Goal: Task Accomplishment & Management: Manage account settings

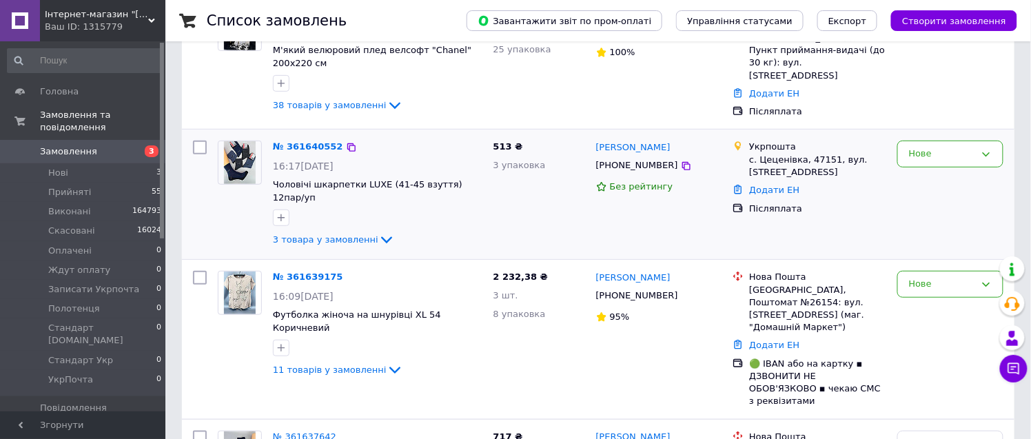
scroll to position [229, 0]
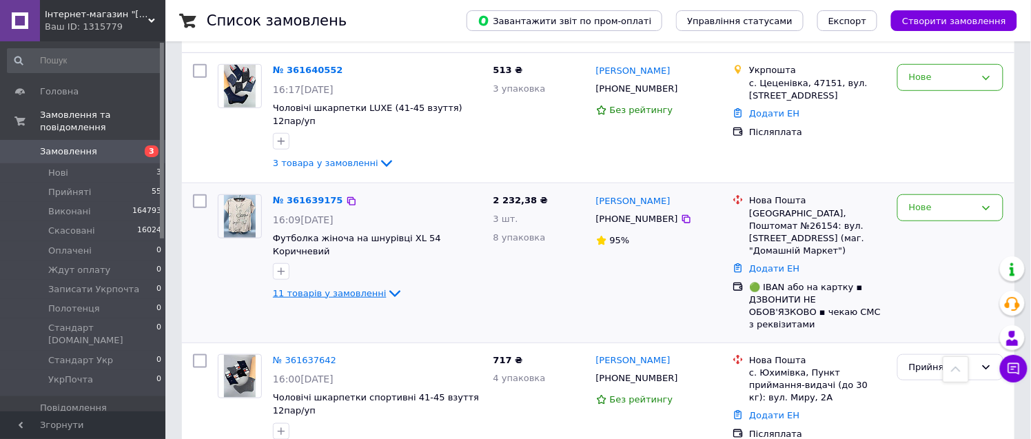
click at [322, 288] on span "11 товарів у замовленні" at bounding box center [330, 293] width 114 height 10
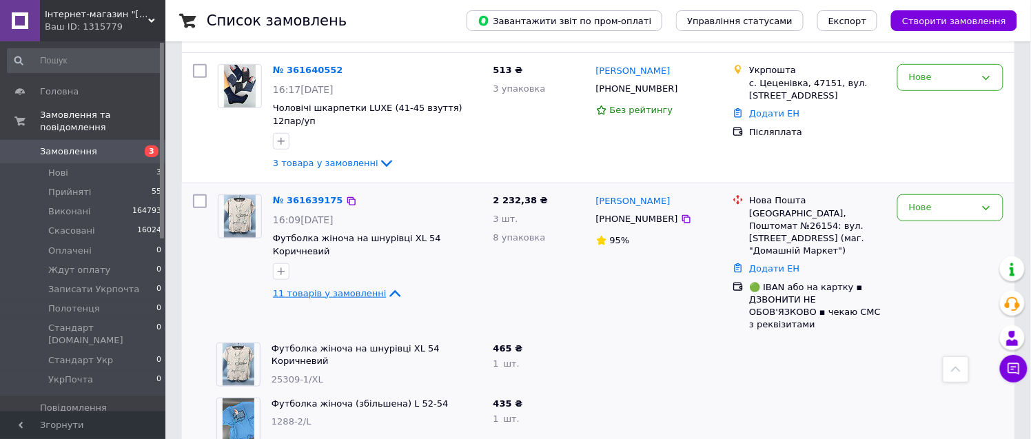
click at [343, 288] on span "11 товарів у замовленні" at bounding box center [330, 293] width 114 height 10
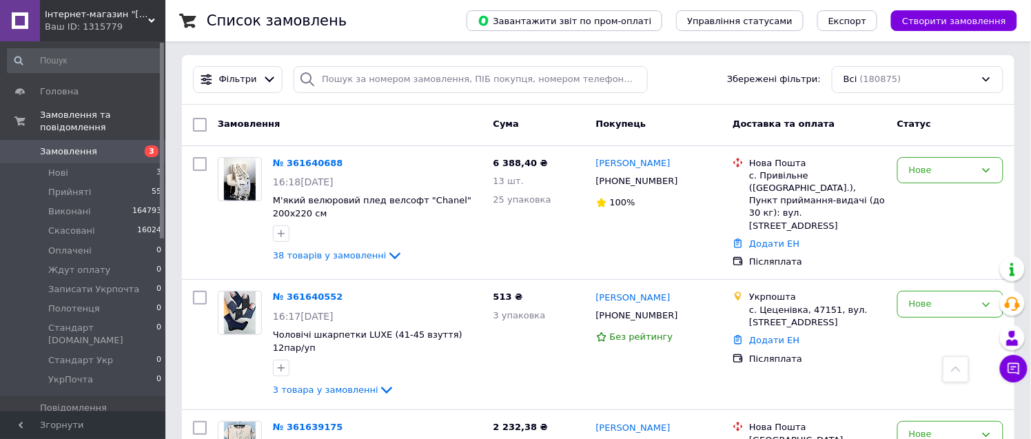
scroll to position [0, 0]
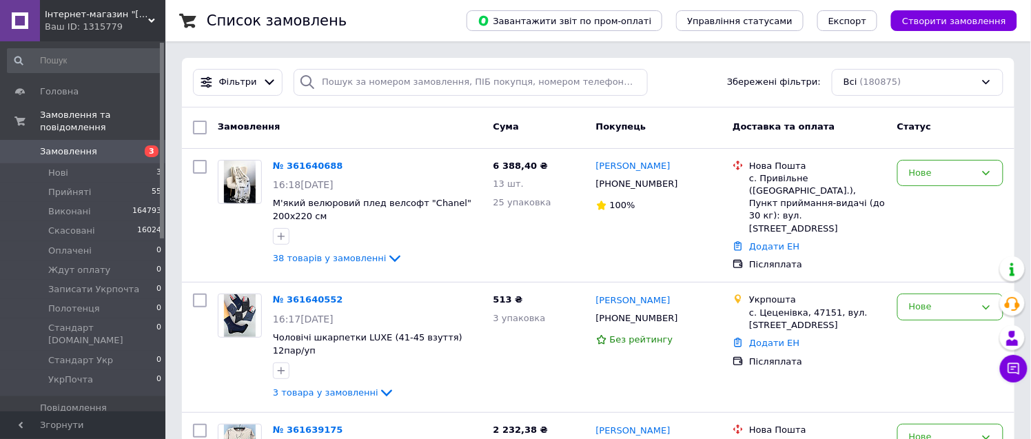
click at [99, 425] on span "Товари та послуги" at bounding box center [84, 431] width 88 height 12
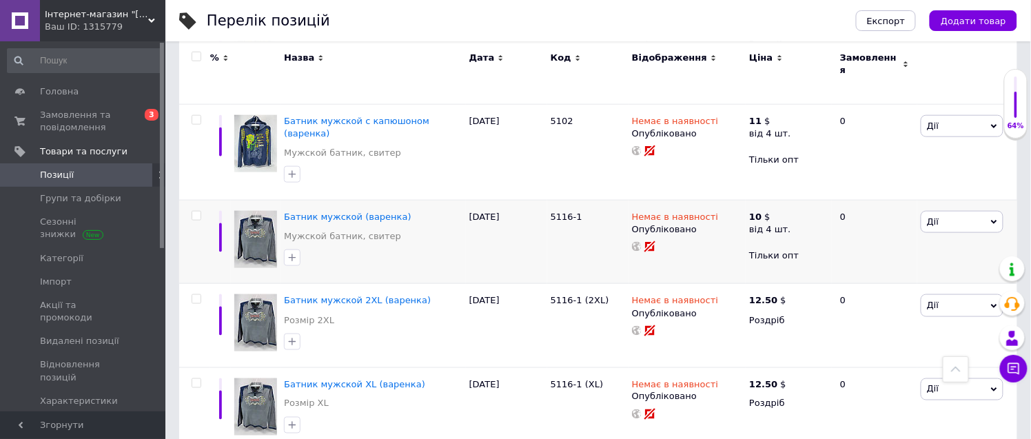
scroll to position [153, 0]
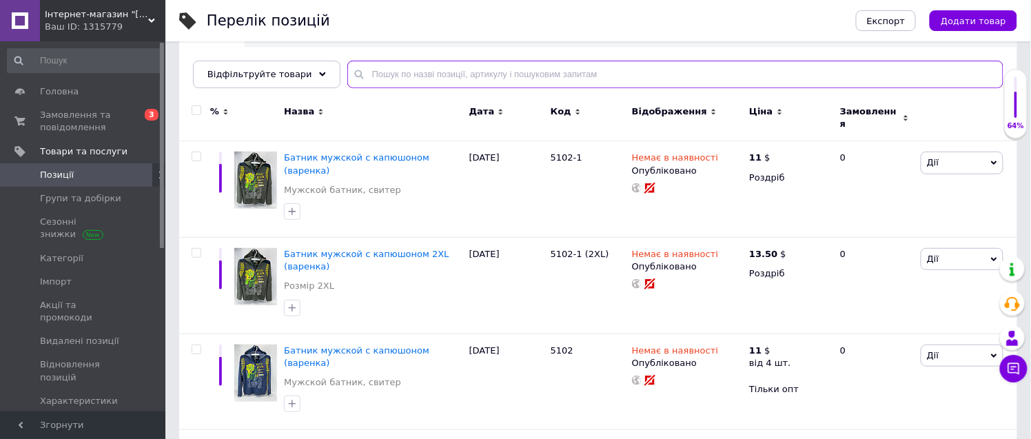
click at [362, 71] on input "text" at bounding box center [675, 75] width 656 height 28
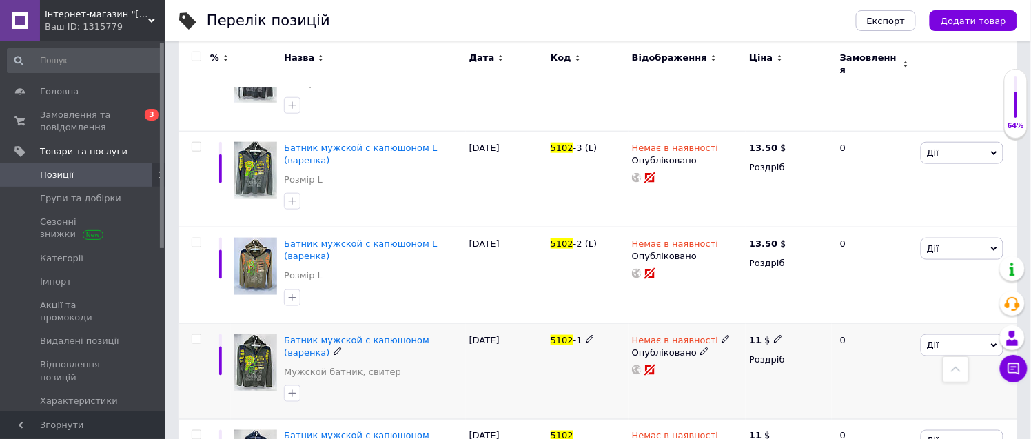
scroll to position [382, 0]
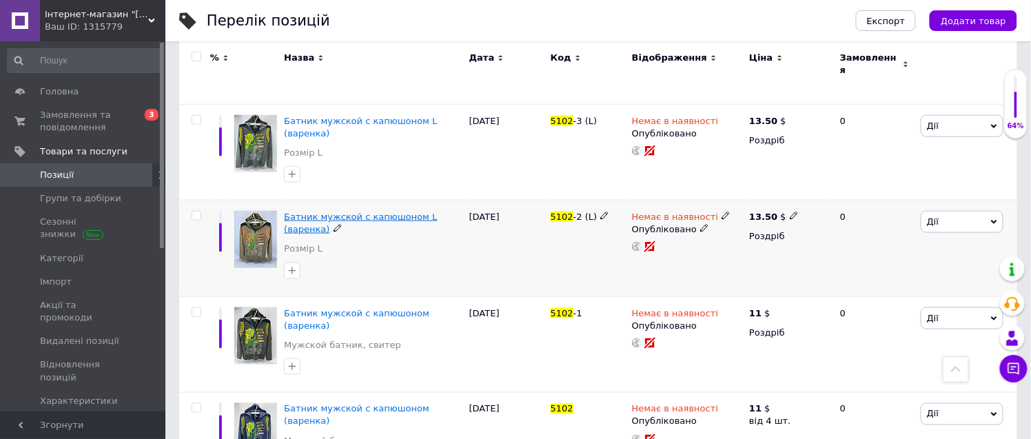
type input "5102"
click at [437, 212] on span "Батник мужской с капюшоном L (варенка)" at bounding box center [360, 223] width 153 height 23
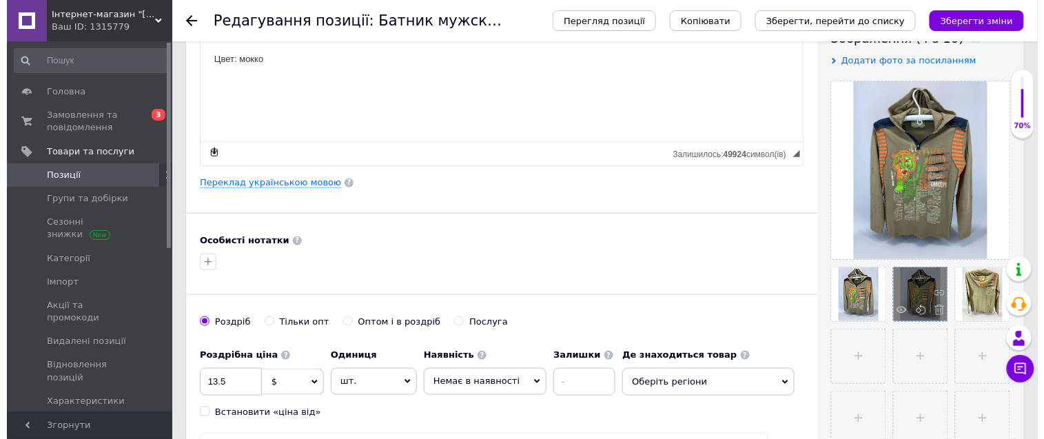
scroll to position [229, 0]
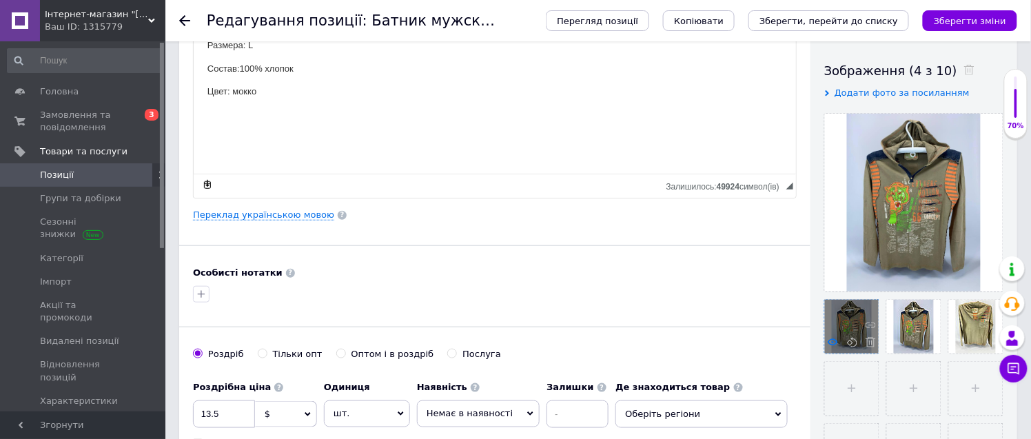
click at [832, 342] on use at bounding box center [833, 341] width 10 height 7
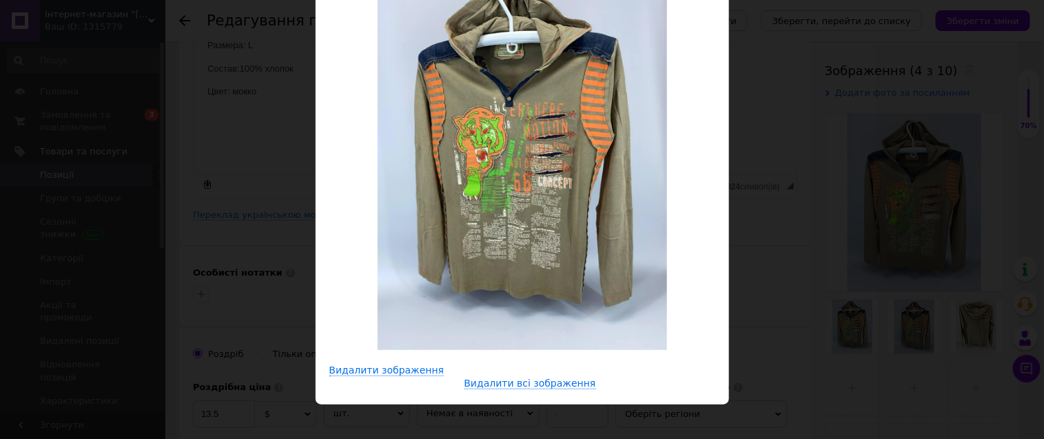
scroll to position [0, 0]
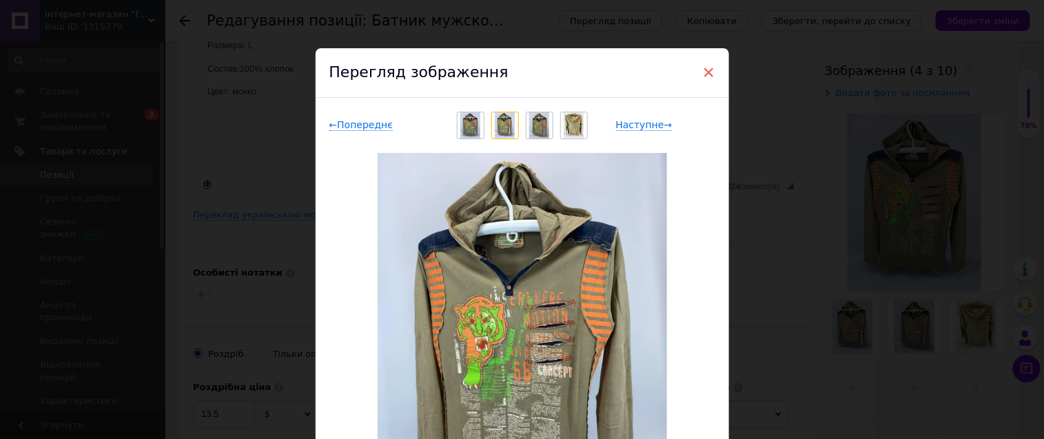
click at [703, 67] on span "×" at bounding box center [709, 72] width 12 height 23
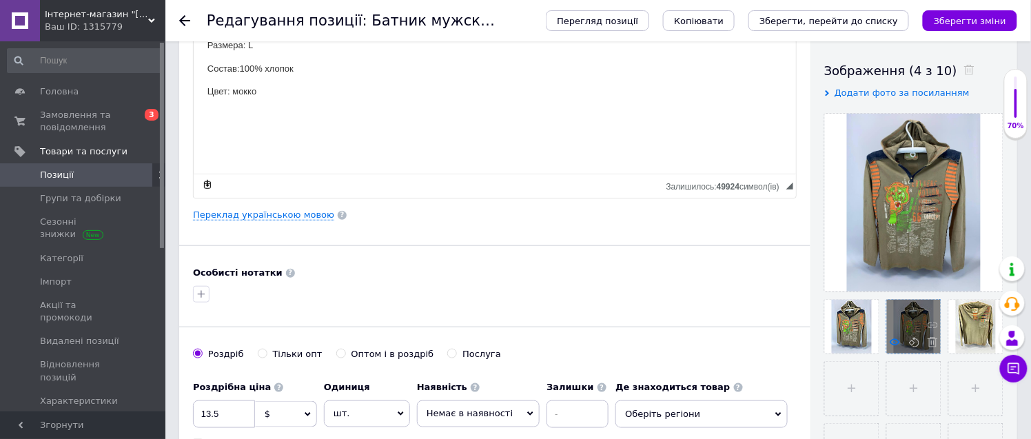
click at [896, 343] on icon at bounding box center [895, 342] width 10 height 10
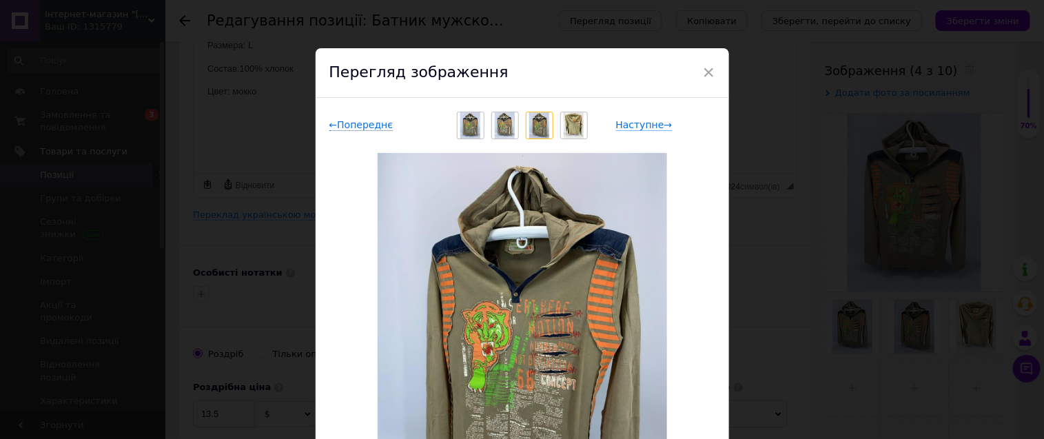
drag, startPoint x: 701, startPoint y: 69, endPoint x: 958, endPoint y: 411, distance: 428.6
click at [703, 69] on span "×" at bounding box center [709, 72] width 12 height 23
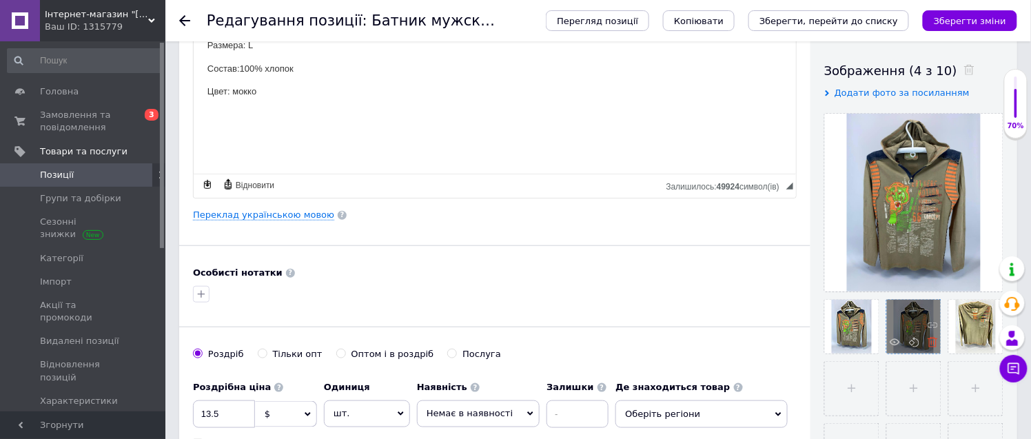
click at [932, 342] on icon at bounding box center [932, 342] width 10 height 10
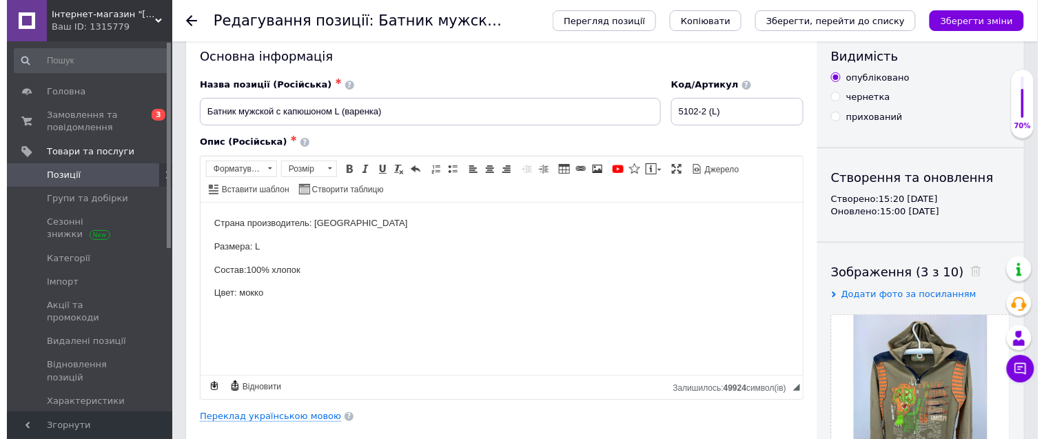
scroll to position [76, 0]
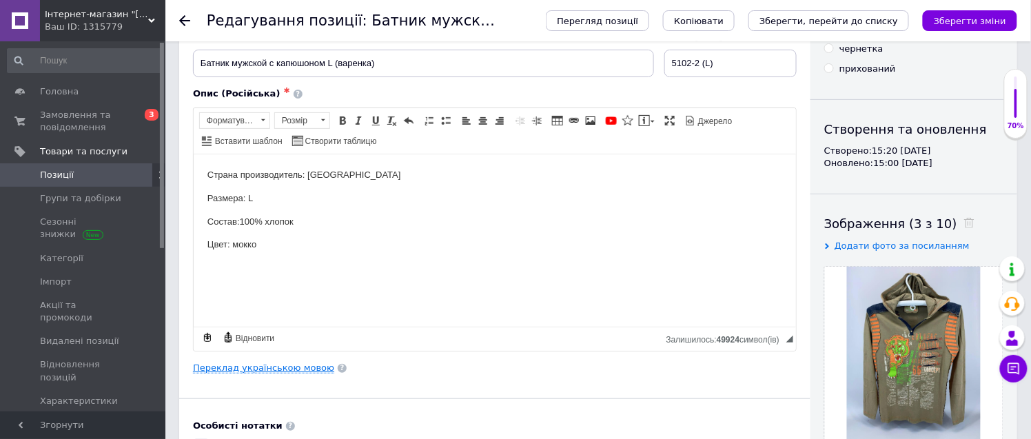
click at [283, 365] on link "Переклад українською мовою" at bounding box center [263, 367] width 141 height 11
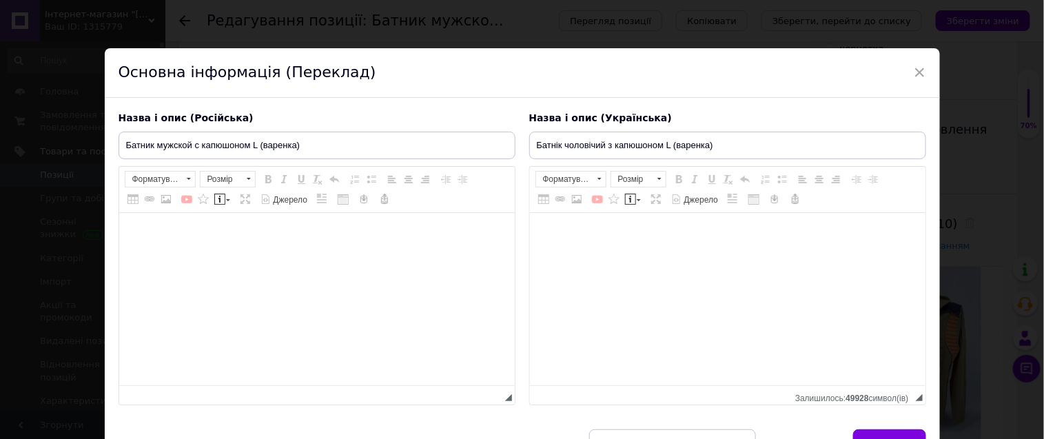
type input "Батнік чоловічий з капюшоном L (варенка)"
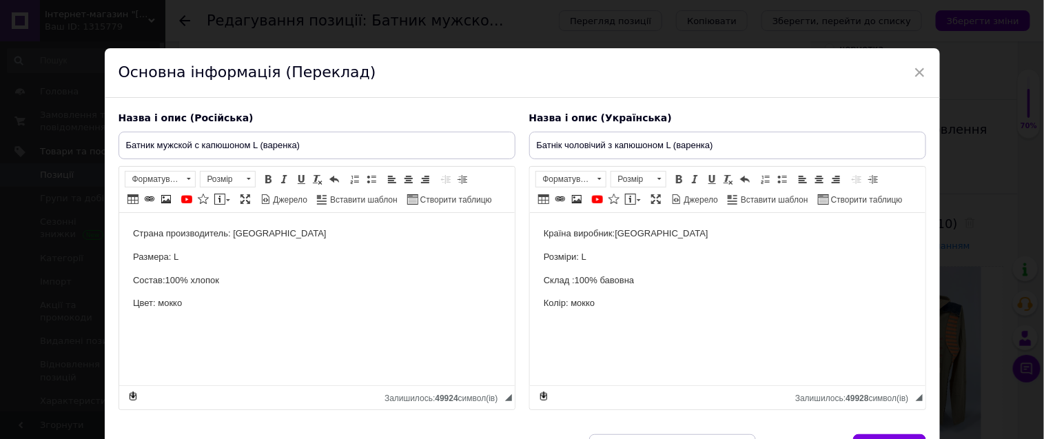
scroll to position [0, 0]
drag, startPoint x: 610, startPoint y: 304, endPoint x: 573, endPoint y: 301, distance: 37.3
click at [573, 301] on p "Колір: мокко" at bounding box center [727, 303] width 368 height 14
drag, startPoint x: 172, startPoint y: 302, endPoint x: 151, endPoint y: 299, distance: 21.6
click at [157, 307] on p "Цвет: мокко" at bounding box center [316, 303] width 368 height 14
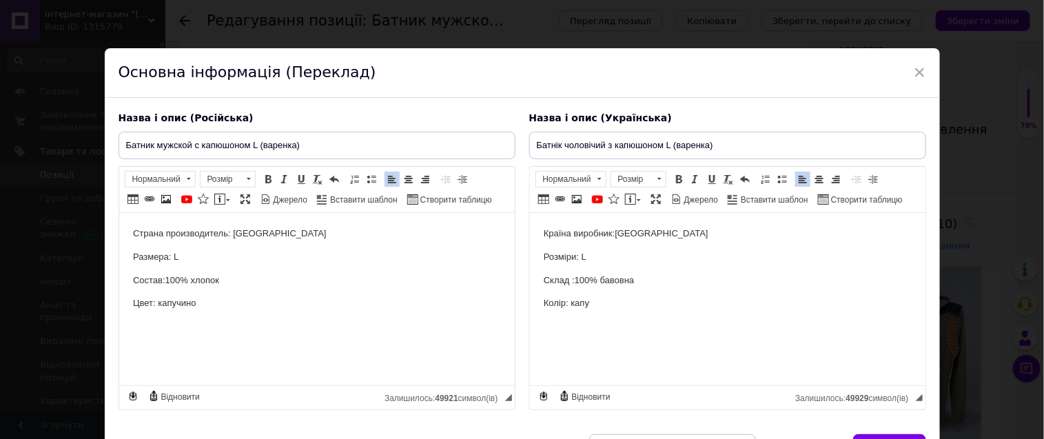
click at [611, 325] on html "Країна виробник:Туреччина Розміри: L Склад :100% бавовна Колір: капу" at bounding box center [727, 269] width 396 height 112
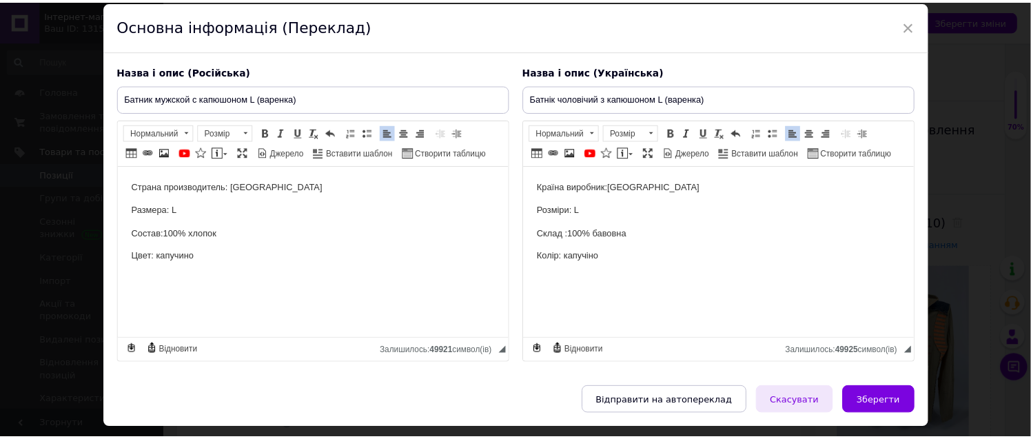
scroll to position [105, 0]
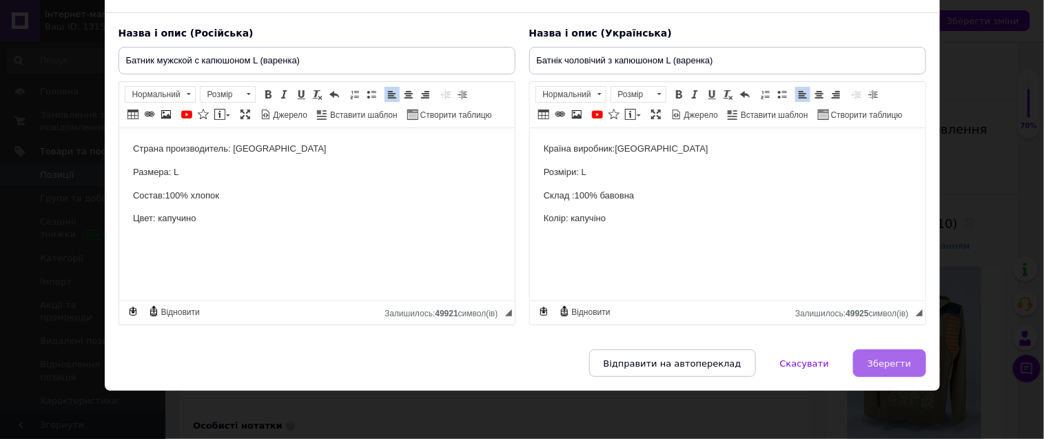
click at [885, 363] on span "Зберегти" at bounding box center [889, 363] width 43 height 10
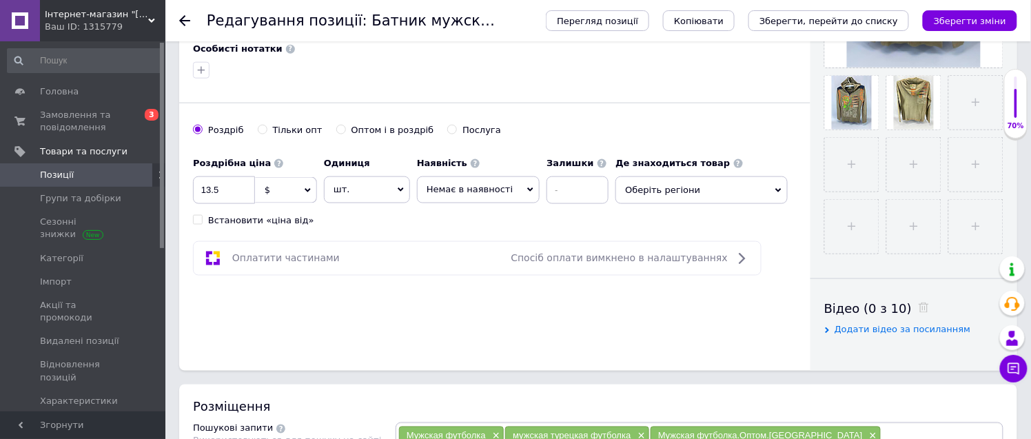
scroll to position [459, 0]
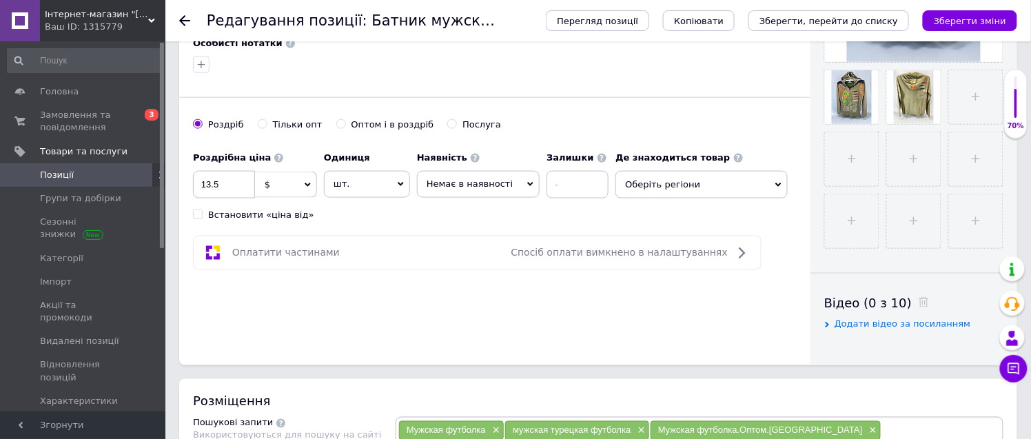
click at [662, 186] on span "Оберіть регіони" at bounding box center [701, 185] width 172 height 28
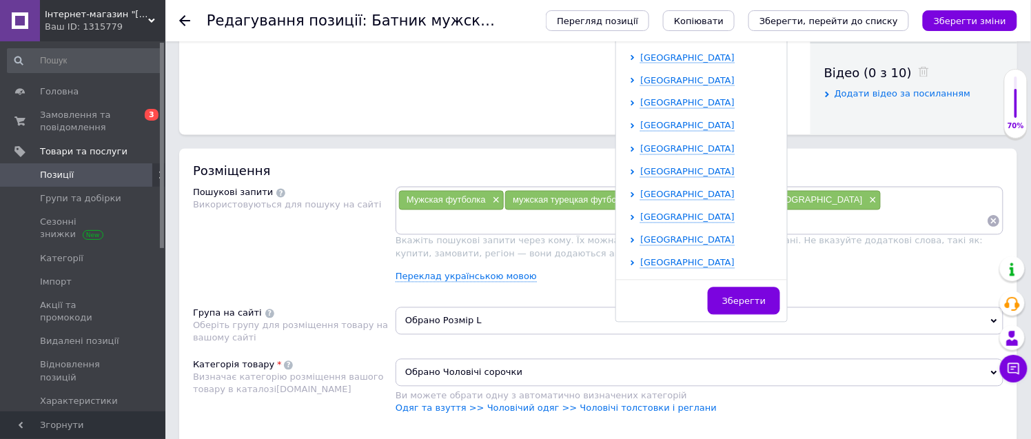
scroll to position [284, 0]
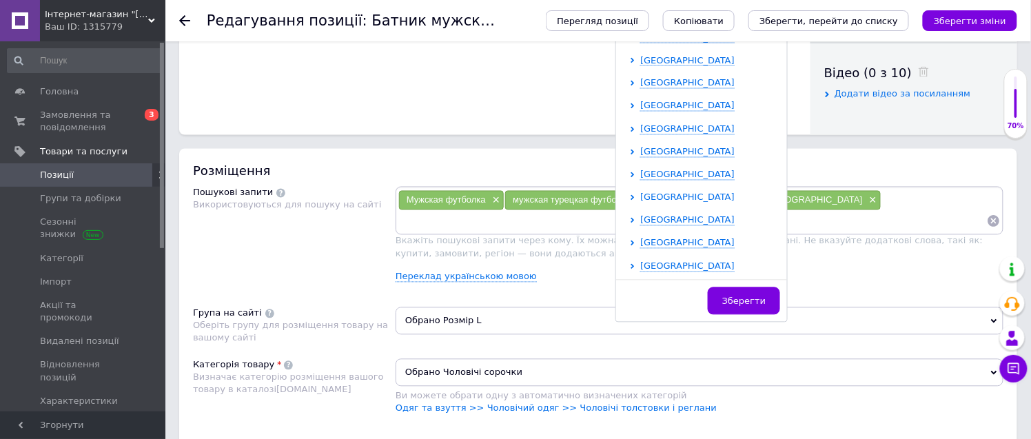
drag, startPoint x: 658, startPoint y: 201, endPoint x: 665, endPoint y: 198, distance: 7.4
click at [659, 200] on span "[GEOGRAPHIC_DATA]" at bounding box center [687, 197] width 94 height 10
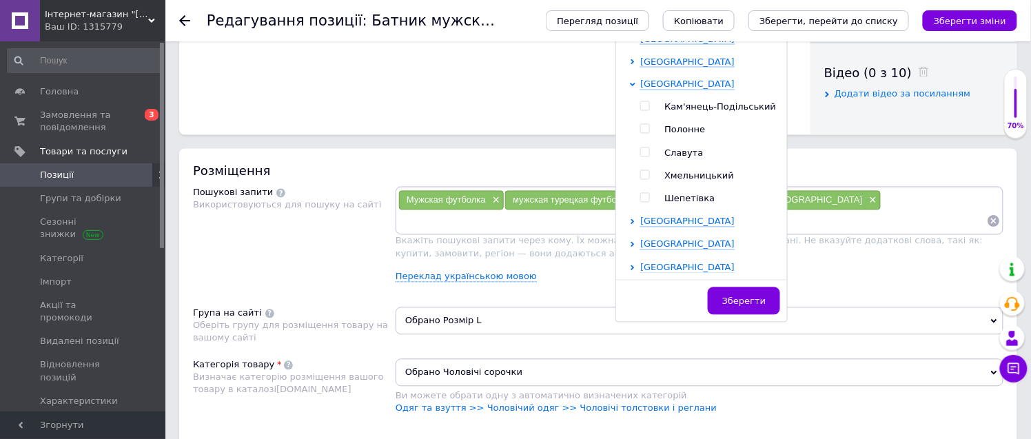
scroll to position [398, 0]
click at [630, 176] on div at bounding box center [635, 141] width 10 height 127
click at [640, 174] on div at bounding box center [645, 175] width 10 height 10
drag, startPoint x: 633, startPoint y: 174, endPoint x: 678, endPoint y: 251, distance: 89.6
click at [640, 174] on input "checkbox" at bounding box center [644, 174] width 9 height 9
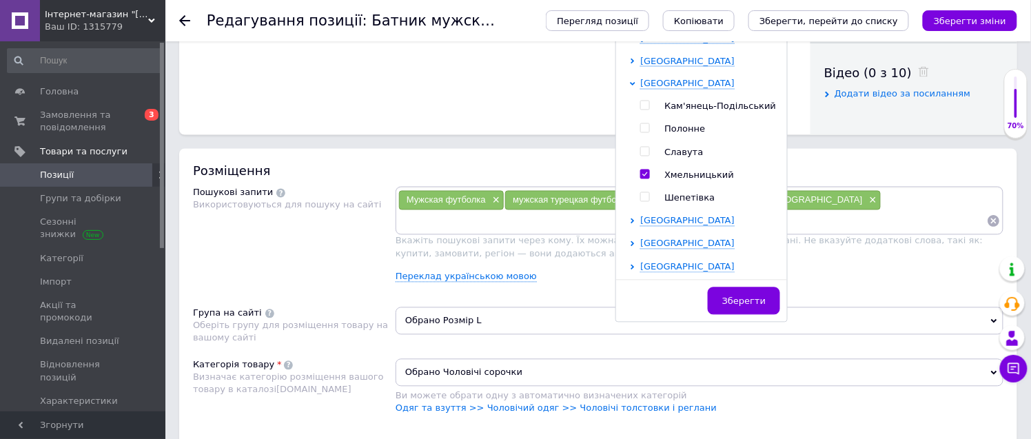
checkbox input "true"
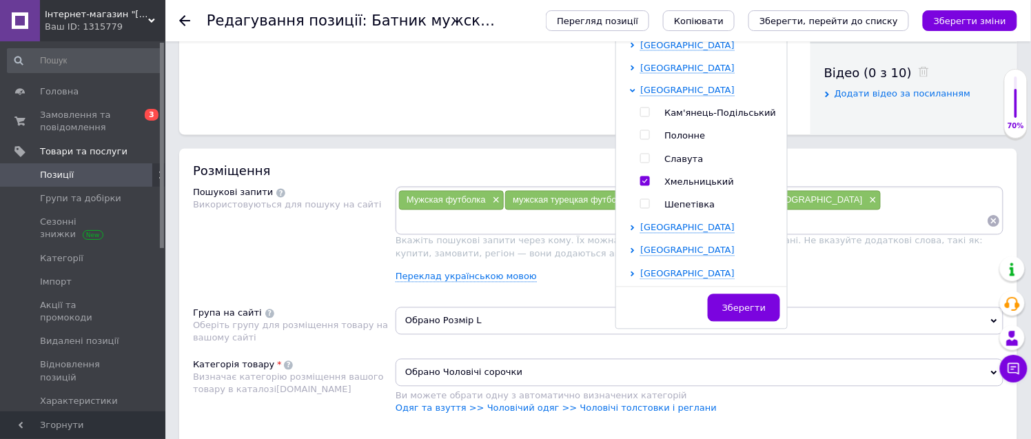
scroll to position [696, 0]
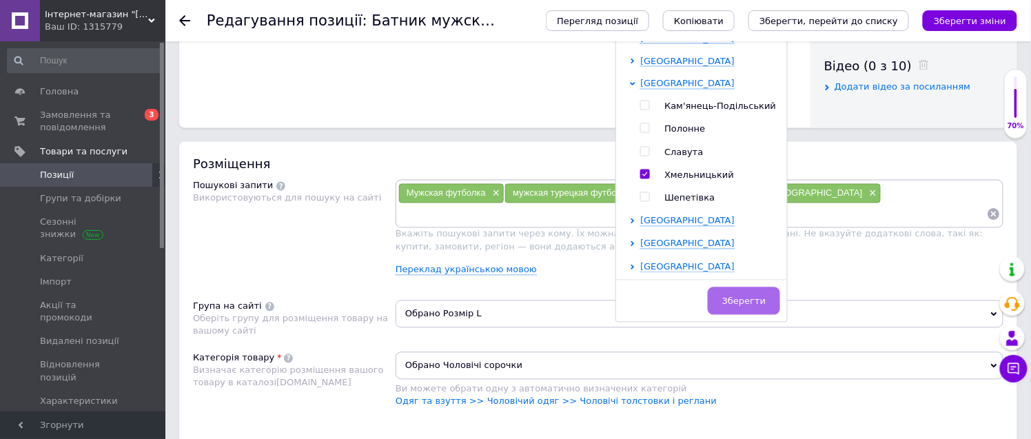
click at [740, 298] on span "Зберегти" at bounding box center [743, 301] width 43 height 10
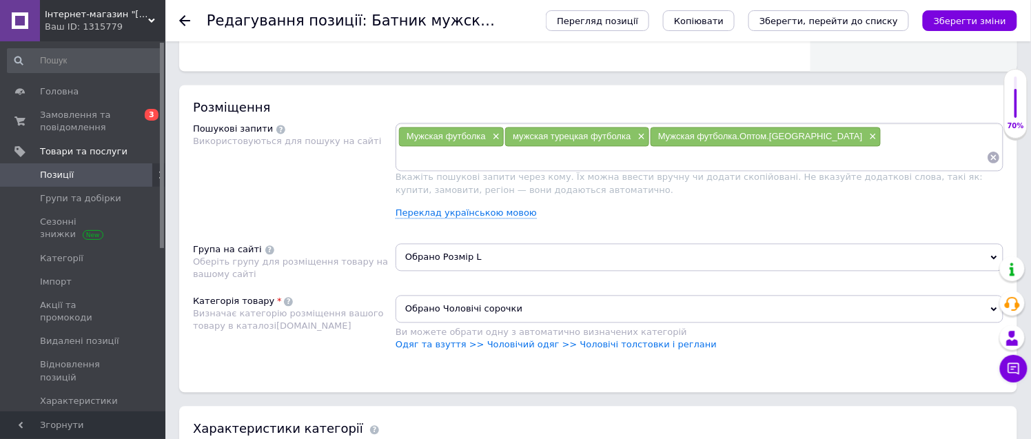
scroll to position [1002, 0]
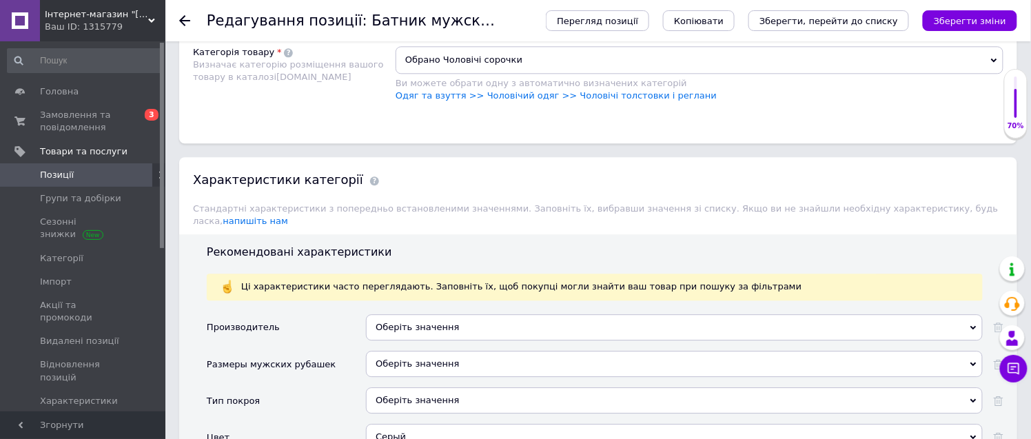
click at [458, 22] on span "Обрано Розмір L" at bounding box center [700, 8] width 608 height 28
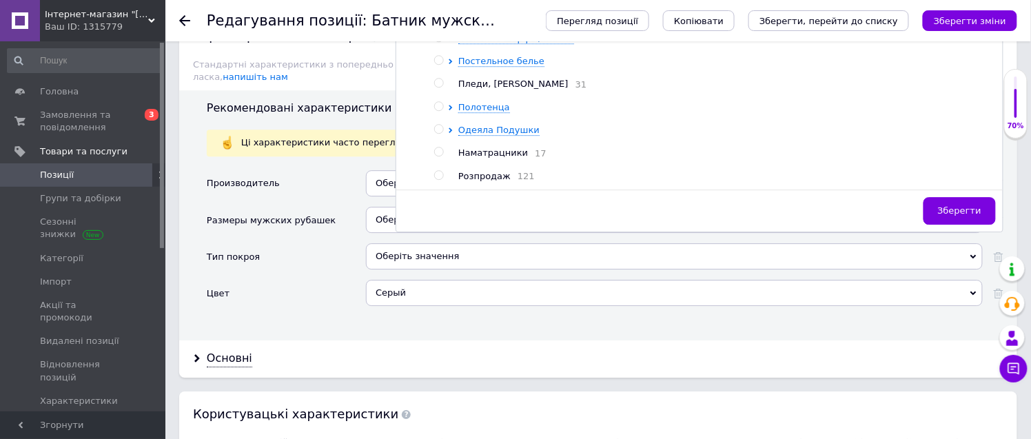
scroll to position [1155, 0]
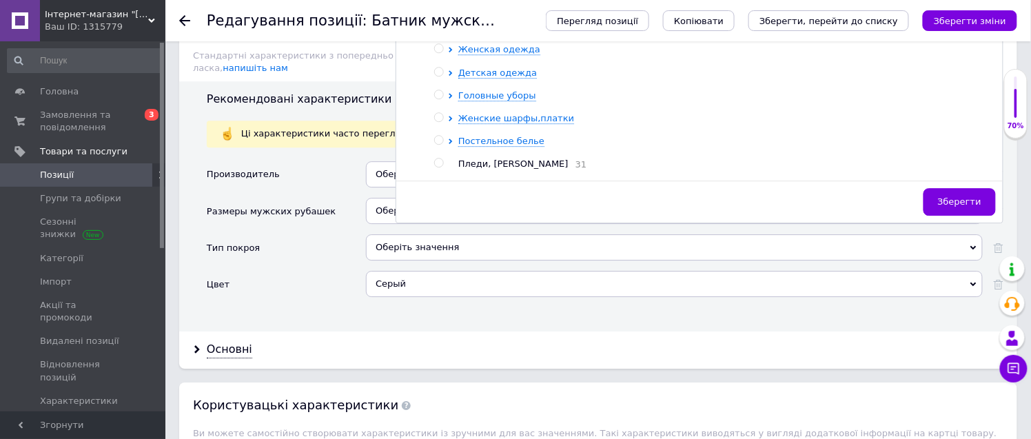
drag, startPoint x: 538, startPoint y: 127, endPoint x: 670, endPoint y: 193, distance: 147.6
click at [539, 9] on span "Мужская одежда" at bounding box center [523, 4] width 82 height 10
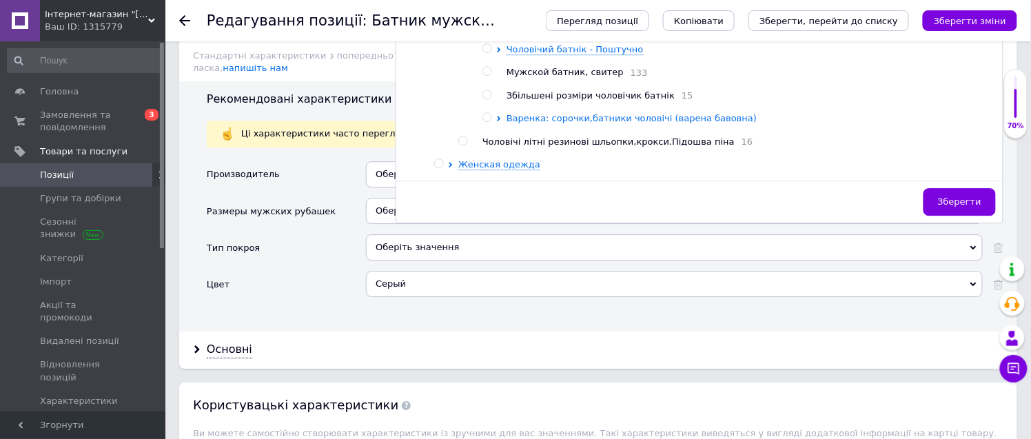
click at [616, 123] on span "Варенка: сорочки,батники чоловічі (варена бавовна)" at bounding box center [631, 118] width 250 height 10
drag, startPoint x: 511, startPoint y: 291, endPoint x: 706, endPoint y: 319, distance: 196.4
click at [515, 168] on label at bounding box center [511, 163] width 10 height 10
click at [515, 168] on input "radio" at bounding box center [510, 163] width 9 height 9
radio input "true"
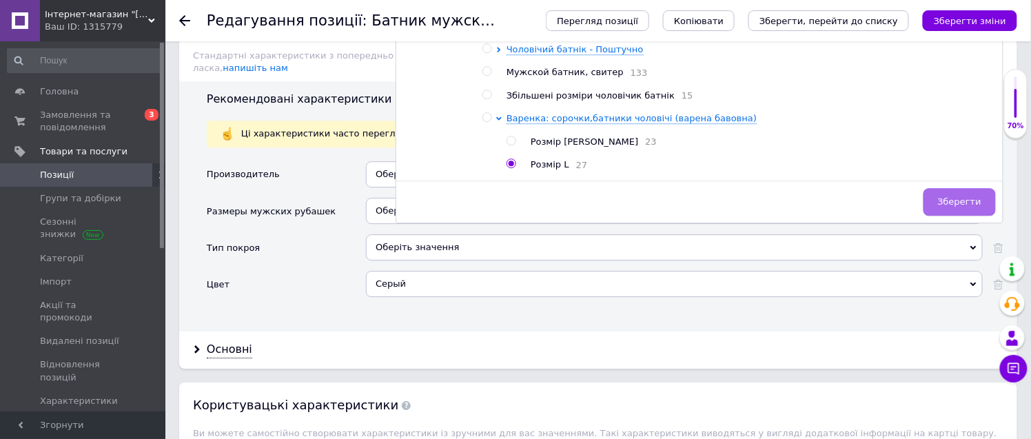
click at [962, 207] on span "Зберегти" at bounding box center [959, 201] width 43 height 10
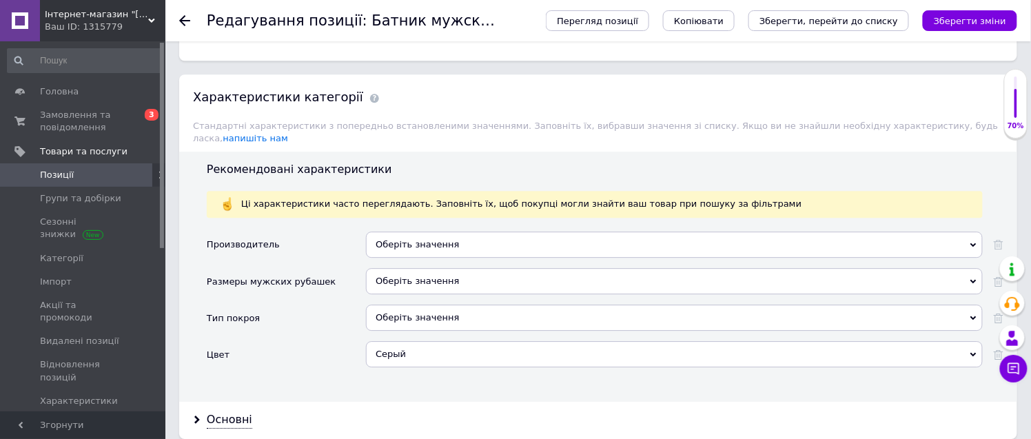
scroll to position [1002, 0]
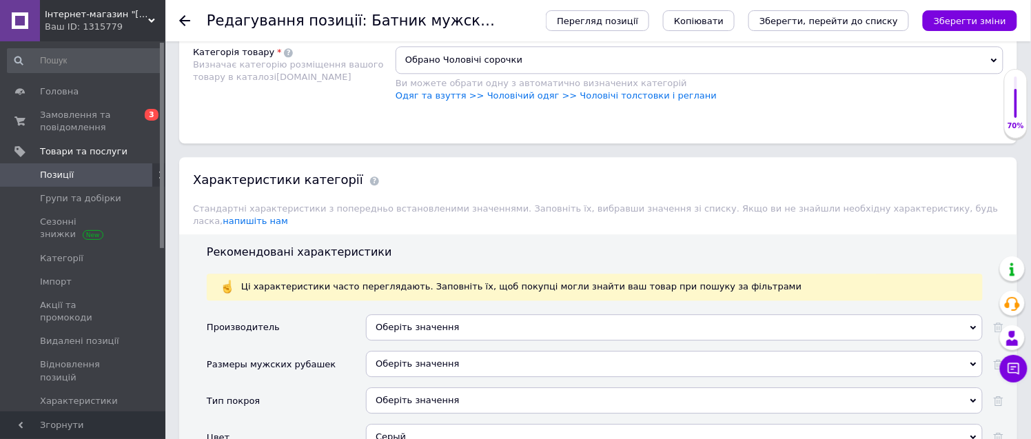
click at [504, 74] on span "Обрано Чоловічі сорочки" at bounding box center [700, 60] width 608 height 28
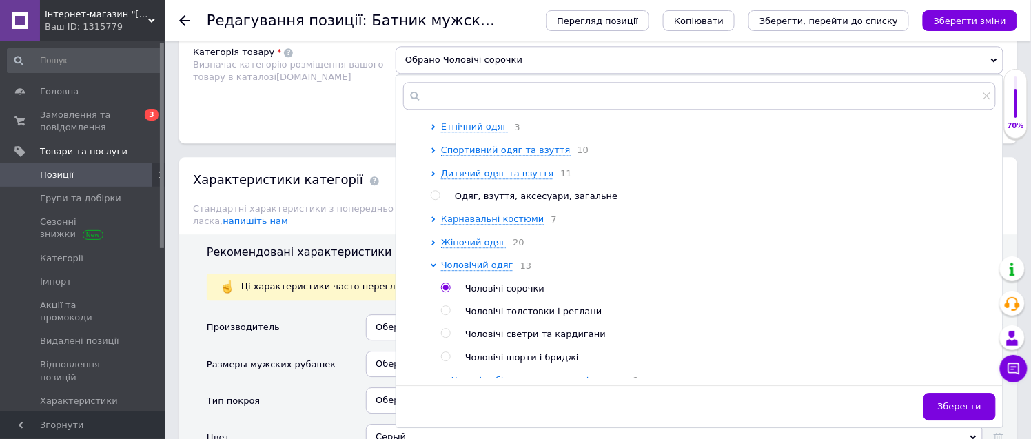
scroll to position [229, 0]
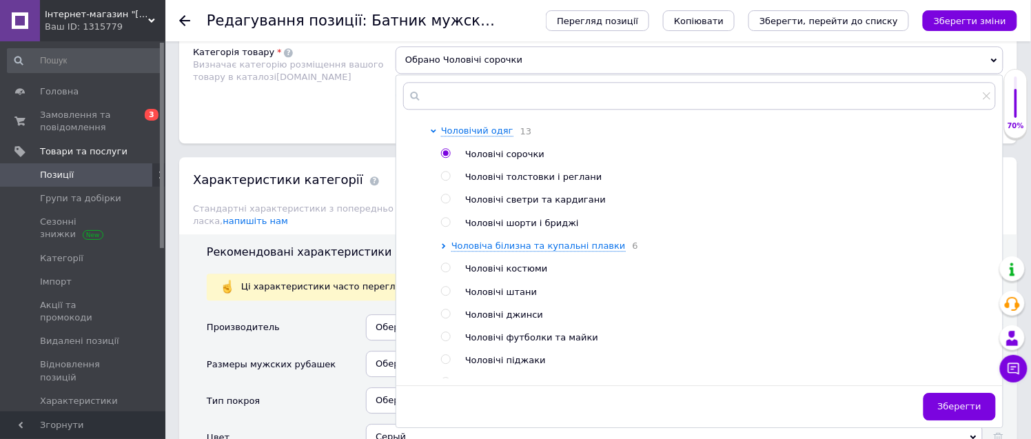
click at [446, 181] on input "radio" at bounding box center [445, 176] width 9 height 9
radio input "true"
radio input "false"
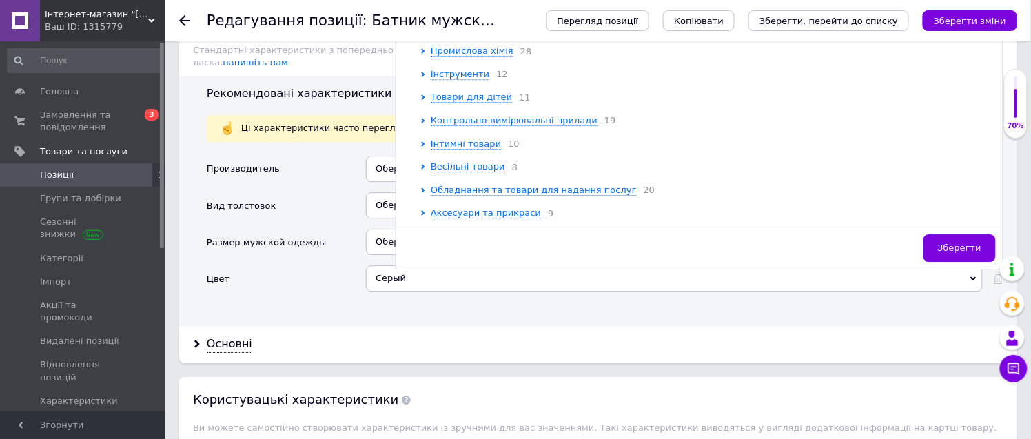
scroll to position [1308, 0]
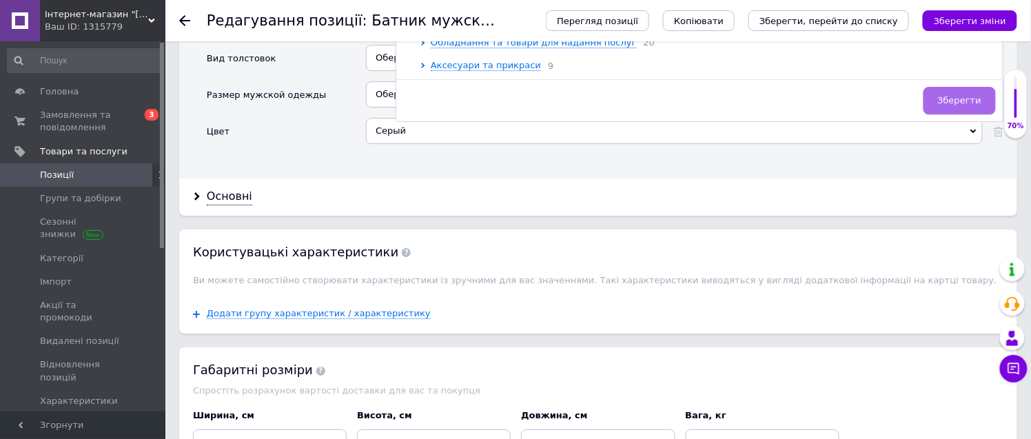
click at [956, 105] on span "Зберегти" at bounding box center [959, 100] width 43 height 10
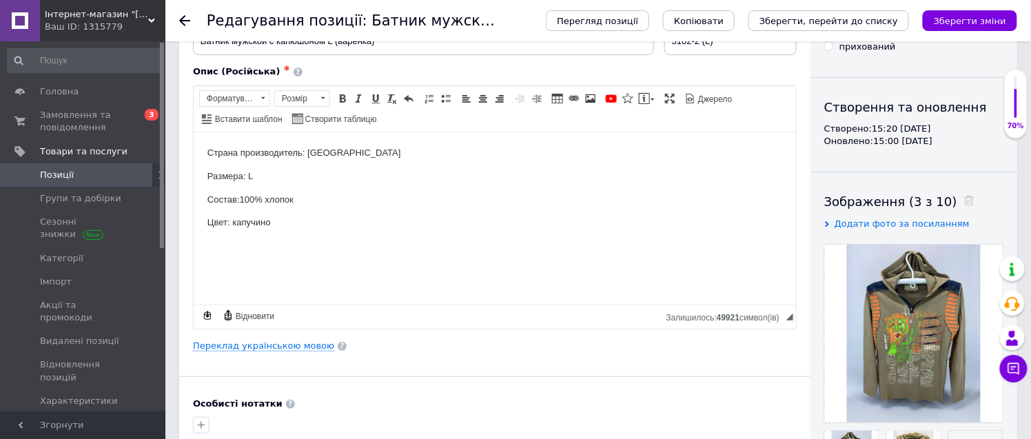
scroll to position [236, 0]
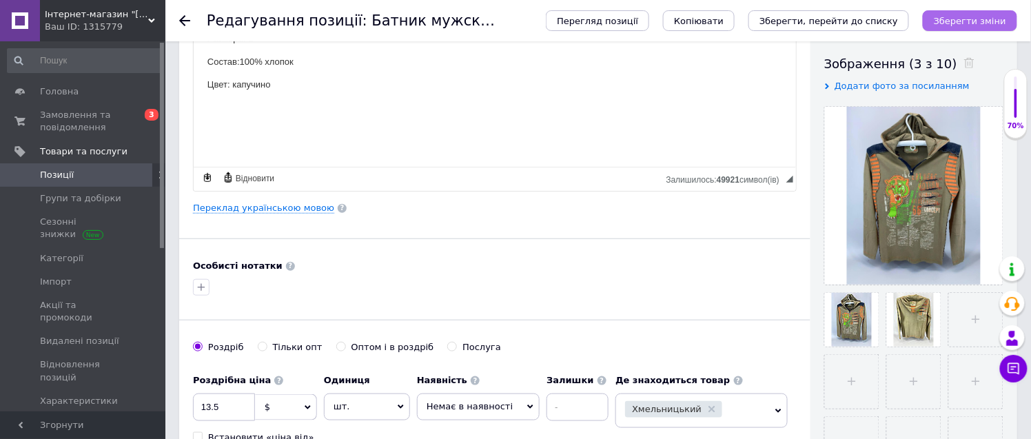
click at [981, 17] on icon "Зберегти зміни" at bounding box center [970, 21] width 72 height 10
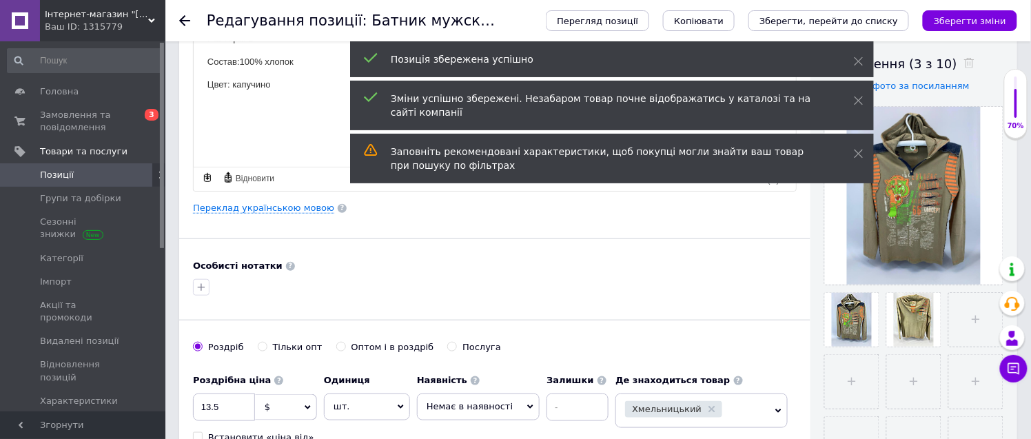
click at [180, 17] on icon at bounding box center [184, 20] width 11 height 11
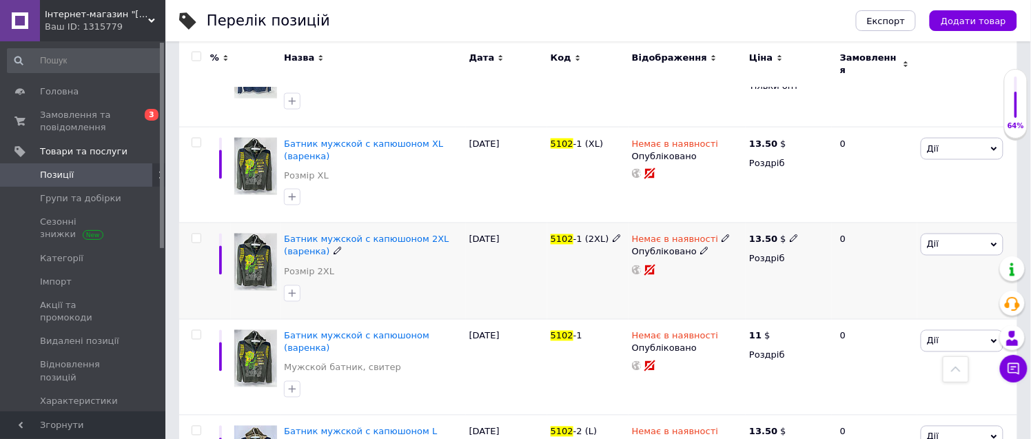
scroll to position [567, 0]
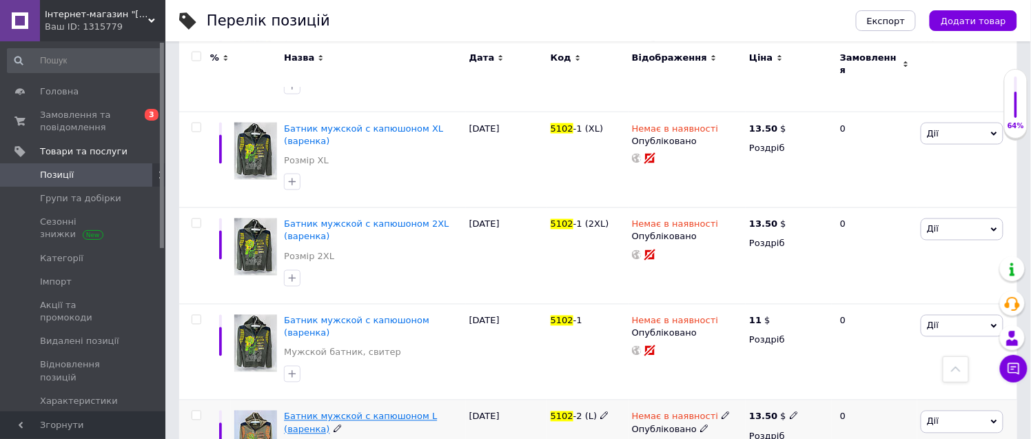
click at [388, 411] on span "Батник мужской с капюшоном L (варенка)" at bounding box center [360, 422] width 153 height 23
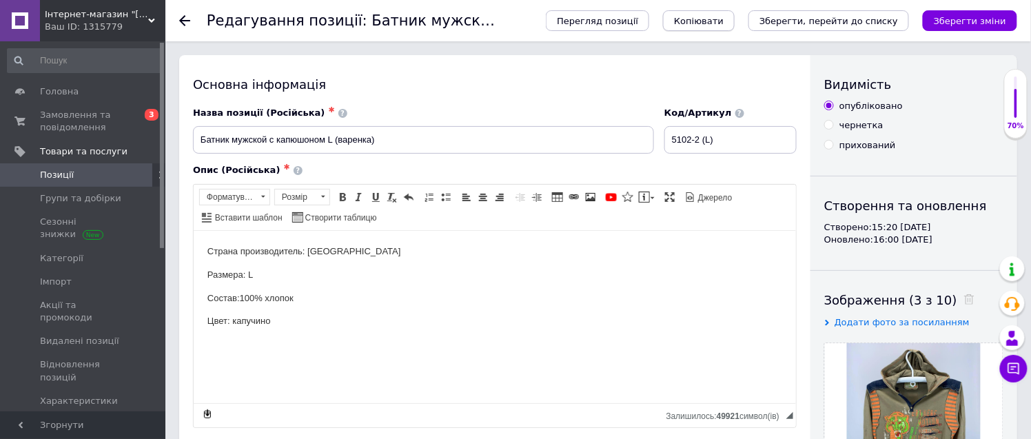
click at [724, 19] on span "Копіювати" at bounding box center [699, 21] width 50 height 10
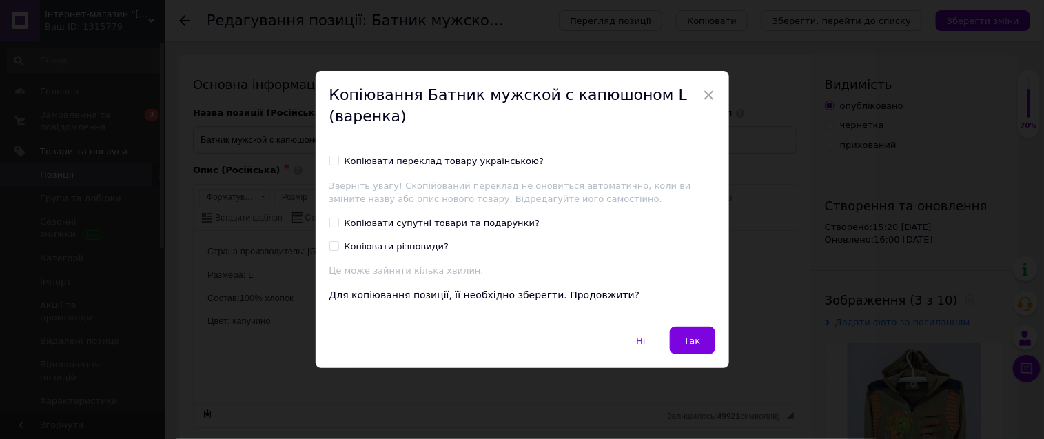
click at [325, 154] on div "Копіювати переклад товару українською? Зверніть увагу! Скопійований переклад не…" at bounding box center [522, 233] width 413 height 185
click at [334, 162] on input "Копіювати переклад товару українською?" at bounding box center [333, 160] width 9 height 9
checkbox input "true"
click at [693, 339] on span "Так" at bounding box center [692, 341] width 17 height 10
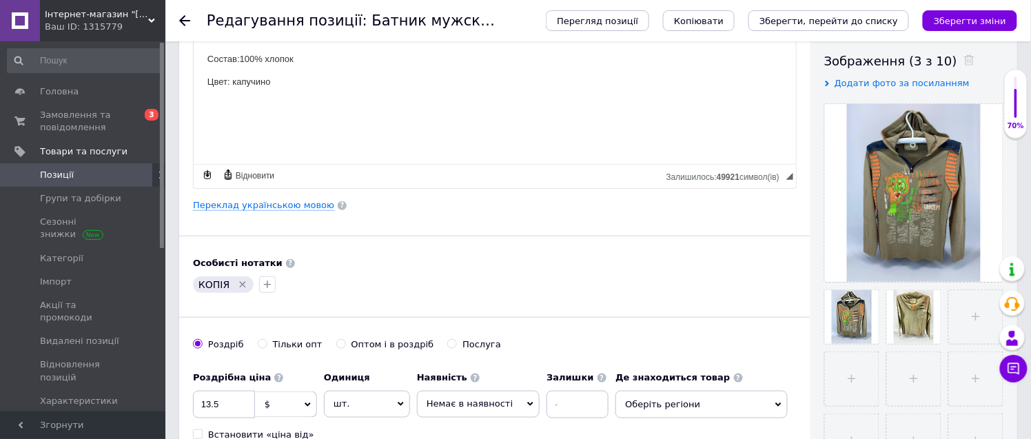
scroll to position [306, 0]
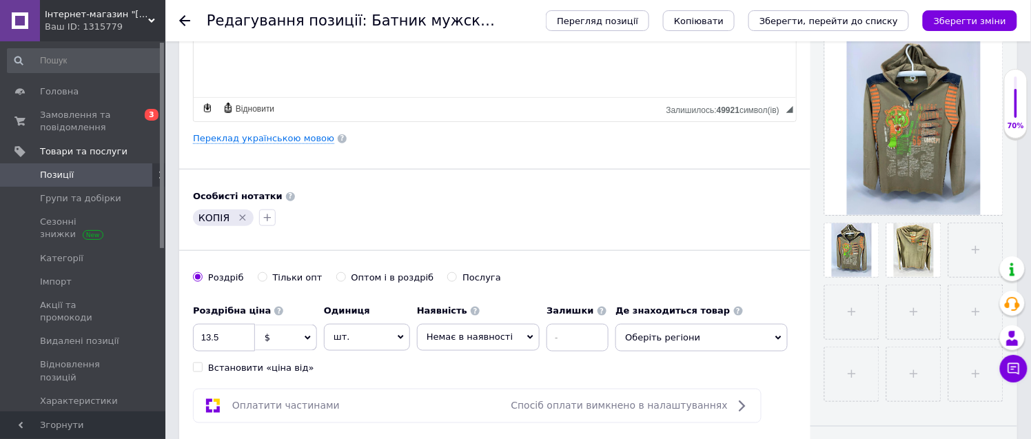
click at [240, 218] on icon "Видалити мітку" at bounding box center [243, 218] width 6 height 6
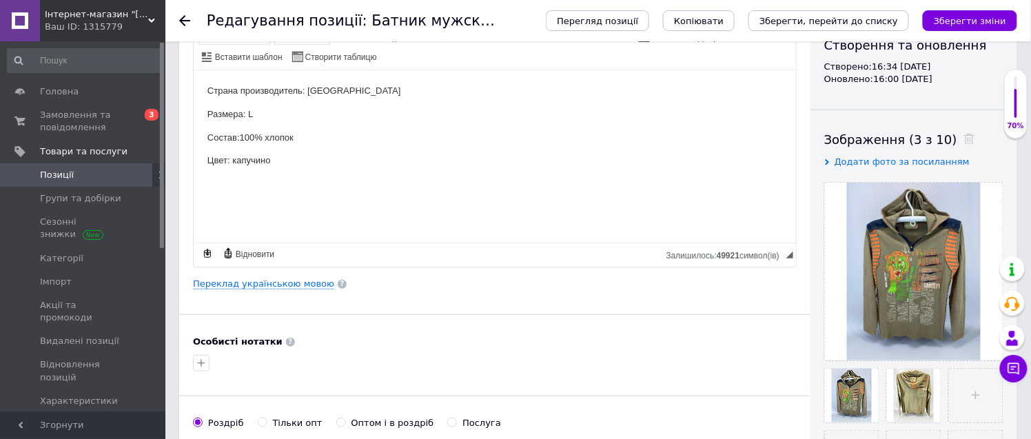
scroll to position [0, 0]
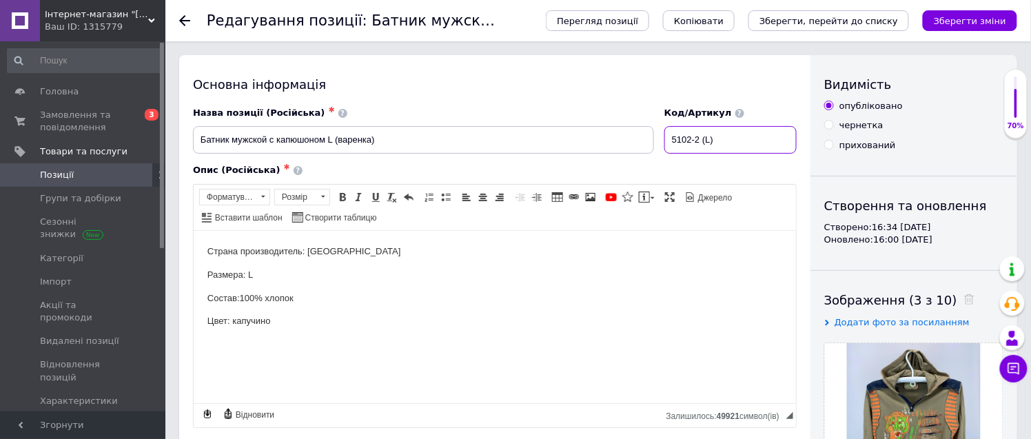
click at [717, 136] on input "5102-2 (L)" at bounding box center [730, 140] width 132 height 28
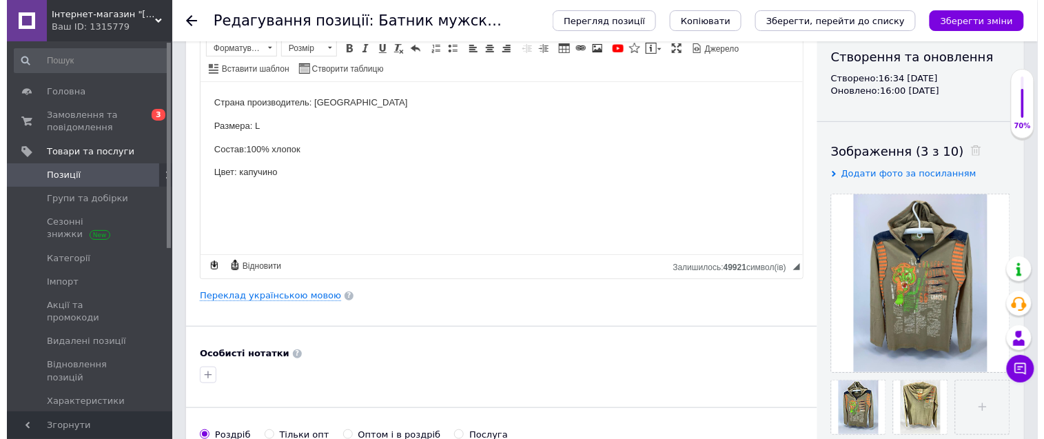
scroll to position [153, 0]
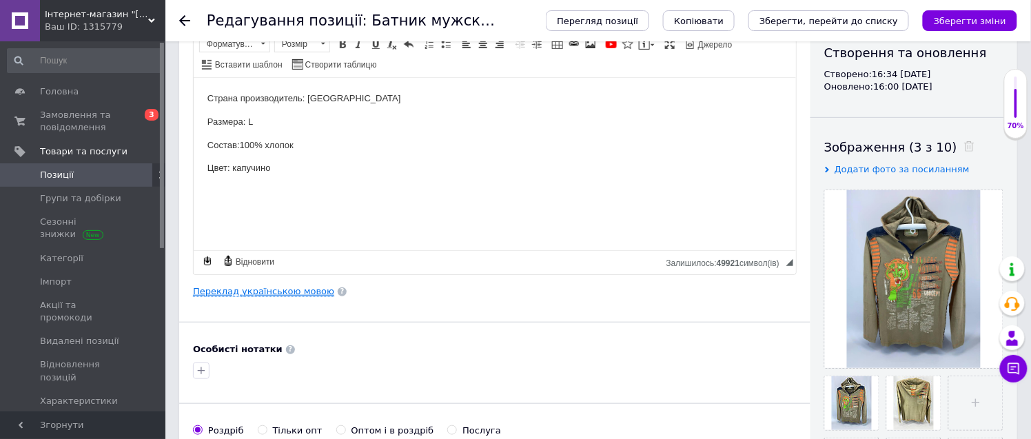
type input "5102-2 (M)"
click at [270, 291] on link "Переклад українською мовою" at bounding box center [263, 291] width 141 height 11
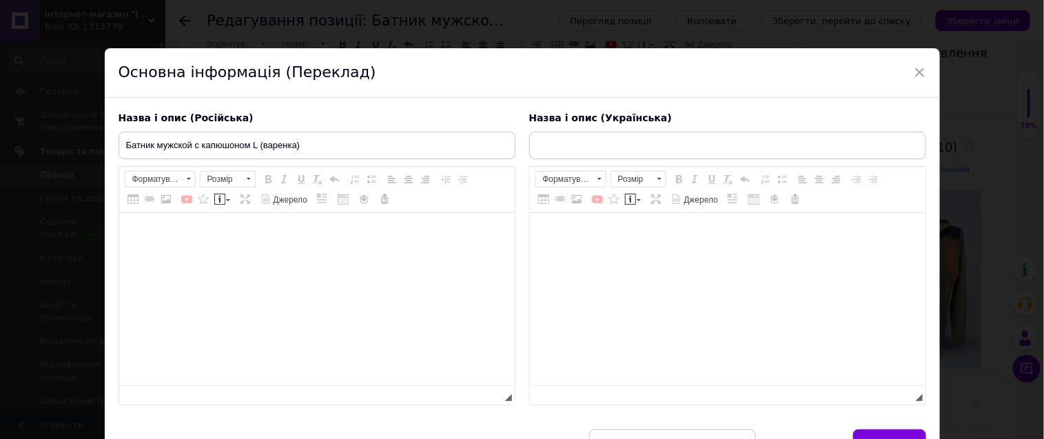
type input "Батнік чоловічий з капюшоном L (варенка)"
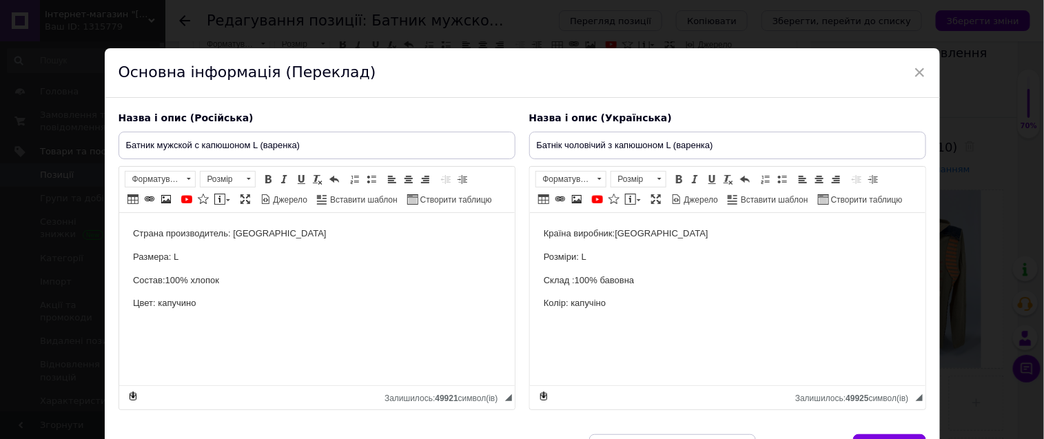
scroll to position [0, 0]
click at [181, 252] on p "Размера: L" at bounding box center [316, 257] width 368 height 14
click at [256, 143] on input "Батник мужской с капюшоном L (варенка)" at bounding box center [317, 146] width 397 height 28
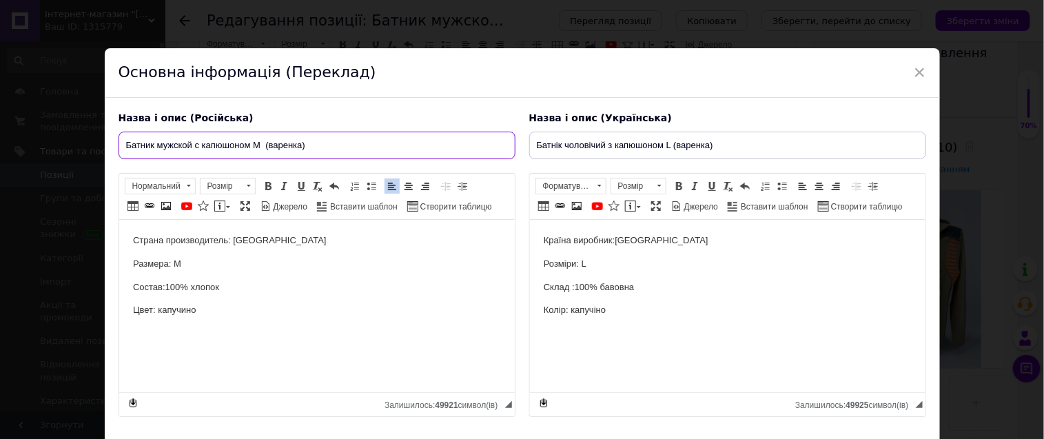
click at [252, 140] on input "Батник мужской с капюшоном M (варенка)" at bounding box center [317, 146] width 397 height 28
type input "Батник мужской с капюшоном M (варенка)"
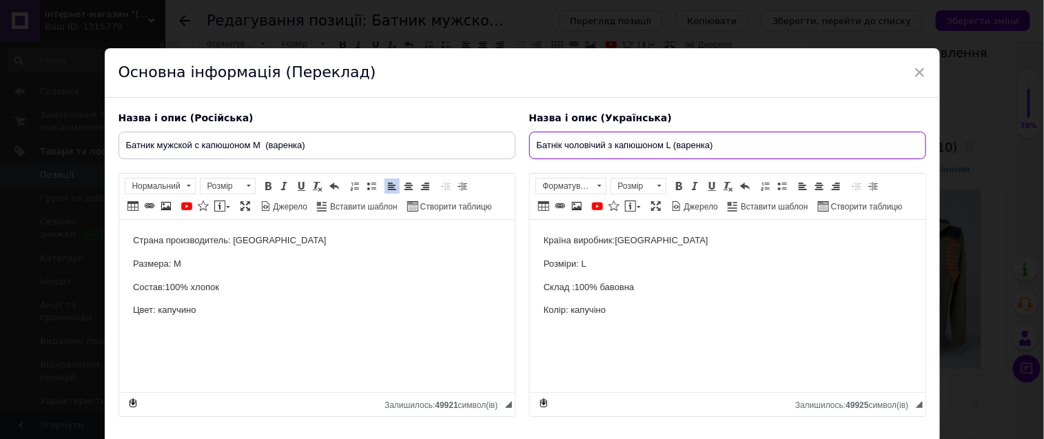
click at [662, 141] on input "Батнік чоловічий з капюшоном L (варенка)" at bounding box center [727, 146] width 397 height 28
click at [672, 146] on input "Батнік чоловічий з капюшоном L (варенка)" at bounding box center [727, 146] width 397 height 28
type input "Батнік чоловічий з капюшоном M (варенка)"
click at [591, 263] on p "Розміри: L" at bounding box center [727, 264] width 368 height 14
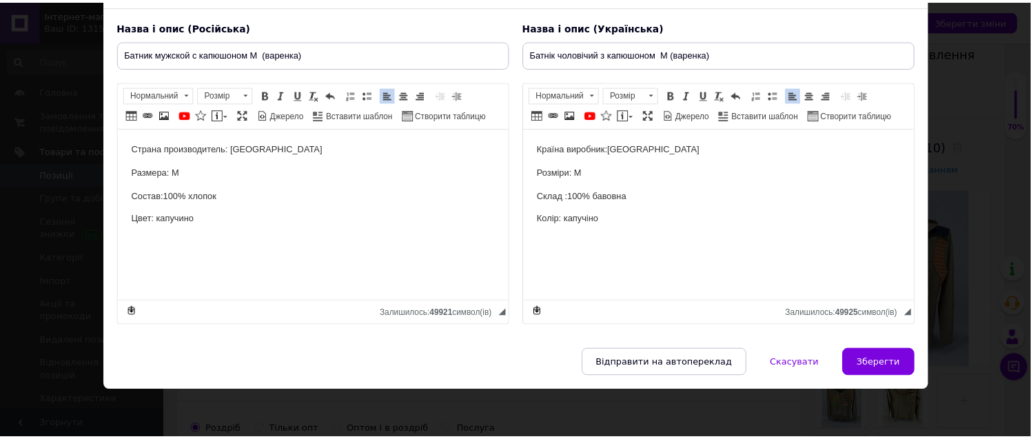
scroll to position [112, 0]
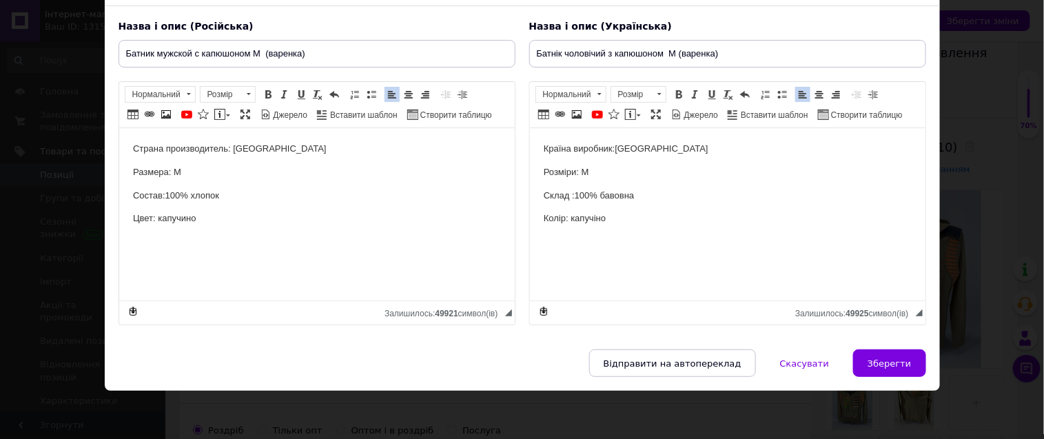
drag, startPoint x: 885, startPoint y: 362, endPoint x: 721, endPoint y: 321, distance: 169.6
click at [886, 362] on span "Зберегти" at bounding box center [889, 363] width 43 height 10
type input "Батник мужской с капюшоном M (варенка)"
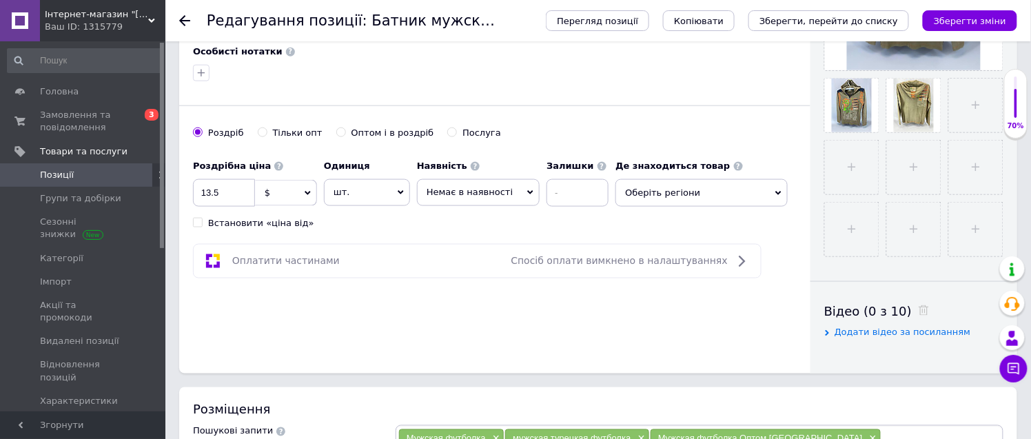
scroll to position [459, 0]
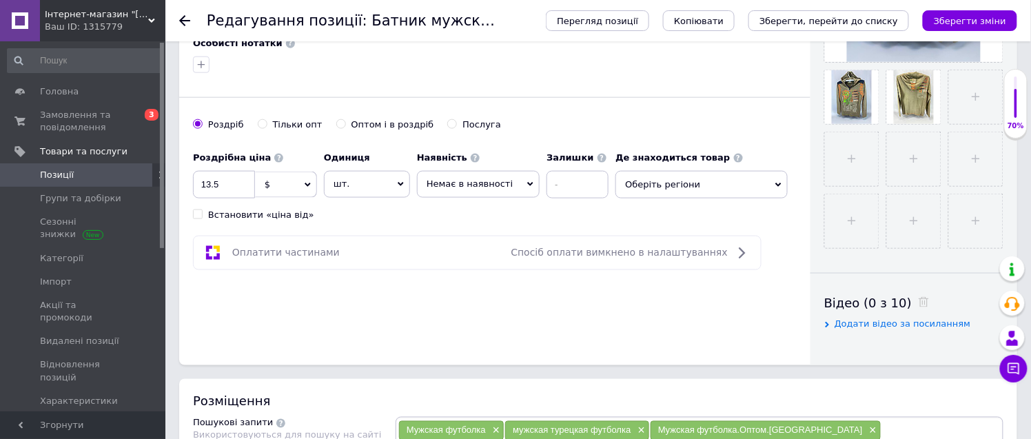
click at [673, 187] on span "Оберіть регіони" at bounding box center [701, 185] width 172 height 28
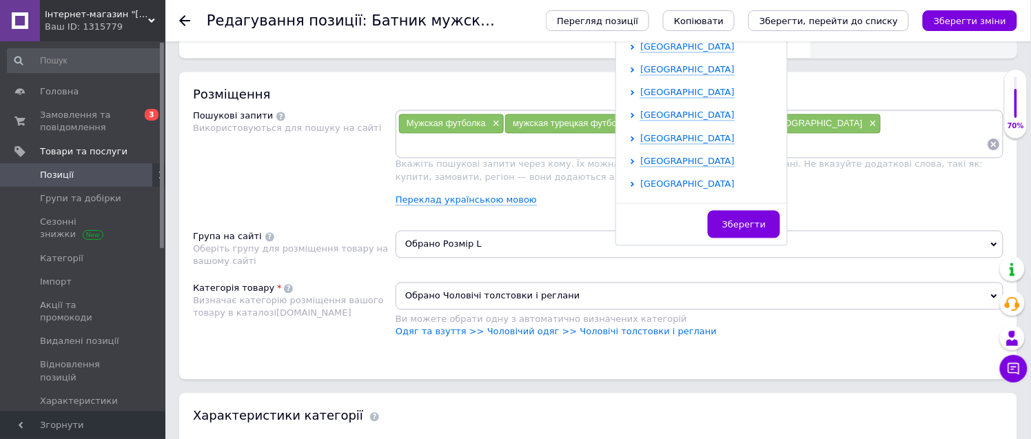
scroll to position [284, 0]
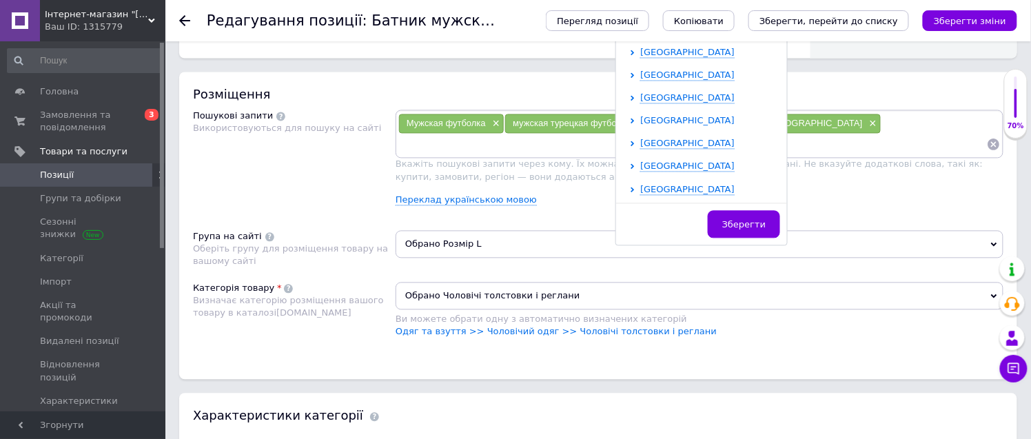
drag, startPoint x: 653, startPoint y: 121, endPoint x: 657, endPoint y: 127, distance: 7.7
click at [655, 121] on span "[GEOGRAPHIC_DATA]" at bounding box center [687, 121] width 94 height 10
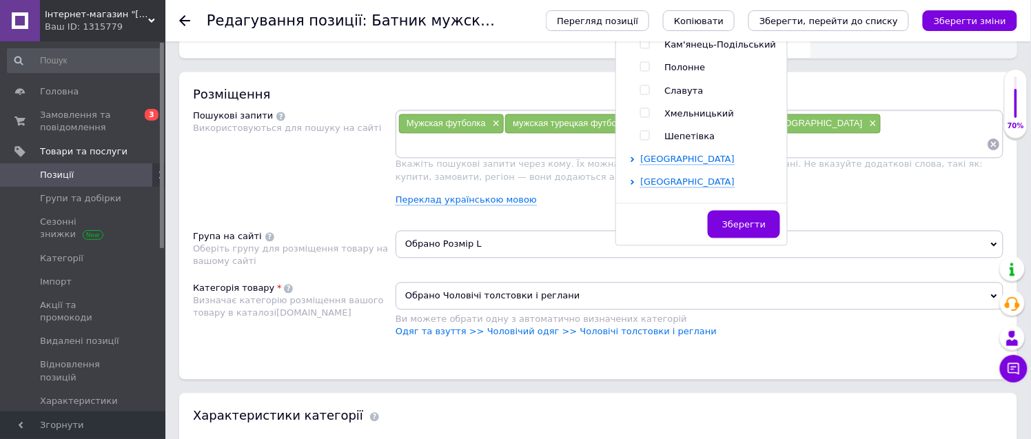
scroll to position [398, 0]
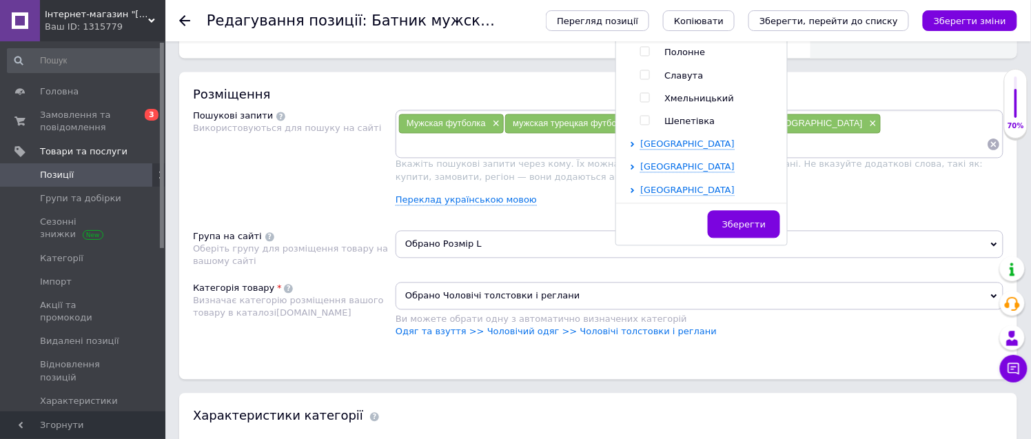
click at [640, 94] on input "checkbox" at bounding box center [644, 98] width 9 height 9
checkbox input "true"
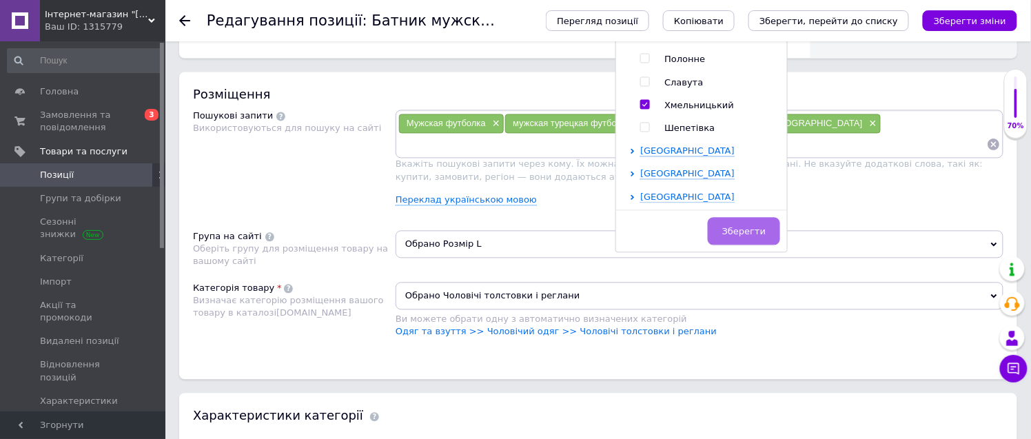
scroll to position [772, 0]
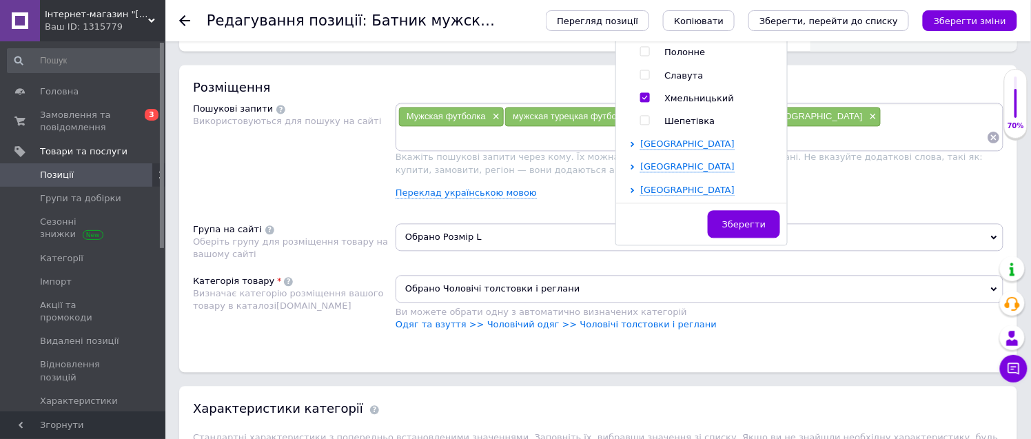
drag, startPoint x: 735, startPoint y: 223, endPoint x: 704, endPoint y: 220, distance: 31.8
click at [735, 222] on span "Зберегти" at bounding box center [743, 225] width 43 height 10
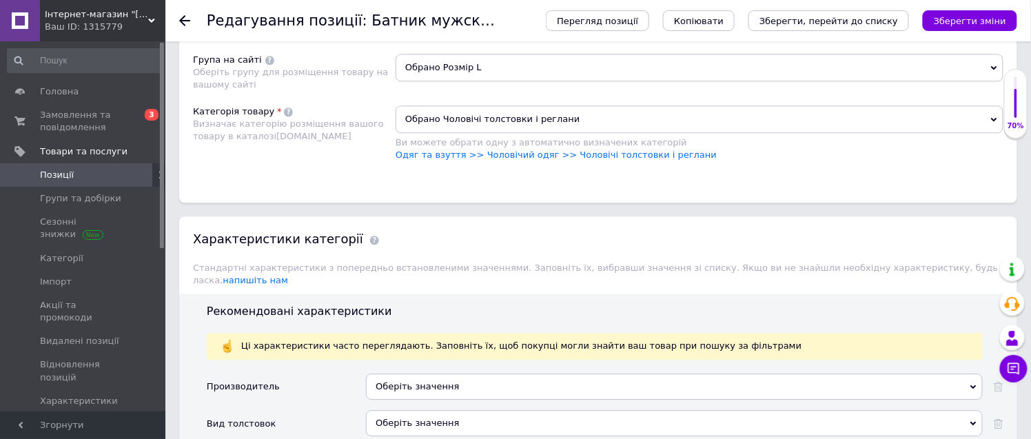
scroll to position [1002, 0]
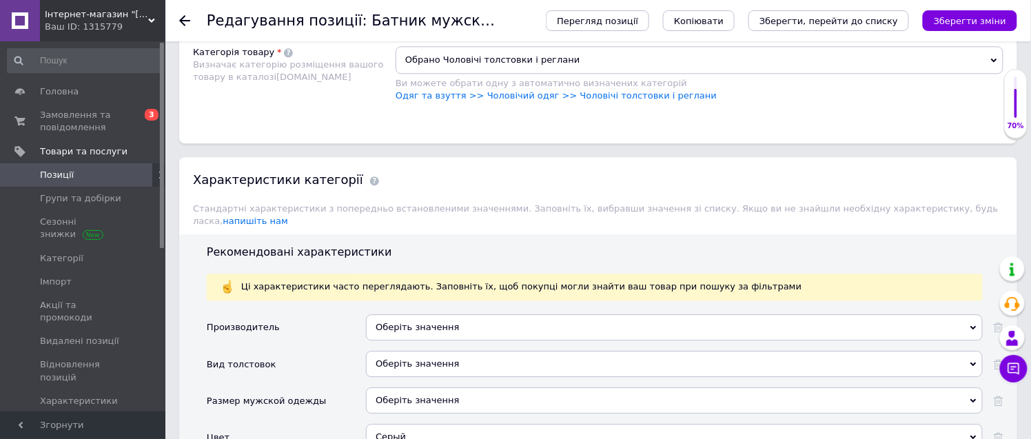
click at [451, 22] on span "Обрано Розмір L" at bounding box center [700, 8] width 608 height 28
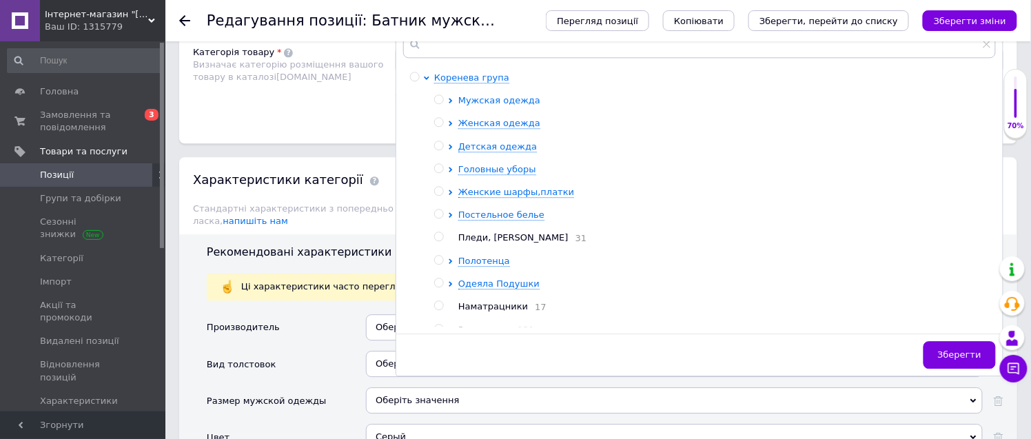
click at [513, 105] on span "Мужская одежда" at bounding box center [499, 100] width 82 height 10
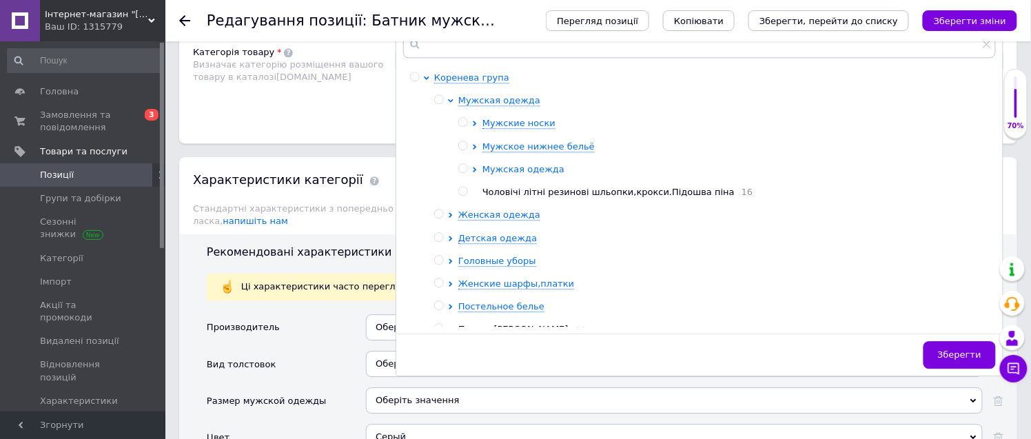
click at [539, 174] on span "Мужская одежда" at bounding box center [523, 169] width 82 height 10
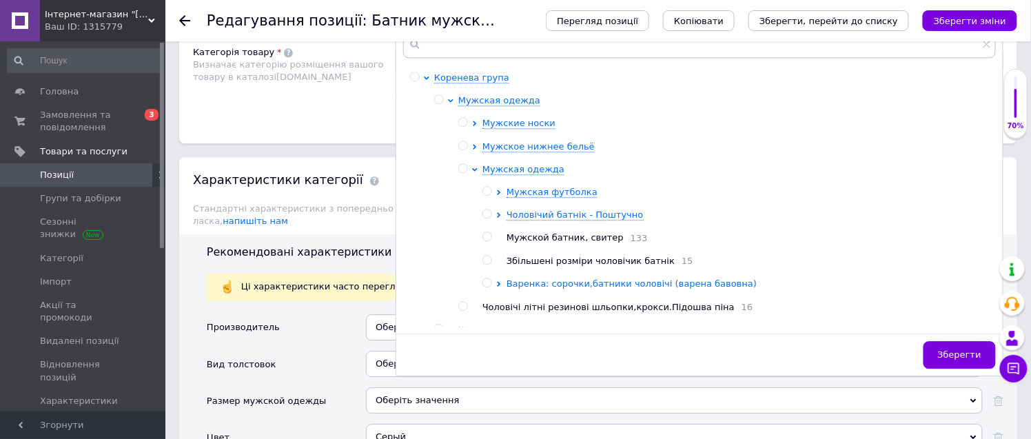
click at [591, 289] on span "Варенка: сорочки,батники чоловічі (варена бавовна)" at bounding box center [631, 283] width 250 height 10
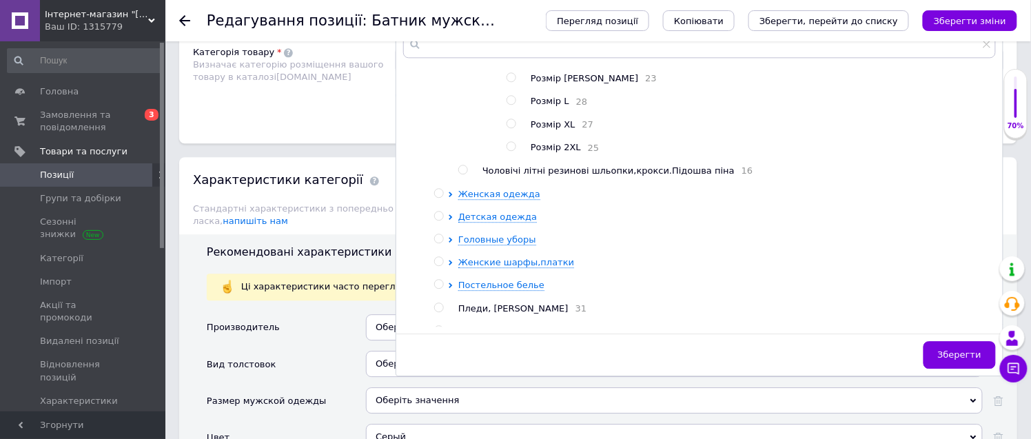
scroll to position [229, 0]
click at [510, 81] on input "radio" at bounding box center [510, 76] width 9 height 9
radio input "true"
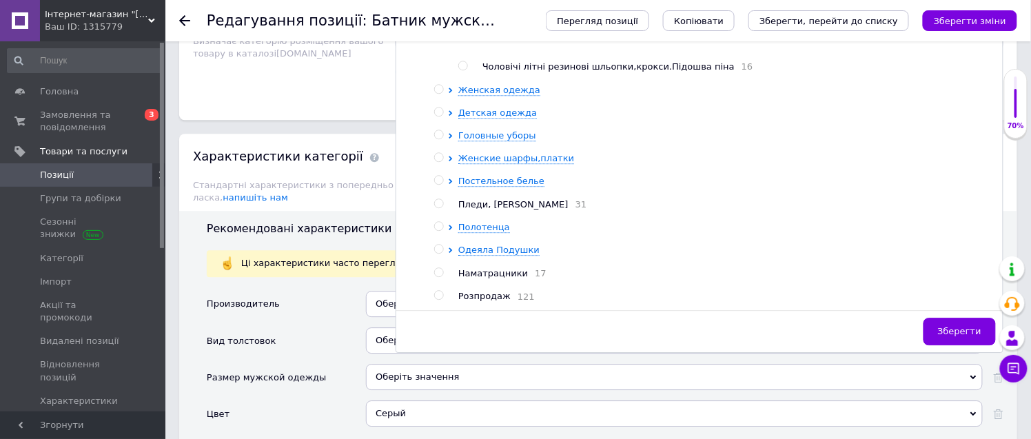
scroll to position [1231, 0]
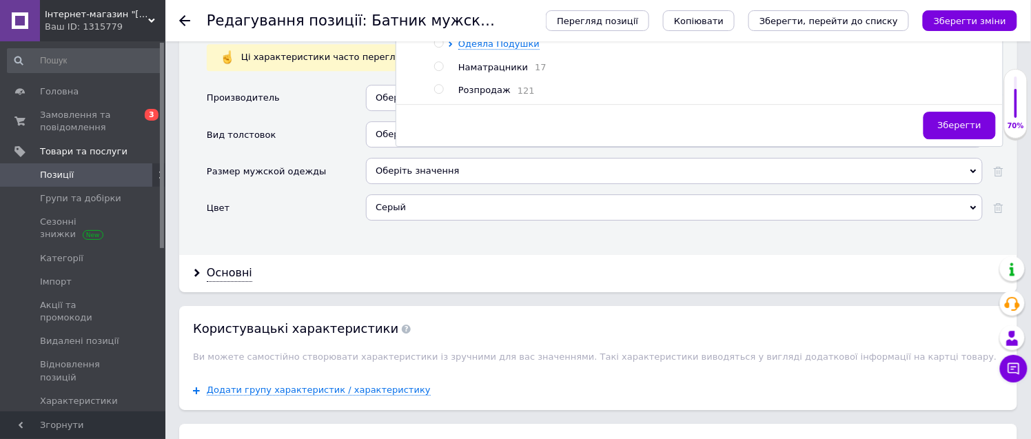
drag, startPoint x: 962, startPoint y: 249, endPoint x: 914, endPoint y: 180, distance: 84.3
click at [961, 130] on span "Зберегти" at bounding box center [959, 125] width 43 height 10
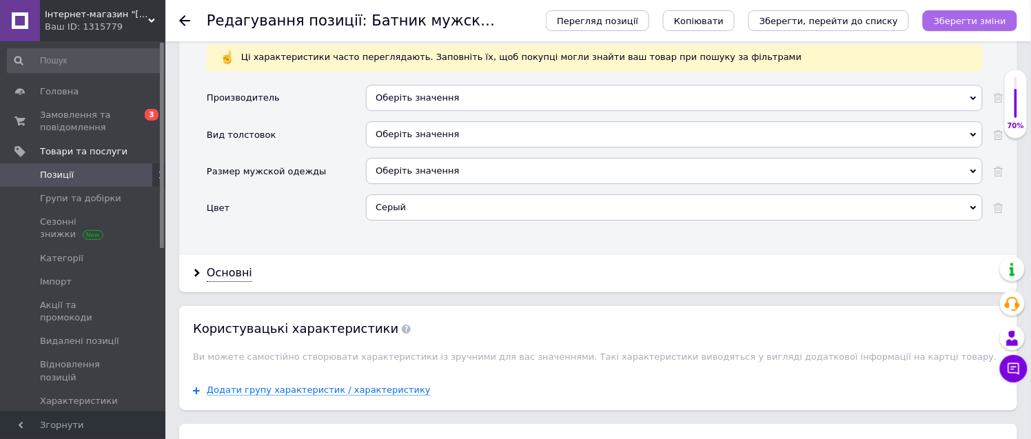
click at [973, 16] on icon "Зберегти зміни" at bounding box center [970, 21] width 72 height 10
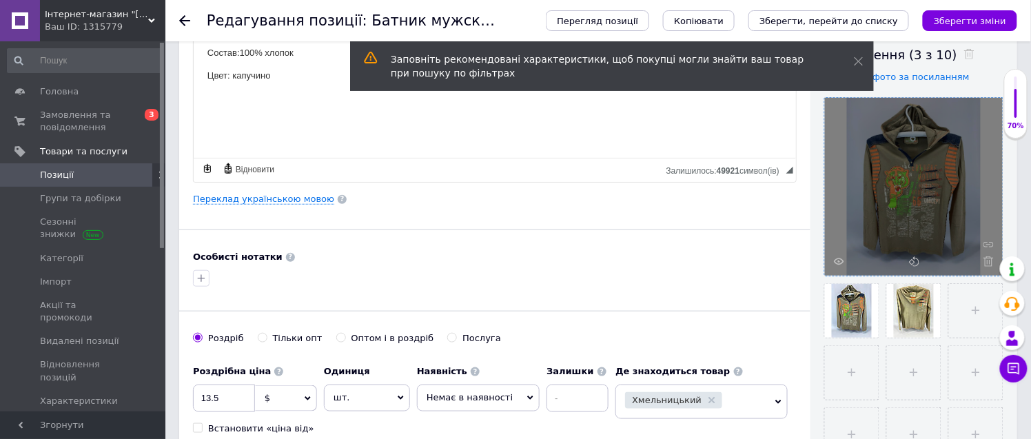
scroll to position [236, 0]
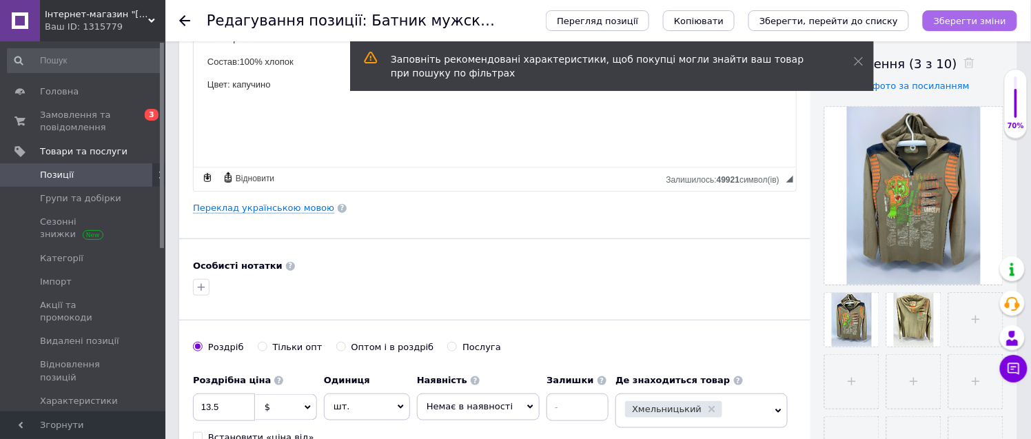
click at [958, 19] on icon "Зберегти зміни" at bounding box center [970, 21] width 72 height 10
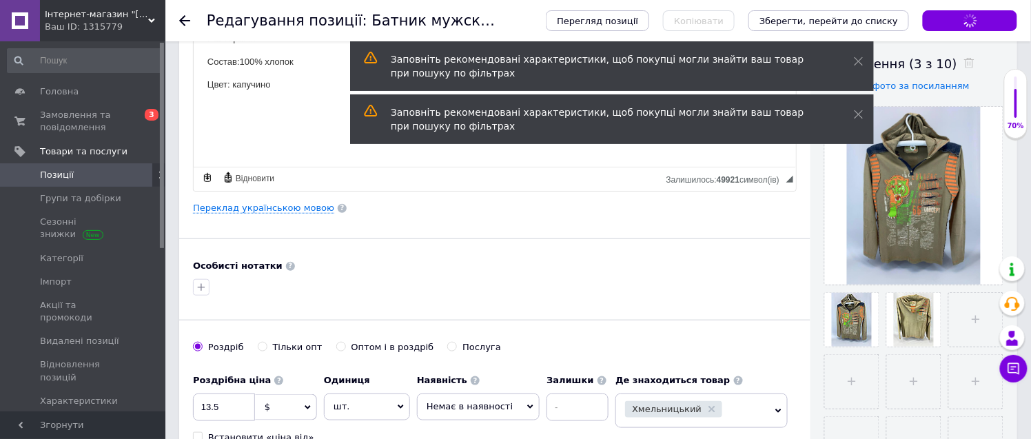
click at [184, 19] on icon at bounding box center [184, 20] width 11 height 11
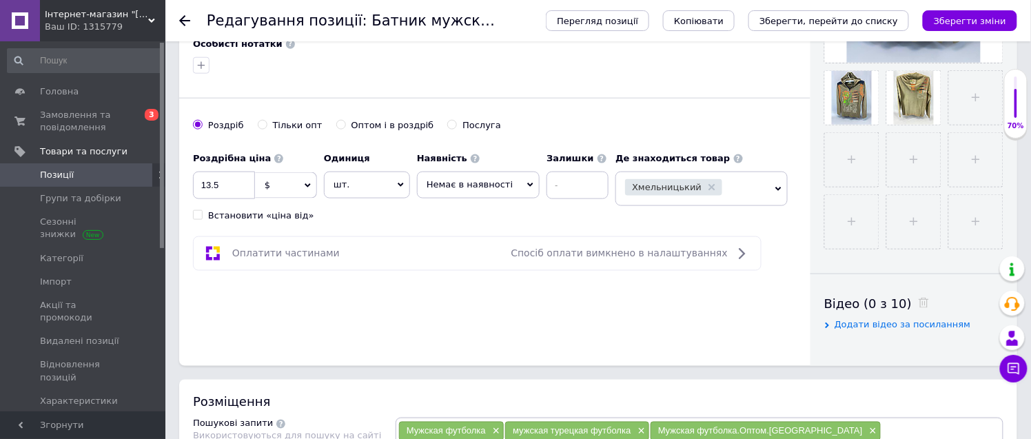
scroll to position [612, 0]
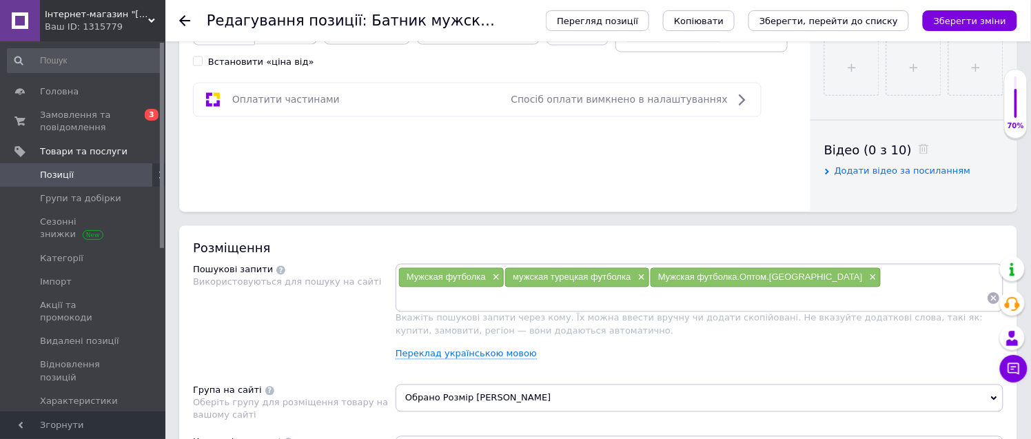
drag, startPoint x: 108, startPoint y: 170, endPoint x: 115, endPoint y: 174, distance: 7.7
click at [109, 170] on span "Позиції" at bounding box center [84, 175] width 88 height 12
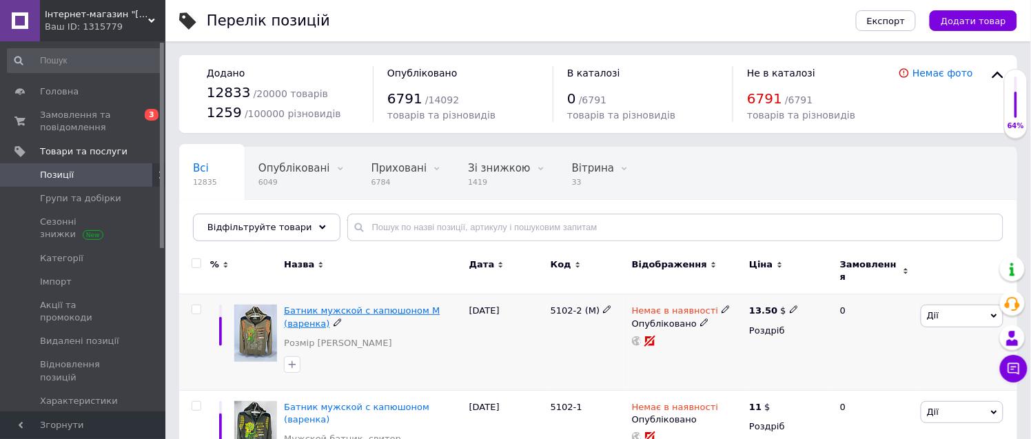
click at [378, 305] on span "Батник мужской с капюшоном M (варенка)" at bounding box center [362, 316] width 156 height 23
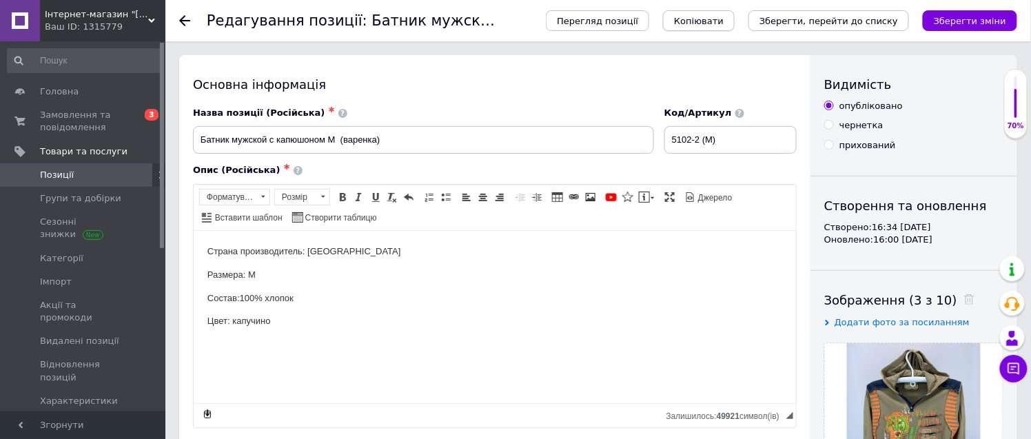
click at [724, 17] on span "Копіювати" at bounding box center [699, 21] width 50 height 10
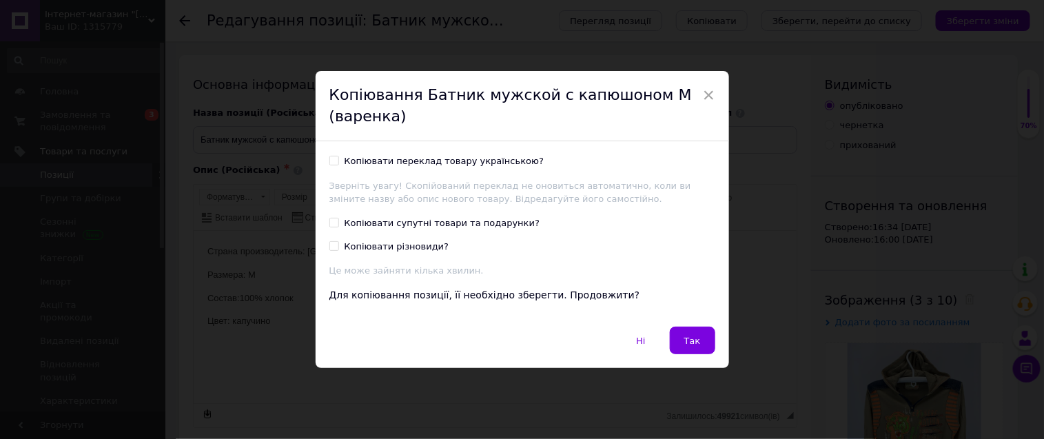
drag, startPoint x: 331, startPoint y: 163, endPoint x: 358, endPoint y: 194, distance: 41.0
click at [332, 163] on input "Копіювати переклад товару українською?" at bounding box center [333, 160] width 9 height 9
checkbox input "true"
click at [693, 340] on span "Так" at bounding box center [692, 341] width 17 height 10
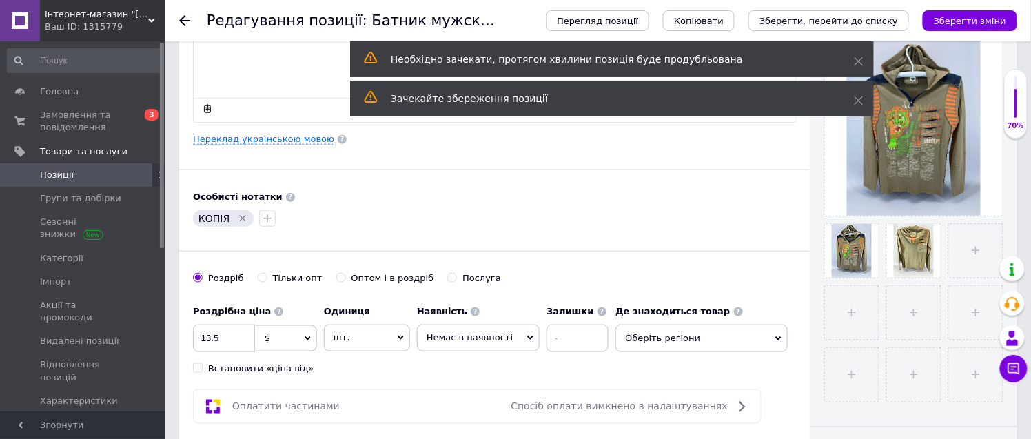
scroll to position [306, 0]
drag, startPoint x: 235, startPoint y: 217, endPoint x: 253, endPoint y: 218, distance: 18.0
click at [237, 217] on icon "Видалити мітку" at bounding box center [242, 217] width 11 height 11
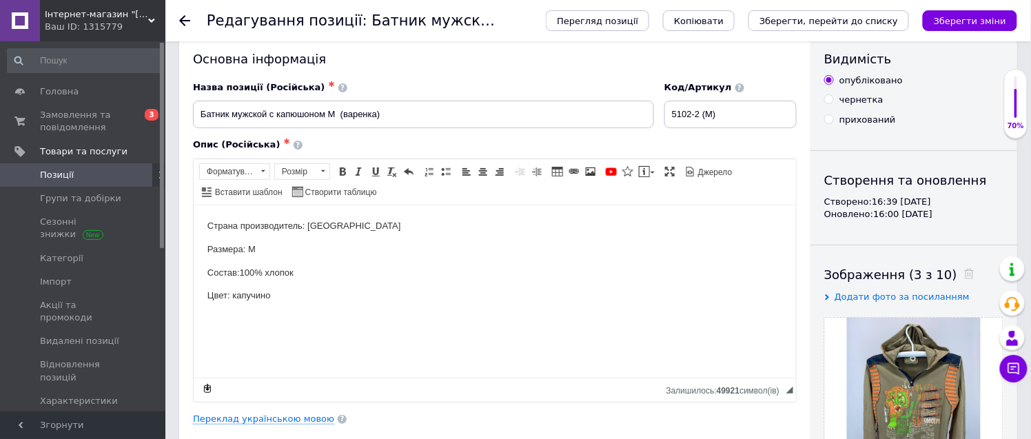
scroll to position [0, 0]
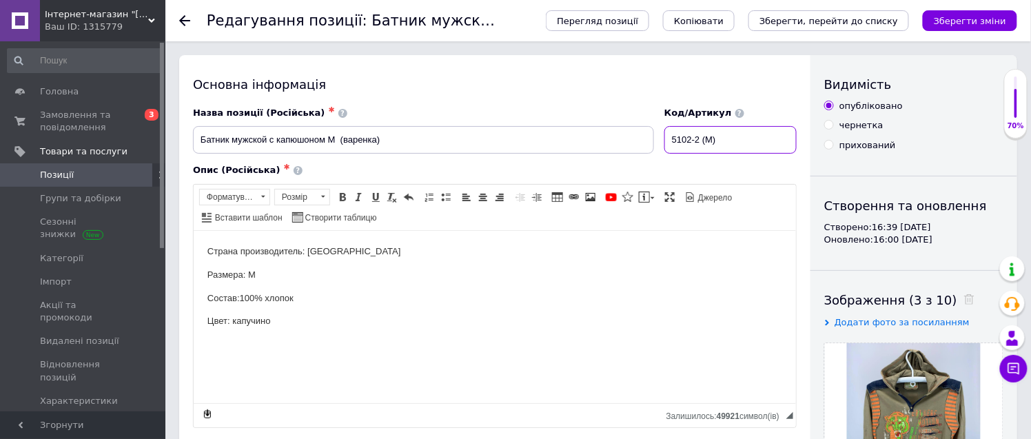
click at [718, 136] on input "5102-2 (M)" at bounding box center [730, 140] width 132 height 28
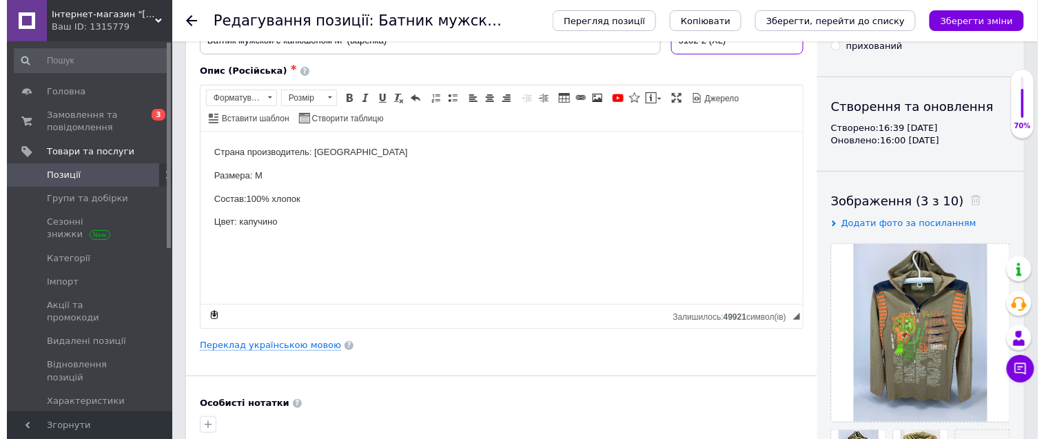
scroll to position [306, 0]
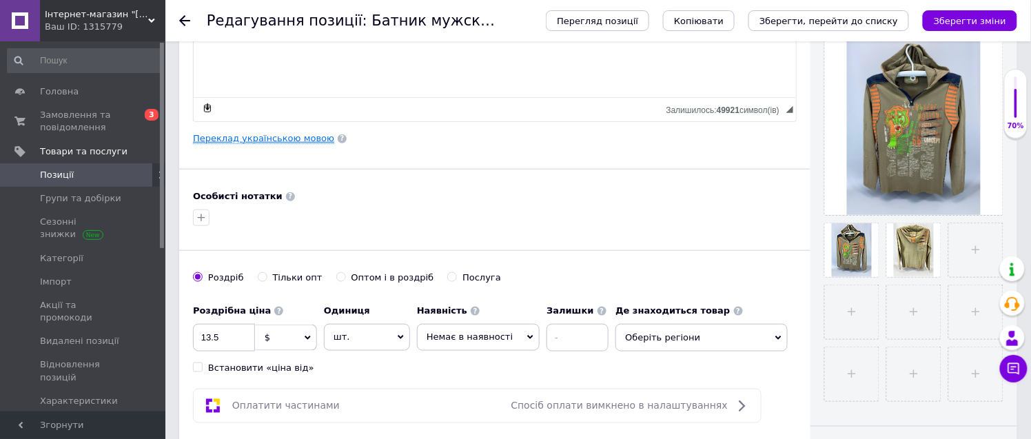
type input "5102-2 (XL)"
click at [298, 142] on link "Переклад українською мовою" at bounding box center [263, 138] width 141 height 11
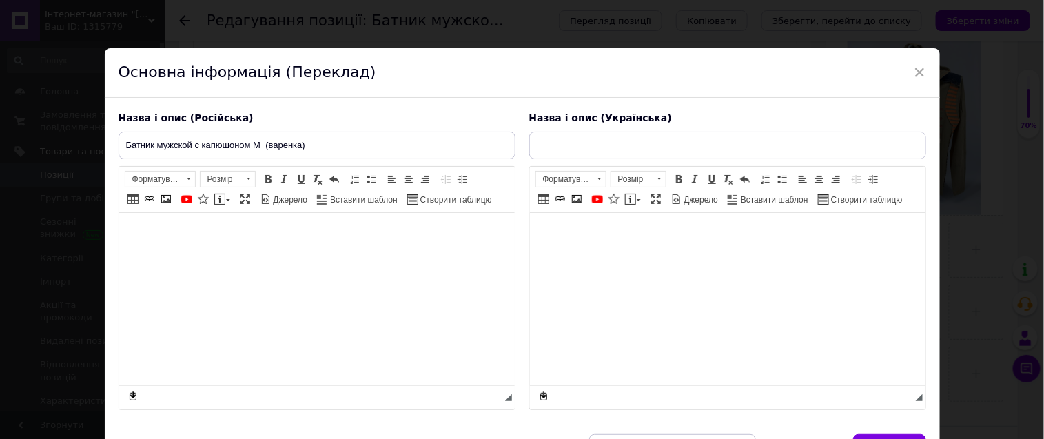
type input "Батнік чоловічий з капюшоном M (варенка)"
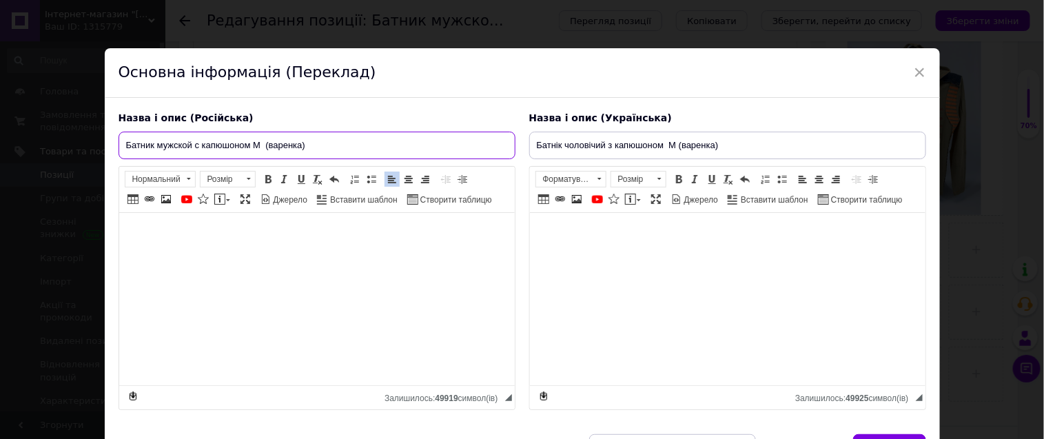
click at [262, 142] on input "Батник мужской с капюшоном M (варенка)" at bounding box center [317, 146] width 397 height 28
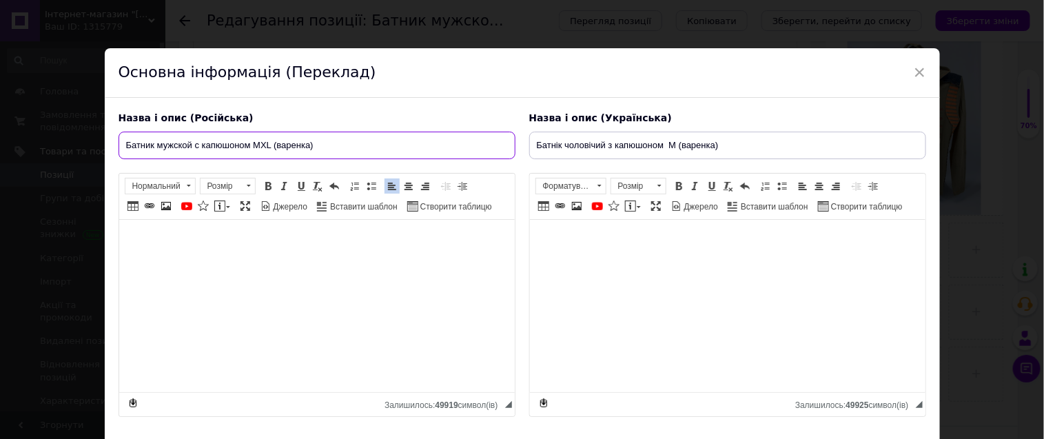
click at [260, 145] on input "Батник мужской с капюшоном MXL (варенка)" at bounding box center [317, 146] width 397 height 28
type input "Батник мужской с капюшоном XL (варенка)"
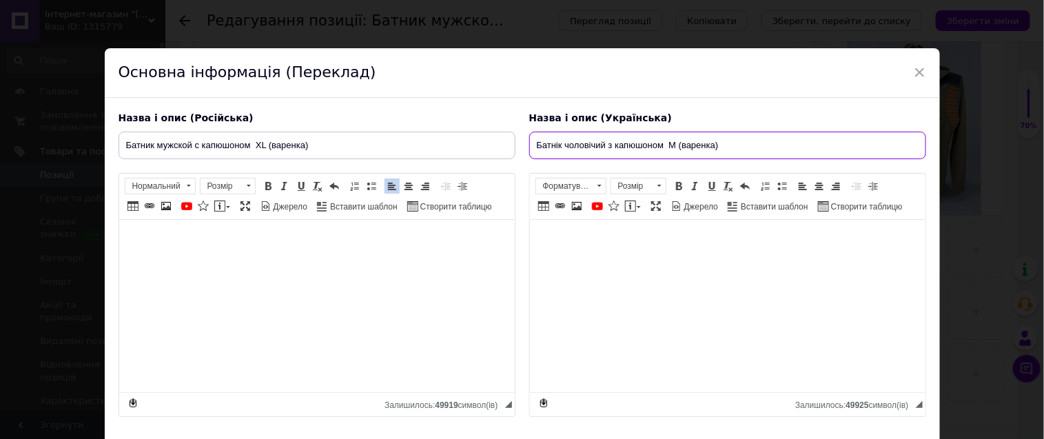
click at [674, 143] on input "Батнік чоловічий з капюшоном M (варенка)" at bounding box center [727, 146] width 397 height 28
type input "Батнік чоловічий з капюшоном XL (варенка)"
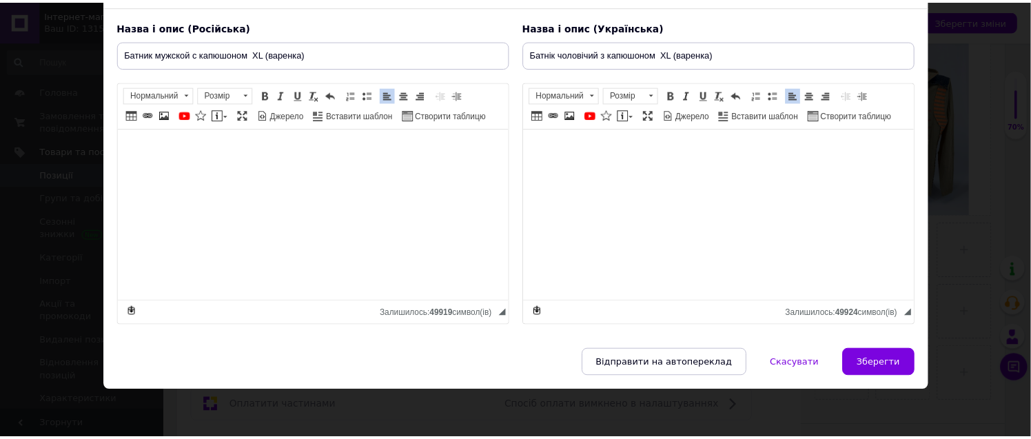
scroll to position [112, 0]
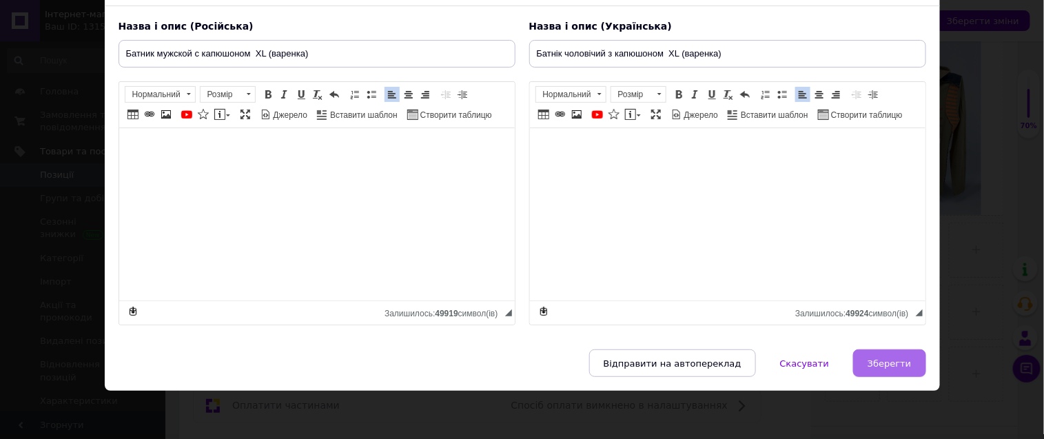
click at [885, 362] on span "Зберегти" at bounding box center [889, 363] width 43 height 10
type input "Батник мужской с капюшоном XL (варенка)"
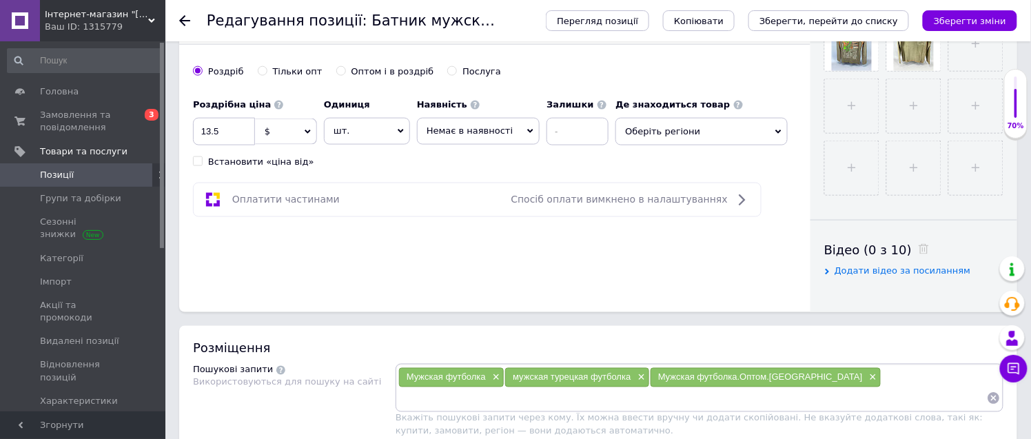
scroll to position [535, 0]
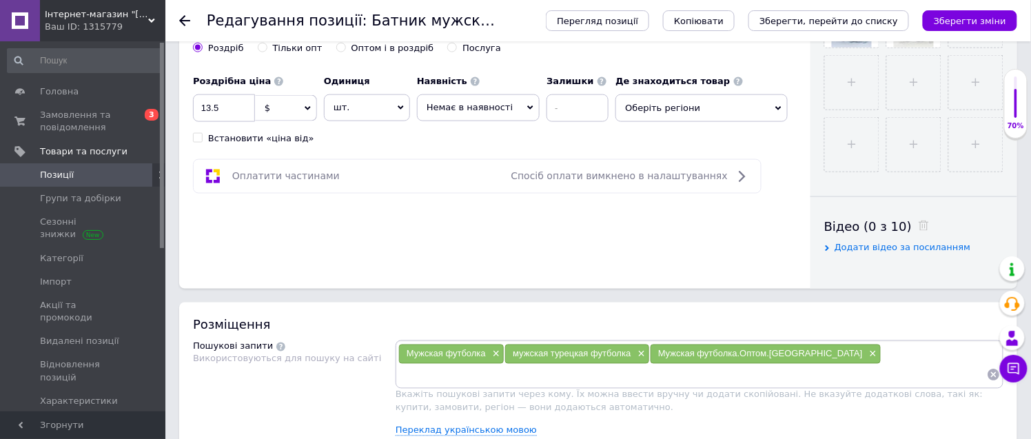
click at [655, 105] on span "Оберіть регіони" at bounding box center [701, 108] width 172 height 28
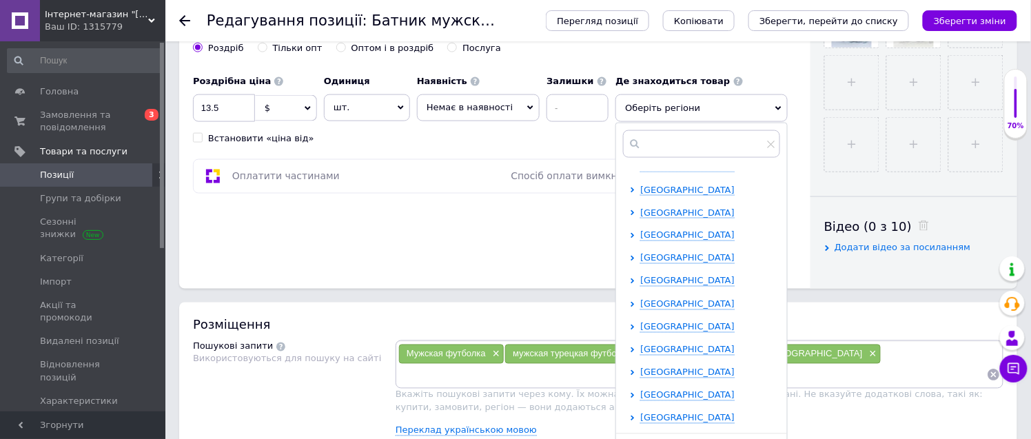
scroll to position [284, 0]
click at [677, 350] on span "[GEOGRAPHIC_DATA]" at bounding box center [687, 351] width 94 height 10
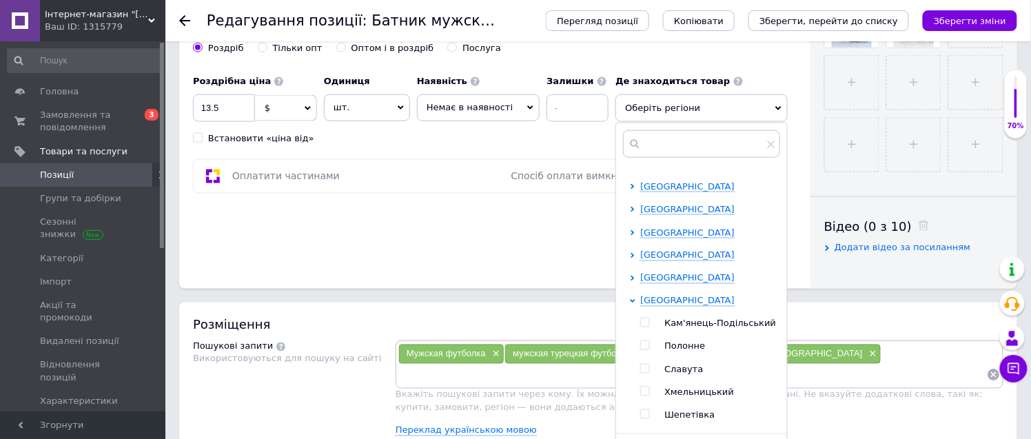
scroll to position [398, 0]
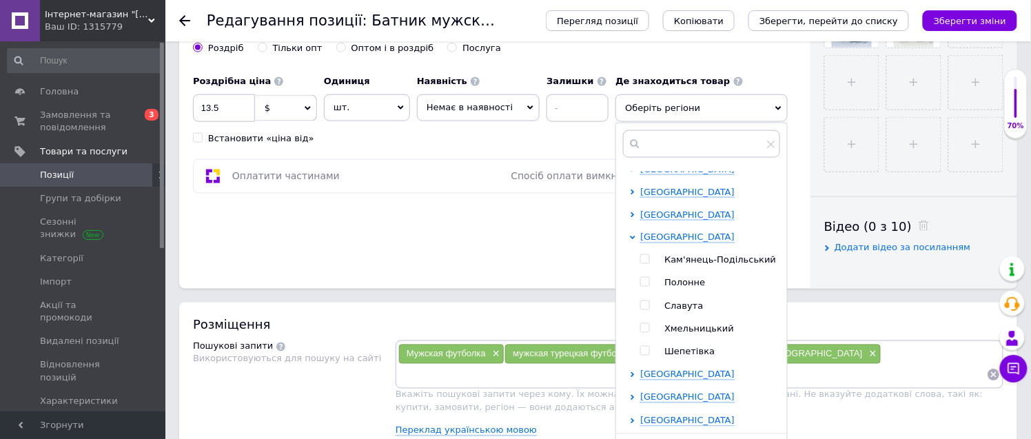
drag, startPoint x: 634, startPoint y: 327, endPoint x: 697, endPoint y: 289, distance: 73.3
click at [640, 327] on label at bounding box center [645, 328] width 10 height 10
click at [640, 327] on input "checkbox" at bounding box center [644, 328] width 9 height 9
checkbox input "true"
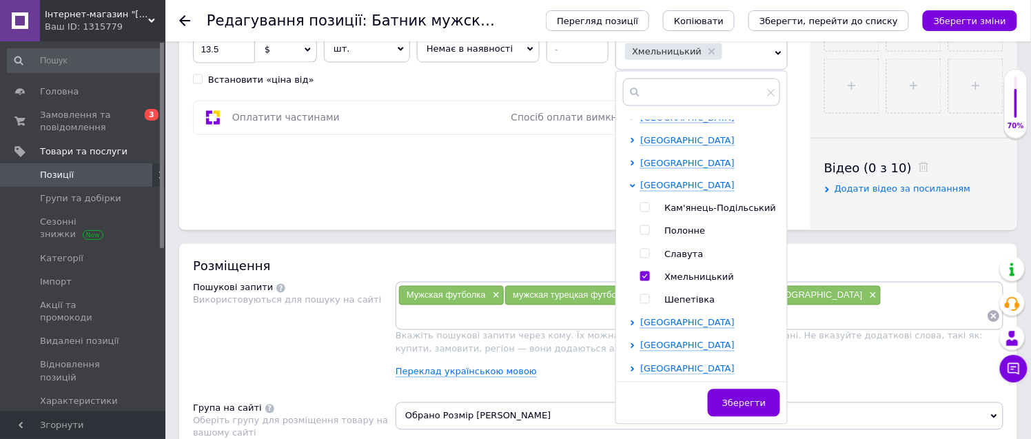
scroll to position [766, 0]
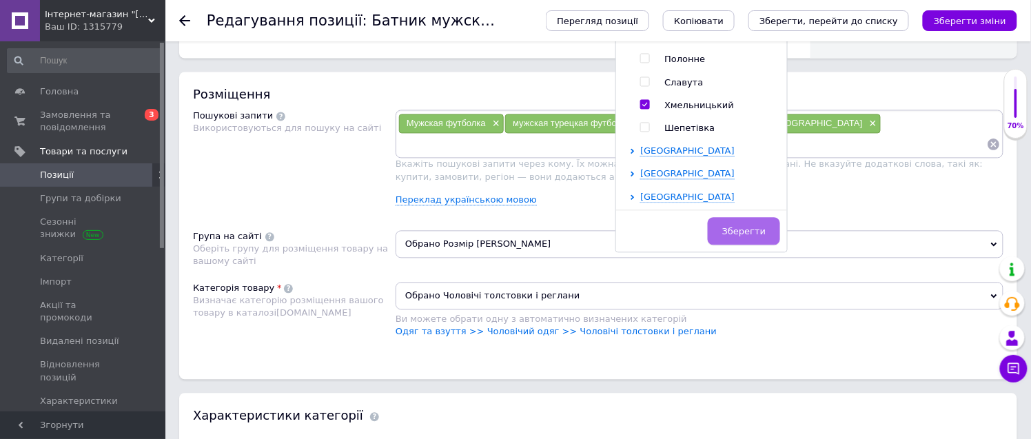
click at [735, 223] on button "Зберегти" at bounding box center [744, 232] width 72 height 28
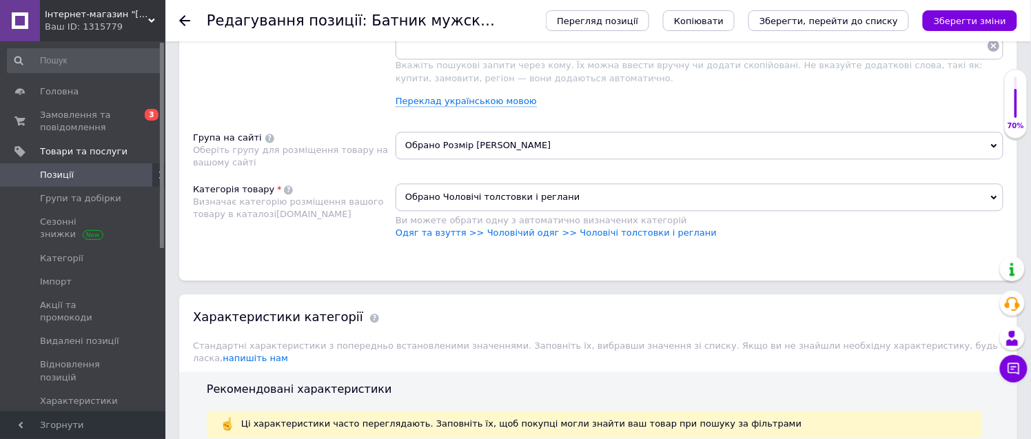
scroll to position [1071, 0]
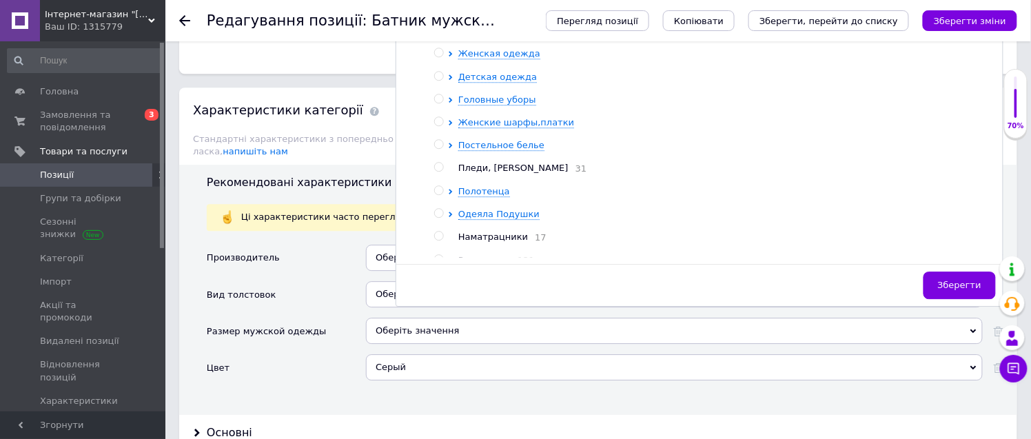
drag, startPoint x: 515, startPoint y: 157, endPoint x: 548, endPoint y: 258, distance: 106.8
click at [517, 36] on span "Мужская одежда" at bounding box center [499, 30] width 82 height 10
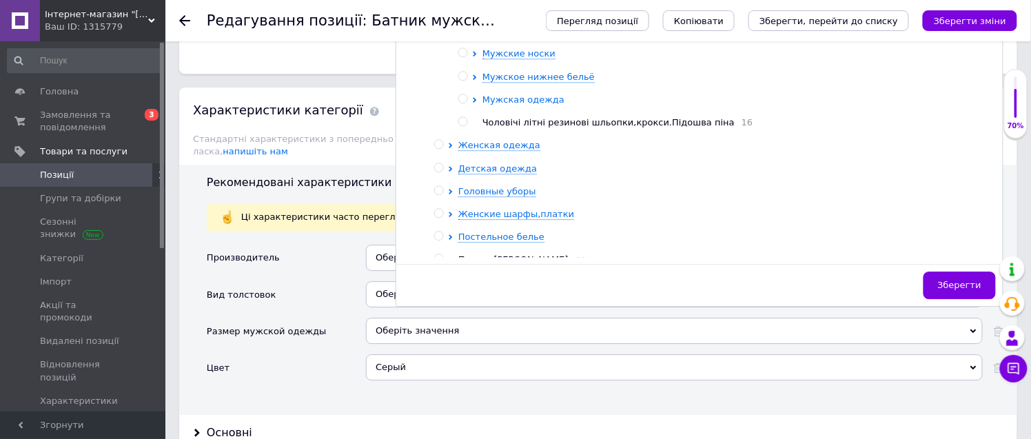
click at [531, 105] on span "Мужская одежда" at bounding box center [523, 99] width 82 height 10
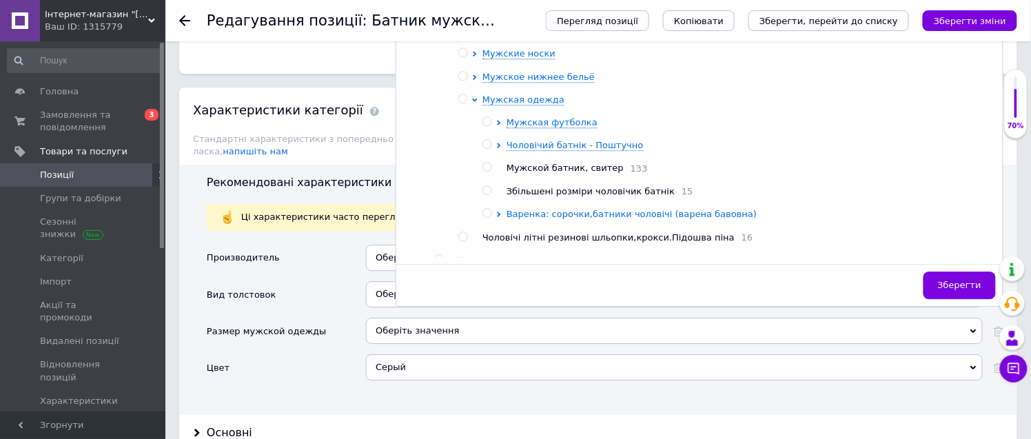
click at [607, 219] on span "Варенка: сорочки,батники чоловічі (варена бавовна)" at bounding box center [631, 214] width 250 height 10
click at [601, 219] on span "Варенка: сорочки,батники чоловічі (варена бавовна)" at bounding box center [631, 214] width 250 height 10
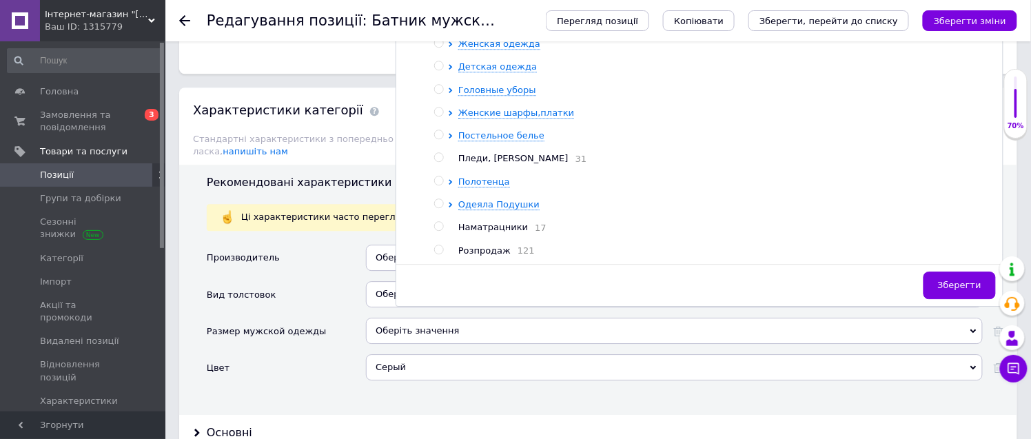
scroll to position [147, 0]
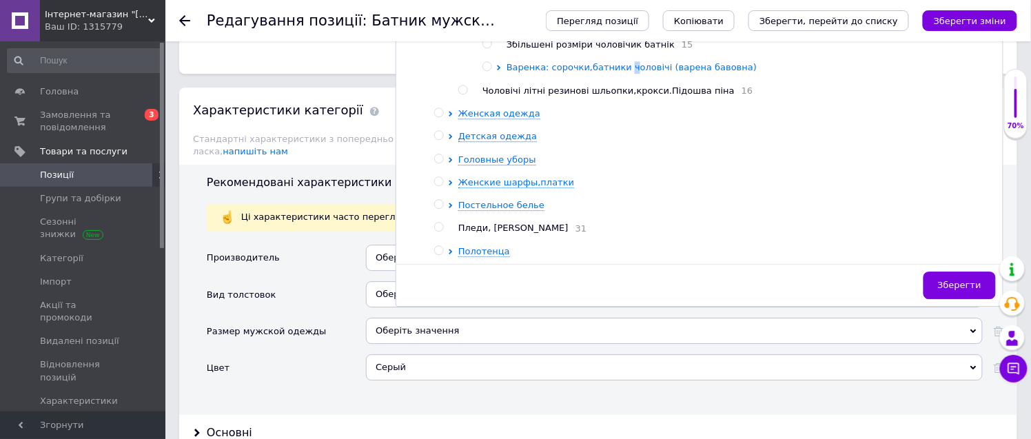
click at [620, 72] on span "Варенка: сорочки,батники чоловічі (варена бавовна)" at bounding box center [631, 67] width 250 height 10
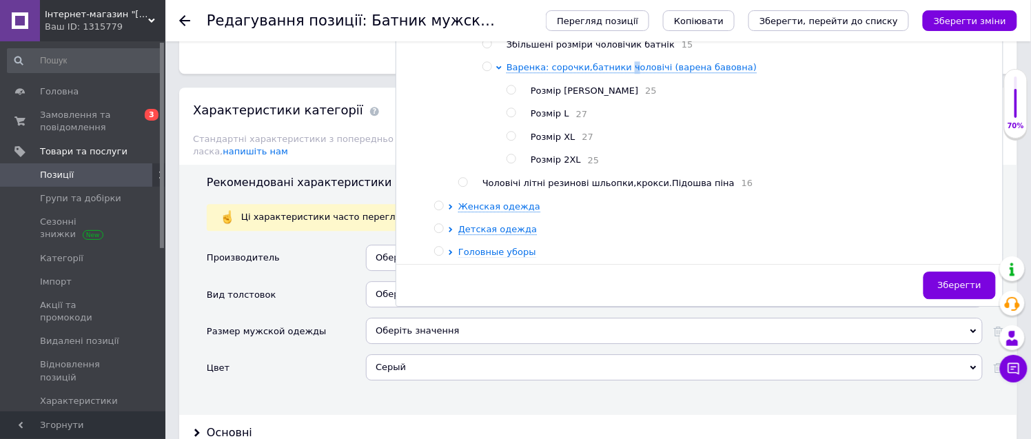
click at [509, 141] on input "radio" at bounding box center [510, 136] width 9 height 9
radio input "true"
click at [965, 290] on span "Зберегти" at bounding box center [959, 285] width 43 height 10
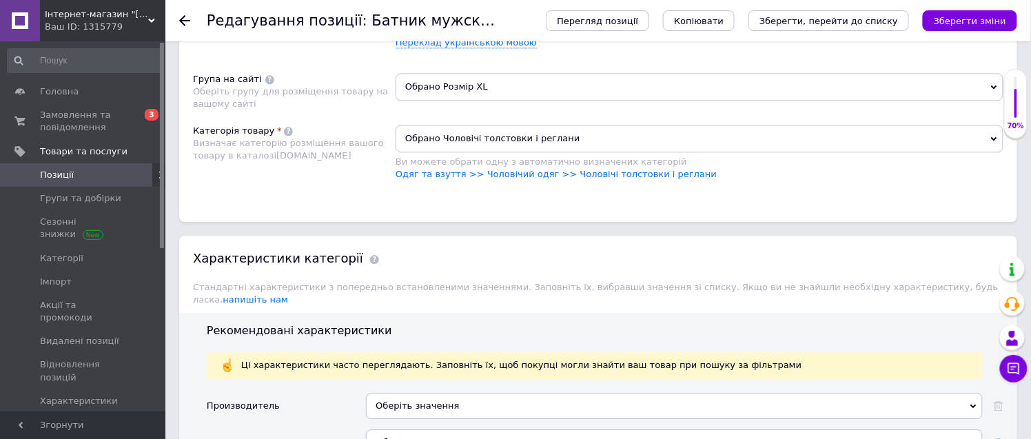
scroll to position [919, 0]
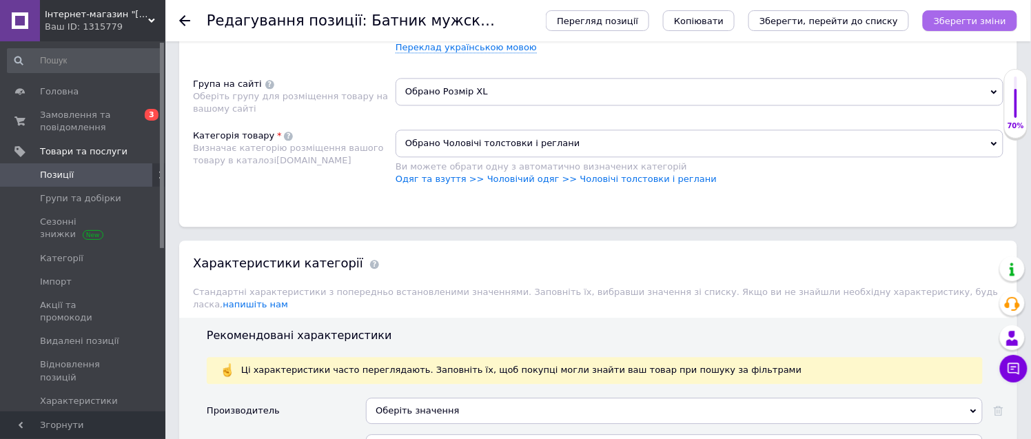
click at [988, 18] on icon "Зберегти зміни" at bounding box center [970, 21] width 72 height 10
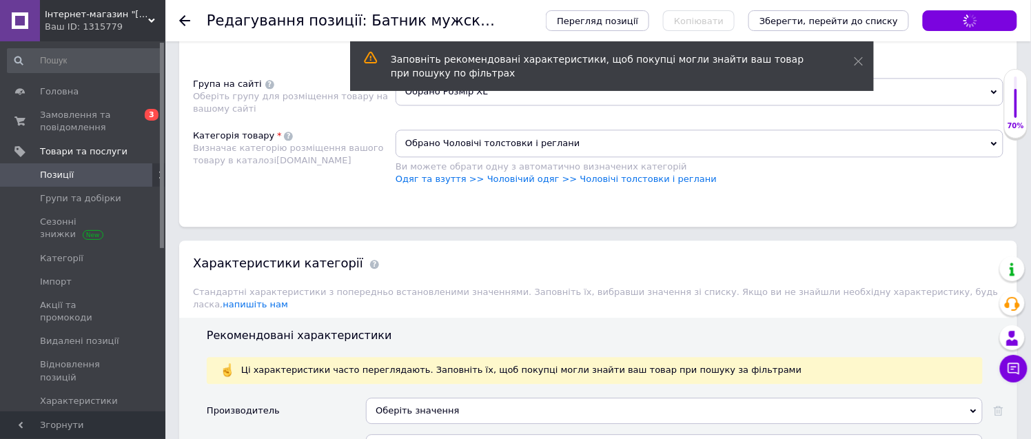
click at [185, 17] on icon at bounding box center [184, 20] width 11 height 11
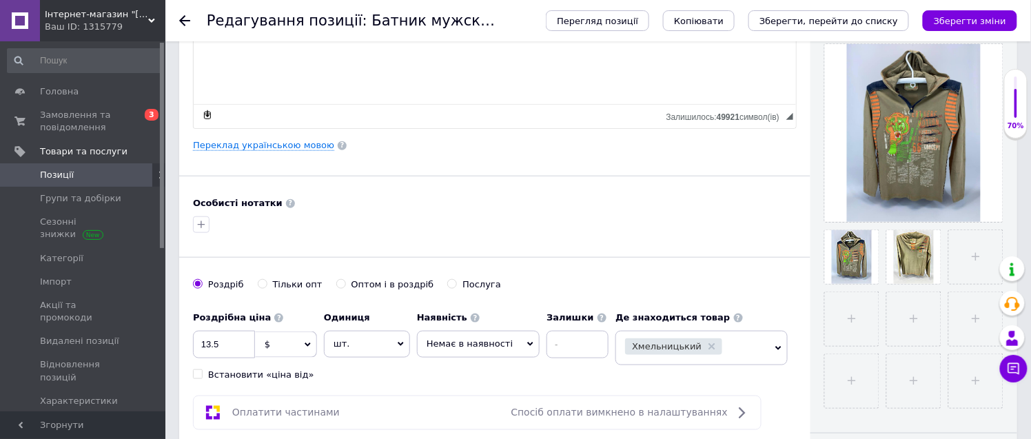
scroll to position [306, 0]
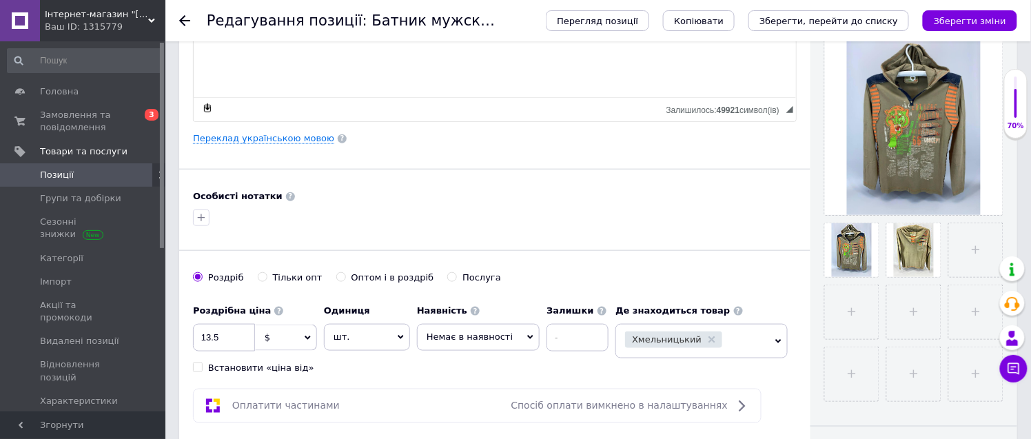
click at [117, 178] on span "Позиції" at bounding box center [84, 175] width 88 height 12
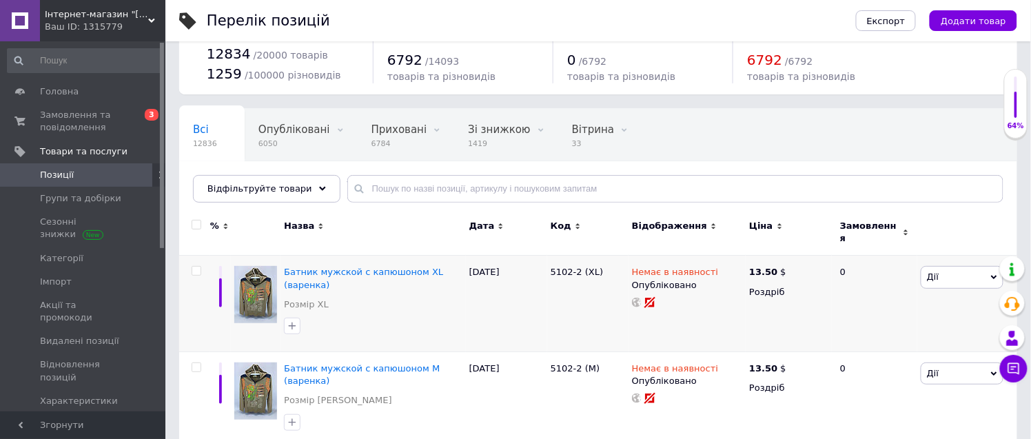
scroll to position [76, 0]
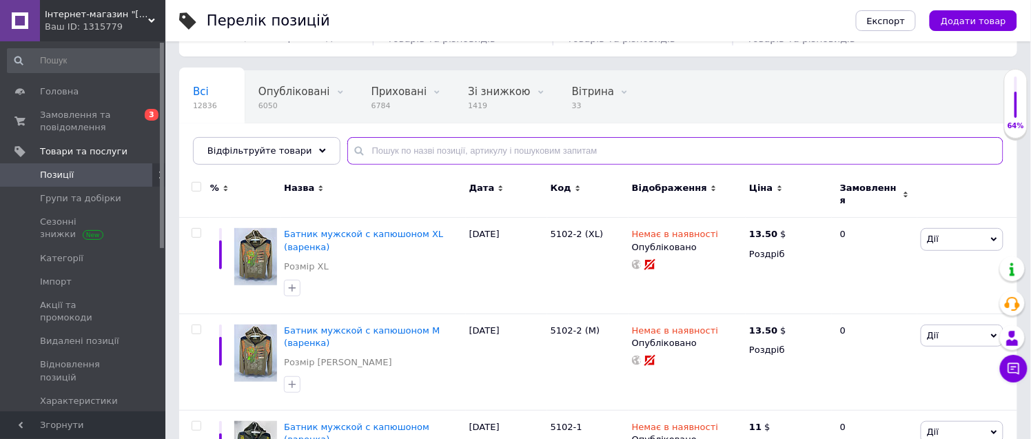
click at [356, 150] on input "text" at bounding box center [675, 151] width 656 height 28
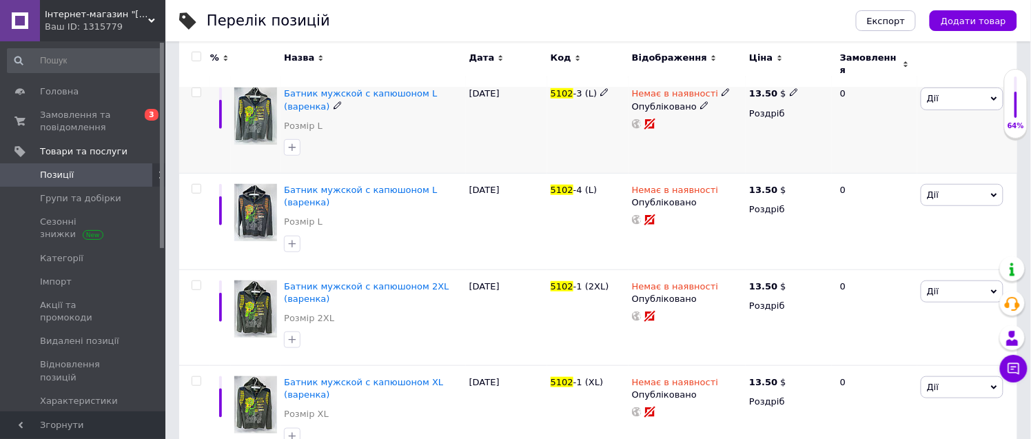
scroll to position [229, 0]
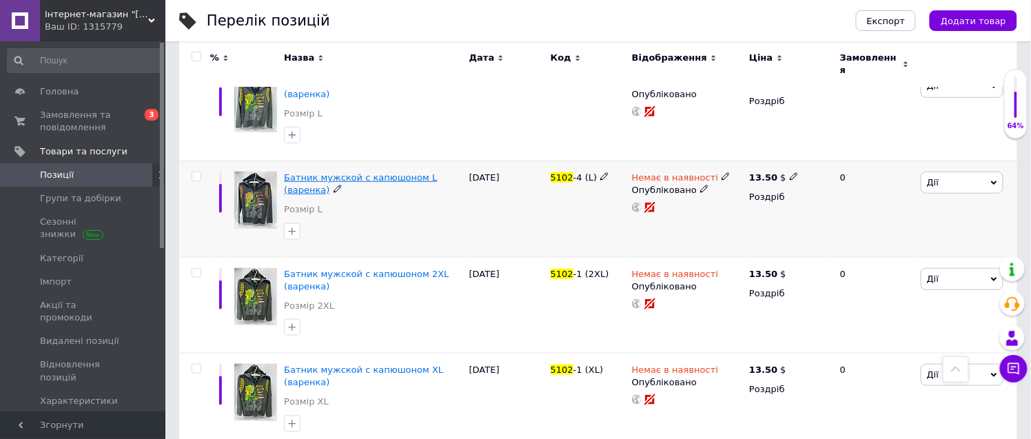
type input "5102"
click at [400, 172] on span "Батник мужской с капюшоном L (варенка)" at bounding box center [360, 183] width 153 height 23
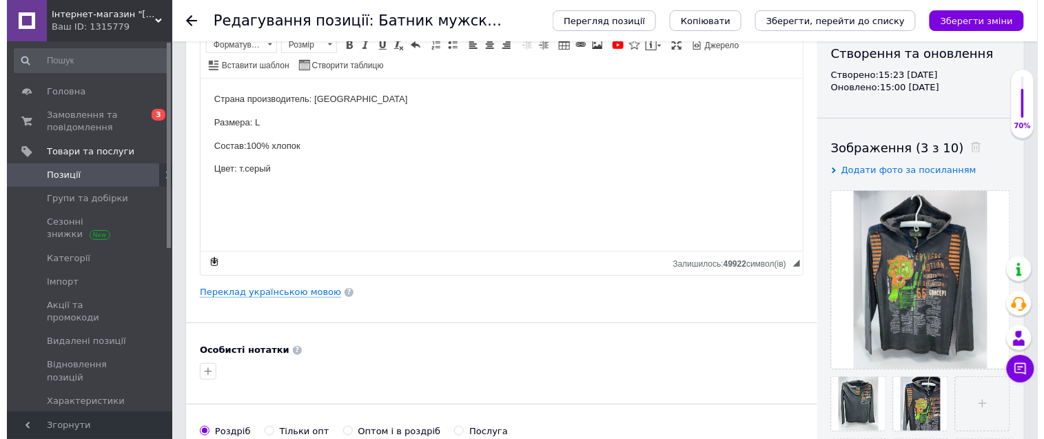
scroll to position [153, 0]
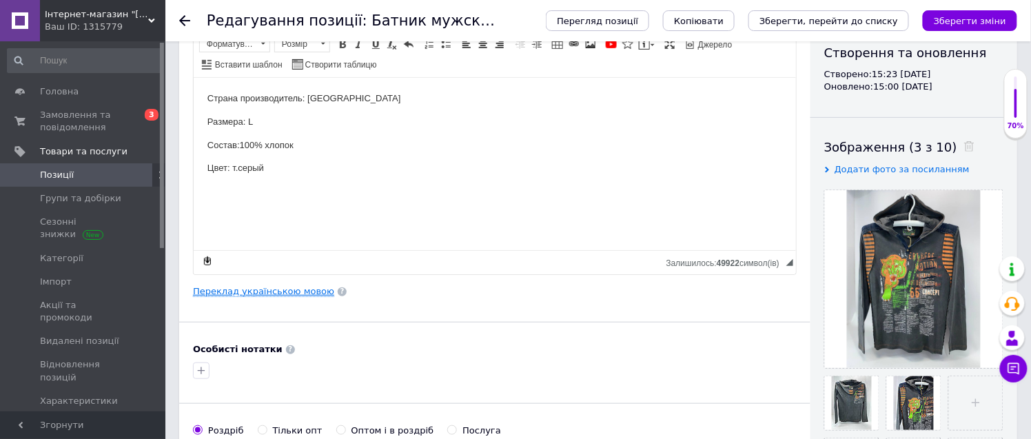
click at [288, 289] on link "Переклад українською мовою" at bounding box center [263, 291] width 141 height 11
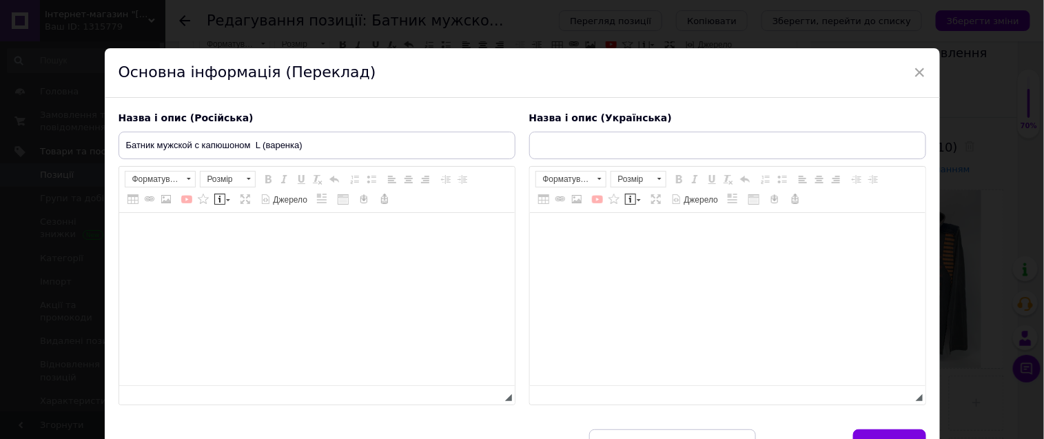
type input "Батнік чоловічий з капюшоном L (варенка)"
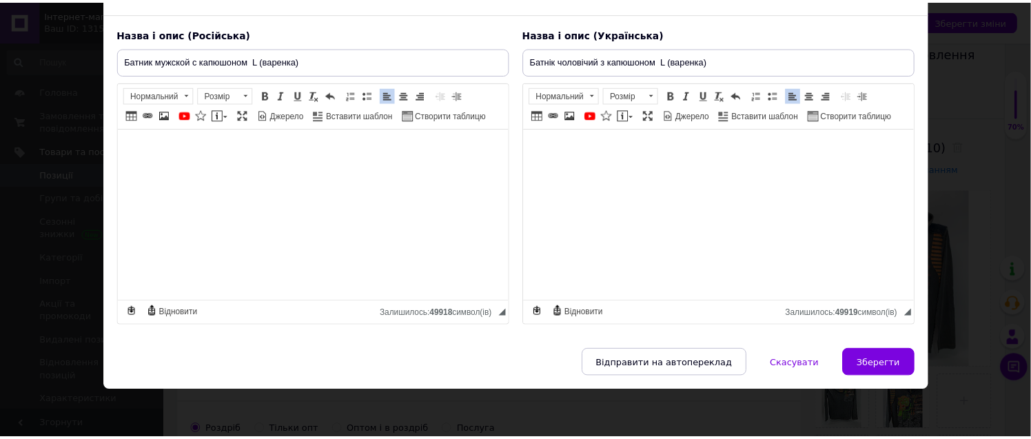
scroll to position [105, 0]
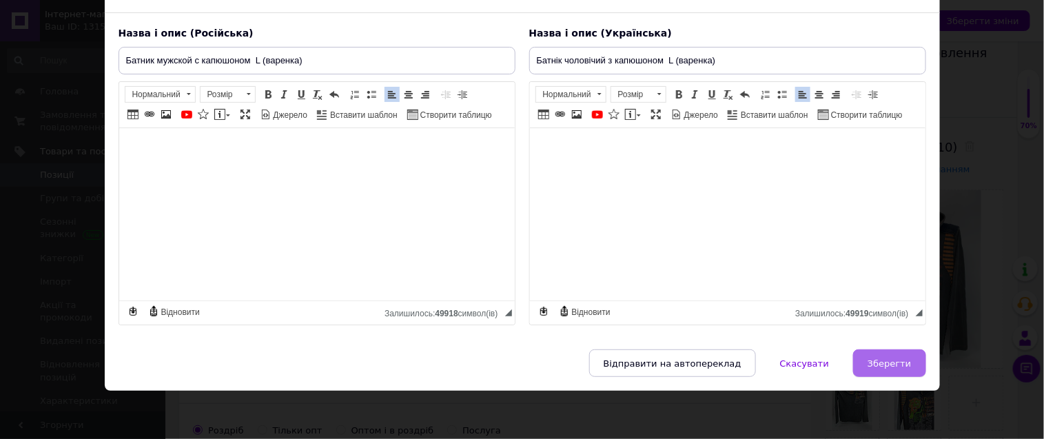
click at [894, 360] on span "Зберегти" at bounding box center [889, 363] width 43 height 10
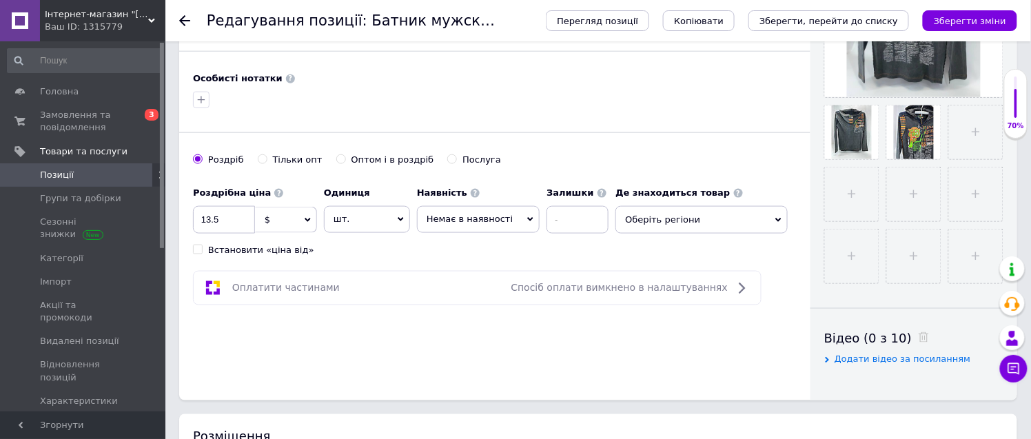
scroll to position [459, 0]
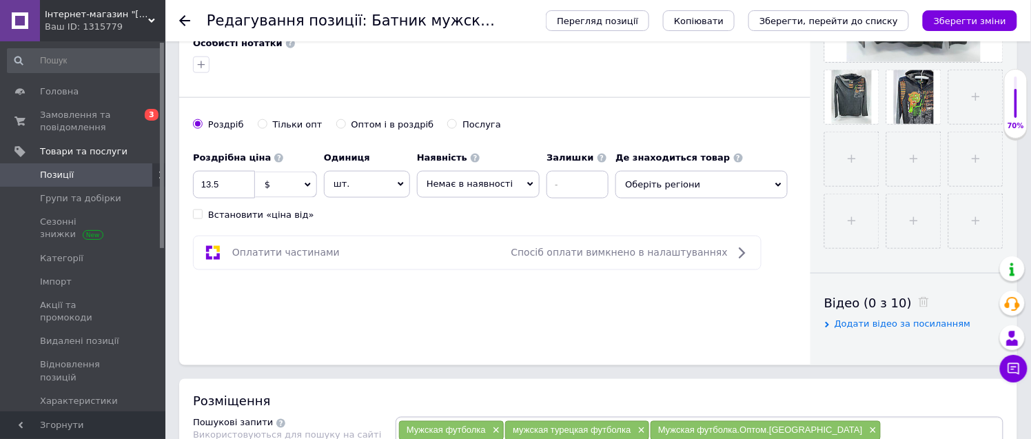
click at [657, 188] on span "Оберіть регіони" at bounding box center [701, 185] width 172 height 28
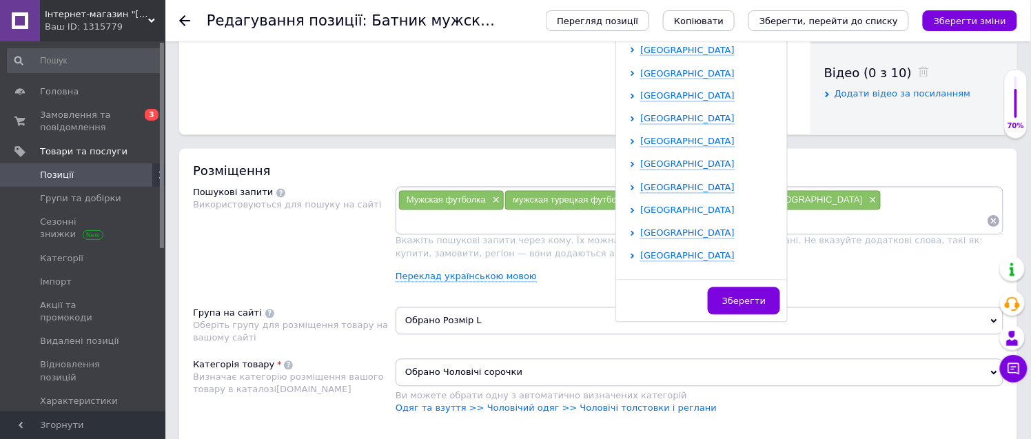
scroll to position [284, 0]
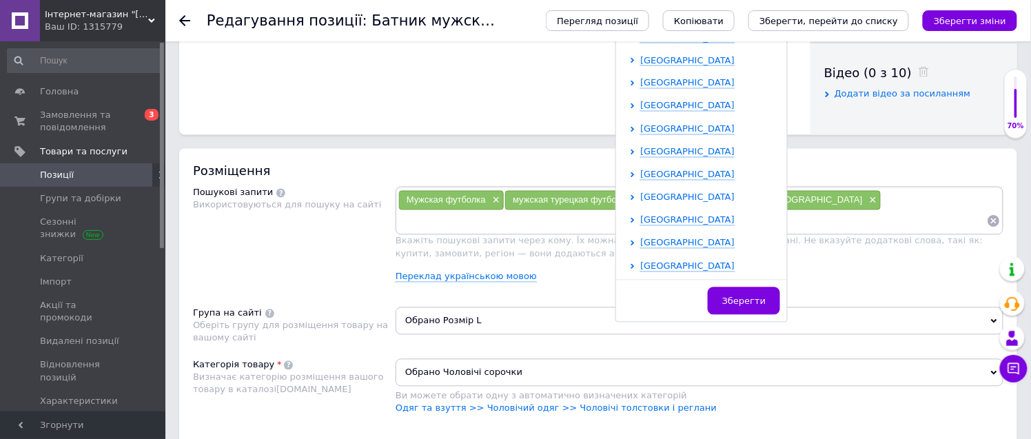
click at [664, 200] on span "[GEOGRAPHIC_DATA]" at bounding box center [687, 197] width 94 height 10
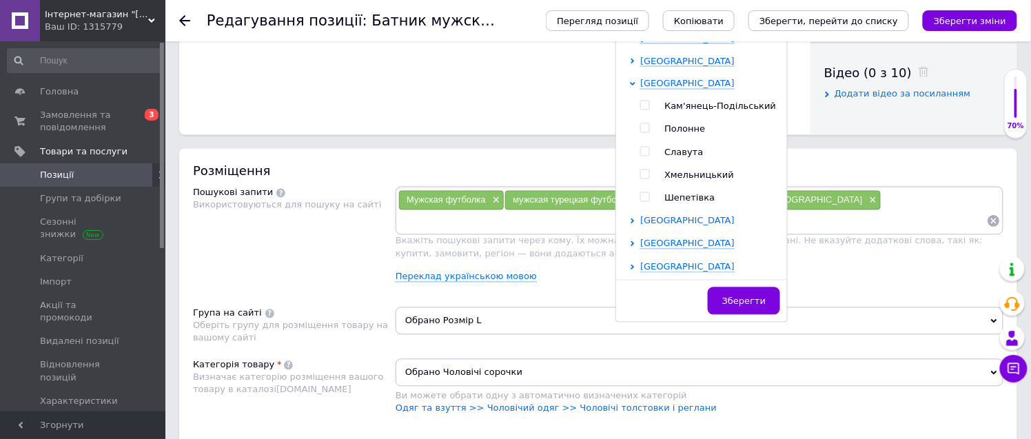
scroll to position [398, 0]
click at [640, 171] on input "checkbox" at bounding box center [644, 174] width 9 height 9
checkbox input "true"
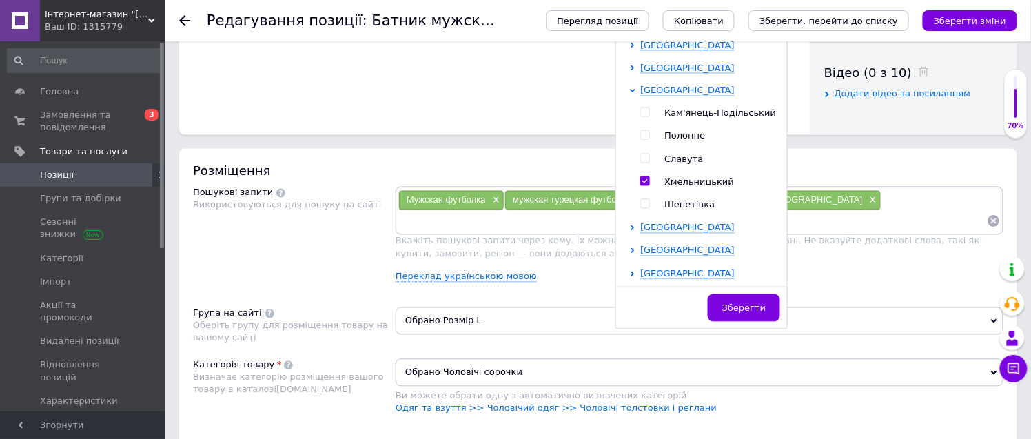
scroll to position [696, 0]
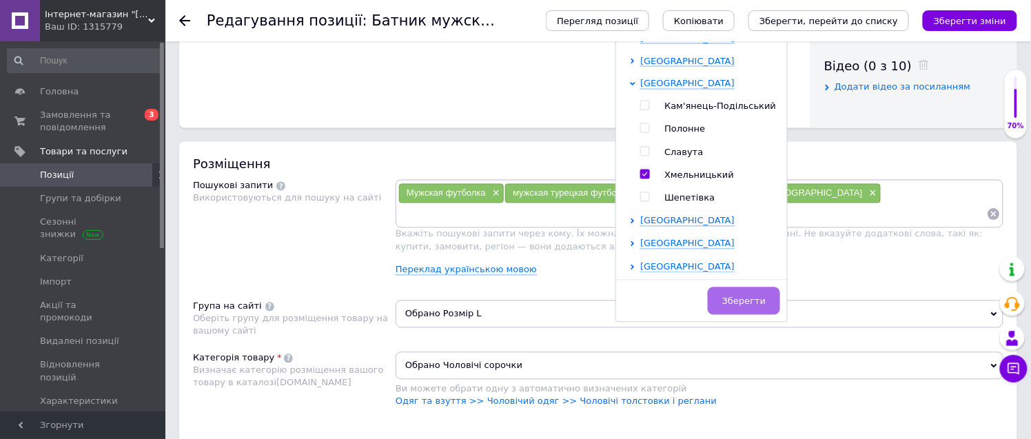
click at [725, 296] on span "Зберегти" at bounding box center [743, 301] width 43 height 10
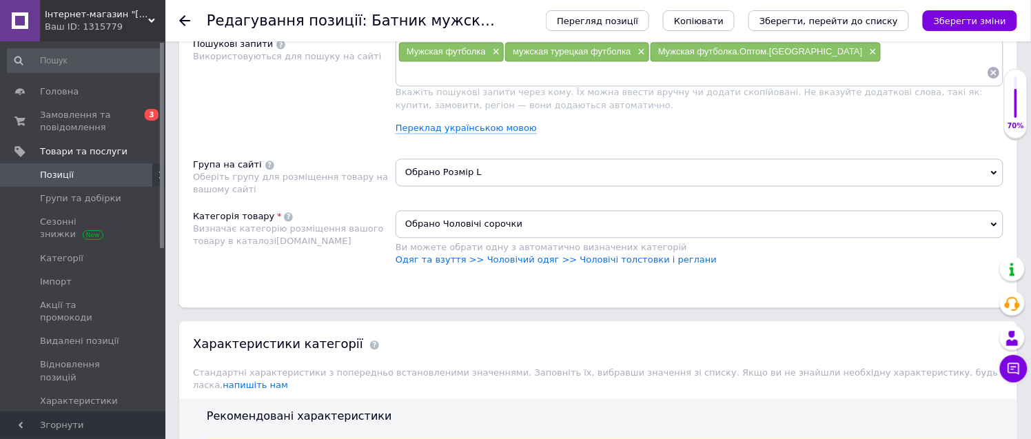
scroll to position [925, 0]
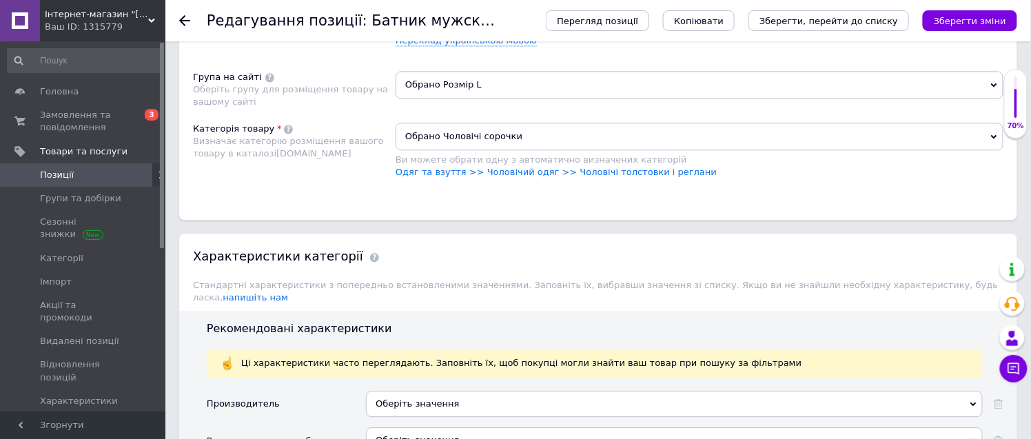
click at [458, 99] on span "Обрано Розмір L" at bounding box center [700, 85] width 608 height 28
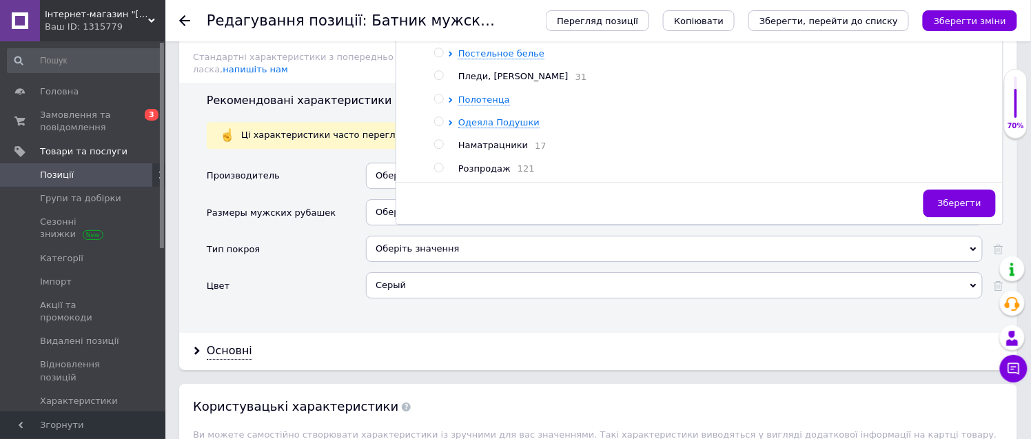
scroll to position [1155, 0]
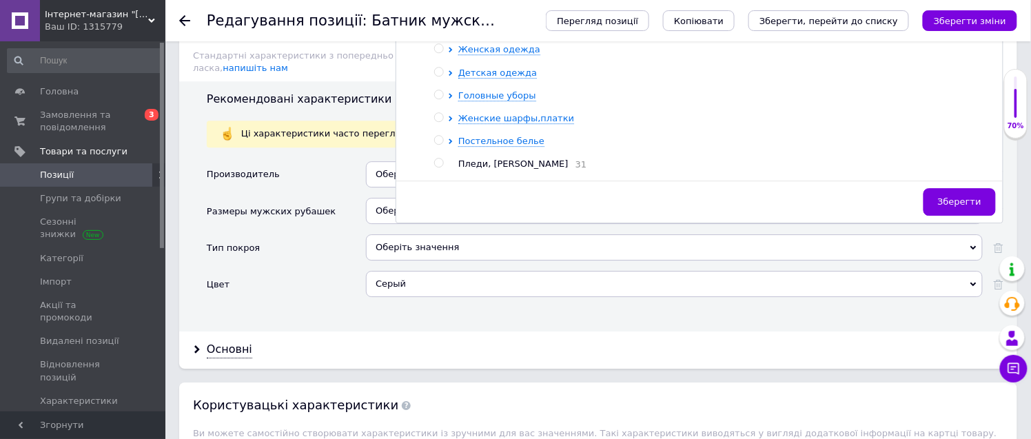
click at [514, 9] on span "Мужская одежда" at bounding box center [523, 4] width 82 height 10
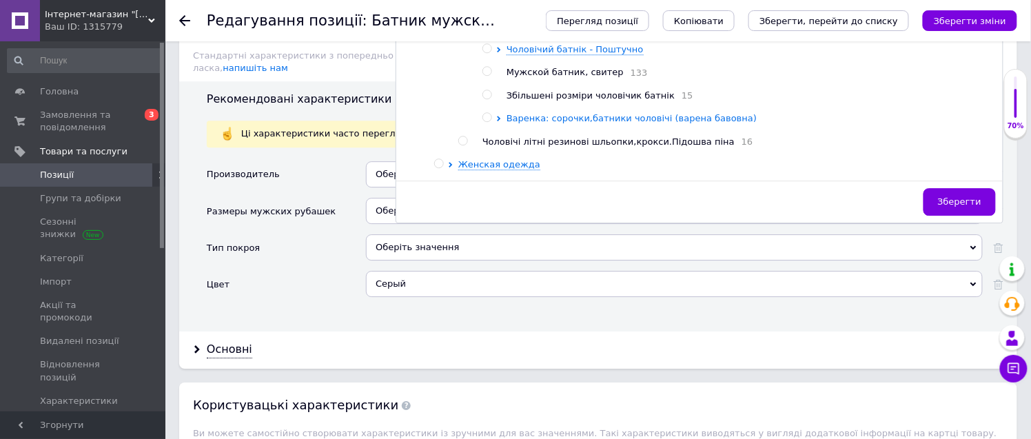
click at [588, 123] on span "Варенка: сорочки,батники чоловічі (варена бавовна)" at bounding box center [631, 118] width 250 height 10
drag, startPoint x: 509, startPoint y: 291, endPoint x: 598, endPoint y: 296, distance: 89.7
click at [515, 168] on input "radio" at bounding box center [510, 163] width 9 height 9
radio input "true"
drag, startPoint x: 952, startPoint y: 327, endPoint x: 999, endPoint y: 136, distance: 196.7
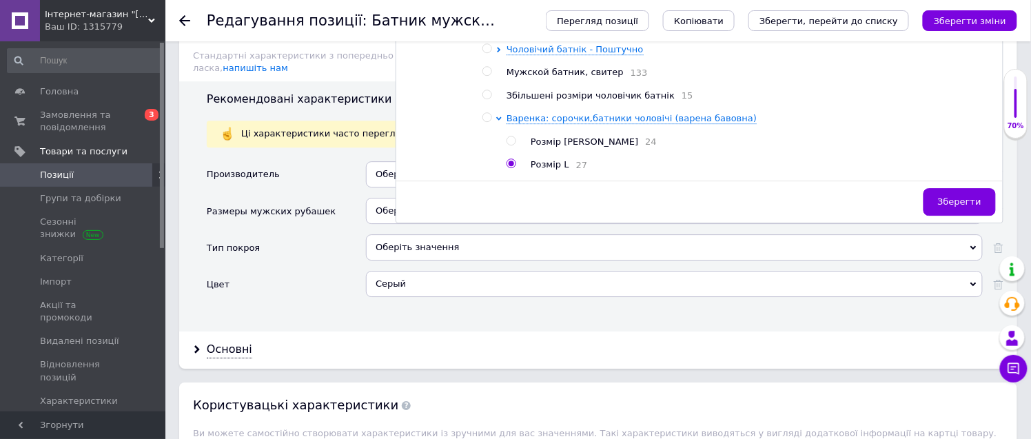
click at [952, 216] on button "Зберегти" at bounding box center [959, 202] width 72 height 28
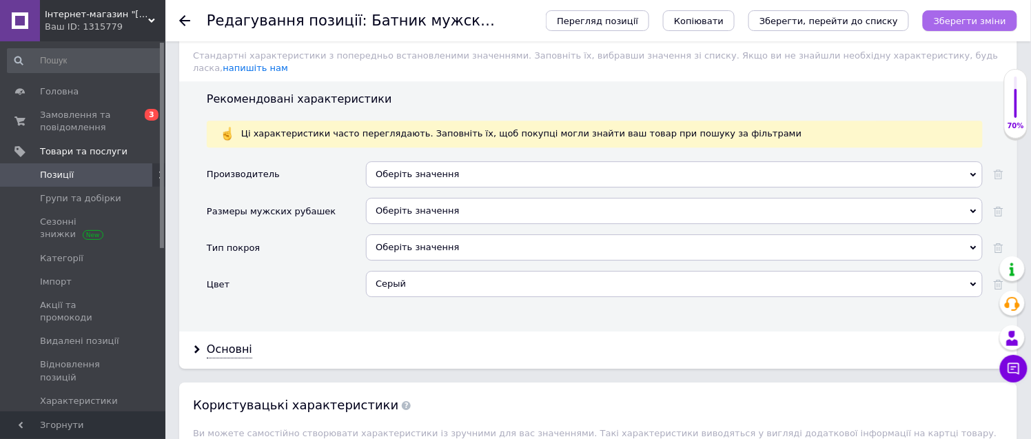
click at [972, 16] on icon "Зберегти зміни" at bounding box center [970, 21] width 72 height 10
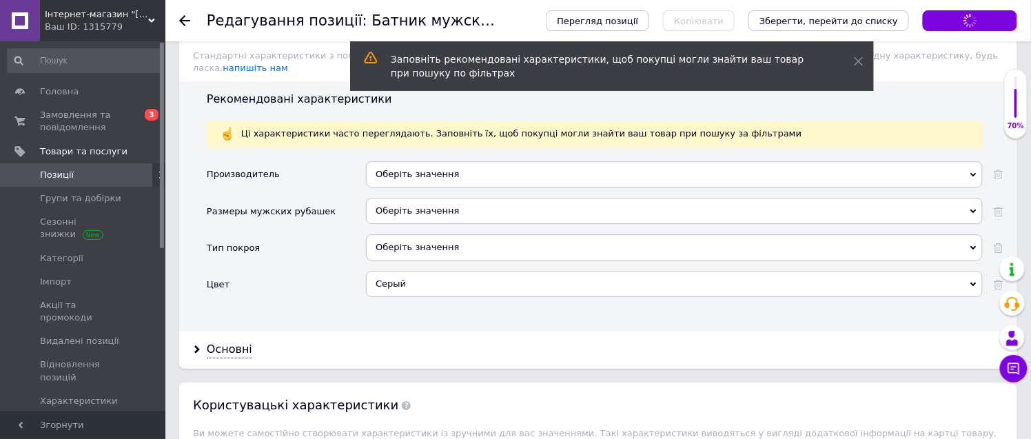
click at [179, 19] on icon at bounding box center [184, 20] width 11 height 11
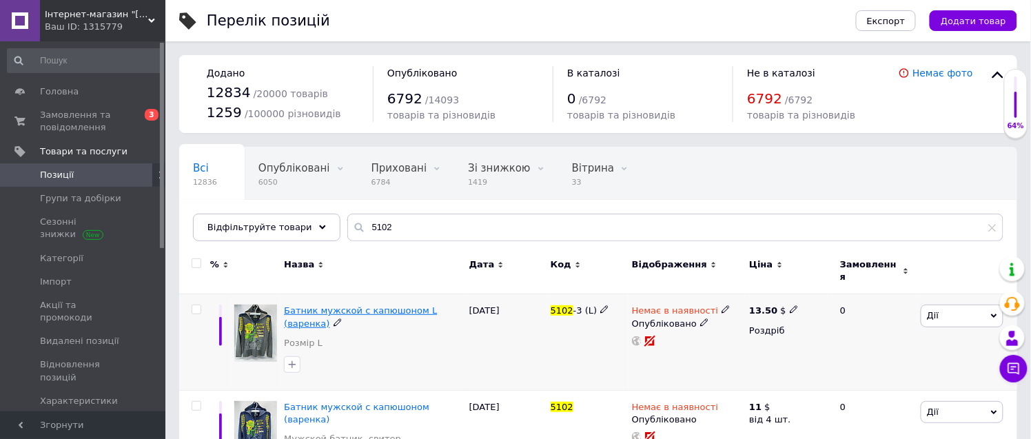
click at [348, 305] on span "Батник мужской с капюшоном L (варенка)" at bounding box center [360, 316] width 153 height 23
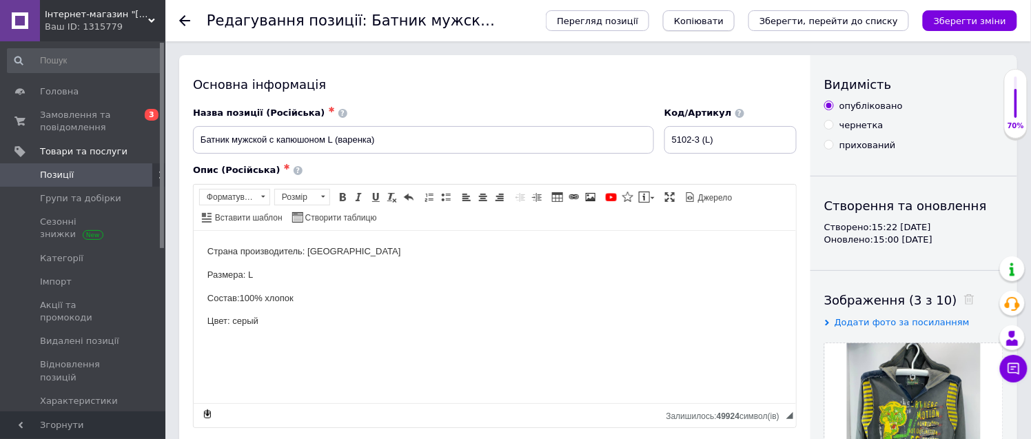
click at [724, 18] on span "Копіювати" at bounding box center [699, 21] width 50 height 10
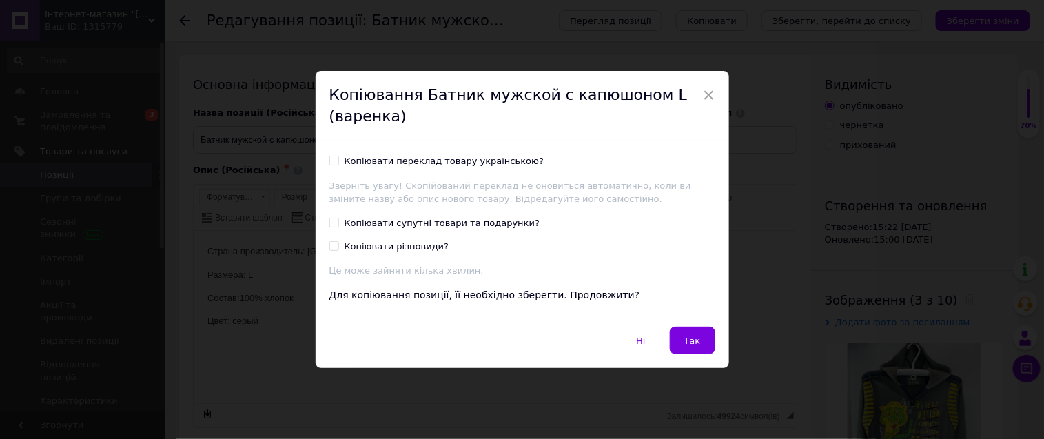
click at [329, 161] on input "Копіювати переклад товару українською?" at bounding box center [333, 160] width 9 height 9
checkbox input "true"
click at [691, 339] on span "Так" at bounding box center [692, 341] width 17 height 10
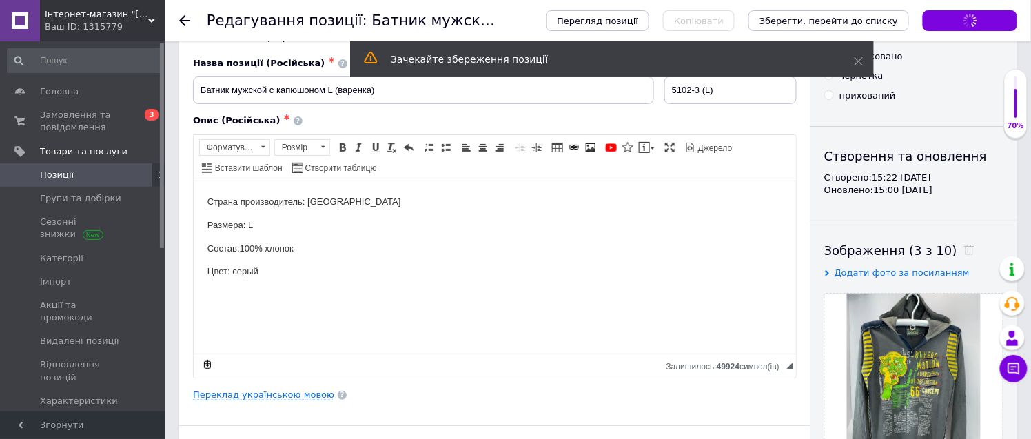
scroll to position [76, 0]
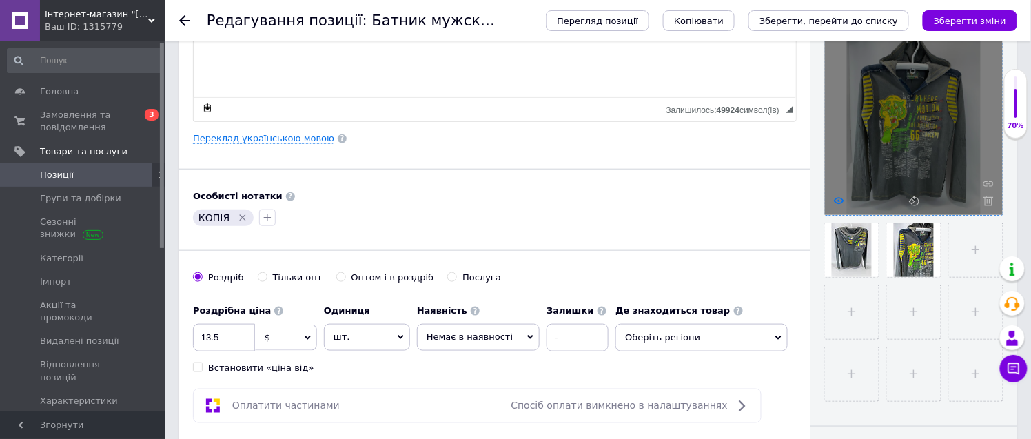
click at [837, 202] on use at bounding box center [839, 200] width 10 height 7
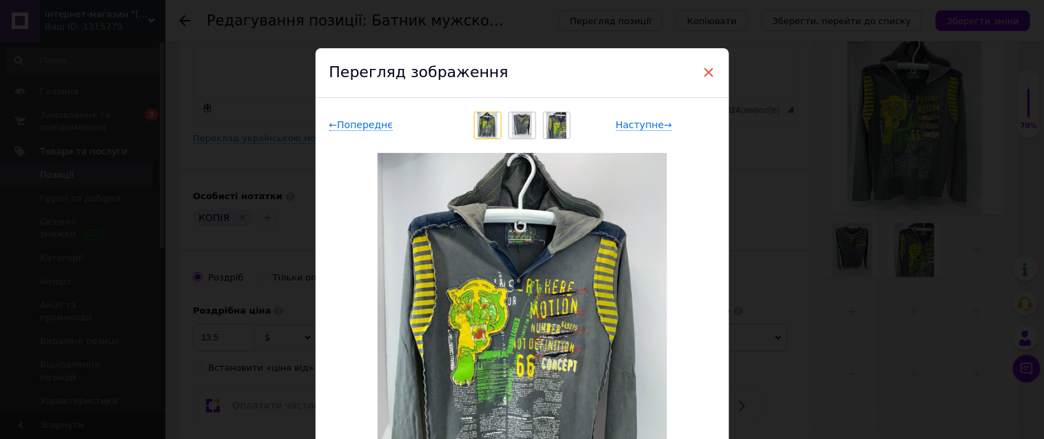
click at [706, 72] on span "×" at bounding box center [709, 72] width 12 height 23
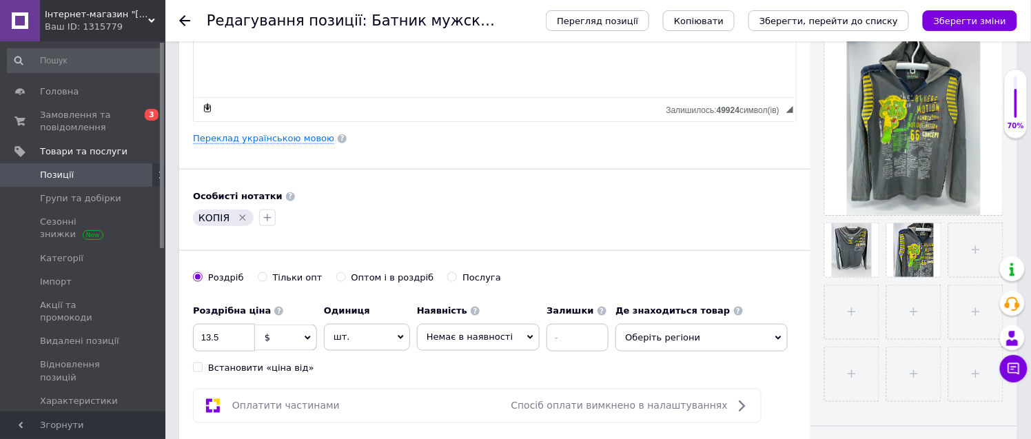
click at [238, 216] on icon "Видалити мітку" at bounding box center [242, 217] width 11 height 11
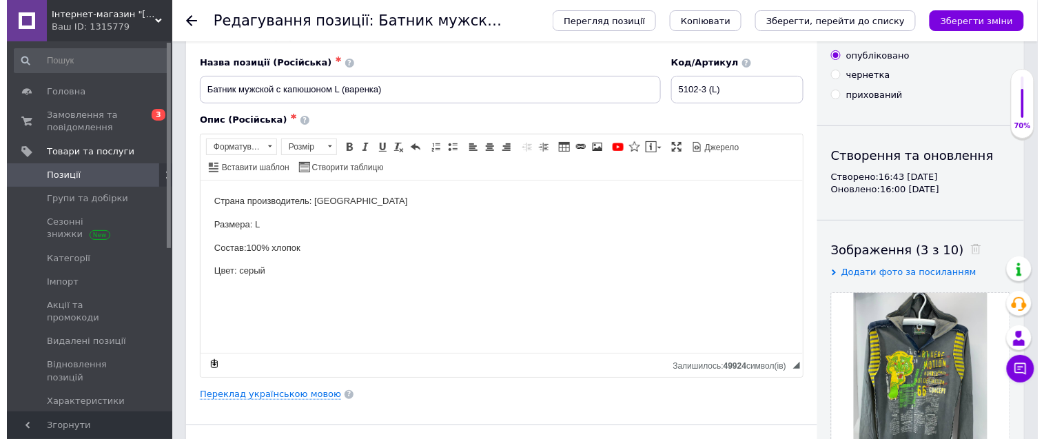
scroll to position [76, 0]
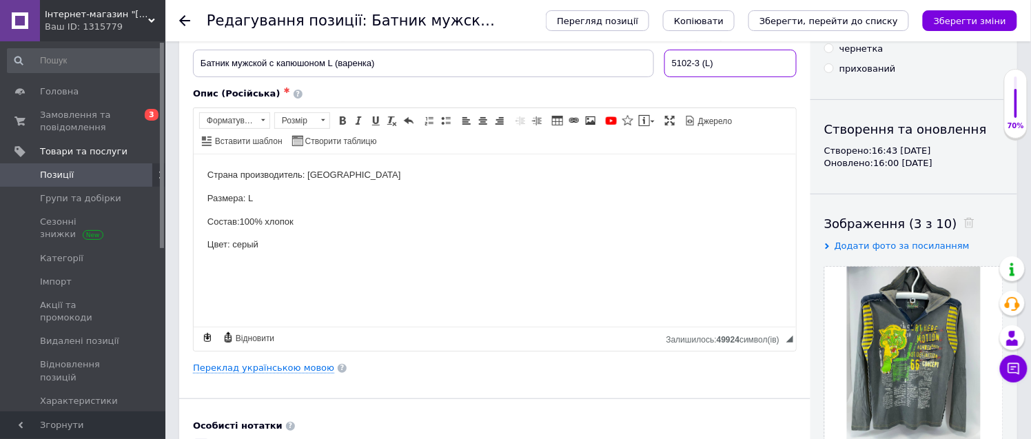
click at [711, 62] on input "5102-3 (L)" at bounding box center [730, 64] width 132 height 28
type input "5102-3 (XL)"
click at [253, 369] on link "Переклад українською мовою" at bounding box center [263, 367] width 141 height 11
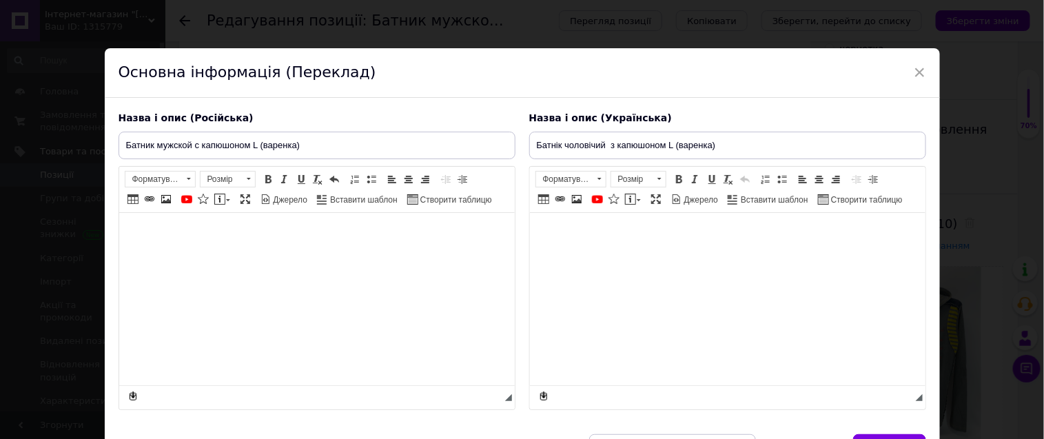
type input "Батнік чоловічий з капюшоном L (варенка)"
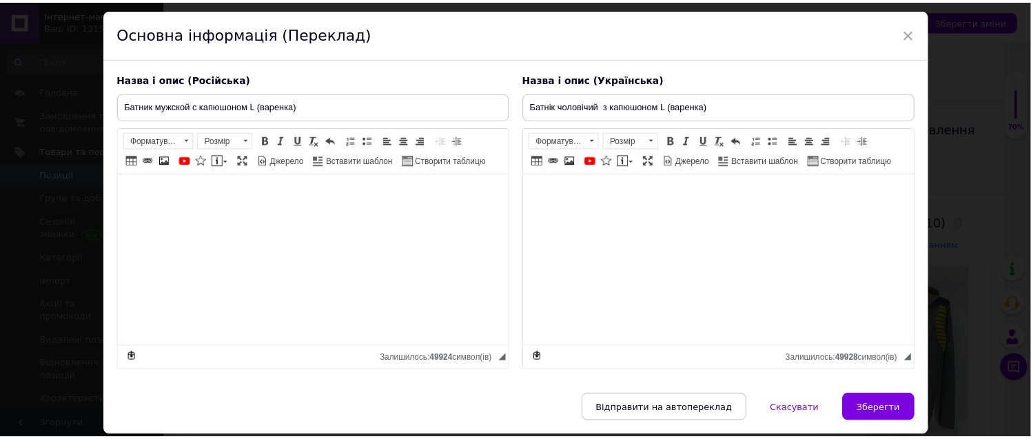
scroll to position [105, 0]
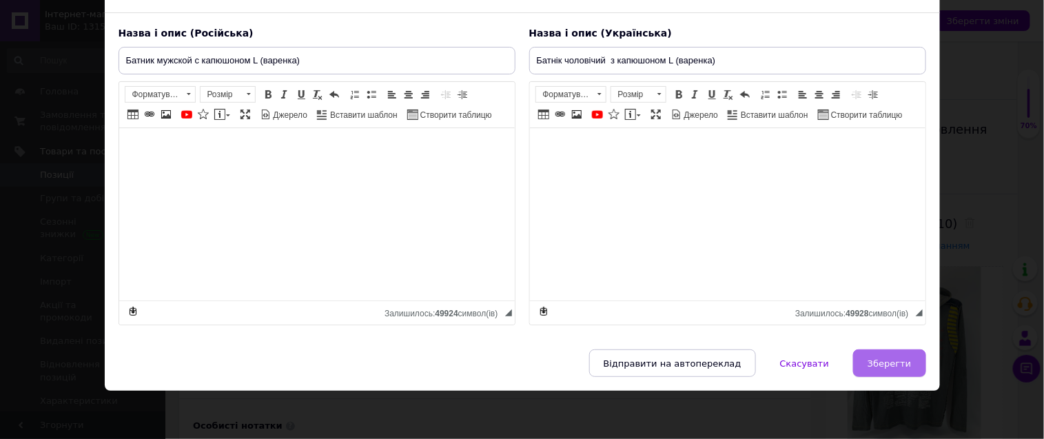
click at [896, 360] on span "Зберегти" at bounding box center [889, 363] width 43 height 10
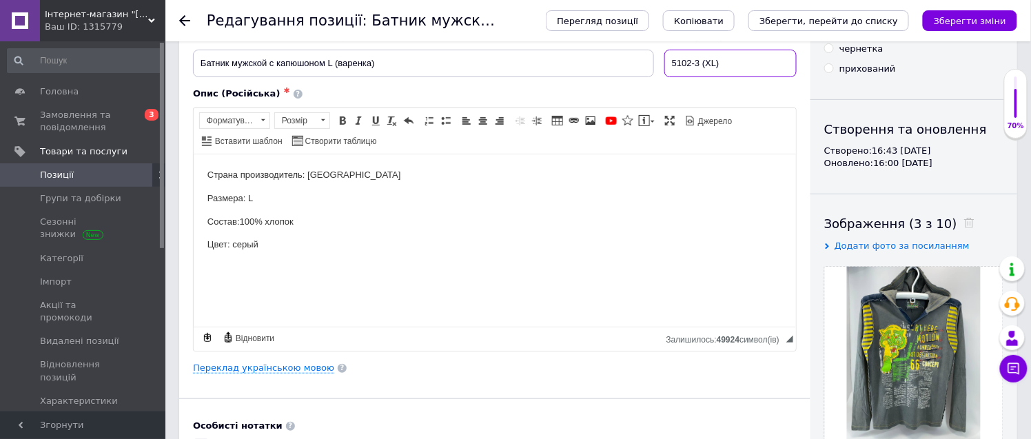
click at [717, 61] on input "5102-3 (XL)" at bounding box center [730, 64] width 132 height 28
type input "5102-3 (L)"
click at [970, 16] on icon "Зберегти зміни" at bounding box center [970, 21] width 72 height 10
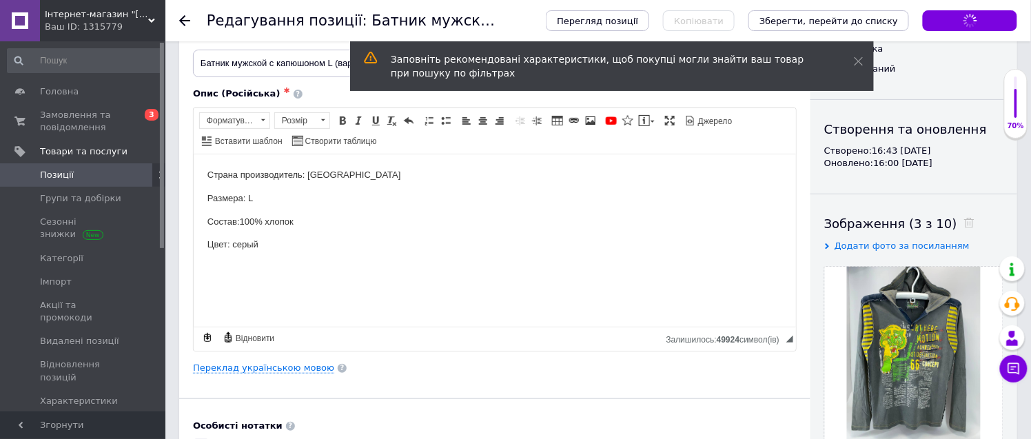
click at [182, 18] on use at bounding box center [184, 20] width 11 height 11
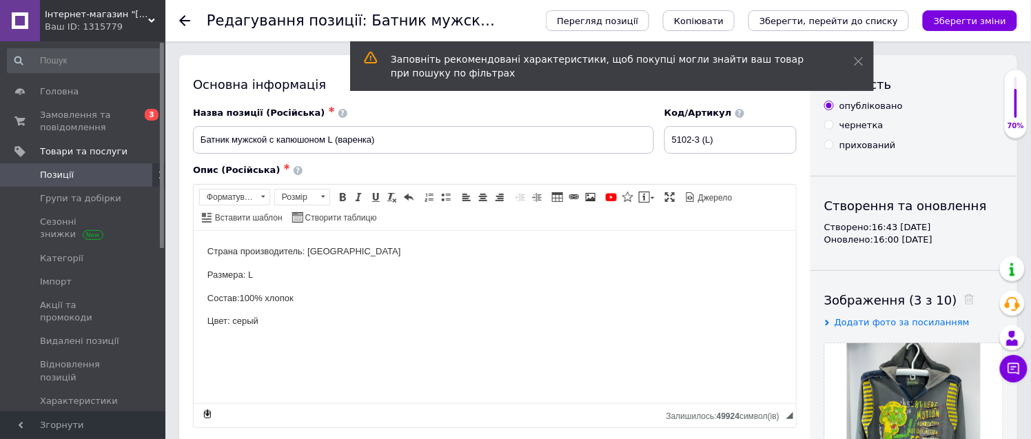
scroll to position [76, 0]
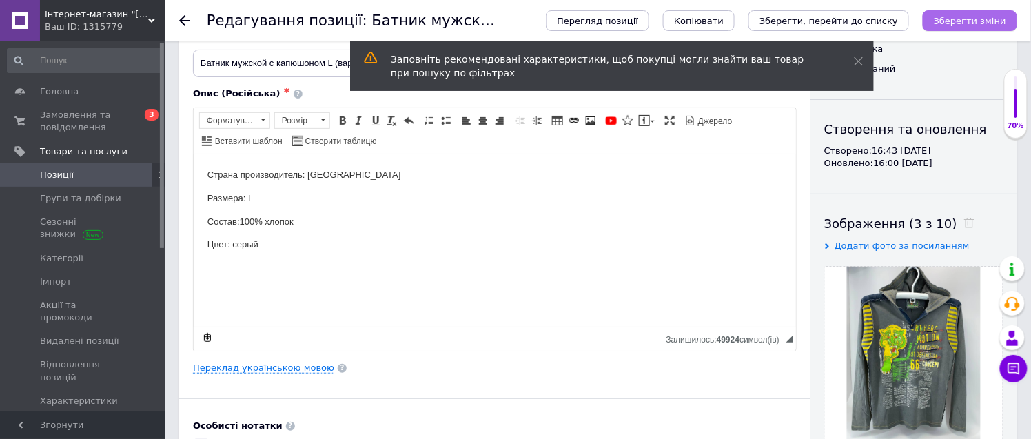
click at [987, 16] on icon "Зберегти зміни" at bounding box center [970, 21] width 72 height 10
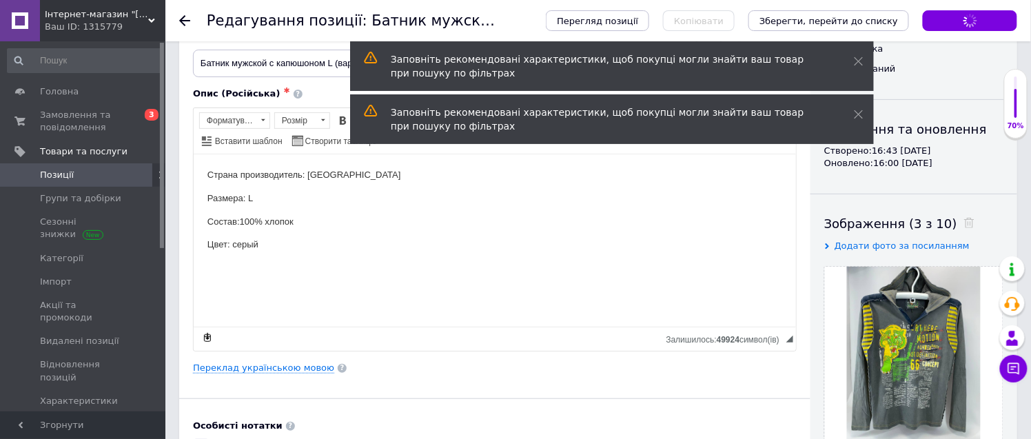
click at [178, 19] on div "Редагування позиції: Батник мужской с капюшоном L (варенка) Перегляд позиції Ко…" at bounding box center [597, 20] width 865 height 41
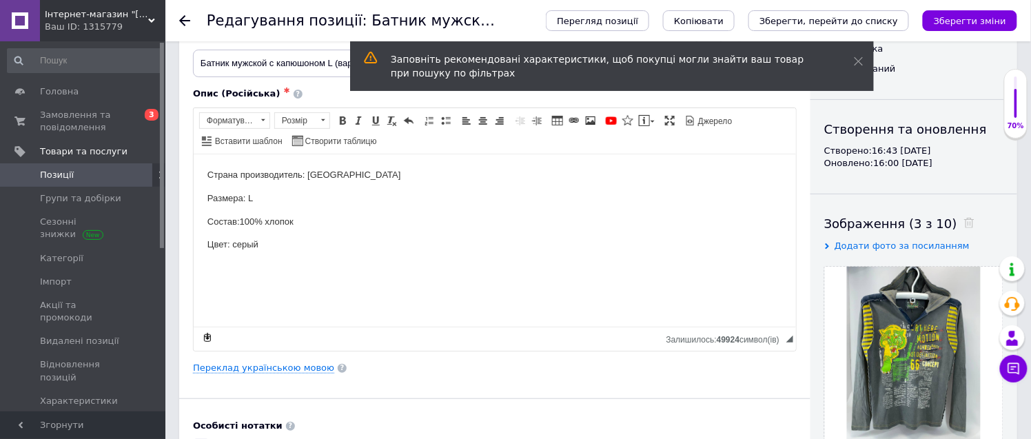
click at [110, 182] on link "Позиції" at bounding box center [85, 174] width 170 height 23
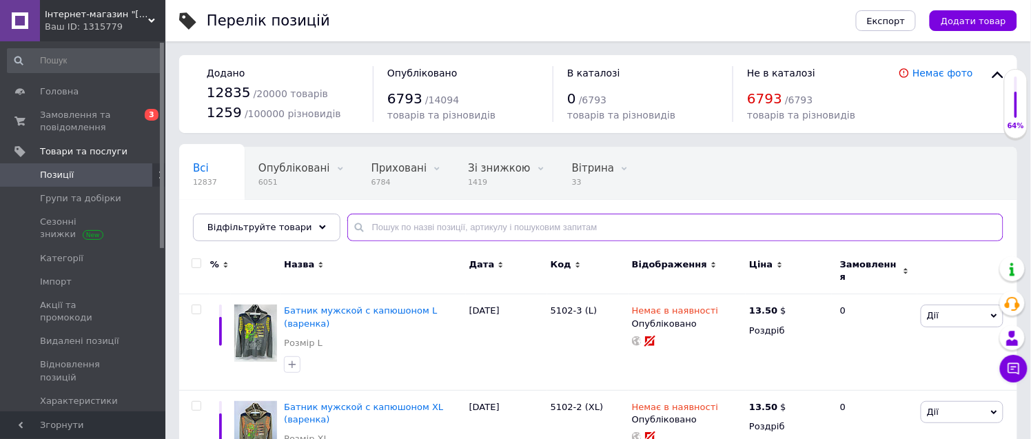
click at [369, 227] on input "text" at bounding box center [675, 228] width 656 height 28
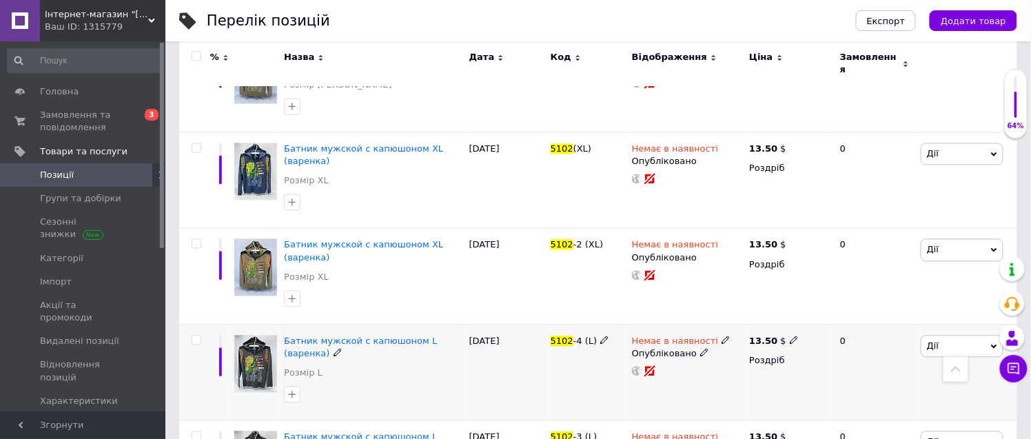
scroll to position [831, 0]
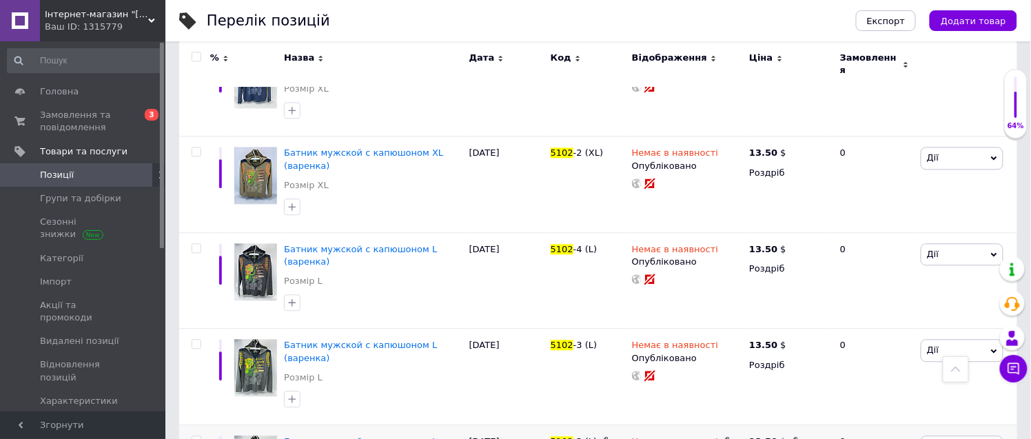
type input "5102"
click at [934, 438] on span "Дії" at bounding box center [933, 446] width 12 height 10
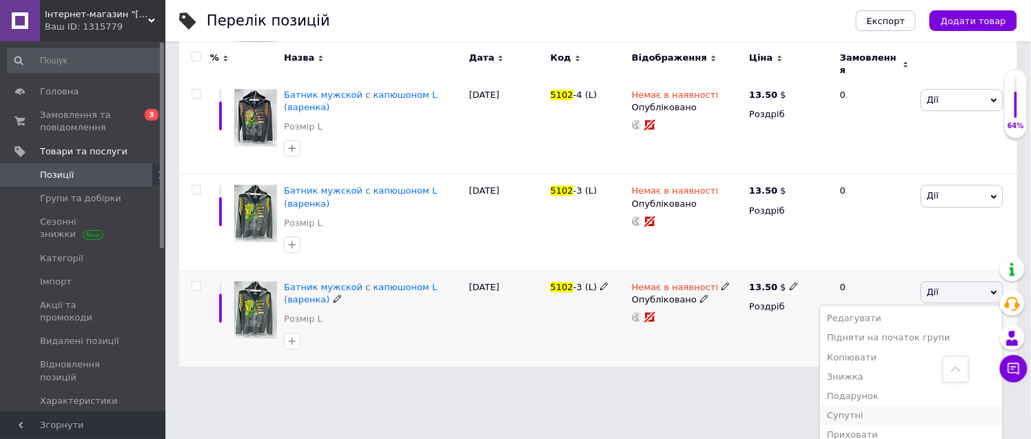
scroll to position [990, 0]
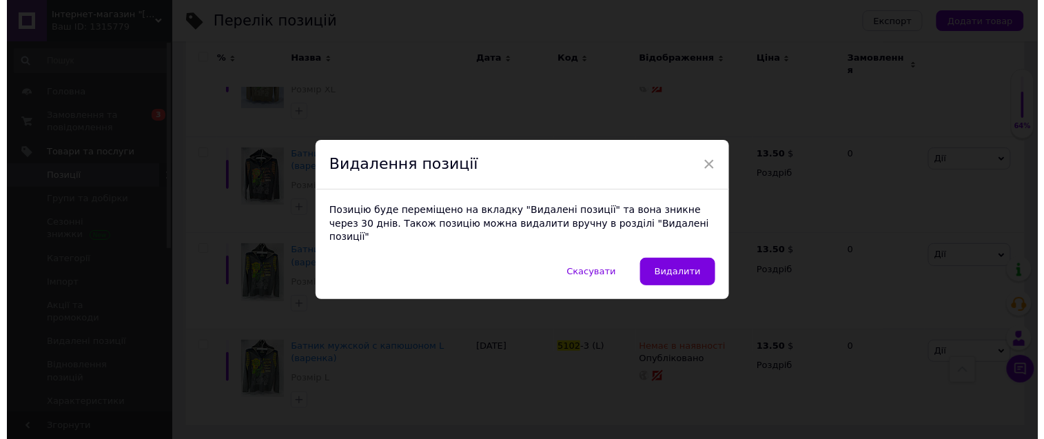
scroll to position [831, 0]
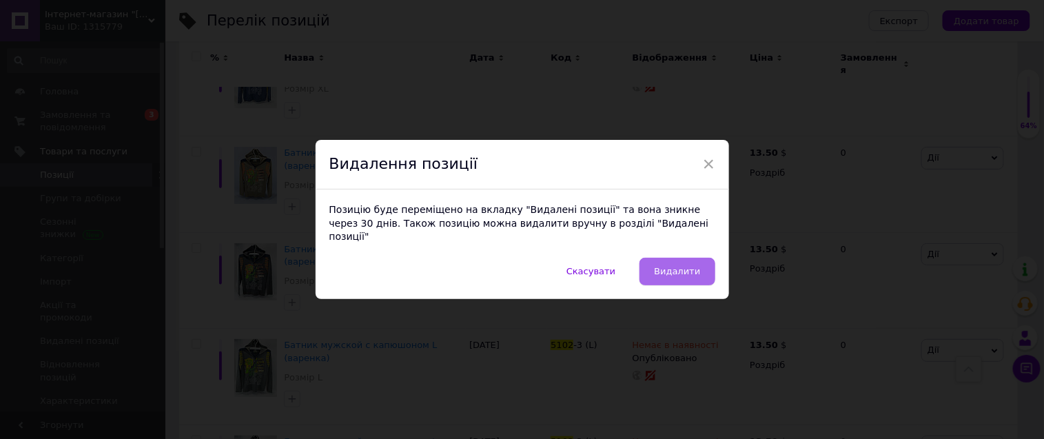
click at [681, 266] on span "Видалити" at bounding box center [677, 271] width 46 height 10
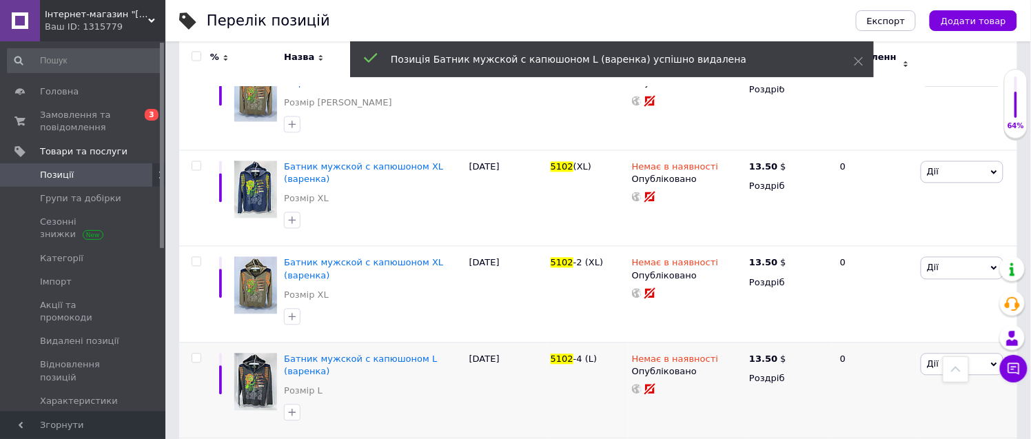
scroll to position [684, 0]
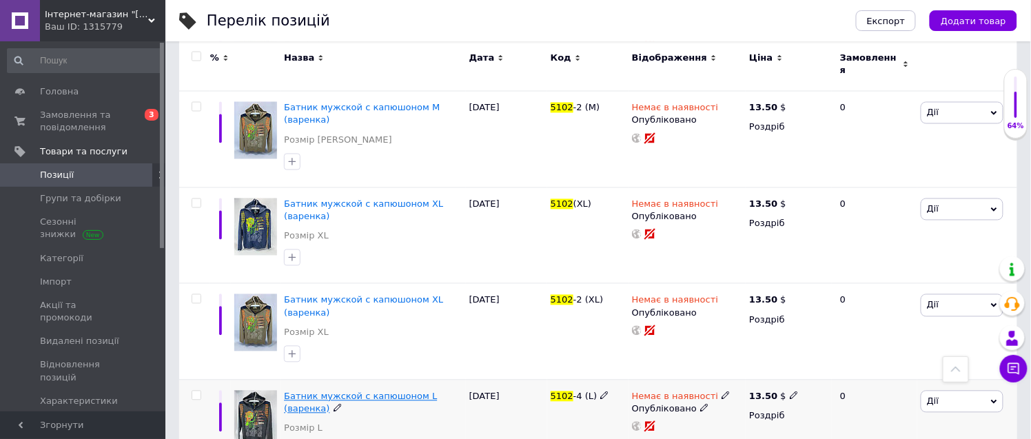
click at [390, 391] on span "Батник мужской с капюшоном L (варенка)" at bounding box center [360, 402] width 153 height 23
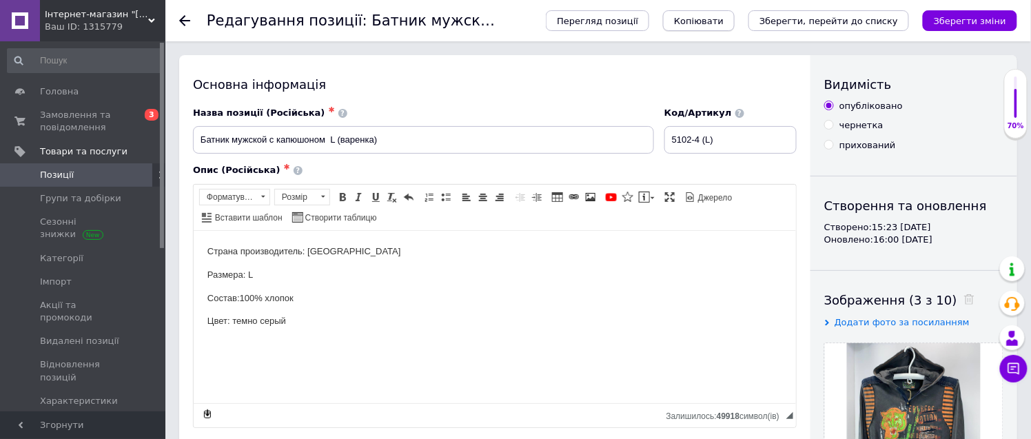
click at [724, 16] on span "Копіювати" at bounding box center [699, 21] width 50 height 10
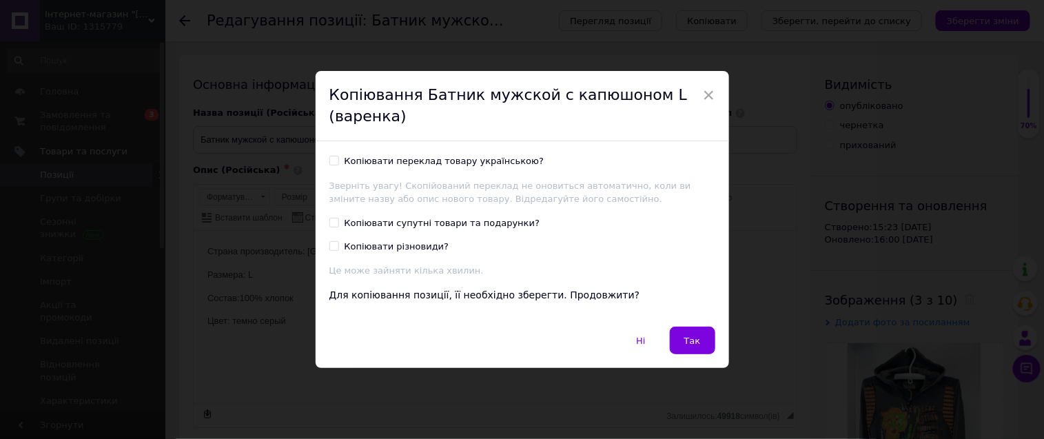
click at [329, 156] on input "Копіювати переклад товару українською?" at bounding box center [333, 160] width 9 height 9
checkbox input "true"
drag, startPoint x: 685, startPoint y: 335, endPoint x: 387, endPoint y: 122, distance: 366.5
click at [685, 336] on span "Так" at bounding box center [692, 341] width 17 height 10
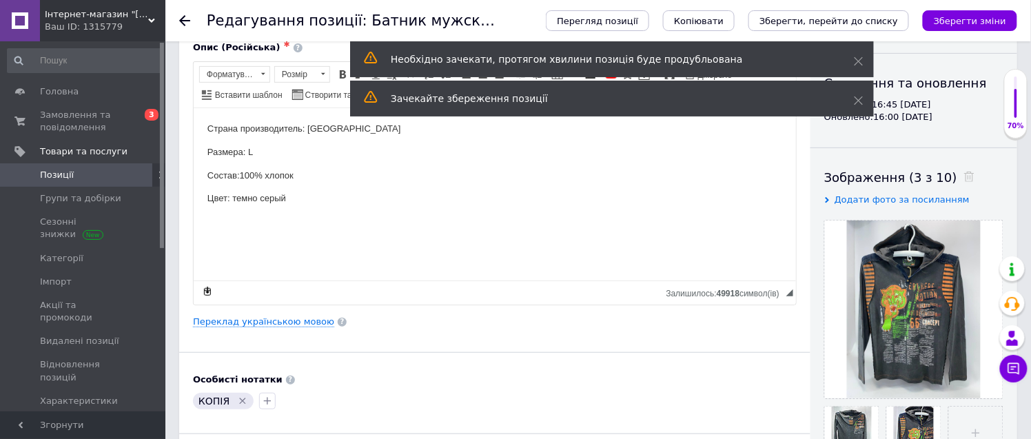
scroll to position [229, 0]
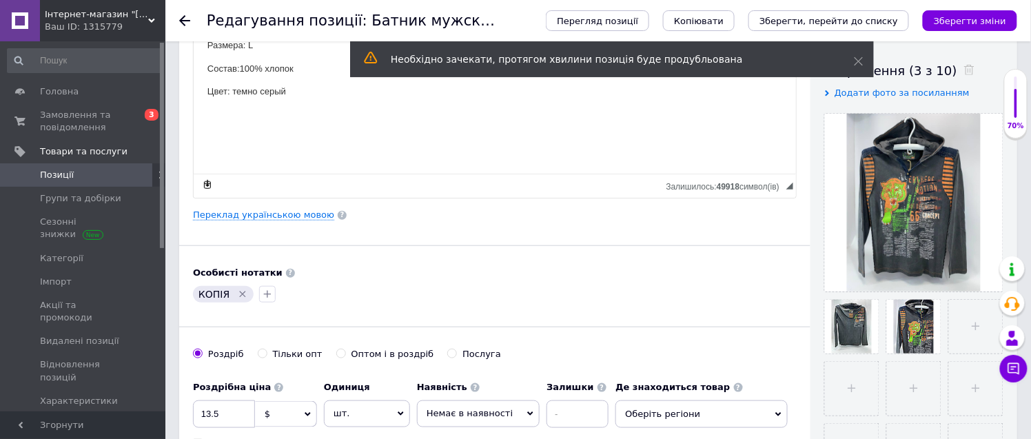
click at [237, 297] on icon "Видалити мітку" at bounding box center [242, 294] width 11 height 11
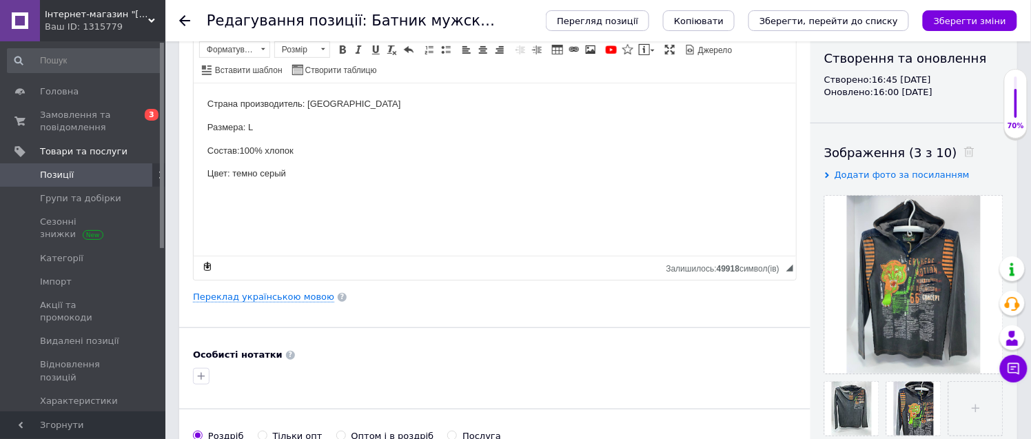
scroll to position [0, 0]
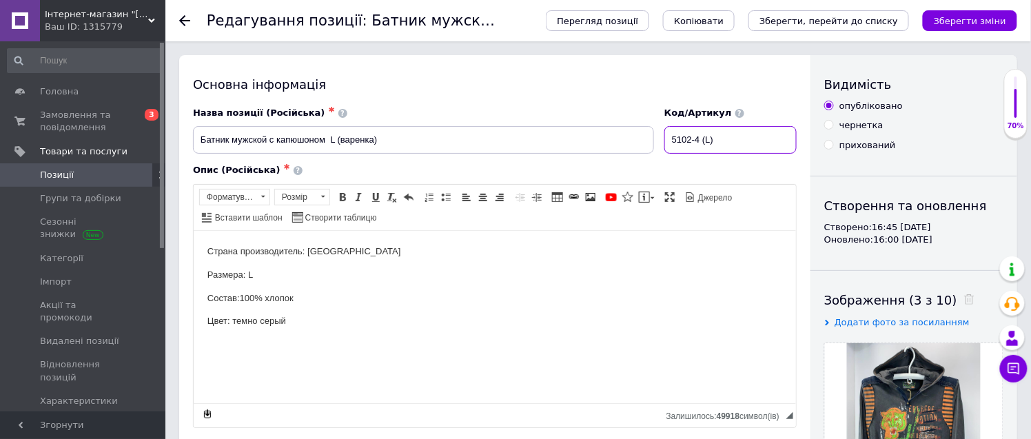
click at [710, 138] on input "5102-4 (L)" at bounding box center [730, 140] width 132 height 28
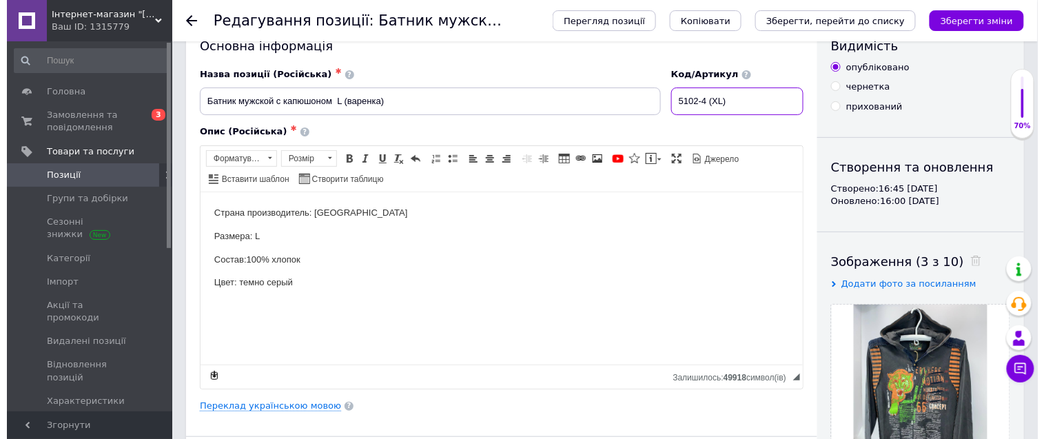
scroll to position [76, 0]
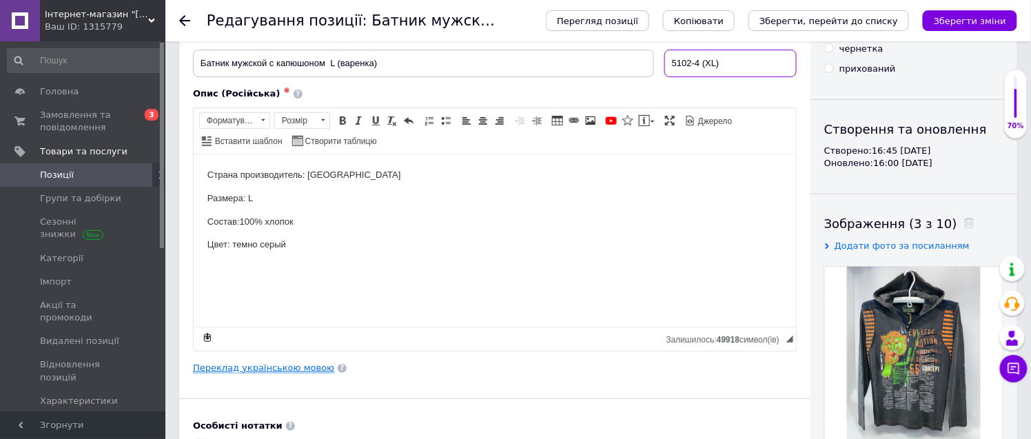
type input "5102-4 (XL)"
click at [302, 368] on link "Переклад українською мовою" at bounding box center [263, 367] width 141 height 11
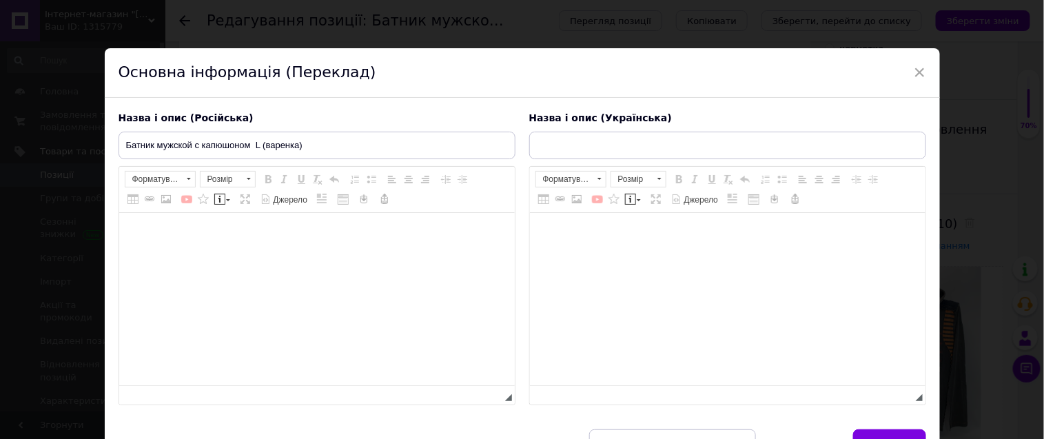
type input "Батнік чоловічий з капюшоном L (варенка)"
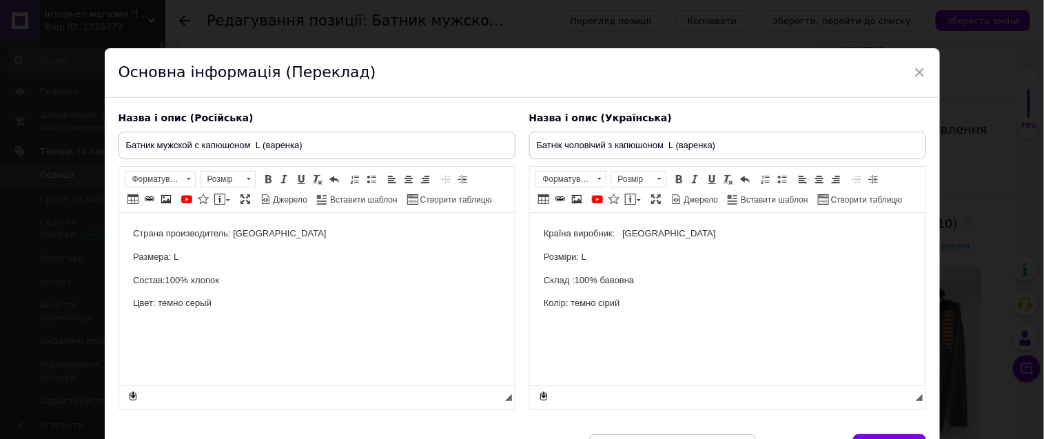
scroll to position [0, 0]
click at [174, 254] on p "Размера: L" at bounding box center [316, 257] width 368 height 14
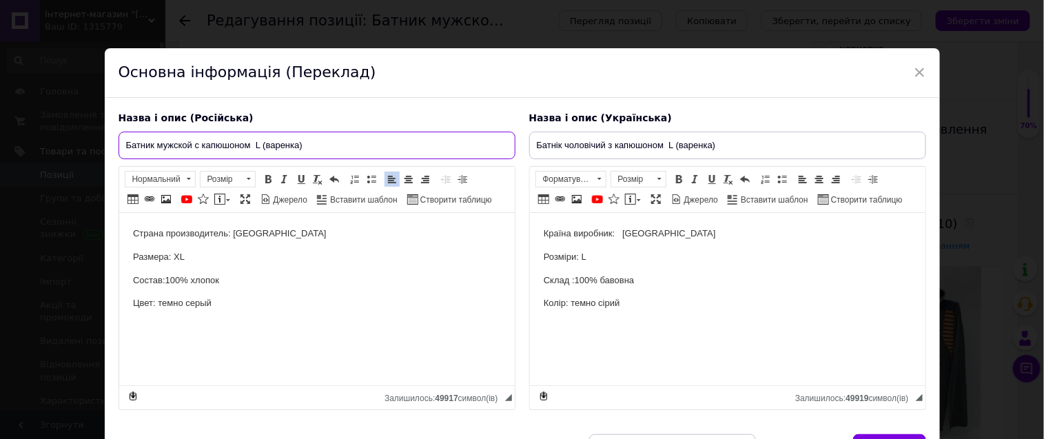
click at [256, 143] on input "Батник мужской с капюшоном L (варенка)" at bounding box center [317, 146] width 397 height 28
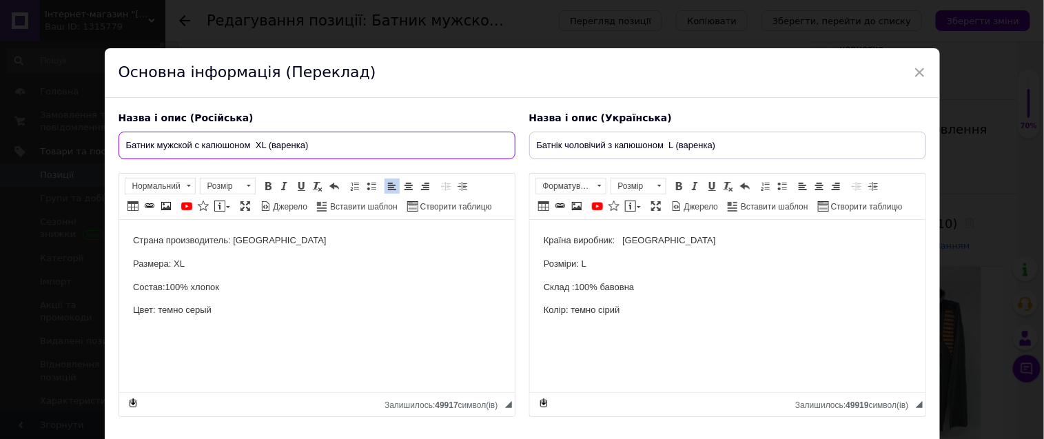
type input "Батник мужской с капюшоном XL (варенка)"
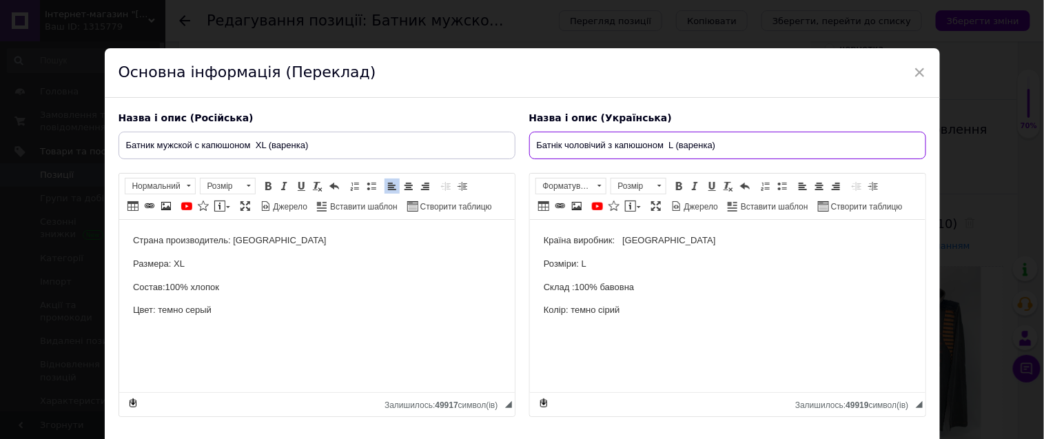
click at [669, 145] on input "Батнік чоловічий з капюшоном L (варенка)" at bounding box center [727, 146] width 397 height 28
type input "Батнік чоловічий з капюшоном XL (варенка)"
click at [582, 261] on p "Розміри: L" at bounding box center [727, 264] width 368 height 14
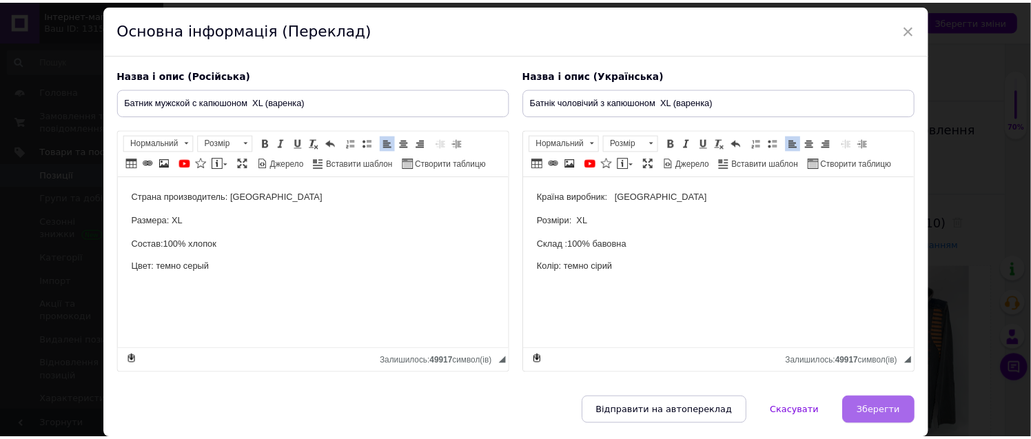
scroll to position [112, 0]
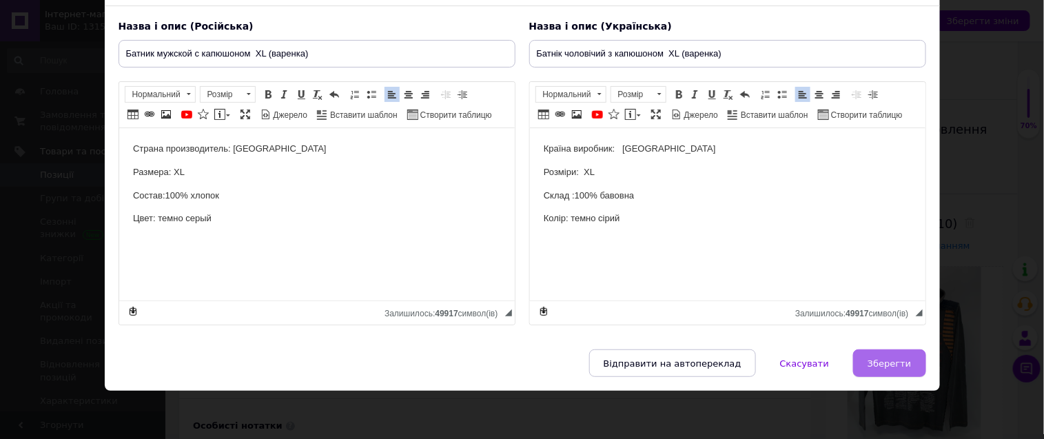
click at [888, 356] on button "Зберегти" at bounding box center [889, 363] width 72 height 28
type input "Батник мужской с капюшоном XL (варенка)"
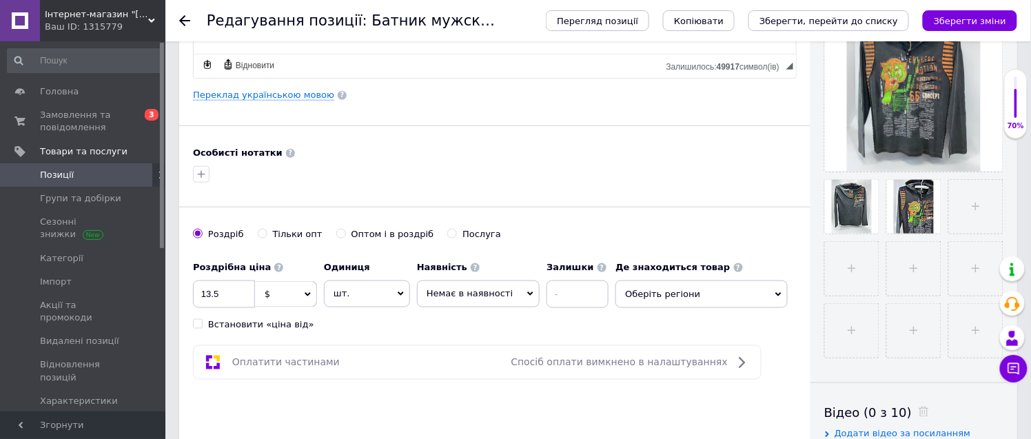
scroll to position [382, 0]
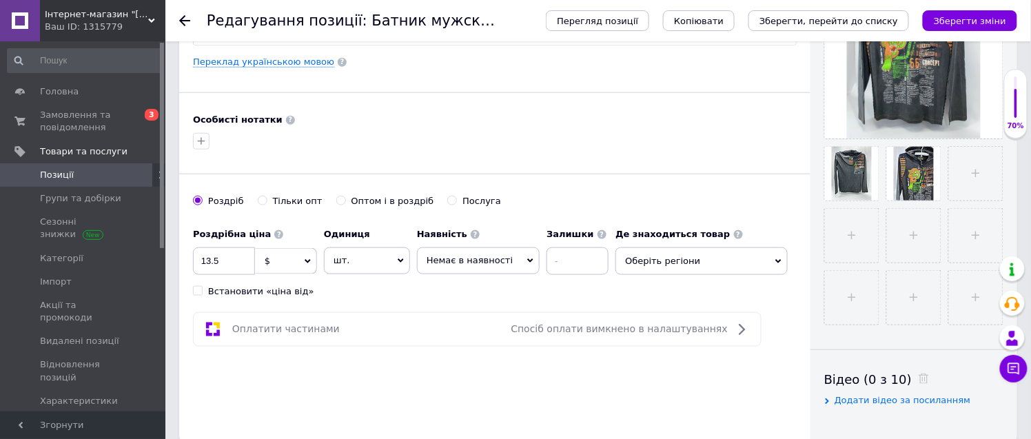
click at [677, 263] on span "Оберіть регіони" at bounding box center [701, 261] width 172 height 28
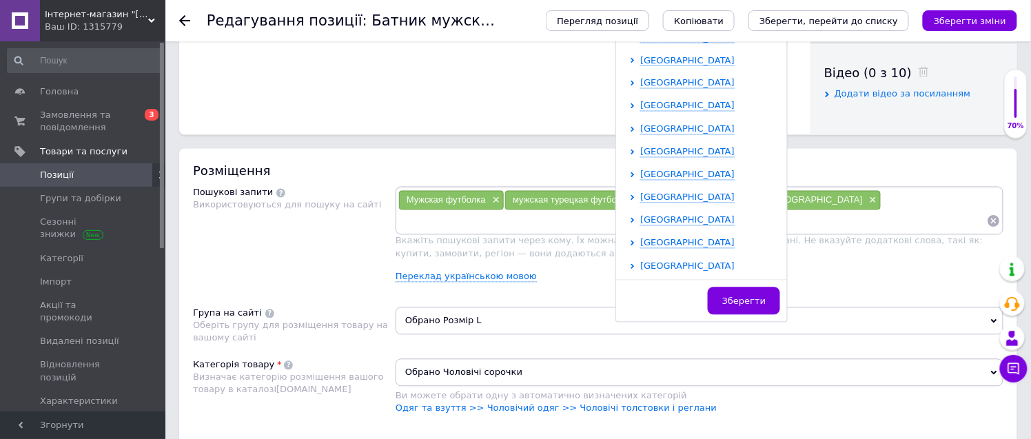
scroll to position [766, 0]
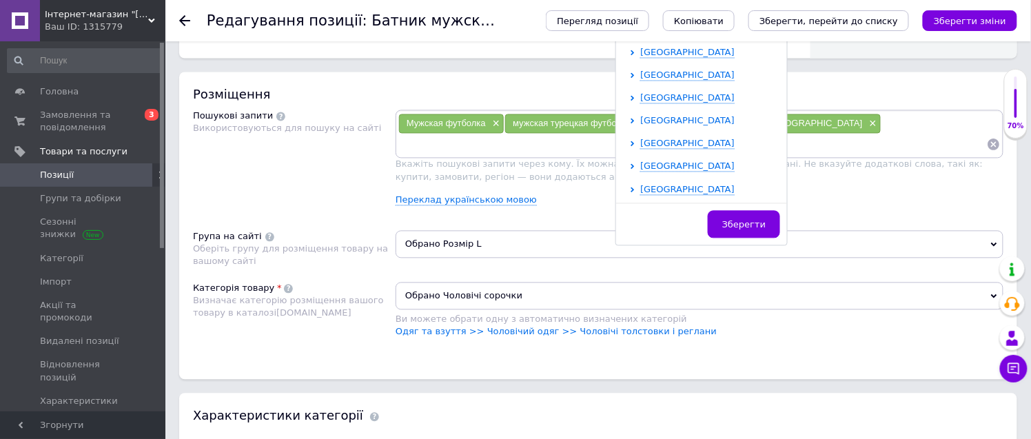
click at [656, 119] on span "[GEOGRAPHIC_DATA]" at bounding box center [687, 121] width 94 height 10
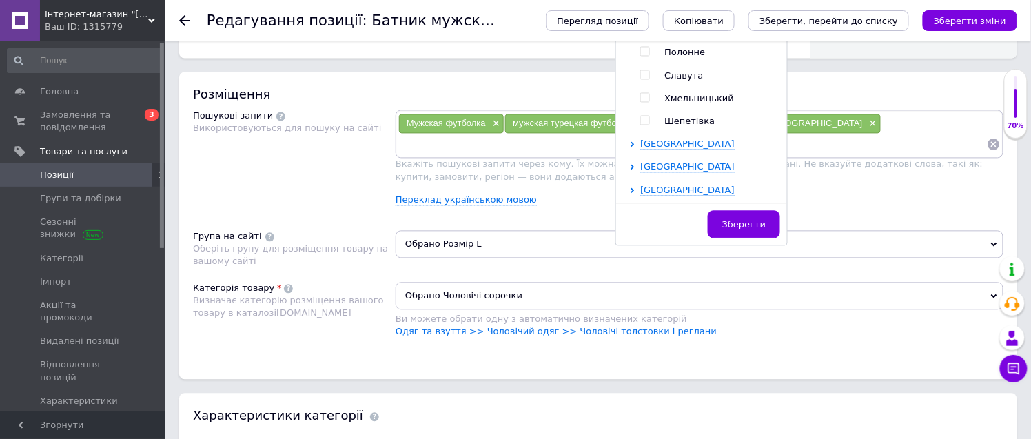
scroll to position [398, 0]
click at [640, 94] on input "checkbox" at bounding box center [644, 98] width 9 height 9
checkbox input "true"
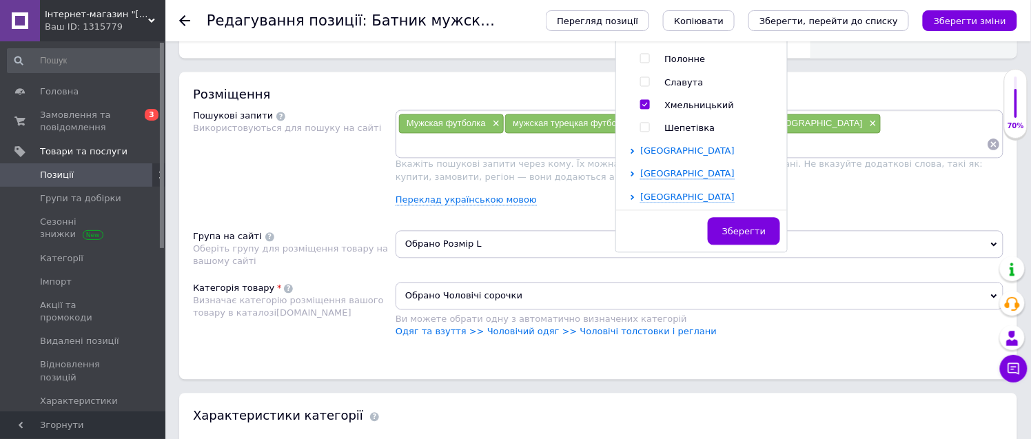
scroll to position [772, 0]
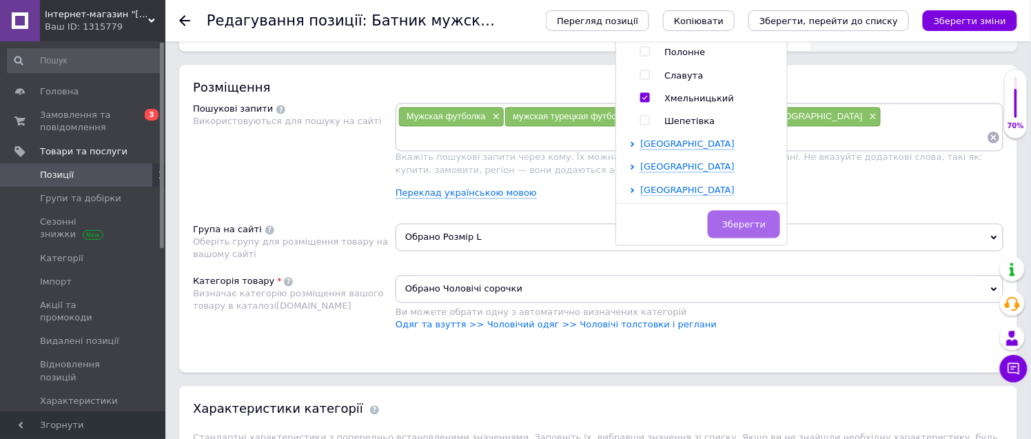
click at [740, 226] on span "Зберегти" at bounding box center [743, 225] width 43 height 10
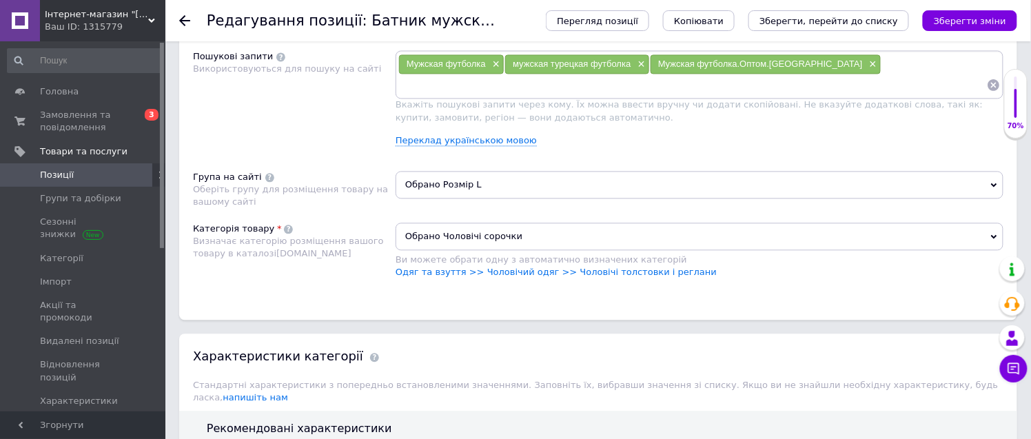
scroll to position [1002, 0]
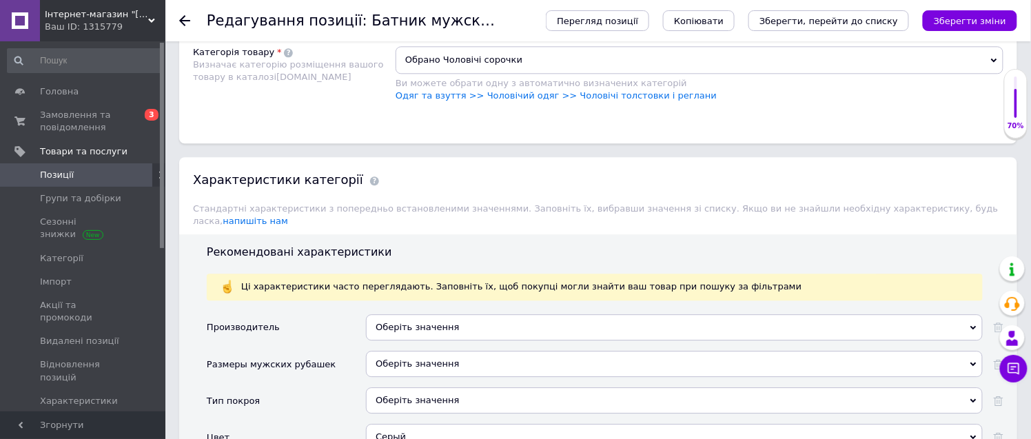
drag, startPoint x: 458, startPoint y: 132, endPoint x: 480, endPoint y: 132, distance: 22.1
click at [460, 22] on span "Обрано Розмір L" at bounding box center [700, 8] width 608 height 28
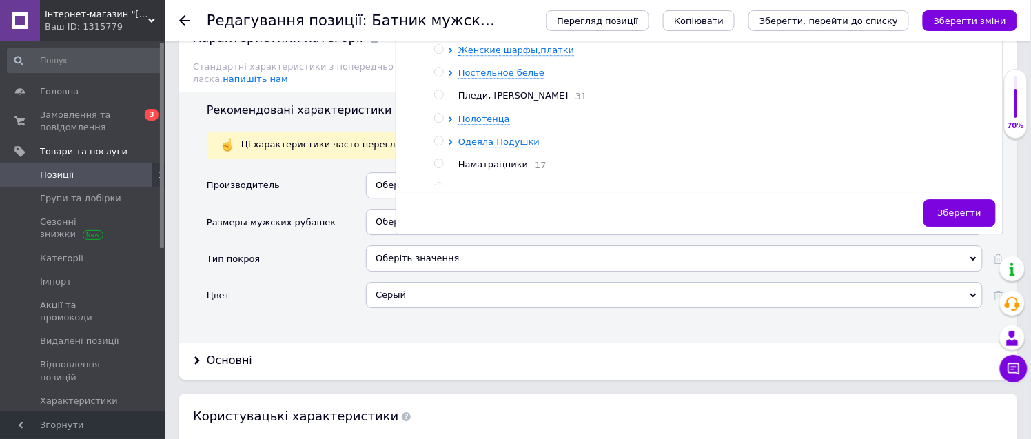
scroll to position [1078, 0]
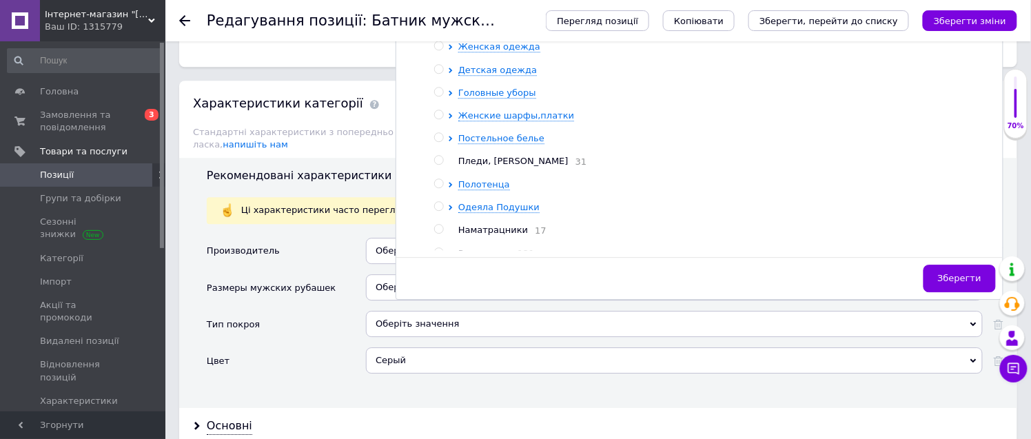
drag, startPoint x: 508, startPoint y: 149, endPoint x: 543, endPoint y: 192, distance: 55.3
click at [510, 29] on span "Мужская одежда" at bounding box center [499, 24] width 82 height 10
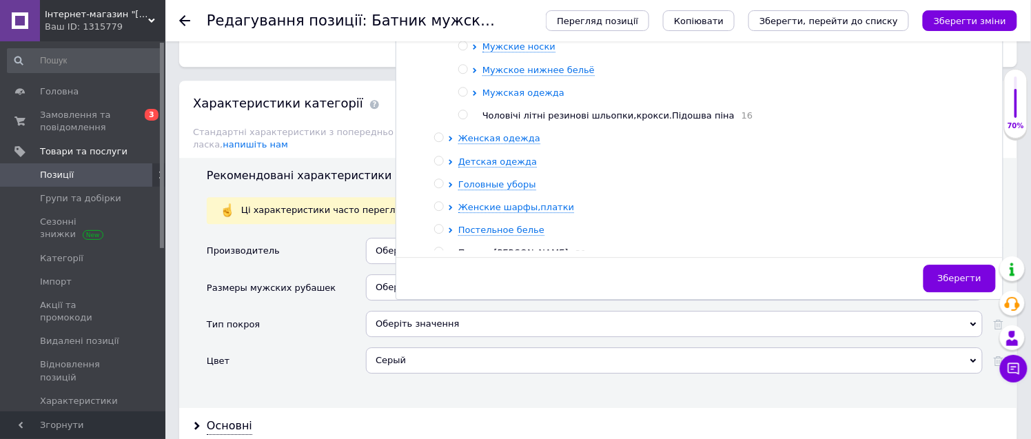
click at [527, 98] on span "Мужская одежда" at bounding box center [523, 93] width 82 height 10
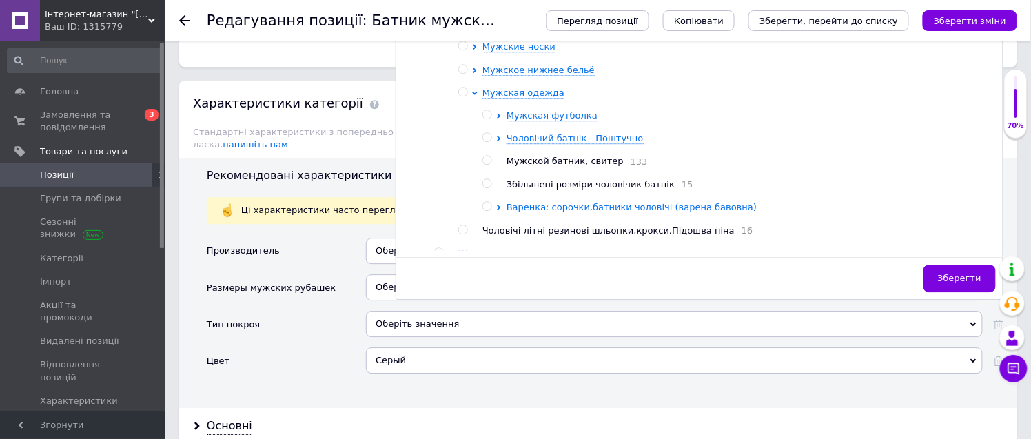
click at [589, 212] on span "Варенка: сорочки,батники чоловічі (варена бавовна)" at bounding box center [631, 207] width 250 height 10
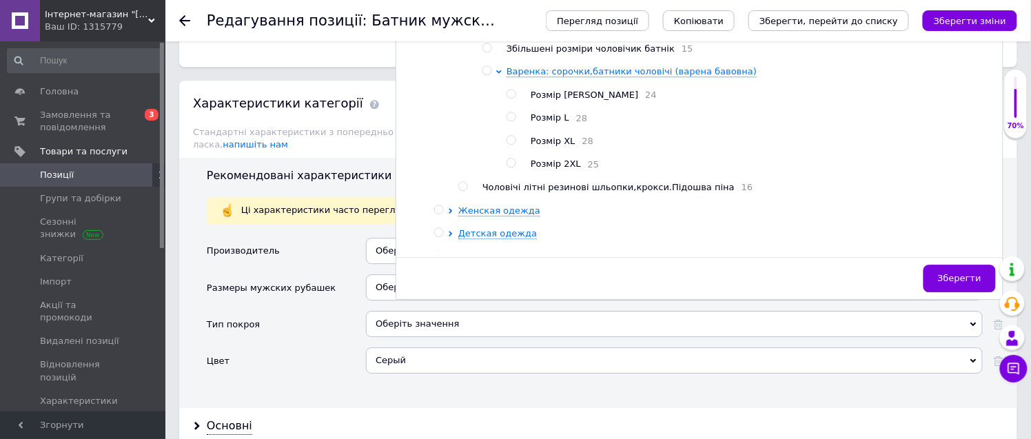
scroll to position [153, 0]
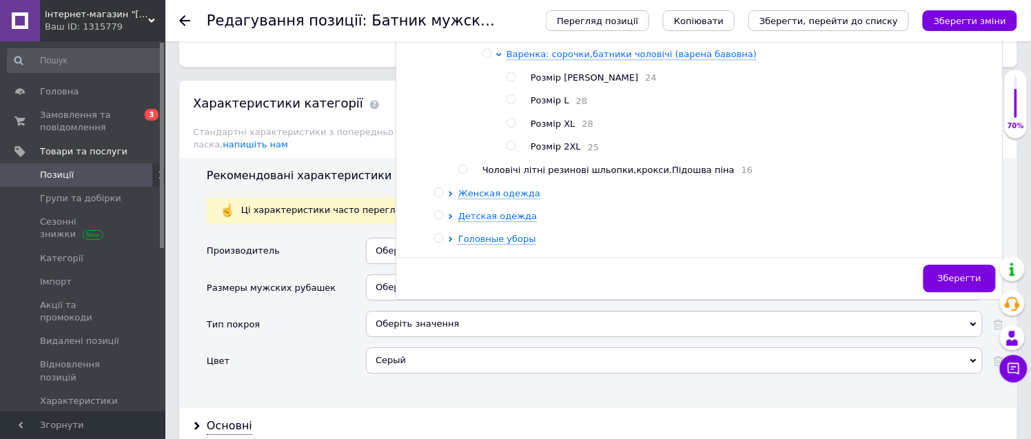
click at [509, 127] on input "radio" at bounding box center [510, 123] width 9 height 9
radio input "true"
click at [968, 283] on span "Зберегти" at bounding box center [959, 278] width 43 height 10
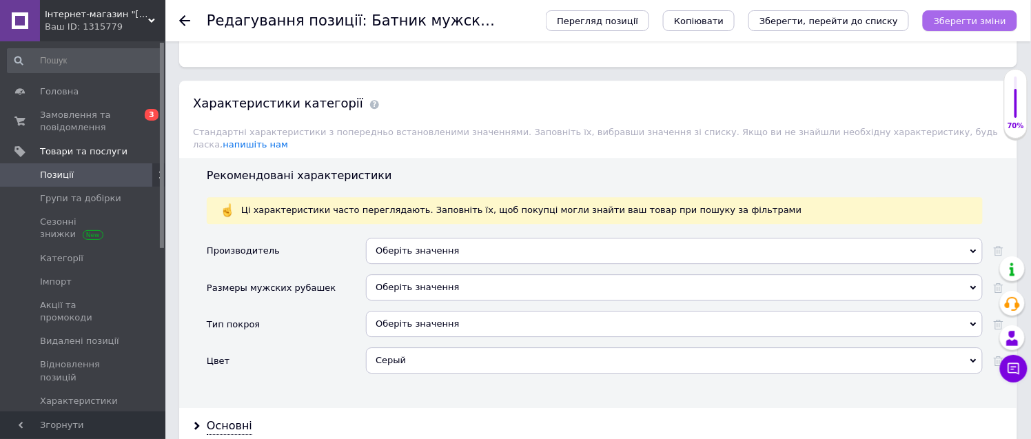
click at [983, 23] on icon "Зберегти зміни" at bounding box center [970, 21] width 72 height 10
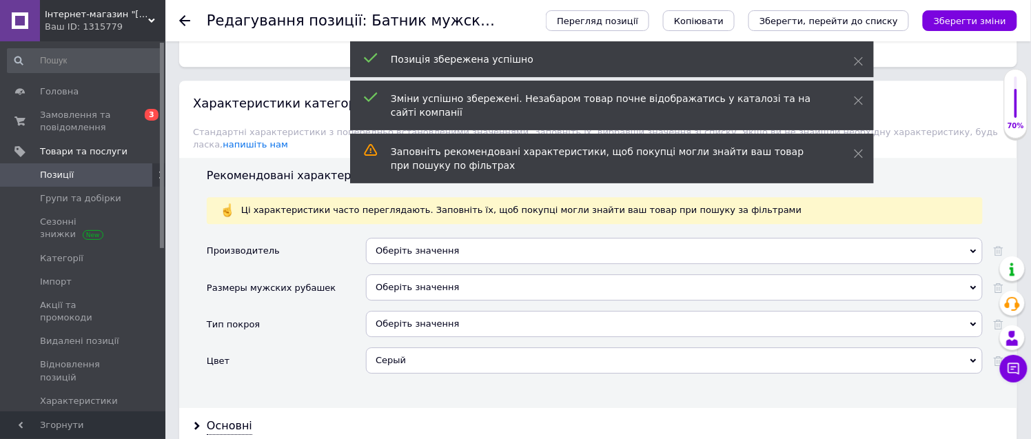
click at [183, 19] on icon at bounding box center [184, 20] width 11 height 11
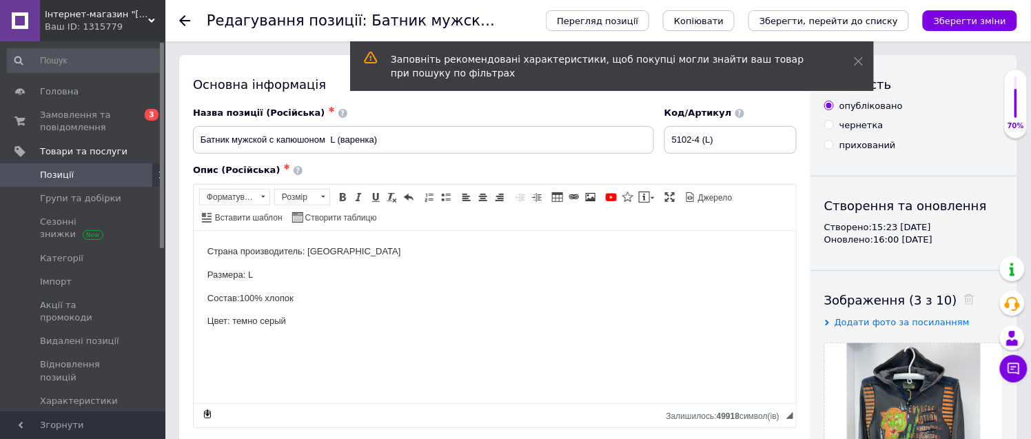
click at [103, 167] on link "Позиції" at bounding box center [85, 174] width 170 height 23
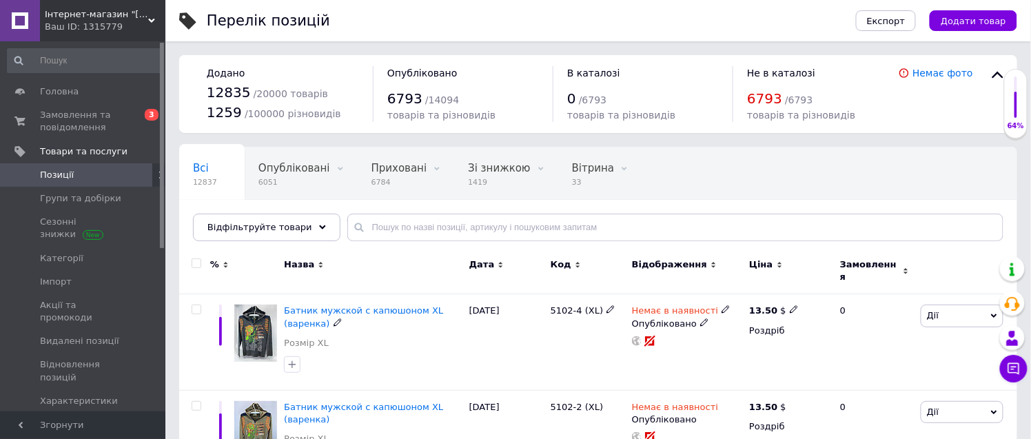
drag, startPoint x: 362, startPoint y: 304, endPoint x: 372, endPoint y: 305, distance: 10.4
click at [362, 305] on span "Батник мужской с капюшоном XL (варенка)" at bounding box center [363, 316] width 159 height 23
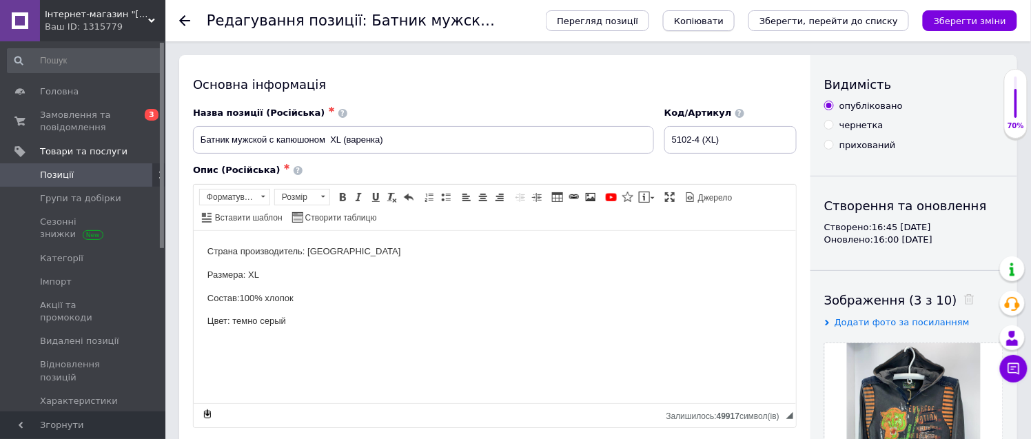
click at [724, 22] on span "Копіювати" at bounding box center [699, 21] width 50 height 10
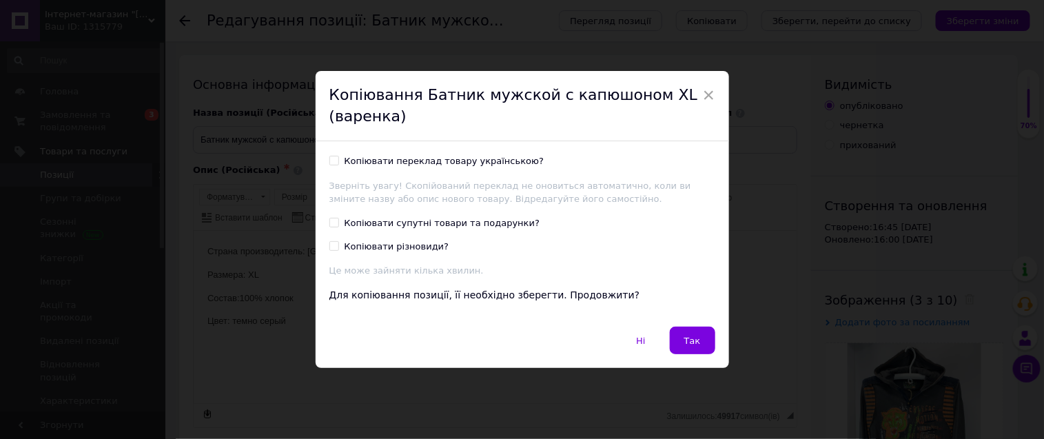
click at [334, 161] on input "Копіювати переклад товару українською?" at bounding box center [333, 160] width 9 height 9
checkbox input "true"
click at [699, 347] on button "Так" at bounding box center [692, 341] width 45 height 28
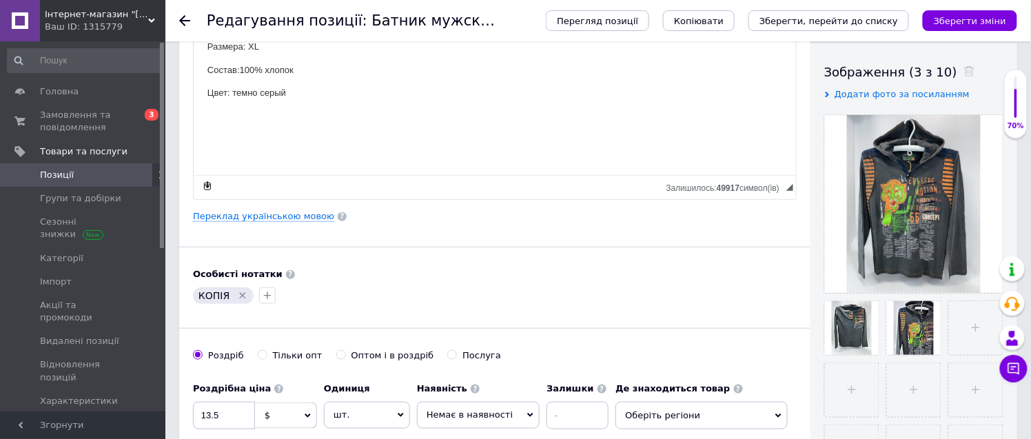
scroll to position [229, 0]
click at [238, 293] on icon "Видалити мітку" at bounding box center [242, 294] width 11 height 11
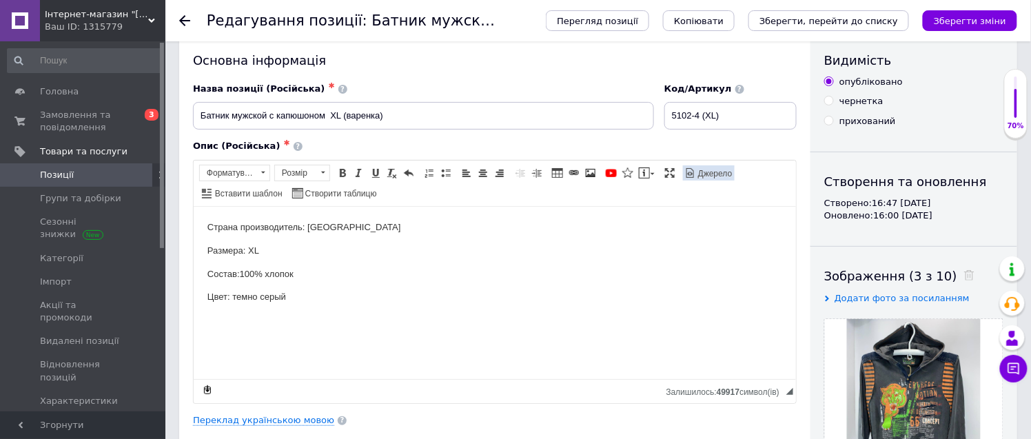
scroll to position [0, 0]
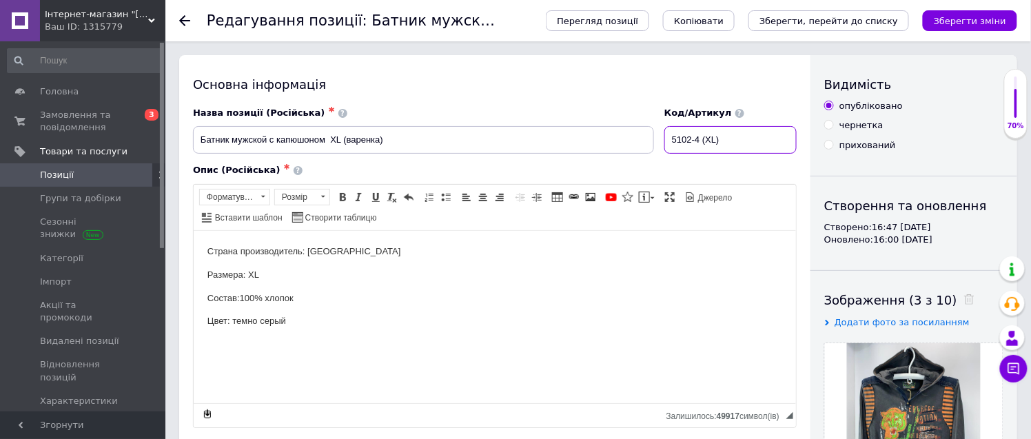
click at [710, 136] on input "5102-4 (XL)" at bounding box center [730, 140] width 132 height 28
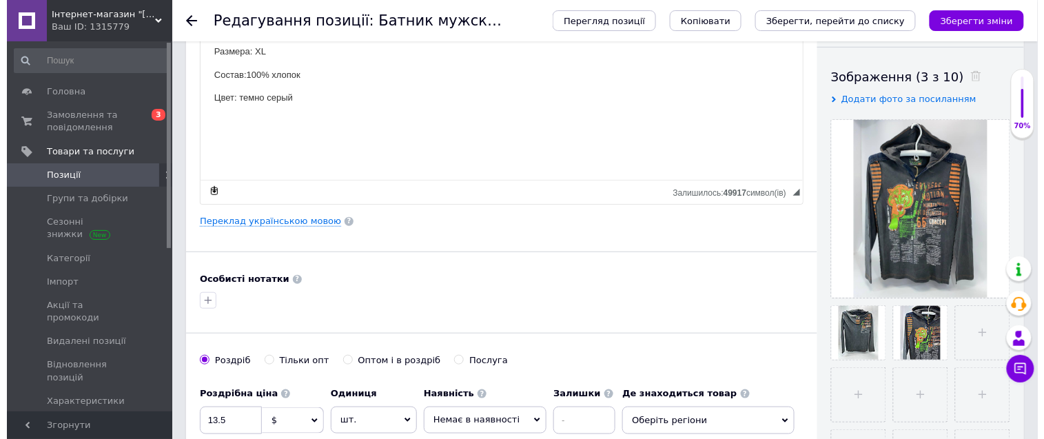
scroll to position [229, 0]
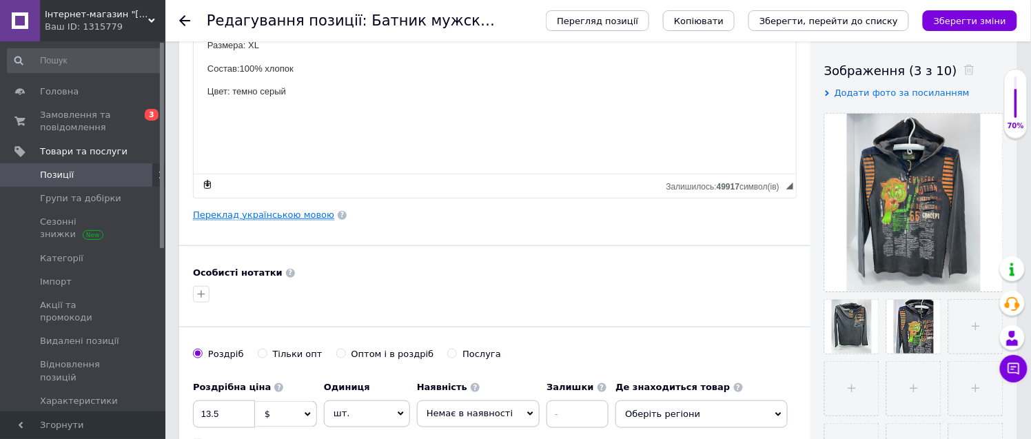
type input "5102-4 (2XL)"
click at [308, 214] on link "Переклад українською мовою" at bounding box center [263, 214] width 141 height 11
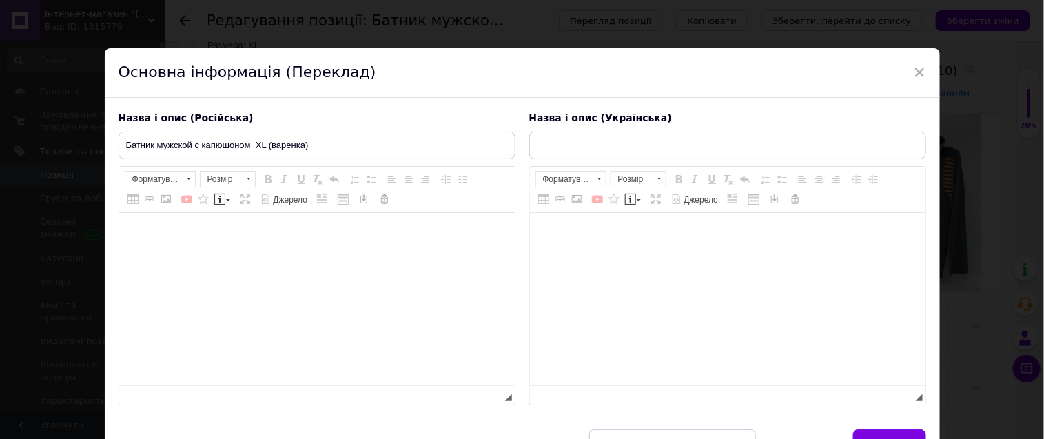
type input "Батнік чоловічий з капюшоном XL (варенка)"
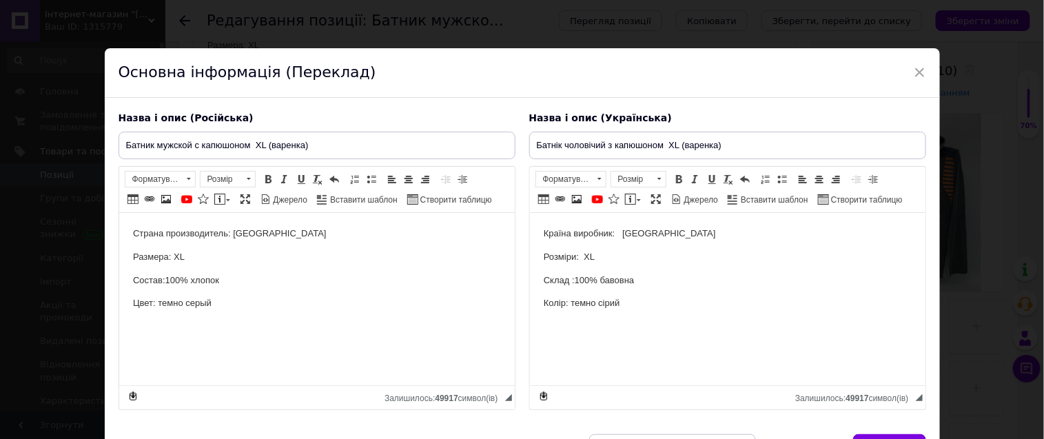
scroll to position [0, 0]
drag, startPoint x: 174, startPoint y: 254, endPoint x: 181, endPoint y: 252, distance: 7.9
click at [176, 253] on p "Размера: XL" at bounding box center [316, 257] width 368 height 14
click at [257, 145] on input "Батник мужской с капюшоном XL (варенка)" at bounding box center [317, 146] width 397 height 28
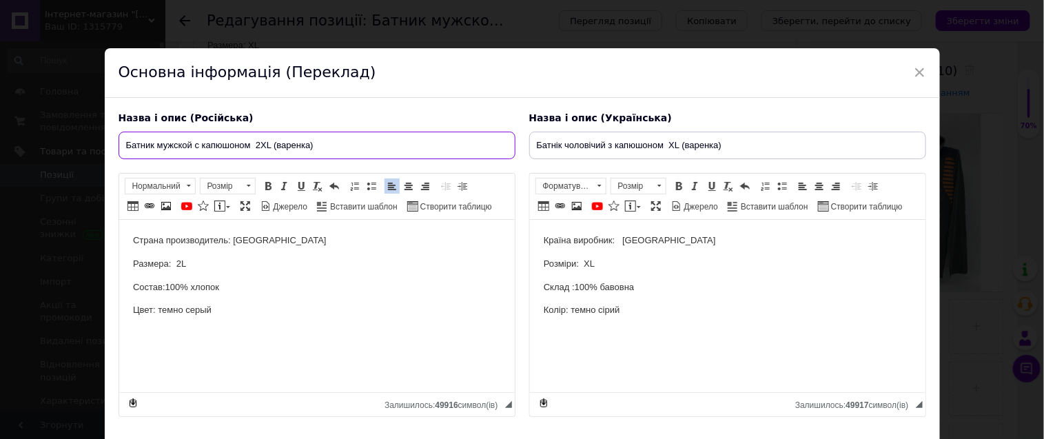
type input "Батник мужской с капюшоном 2XL (варенка)"
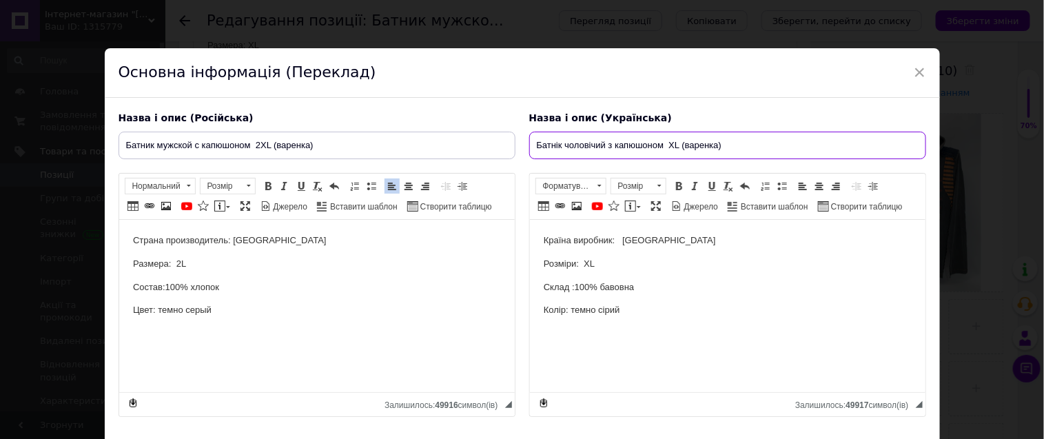
click at [667, 143] on input "Батнік чоловічий з капюшоном XL (варенка)" at bounding box center [727, 146] width 397 height 28
type input "Батнік чоловічий з капюшоном 2XL (варенка)"
click at [583, 262] on p "Розміри: XL" at bounding box center [727, 264] width 368 height 14
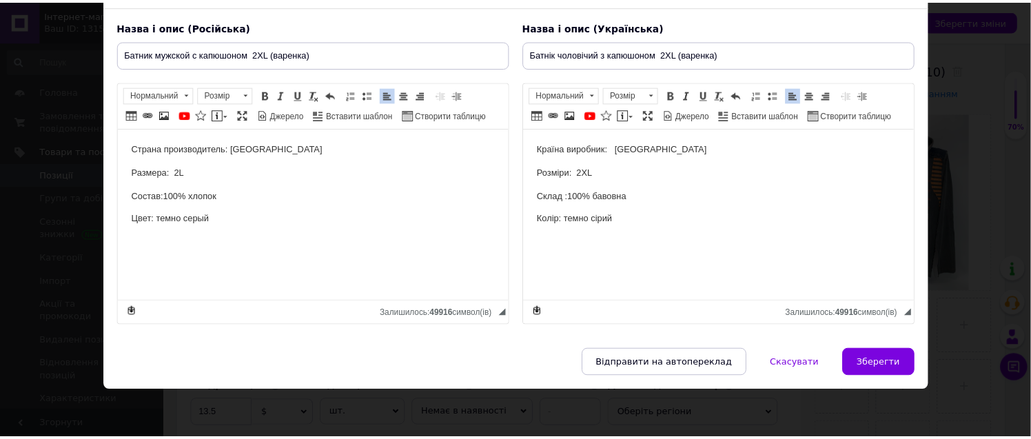
scroll to position [112, 0]
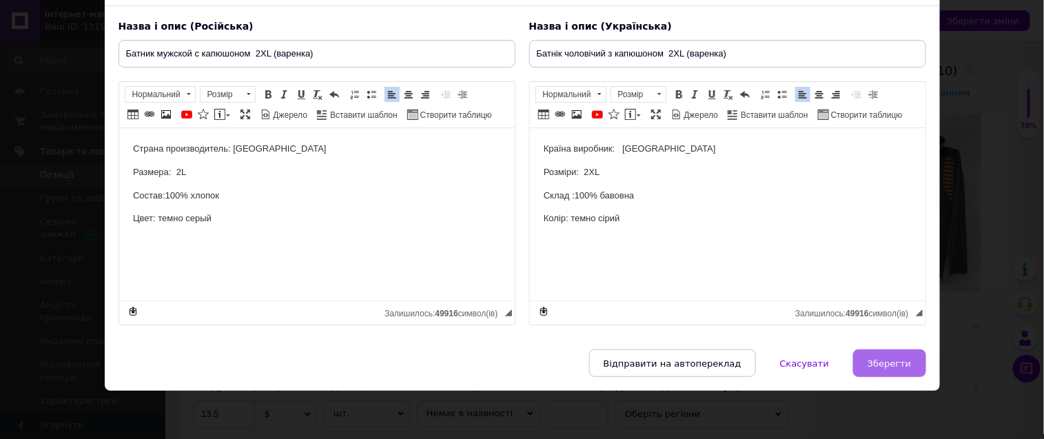
click at [896, 357] on button "Зберегти" at bounding box center [889, 363] width 72 height 28
type input "Батник мужской с капюшоном 2XL (варенка)"
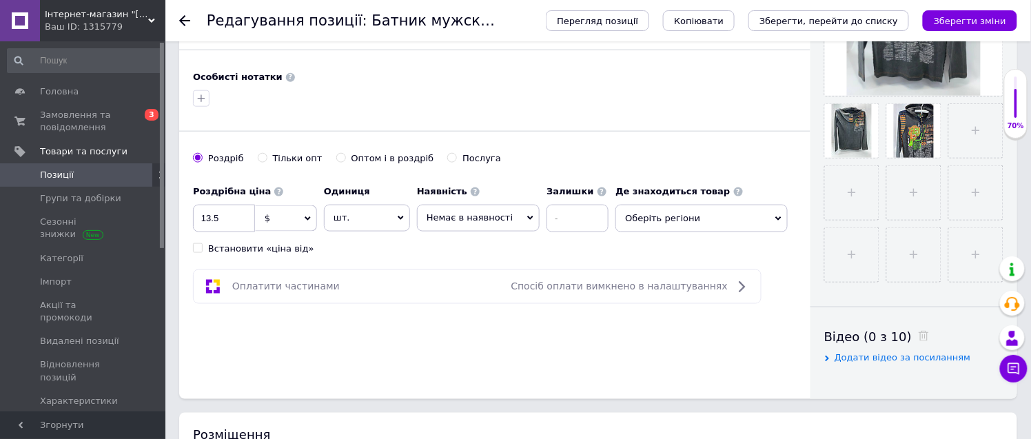
scroll to position [459, 0]
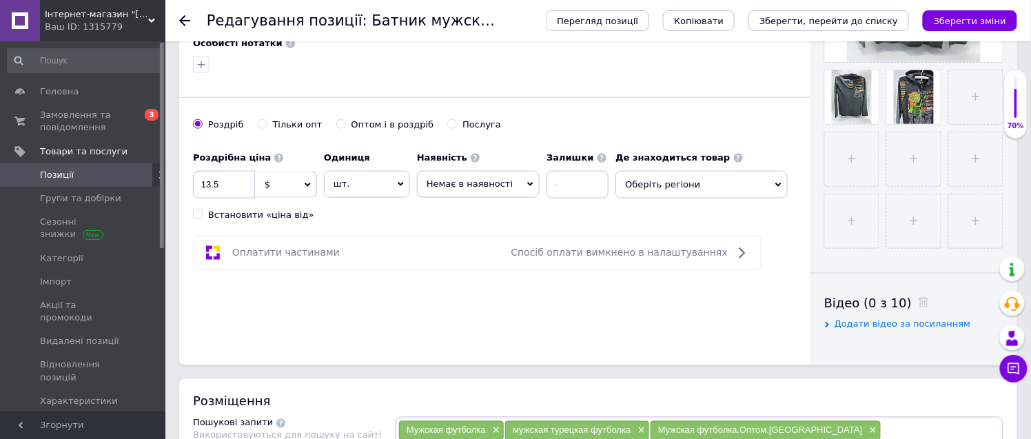
click at [672, 185] on span "Оберіть регіони" at bounding box center [701, 185] width 172 height 28
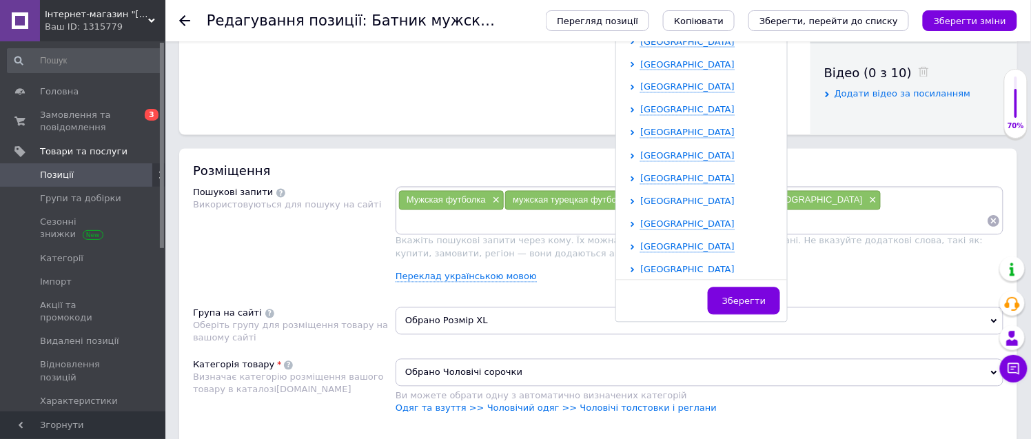
scroll to position [284, 0]
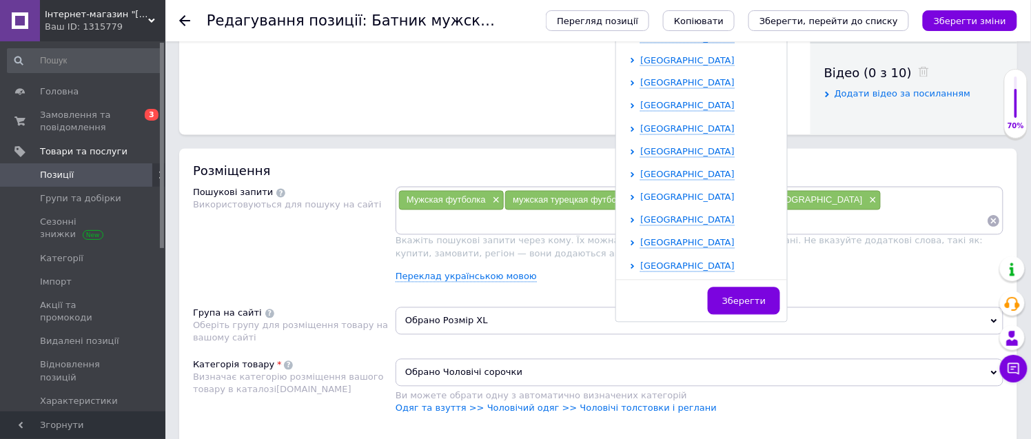
click at [670, 197] on span "[GEOGRAPHIC_DATA]" at bounding box center [687, 197] width 94 height 10
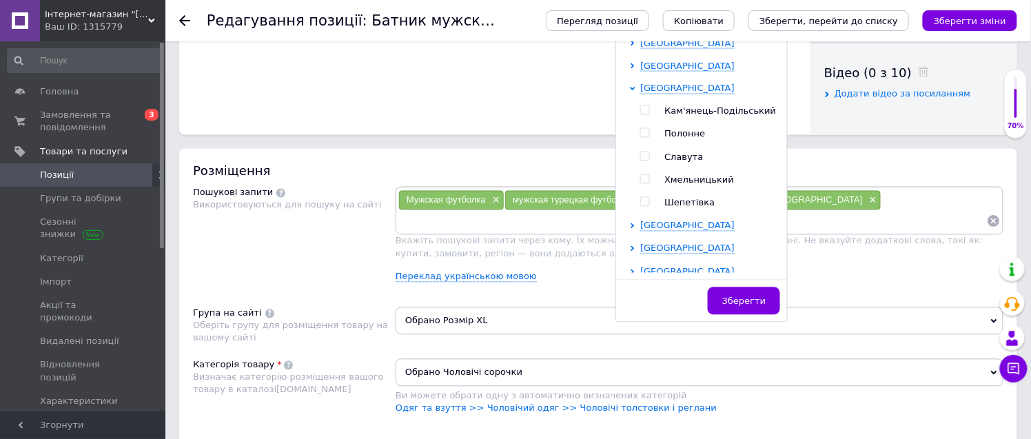
scroll to position [398, 0]
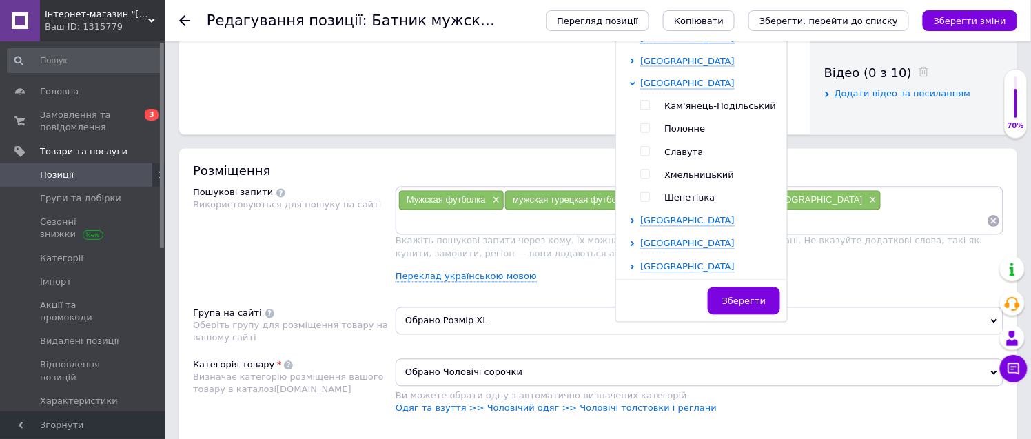
click at [640, 173] on input "checkbox" at bounding box center [644, 174] width 9 height 9
checkbox input "true"
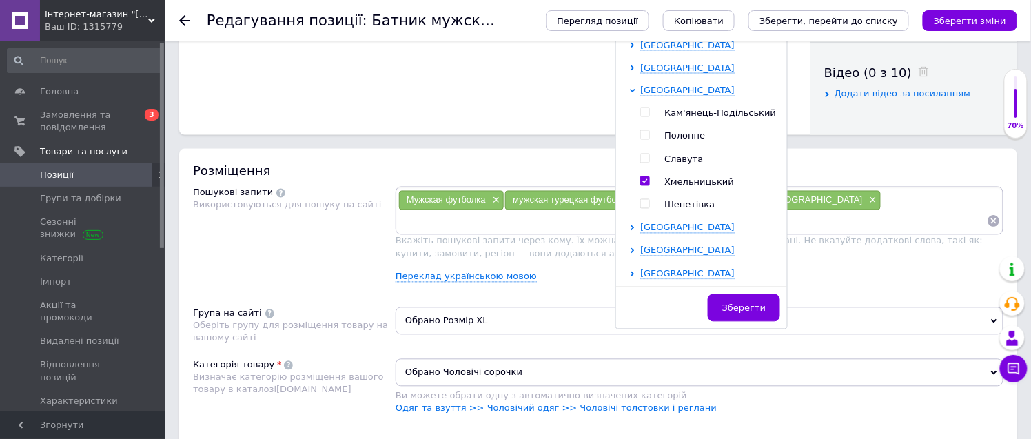
scroll to position [696, 0]
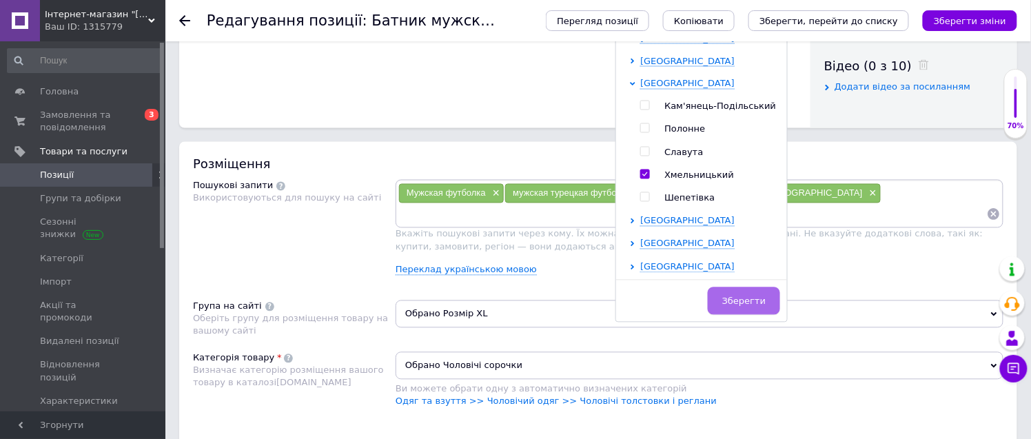
click at [731, 294] on button "Зберегти" at bounding box center [744, 301] width 72 height 28
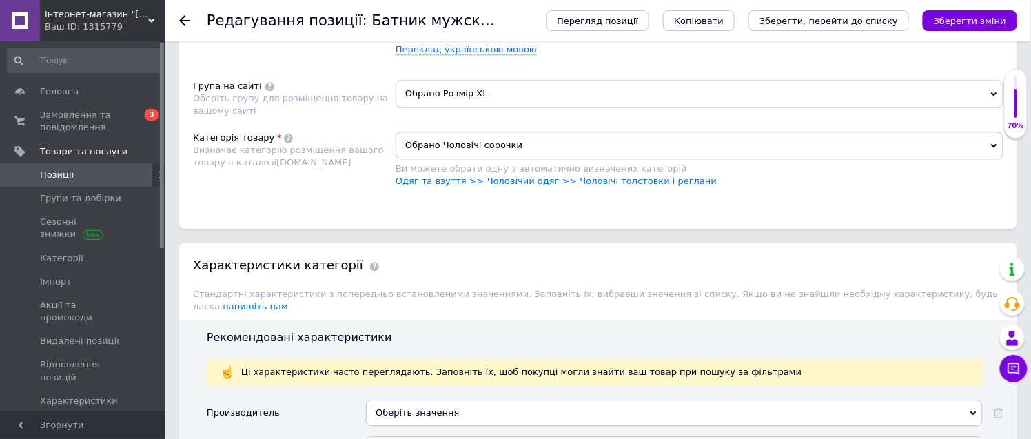
scroll to position [925, 0]
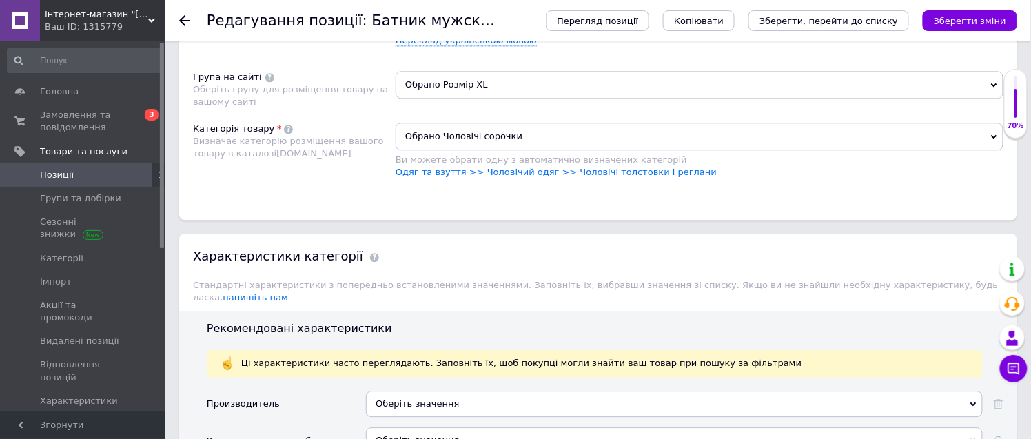
click at [466, 99] on span "Обрано Розмір XL" at bounding box center [700, 85] width 608 height 28
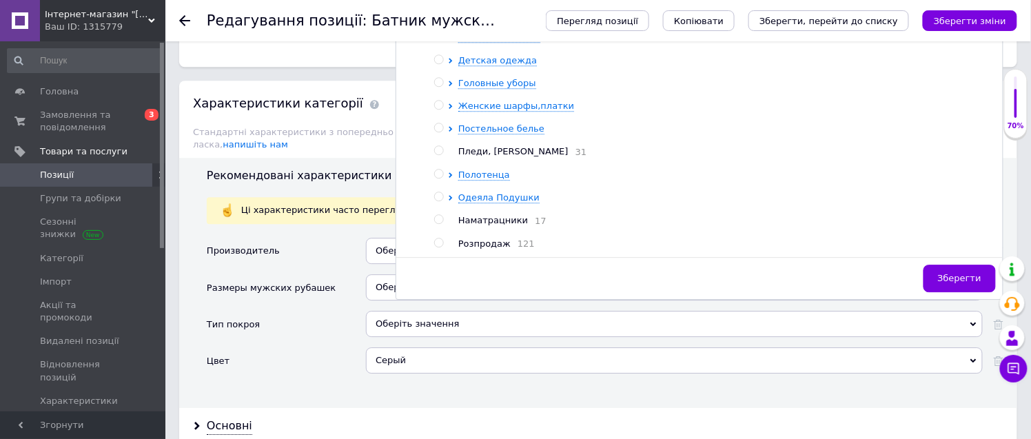
scroll to position [12, 0]
click at [513, 19] on span "Мужская одежда" at bounding box center [499, 14] width 82 height 10
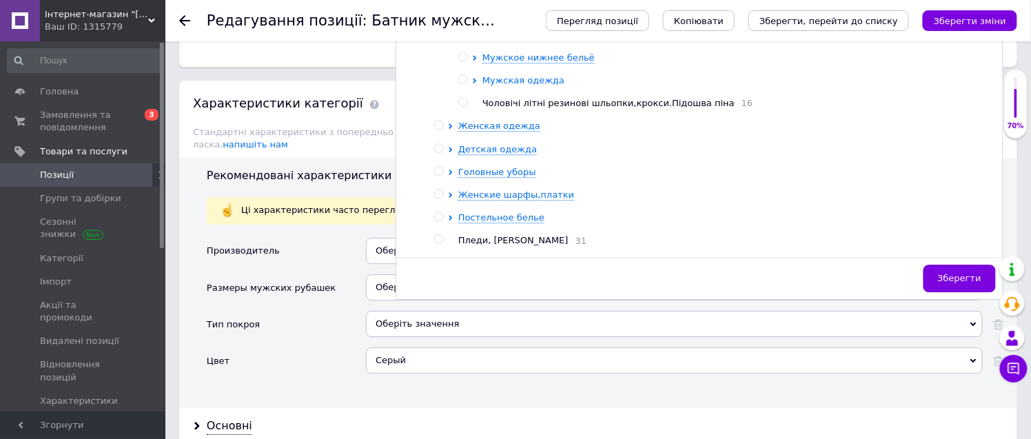
click at [524, 85] on span "Мужская одежда" at bounding box center [523, 80] width 82 height 10
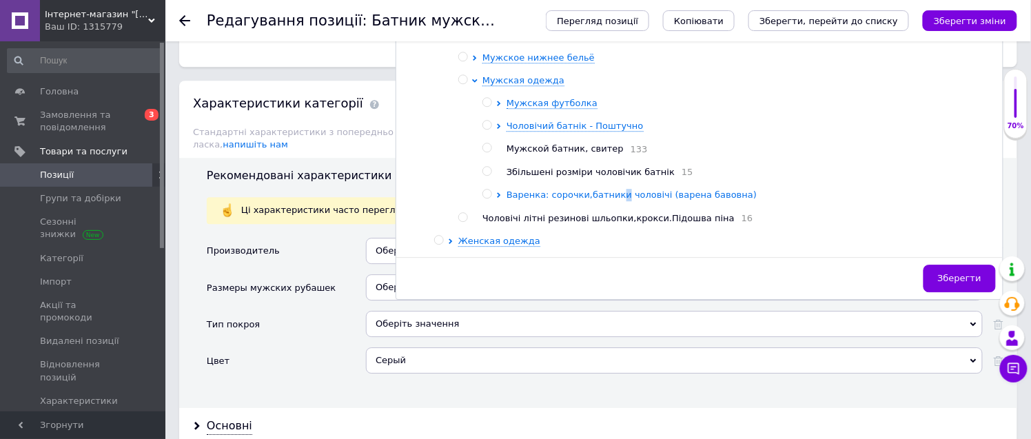
click at [617, 200] on span "Варенка: сорочки,батники чоловічі (варена бавовна)" at bounding box center [631, 194] width 250 height 10
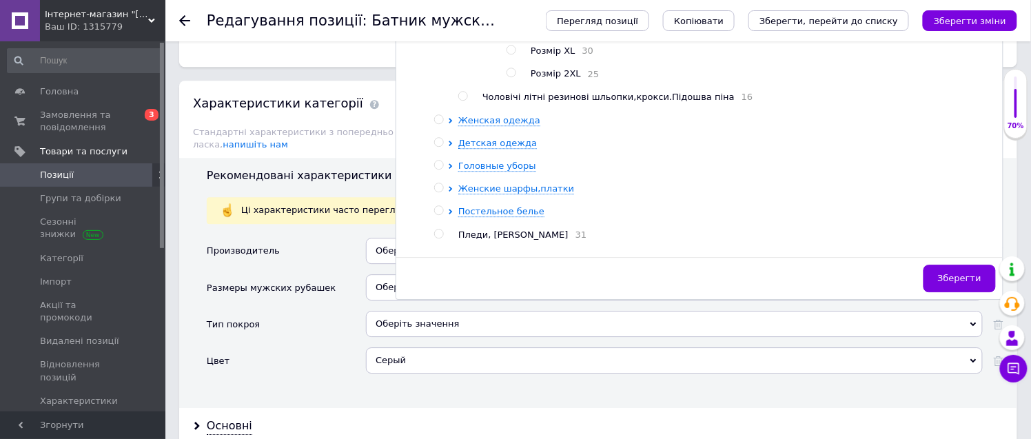
scroll to position [243, 0]
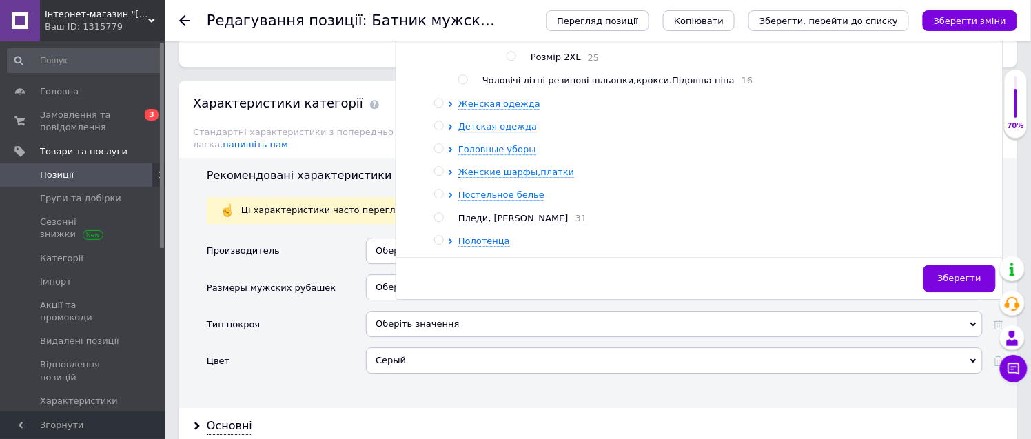
click at [511, 61] on input "radio" at bounding box center [510, 56] width 9 height 9
radio input "true"
click at [947, 283] on span "Зберегти" at bounding box center [959, 278] width 43 height 10
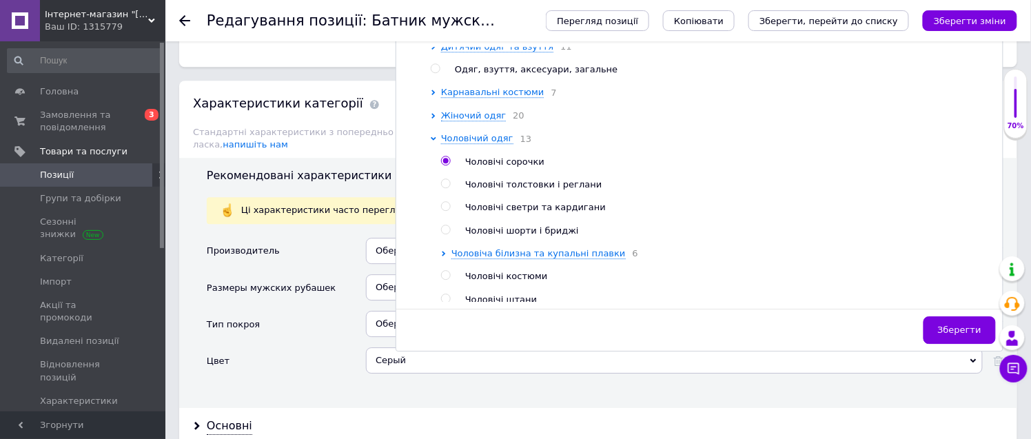
scroll to position [153, 0]
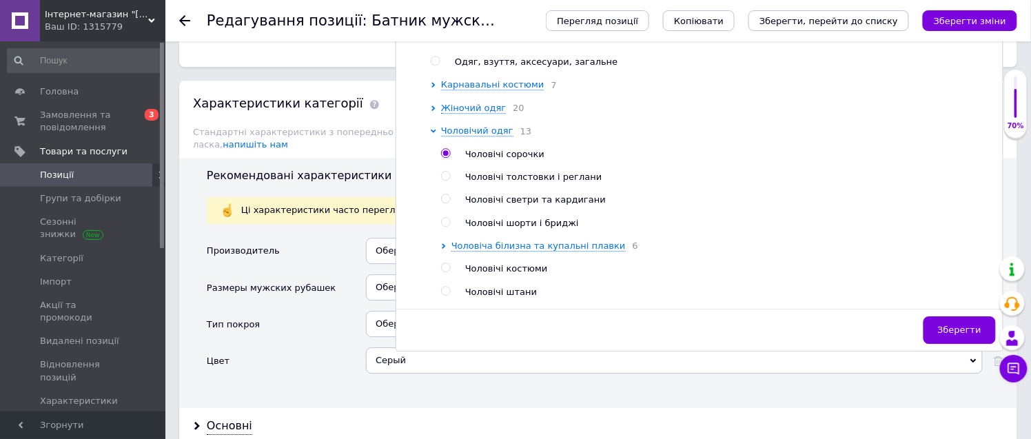
drag, startPoint x: 446, startPoint y: 312, endPoint x: 456, endPoint y: 313, distance: 10.4
click at [447, 181] on input "radio" at bounding box center [445, 176] width 9 height 9
radio input "true"
radio input "false"
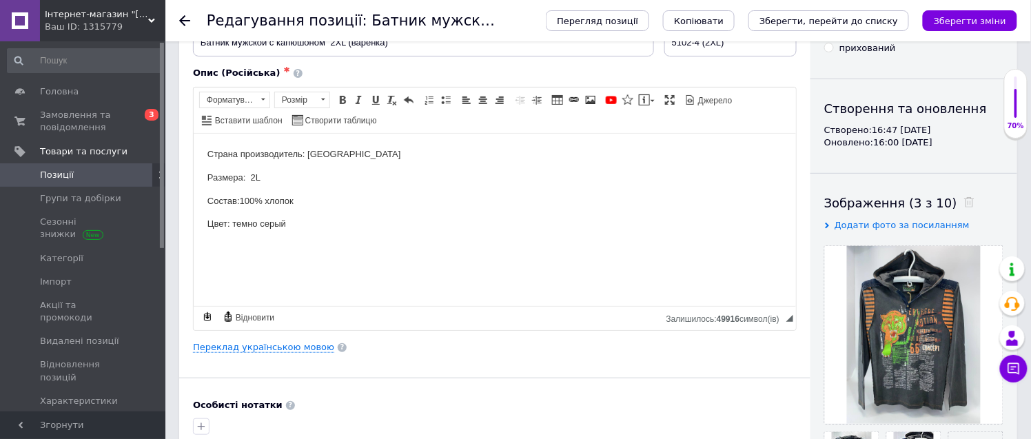
scroll to position [0, 0]
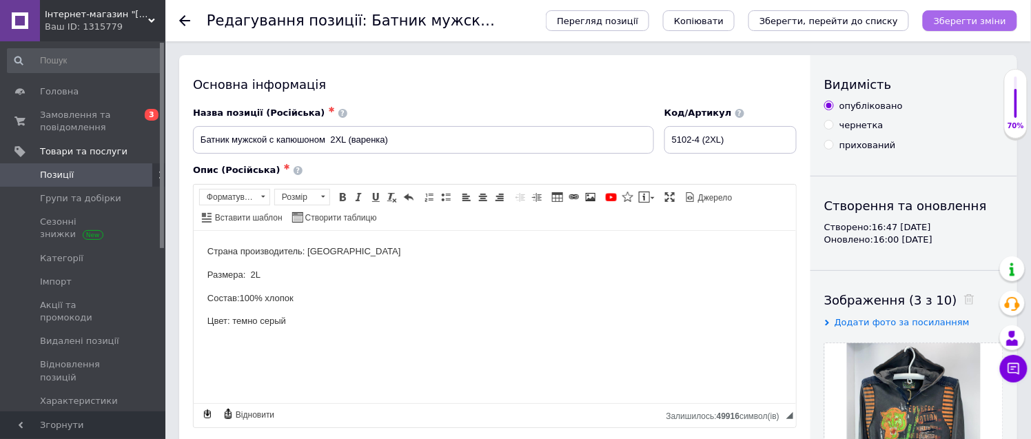
click at [979, 17] on icon "Зберегти зміни" at bounding box center [970, 21] width 72 height 10
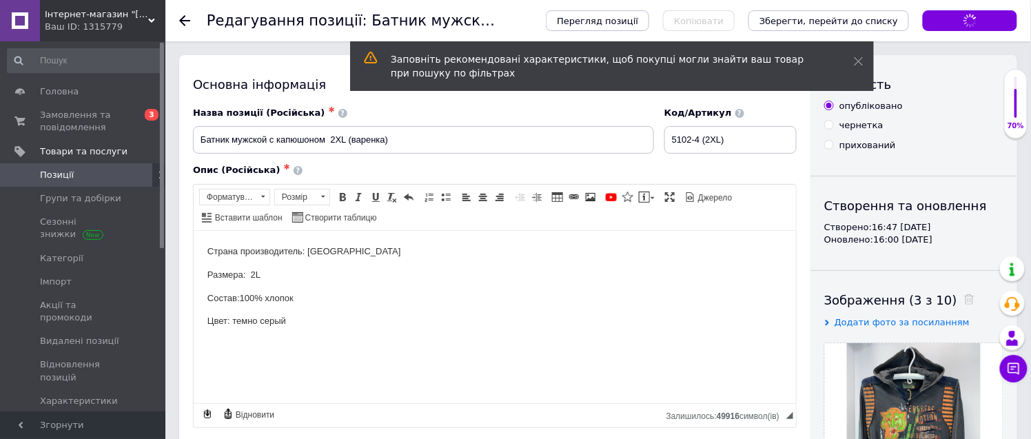
click at [184, 18] on icon at bounding box center [184, 20] width 11 height 11
click at [125, 176] on span "Позиції" at bounding box center [84, 175] width 88 height 12
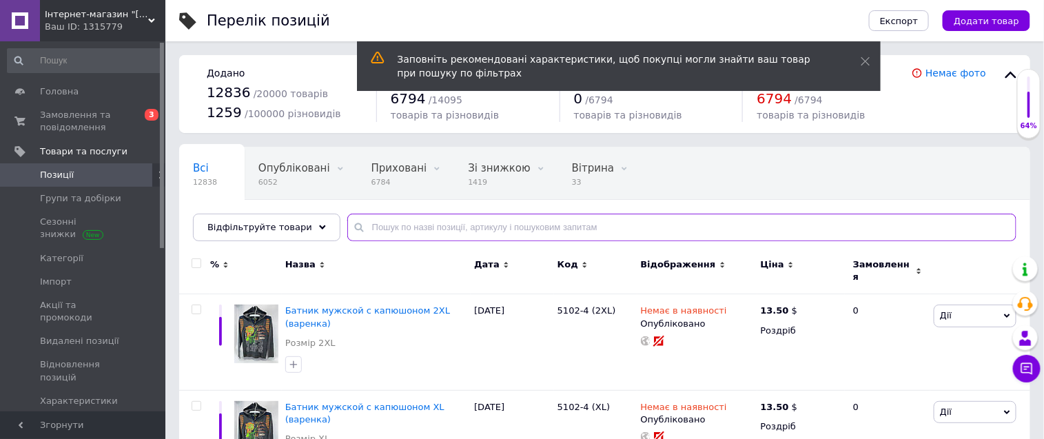
drag, startPoint x: 384, startPoint y: 226, endPoint x: 387, endPoint y: 241, distance: 15.4
click at [384, 225] on input "text" at bounding box center [681, 228] width 669 height 28
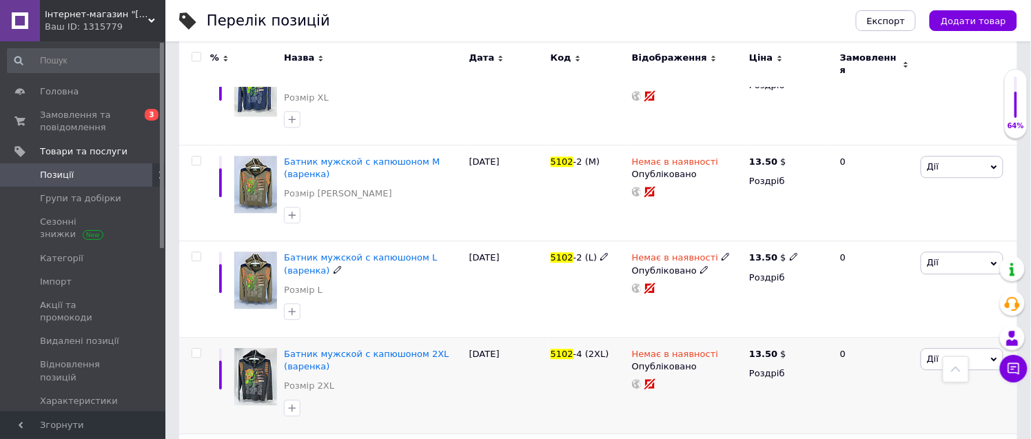
scroll to position [940, 0]
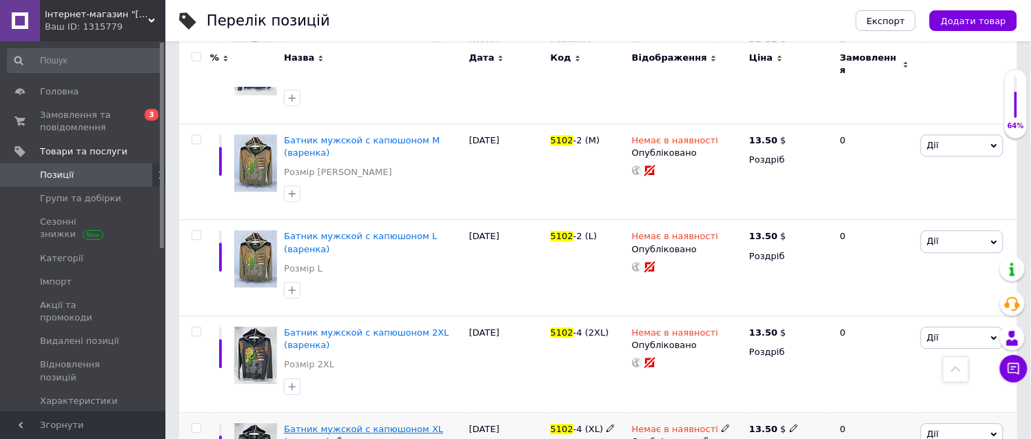
type input "5102"
click at [381, 424] on span "Батник мужской с капюшоном XL (варенка)" at bounding box center [363, 435] width 159 height 23
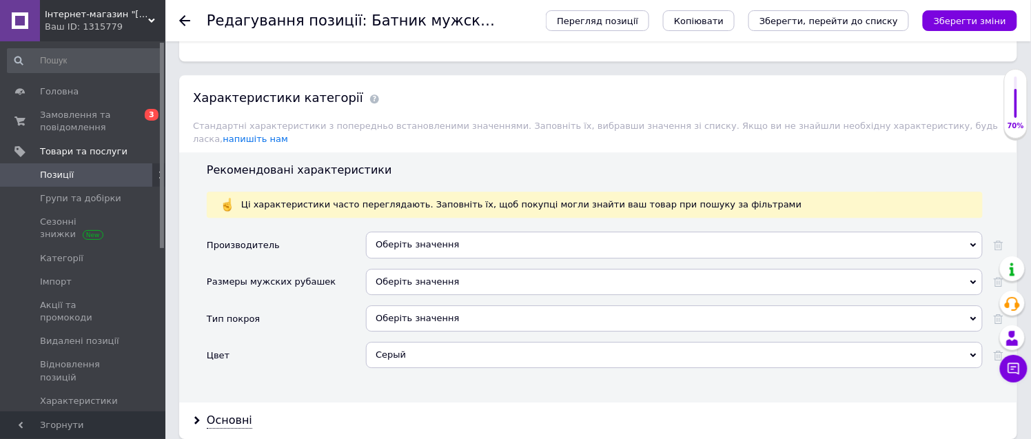
scroll to position [1071, 0]
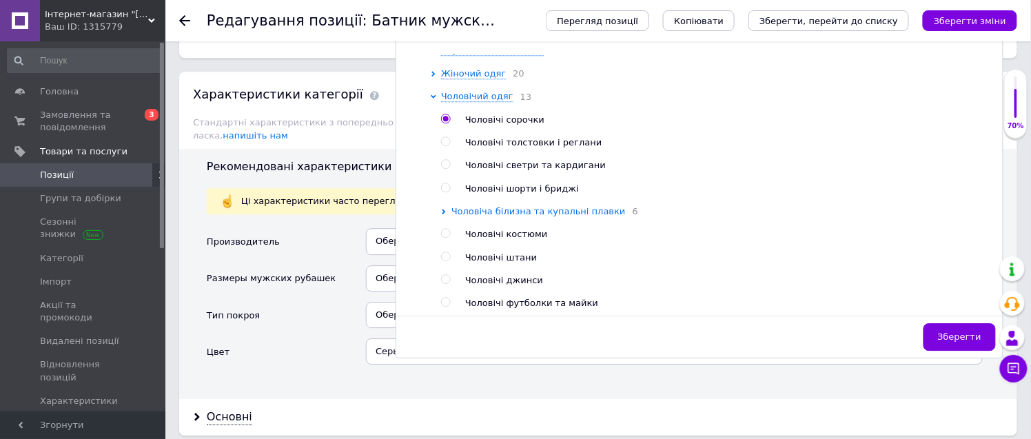
scroll to position [229, 0]
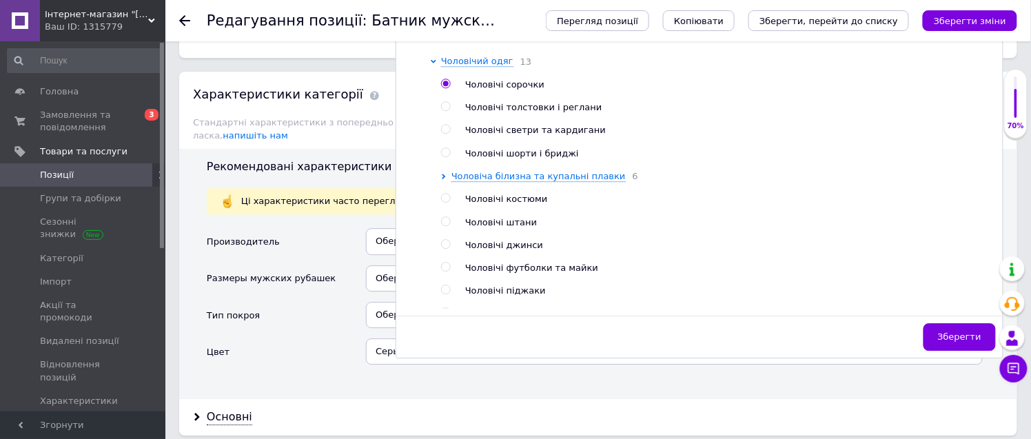
drag, startPoint x: 442, startPoint y: 238, endPoint x: 453, endPoint y: 245, distance: 12.1
click at [444, 111] on input "radio" at bounding box center [445, 106] width 9 height 9
radio input "true"
radio input "false"
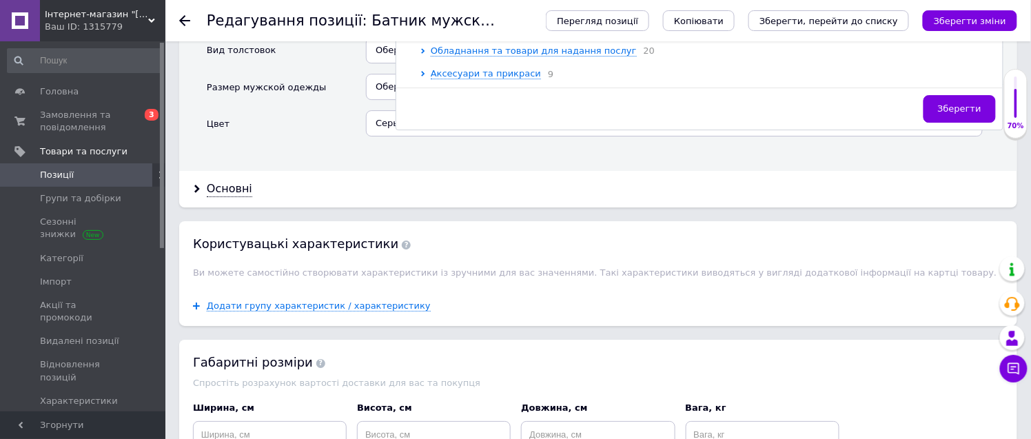
scroll to position [1301, 0]
click at [962, 112] on span "Зберегти" at bounding box center [959, 107] width 43 height 10
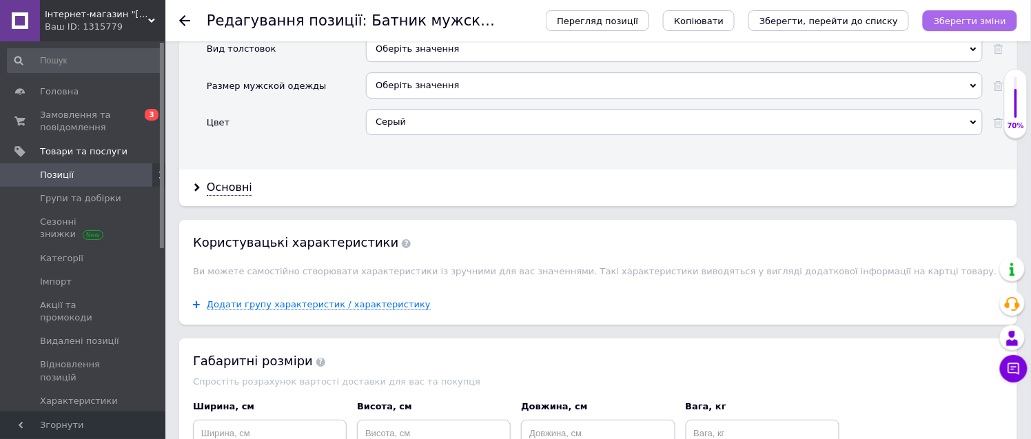
click at [961, 23] on icon "Зберегти зміни" at bounding box center [970, 21] width 72 height 10
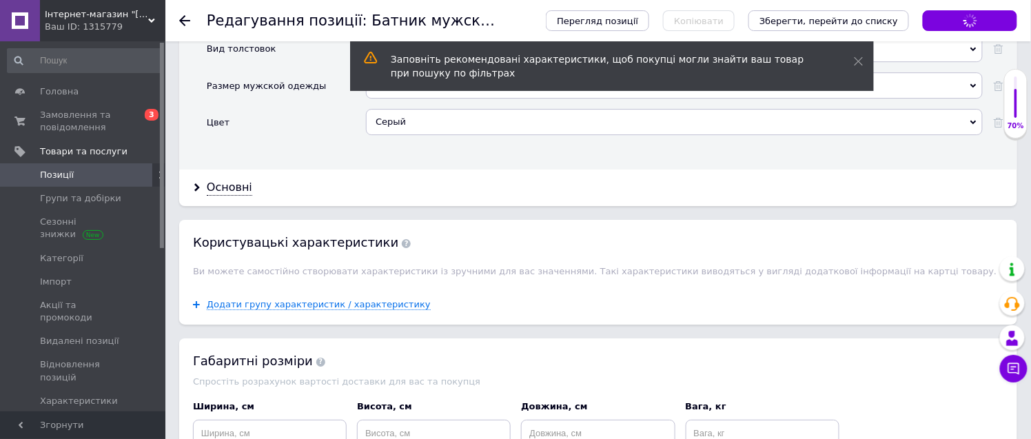
click at [181, 18] on icon at bounding box center [184, 20] width 11 height 11
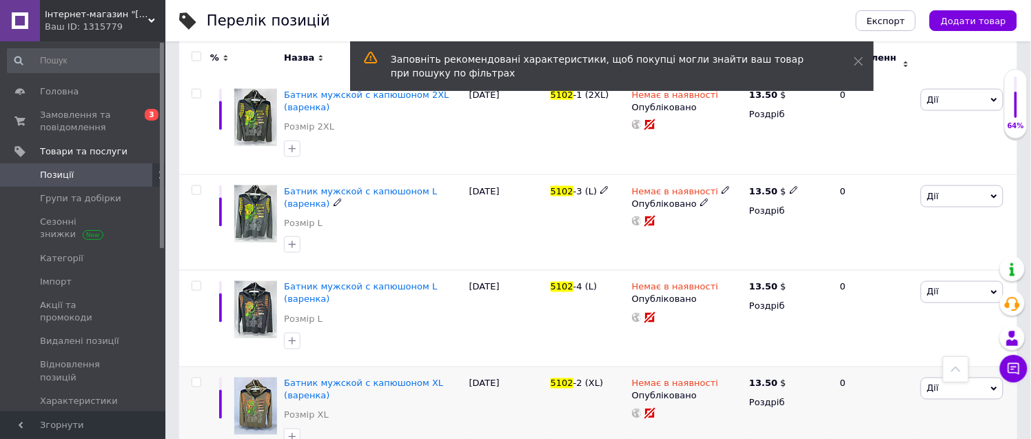
scroll to position [522, 0]
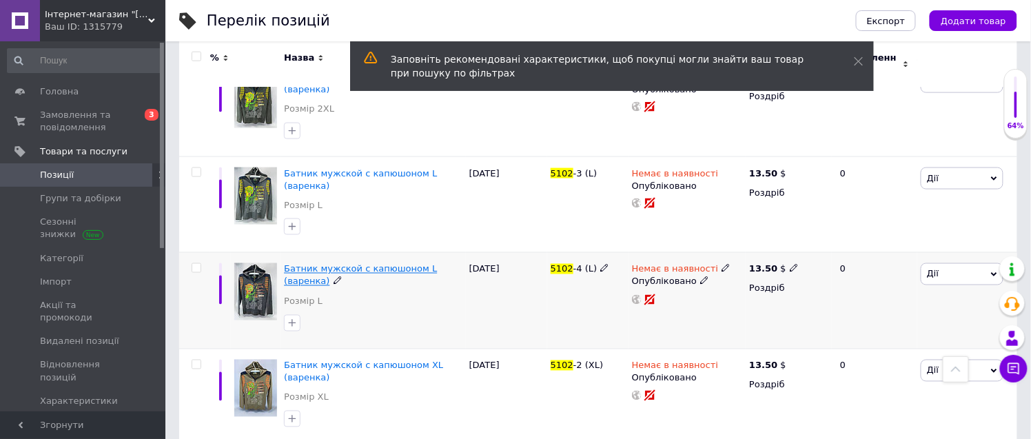
click at [382, 264] on span "Батник мужской с капюшоном L (варенка)" at bounding box center [360, 275] width 153 height 23
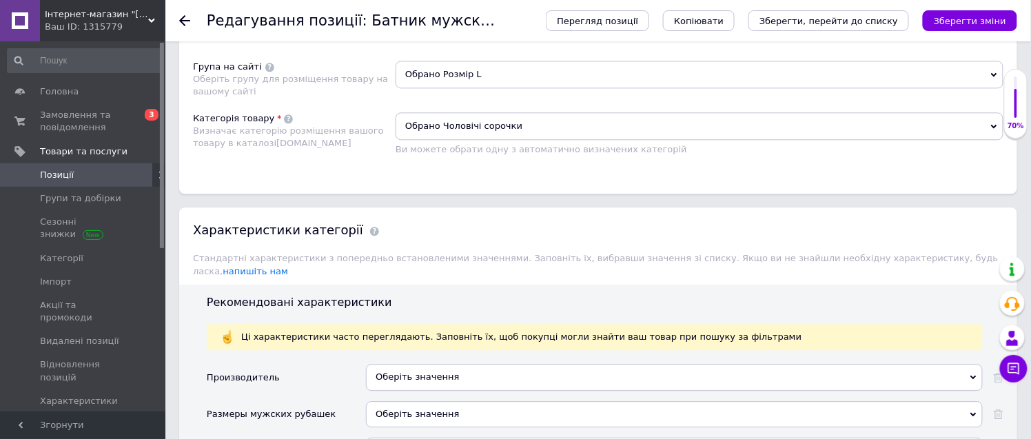
scroll to position [919, 0]
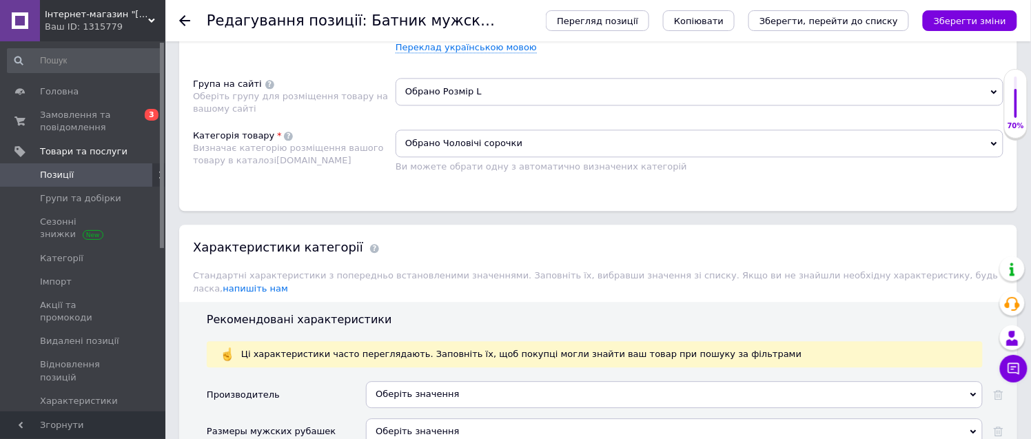
click at [486, 157] on span "Обрано Чоловічі сорочки" at bounding box center [700, 144] width 608 height 28
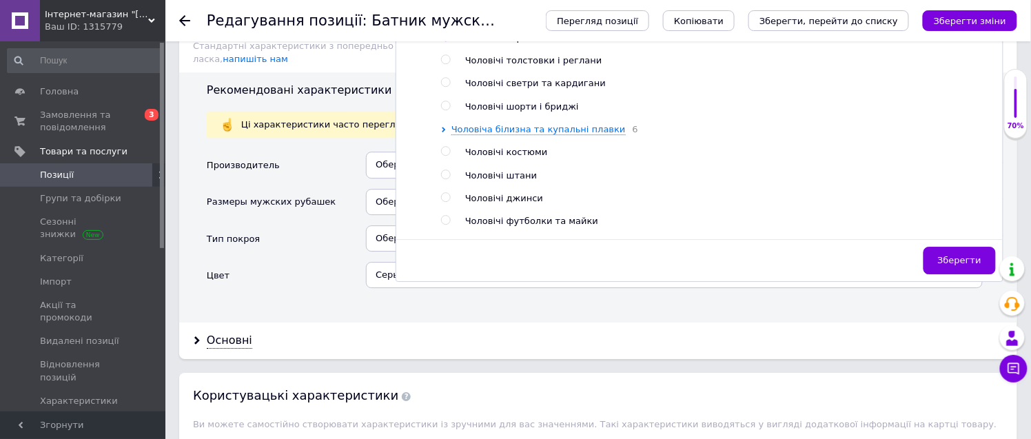
scroll to position [229, 0]
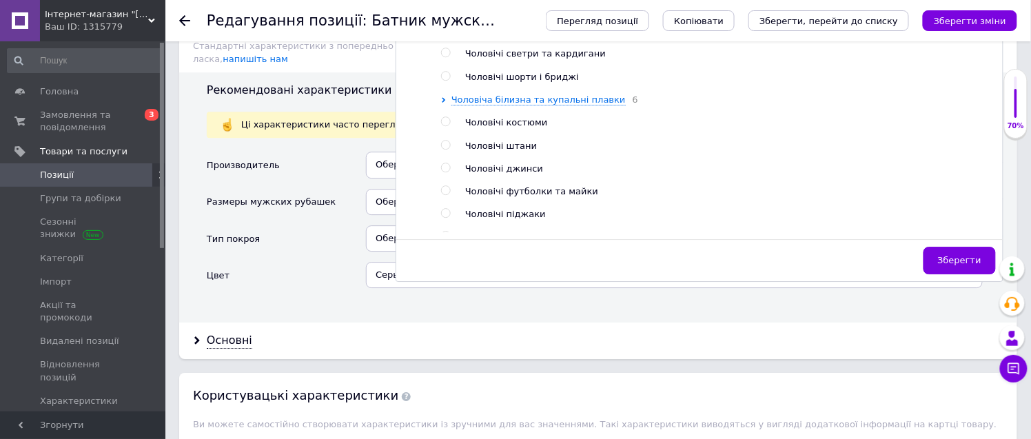
click at [444, 34] on input "radio" at bounding box center [445, 29] width 9 height 9
radio input "true"
radio input "false"
click at [950, 265] on span "Зберегти" at bounding box center [959, 260] width 43 height 10
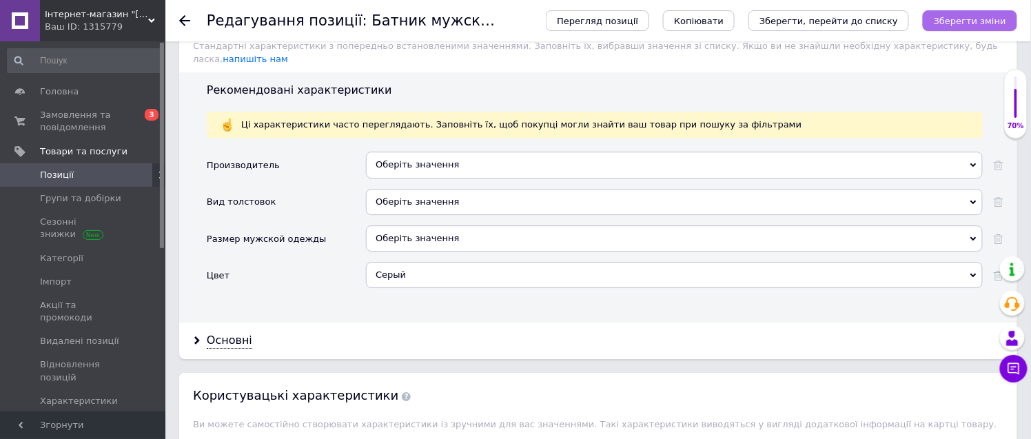
click at [974, 14] on button "Зберегти зміни" at bounding box center [970, 20] width 94 height 21
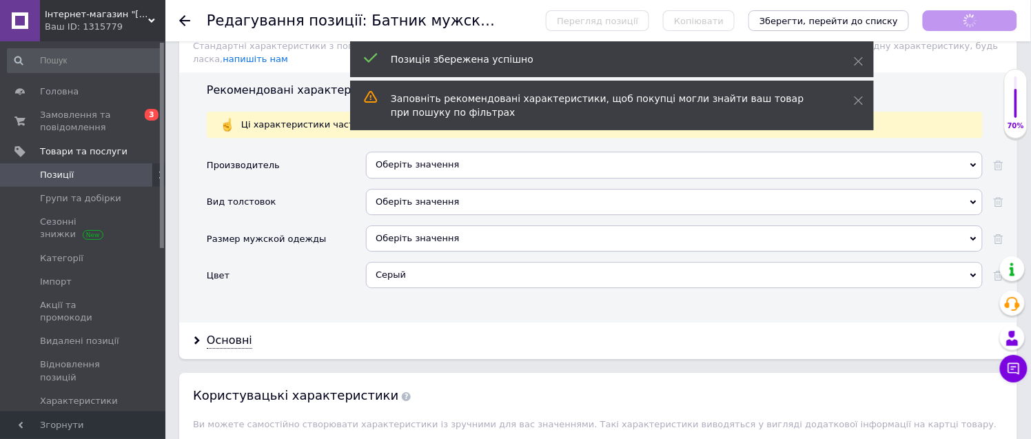
click at [180, 19] on icon at bounding box center [184, 20] width 11 height 11
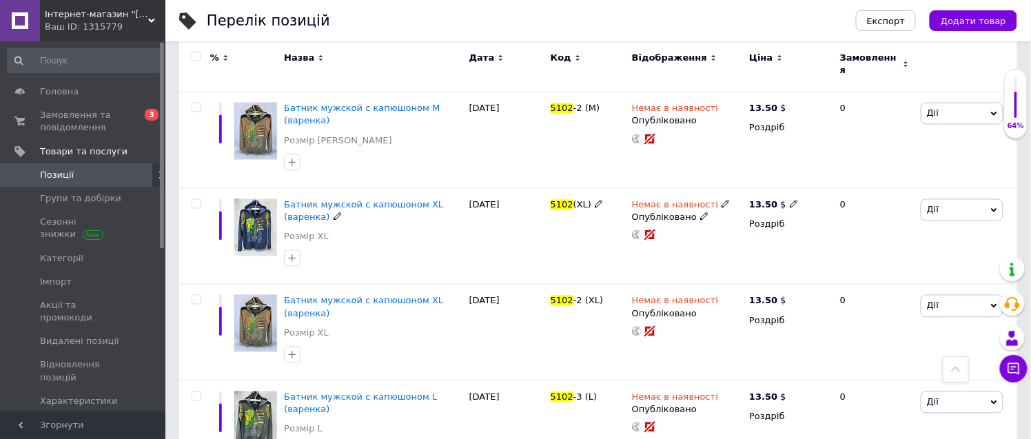
scroll to position [753, 0]
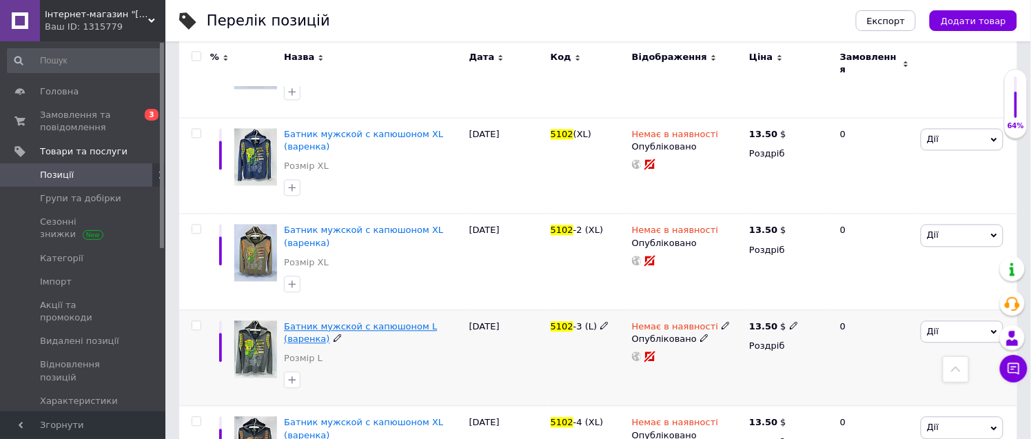
click at [390, 322] on span "Батник мужской с капюшоном L (варенка)" at bounding box center [360, 333] width 153 height 23
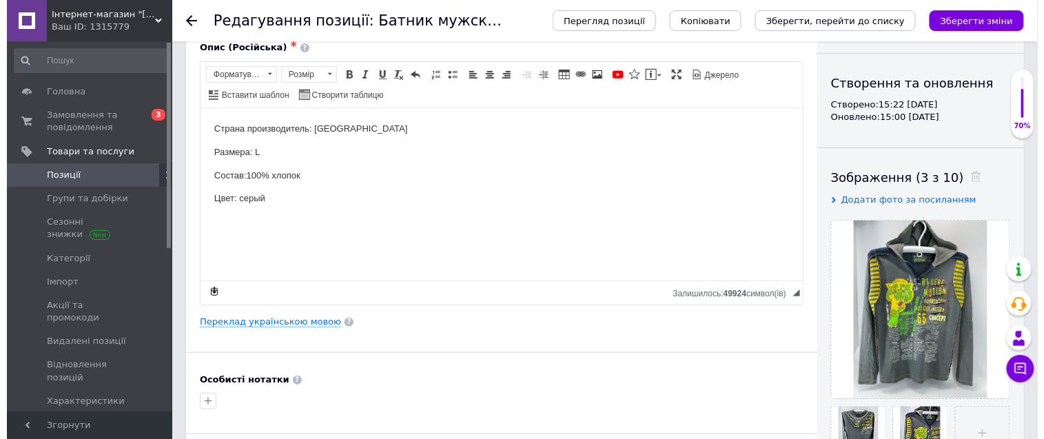
scroll to position [153, 0]
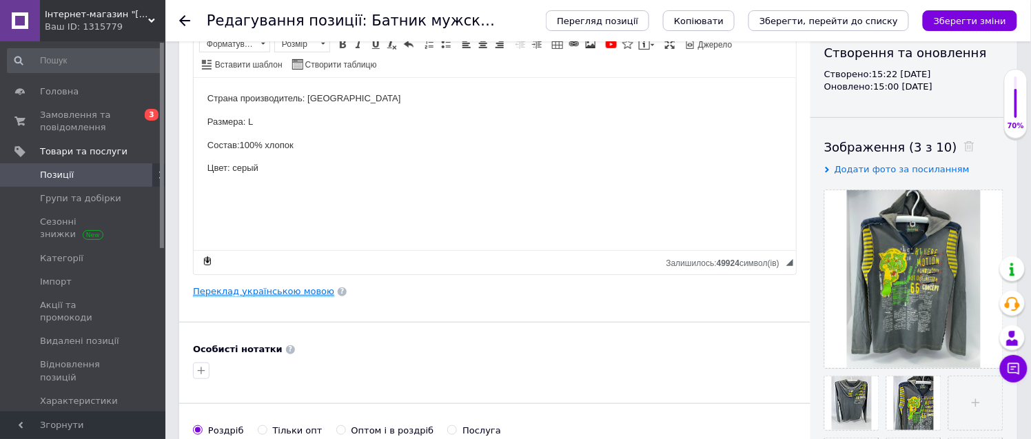
click at [259, 291] on link "Переклад українською мовою" at bounding box center [263, 291] width 141 height 11
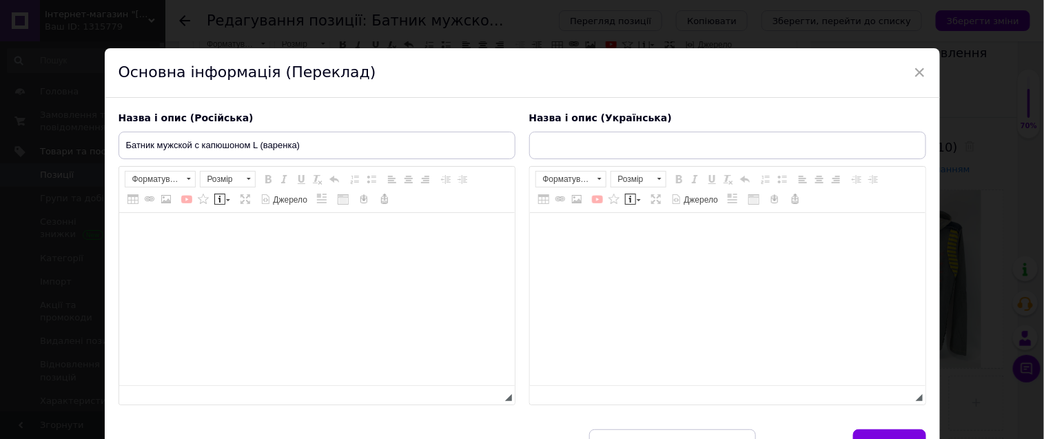
type input "Батнік чоловічий з капюшоном L (варенка)"
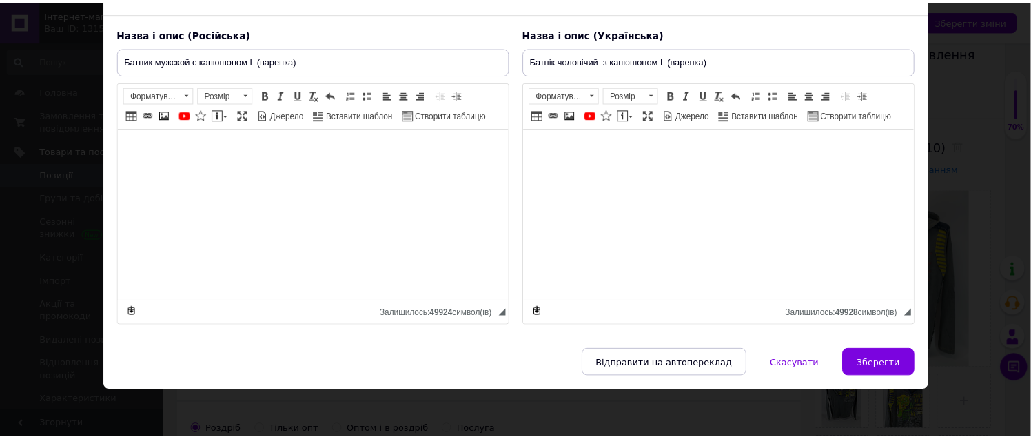
scroll to position [105, 0]
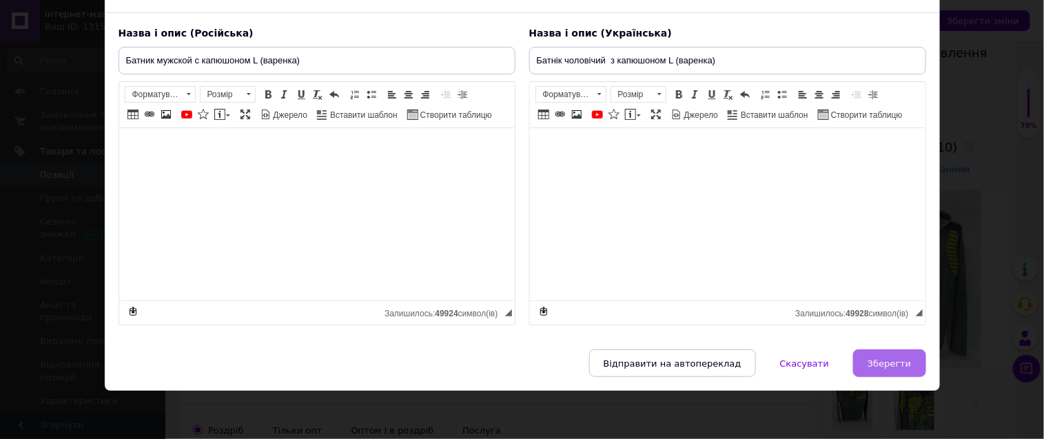
click at [885, 358] on span "Зберегти" at bounding box center [889, 363] width 43 height 10
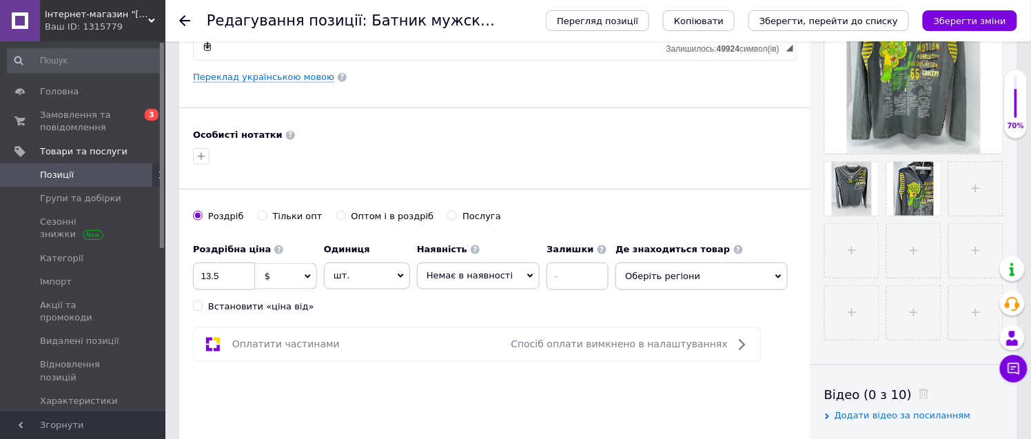
scroll to position [382, 0]
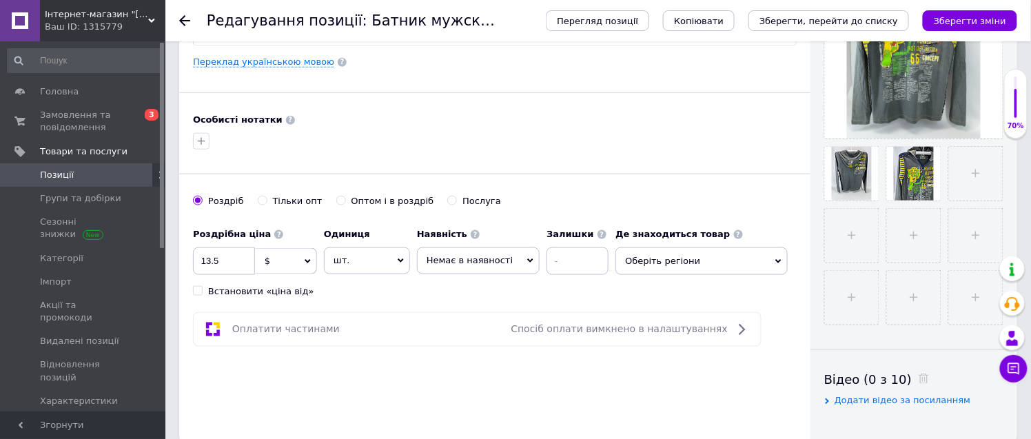
click at [633, 264] on span "Оберіть регіони" at bounding box center [701, 261] width 172 height 28
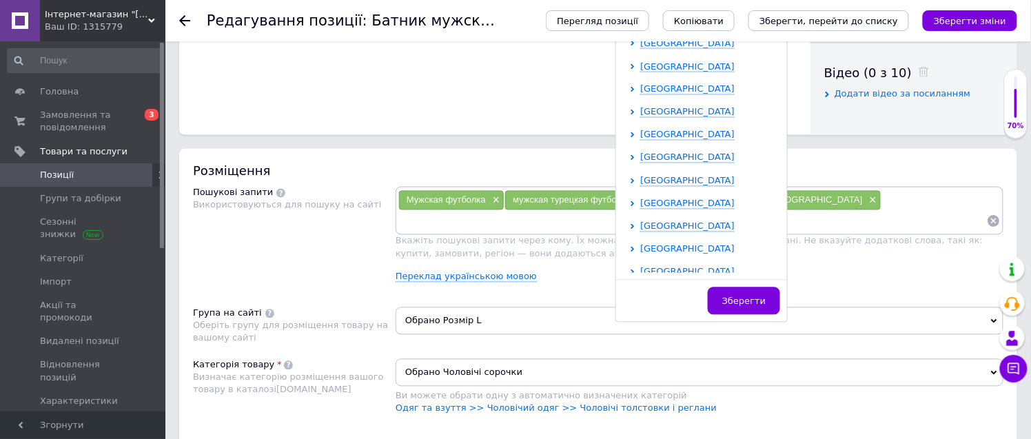
scroll to position [284, 0]
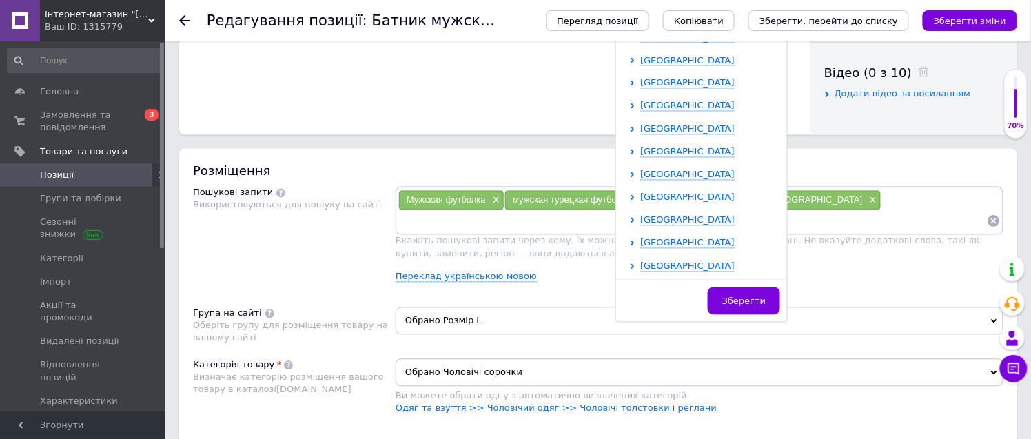
click at [650, 196] on span "[GEOGRAPHIC_DATA]" at bounding box center [687, 197] width 94 height 10
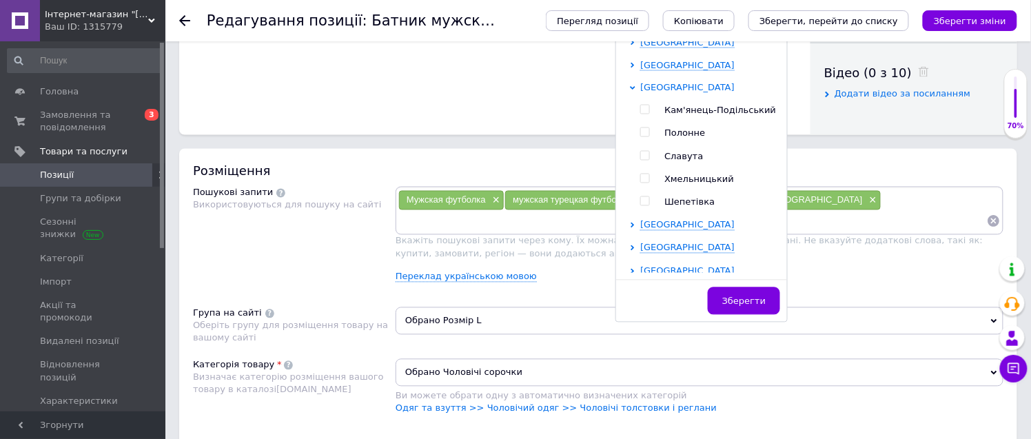
scroll to position [398, 0]
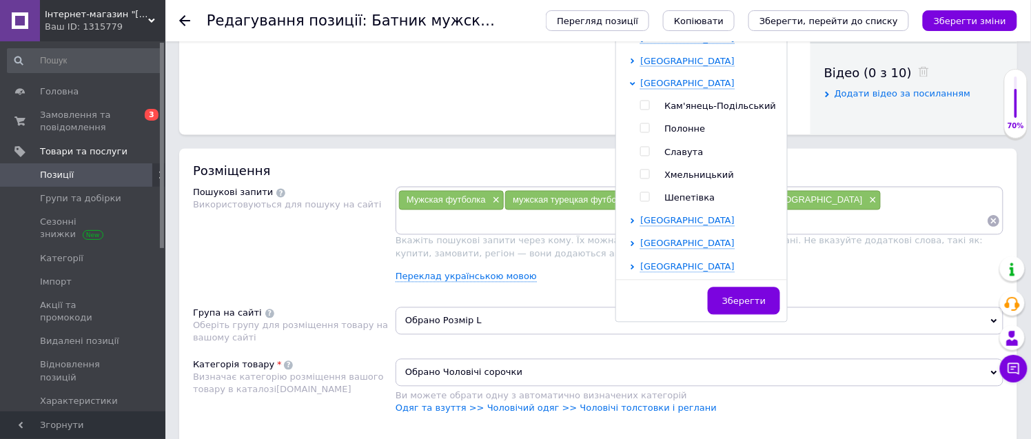
drag, startPoint x: 631, startPoint y: 175, endPoint x: 663, endPoint y: 196, distance: 37.8
click at [640, 174] on input "checkbox" at bounding box center [644, 174] width 9 height 9
checkbox input "true"
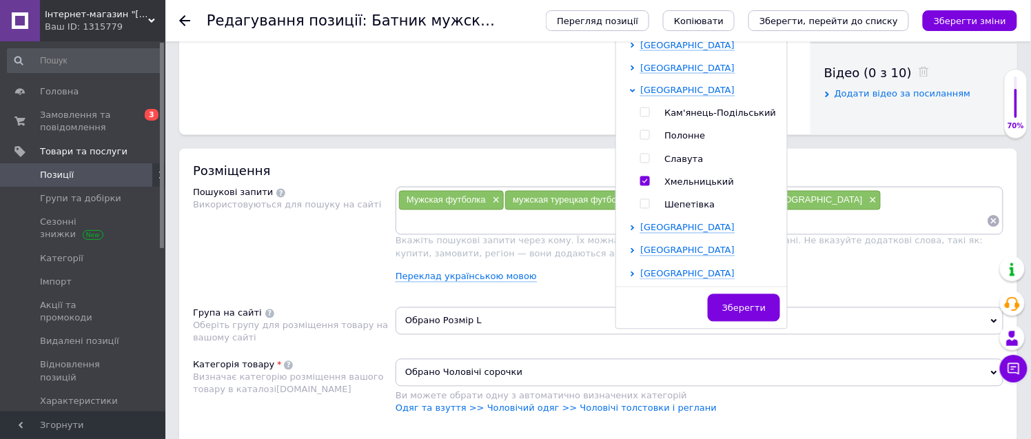
scroll to position [696, 0]
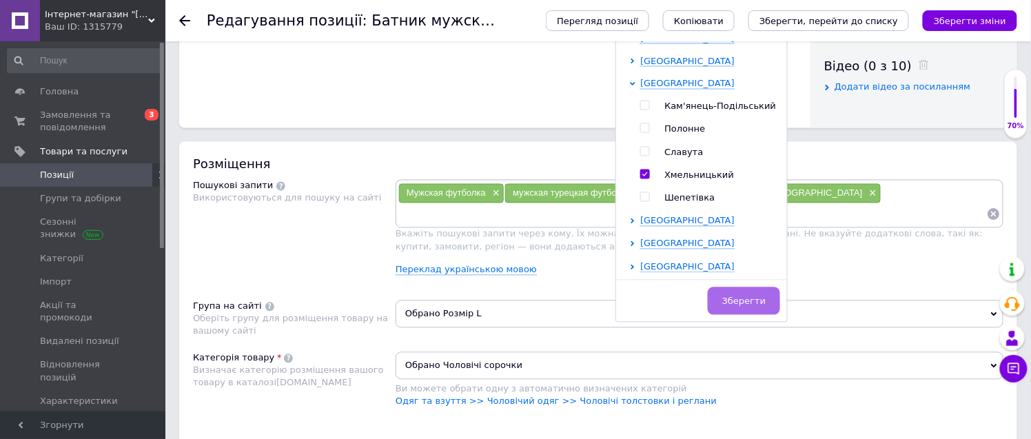
click at [728, 295] on button "Зберегти" at bounding box center [744, 301] width 72 height 28
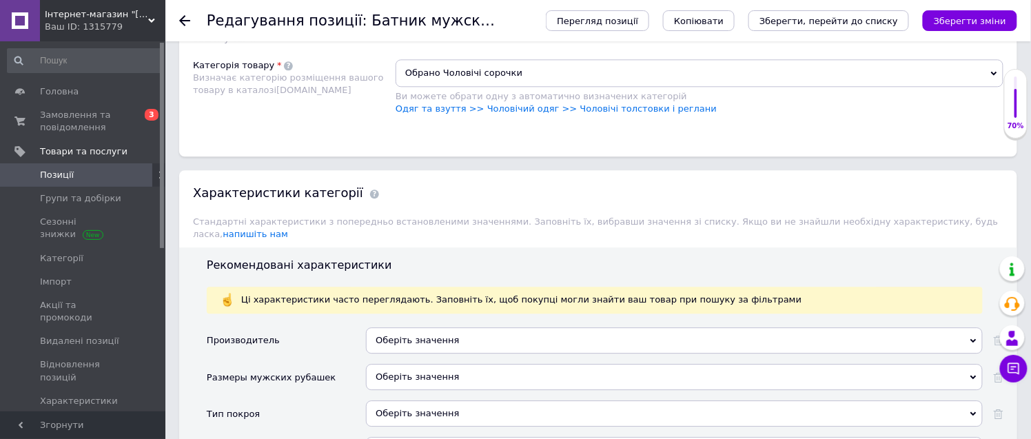
scroll to position [1002, 0]
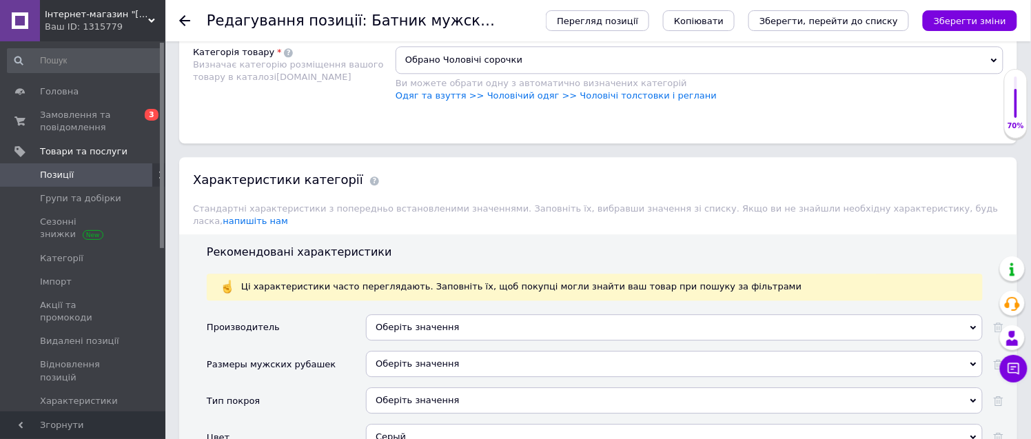
click at [491, 74] on span "Обрано Чоловічі сорочки" at bounding box center [700, 60] width 608 height 28
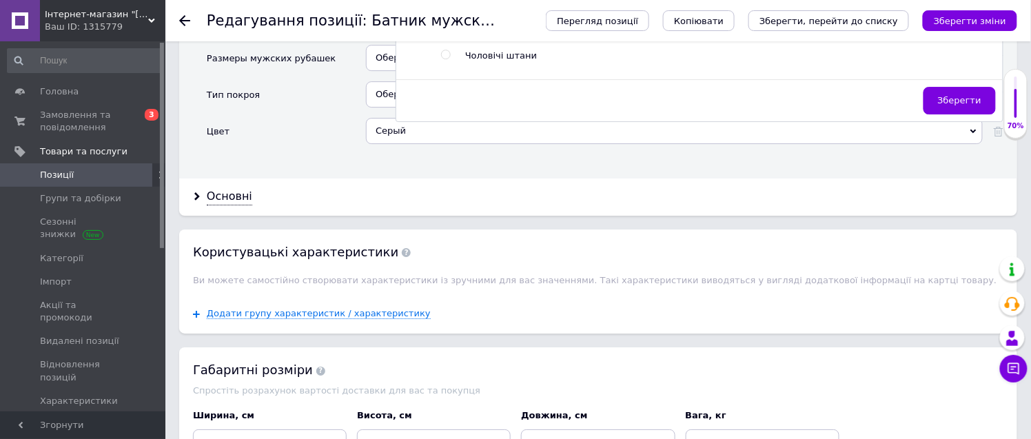
scroll to position [153, 0]
radio input "true"
radio input "false"
drag, startPoint x: 965, startPoint y: 225, endPoint x: 929, endPoint y: 229, distance: 36.1
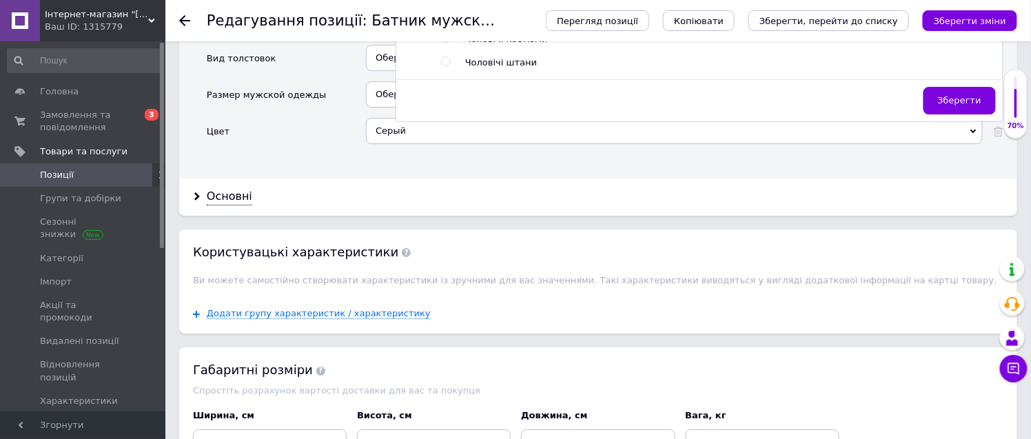
click at [950, 105] on span "Зберегти" at bounding box center [959, 100] width 43 height 10
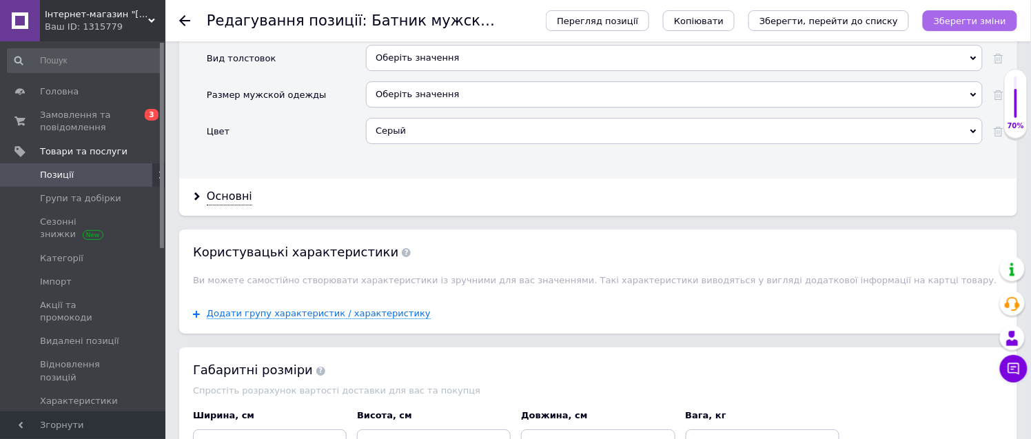
click at [976, 21] on icon "Зберегти зміни" at bounding box center [970, 21] width 72 height 10
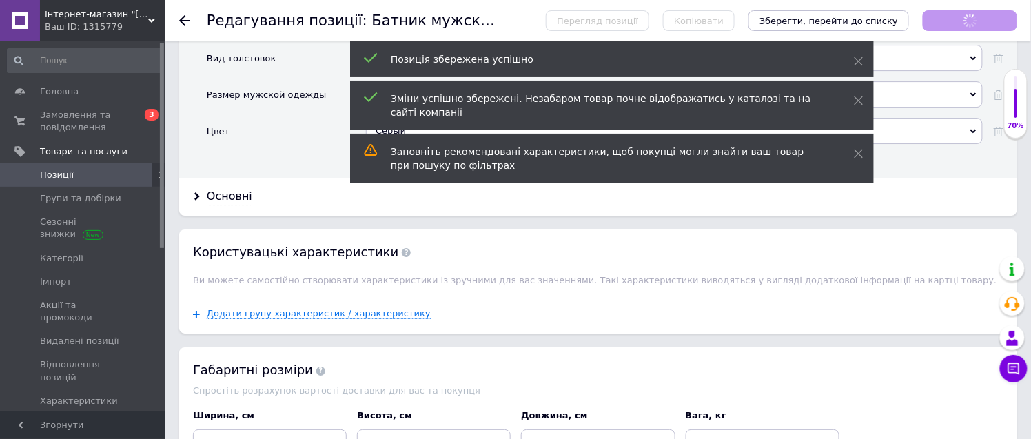
click at [180, 17] on icon at bounding box center [184, 20] width 11 height 11
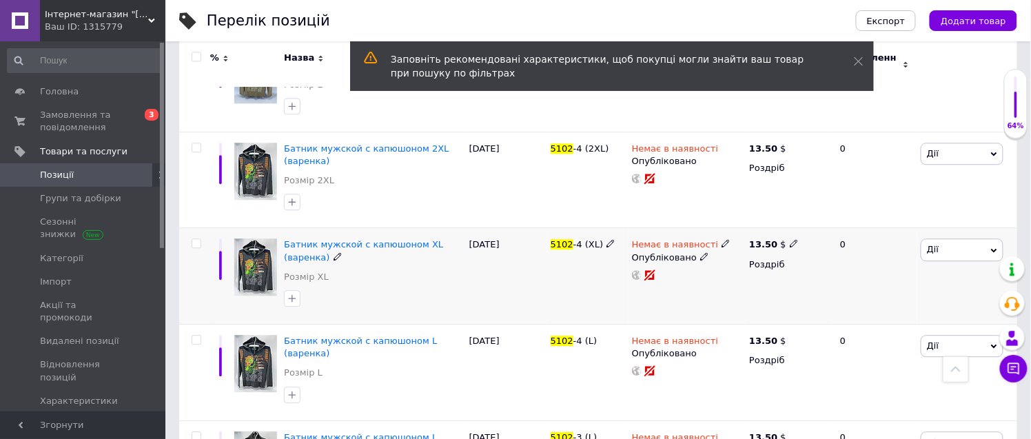
scroll to position [940, 0]
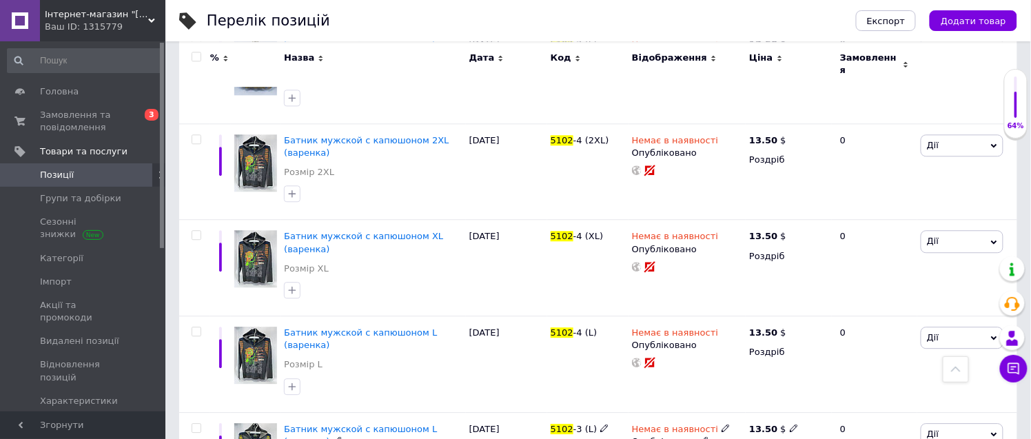
click at [422, 424] on span "Батник мужской с капюшоном L (варенка)" at bounding box center [360, 435] width 153 height 23
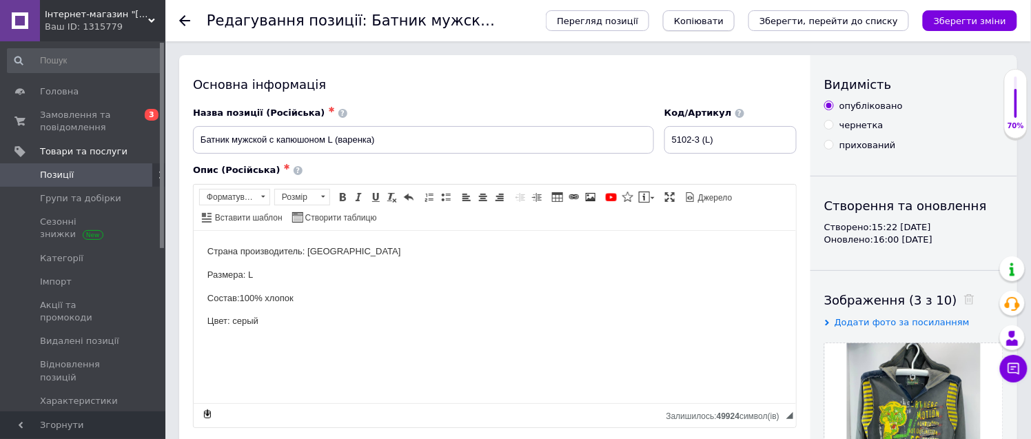
click at [724, 22] on span "Копіювати" at bounding box center [699, 21] width 50 height 10
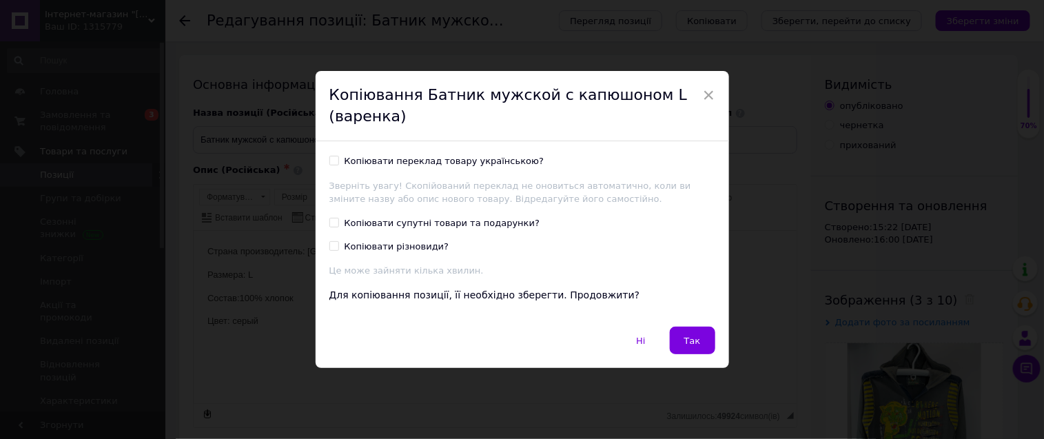
click at [334, 163] on input "Копіювати переклад товару українською?" at bounding box center [333, 160] width 9 height 9
checkbox input "true"
drag, startPoint x: 686, startPoint y: 336, endPoint x: 492, endPoint y: 94, distance: 309.8
click at [686, 336] on span "Так" at bounding box center [692, 341] width 17 height 10
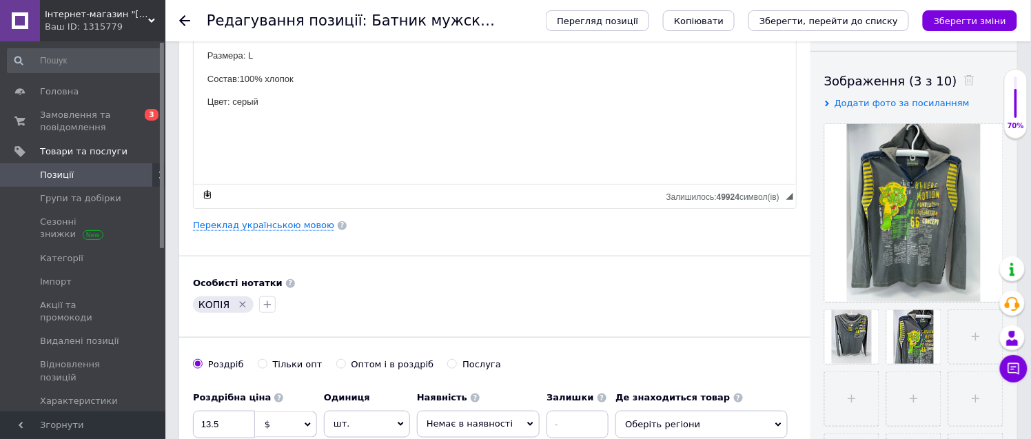
scroll to position [229, 0]
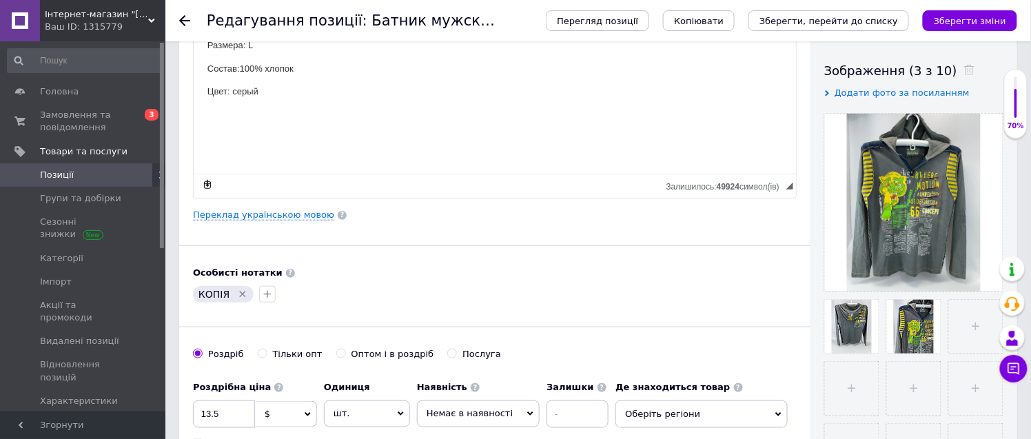
click at [238, 293] on icon "Видалити мітку" at bounding box center [242, 294] width 11 height 11
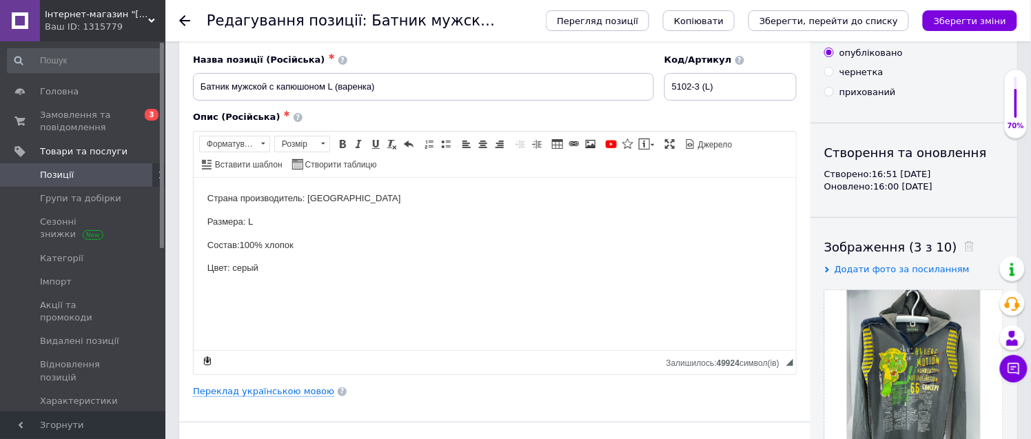
scroll to position [0, 0]
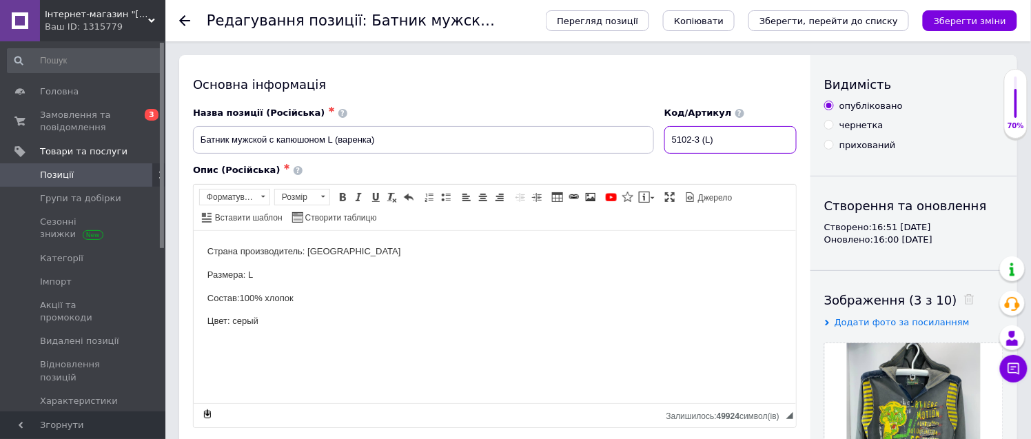
click at [710, 138] on input "5102-3 (L)" at bounding box center [730, 140] width 132 height 28
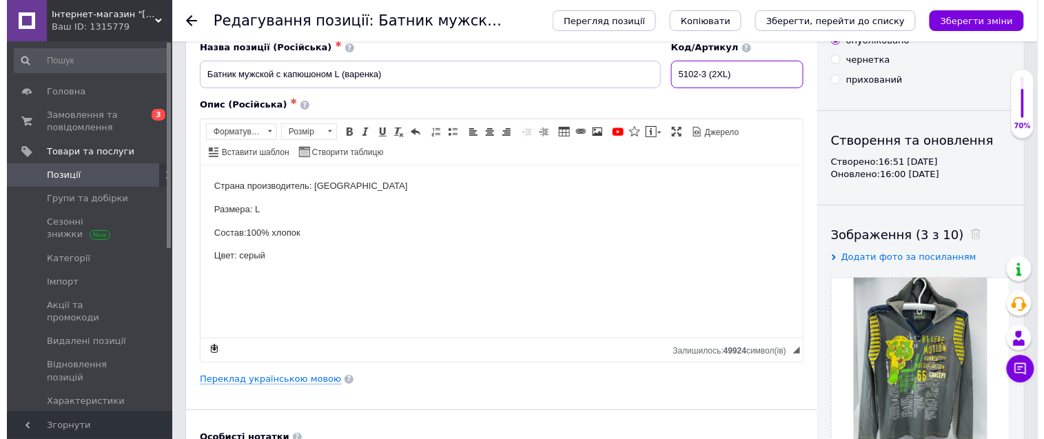
scroll to position [153, 0]
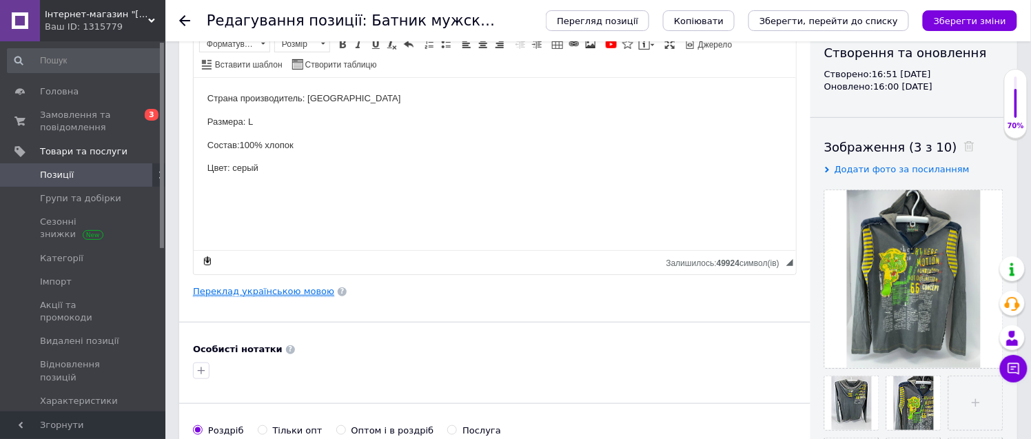
type input "5102-3 (2XL)"
click at [270, 293] on link "Переклад українською мовою" at bounding box center [263, 291] width 141 height 11
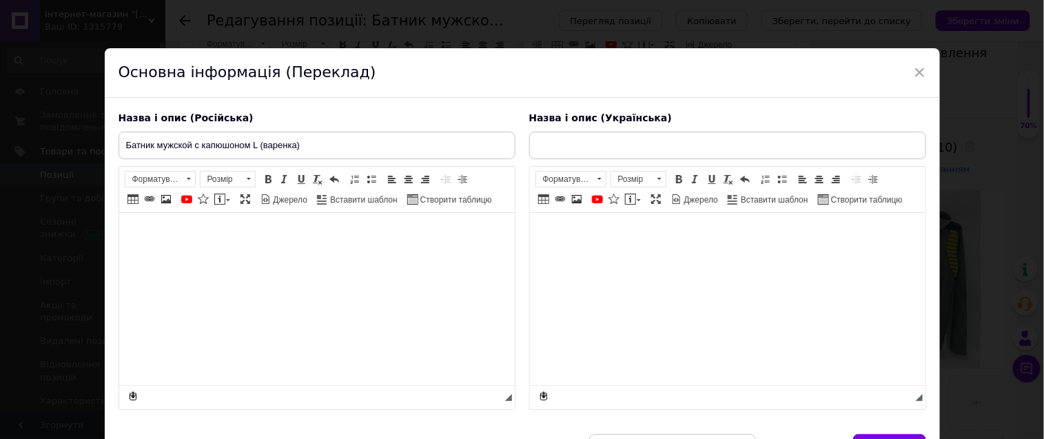
type input "Батнік чоловічий з капюшоном L (варенка)"
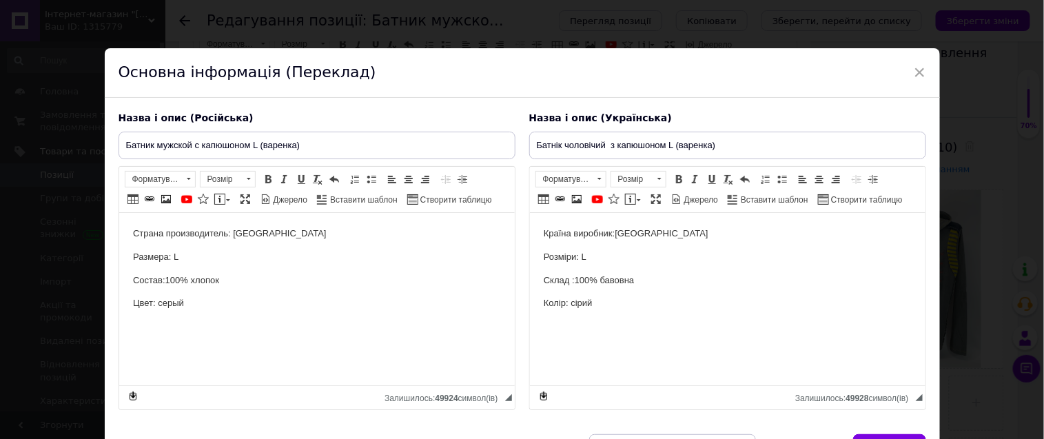
scroll to position [0, 0]
click at [174, 254] on p "Размера: L" at bounding box center [316, 257] width 368 height 14
click at [254, 145] on input "Батник мужской с капюшоном L (варенка)" at bounding box center [317, 146] width 397 height 28
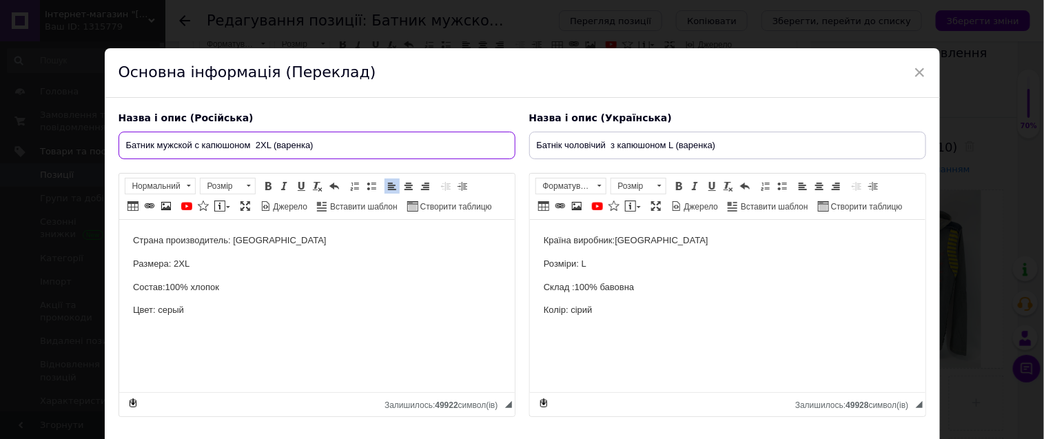
type input "Батник мужской с капюшоном 2XL (варенка)"
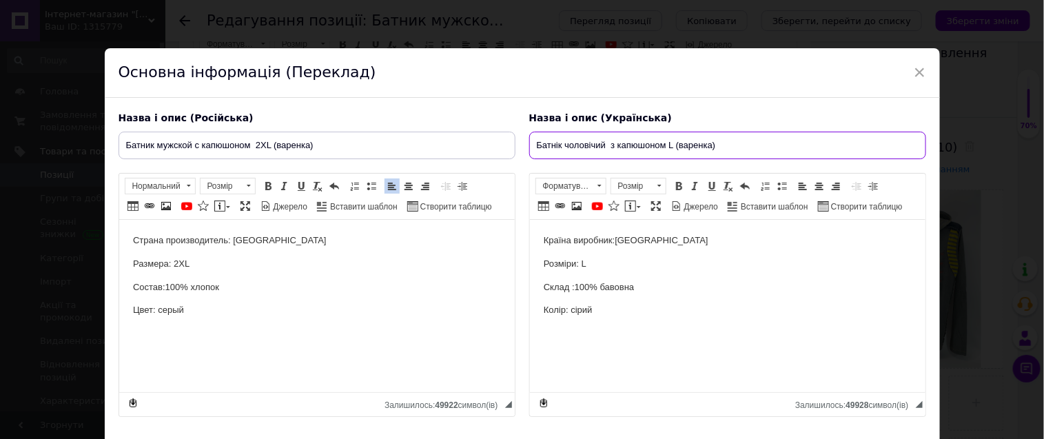
click at [667, 145] on input "Батнік чоловічий з капюшоном L (варенка)" at bounding box center [727, 146] width 397 height 28
click at [670, 145] on input "Батнік чоловічий з капюшоном 02XL (варенка)" at bounding box center [727, 146] width 397 height 28
type input "Батнік чоловічий з капюшоном 2XL (варенка)"
click at [583, 261] on p "Розміри: L" at bounding box center [727, 264] width 368 height 14
click at [579, 262] on p "Розміри: L" at bounding box center [727, 264] width 368 height 14
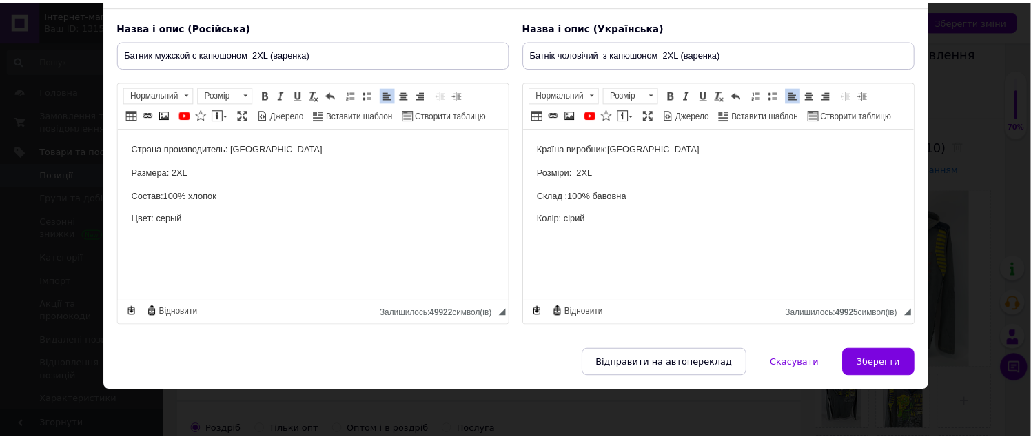
scroll to position [112, 0]
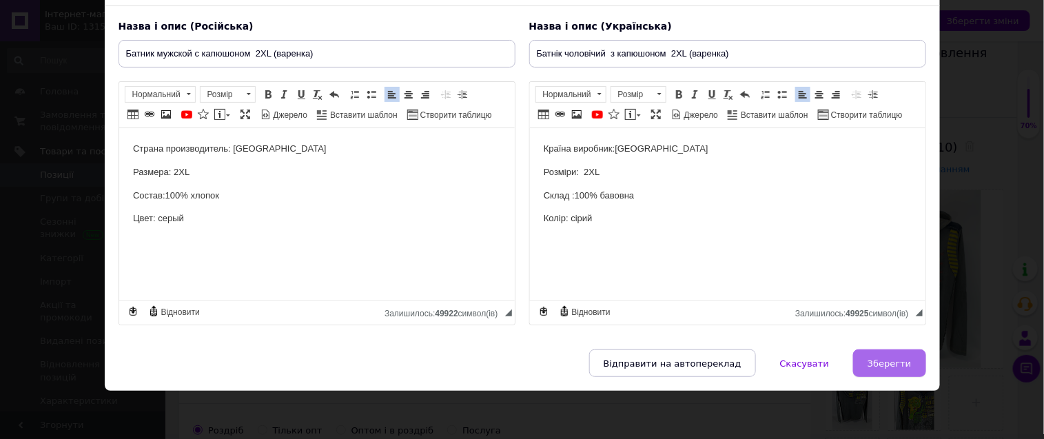
click at [894, 361] on span "Зберегти" at bounding box center [889, 363] width 43 height 10
type input "Батник мужской с капюшоном 2XL (варенка)"
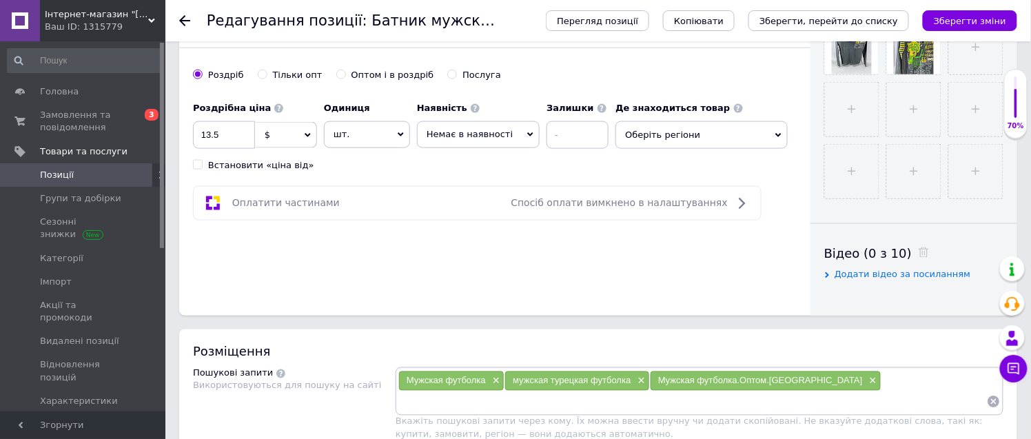
scroll to position [535, 0]
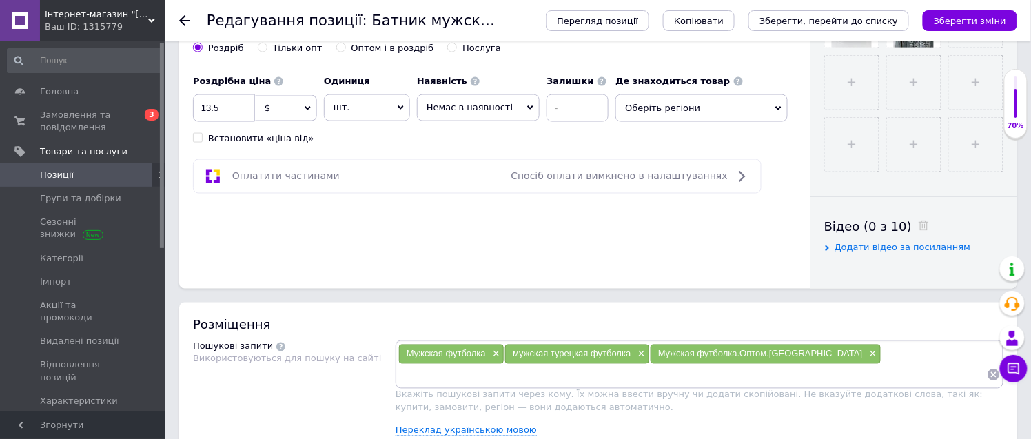
click at [666, 111] on span "Оберіть регіони" at bounding box center [701, 108] width 172 height 28
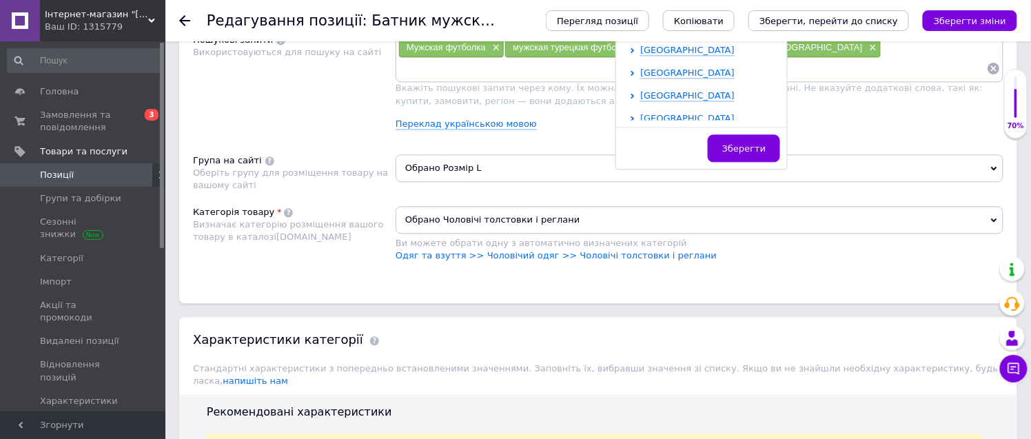
scroll to position [284, 0]
click at [670, 47] on span "[GEOGRAPHIC_DATA]" at bounding box center [687, 44] width 94 height 10
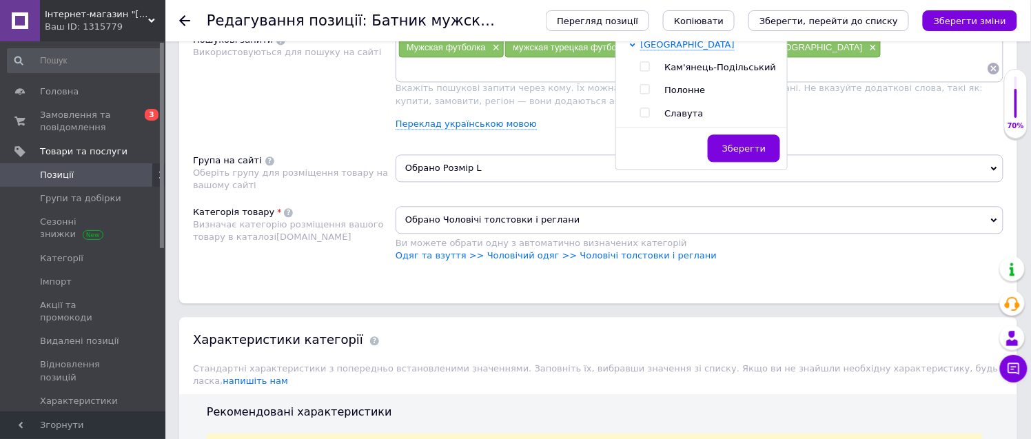
scroll to position [360, 0]
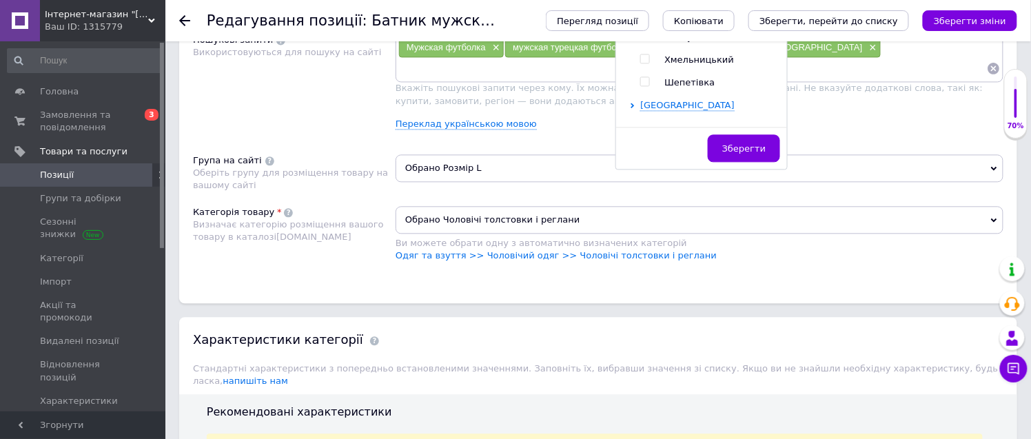
click at [640, 57] on input "checkbox" at bounding box center [644, 58] width 9 height 9
checkbox input "true"
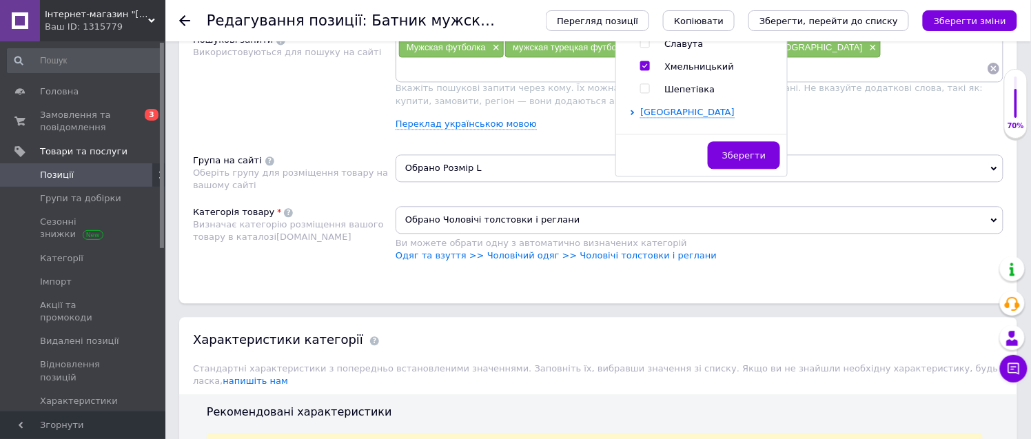
scroll to position [849, 0]
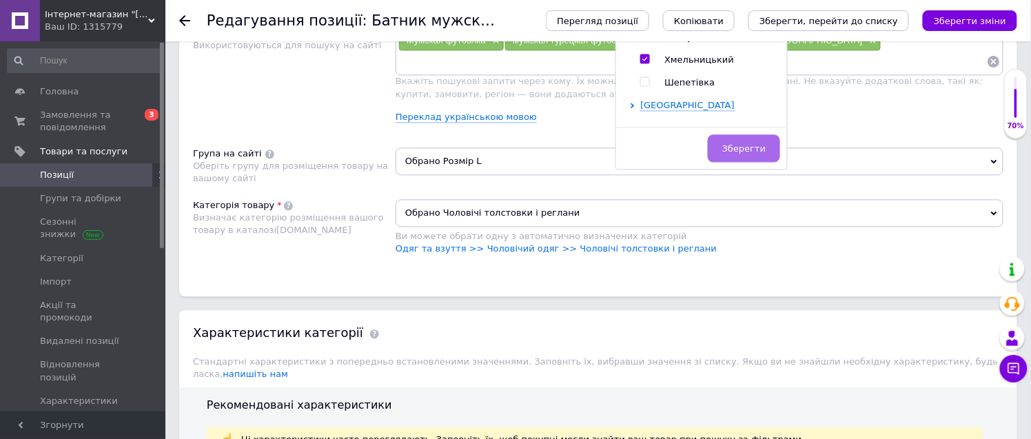
click at [730, 145] on span "Зберегти" at bounding box center [743, 148] width 43 height 10
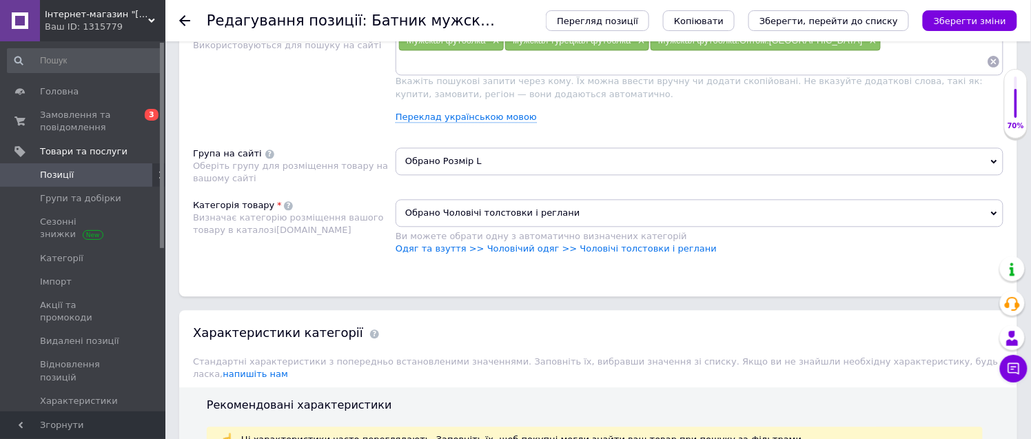
click at [502, 175] on span "Обрано Розмір L" at bounding box center [700, 161] width 608 height 28
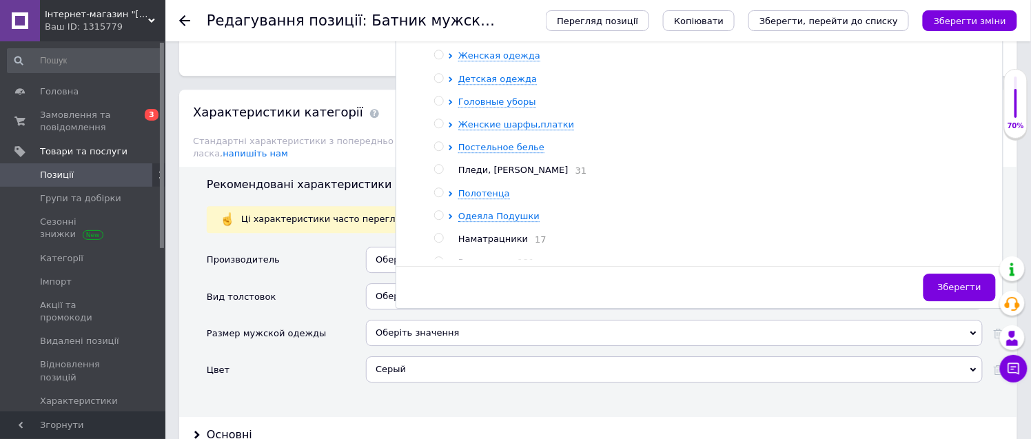
scroll to position [1078, 0]
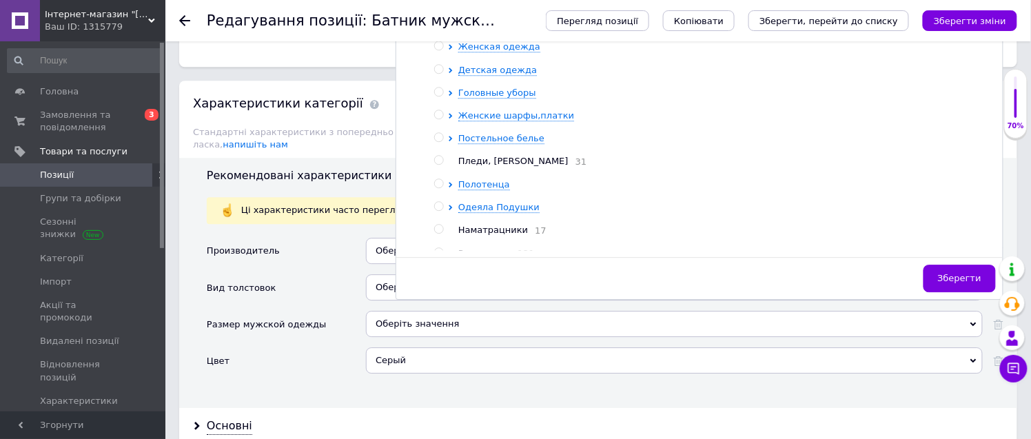
drag, startPoint x: 506, startPoint y: 147, endPoint x: 559, endPoint y: 190, distance: 68.1
click at [506, 29] on span "Мужская одежда" at bounding box center [499, 24] width 82 height 10
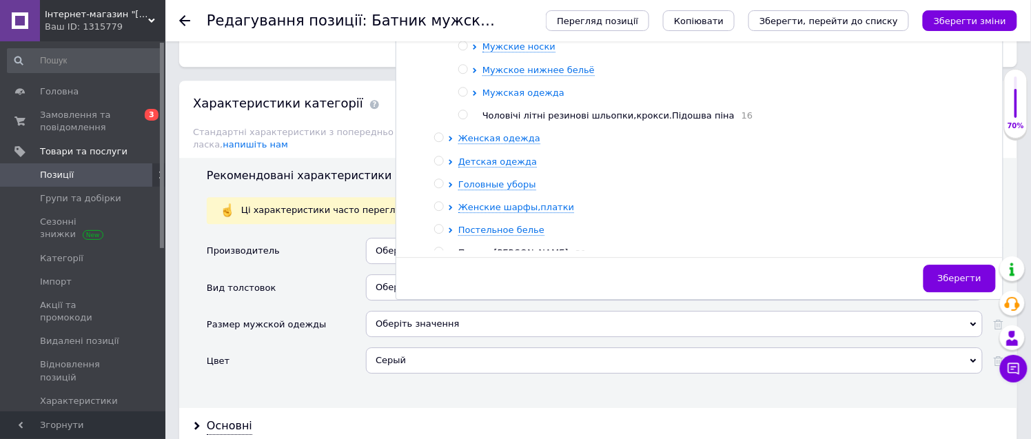
click at [540, 98] on span "Мужская одежда" at bounding box center [523, 93] width 82 height 10
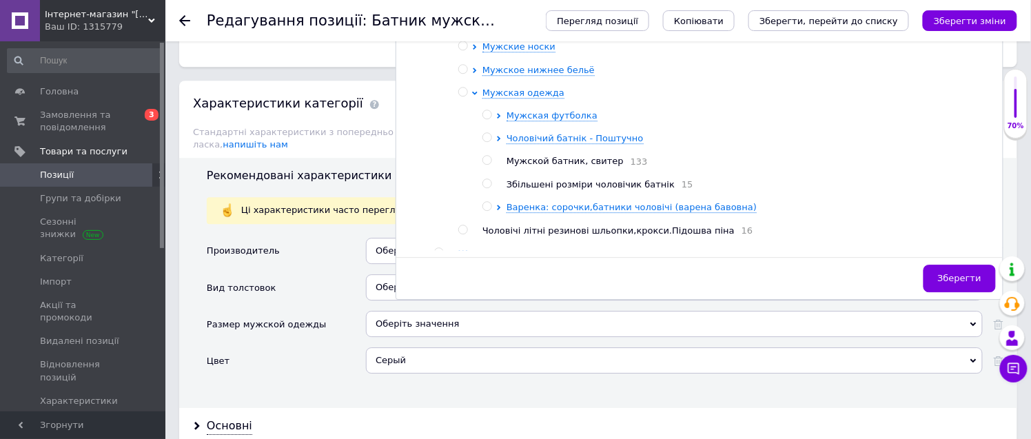
drag, startPoint x: 573, startPoint y: 332, endPoint x: 588, endPoint y: 322, distance: 18.3
click at [574, 212] on span "Варенка: сорочки,батники чоловічі (варена бавовна)" at bounding box center [631, 207] width 250 height 10
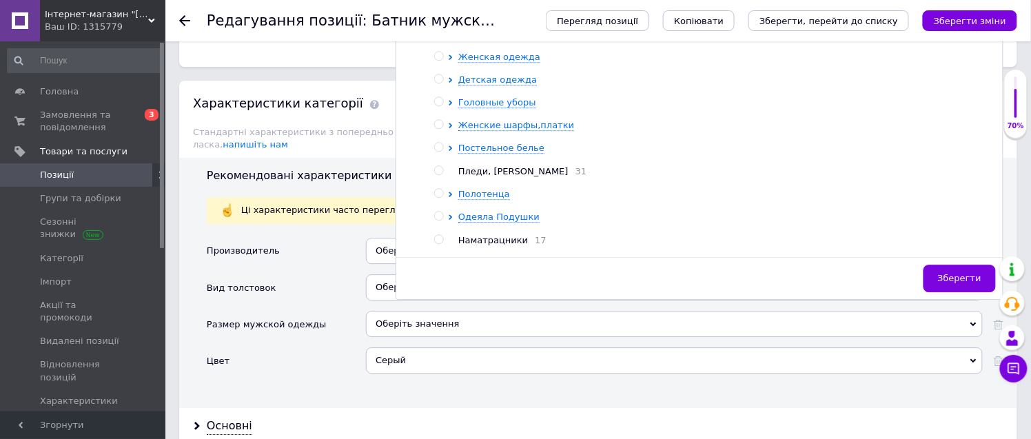
scroll to position [306, 0]
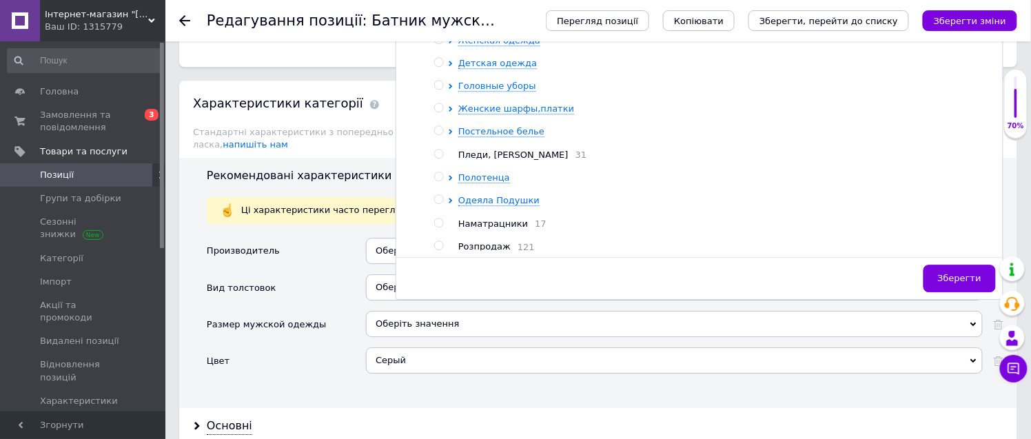
radio input "true"
drag, startPoint x: 959, startPoint y: 400, endPoint x: 938, endPoint y: 389, distance: 24.4
click at [959, 283] on span "Зберегти" at bounding box center [959, 278] width 43 height 10
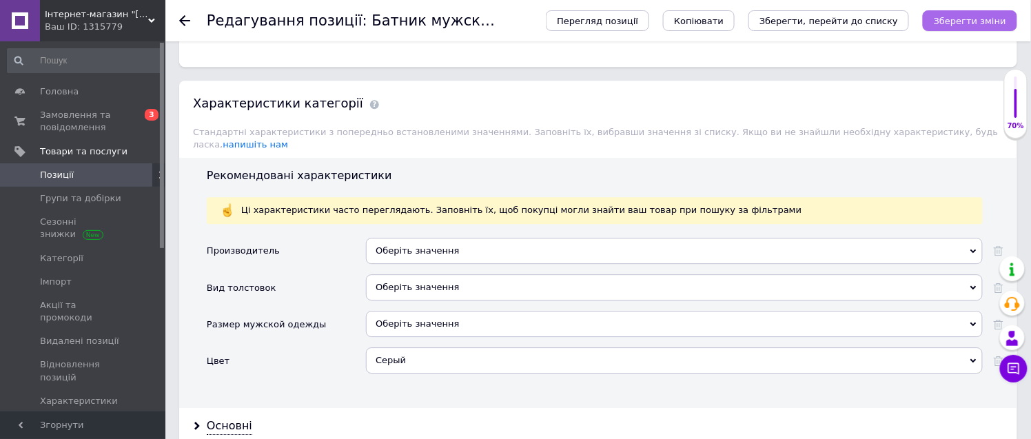
click at [969, 19] on icon "Зберегти зміни" at bounding box center [970, 21] width 72 height 10
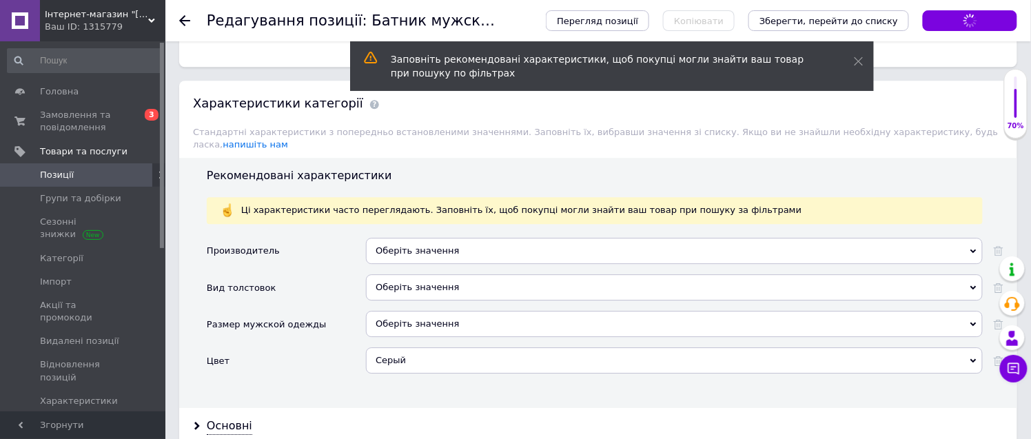
click at [181, 17] on icon at bounding box center [184, 20] width 11 height 11
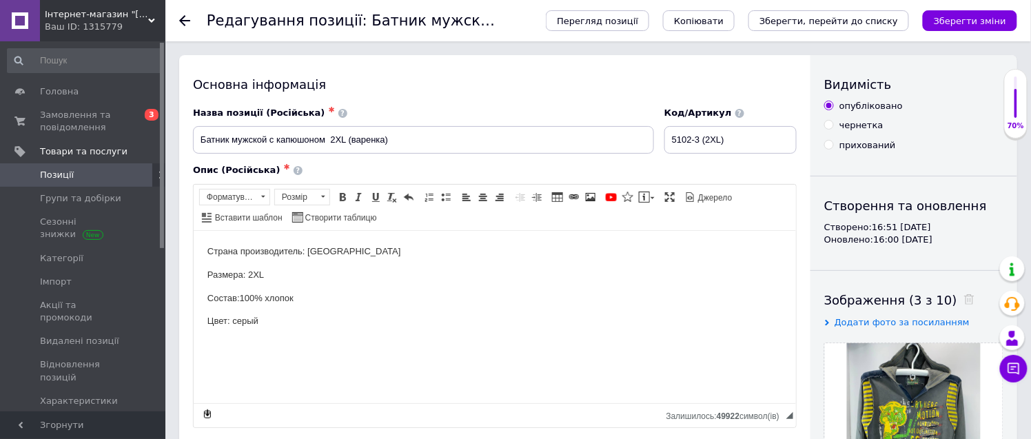
drag, startPoint x: 976, startPoint y: 17, endPoint x: 634, endPoint y: 49, distance: 343.9
click at [969, 18] on icon "Зберегти зміни" at bounding box center [970, 21] width 72 height 10
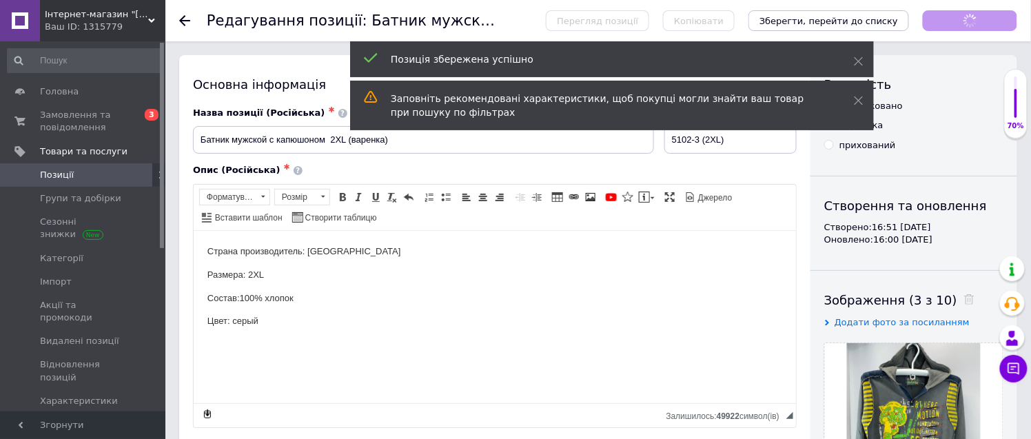
click at [187, 17] on icon at bounding box center [184, 20] width 11 height 11
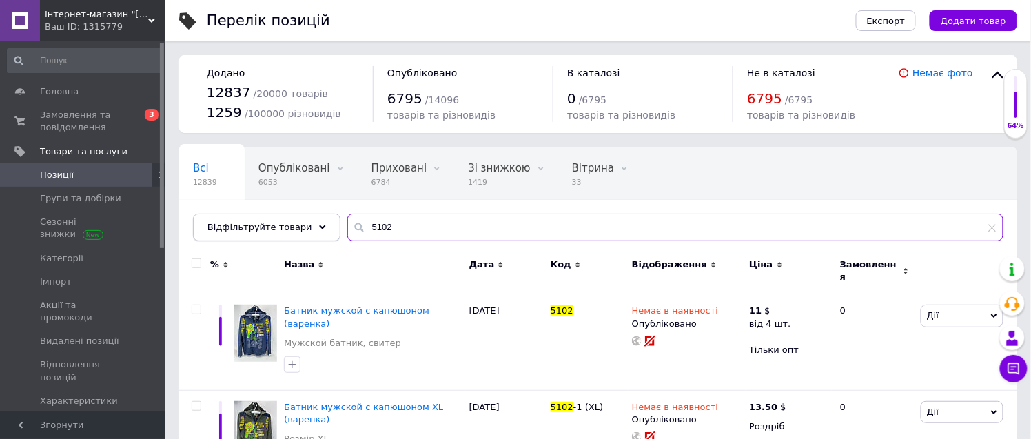
click at [280, 228] on div "Відфільтруйте товари 5102" at bounding box center [598, 228] width 810 height 28
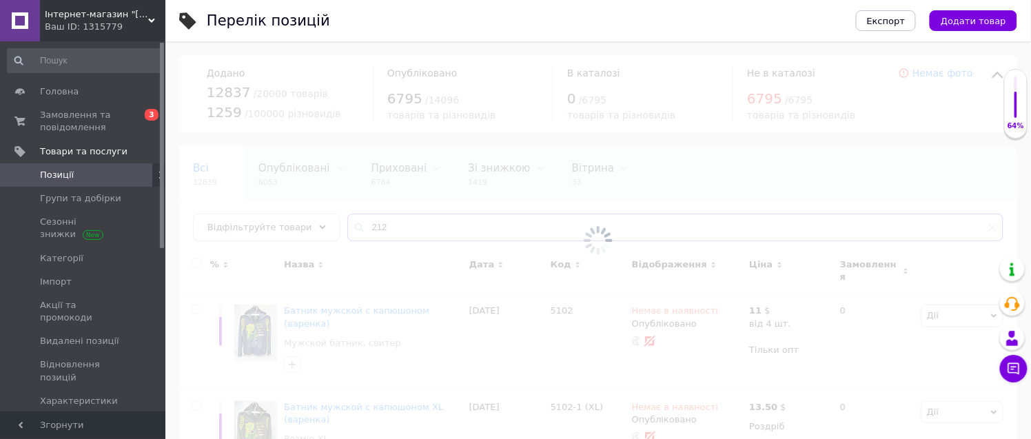
type input "2122"
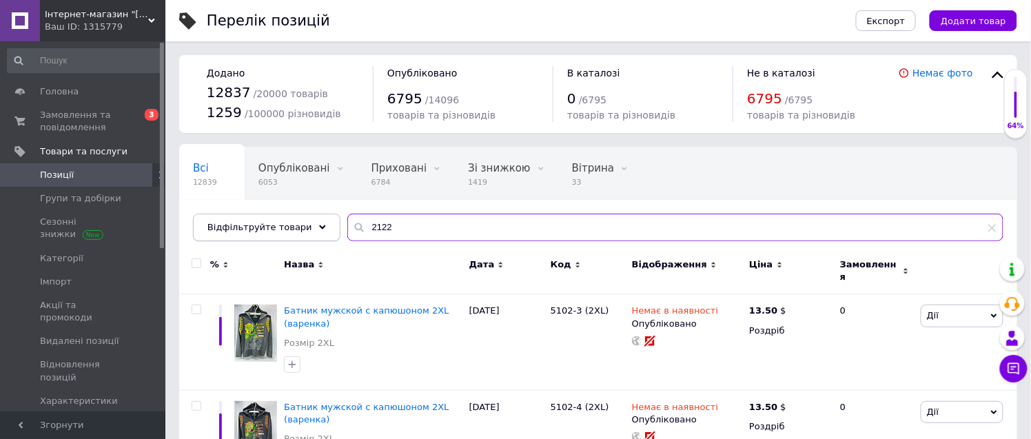
drag, startPoint x: 389, startPoint y: 225, endPoint x: 299, endPoint y: 219, distance: 90.4
click at [299, 219] on div "Відфільтруйте товари 2122" at bounding box center [598, 228] width 810 height 28
type input "5102"
click at [302, 262] on span "Назва" at bounding box center [299, 264] width 30 height 12
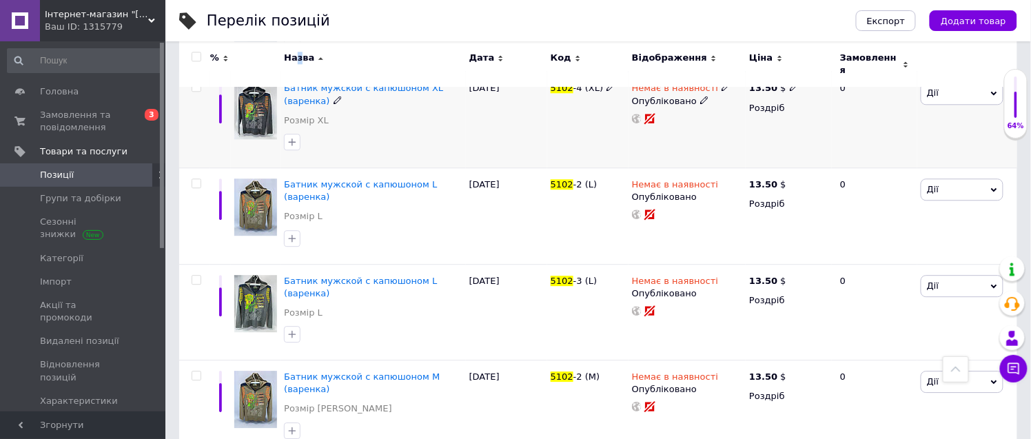
scroll to position [995, 0]
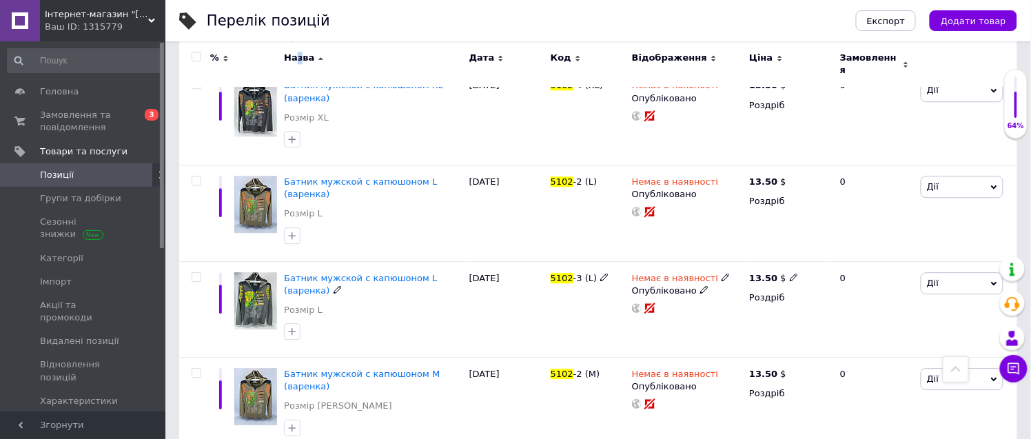
click at [387, 273] on span "Батник мужской с капюшоном L (варенка)" at bounding box center [360, 284] width 153 height 23
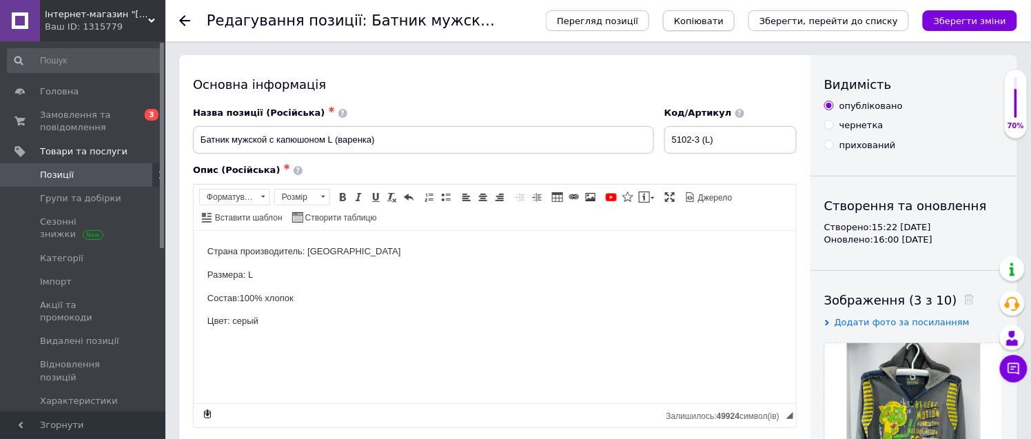
click at [724, 18] on span "Копіювати" at bounding box center [699, 21] width 50 height 10
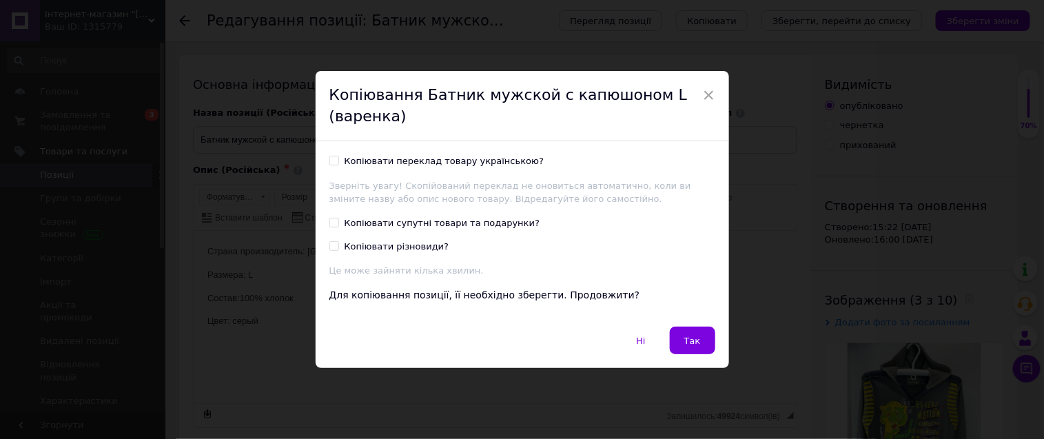
click at [331, 160] on input "Копіювати переклад товару українською?" at bounding box center [333, 160] width 9 height 9
checkbox input "true"
click at [700, 339] on button "Так" at bounding box center [692, 341] width 45 height 28
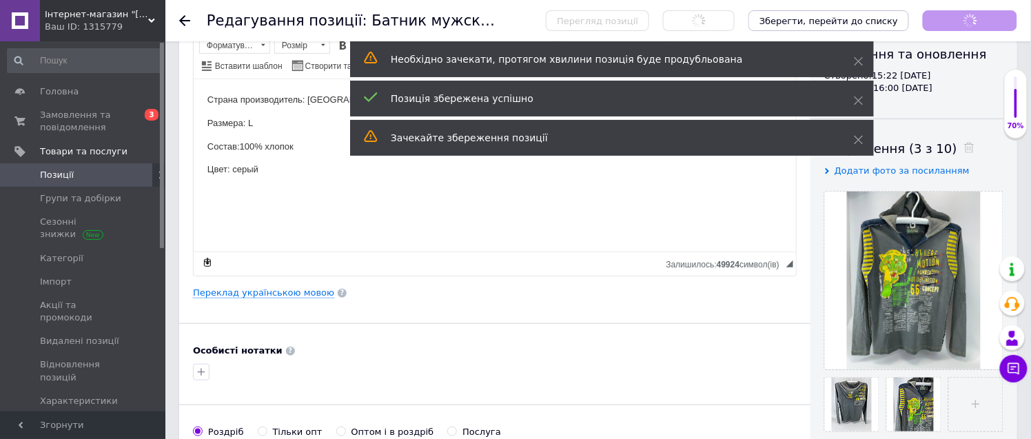
scroll to position [153, 0]
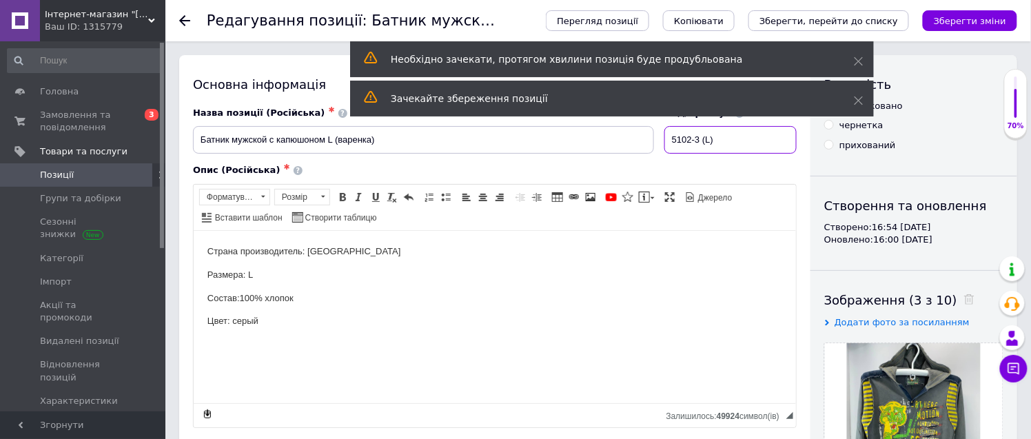
drag, startPoint x: 722, startPoint y: 140, endPoint x: 707, endPoint y: 136, distance: 15.5
click at [707, 136] on input "5102-3 (L)" at bounding box center [730, 140] width 132 height 28
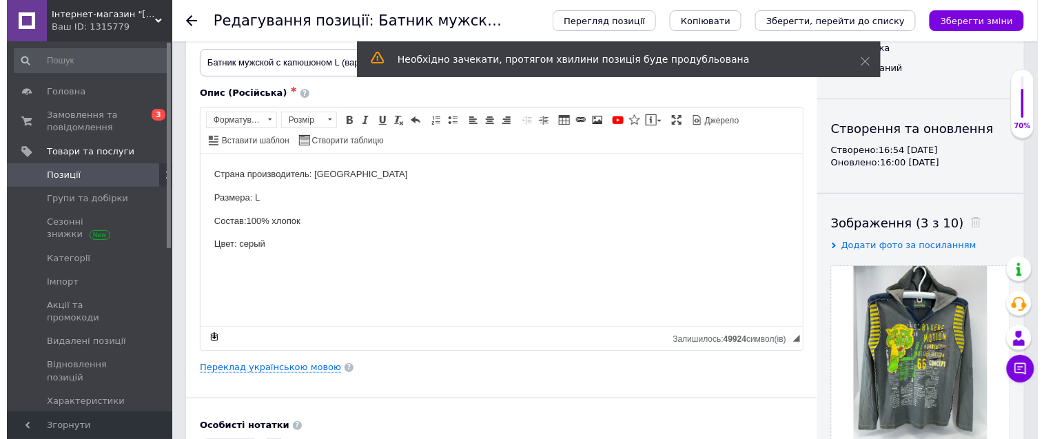
scroll to position [153, 0]
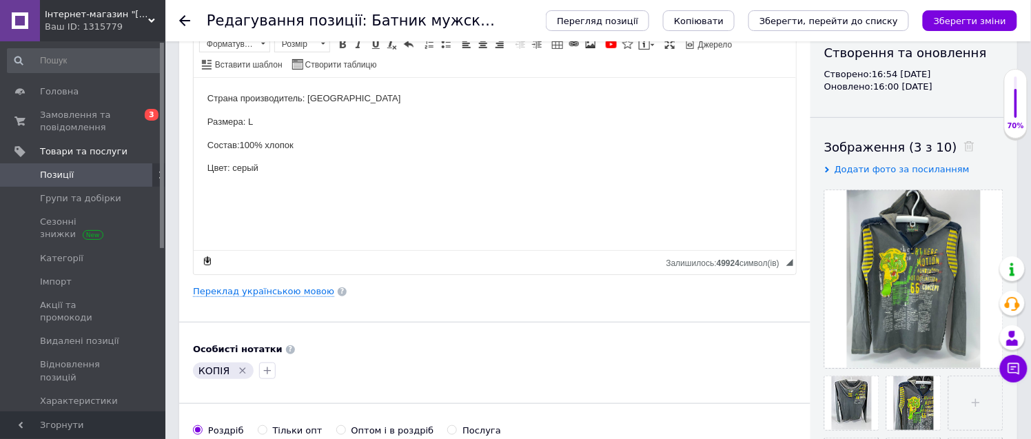
type input "5102-3"
drag, startPoint x: 238, startPoint y: 366, endPoint x: 249, endPoint y: 359, distance: 13.0
click at [243, 365] on icon "Видалити мітку" at bounding box center [242, 370] width 11 height 11
click at [279, 288] on link "Переклад українською мовою" at bounding box center [263, 291] width 141 height 11
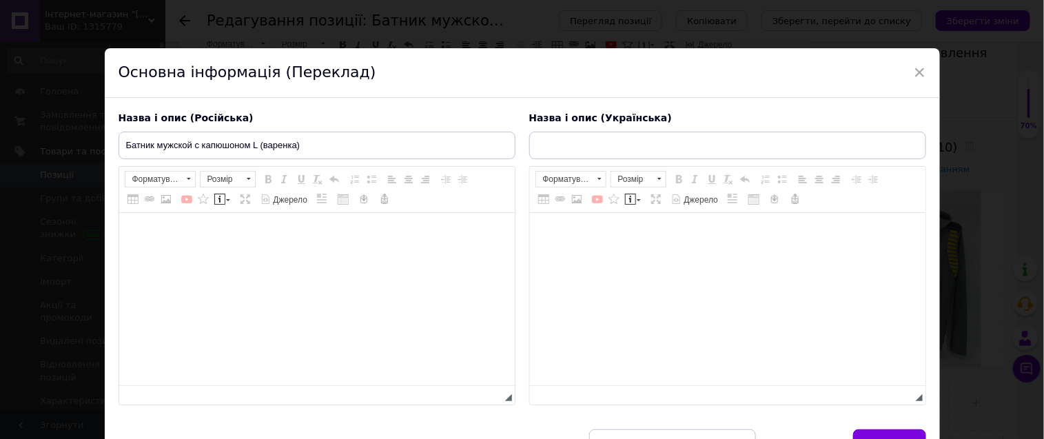
type input "Батнік чоловічий з капюшоном L (варенка)"
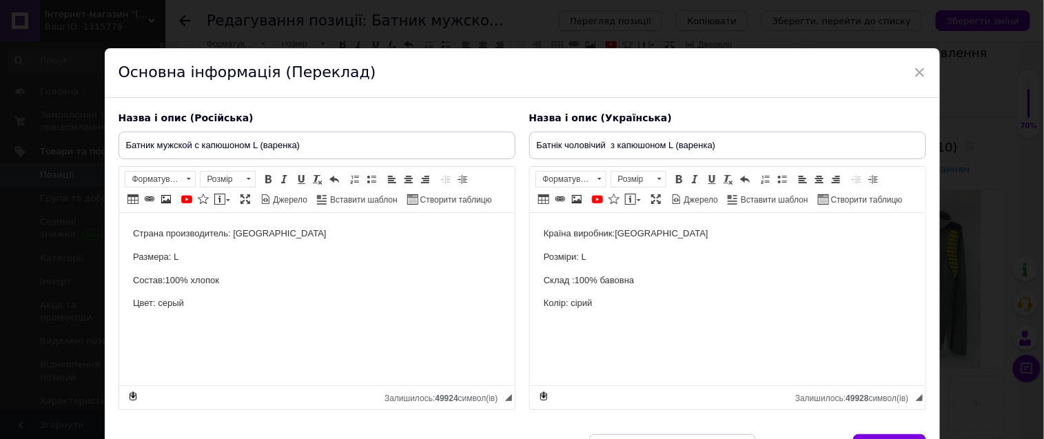
scroll to position [0, 0]
click at [185, 254] on p "Размера: L" at bounding box center [316, 257] width 368 height 14
click at [628, 260] on p "Розміри: L" at bounding box center [727, 257] width 368 height 14
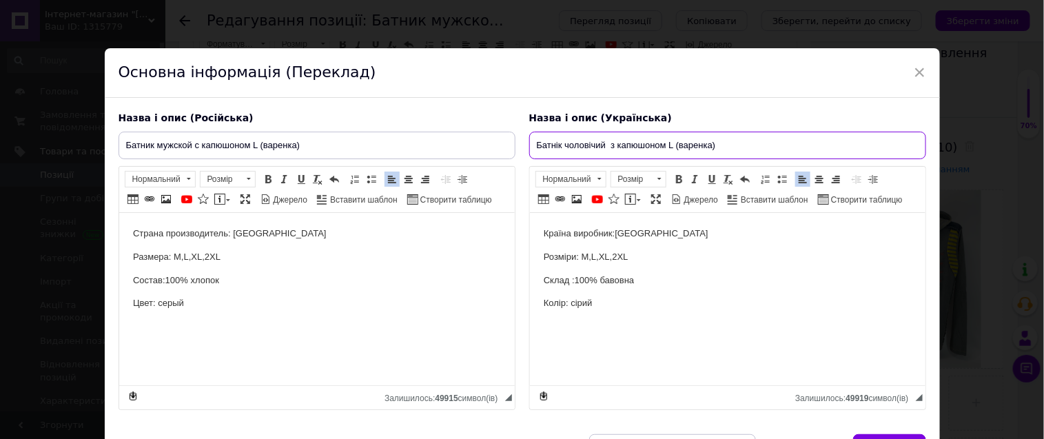
drag, startPoint x: 670, startPoint y: 146, endPoint x: 683, endPoint y: 145, distance: 13.1
click at [672, 145] on input "Батнік чоловічий з капюшоном L (варенка)" at bounding box center [727, 146] width 397 height 28
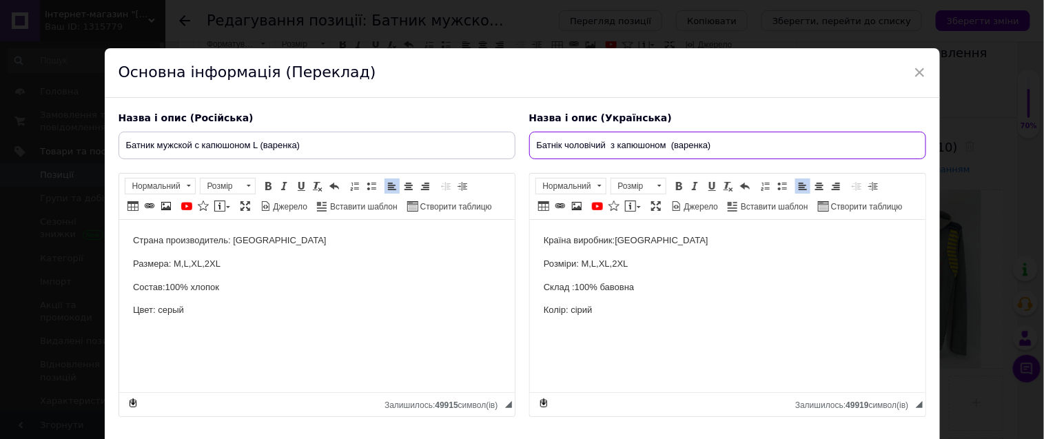
type input "Батнік чоловічий з капюшоном (варенка)"
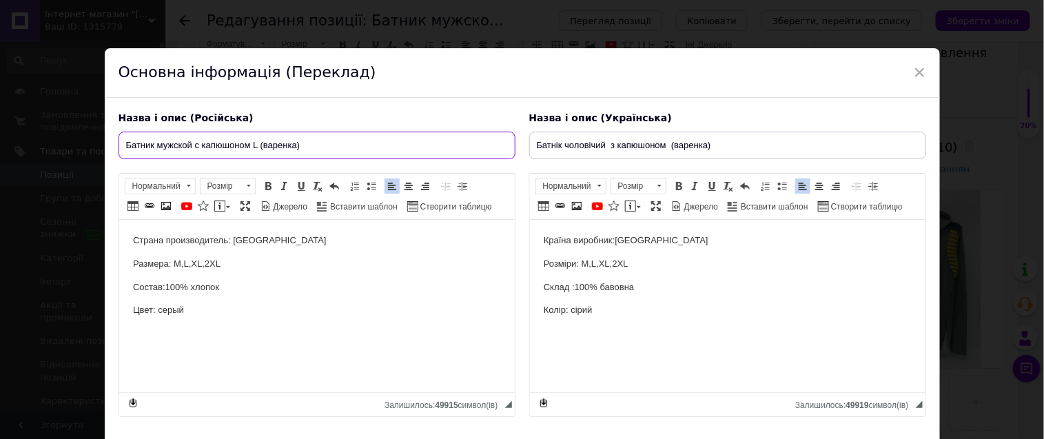
click at [256, 146] on input "Батник мужской с капюшоном L (варенка)" at bounding box center [317, 146] width 397 height 28
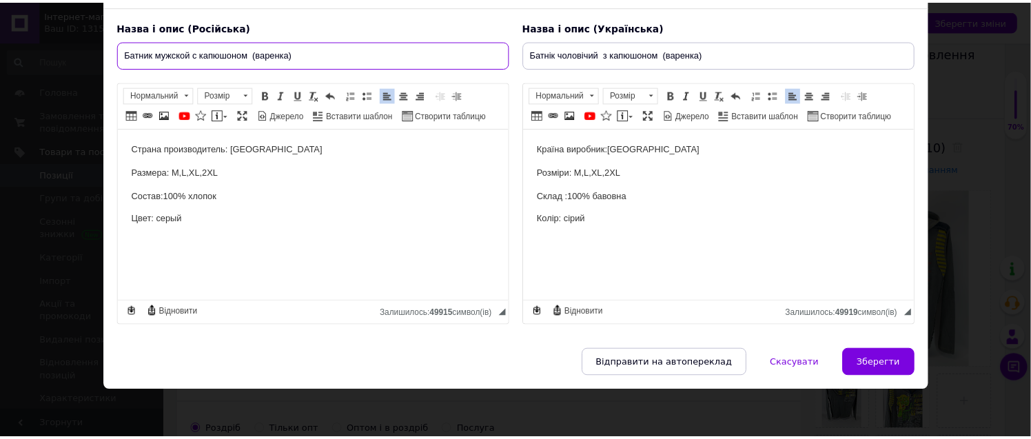
scroll to position [112, 0]
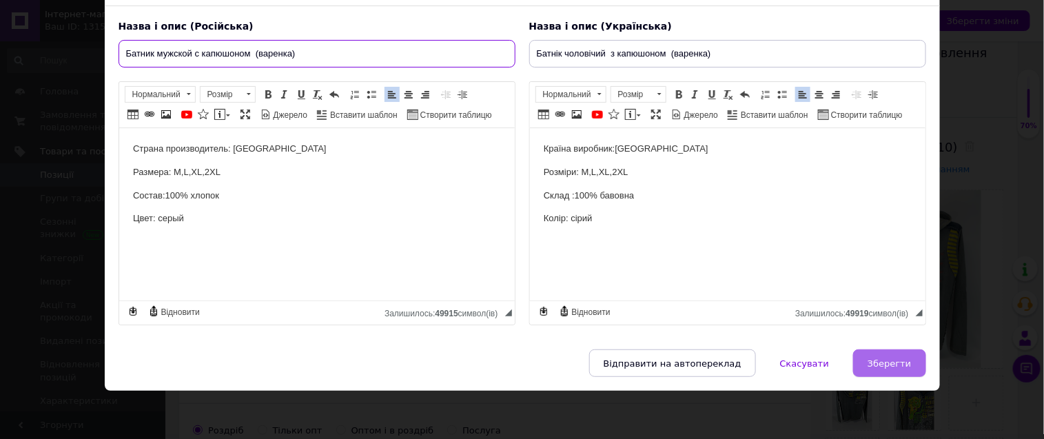
type input "Батник мужской с капюшоном (варенка)"
click at [899, 362] on span "Зберегти" at bounding box center [889, 363] width 43 height 10
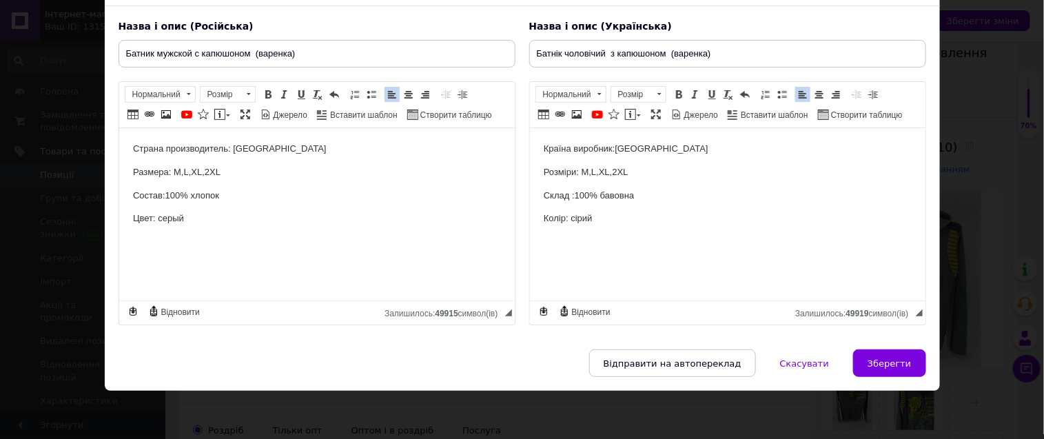
type input "Батник мужской с капюшоном (варенка)"
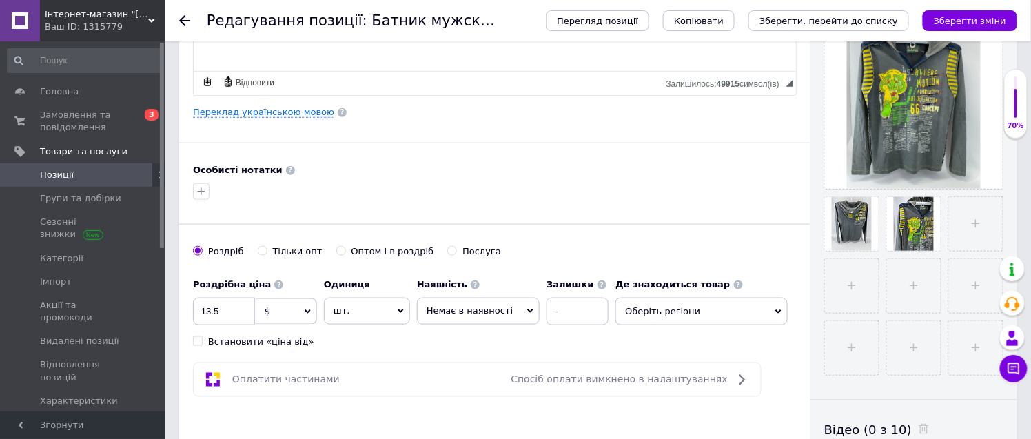
scroll to position [382, 0]
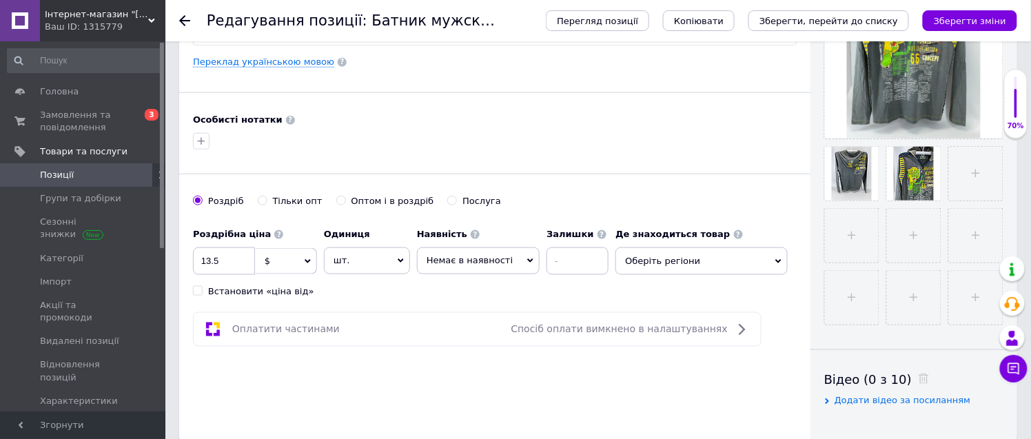
click at [258, 201] on input "Тільки опт" at bounding box center [262, 200] width 9 height 9
radio input "true"
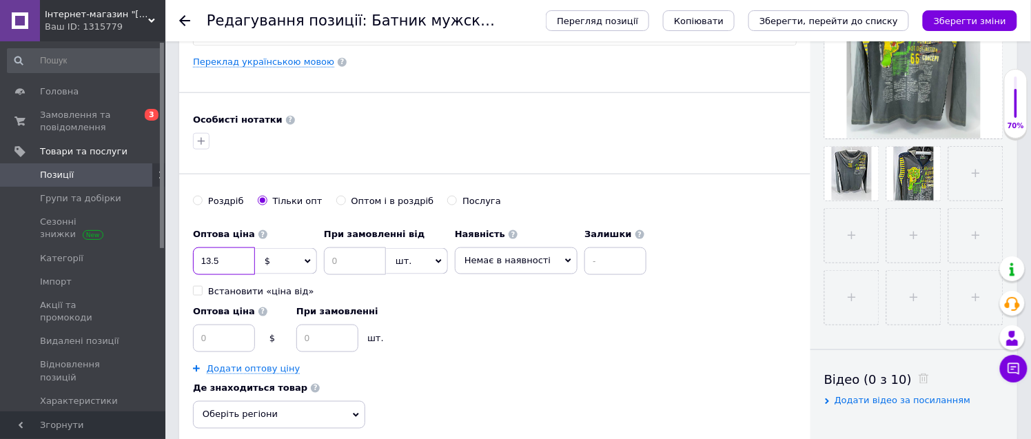
drag, startPoint x: 222, startPoint y: 260, endPoint x: 193, endPoint y: 258, distance: 29.0
click at [193, 258] on input "13.5" at bounding box center [224, 261] width 62 height 28
type input "11"
click at [598, 263] on input at bounding box center [615, 261] width 62 height 28
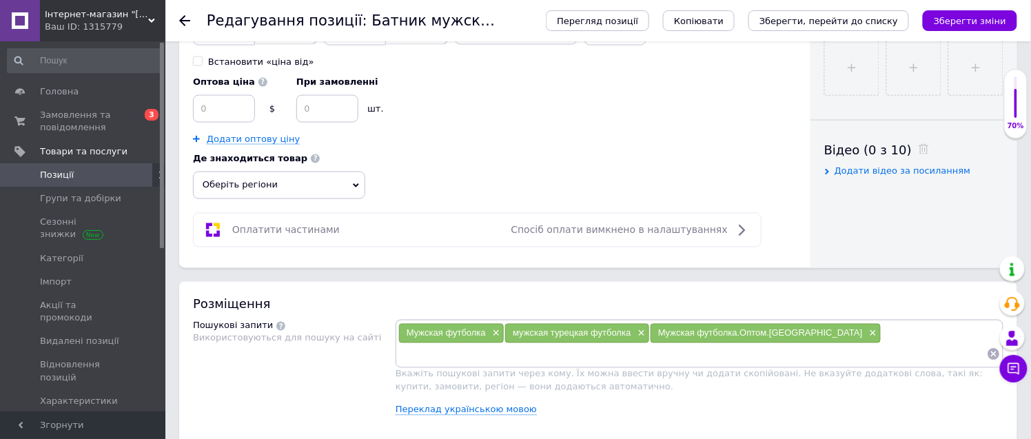
click at [280, 188] on span "Оберіть регіони" at bounding box center [279, 186] width 172 height 28
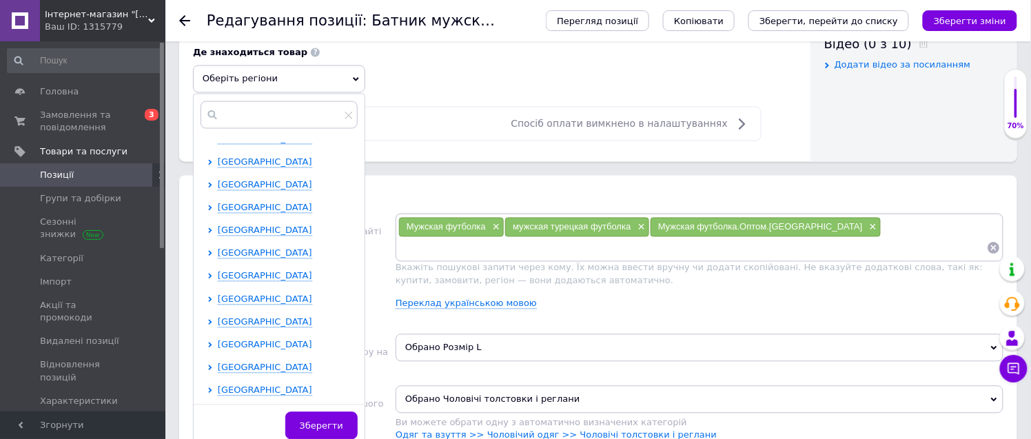
scroll to position [766, 0]
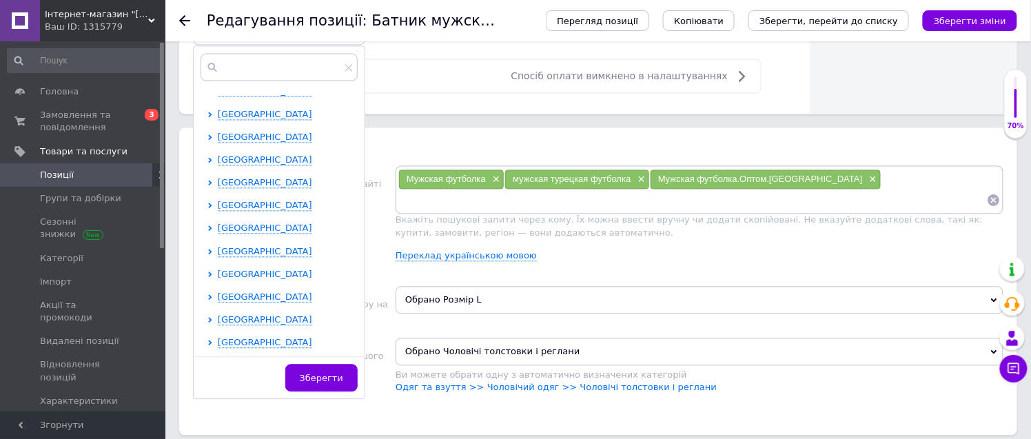
click at [270, 276] on span "[GEOGRAPHIC_DATA]" at bounding box center [265, 274] width 94 height 10
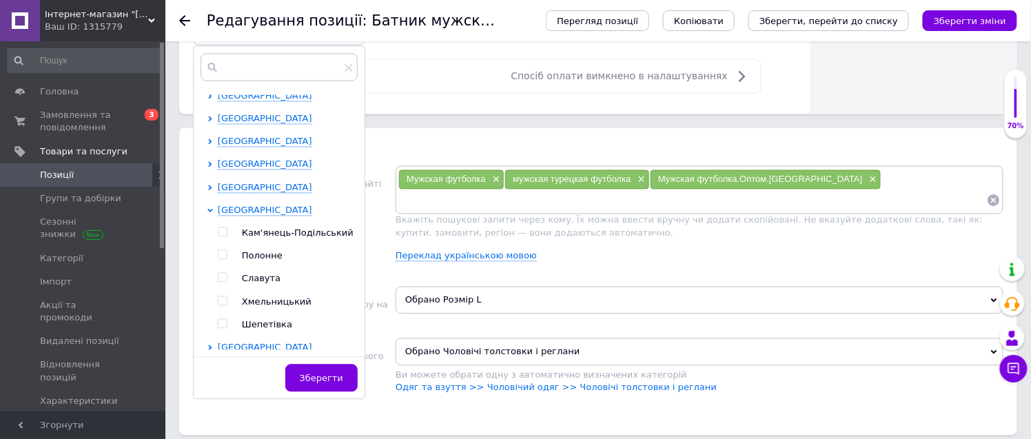
scroll to position [398, 0]
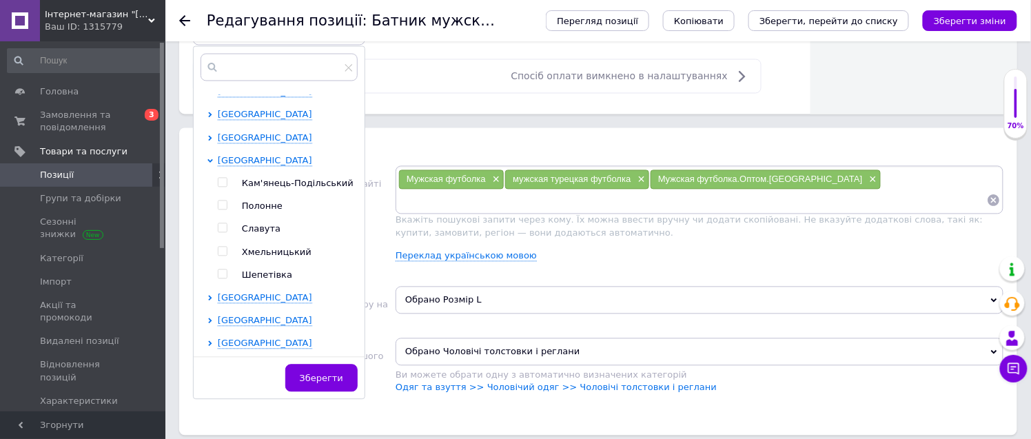
click at [218, 252] on input "checkbox" at bounding box center [222, 251] width 9 height 9
checkbox input "true"
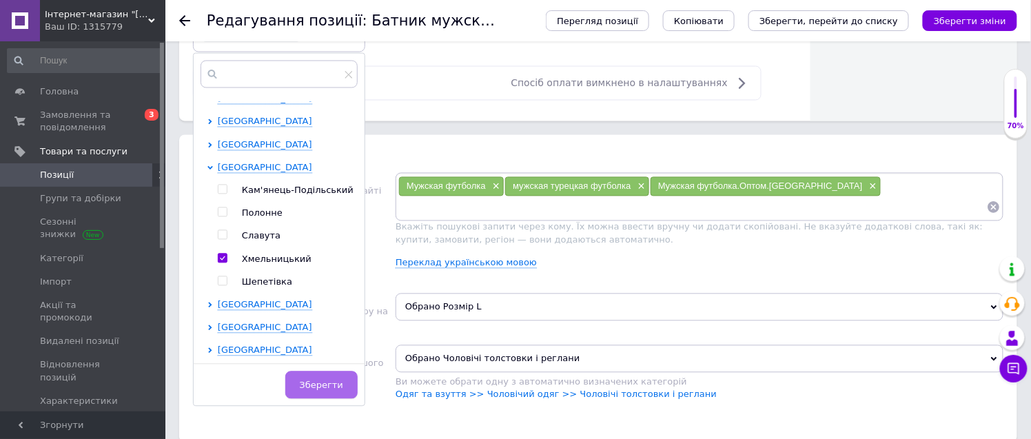
click at [320, 384] on span "Зберегти" at bounding box center [321, 385] width 43 height 10
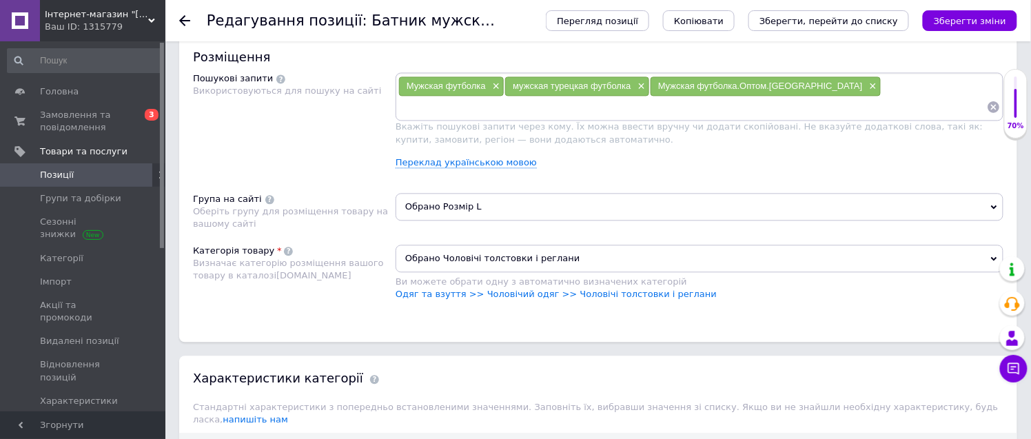
scroll to position [995, 0]
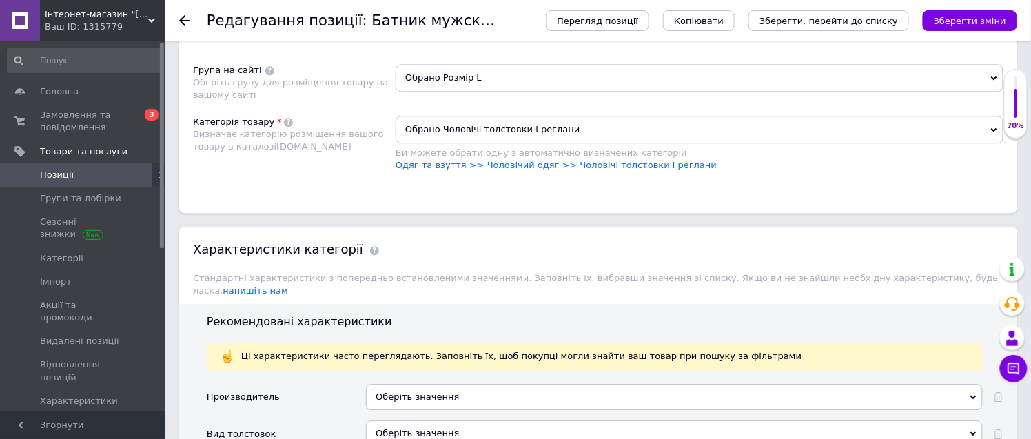
click at [456, 92] on span "Обрано Розмір L" at bounding box center [700, 78] width 608 height 28
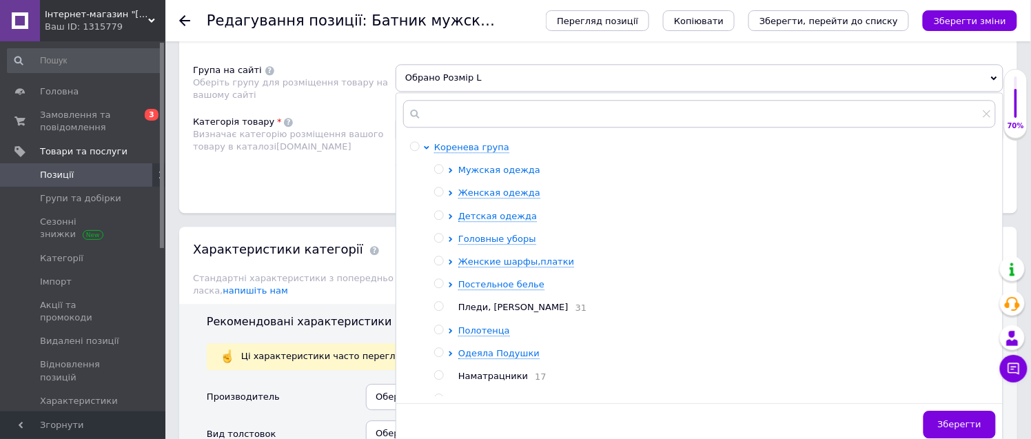
click at [513, 175] on span "Мужская одежда" at bounding box center [499, 170] width 82 height 10
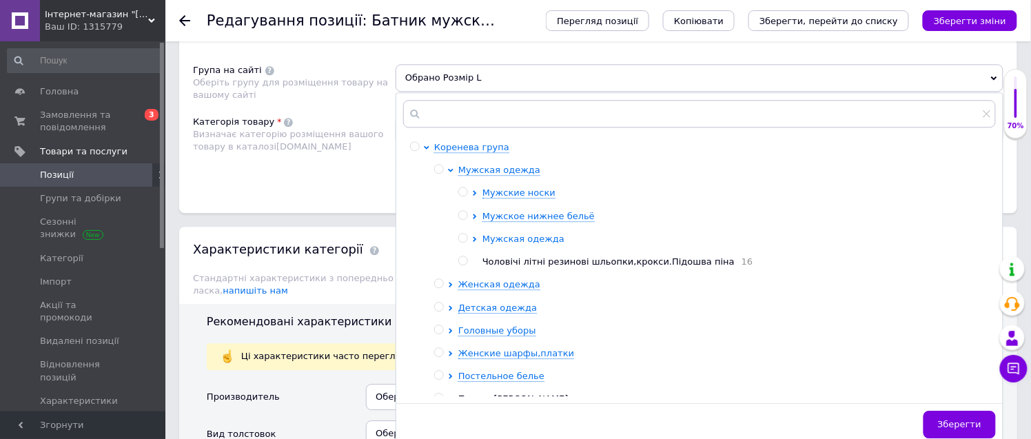
click at [529, 244] on span "Мужская одежда" at bounding box center [523, 239] width 82 height 10
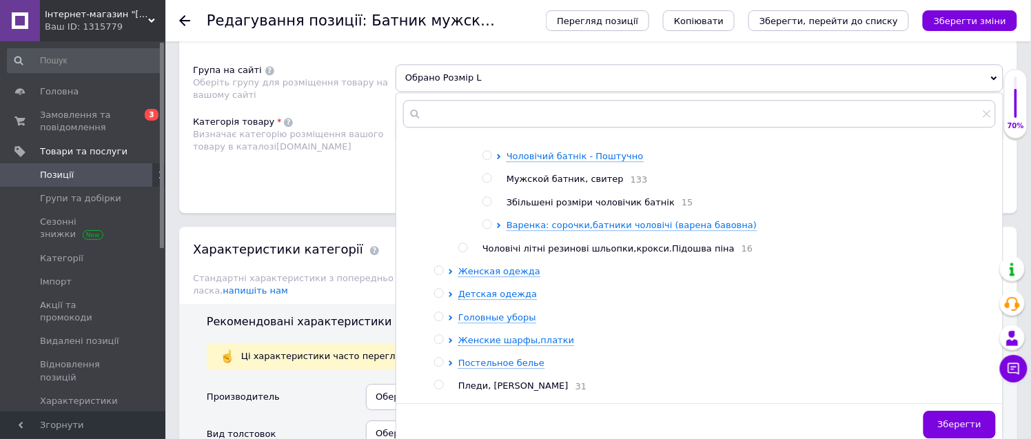
scroll to position [153, 0]
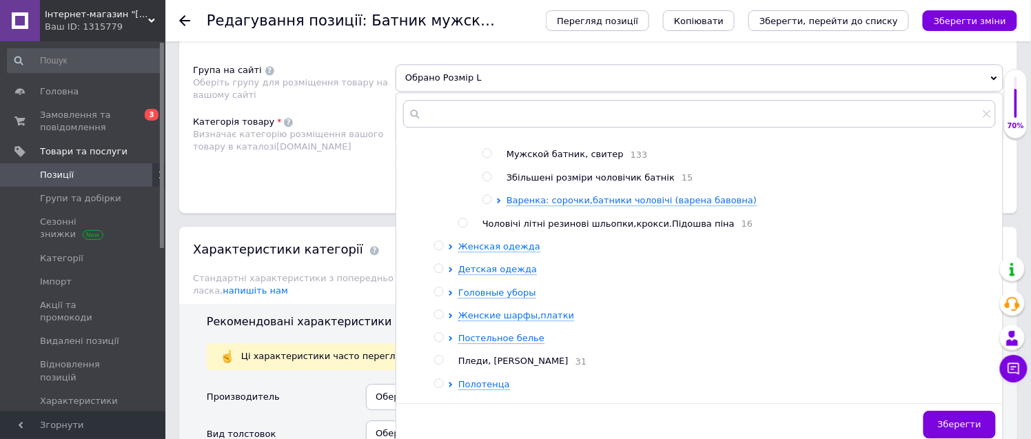
click at [569, 159] on span "Мужской батник, свитер" at bounding box center [564, 154] width 117 height 10
radio input "true"
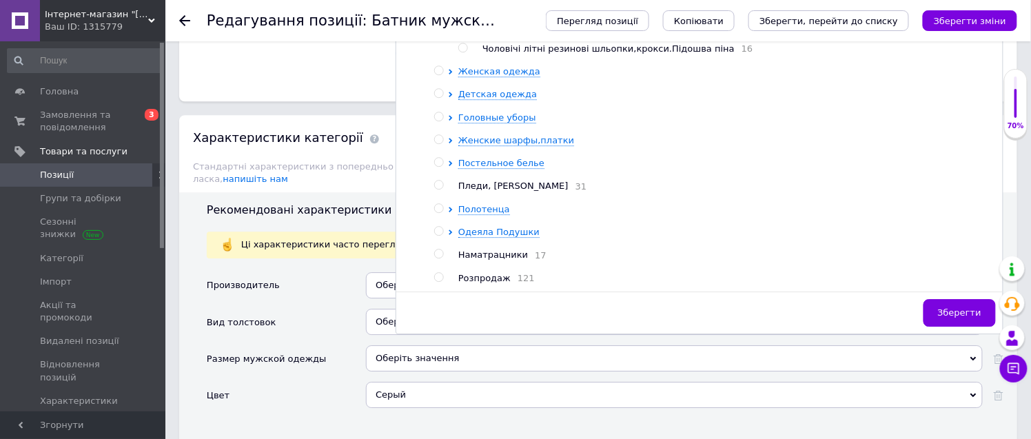
scroll to position [1301, 0]
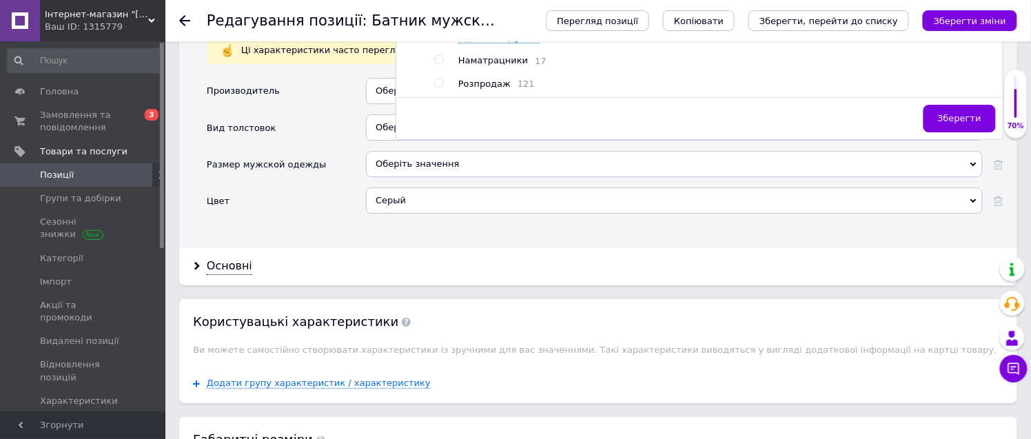
drag, startPoint x: 967, startPoint y: 171, endPoint x: 977, endPoint y: 179, distance: 13.2
click at [975, 132] on button "Зберегти" at bounding box center [959, 119] width 72 height 28
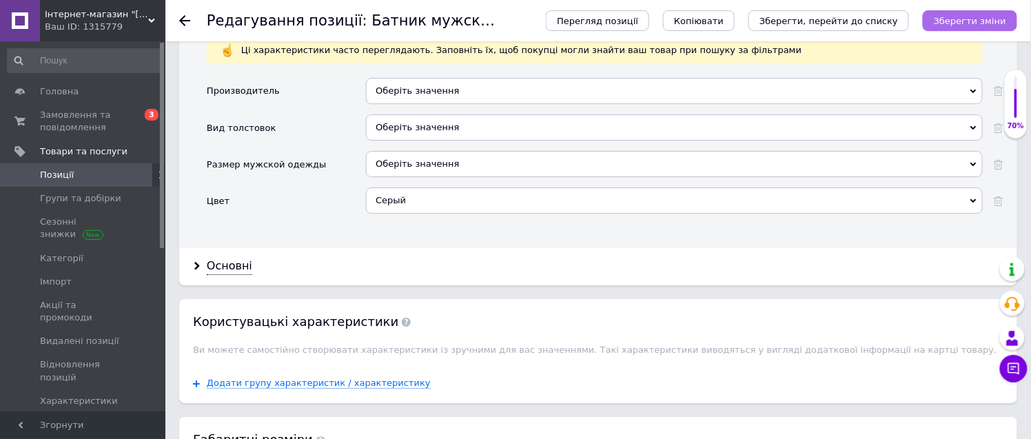
click at [972, 22] on icon "Зберегти зміни" at bounding box center [970, 21] width 72 height 10
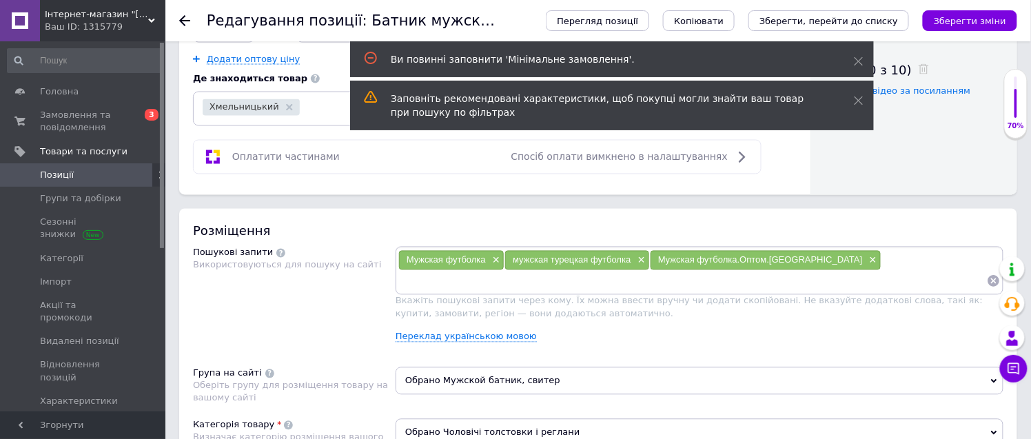
scroll to position [449, 0]
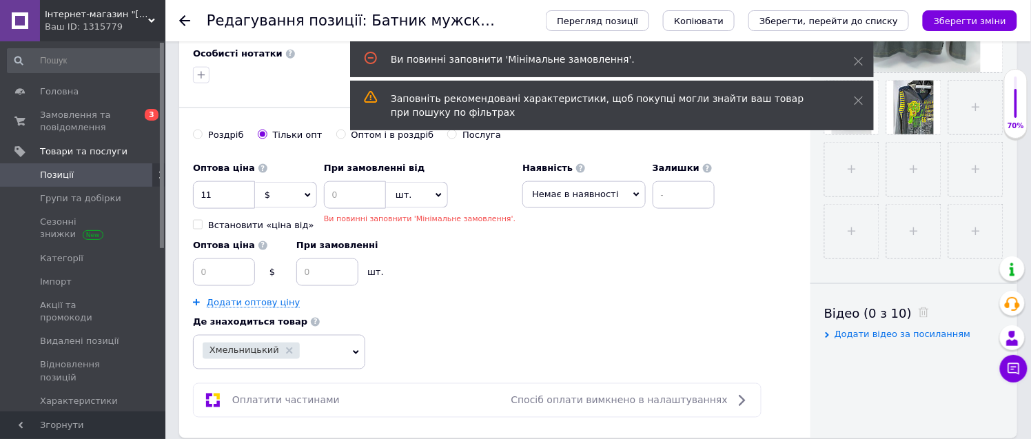
click at [181, 19] on use at bounding box center [184, 20] width 11 height 11
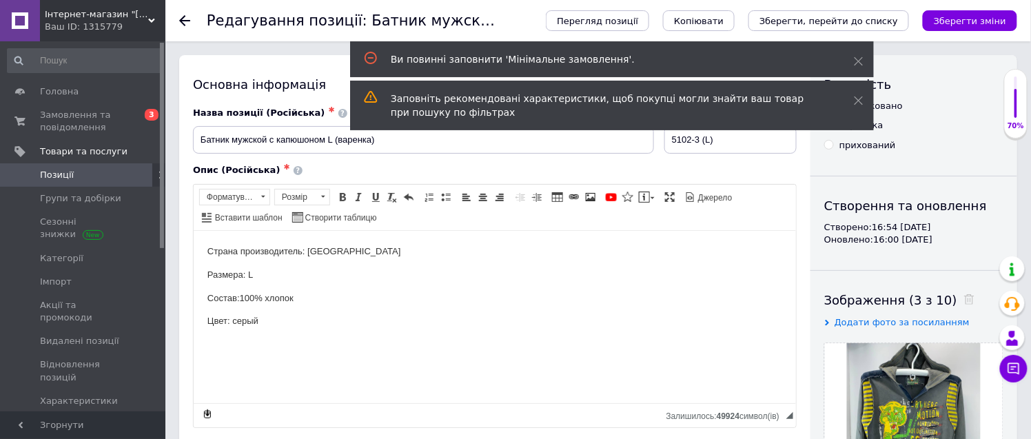
click at [118, 169] on span "Позиції" at bounding box center [84, 175] width 88 height 12
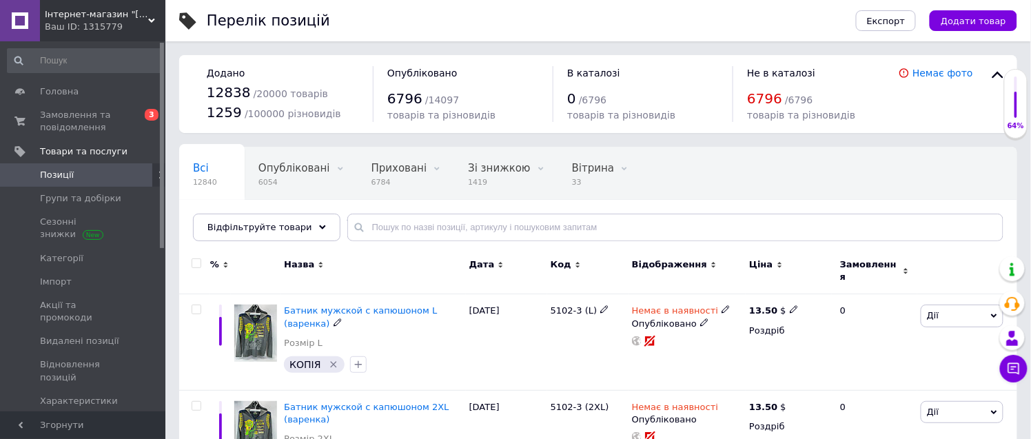
click at [364, 305] on span "Батник мужской с капюшоном L (варенка)" at bounding box center [360, 316] width 153 height 23
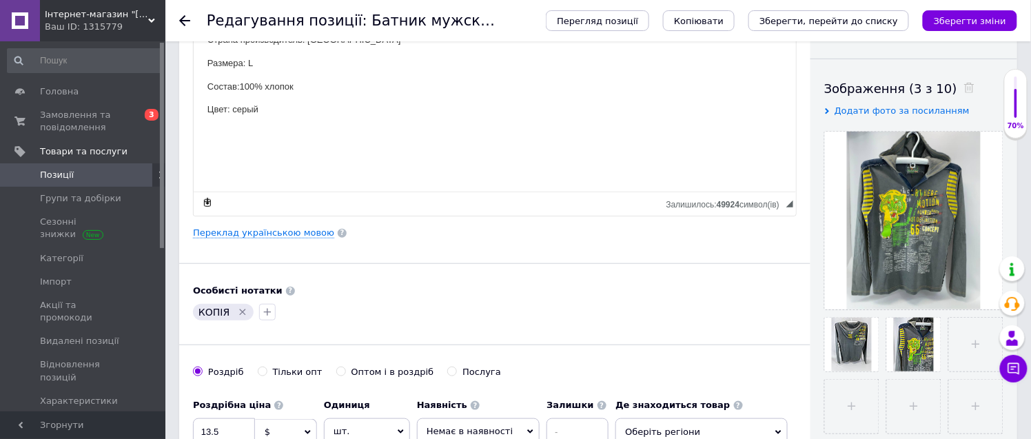
scroll to position [229, 0]
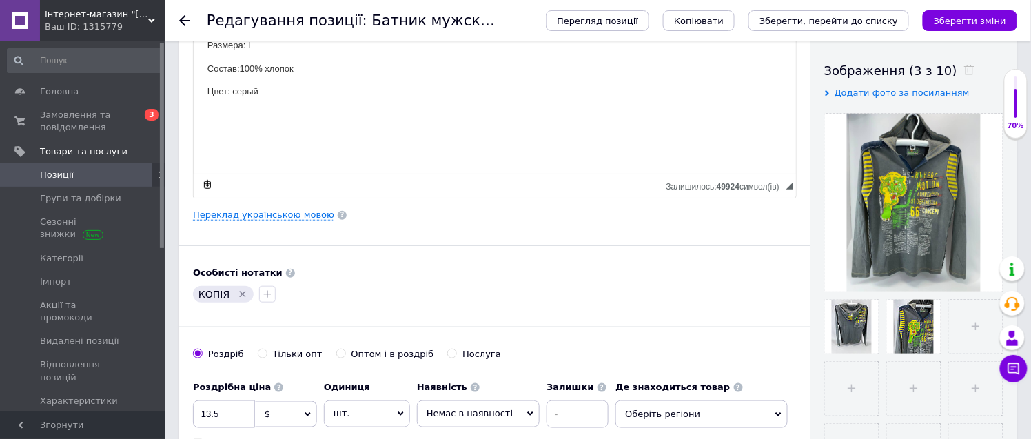
drag, startPoint x: 237, startPoint y: 296, endPoint x: 283, endPoint y: 313, distance: 48.4
click at [240, 294] on icon "Видалити мітку" at bounding box center [242, 294] width 11 height 11
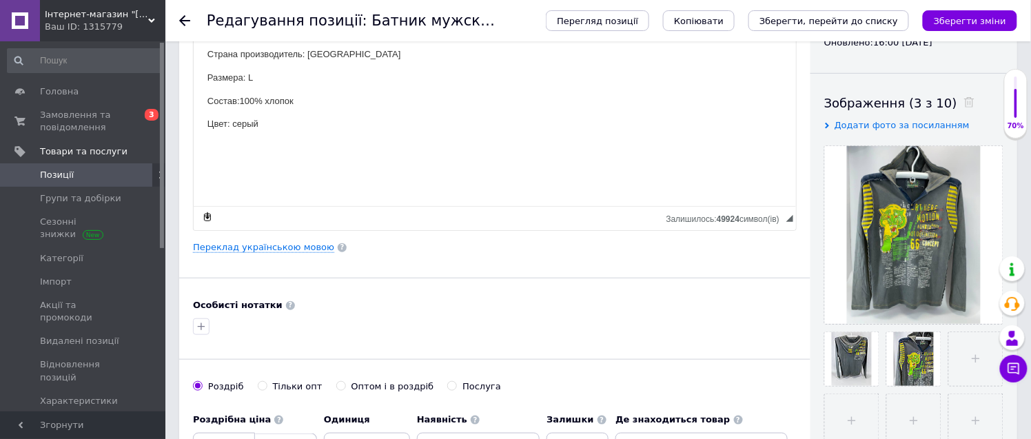
scroll to position [0, 0]
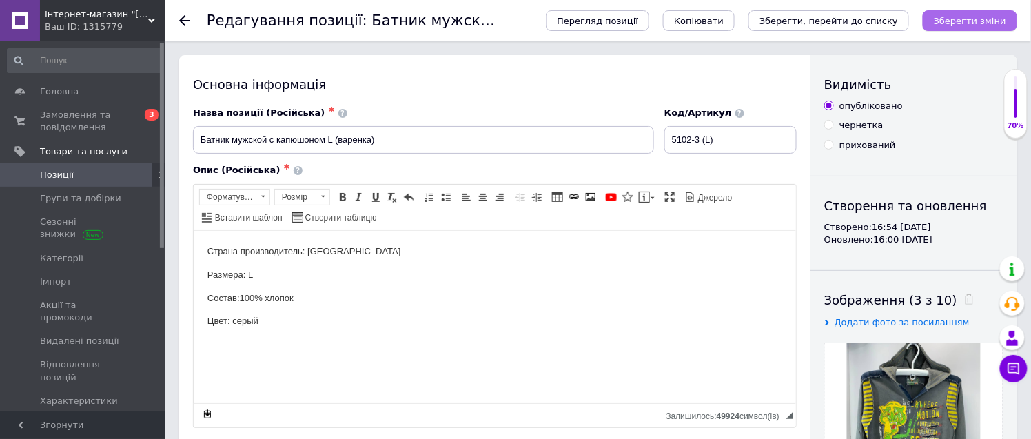
click at [974, 19] on icon "Зберегти зміни" at bounding box center [970, 21] width 72 height 10
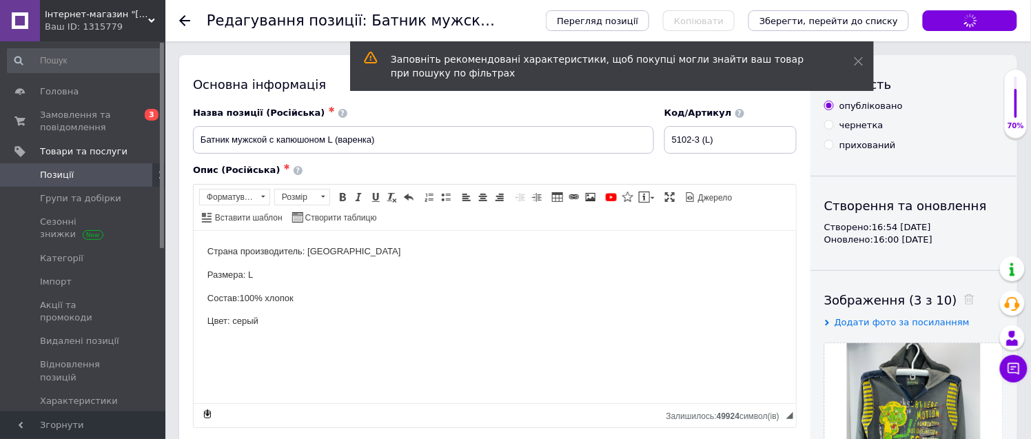
drag, startPoint x: 186, startPoint y: 19, endPoint x: 201, endPoint y: 52, distance: 35.5
click at [187, 19] on icon at bounding box center [184, 20] width 11 height 11
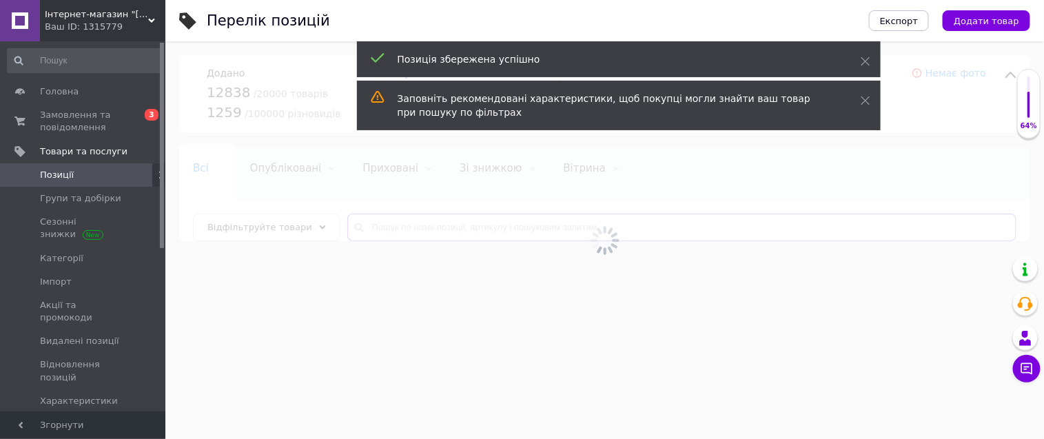
click at [387, 224] on input "text" at bounding box center [681, 228] width 669 height 28
click at [389, 223] on input "text" at bounding box center [681, 228] width 669 height 28
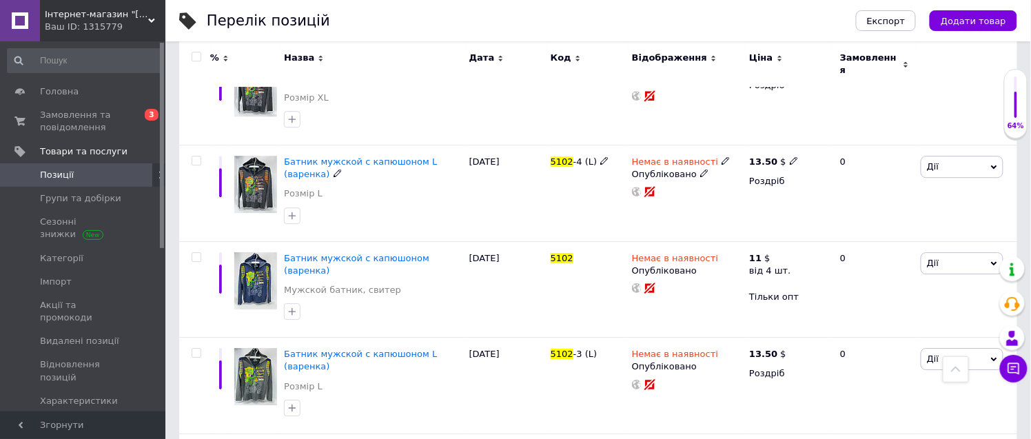
scroll to position [1132, 0]
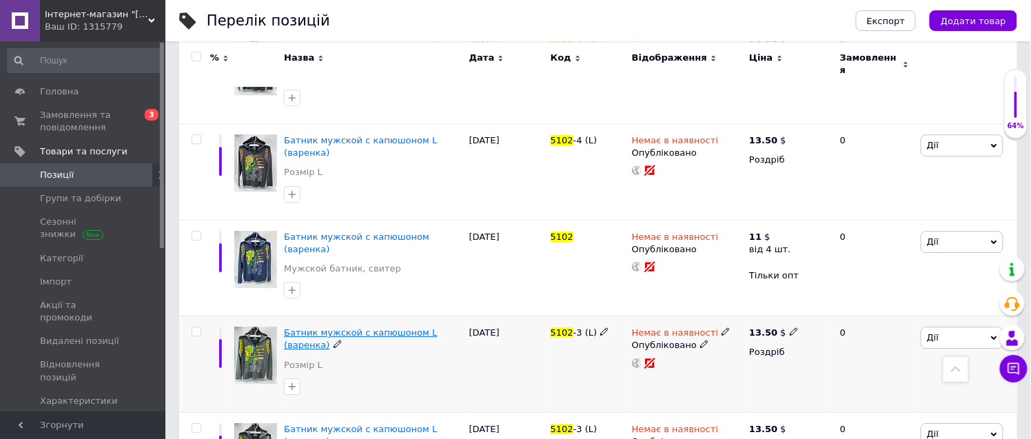
type input "5102"
click at [391, 327] on span "Батник мужской с капюшоном L (варенка)" at bounding box center [360, 338] width 153 height 23
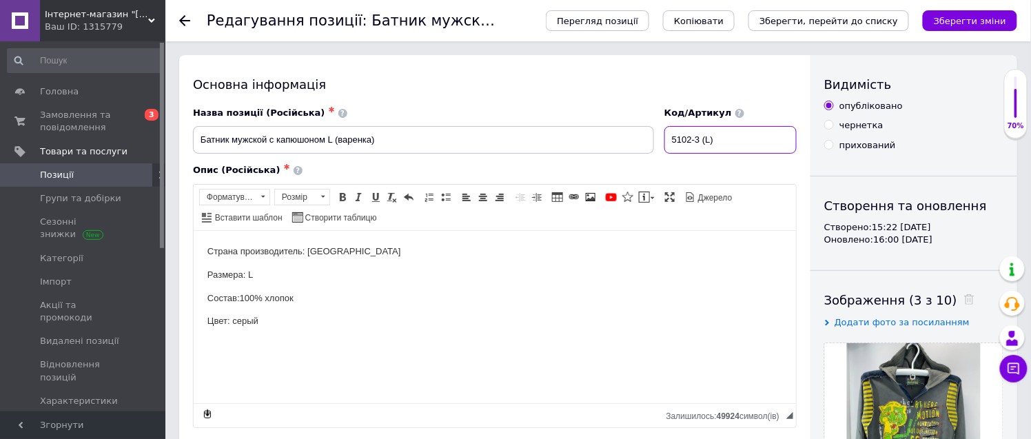
drag, startPoint x: 725, startPoint y: 140, endPoint x: 708, endPoint y: 138, distance: 17.3
click at [708, 136] on input "5102-3 (L)" at bounding box center [730, 140] width 132 height 28
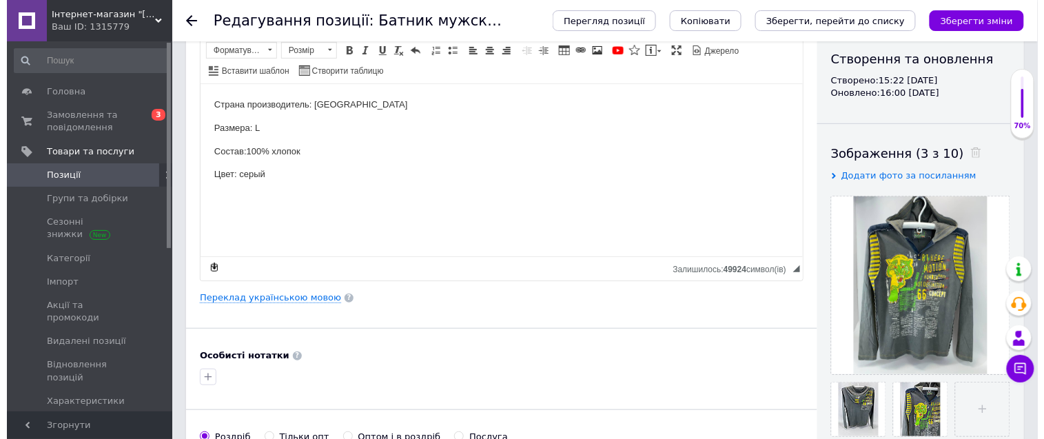
scroll to position [153, 0]
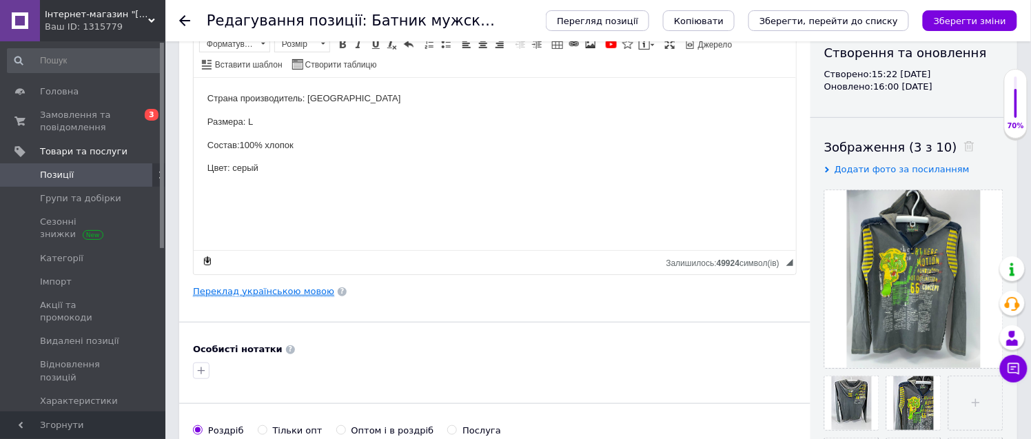
type input "5102-3"
click at [273, 291] on link "Переклад українською мовою" at bounding box center [263, 291] width 141 height 11
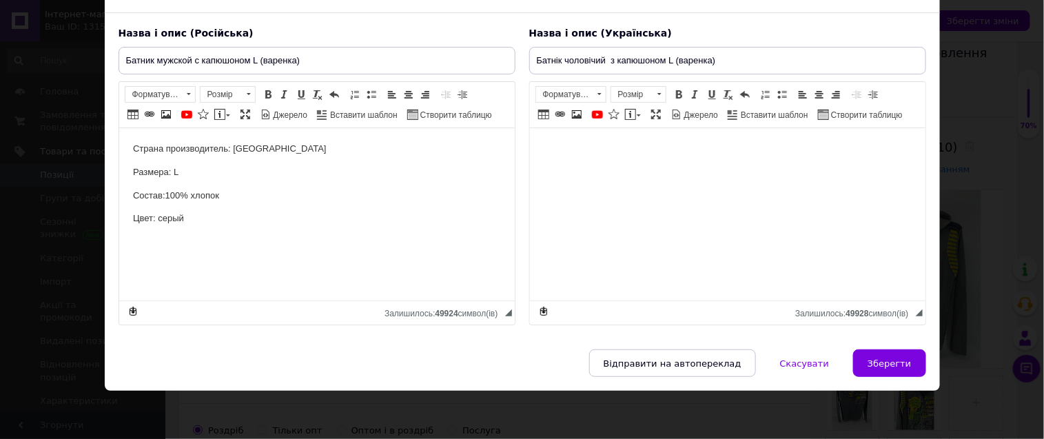
scroll to position [29, 0]
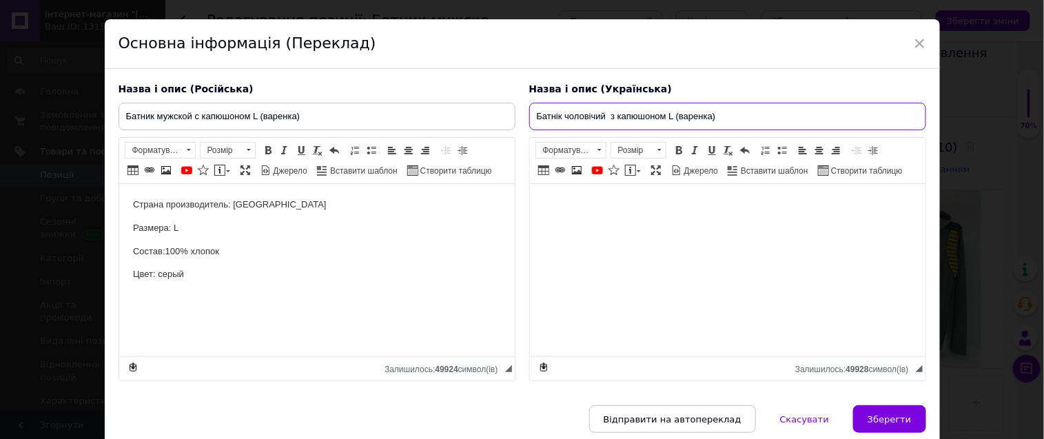
click at [671, 114] on input "Батнік чоловічий з капюшоном L (варенка)" at bounding box center [727, 117] width 397 height 28
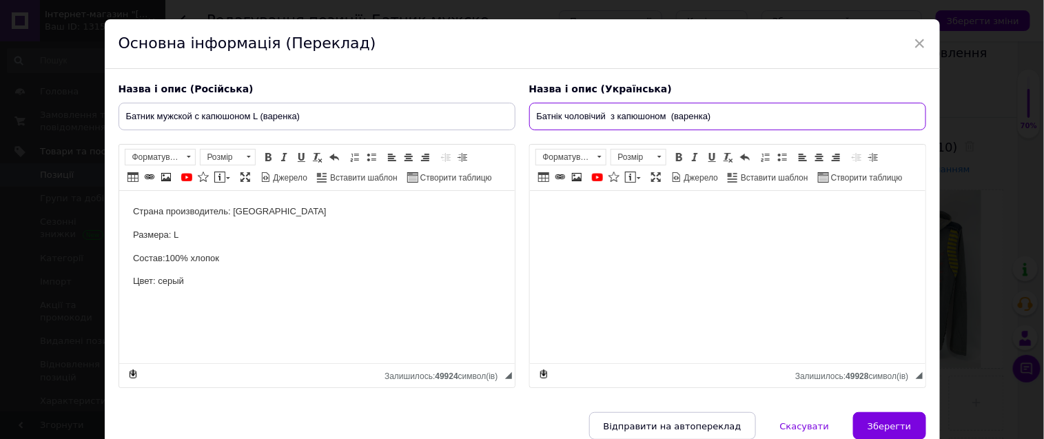
type input "Батнік чоловічий з капюшоном (варенка)"
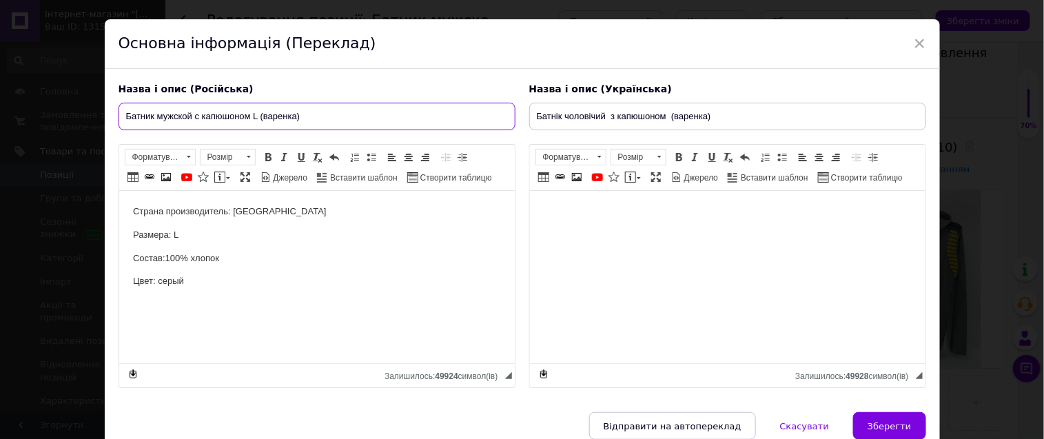
click at [256, 117] on input "Батник мужской с капюшоном L (варенка)" at bounding box center [317, 117] width 397 height 28
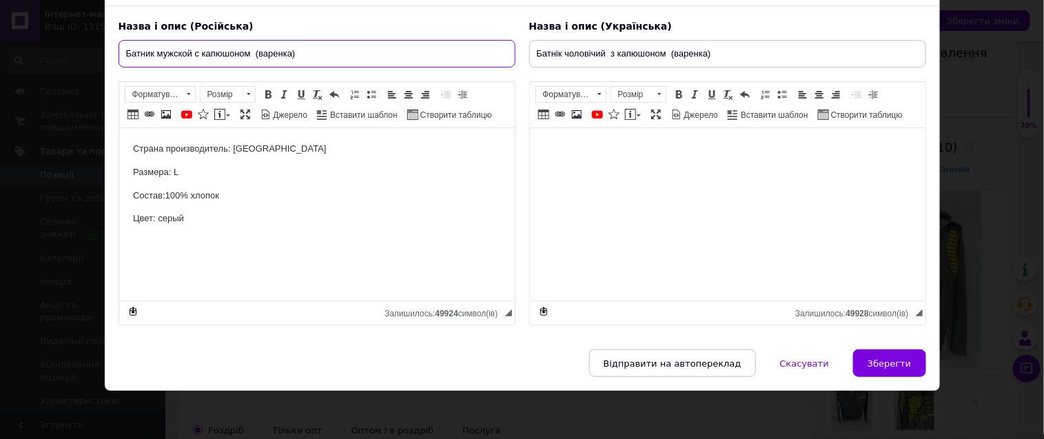
scroll to position [112, 0]
type input "Батник мужской с капюшоном (варенка)"
drag, startPoint x: 189, startPoint y: 163, endPoint x: 198, endPoint y: 152, distance: 13.2
click at [197, 153] on body "Страна производитель: Турция Размера: L Состав:100% хлопок Цвет: серый" at bounding box center [316, 195] width 368 height 107
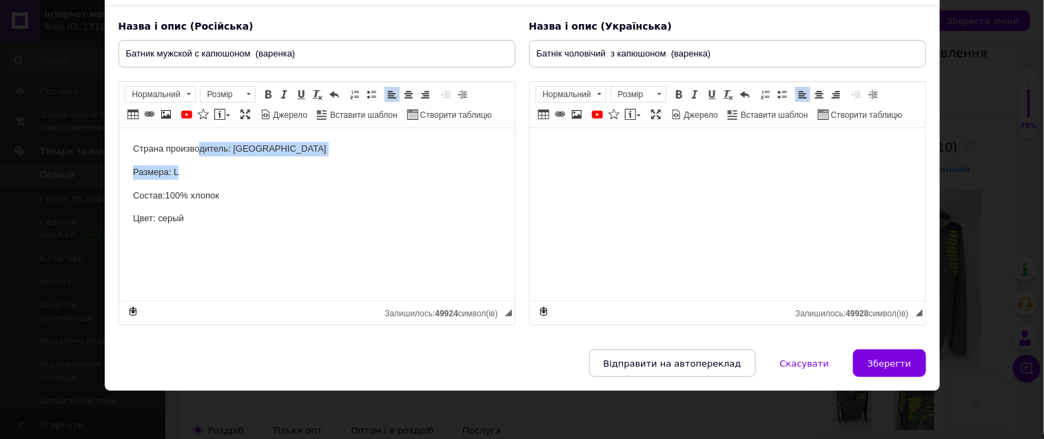
click at [348, 167] on p "Размера: L" at bounding box center [316, 172] width 368 height 14
click at [347, 166] on p "Размера: L" at bounding box center [316, 172] width 368 height 14
click at [195, 167] on p "Размера: L" at bounding box center [316, 172] width 368 height 14
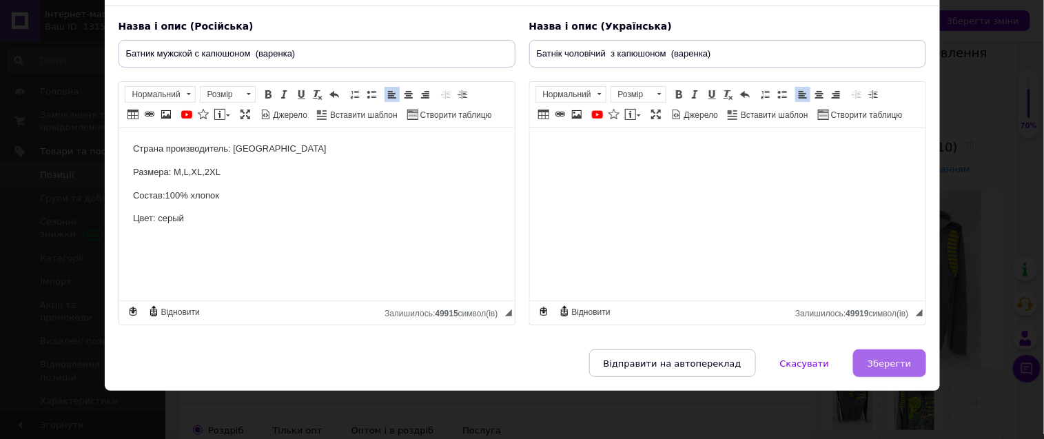
click at [886, 364] on span "Зберегти" at bounding box center [889, 363] width 43 height 10
type input "Батник мужской с капюшоном (варенка)"
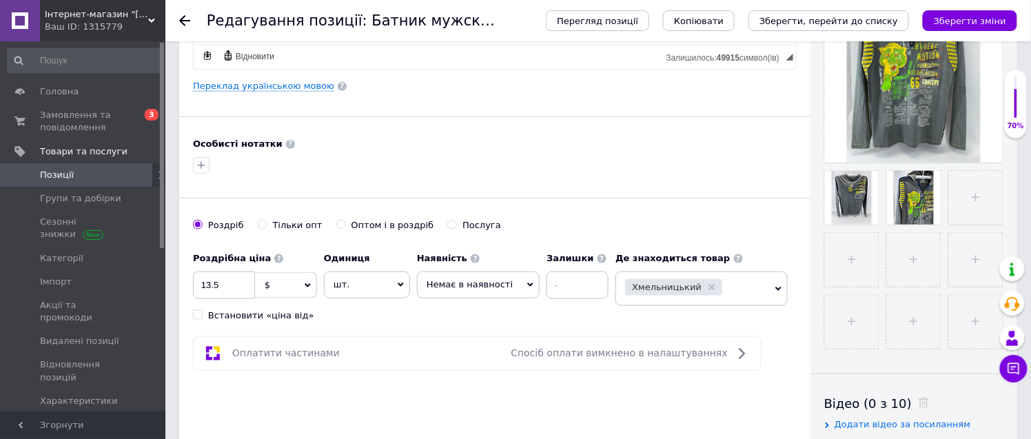
scroll to position [382, 0]
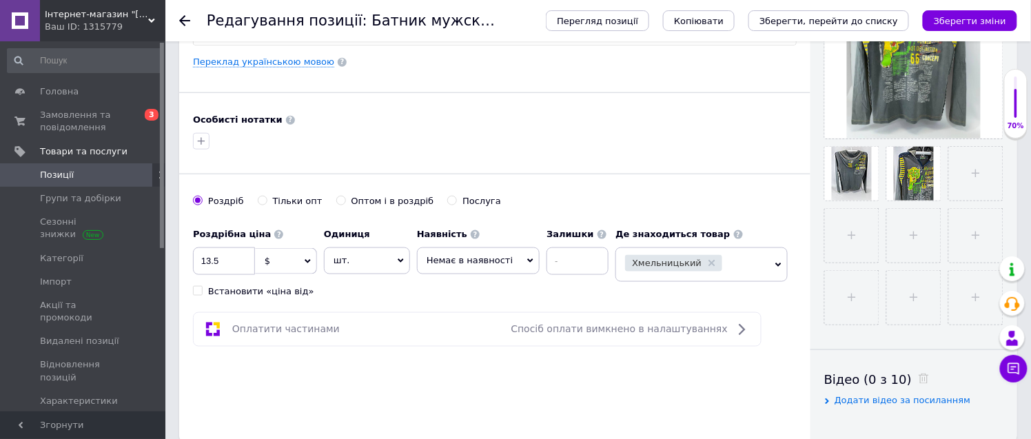
click at [258, 202] on input "Тільки опт" at bounding box center [262, 200] width 9 height 9
radio input "true"
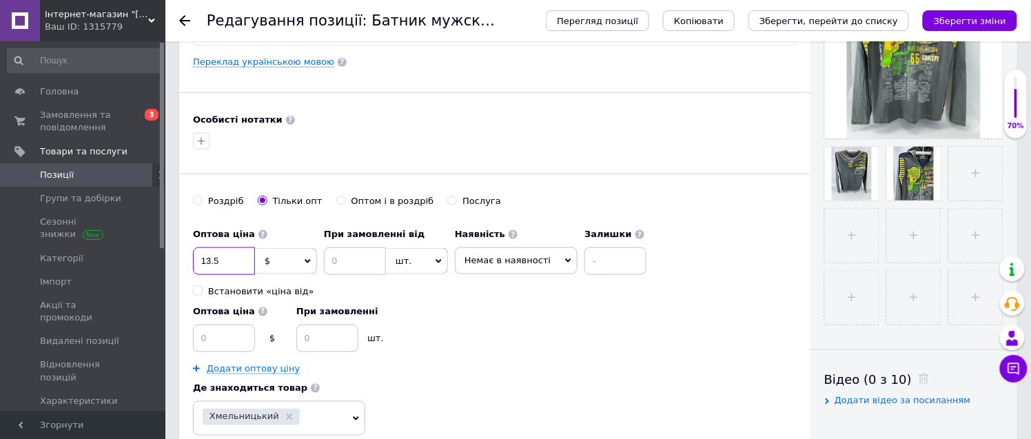
drag, startPoint x: 210, startPoint y: 258, endPoint x: 171, endPoint y: 257, distance: 39.3
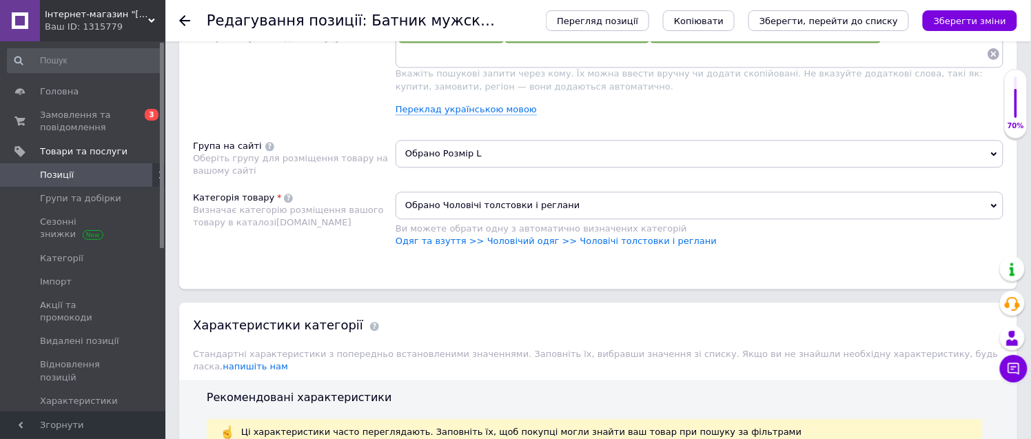
scroll to position [919, 0]
type input "11"
click at [460, 168] on span "Обрано Розмір L" at bounding box center [700, 155] width 608 height 28
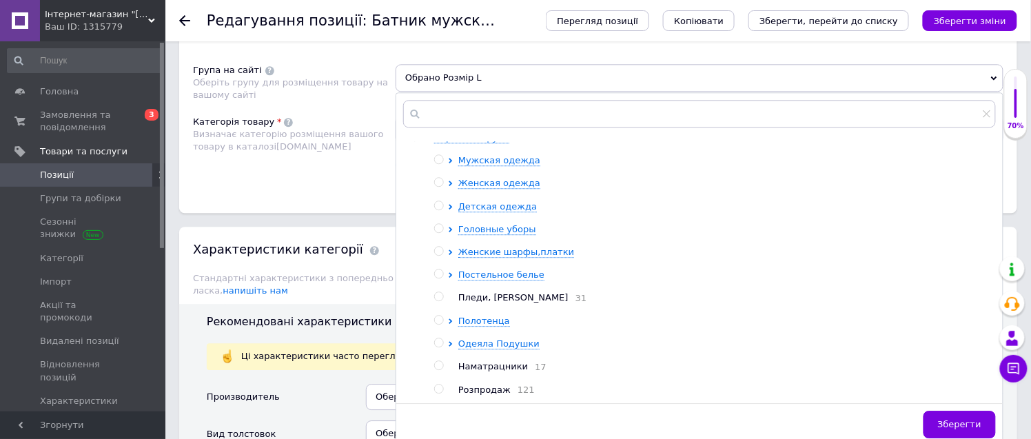
scroll to position [12, 0]
click at [520, 165] on span "Мужская одежда" at bounding box center [499, 160] width 82 height 10
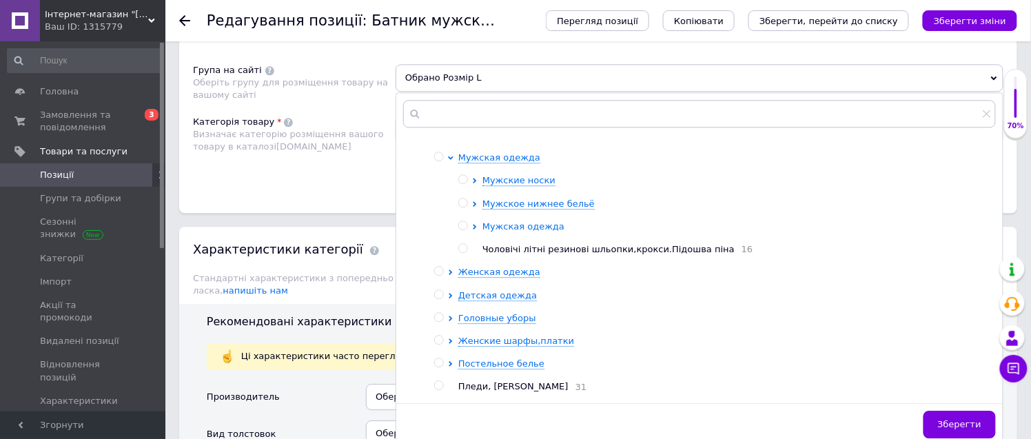
click at [535, 232] on span "Мужская одежда" at bounding box center [523, 226] width 82 height 10
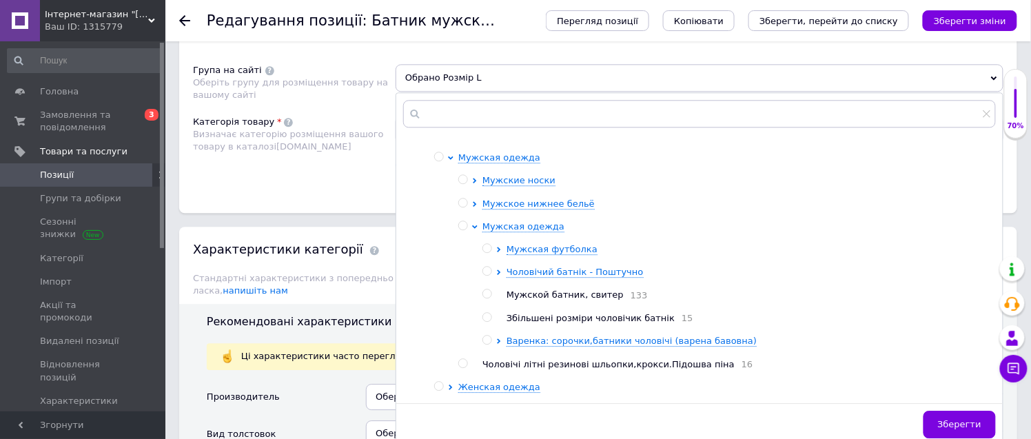
drag, startPoint x: 588, startPoint y: 375, endPoint x: 588, endPoint y: 362, distance: 12.4
click at [588, 348] on ul "Мужская футболка Чоловічий батнік - Поштучно Мужской батник, свитер 133 Збільше…" at bounding box center [738, 295] width 513 height 105
click at [588, 300] on span "Мужской батник, свитер" at bounding box center [564, 294] width 117 height 10
radio input "true"
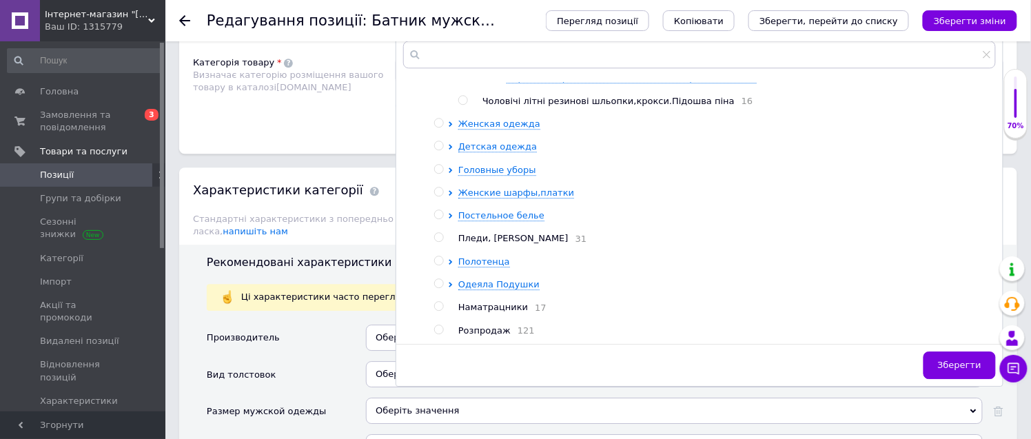
scroll to position [1301, 0]
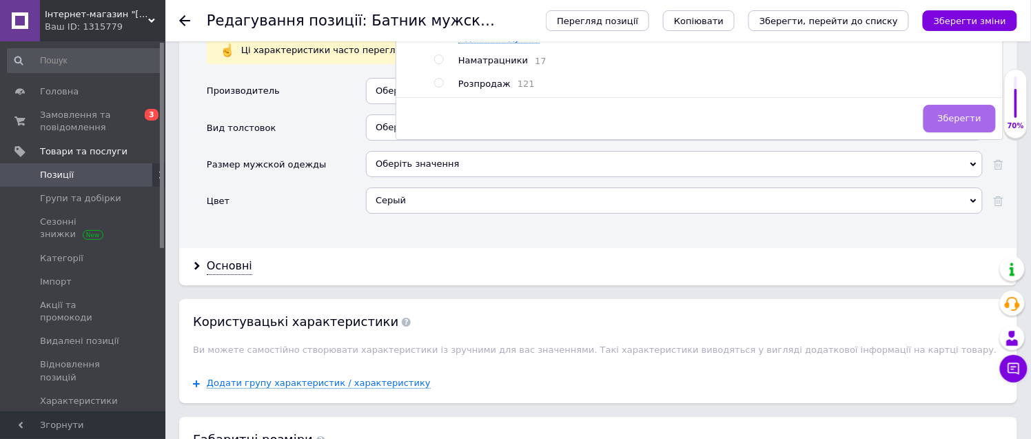
click at [958, 132] on button "Зберегти" at bounding box center [959, 119] width 72 height 28
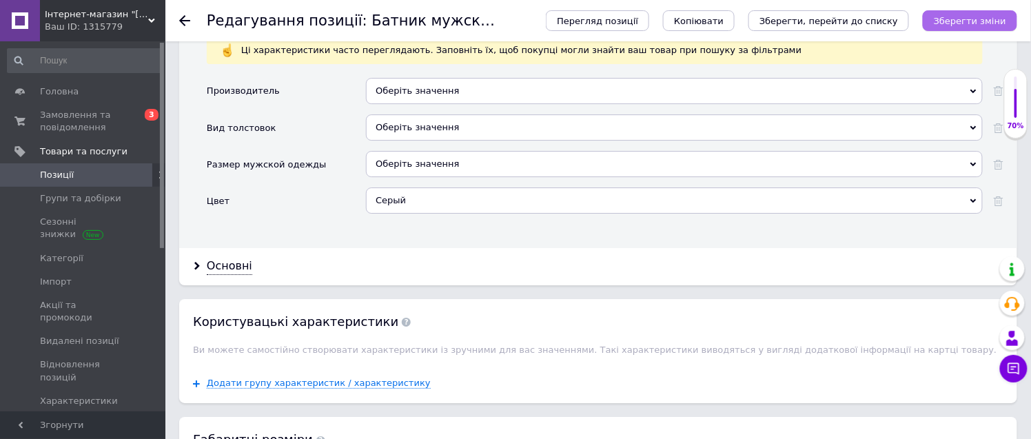
click at [972, 21] on icon "Зберегти зміни" at bounding box center [970, 21] width 72 height 10
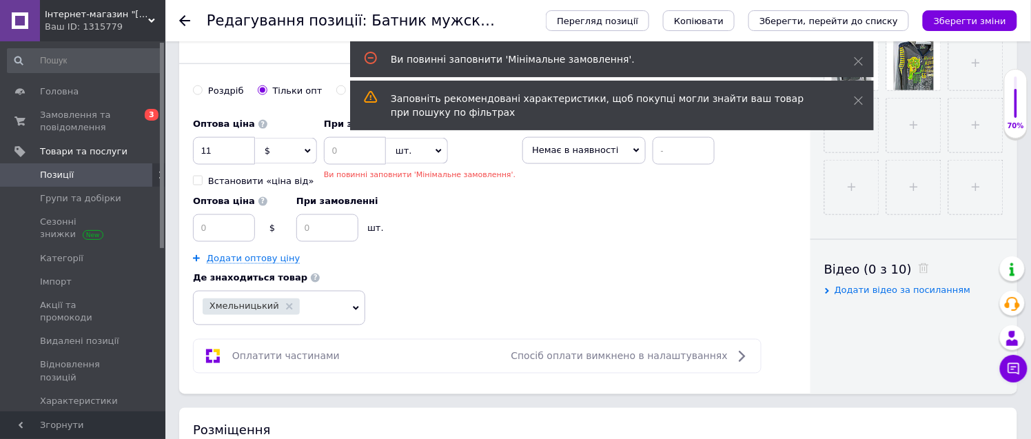
scroll to position [449, 0]
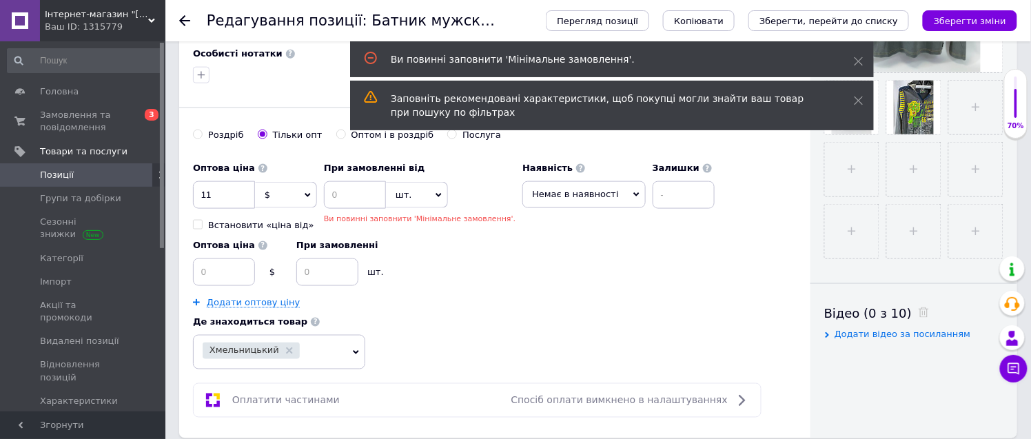
click at [184, 19] on icon at bounding box center [184, 20] width 11 height 11
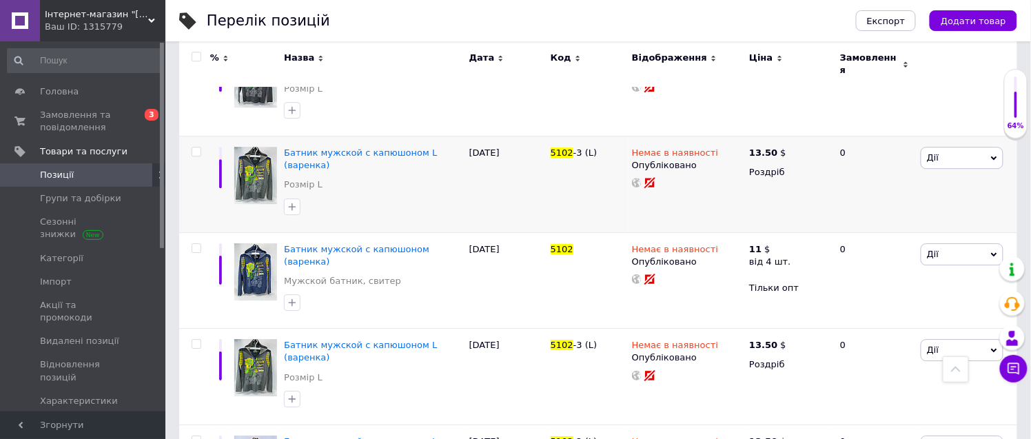
scroll to position [1132, 0]
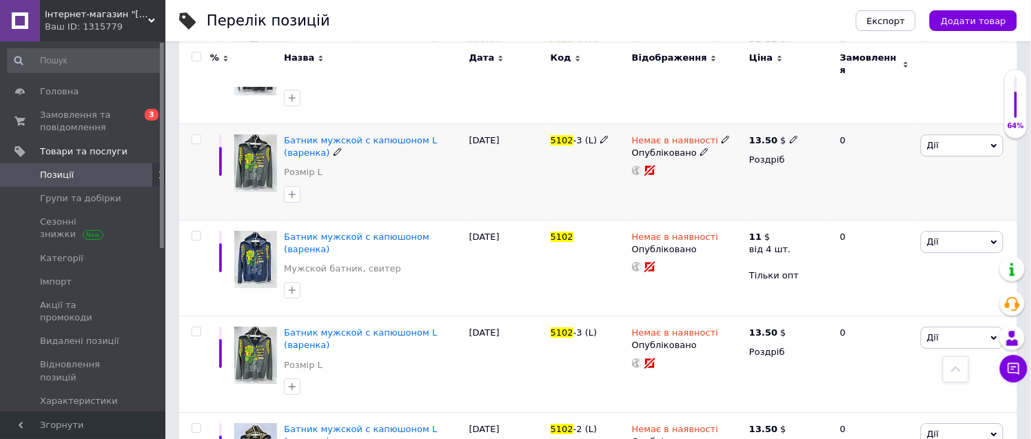
click at [933, 140] on span "Дії" at bounding box center [933, 145] width 12 height 10
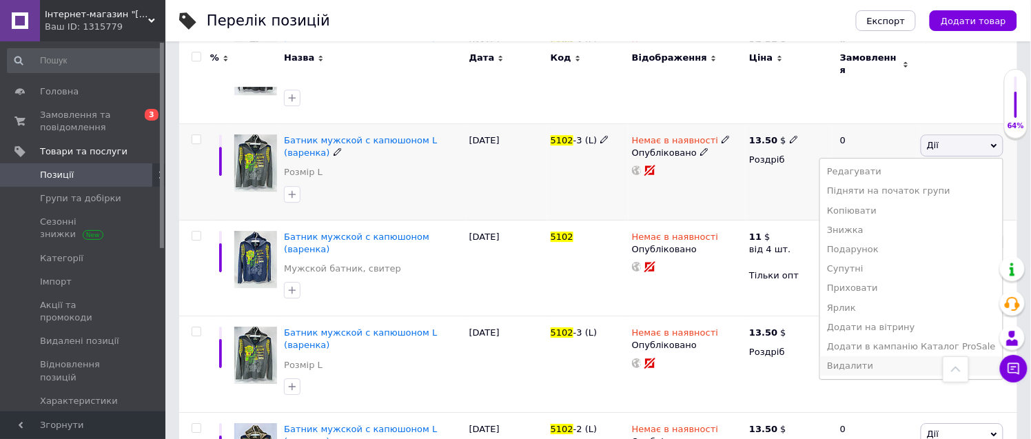
click at [886, 356] on li "Видалити" at bounding box center [911, 365] width 183 height 19
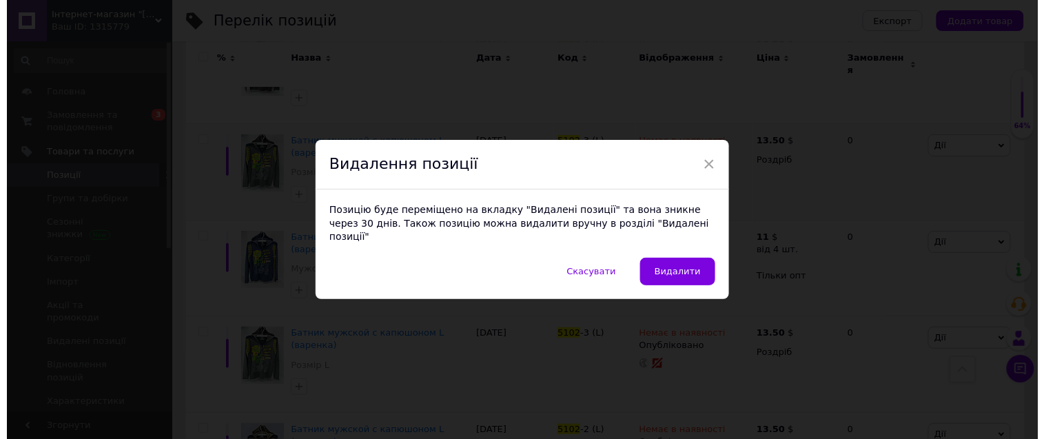
scroll to position [1120, 0]
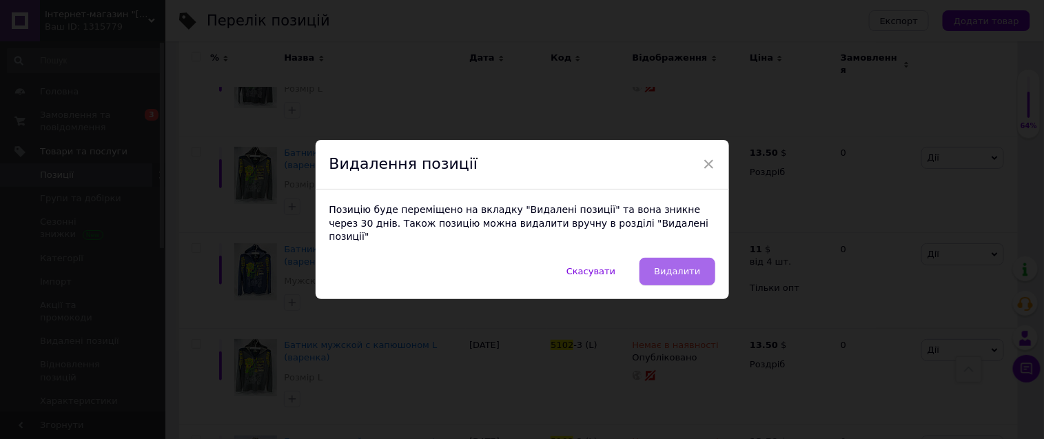
click at [684, 266] on span "Видалити" at bounding box center [677, 271] width 46 height 10
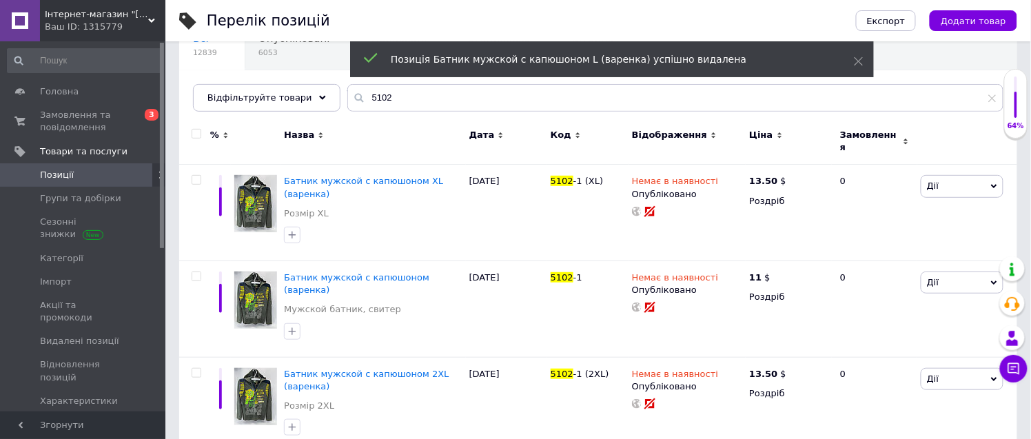
scroll to position [0, 0]
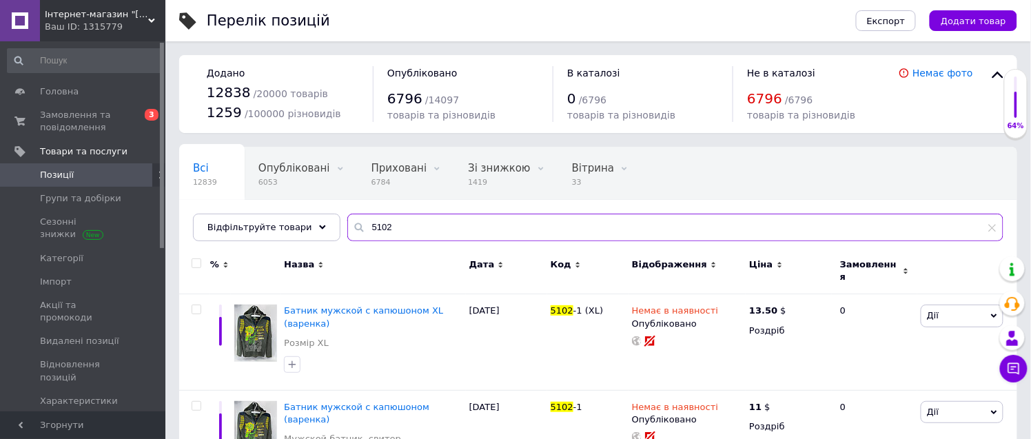
click at [383, 219] on input "5102" at bounding box center [675, 228] width 656 height 28
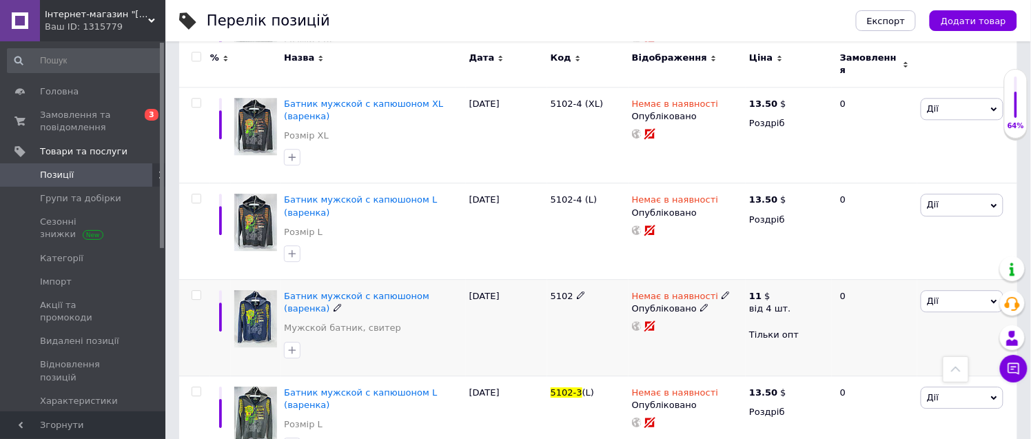
scroll to position [1049, 0]
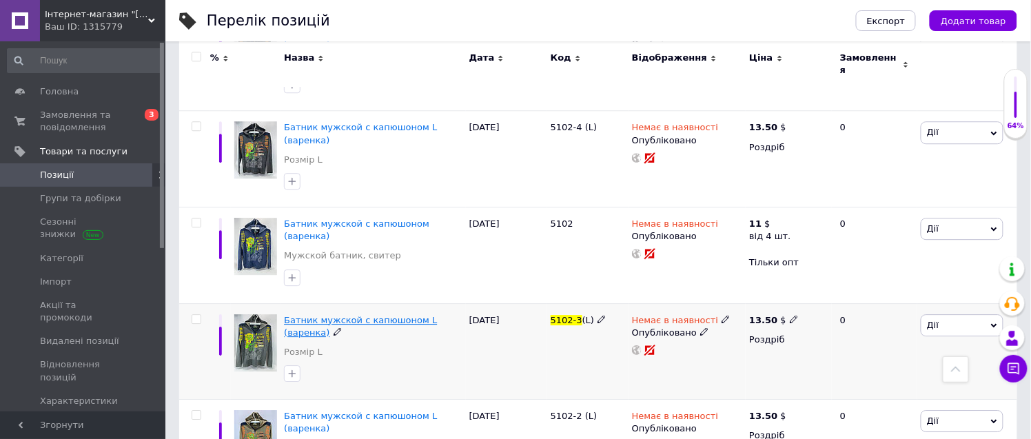
type input "5102-3"
click at [416, 315] on span "Батник мужской с капюшоном L (варенка)" at bounding box center [360, 326] width 153 height 23
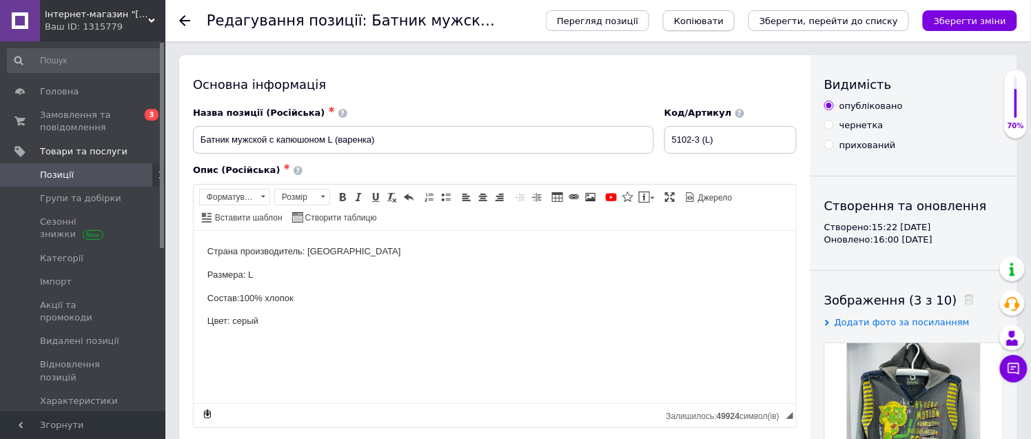
click at [724, 21] on span "Копіювати" at bounding box center [699, 21] width 50 height 10
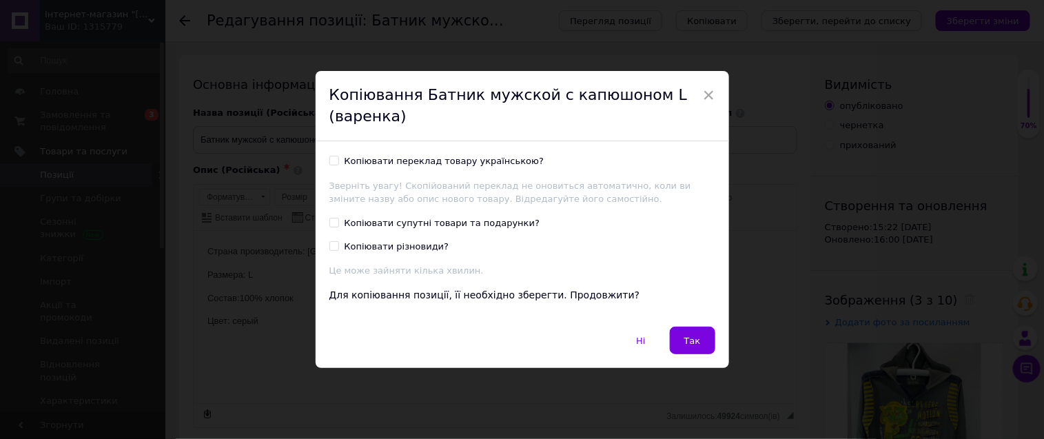
click at [329, 161] on input "Копіювати переклад товару українською?" at bounding box center [333, 160] width 9 height 9
checkbox input "true"
drag, startPoint x: 690, startPoint y: 349, endPoint x: 432, endPoint y: 167, distance: 316.0
click at [690, 348] on button "Так" at bounding box center [692, 341] width 45 height 28
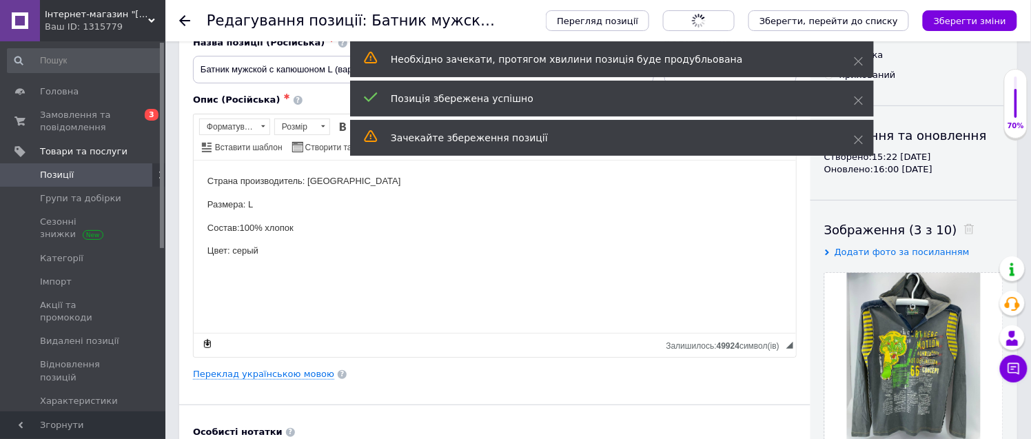
scroll to position [181, 0]
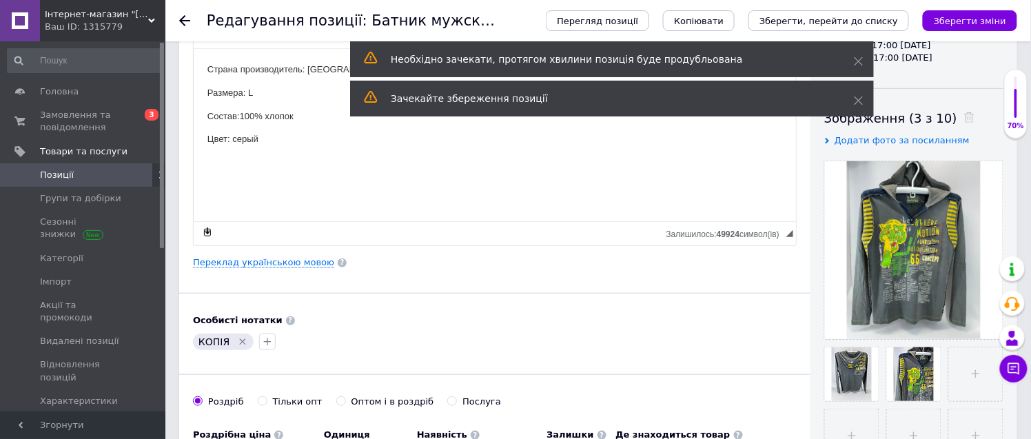
scroll to position [229, 0]
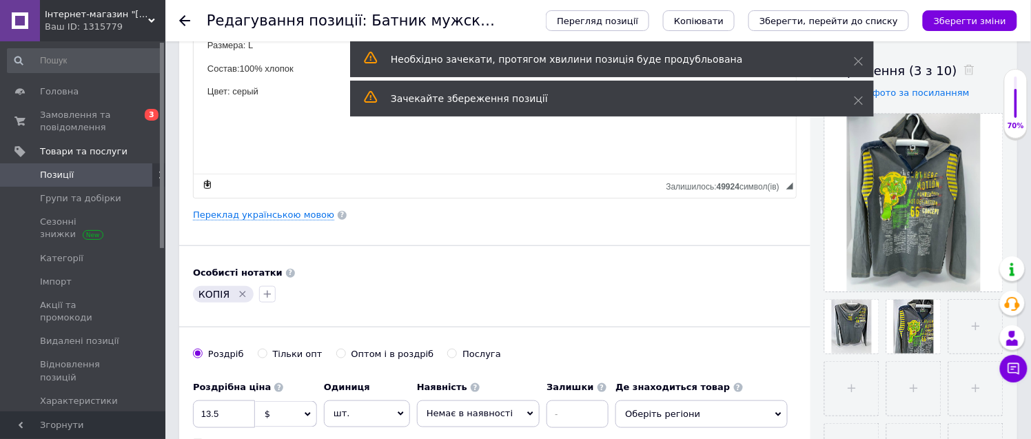
click at [237, 293] on icon "Видалити мітку" at bounding box center [242, 294] width 11 height 11
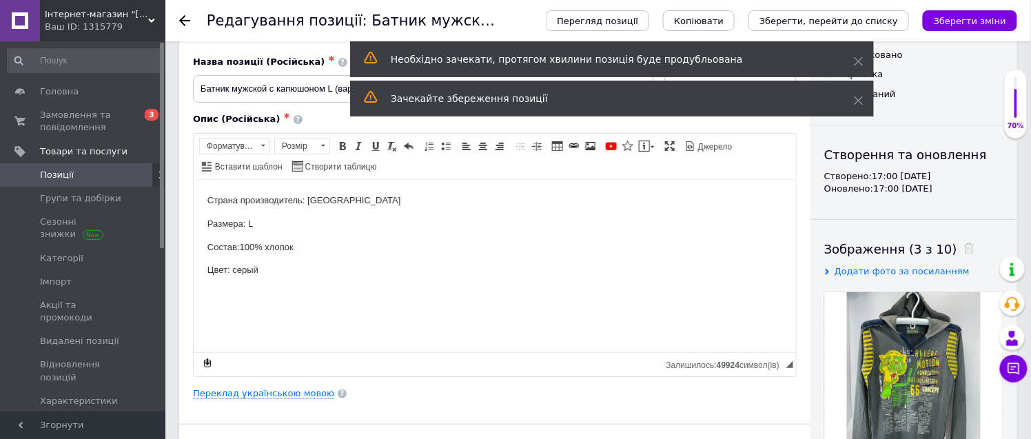
scroll to position [0, 0]
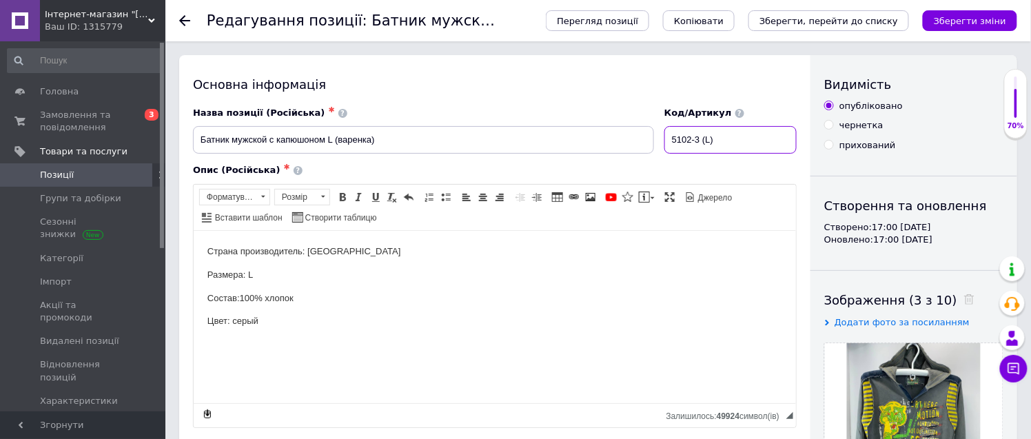
drag, startPoint x: 721, startPoint y: 140, endPoint x: 708, endPoint y: 138, distance: 12.6
click at [707, 138] on input "5102-3 (L)" at bounding box center [730, 140] width 132 height 28
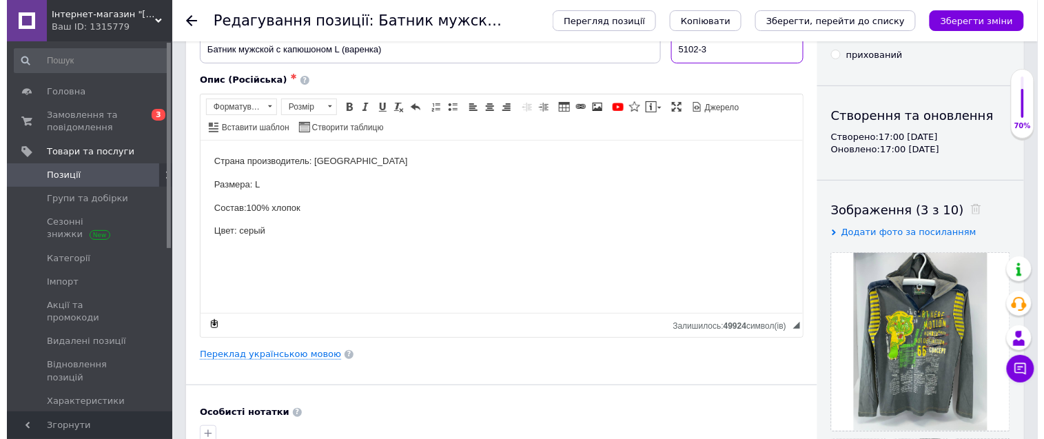
scroll to position [76, 0]
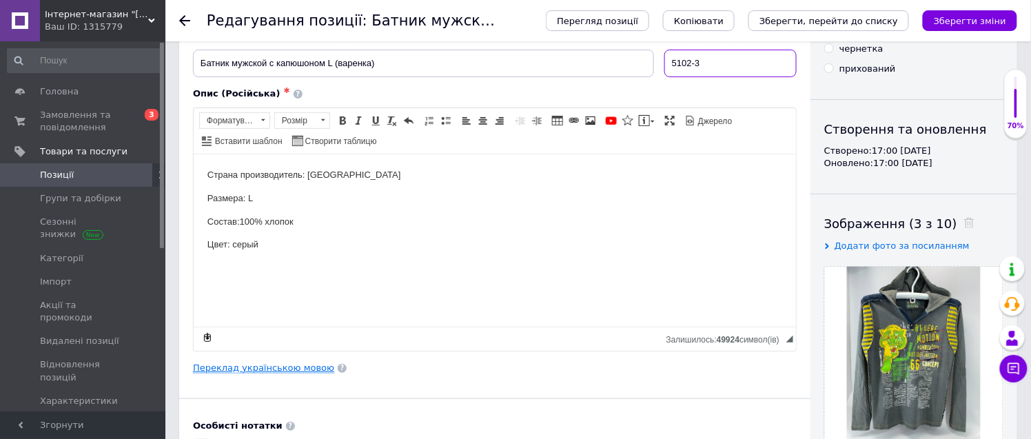
type input "5102-3"
click at [284, 366] on link "Переклад українською мовою" at bounding box center [263, 367] width 141 height 11
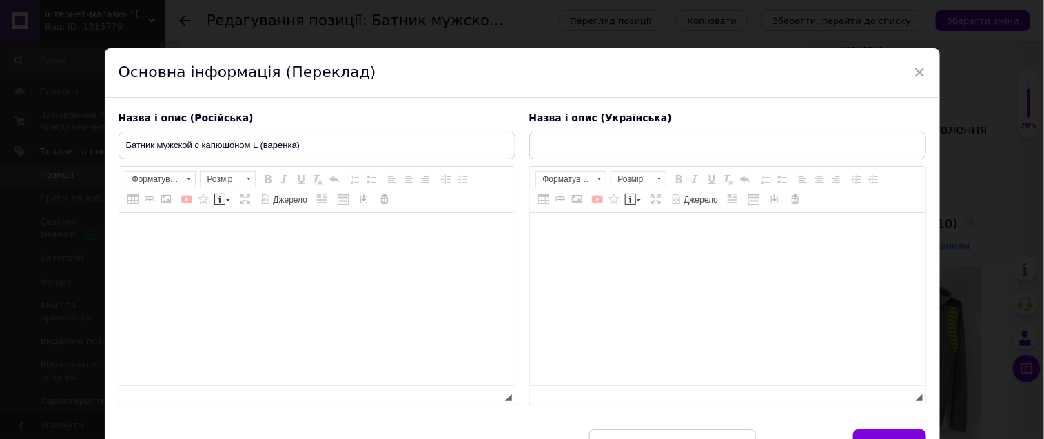
type input "Батнік чоловічий з капюшоном L (варенка)"
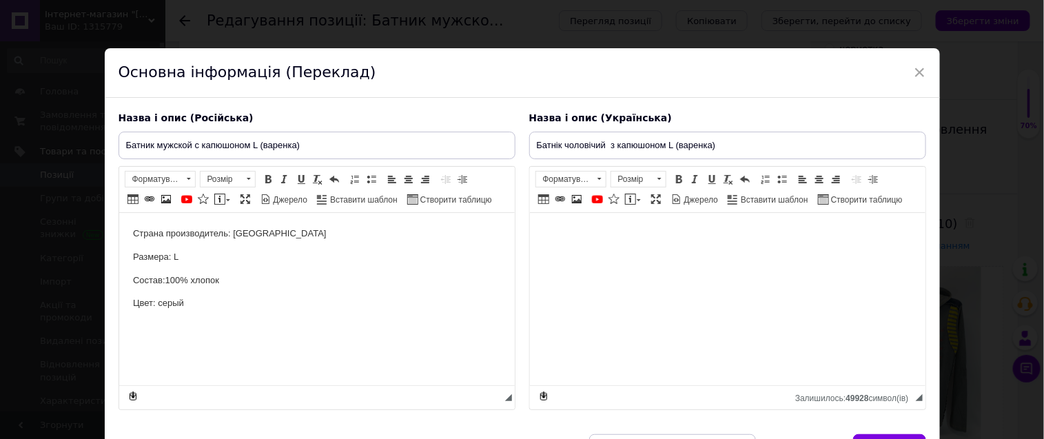
scroll to position [0, 0]
click at [203, 260] on p "Размера: L" at bounding box center [316, 257] width 368 height 14
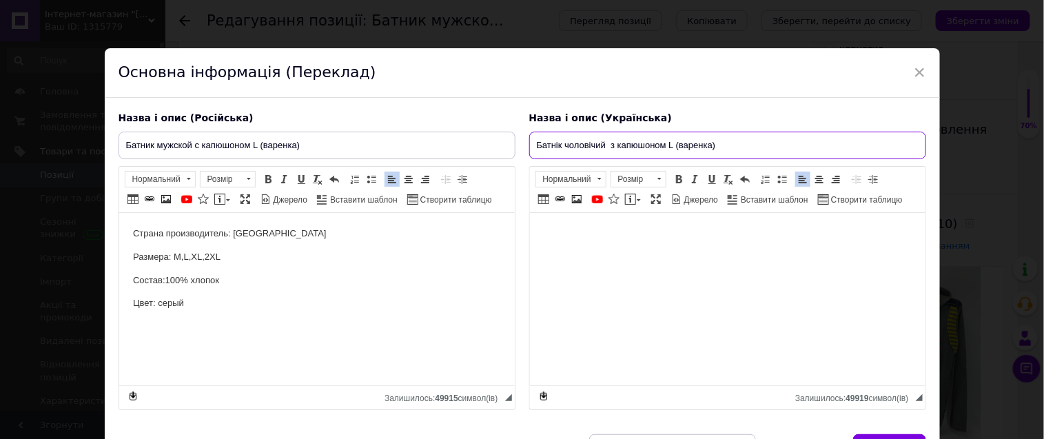
click at [670, 145] on input "Батнік чоловічий з капюшоном L (варенка)" at bounding box center [727, 146] width 397 height 28
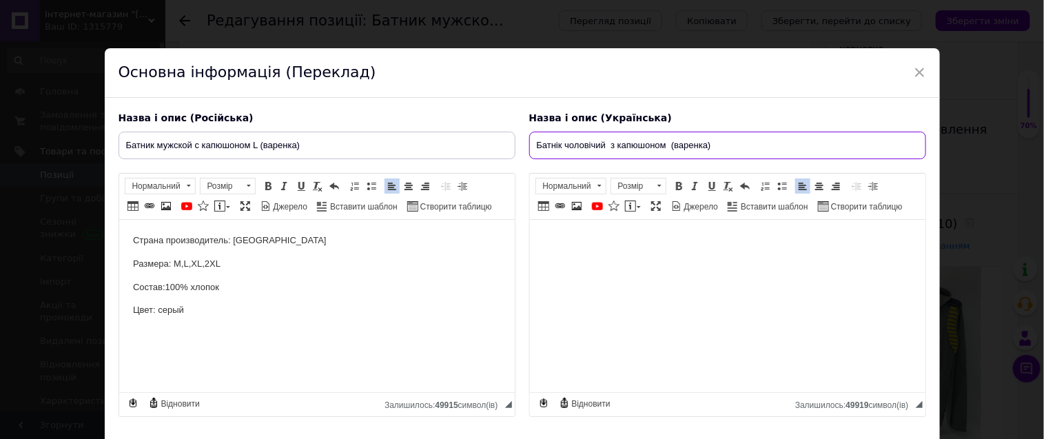
type input "Батнік чоловічий з капюшоном (варенка)"
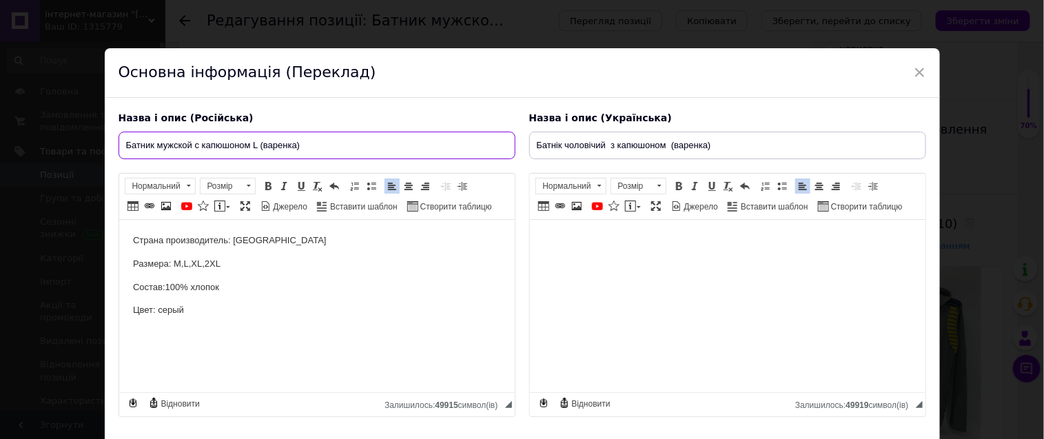
click at [256, 145] on input "Батник мужской с капюшоном L (варенка)" at bounding box center [317, 146] width 397 height 28
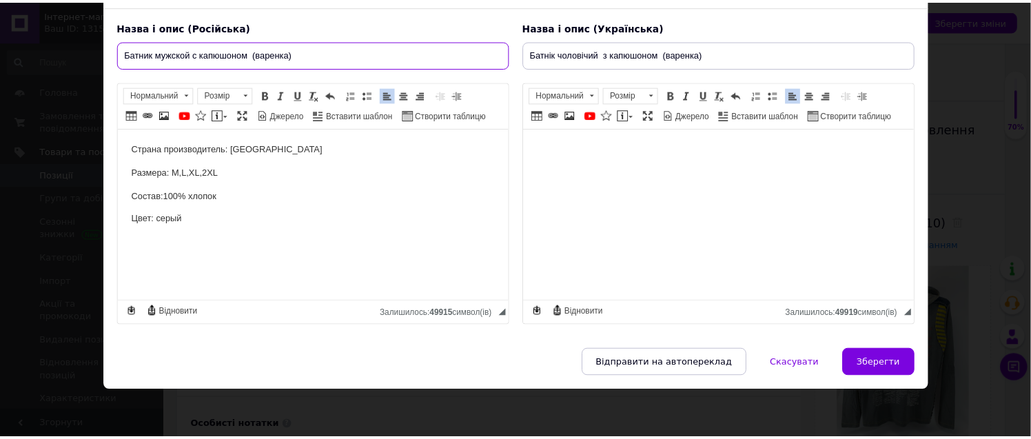
scroll to position [112, 0]
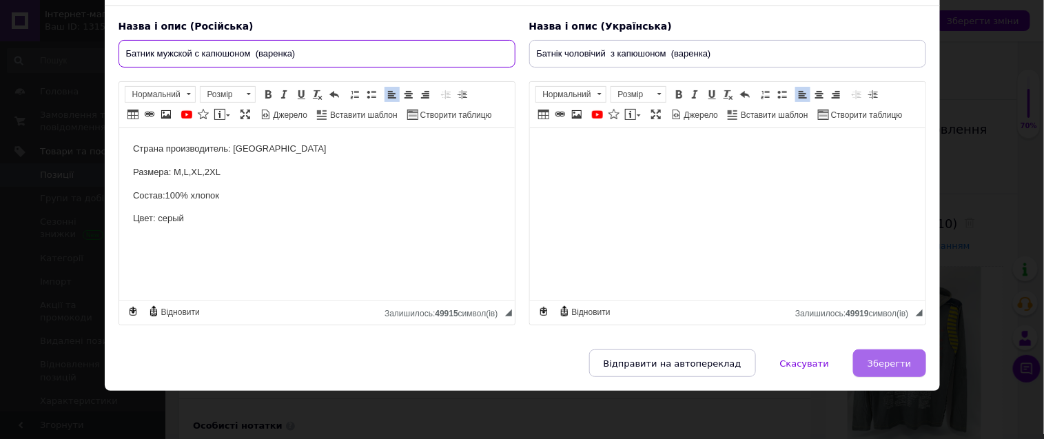
type input "Батник мужской с капюшоном (варенка)"
click at [889, 358] on span "Зберегти" at bounding box center [889, 363] width 43 height 10
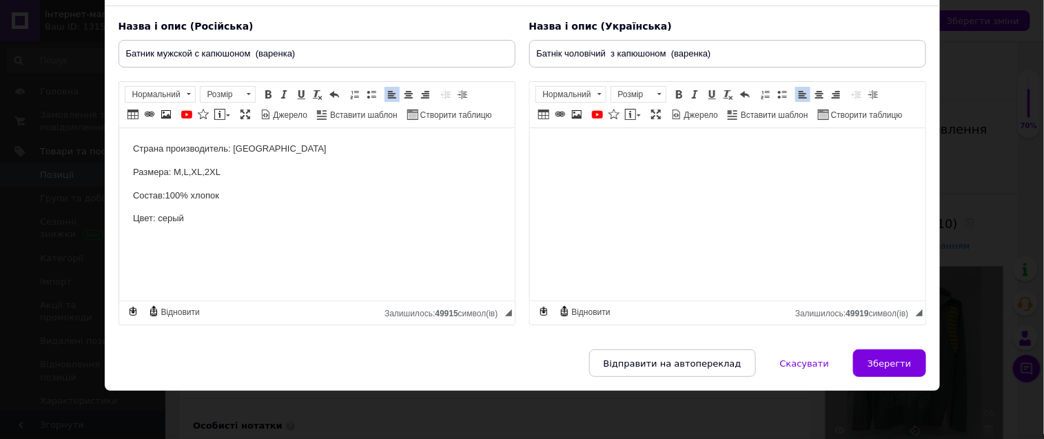
type input "Батник мужской с капюшоном (варенка)"
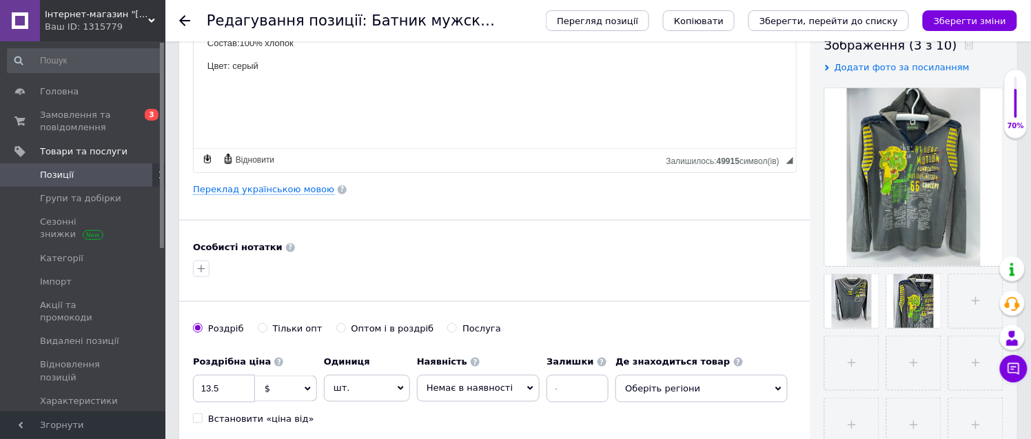
scroll to position [306, 0]
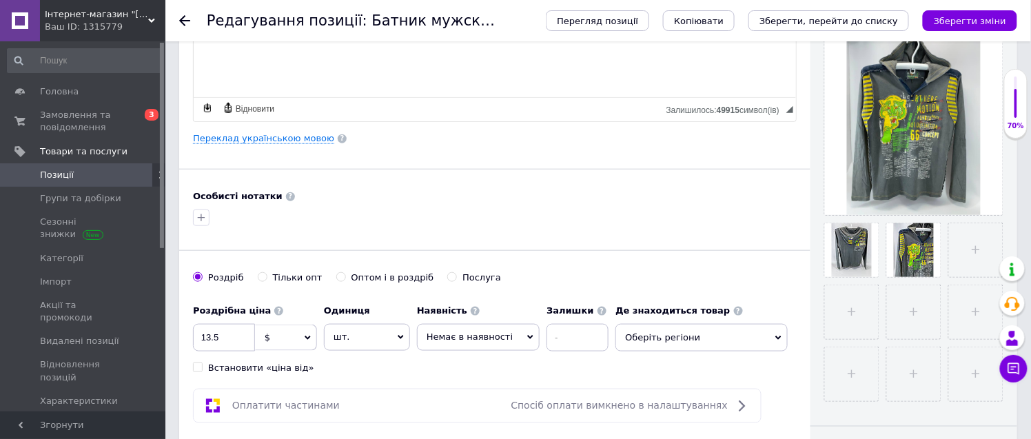
click at [258, 276] on input "Тільки опт" at bounding box center [262, 276] width 9 height 9
radio input "true"
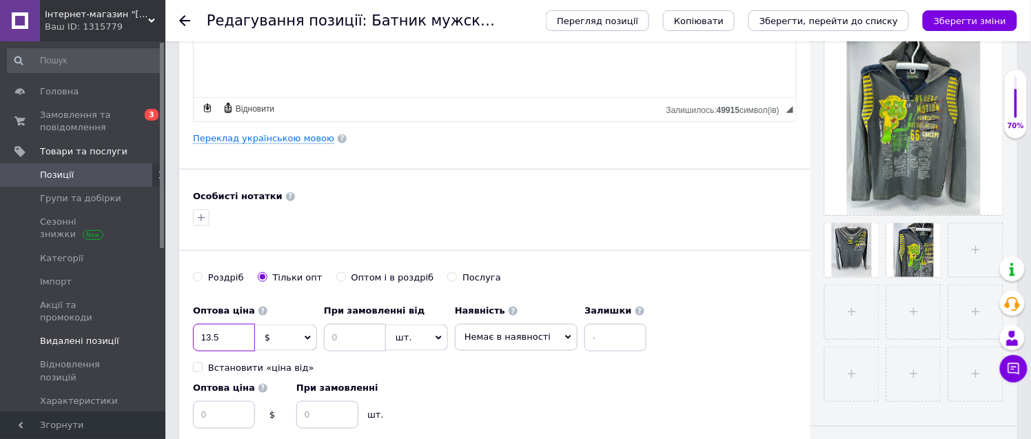
drag, startPoint x: 223, startPoint y: 333, endPoint x: 164, endPoint y: 325, distance: 59.7
type input "11"
click at [352, 327] on input at bounding box center [355, 338] width 62 height 28
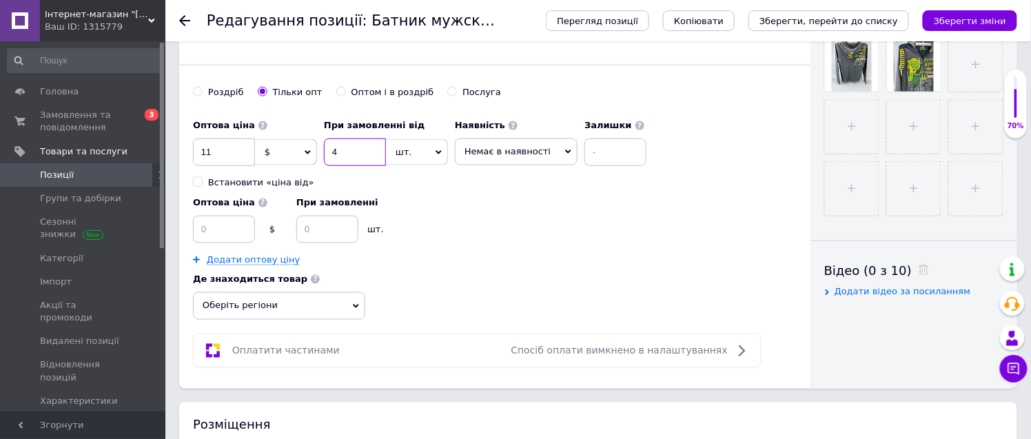
scroll to position [535, 0]
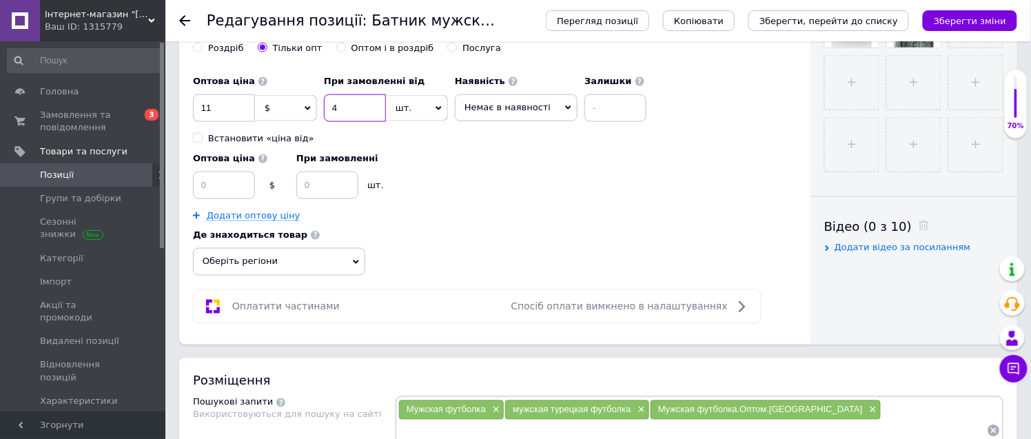
type input "4"
drag, startPoint x: 263, startPoint y: 263, endPoint x: 297, endPoint y: 271, distance: 35.3
click at [273, 264] on span "Оберіть регіони" at bounding box center [279, 262] width 172 height 28
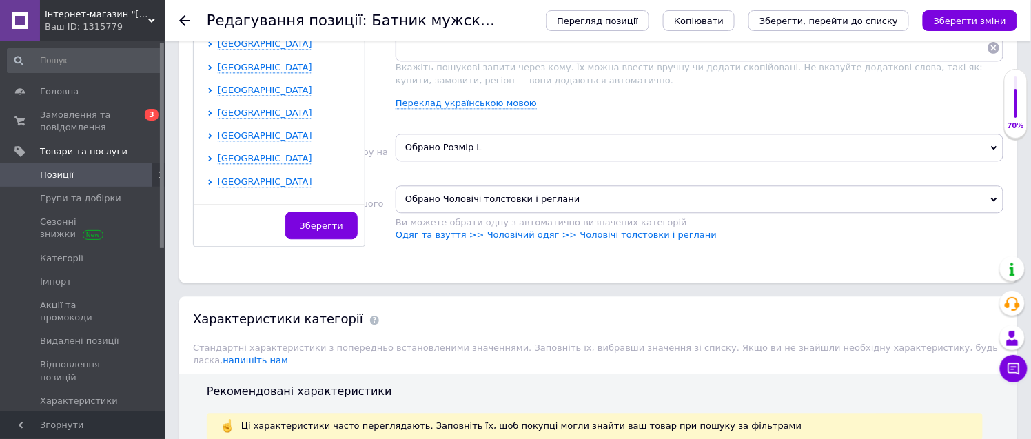
scroll to position [284, 0]
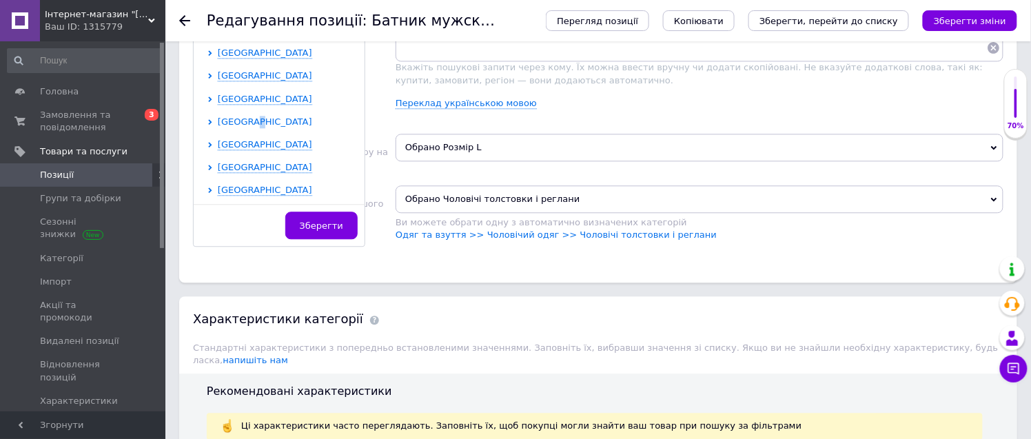
click at [256, 121] on span "[GEOGRAPHIC_DATA]" at bounding box center [265, 121] width 94 height 10
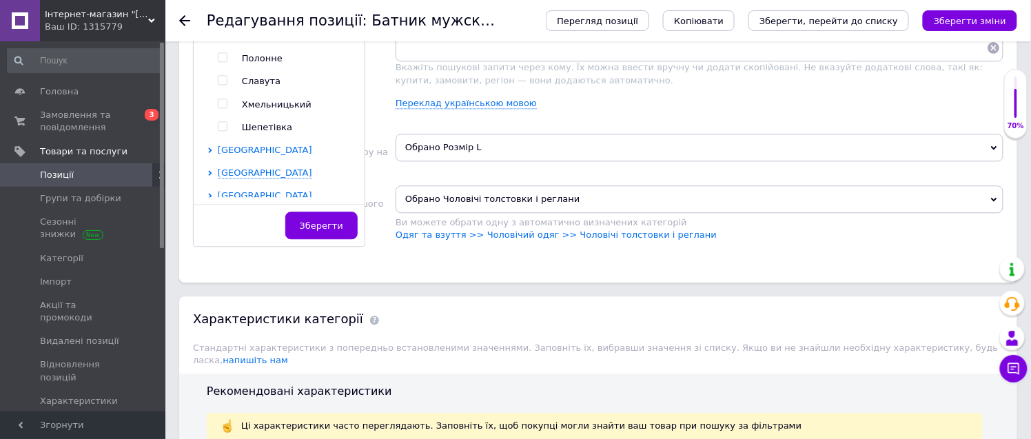
scroll to position [398, 0]
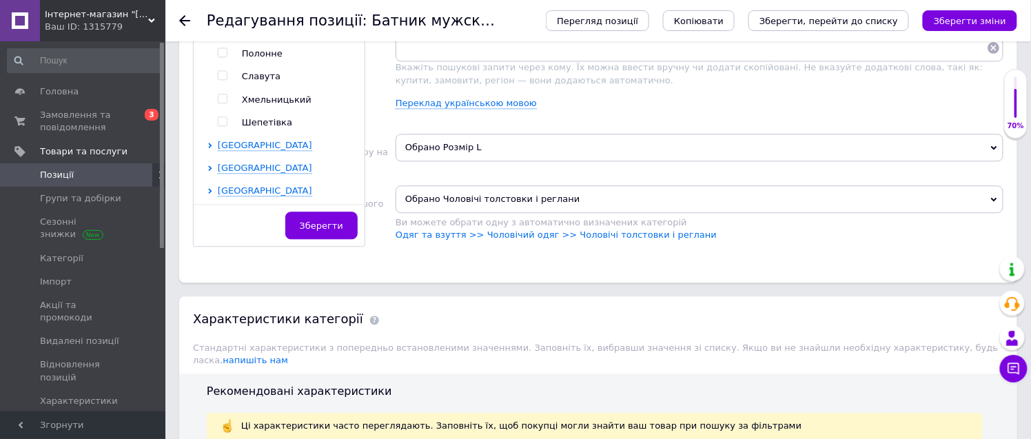
click at [218, 96] on input "checkbox" at bounding box center [222, 98] width 9 height 9
checkbox input "true"
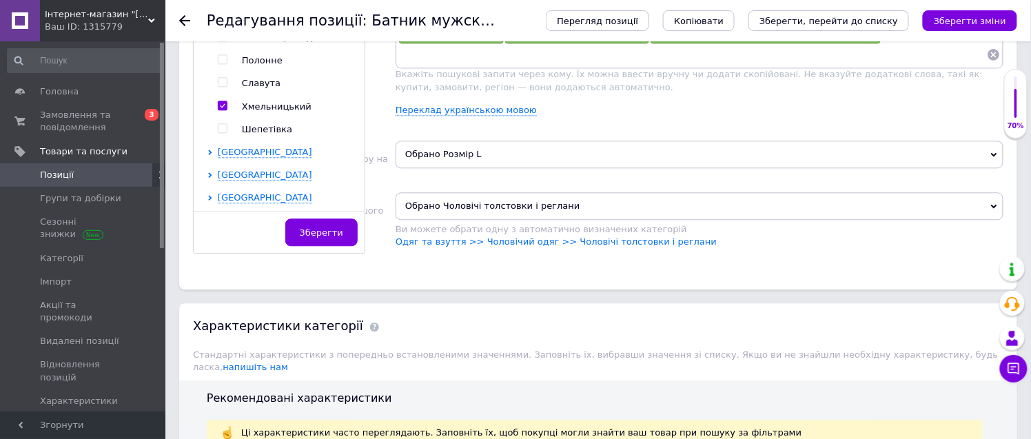
scroll to position [925, 0]
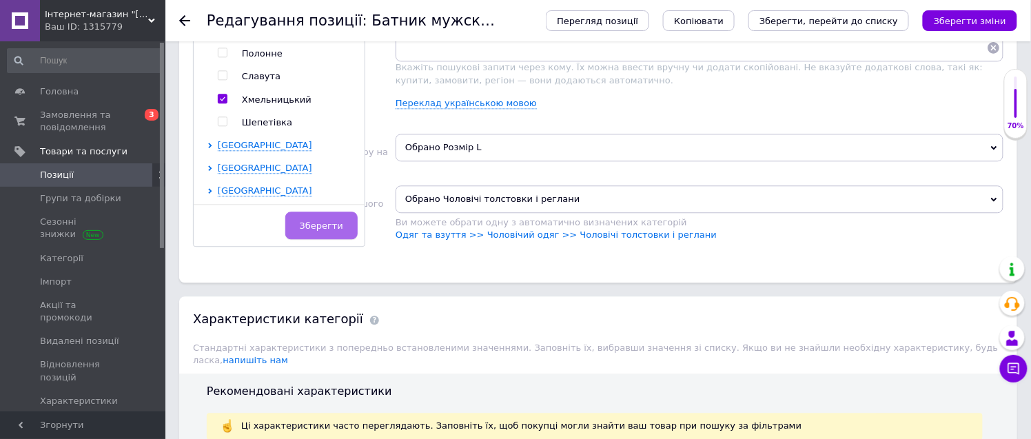
click at [318, 226] on span "Зберегти" at bounding box center [321, 225] width 43 height 10
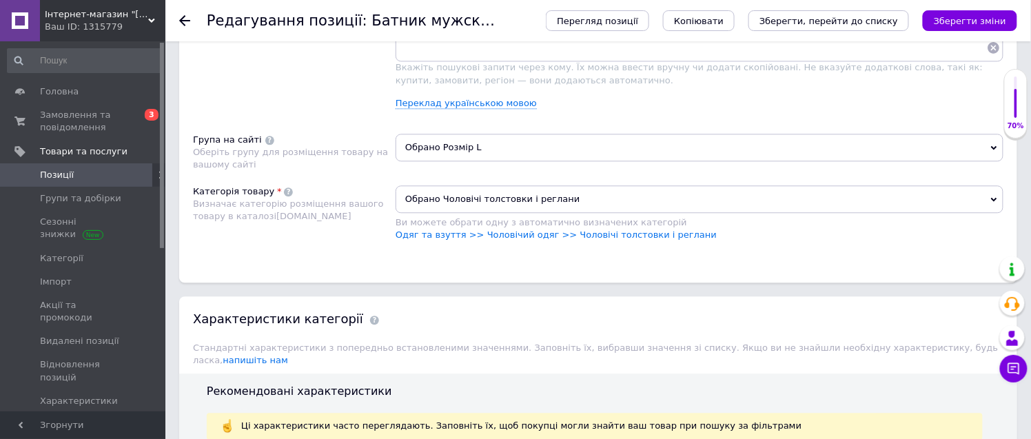
click at [444, 161] on span "Обрано Розмір L" at bounding box center [700, 148] width 608 height 28
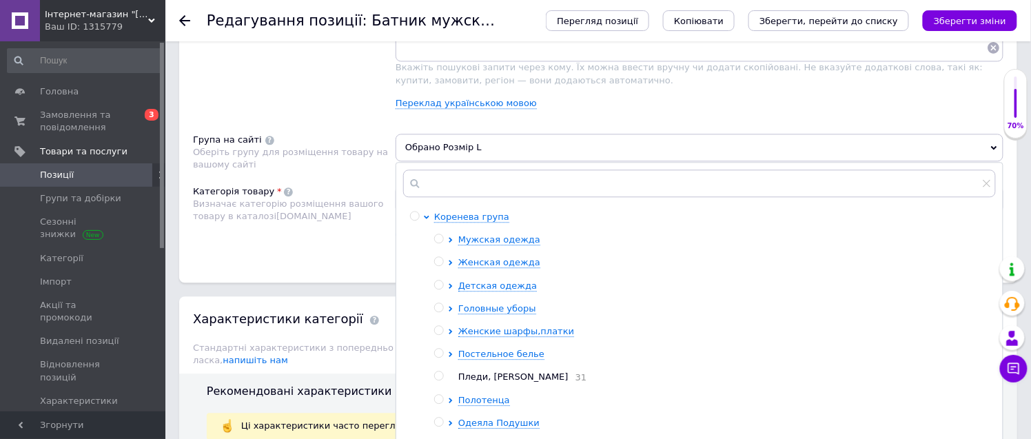
scroll to position [12, 0]
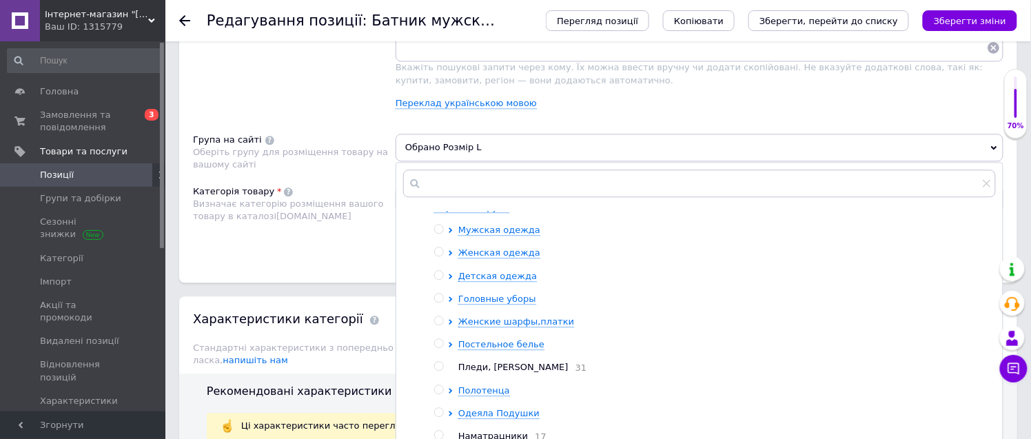
drag, startPoint x: 511, startPoint y: 292, endPoint x: 549, endPoint y: 294, distance: 37.9
click at [511, 235] on span "Мужская одежда" at bounding box center [499, 230] width 82 height 10
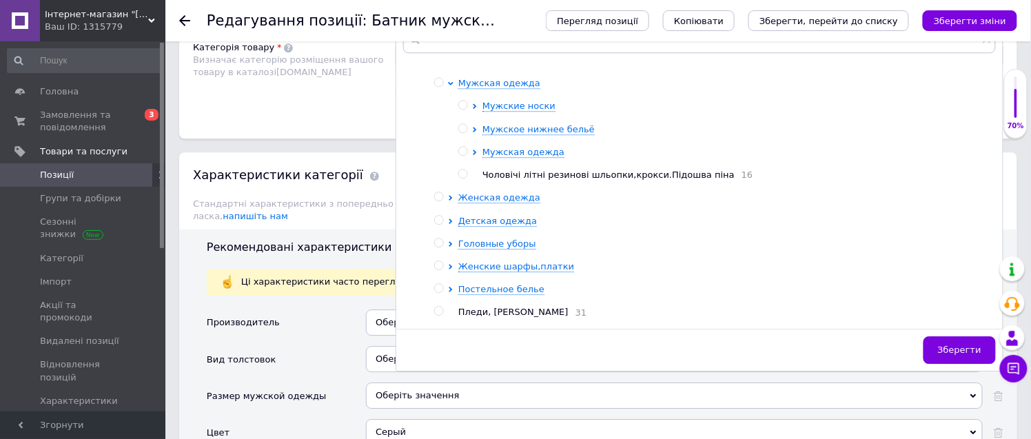
scroll to position [1078, 0]
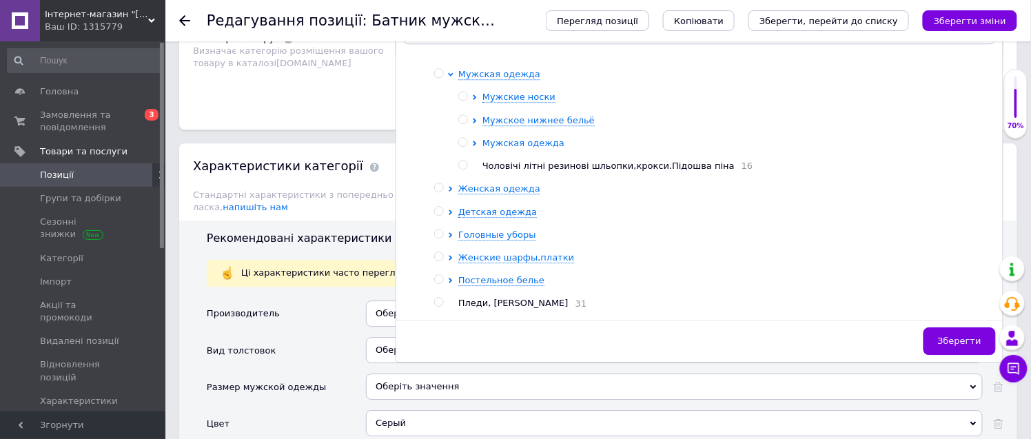
click at [533, 148] on span "Мужская одежда" at bounding box center [523, 143] width 82 height 10
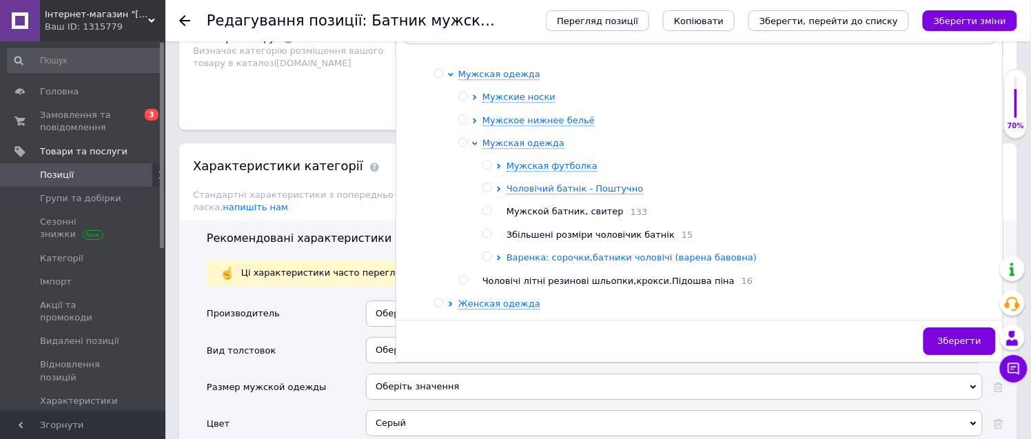
click at [540, 263] on span "Варенка: сорочки,батники чоловічі (варена бавовна)" at bounding box center [631, 257] width 250 height 10
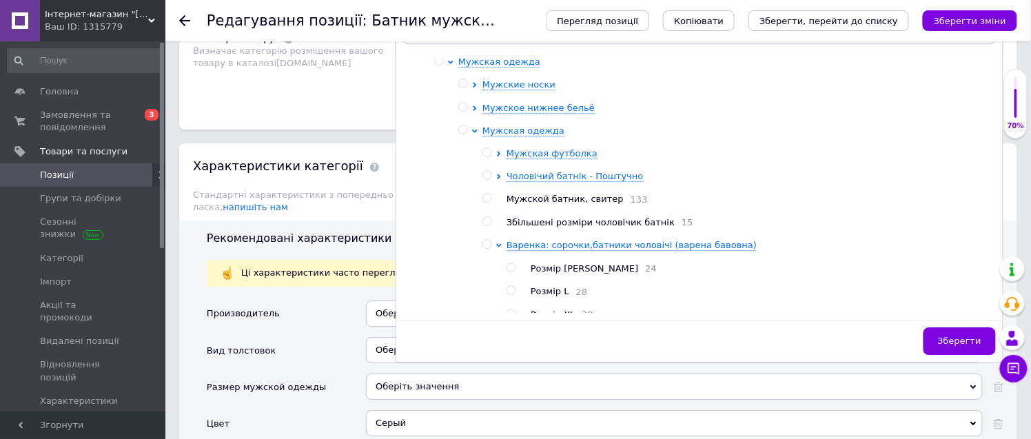
scroll to position [12, 0]
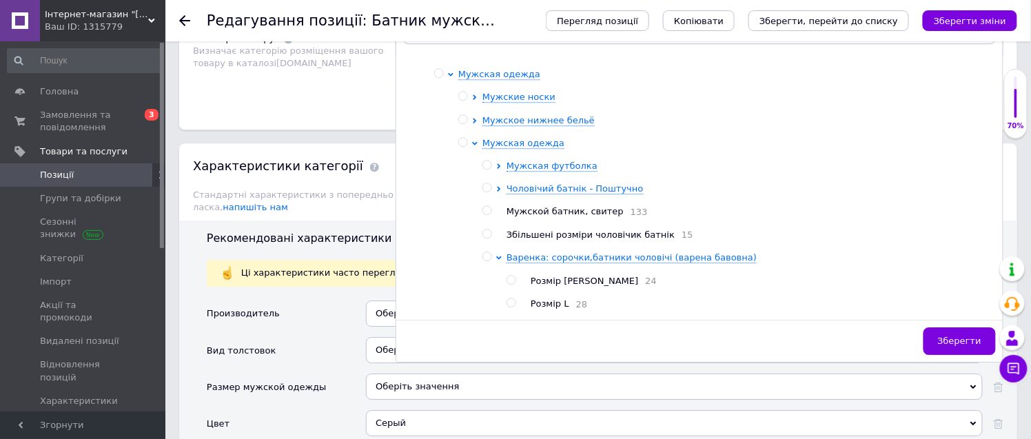
click at [560, 216] on span "Мужской батник, свитер" at bounding box center [564, 211] width 117 height 10
radio input "true"
click at [955, 346] on span "Зберегти" at bounding box center [959, 341] width 43 height 10
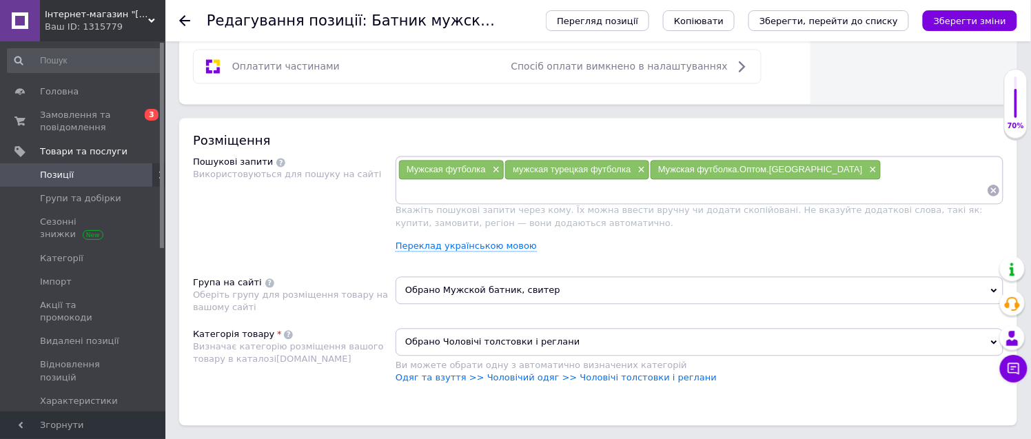
scroll to position [696, 0]
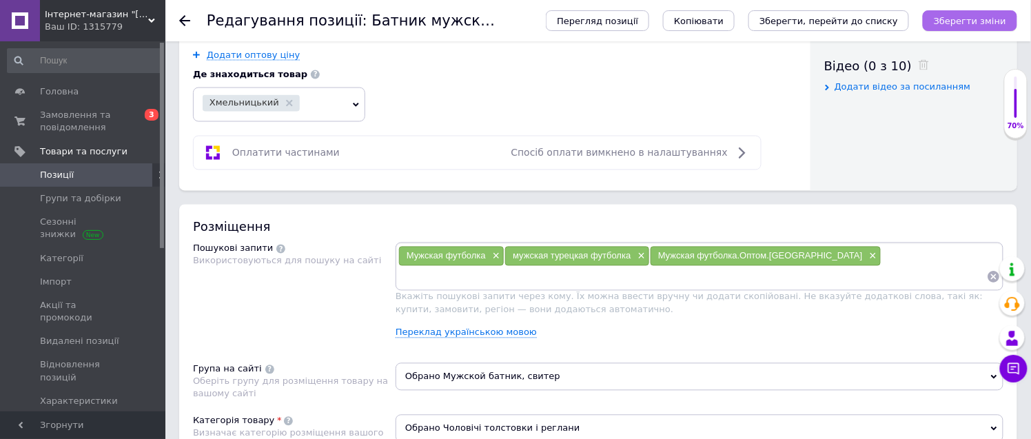
click at [970, 21] on icon "Зберегти зміни" at bounding box center [970, 21] width 72 height 10
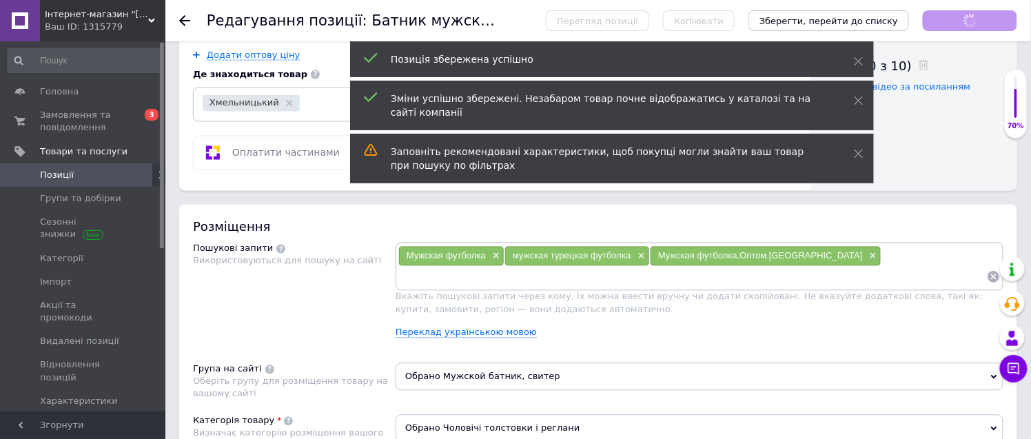
click at [183, 17] on use at bounding box center [184, 20] width 11 height 11
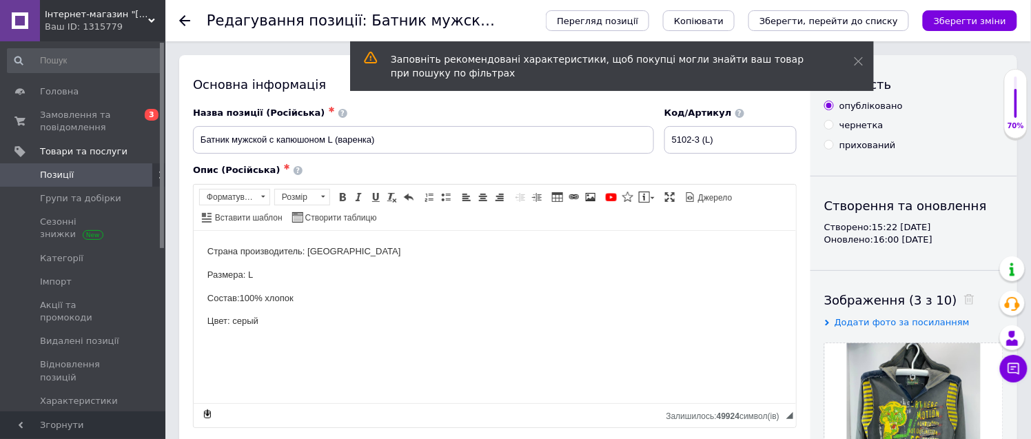
drag, startPoint x: 112, startPoint y: 176, endPoint x: 132, endPoint y: 182, distance: 20.9
click at [113, 176] on span "Позиції" at bounding box center [84, 175] width 88 height 12
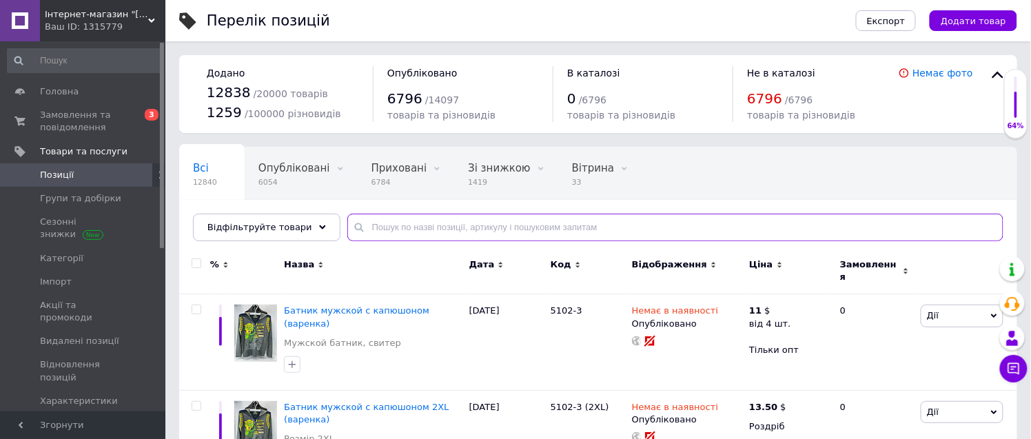
click at [398, 227] on input "text" at bounding box center [675, 228] width 656 height 28
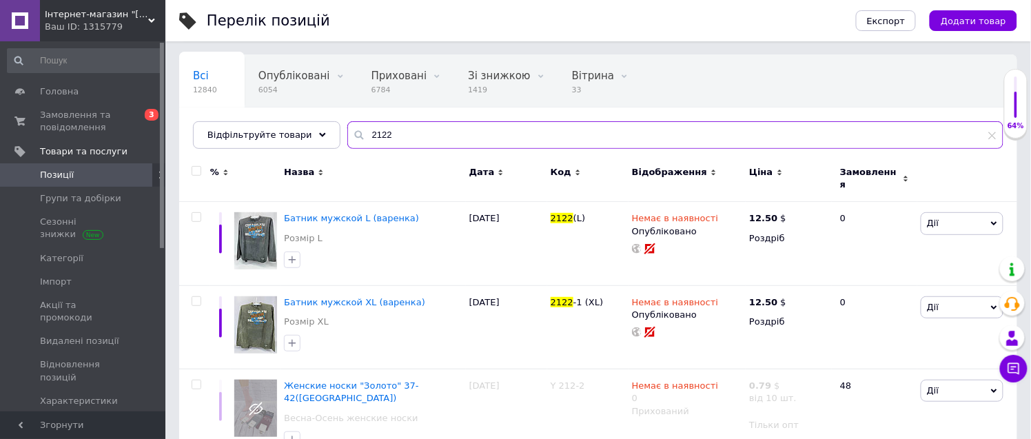
scroll to position [111, 0]
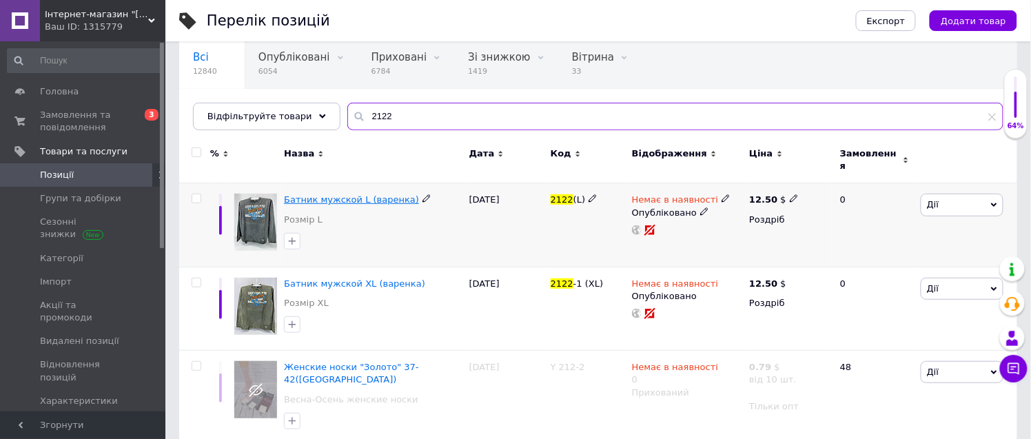
type input "2122"
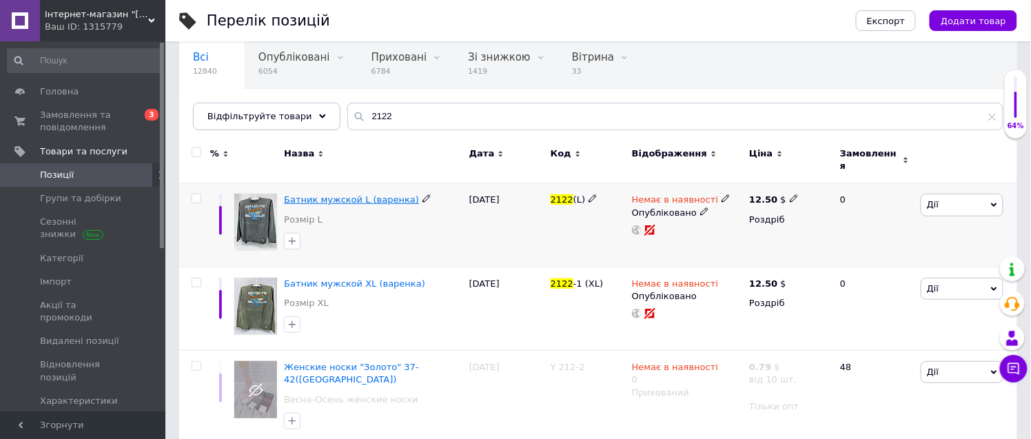
click at [321, 194] on span "Батник мужской L (варенка)" at bounding box center [351, 199] width 135 height 10
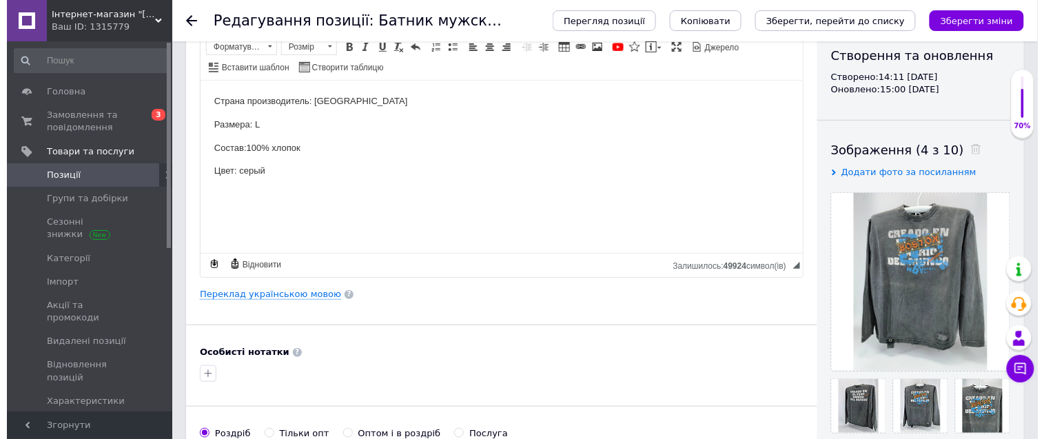
scroll to position [153, 0]
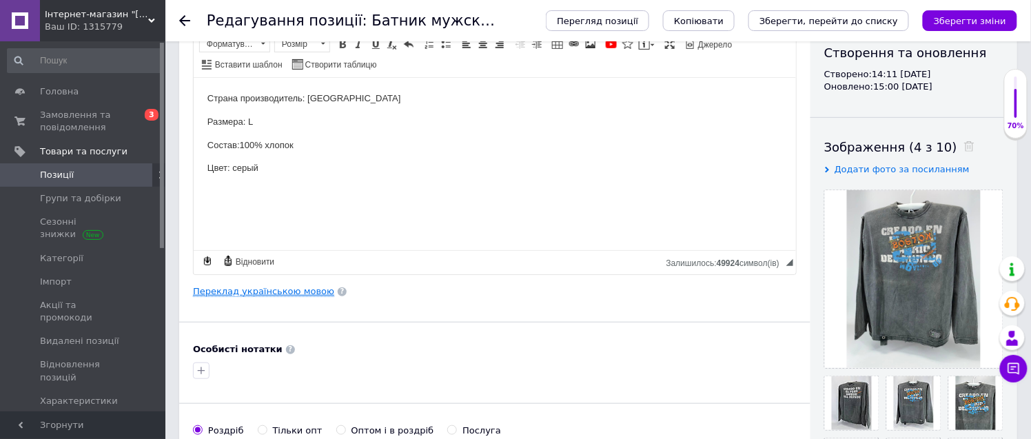
click at [267, 291] on link "Переклад українською мовою" at bounding box center [263, 291] width 141 height 11
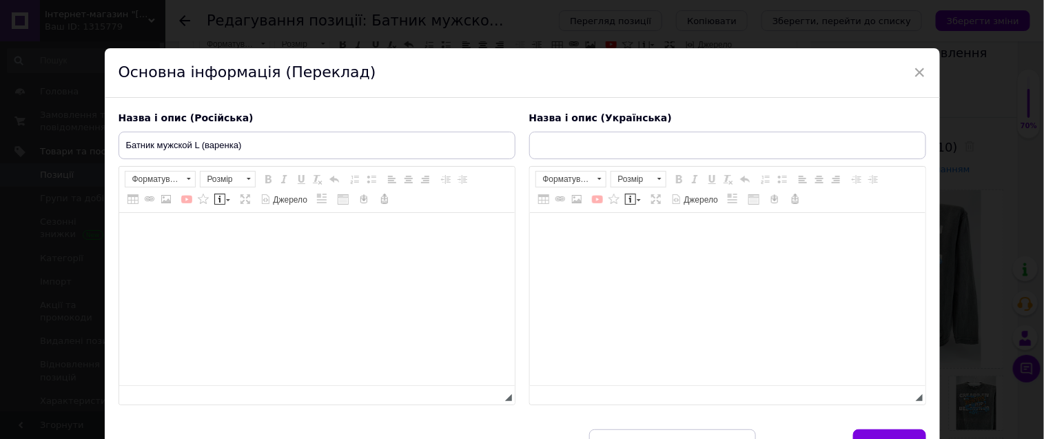
type input "Батнік чоловічий L (варенка)"
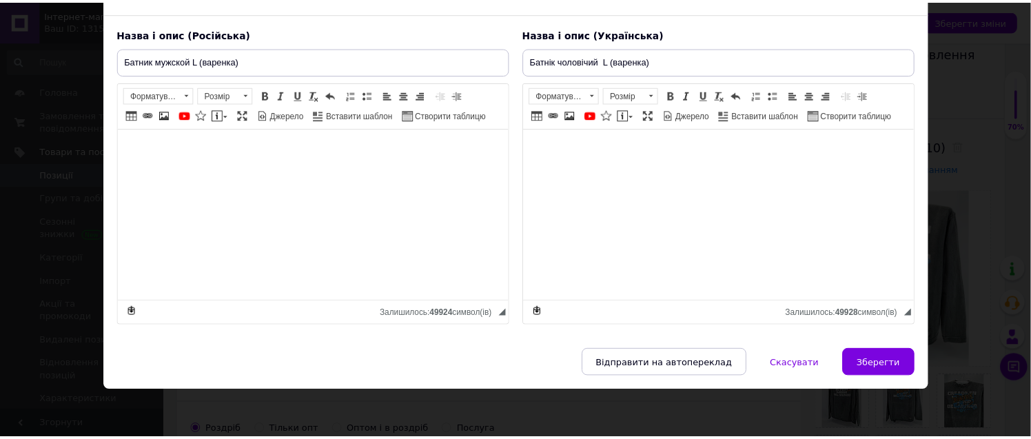
scroll to position [105, 0]
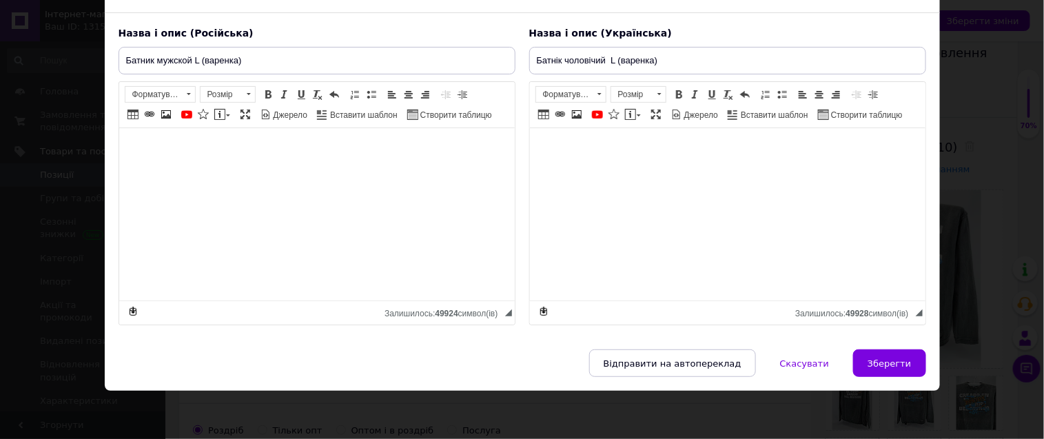
drag, startPoint x: 883, startPoint y: 356, endPoint x: 801, endPoint y: 343, distance: 83.0
click at [884, 358] on span "Зберегти" at bounding box center [889, 363] width 43 height 10
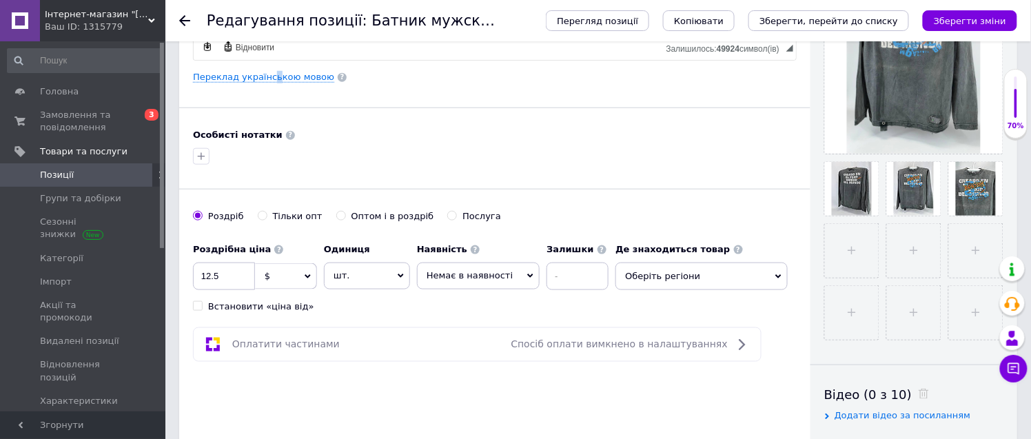
scroll to position [382, 0]
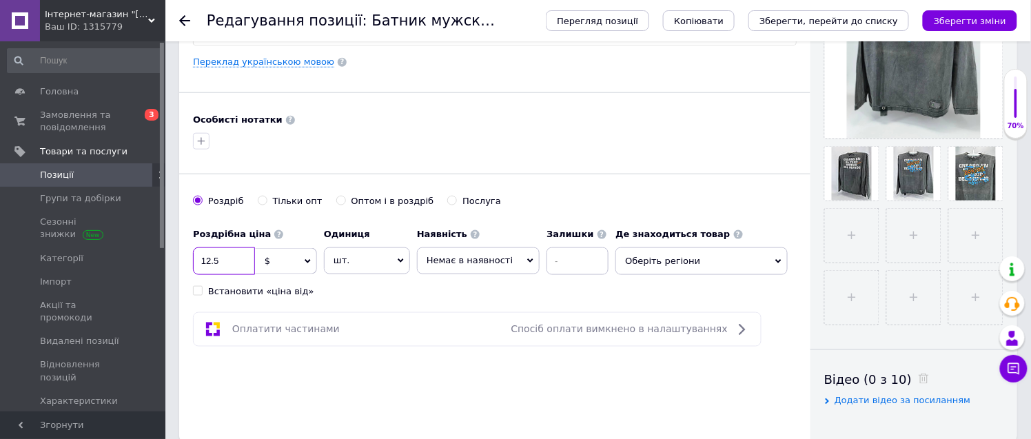
drag, startPoint x: 223, startPoint y: 263, endPoint x: 189, endPoint y: 258, distance: 33.4
click at [189, 258] on div "Основна інформація Назва позиції (Російська) ✱ Батник мужской L (варенка) Код/А…" at bounding box center [494, 57] width 631 height 769
type input "10.2"
click at [650, 264] on span "Оберіть регіони" at bounding box center [701, 261] width 172 height 28
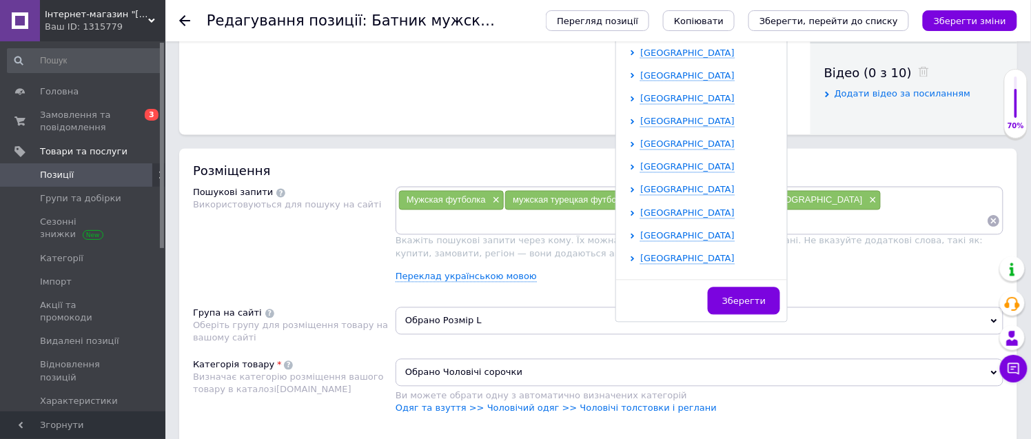
scroll to position [284, 0]
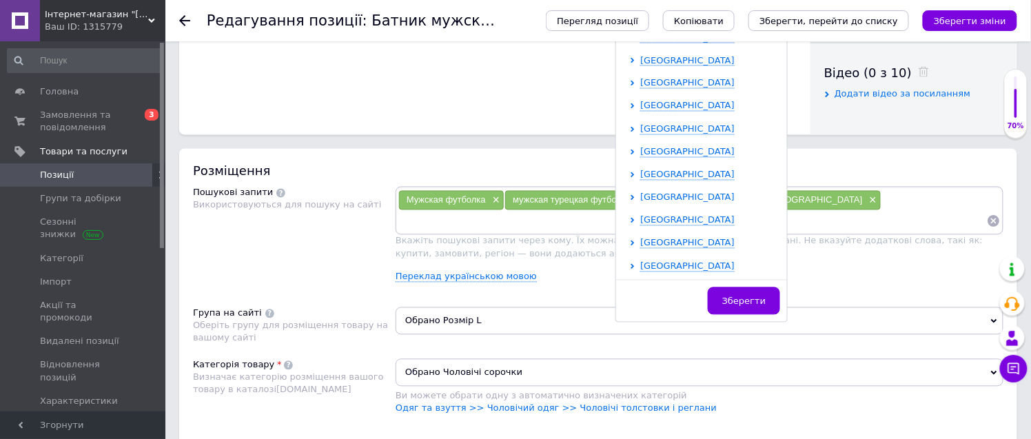
click at [646, 198] on span "[GEOGRAPHIC_DATA]" at bounding box center [687, 197] width 94 height 10
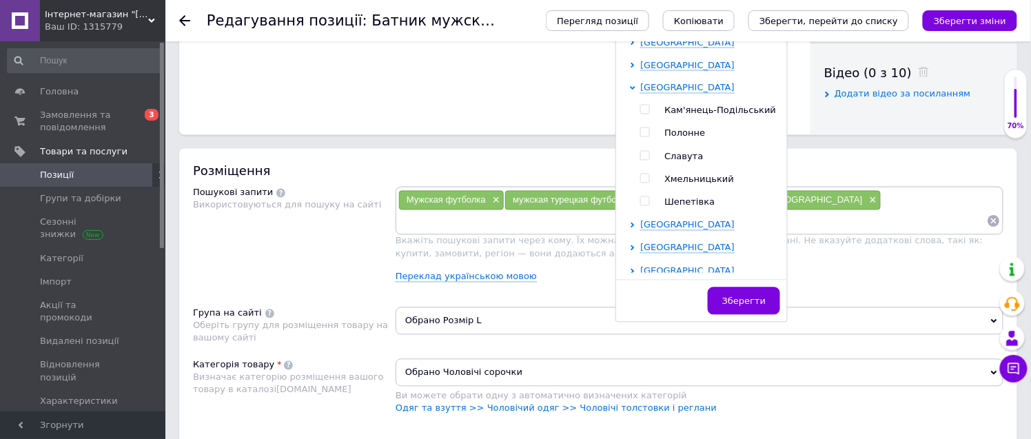
scroll to position [398, 0]
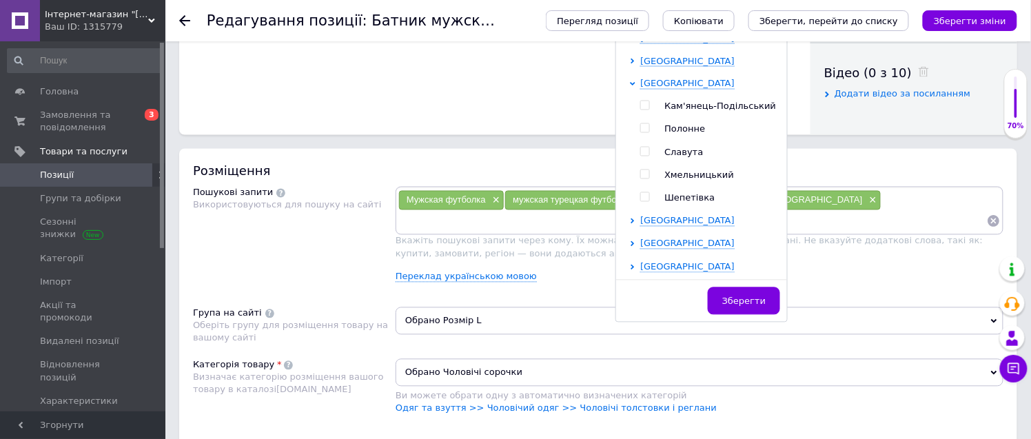
click at [640, 174] on input "checkbox" at bounding box center [644, 174] width 9 height 9
checkbox input "true"
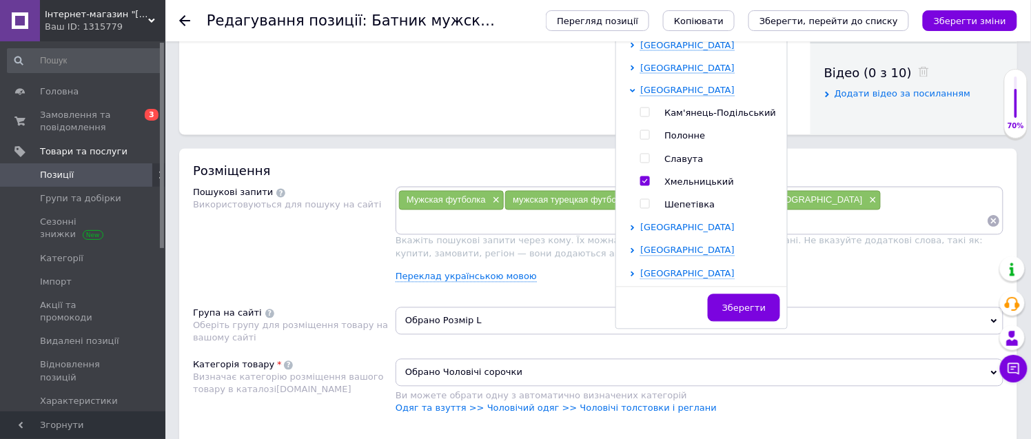
scroll to position [696, 0]
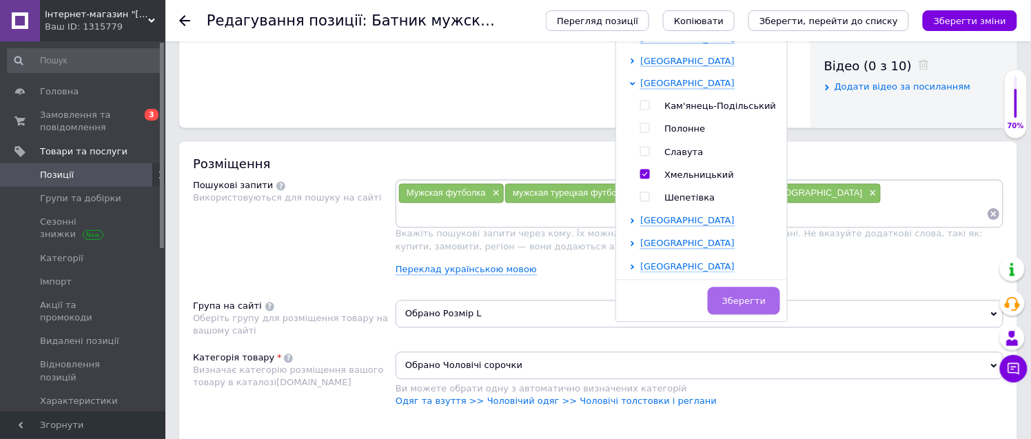
click at [736, 294] on button "Зберегти" at bounding box center [744, 301] width 72 height 28
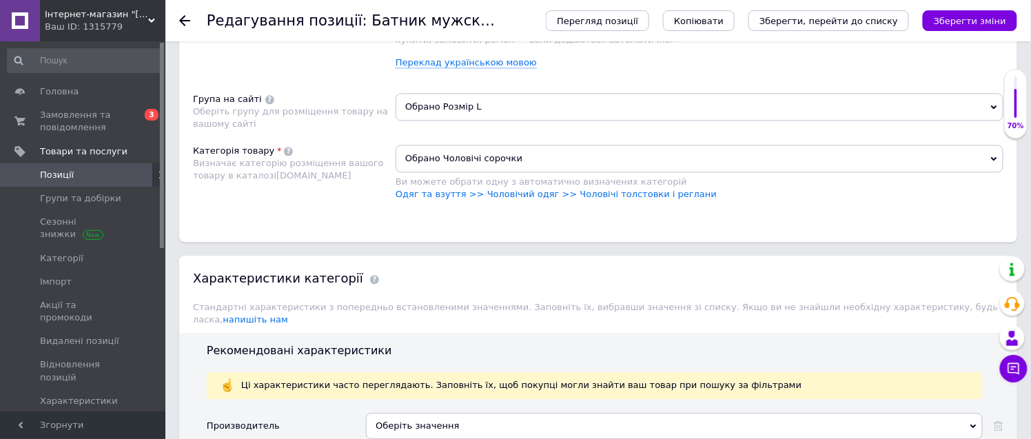
scroll to position [925, 0]
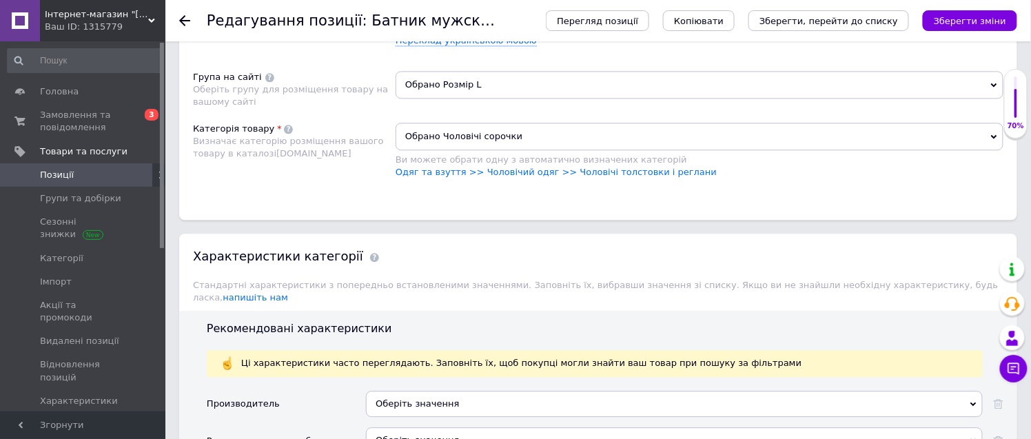
click at [447, 99] on span "Обрано Розмір L" at bounding box center [700, 85] width 608 height 28
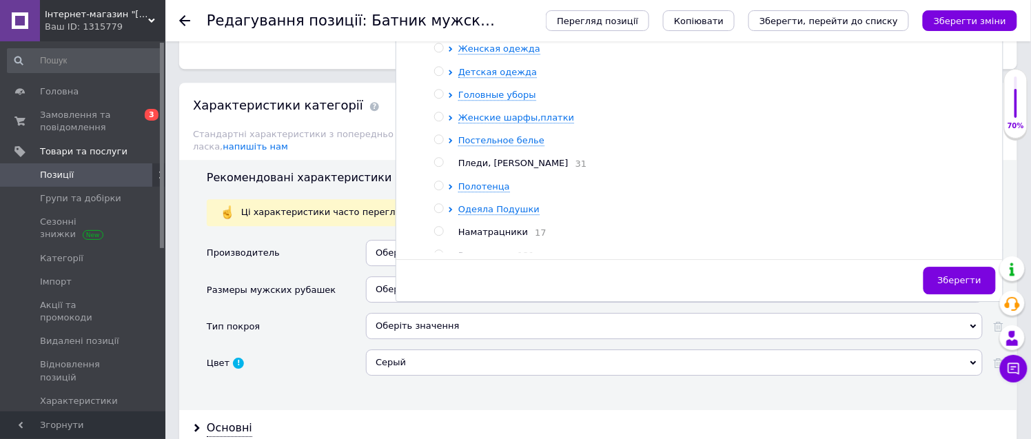
scroll to position [1078, 0]
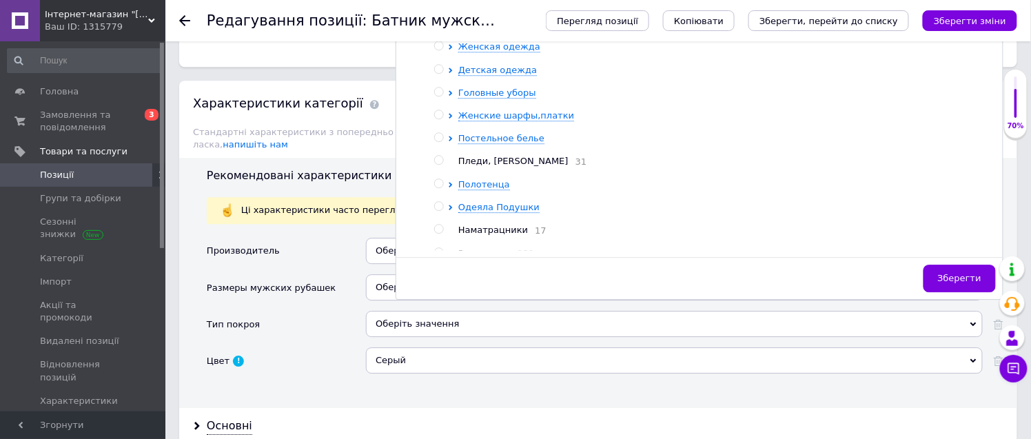
click at [513, 29] on span "Мужская одежда" at bounding box center [499, 24] width 82 height 10
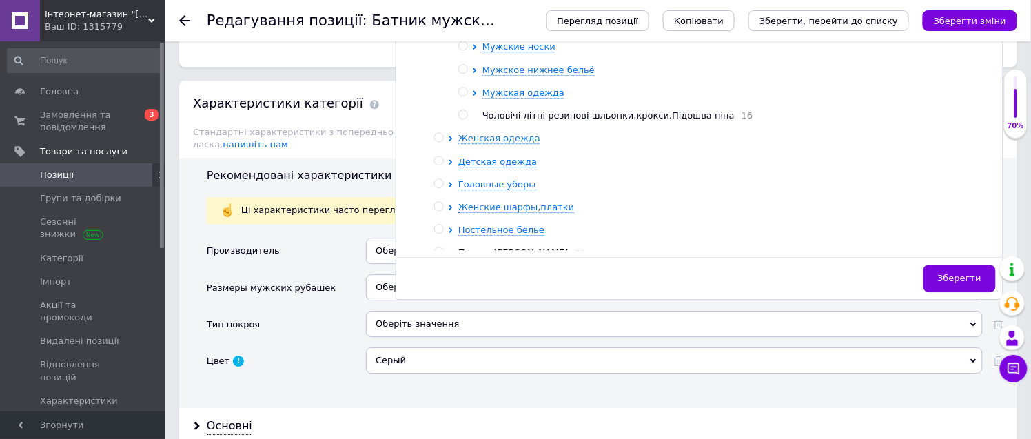
drag, startPoint x: 526, startPoint y: 218, endPoint x: 606, endPoint y: 285, distance: 104.2
click at [527, 98] on span "Мужская одежда" at bounding box center [523, 93] width 82 height 10
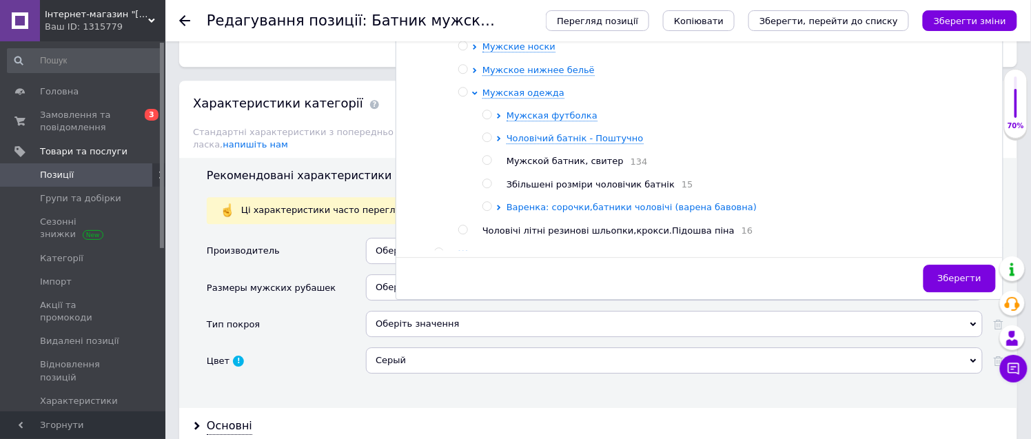
click at [587, 212] on span "Варенка: сорочки,батники чоловічі (варена бавовна)" at bounding box center [631, 207] width 250 height 10
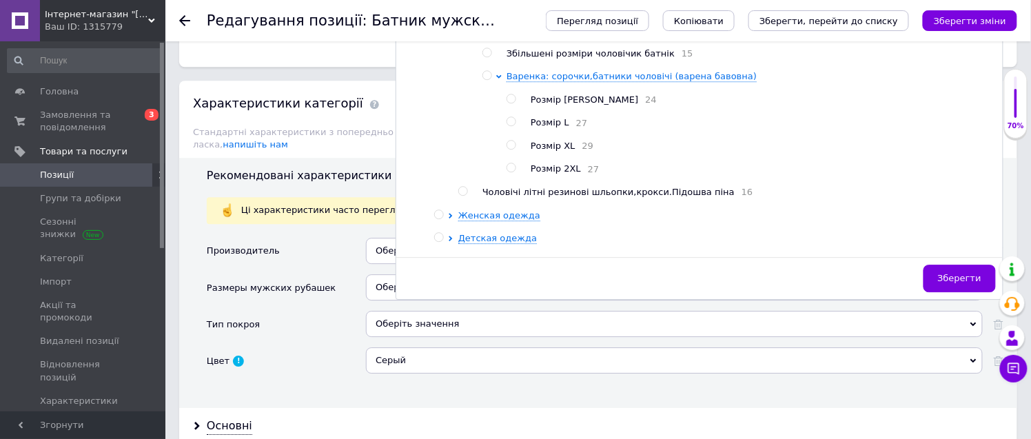
scroll to position [153, 0]
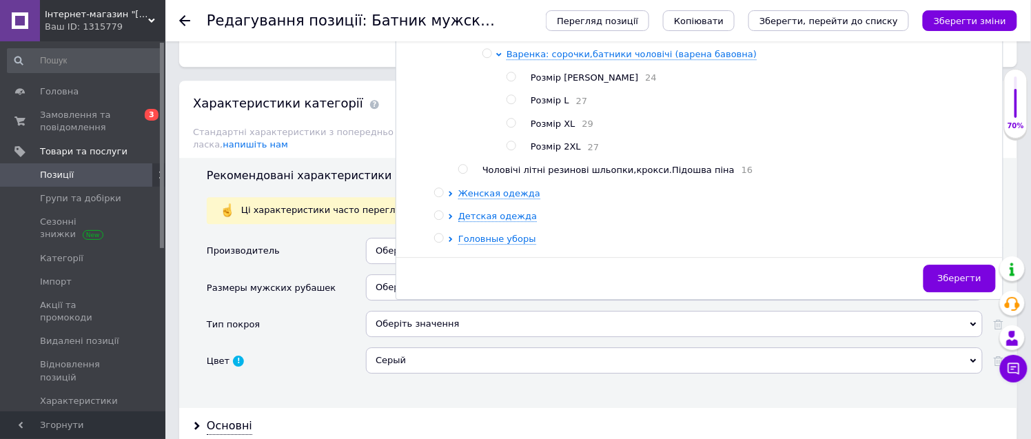
drag, startPoint x: 507, startPoint y: 228, endPoint x: 888, endPoint y: 431, distance: 431.3
click at [508, 104] on input "radio" at bounding box center [510, 99] width 9 height 9
radio input "true"
click at [965, 283] on span "Зберегти" at bounding box center [959, 278] width 43 height 10
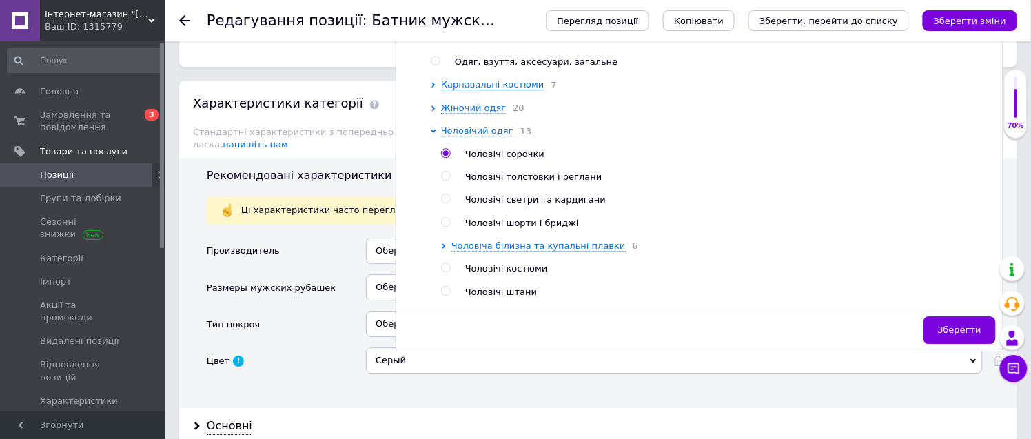
drag, startPoint x: 446, startPoint y: 314, endPoint x: 473, endPoint y: 314, distance: 26.9
click at [449, 181] on input "radio" at bounding box center [445, 176] width 9 height 9
radio input "true"
radio input "false"
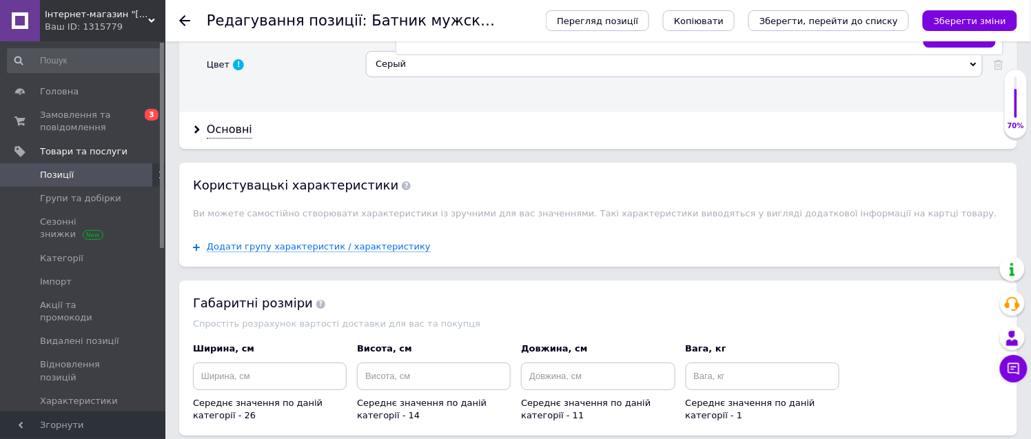
scroll to position [1385, 0]
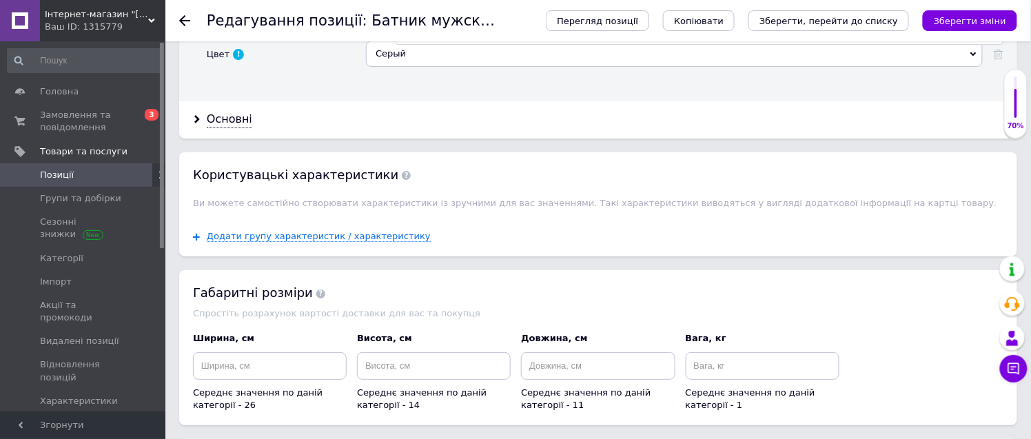
click at [952, 28] on span "Зберегти" at bounding box center [959, 23] width 43 height 10
click at [973, 23] on icon "Зберегти зміни" at bounding box center [970, 21] width 72 height 10
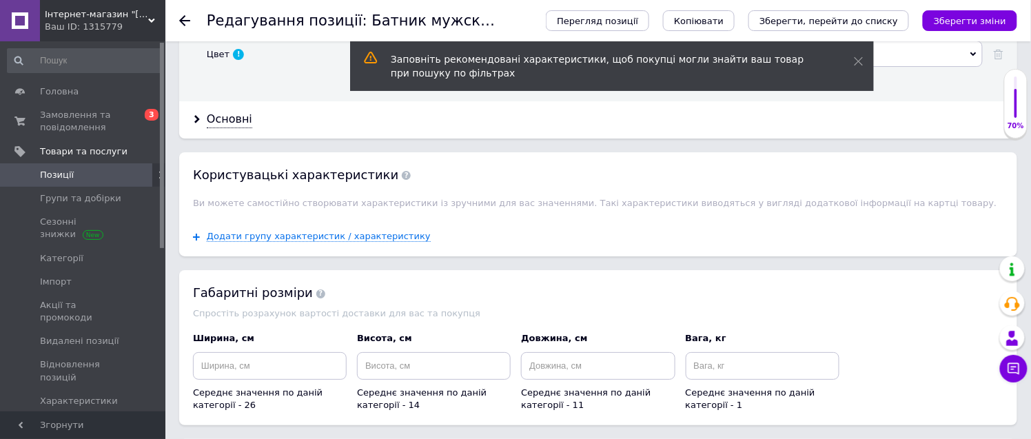
click at [120, 174] on span "Позиції" at bounding box center [84, 175] width 88 height 12
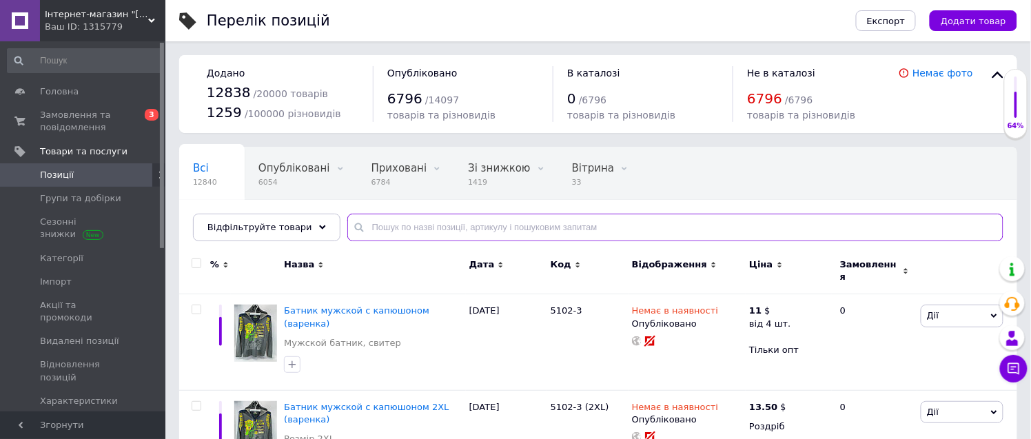
click at [370, 221] on input "text" at bounding box center [675, 228] width 656 height 28
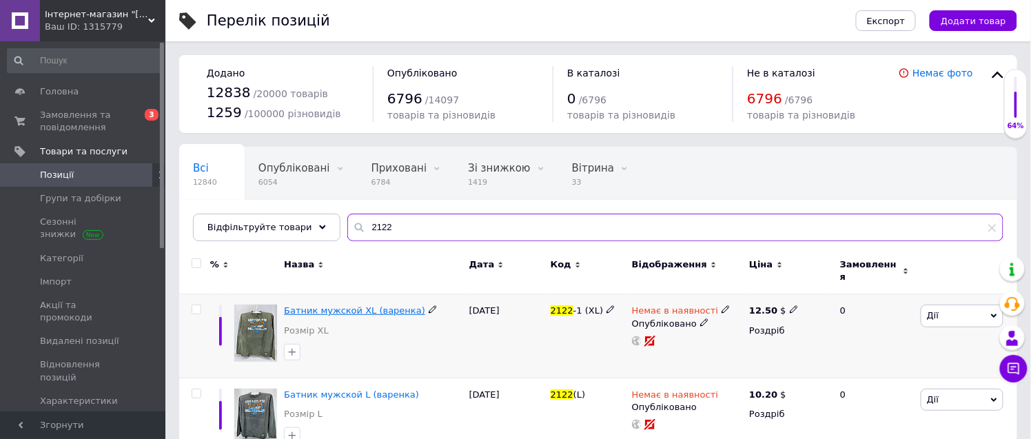
type input "2122"
click at [362, 305] on span "Батник мужской XL (варенка)" at bounding box center [354, 310] width 141 height 10
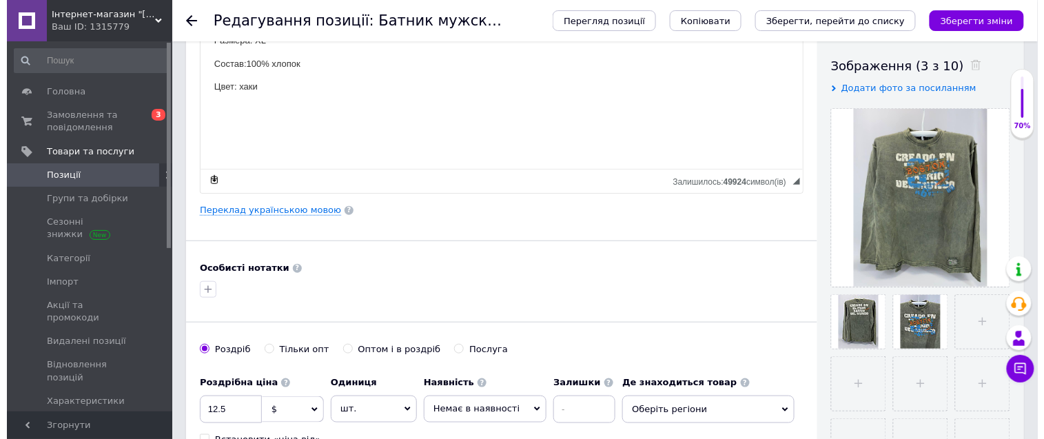
scroll to position [306, 0]
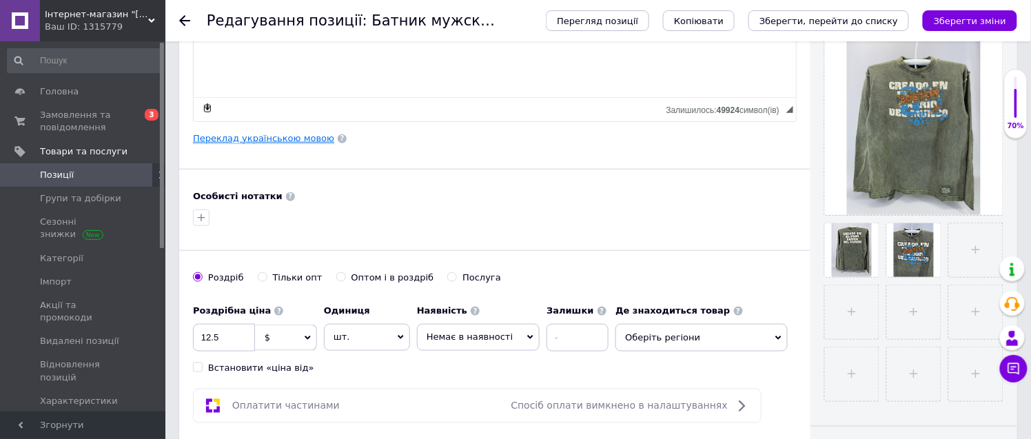
click at [283, 138] on link "Переклад українською мовою" at bounding box center [263, 138] width 141 height 11
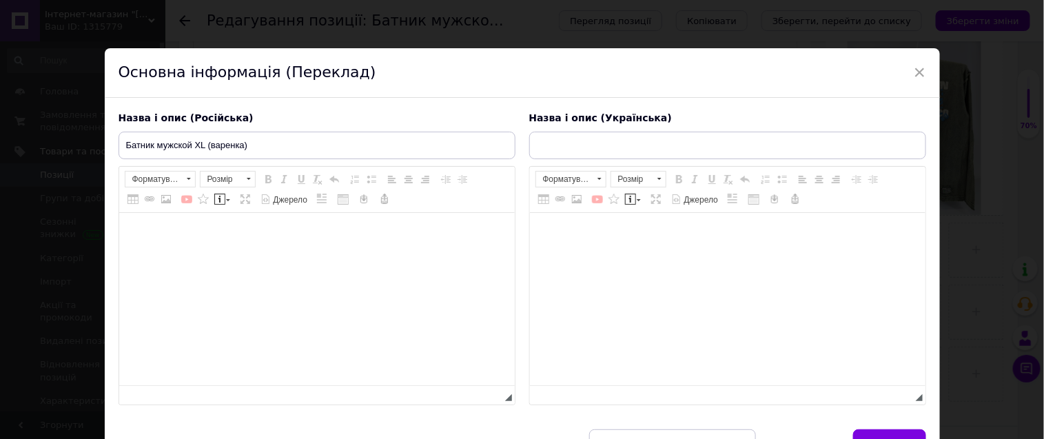
type input "Батнік чоловічий XL (варенка)"
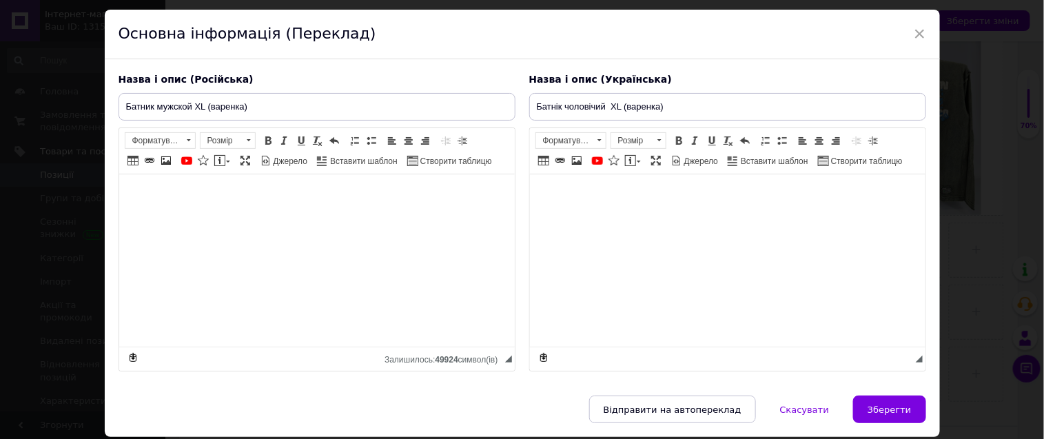
scroll to position [76, 0]
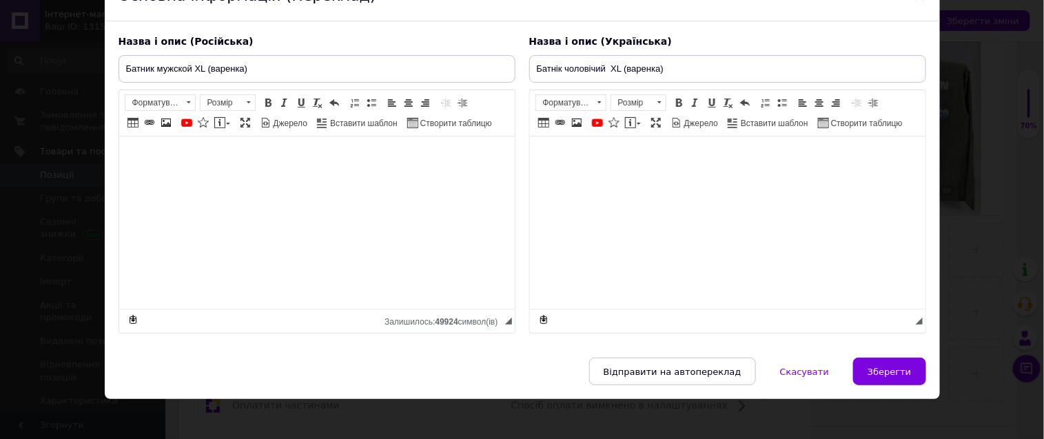
drag, startPoint x: 896, startPoint y: 393, endPoint x: 797, endPoint y: 384, distance: 99.6
click at [896, 377] on span "Зберегти" at bounding box center [889, 372] width 43 height 10
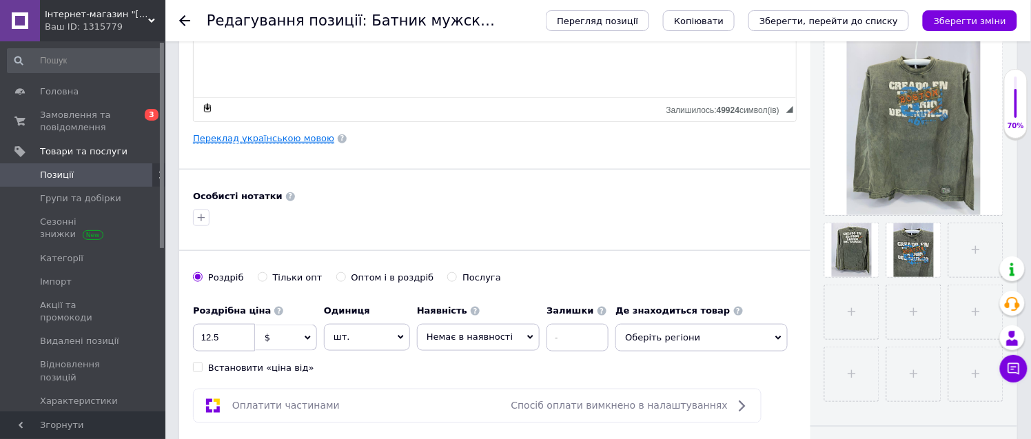
click at [263, 138] on link "Переклад українською мовою" at bounding box center [263, 138] width 141 height 11
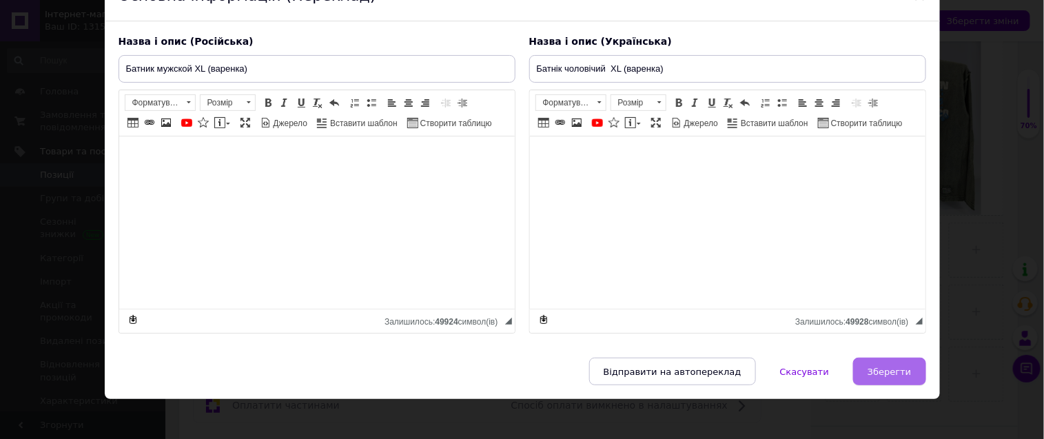
click at [892, 377] on span "Зберегти" at bounding box center [889, 372] width 43 height 10
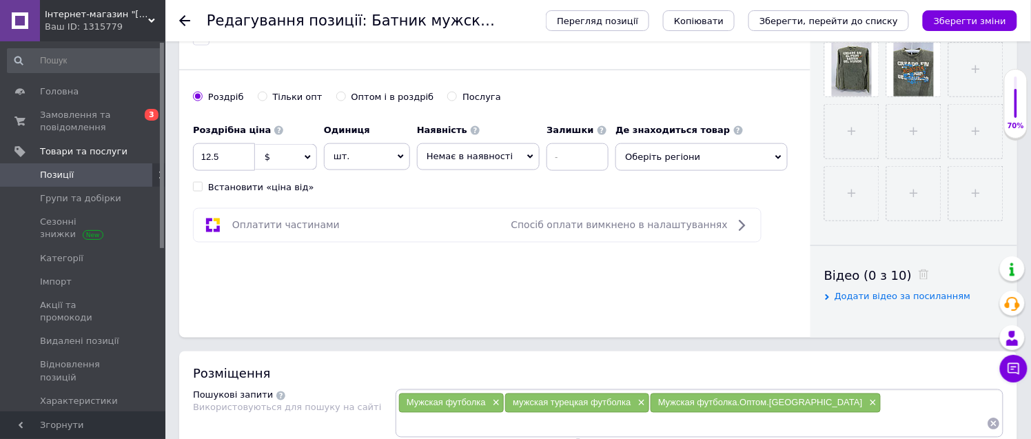
scroll to position [459, 0]
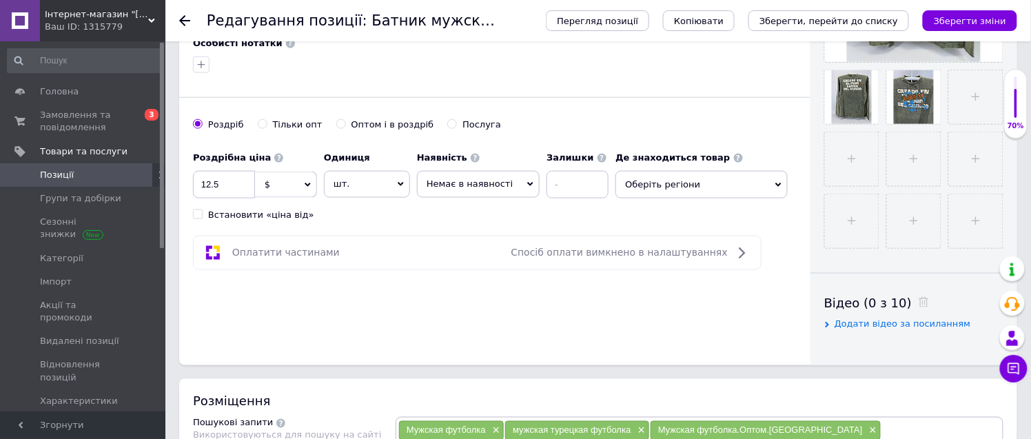
click at [659, 184] on span "Оберіть регіони" at bounding box center [701, 185] width 172 height 28
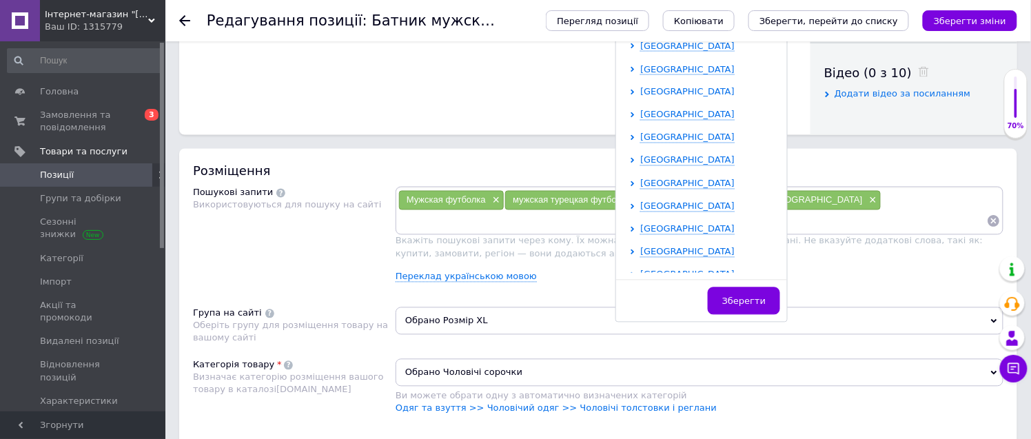
scroll to position [284, 0]
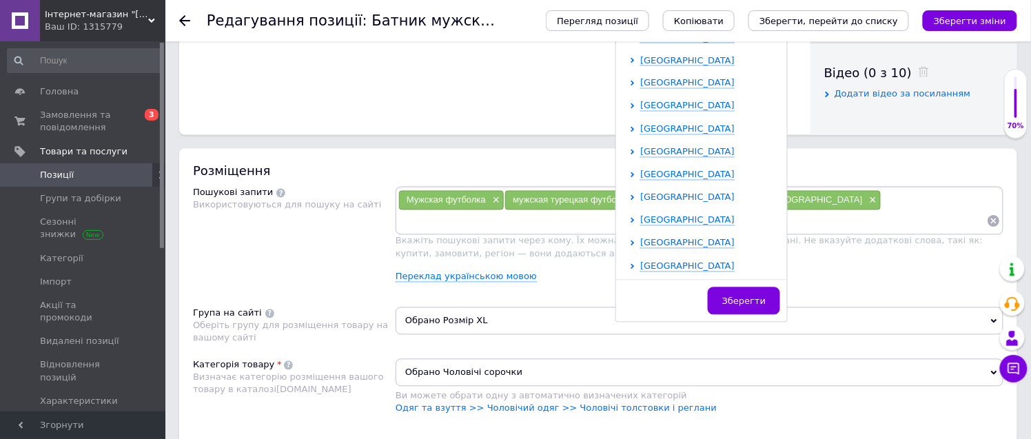
click at [664, 201] on span "[GEOGRAPHIC_DATA]" at bounding box center [687, 197] width 94 height 10
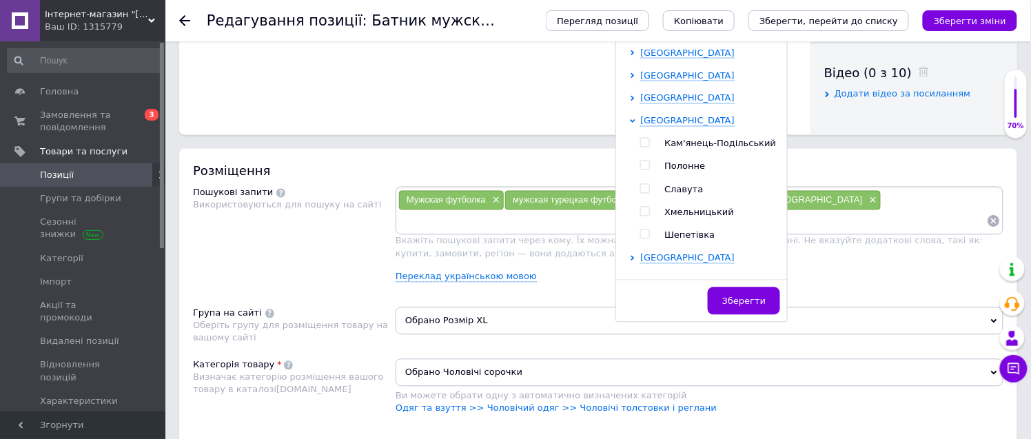
click at [640, 212] on input "checkbox" at bounding box center [644, 211] width 9 height 9
checkbox input "true"
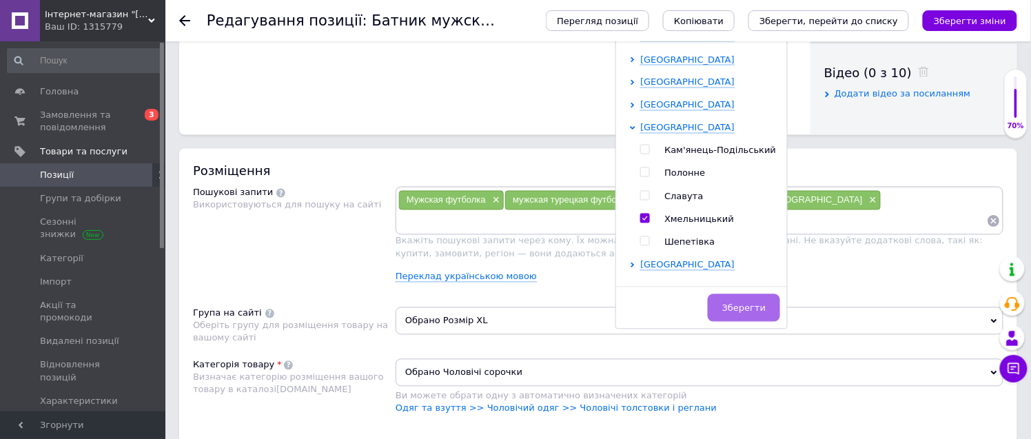
scroll to position [696, 0]
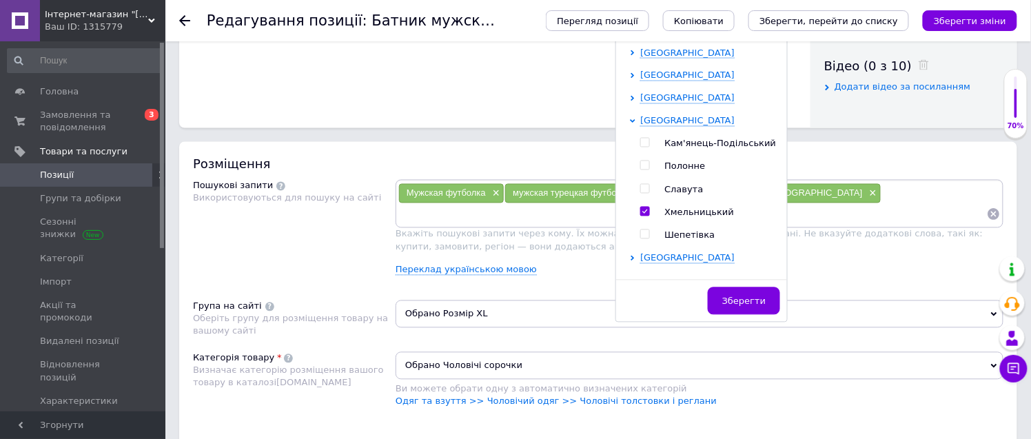
drag, startPoint x: 741, startPoint y: 308, endPoint x: 724, endPoint y: 280, distance: 32.1
click at [743, 305] on span "Зберегти" at bounding box center [743, 301] width 43 height 10
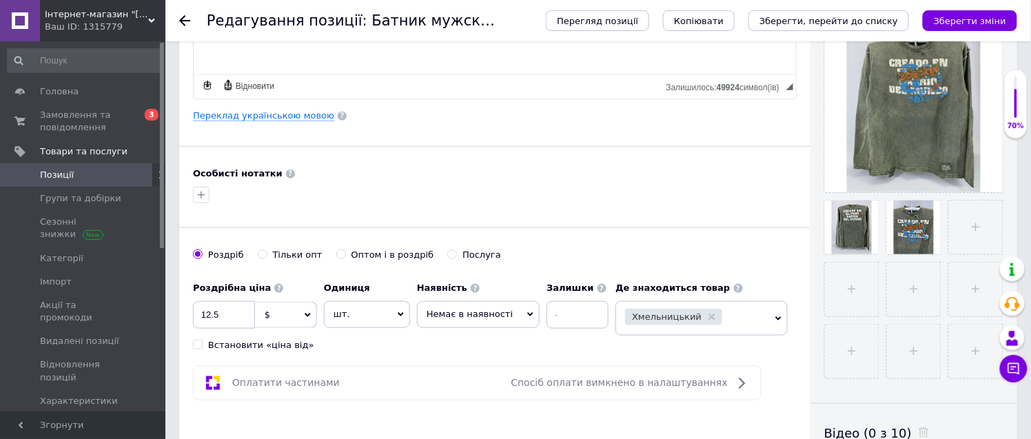
scroll to position [389, 0]
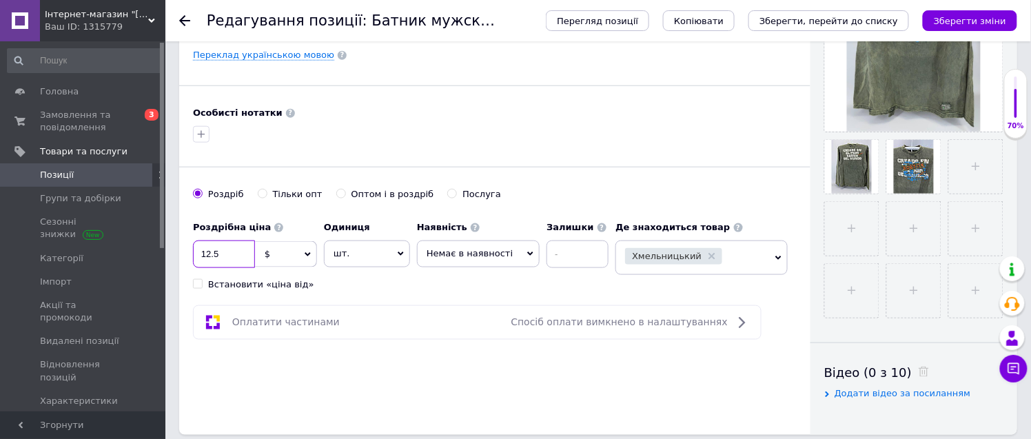
drag, startPoint x: 223, startPoint y: 252, endPoint x: 195, endPoint y: 243, distance: 29.0
click at [192, 245] on div "Основна інформація Назва позиції (Російська) ✱ Батник мужской XL (варенка) Код/…" at bounding box center [494, 50] width 631 height 769
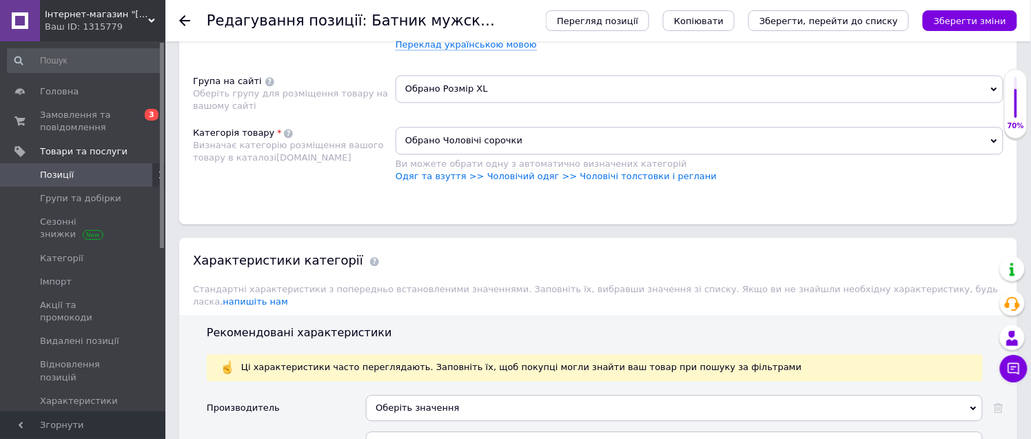
scroll to position [925, 0]
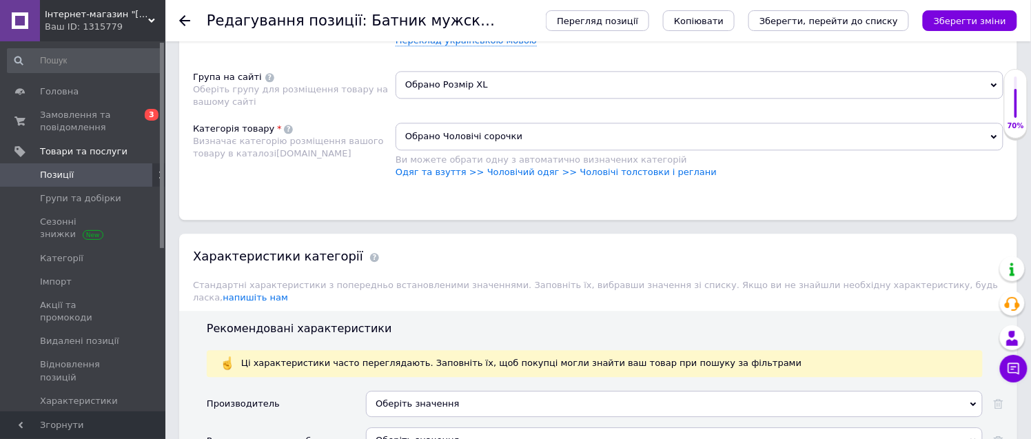
type input "10.2"
click at [477, 150] on span "Обрано Чоловічі сорочки" at bounding box center [700, 137] width 608 height 28
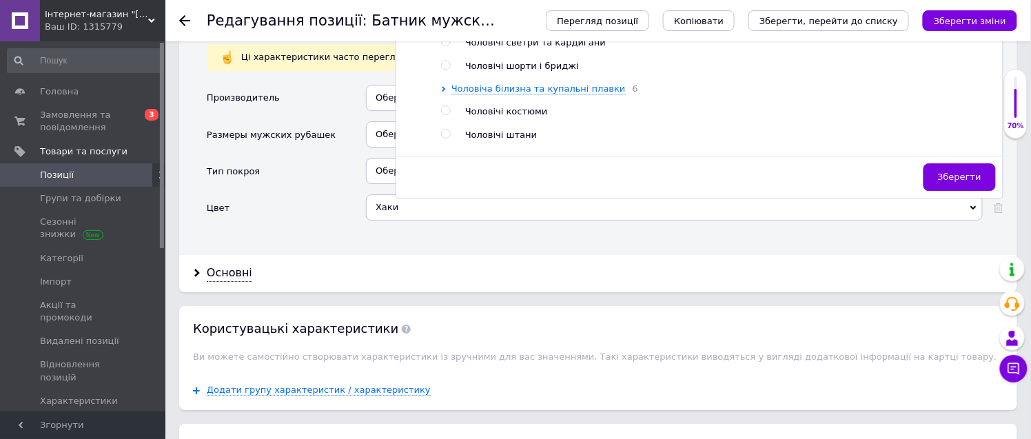
scroll to position [153, 0]
click at [444, 28] on input "radio" at bounding box center [445, 23] width 9 height 9
radio input "true"
radio input "false"
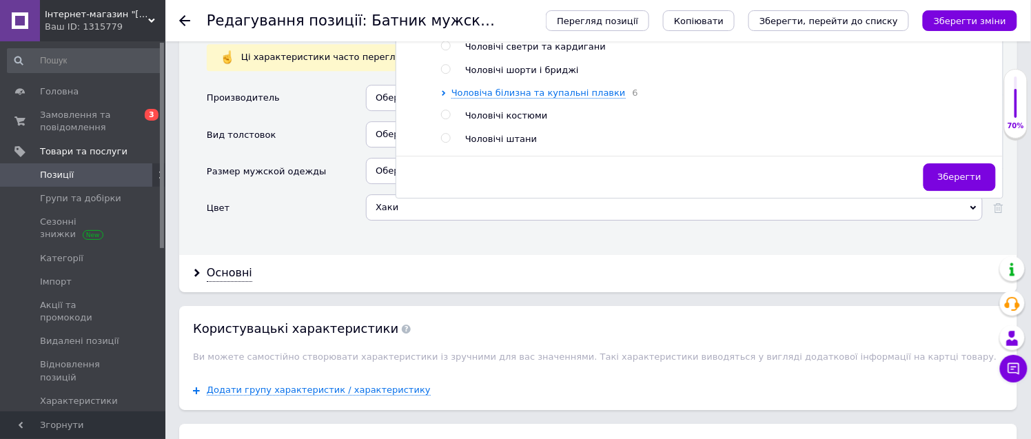
drag, startPoint x: 959, startPoint y: 305, endPoint x: 952, endPoint y: 293, distance: 14.2
click at [959, 182] on span "Зберегти" at bounding box center [959, 177] width 43 height 10
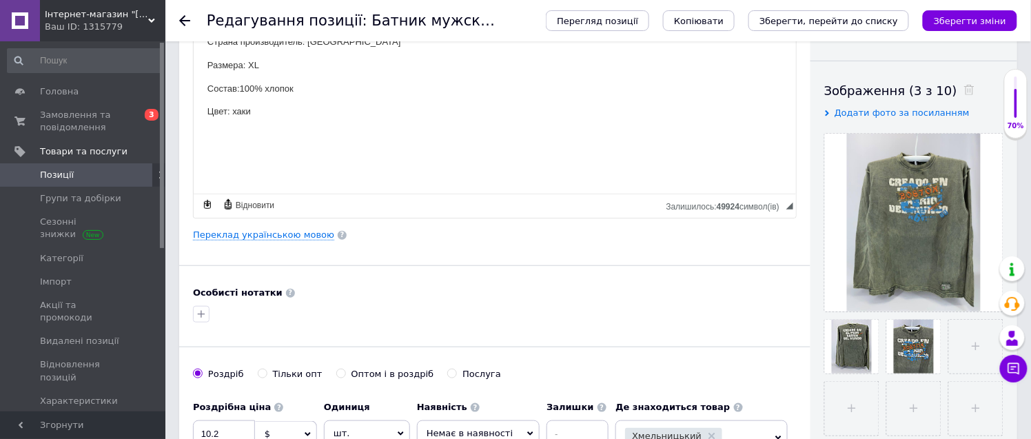
scroll to position [0, 0]
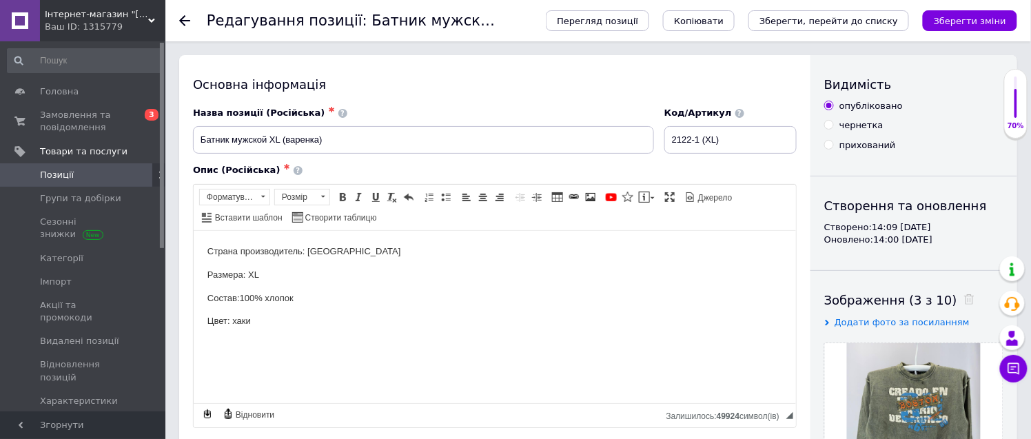
click at [965, 18] on icon "Зберегти зміни" at bounding box center [970, 21] width 72 height 10
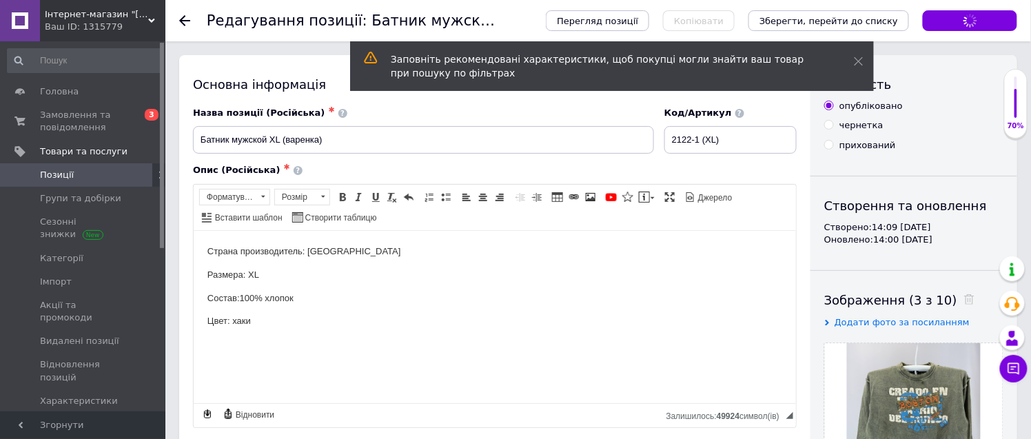
click at [180, 19] on use at bounding box center [184, 20] width 11 height 11
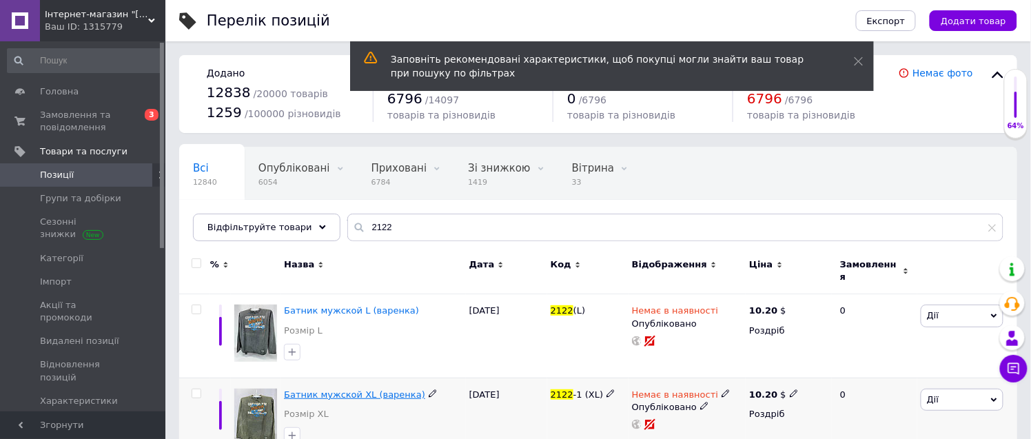
click at [345, 389] on span "Батник мужской XL (варенка)" at bounding box center [354, 394] width 141 height 10
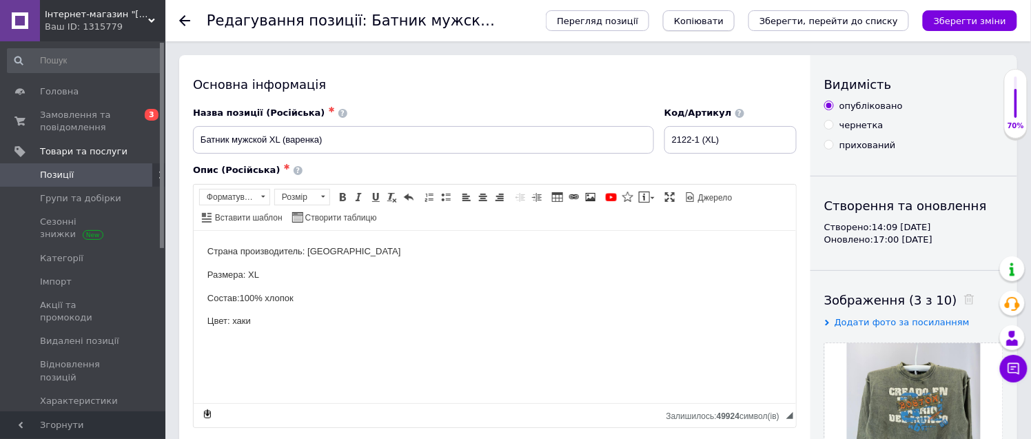
click at [724, 23] on span "Копіювати" at bounding box center [699, 21] width 50 height 10
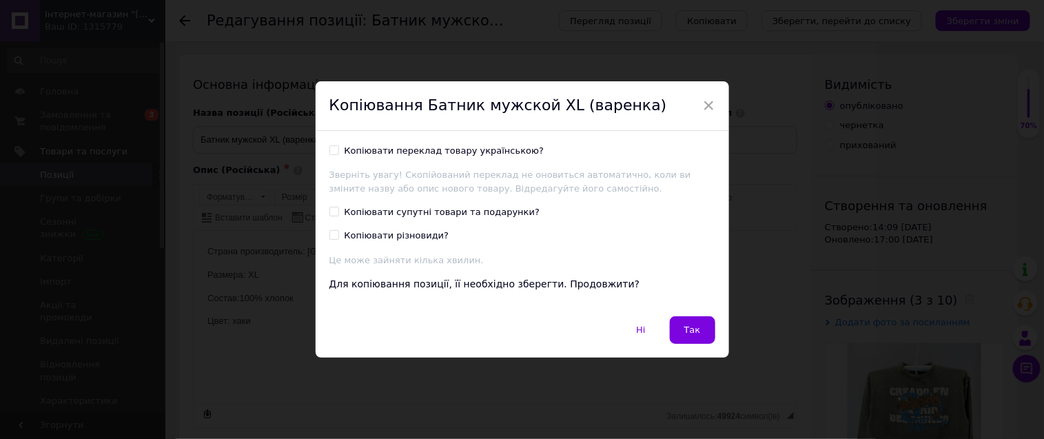
click at [329, 149] on input "Копіювати переклад товару українською?" at bounding box center [333, 149] width 9 height 9
checkbox input "true"
click at [686, 326] on span "Так" at bounding box center [692, 330] width 17 height 10
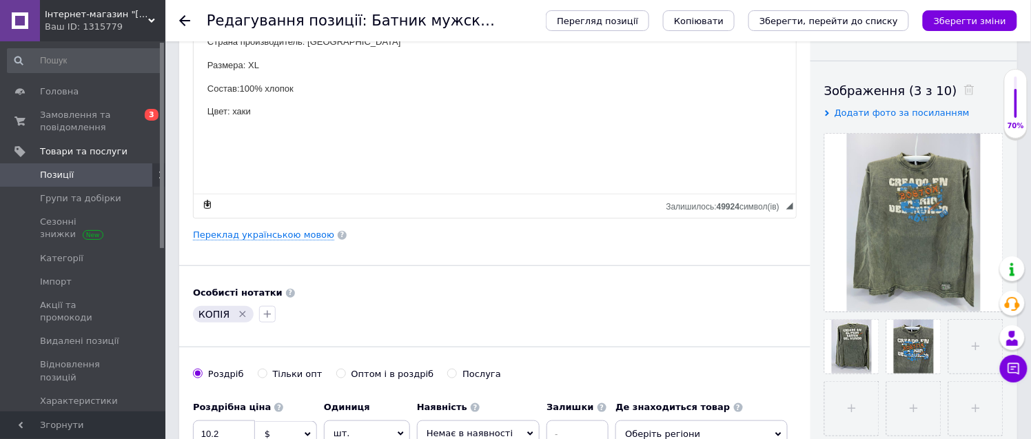
scroll to position [229, 0]
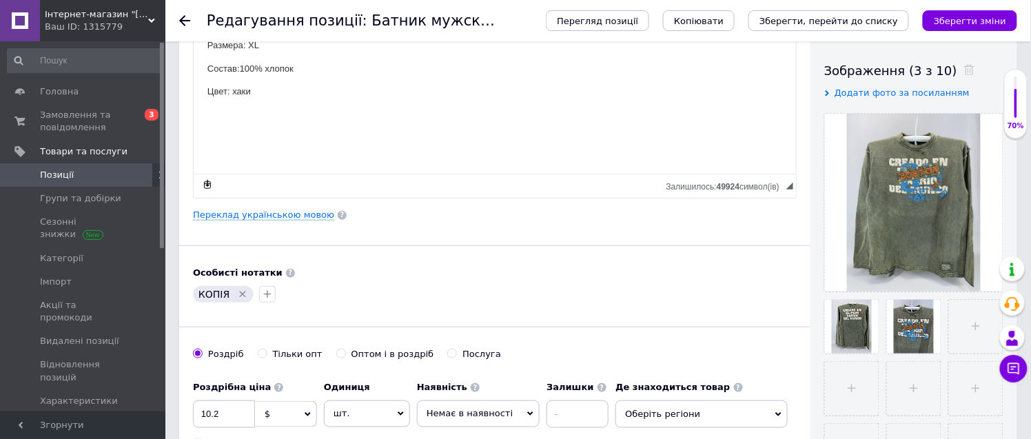
click at [239, 297] on icon "Видалити мітку" at bounding box center [242, 294] width 11 height 11
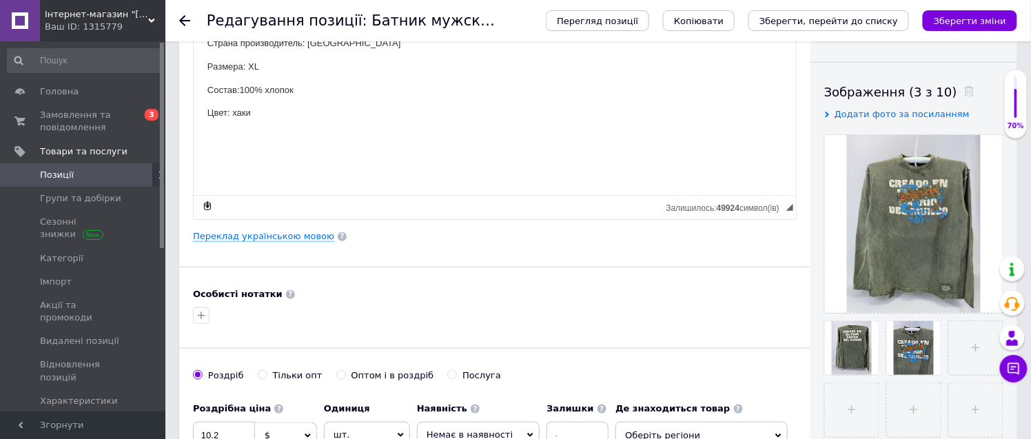
scroll to position [0, 0]
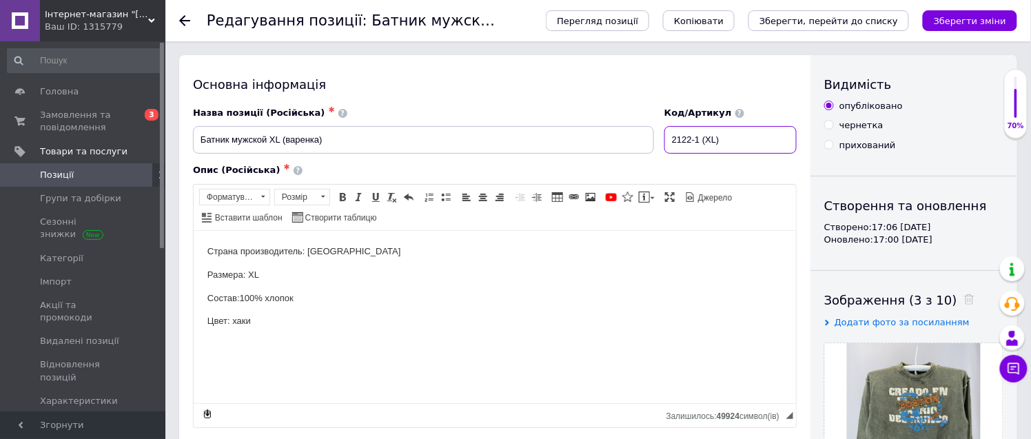
click at [711, 140] on input "2122-1 (XL)" at bounding box center [730, 140] width 132 height 28
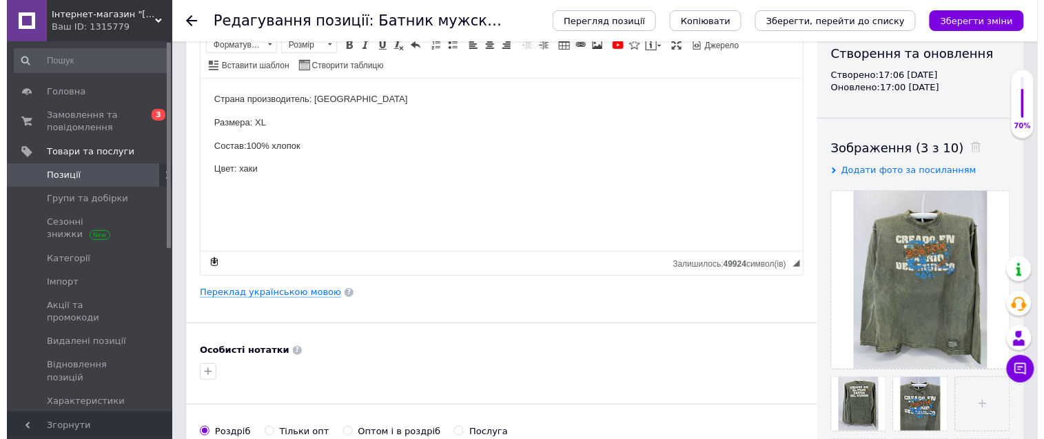
scroll to position [153, 0]
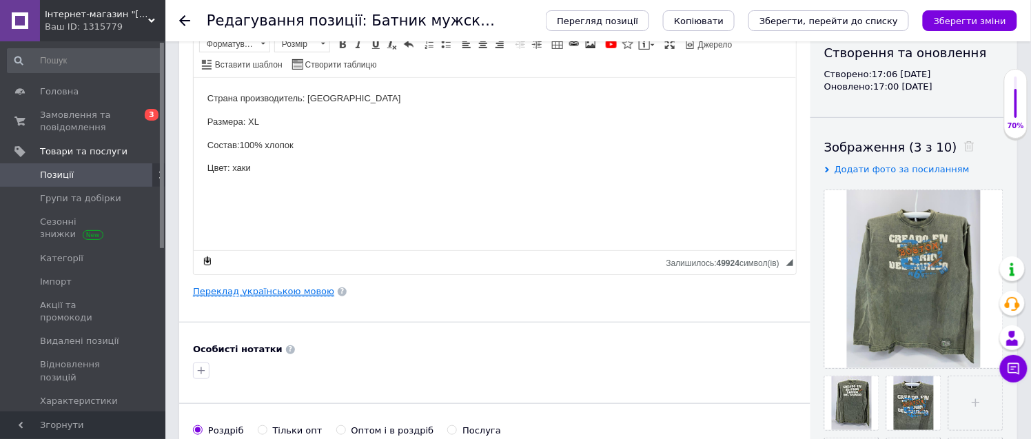
type input "2122-1 (2XL)"
click at [294, 292] on link "Переклад українською мовою" at bounding box center [263, 291] width 141 height 11
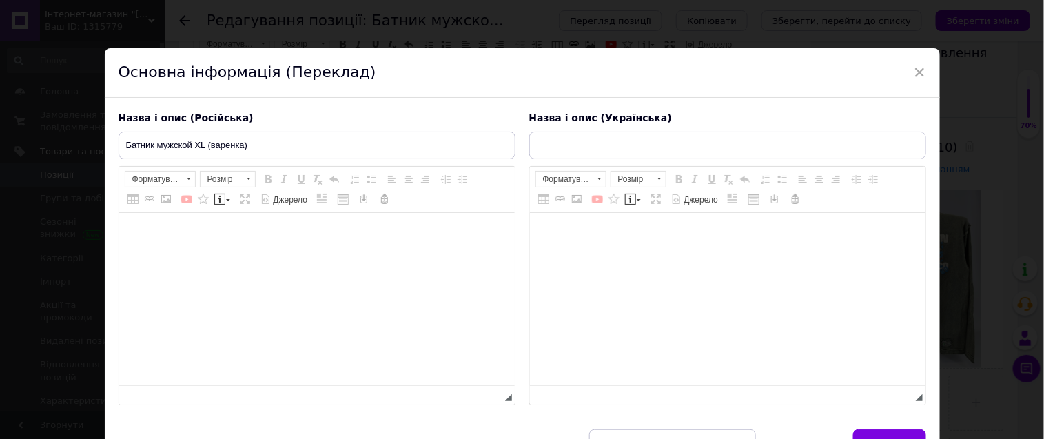
type input "Батнік чоловічий XL (варенка)"
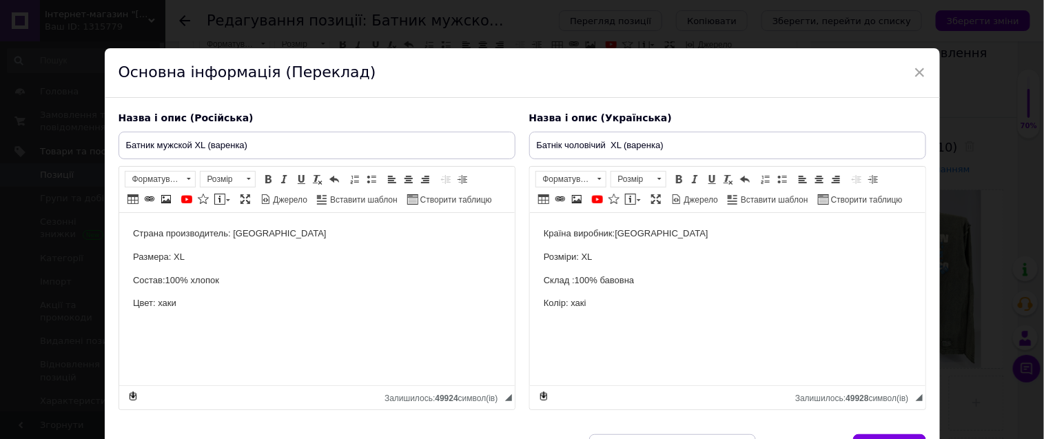
scroll to position [0, 0]
click at [174, 254] on p "Размера: XL" at bounding box center [316, 257] width 368 height 14
click at [196, 143] on input "Батник мужской XL (варенка)" at bounding box center [317, 146] width 397 height 28
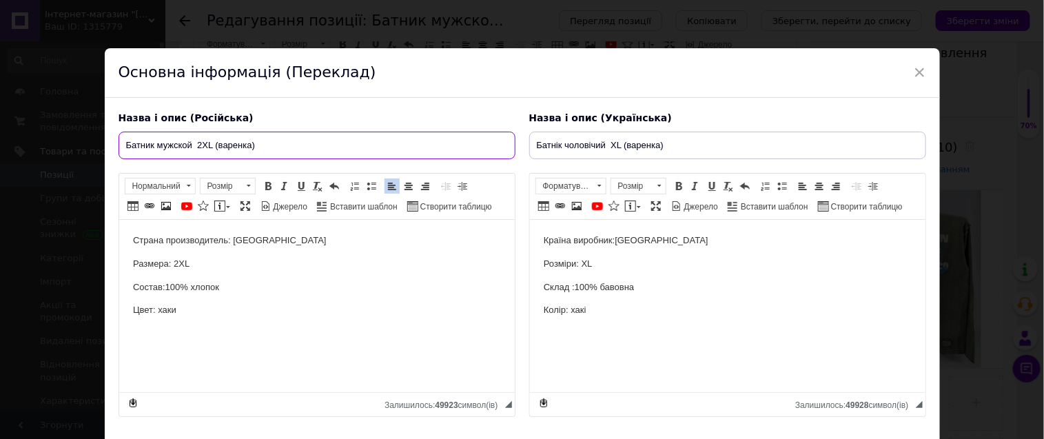
type input "Батник мужской 2XL (варенка)"
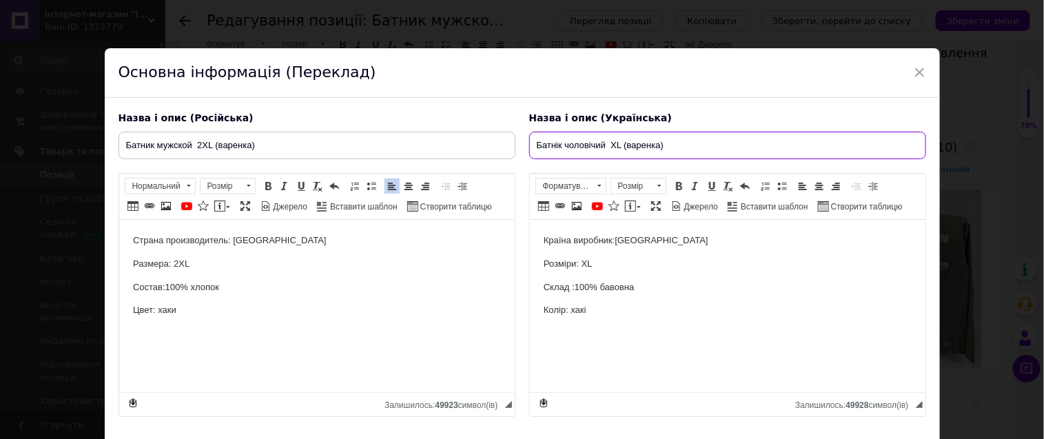
click at [611, 142] on input "Батнік чоловічий XL (варенка)" at bounding box center [727, 146] width 397 height 28
type input "Батнік чоловічий 2XL (варенка)"
click at [585, 261] on p "Розміри: XL" at bounding box center [727, 264] width 368 height 14
click at [581, 257] on p "Розміри: XL" at bounding box center [727, 264] width 368 height 14
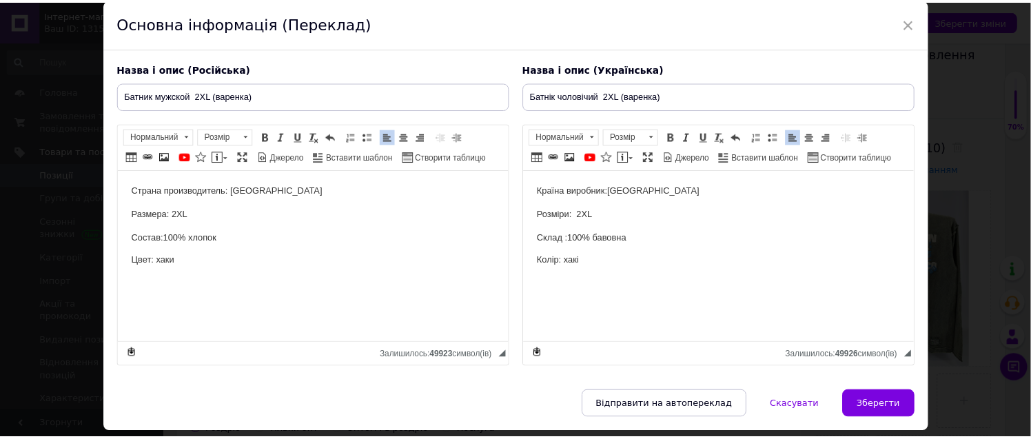
scroll to position [112, 0]
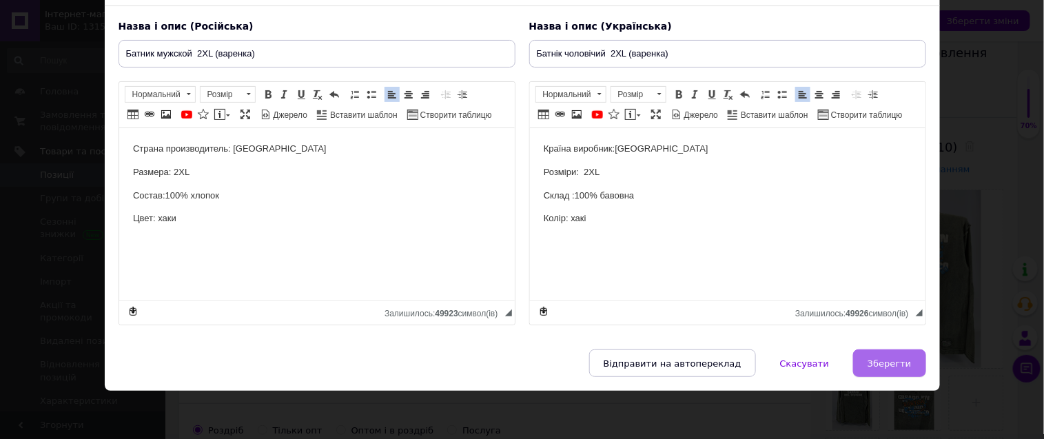
click at [892, 369] on button "Зберегти" at bounding box center [889, 363] width 72 height 28
type input "Батник мужской 2XL (варенка)"
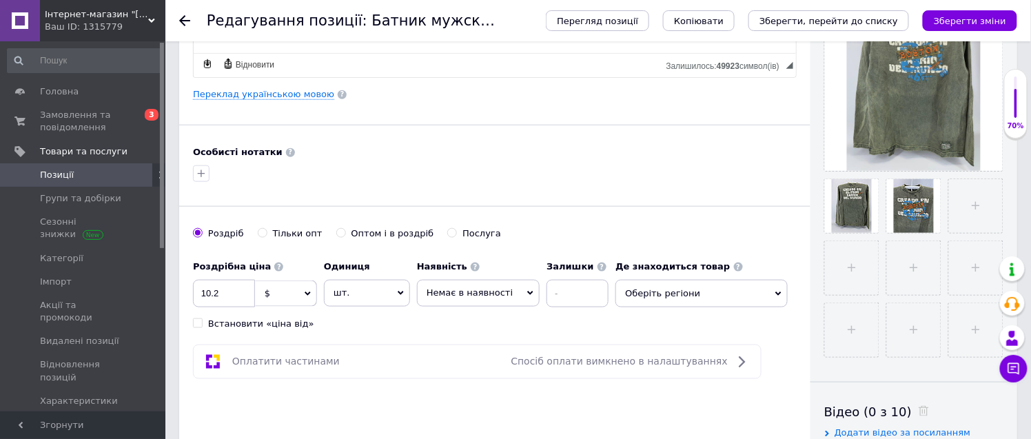
scroll to position [382, 0]
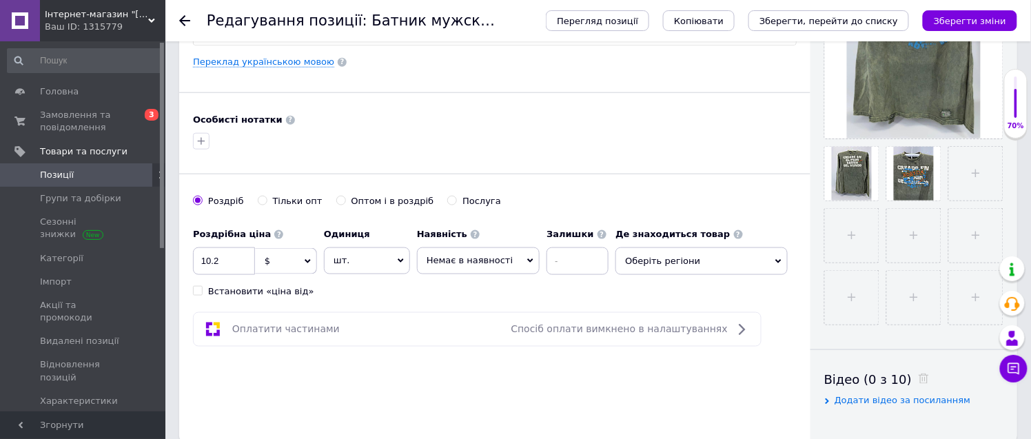
click at [665, 263] on span "Оберіть регіони" at bounding box center [701, 261] width 172 height 28
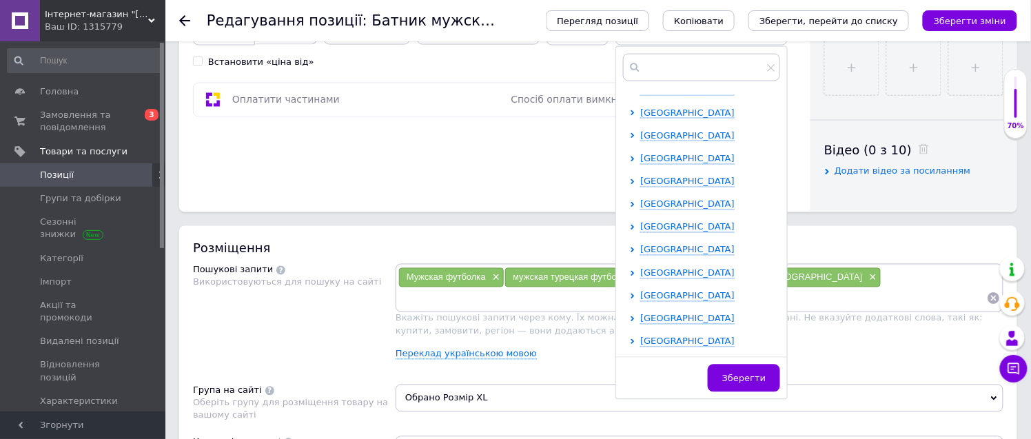
scroll to position [284, 0]
click at [630, 276] on icon at bounding box center [633, 275] width 6 height 6
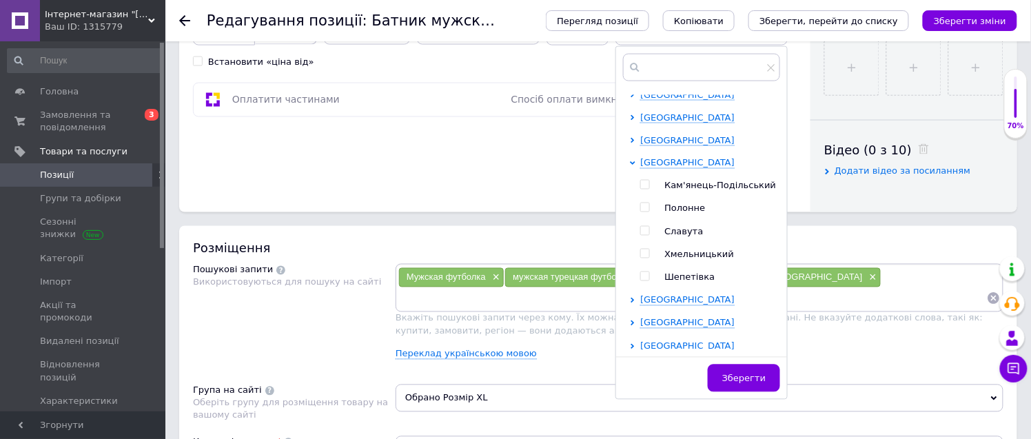
scroll to position [398, 0]
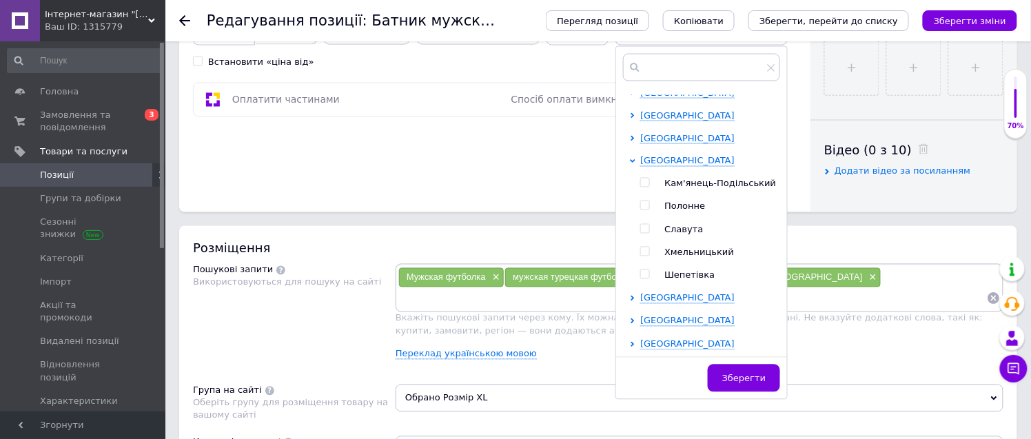
click at [640, 247] on input "checkbox" at bounding box center [644, 251] width 9 height 9
checkbox input "true"
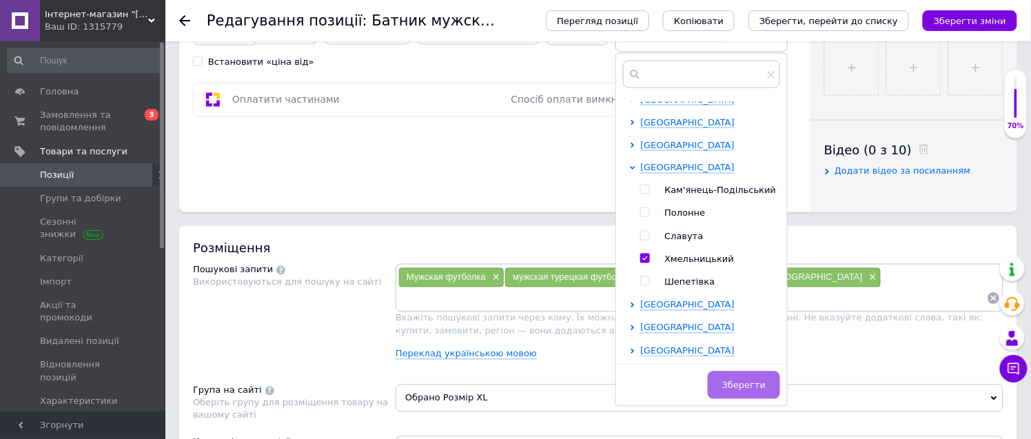
click at [738, 384] on span "Зберегти" at bounding box center [743, 385] width 43 height 10
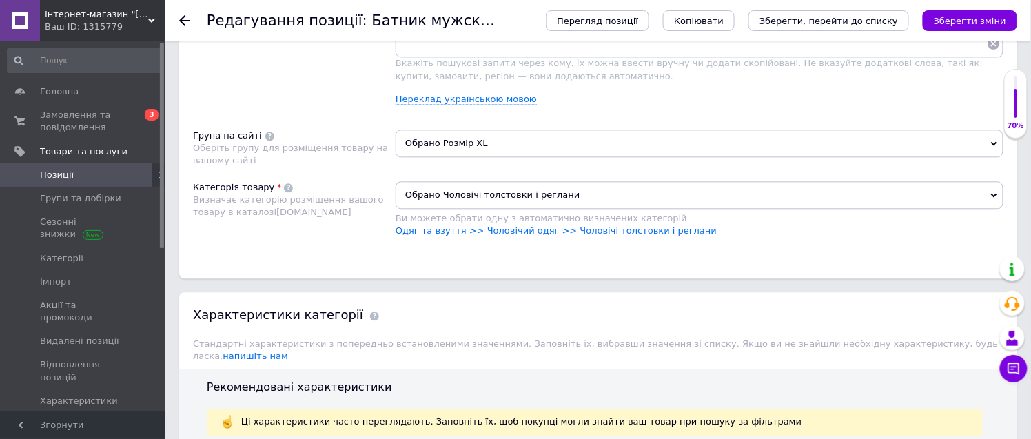
scroll to position [919, 0]
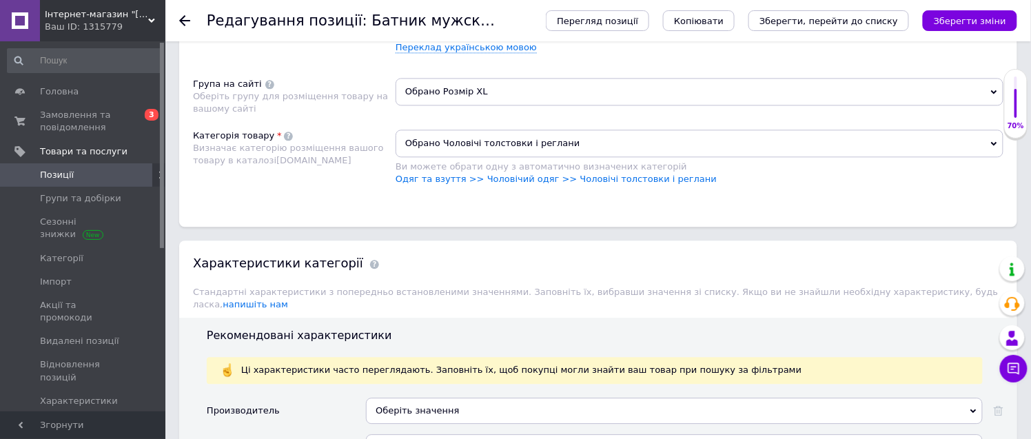
click at [455, 105] on span "Обрано Розмір XL" at bounding box center [700, 92] width 608 height 28
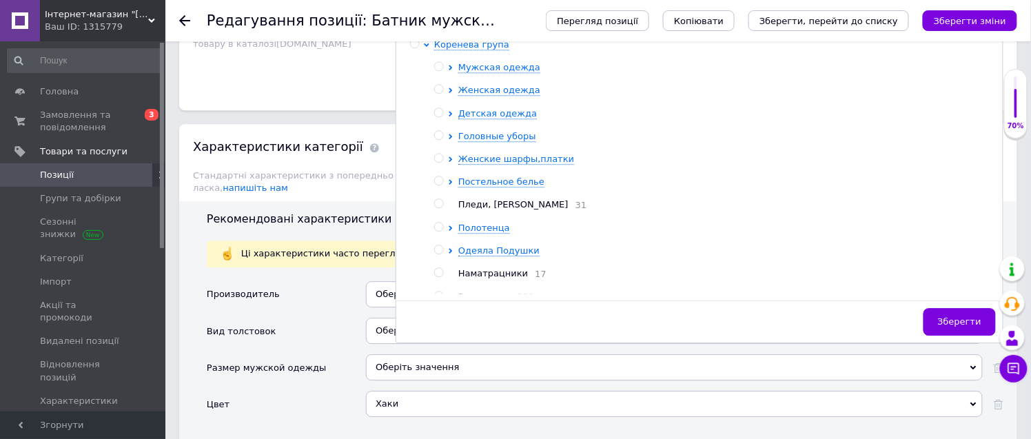
scroll to position [1071, 0]
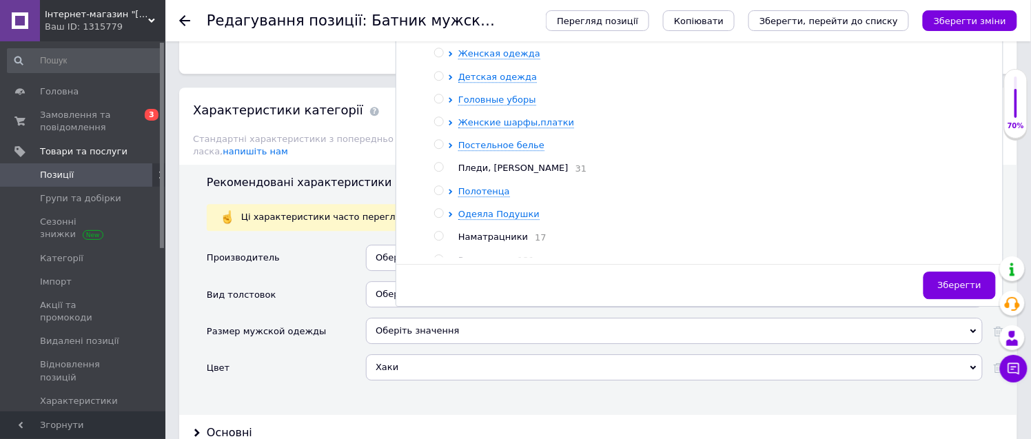
click at [514, 36] on span "Мужская одежда" at bounding box center [499, 30] width 82 height 10
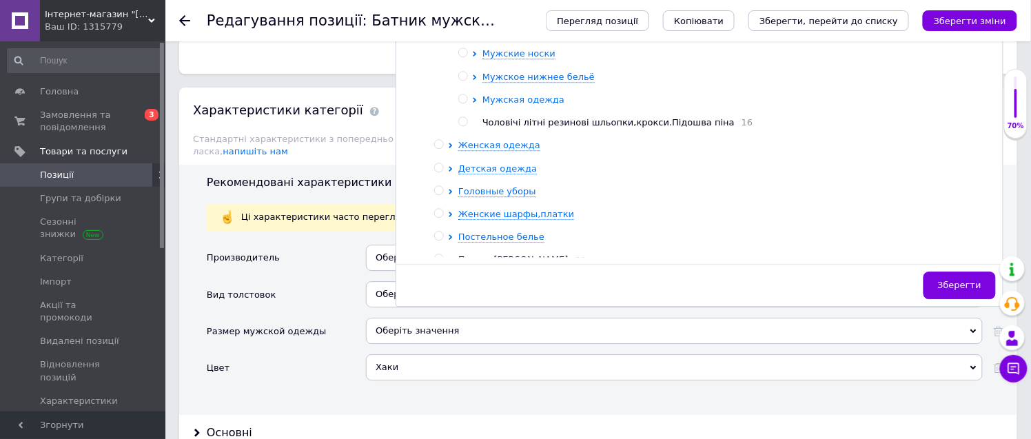
click at [542, 105] on span "Мужская одежда" at bounding box center [523, 99] width 82 height 10
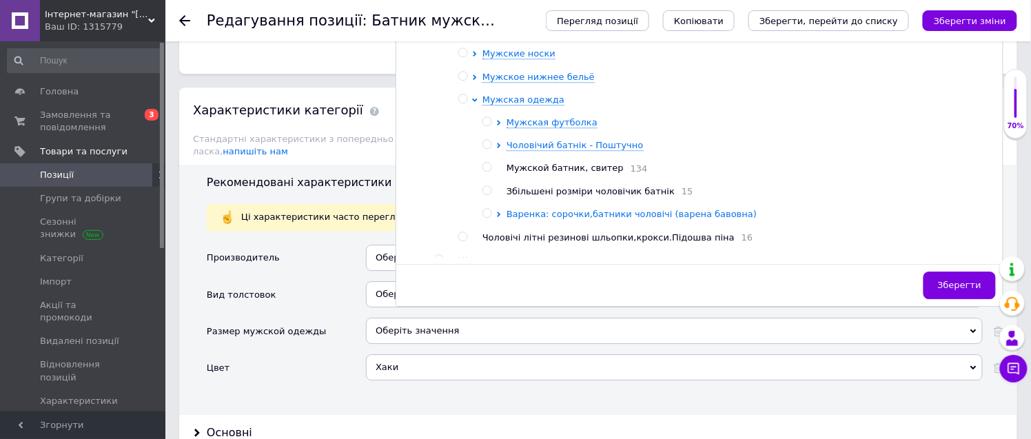
click at [593, 219] on span "Варенка: сорочки,батники чоловічі (варена бавовна)" at bounding box center [631, 214] width 250 height 10
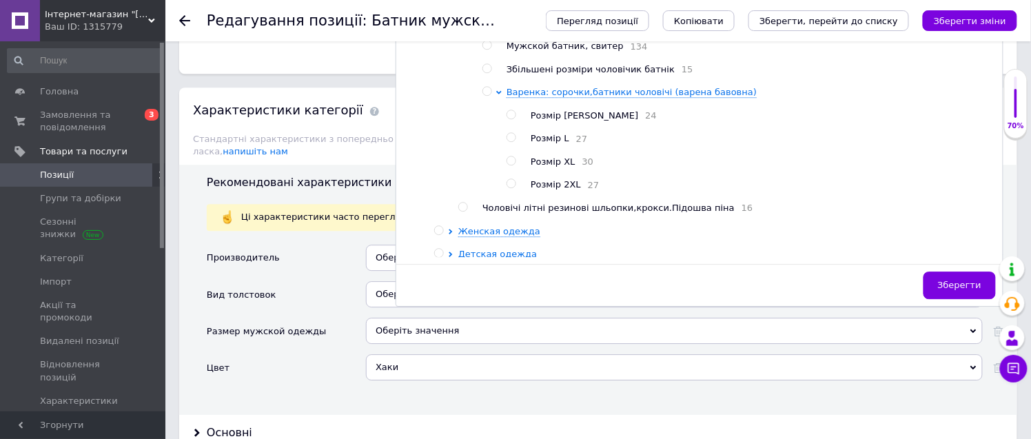
scroll to position [153, 0]
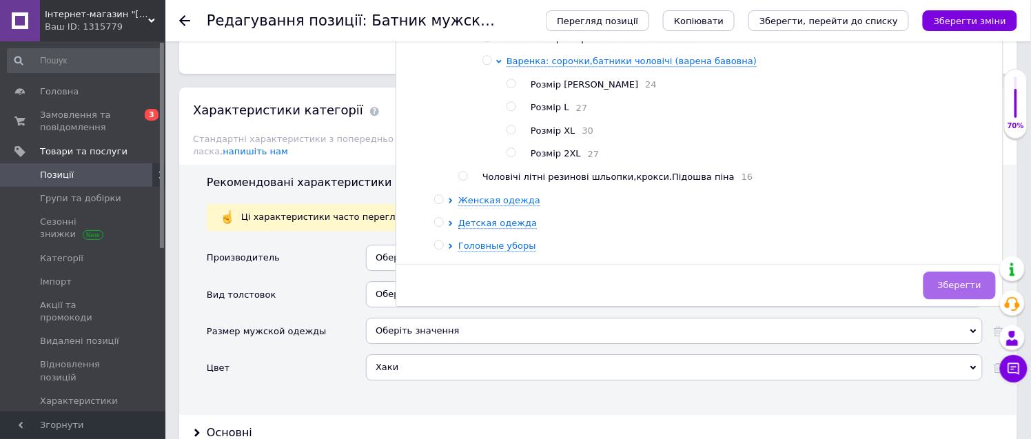
drag, startPoint x: 511, startPoint y: 284, endPoint x: 943, endPoint y: 418, distance: 451.6
click at [512, 157] on input "radio" at bounding box center [510, 152] width 9 height 9
radio input "true"
click at [952, 290] on span "Зберегти" at bounding box center [959, 285] width 43 height 10
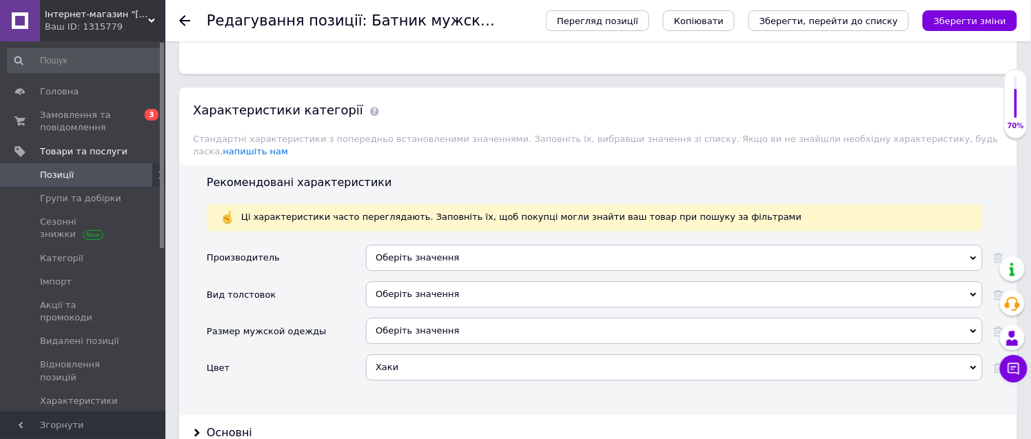
drag, startPoint x: 968, startPoint y: 19, endPoint x: 987, endPoint y: 18, distance: 18.6
click at [972, 19] on icon "Зберегти зміни" at bounding box center [970, 21] width 72 height 10
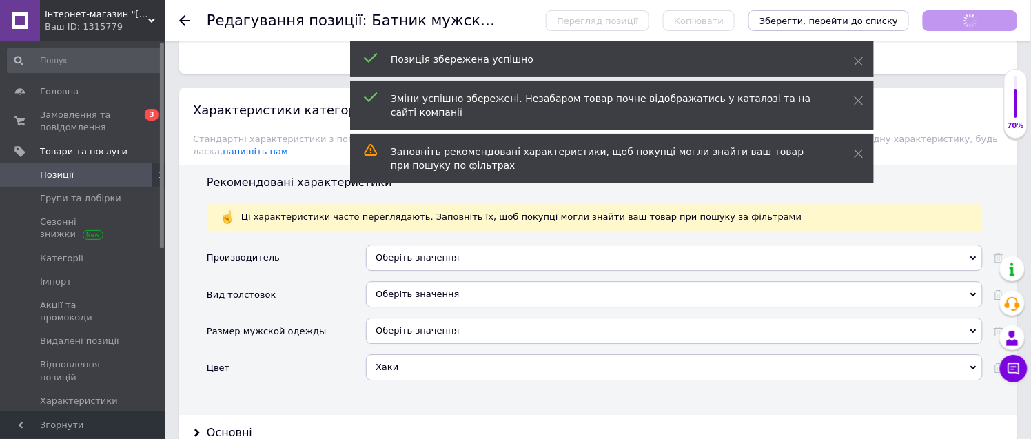
click at [183, 19] on icon at bounding box center [184, 20] width 11 height 11
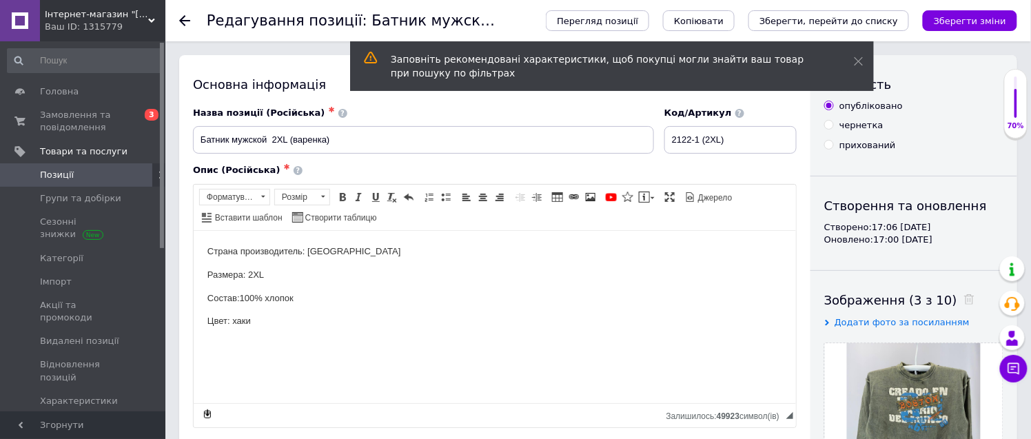
click at [115, 175] on span "Позиції" at bounding box center [84, 175] width 88 height 12
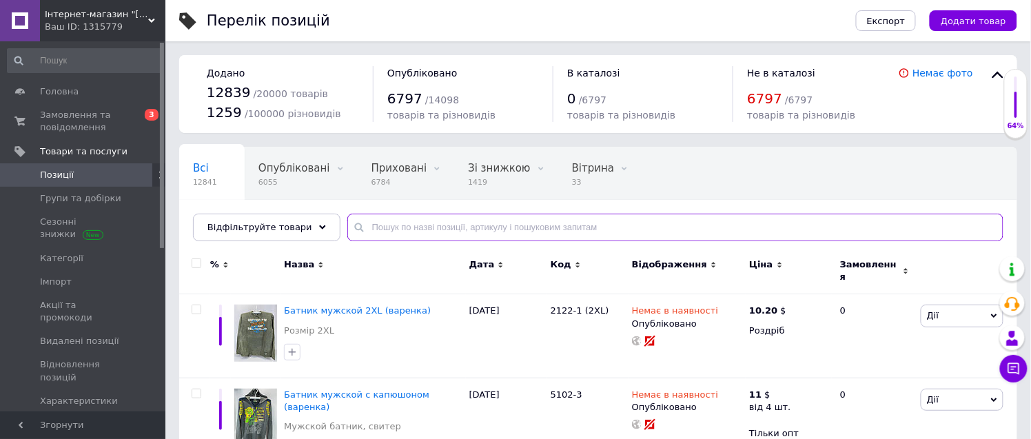
click at [387, 226] on input "text" at bounding box center [675, 228] width 656 height 28
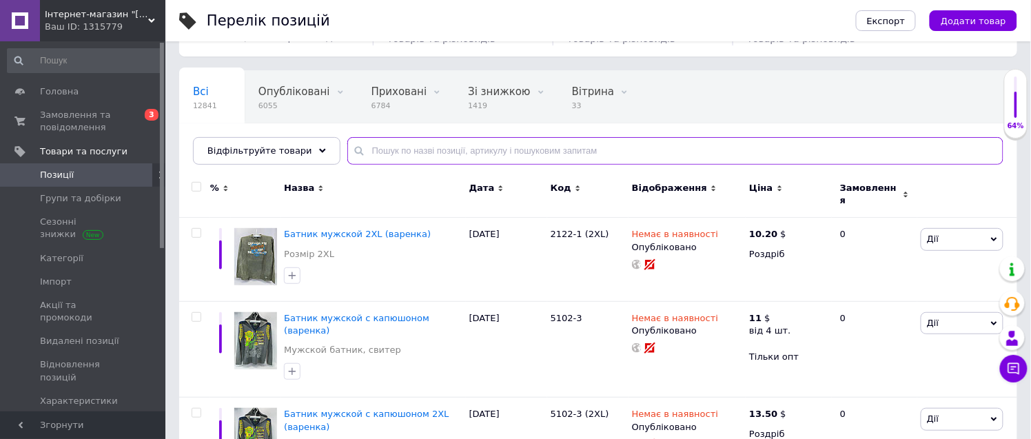
click at [396, 145] on input "text" at bounding box center [675, 151] width 656 height 28
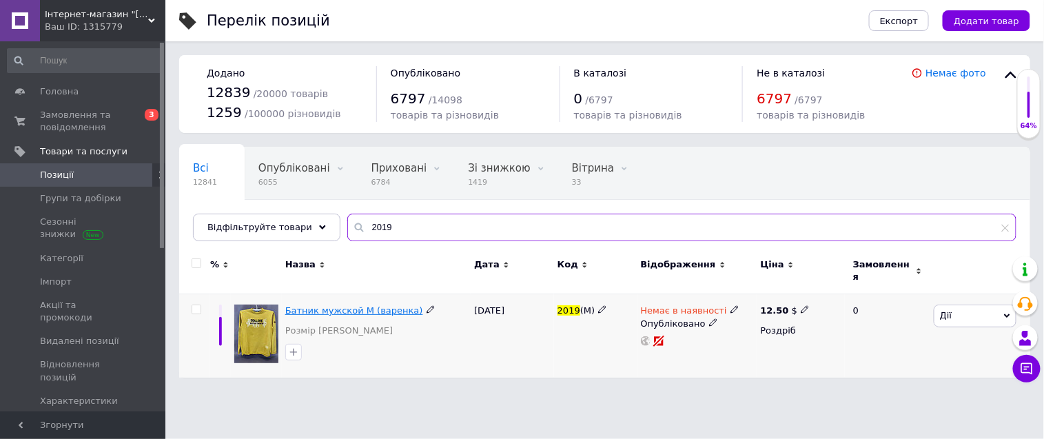
type input "2019"
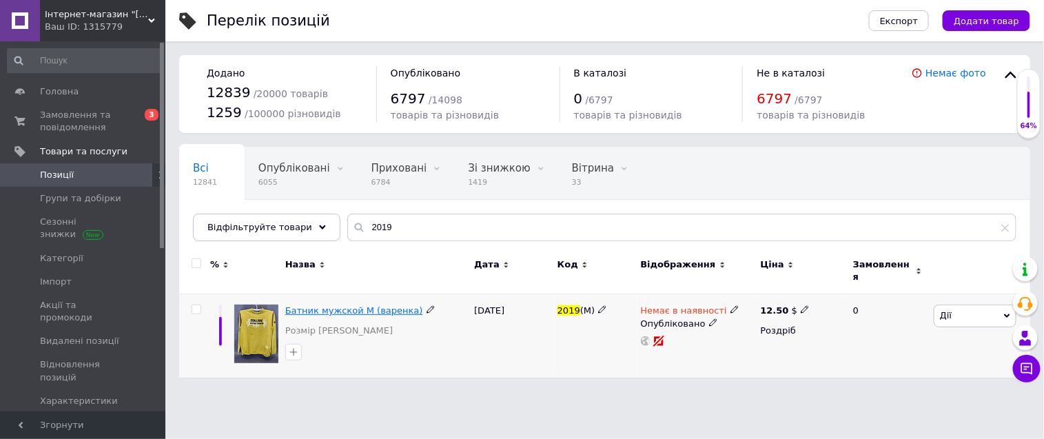
click at [358, 305] on span "Батник мужской М (варенка)" at bounding box center [354, 310] width 138 height 10
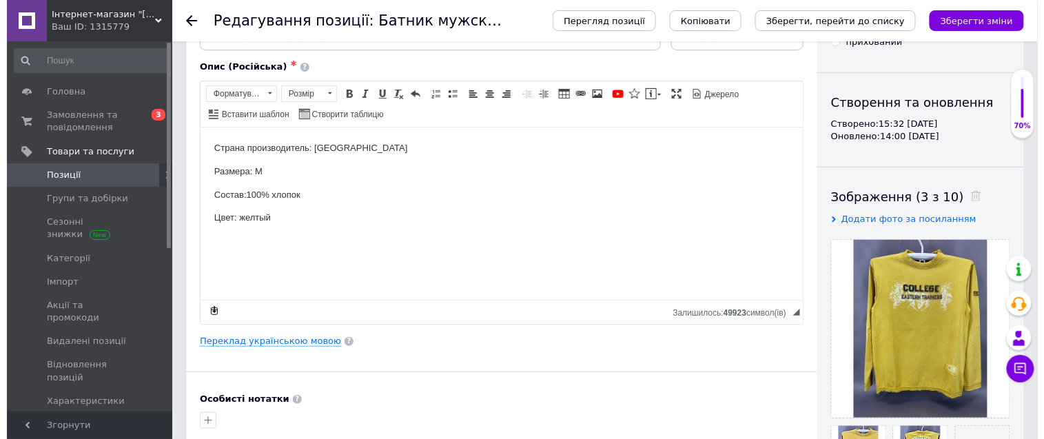
scroll to position [229, 0]
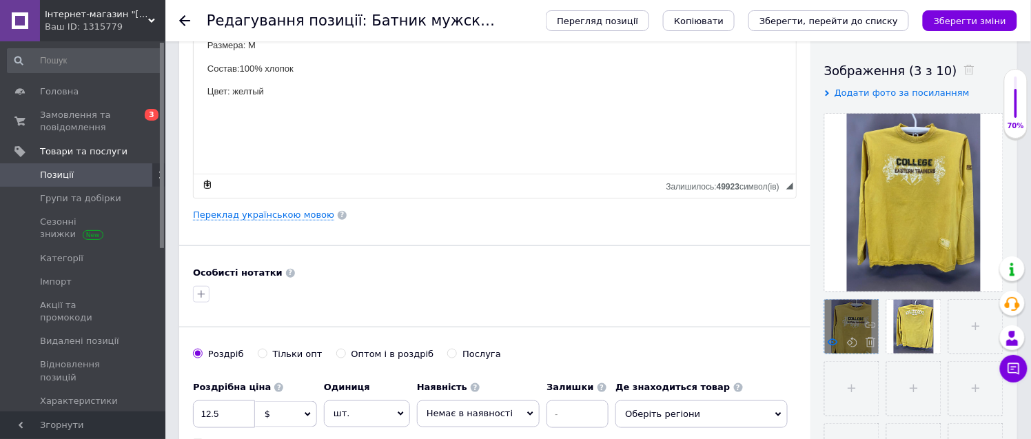
click at [830, 342] on use at bounding box center [833, 341] width 10 height 7
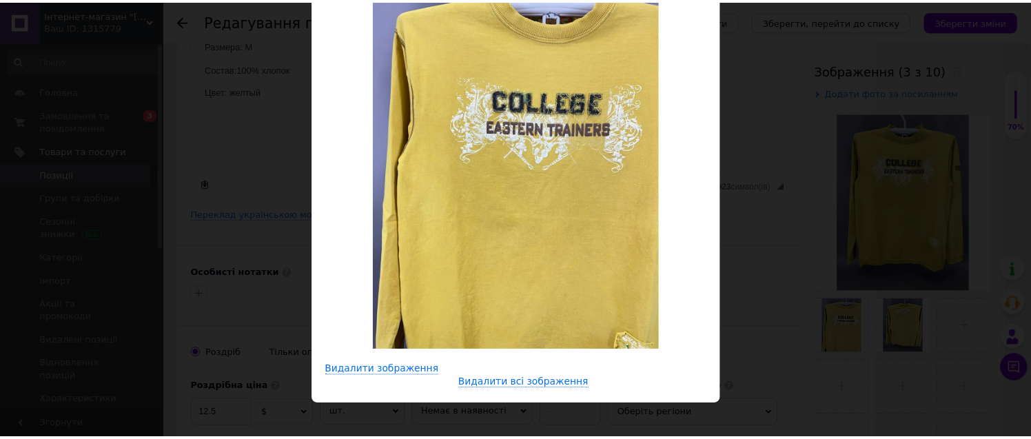
scroll to position [0, 0]
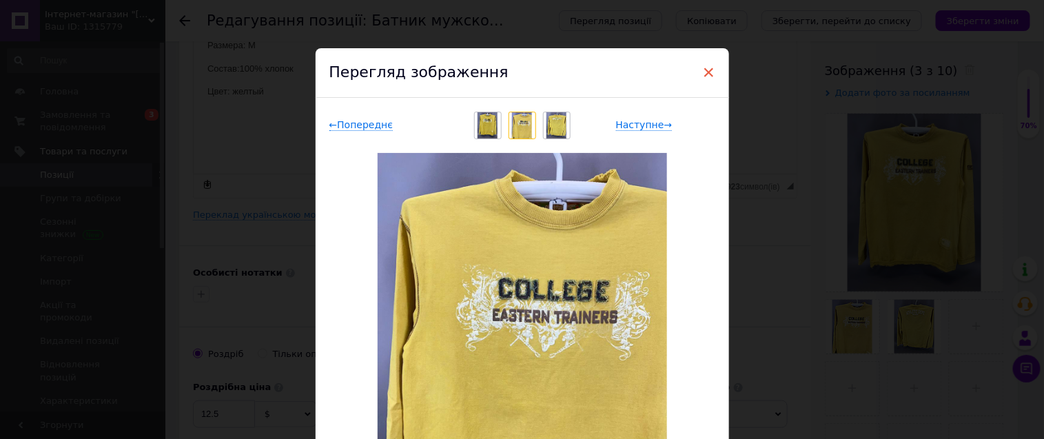
click at [705, 69] on span "×" at bounding box center [709, 72] width 12 height 23
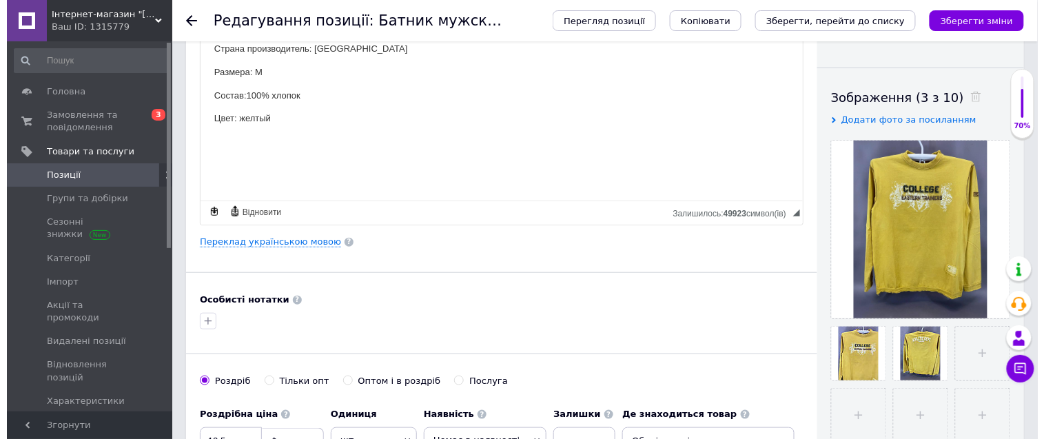
scroll to position [229, 0]
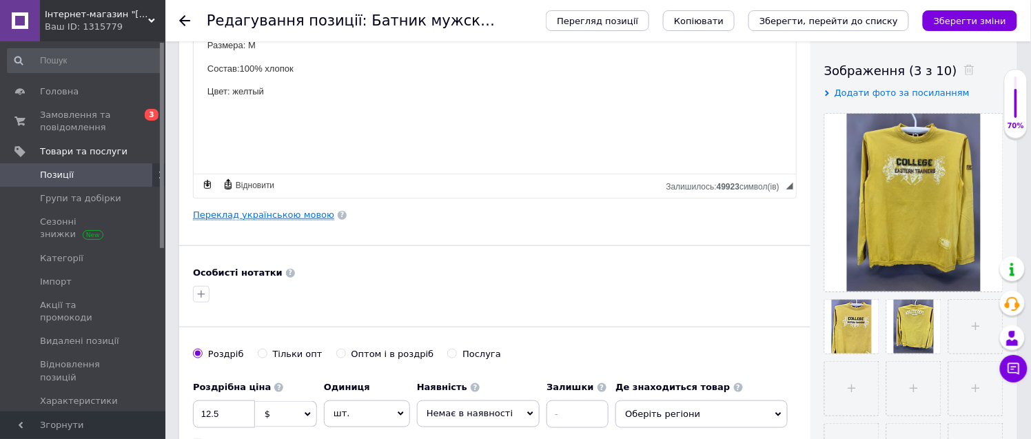
click at [293, 216] on link "Переклад українською мовою" at bounding box center [263, 214] width 141 height 11
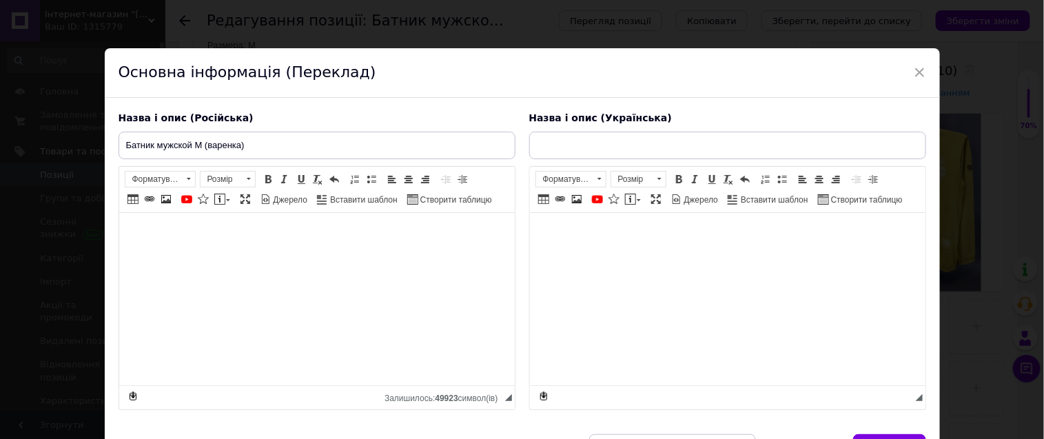
type input "Батнік чоловічий М (варенка)"
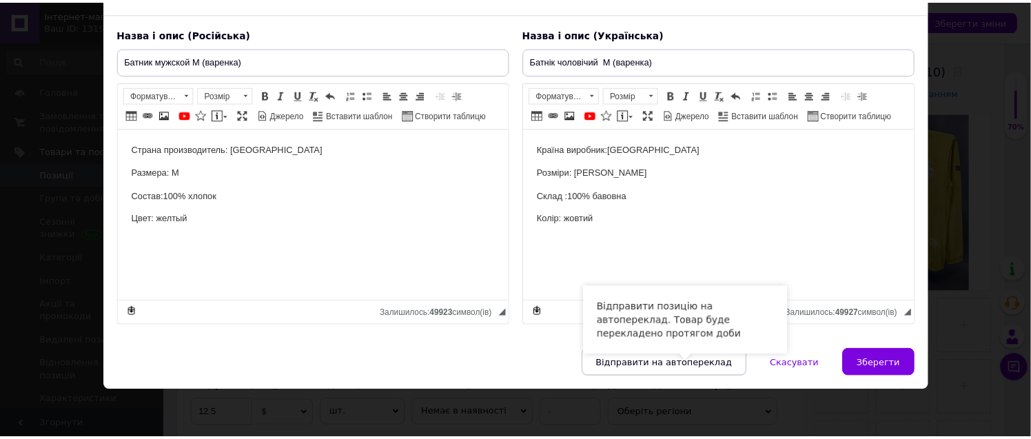
scroll to position [105, 0]
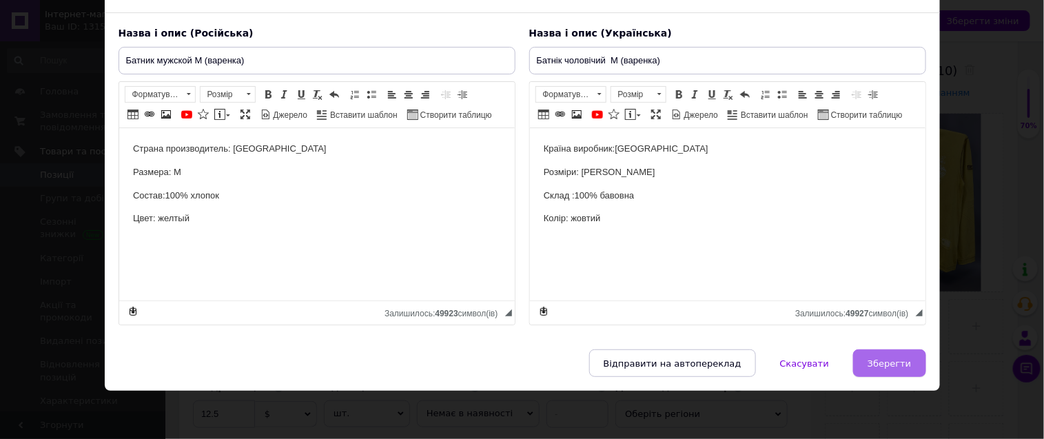
click at [889, 361] on span "Зберегти" at bounding box center [889, 363] width 43 height 10
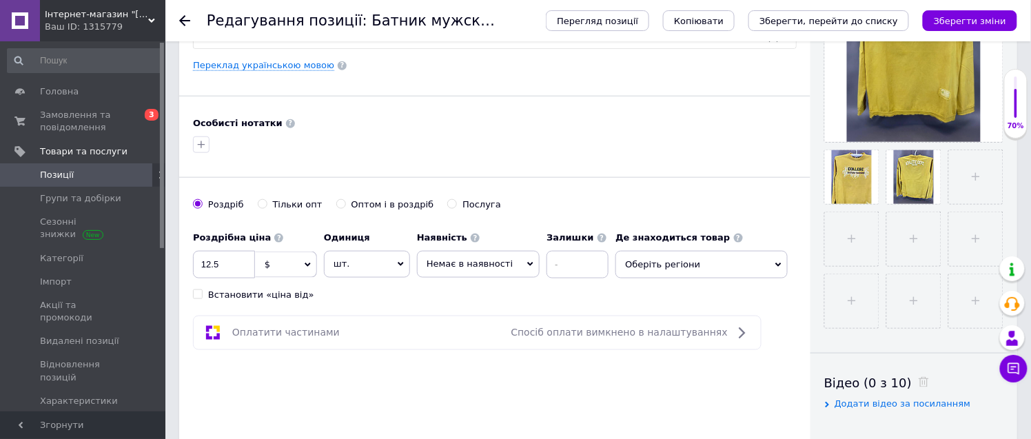
scroll to position [382, 0]
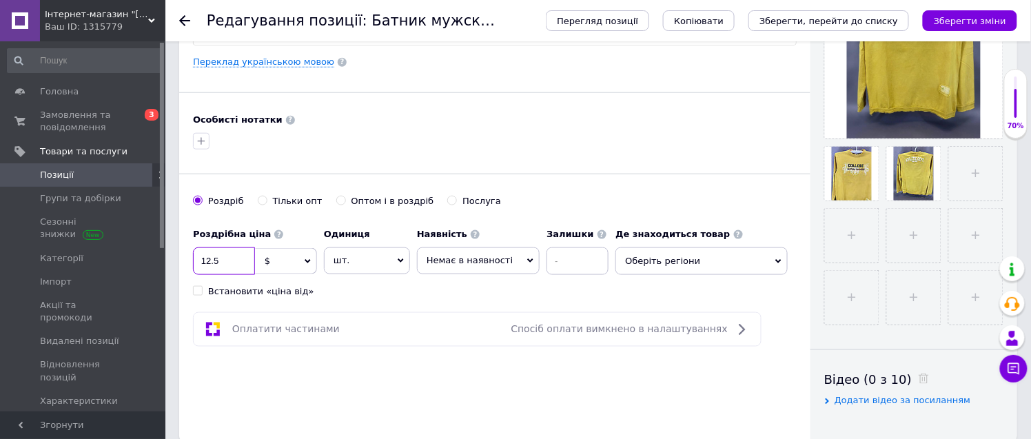
drag, startPoint x: 229, startPoint y: 260, endPoint x: 201, endPoint y: 257, distance: 27.7
click at [201, 257] on input "12.5" at bounding box center [224, 261] width 62 height 28
type input "9.3"
drag, startPoint x: 658, startPoint y: 260, endPoint x: 658, endPoint y: 269, distance: 9.0
click at [660, 267] on span "Оберіть регіони" at bounding box center [701, 261] width 172 height 28
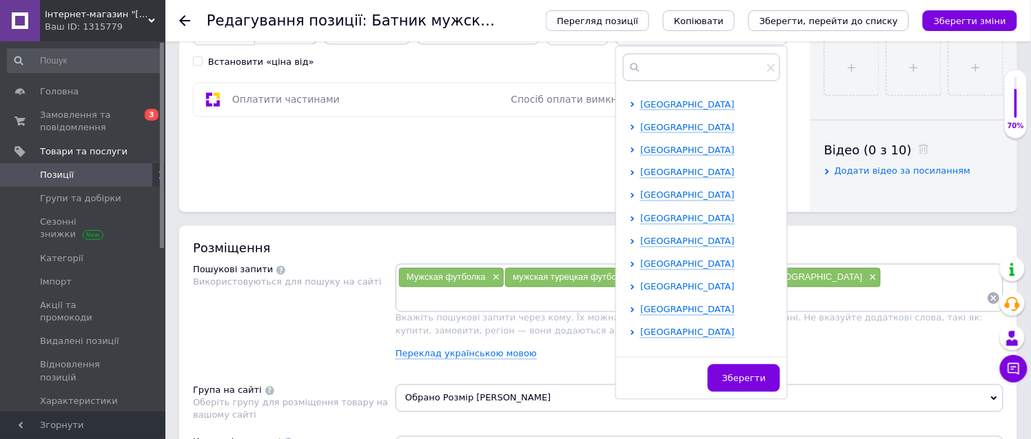
scroll to position [284, 0]
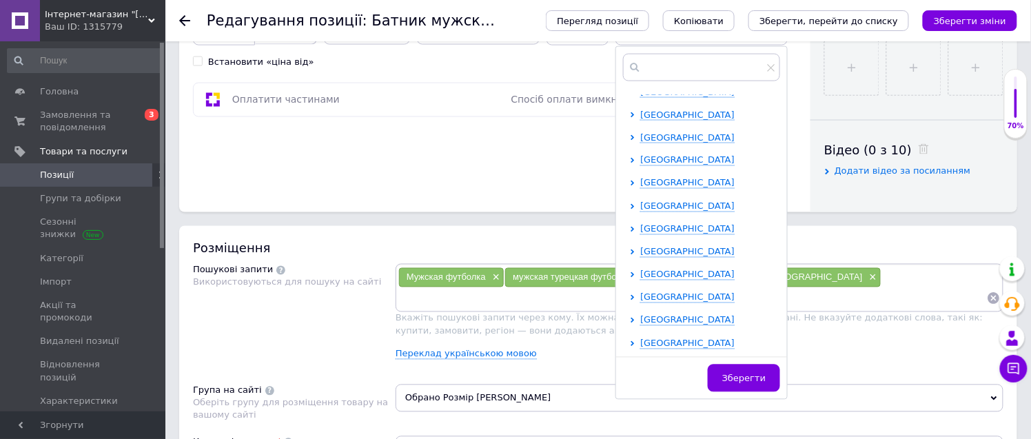
drag, startPoint x: 634, startPoint y: 274, endPoint x: 696, endPoint y: 263, distance: 63.0
click at [640, 276] on span "[GEOGRAPHIC_DATA]" at bounding box center [687, 274] width 94 height 10
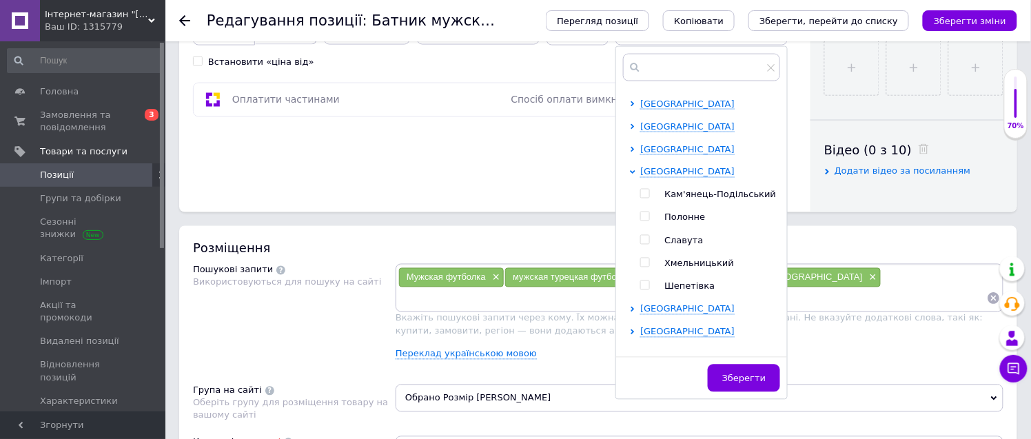
scroll to position [398, 0]
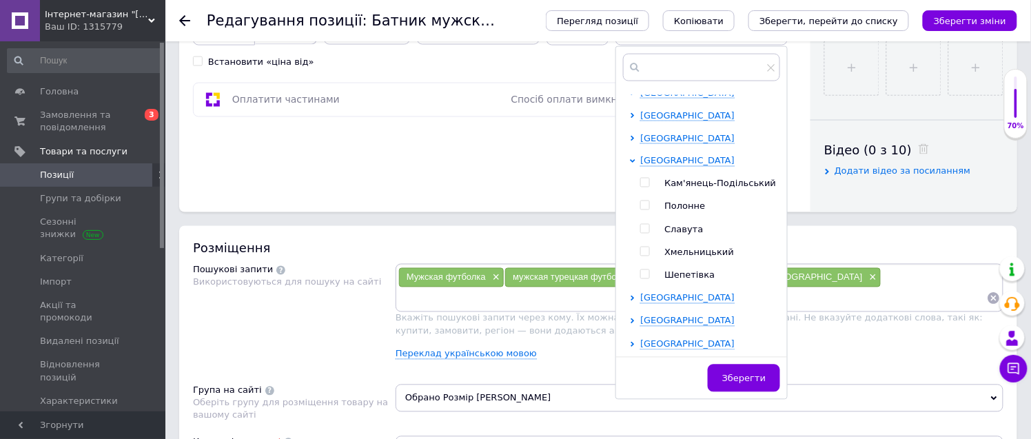
click at [640, 248] on input "checkbox" at bounding box center [644, 251] width 9 height 9
checkbox input "true"
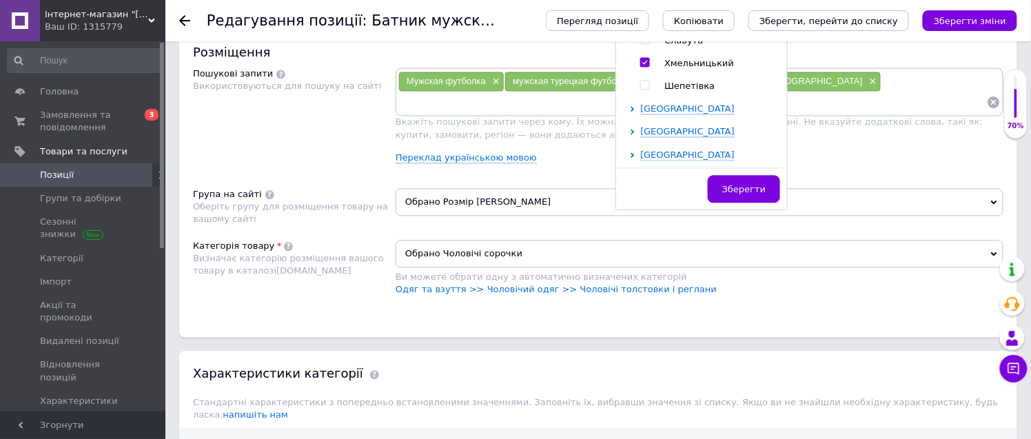
scroll to position [842, 0]
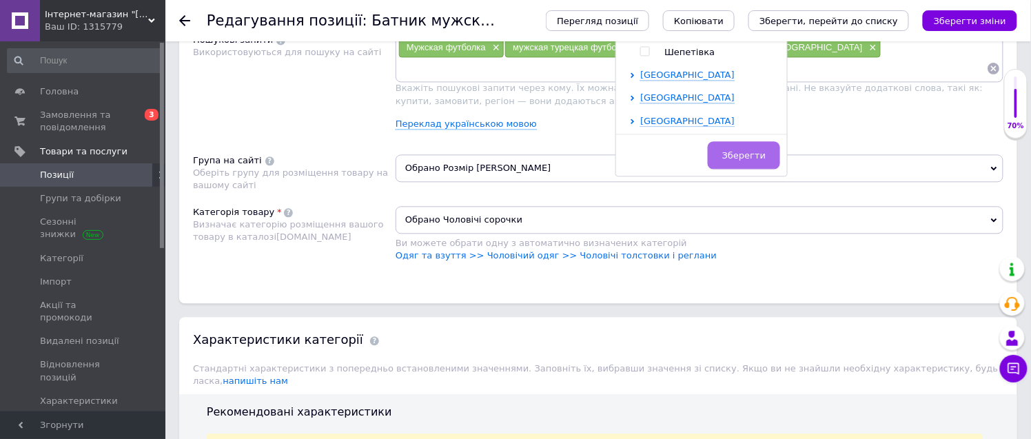
click at [737, 149] on button "Зберегти" at bounding box center [744, 155] width 72 height 28
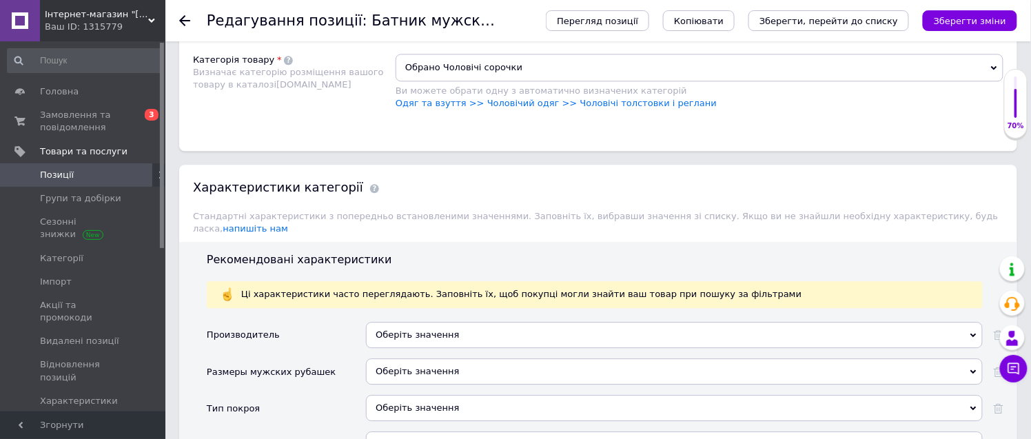
scroll to position [995, 0]
click at [486, 81] on span "Обрано Чоловічі сорочки" at bounding box center [700, 67] width 608 height 28
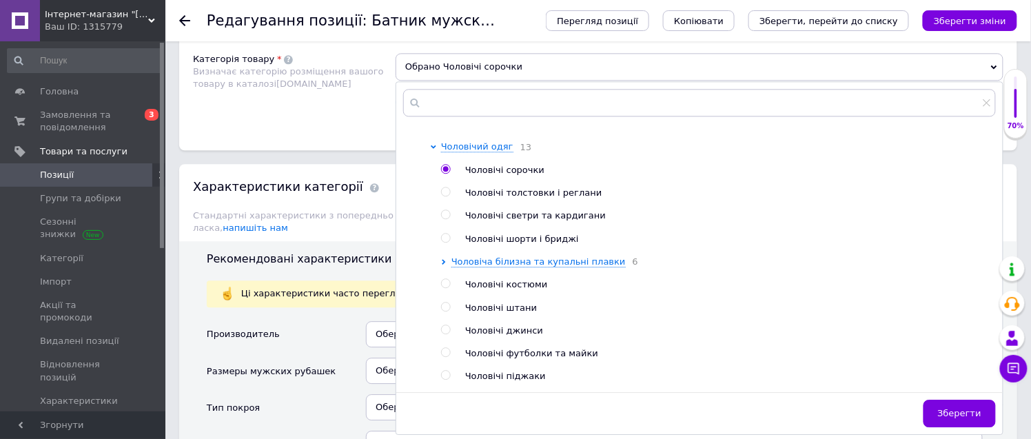
scroll to position [229, 0]
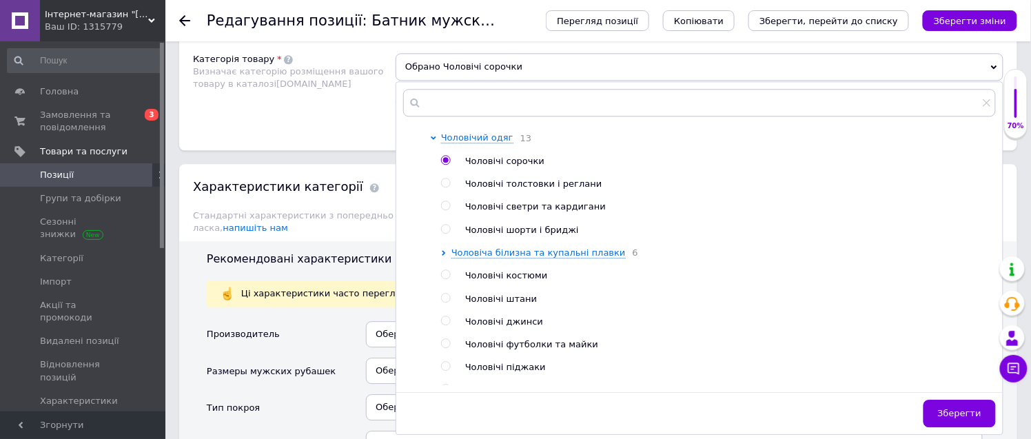
click at [445, 187] on input "radio" at bounding box center [445, 182] width 9 height 9
radio input "true"
radio input "false"
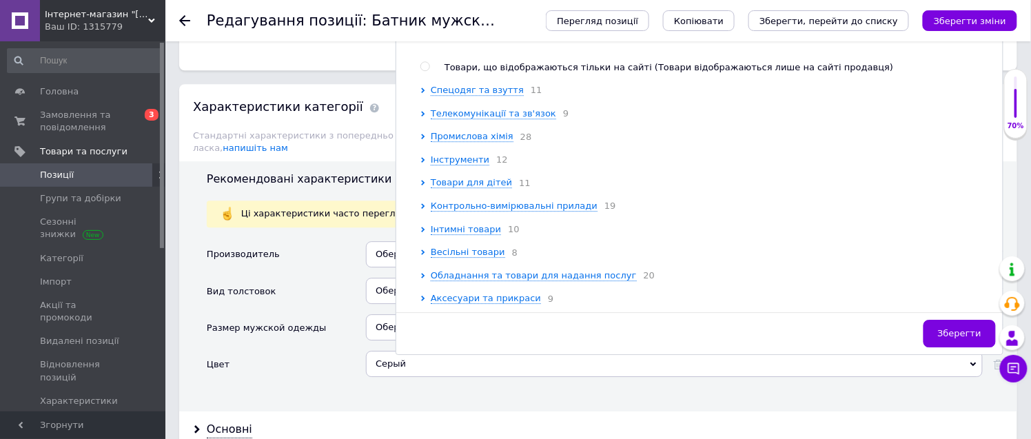
scroll to position [1148, 0]
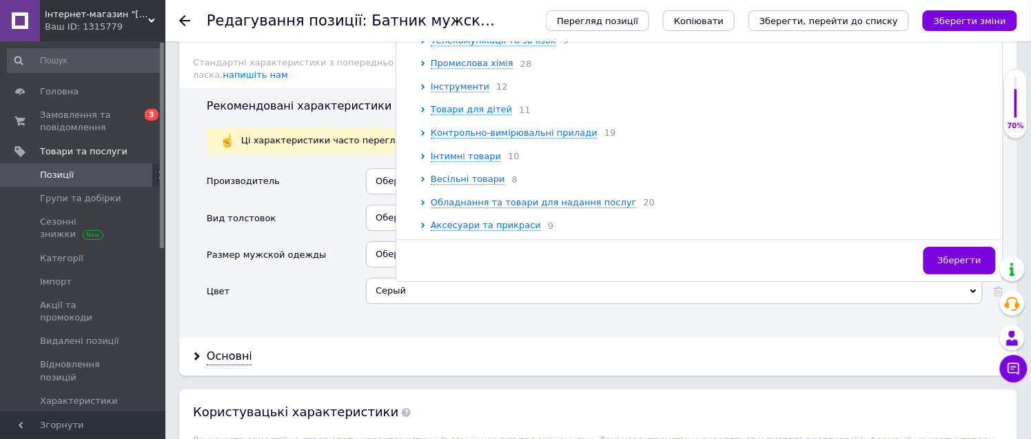
drag, startPoint x: 954, startPoint y: 380, endPoint x: 894, endPoint y: 356, distance: 65.3
click at [958, 274] on button "Зберегти" at bounding box center [959, 261] width 72 height 28
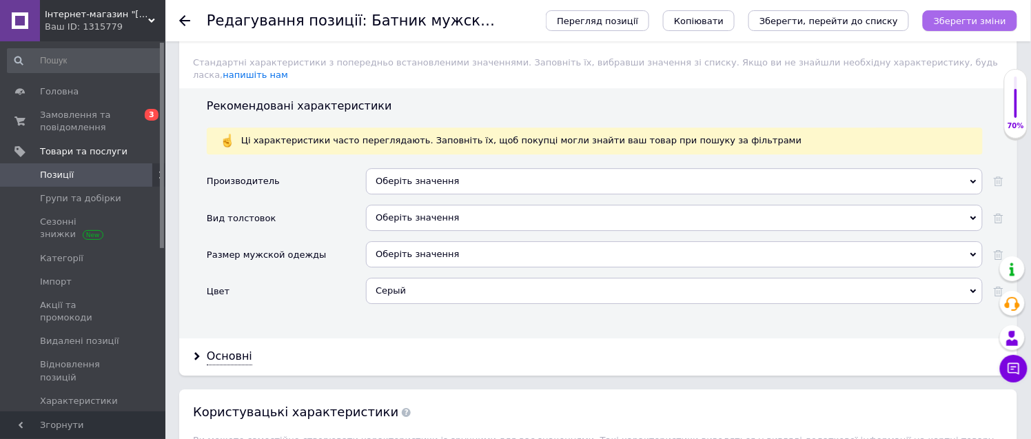
click at [955, 21] on icon "Зберегти зміни" at bounding box center [970, 21] width 72 height 10
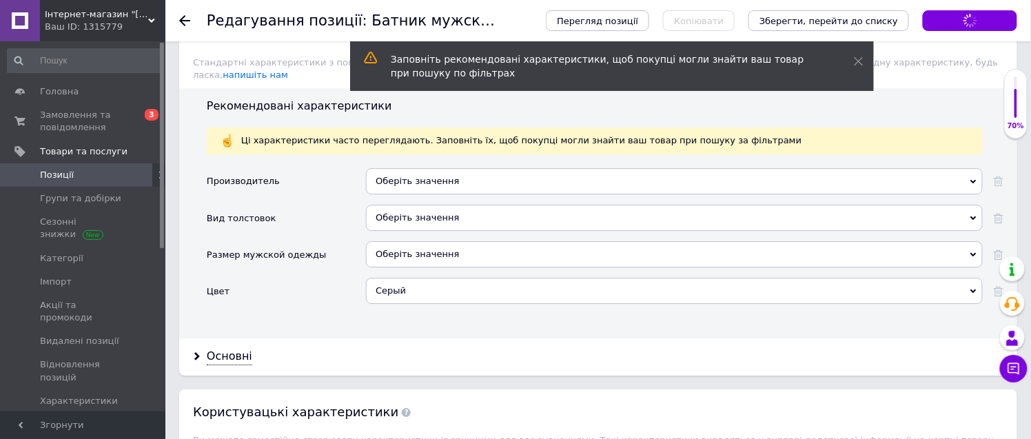
click at [183, 21] on use at bounding box center [184, 20] width 11 height 11
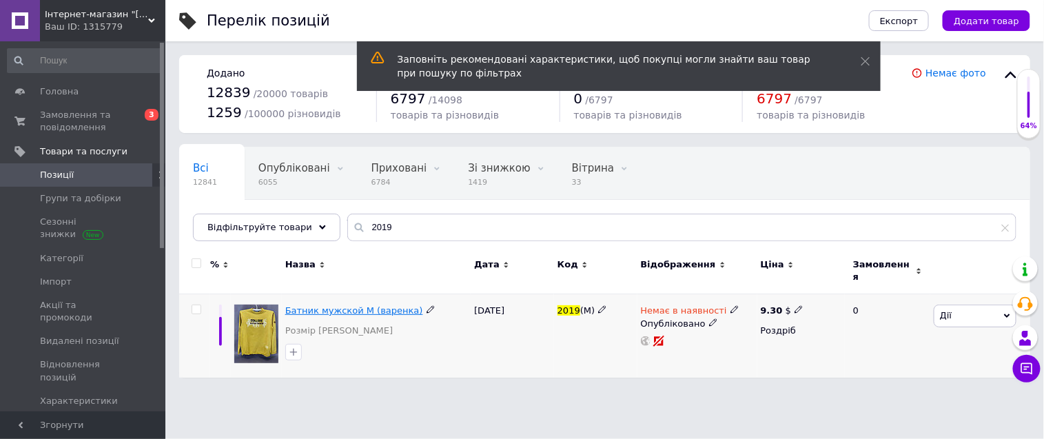
click at [342, 305] on span "Батник мужской М (варенка)" at bounding box center [354, 310] width 138 height 10
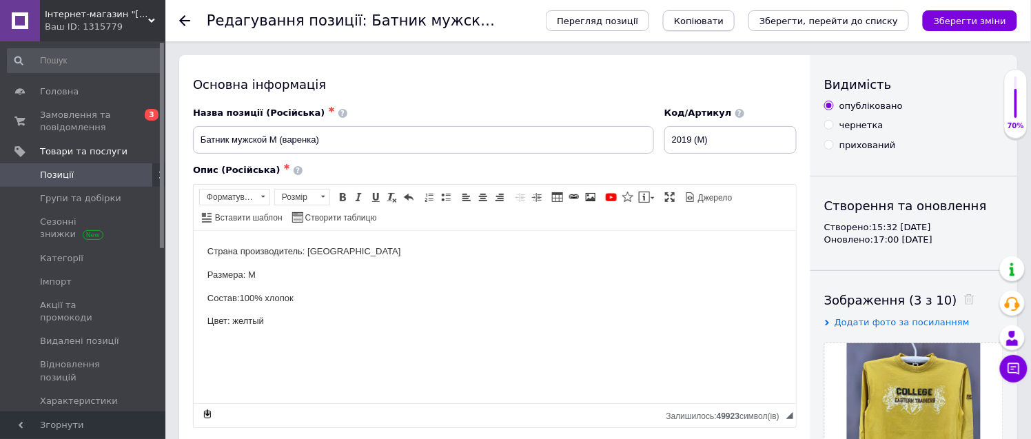
click at [721, 17] on span "Копіювати" at bounding box center [699, 21] width 50 height 10
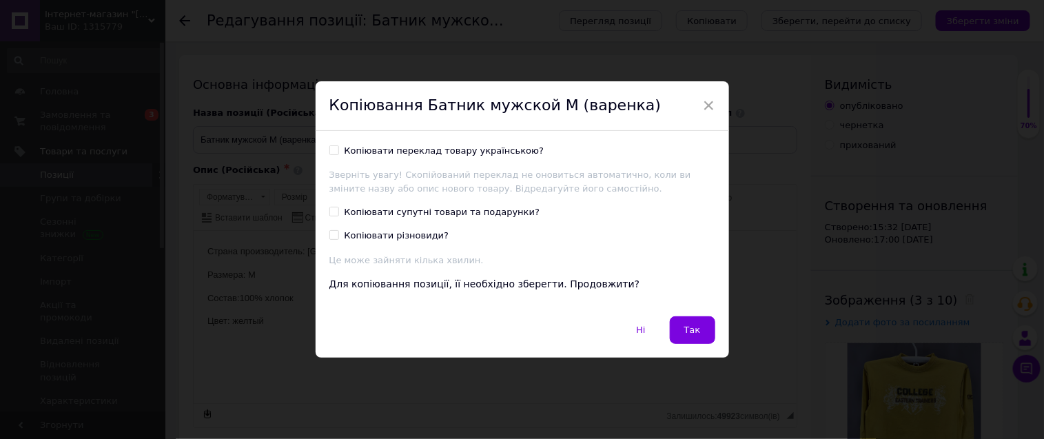
click at [329, 148] on input "Копіювати переклад товару українською?" at bounding box center [333, 149] width 9 height 9
checkbox input "true"
drag, startPoint x: 686, startPoint y: 331, endPoint x: 490, endPoint y: 101, distance: 302.1
click at [686, 331] on span "Так" at bounding box center [692, 330] width 17 height 10
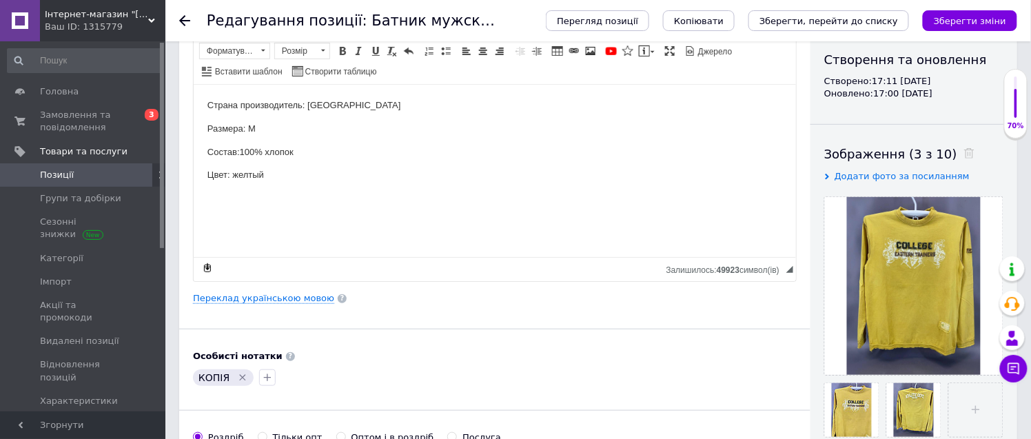
scroll to position [153, 0]
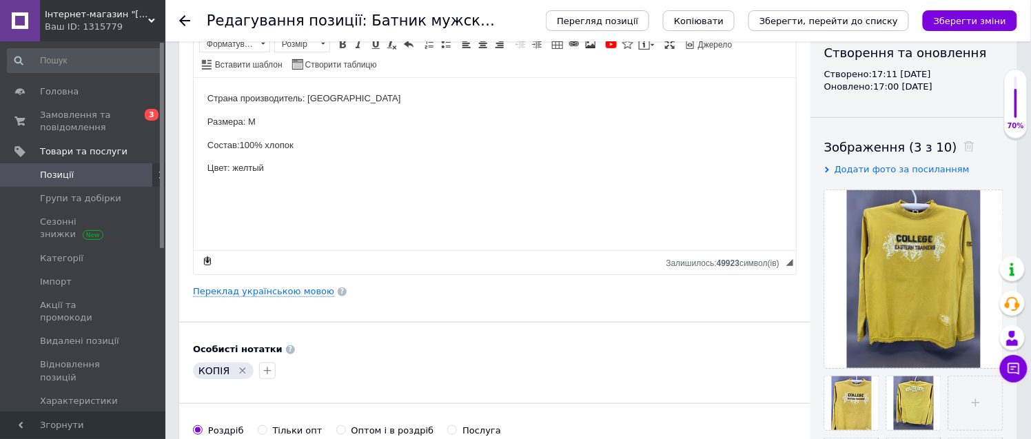
click at [242, 373] on icon "Видалити мітку" at bounding box center [242, 370] width 11 height 11
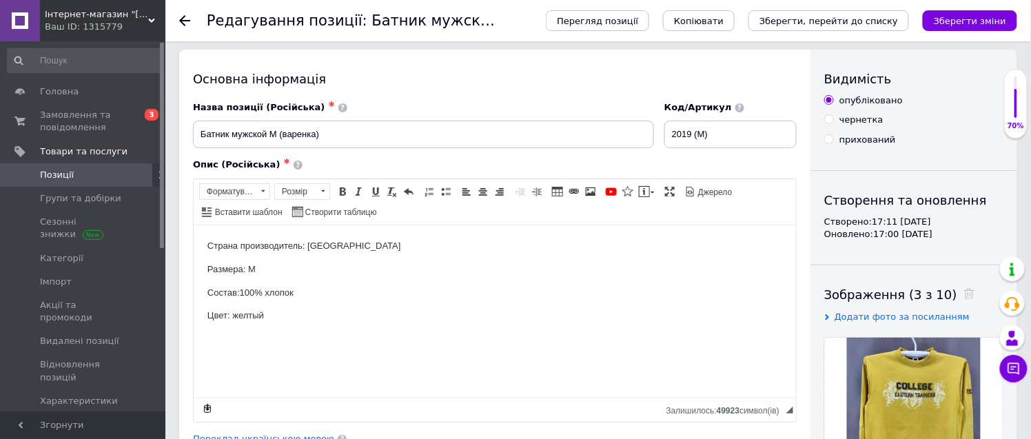
scroll to position [0, 0]
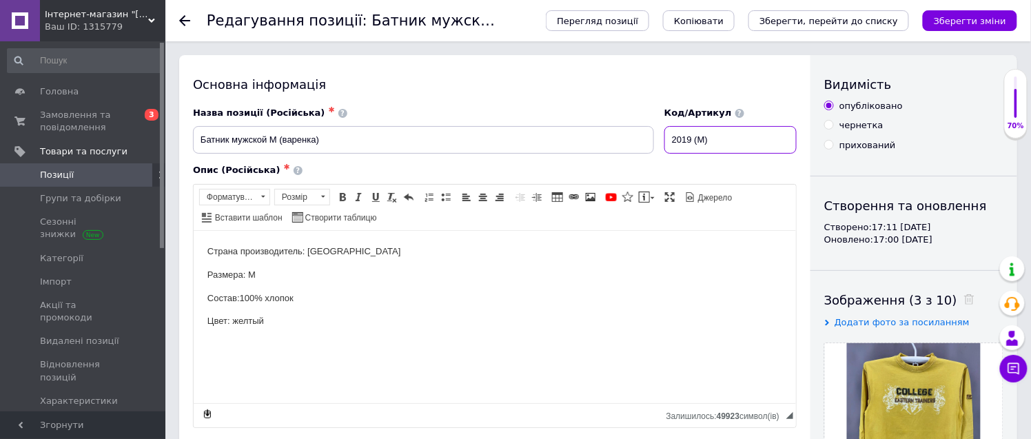
click at [710, 138] on input "2019 (М)" at bounding box center [730, 140] width 132 height 28
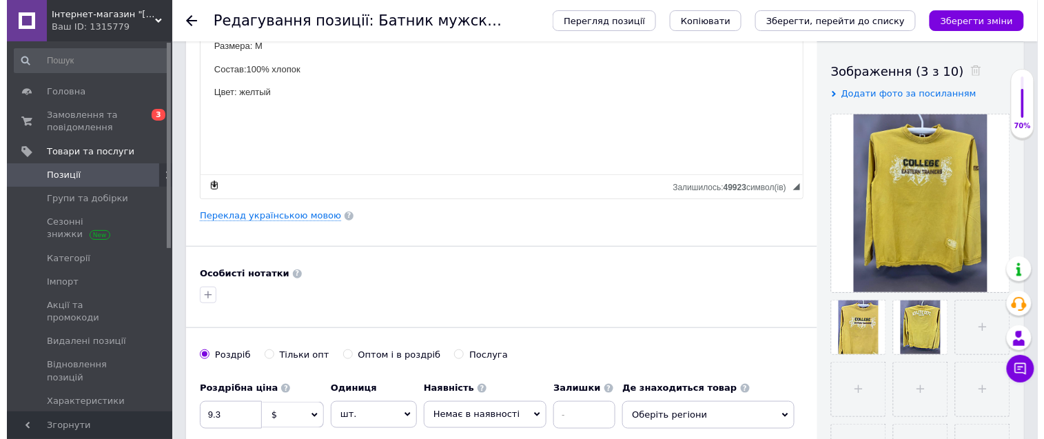
scroll to position [229, 0]
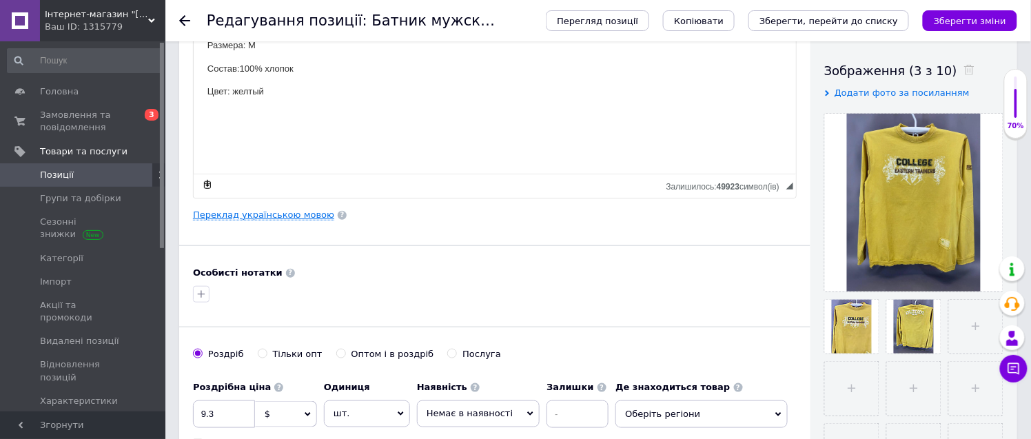
type input "2019 (L)"
click at [267, 217] on link "Переклад українською мовою" at bounding box center [263, 214] width 141 height 11
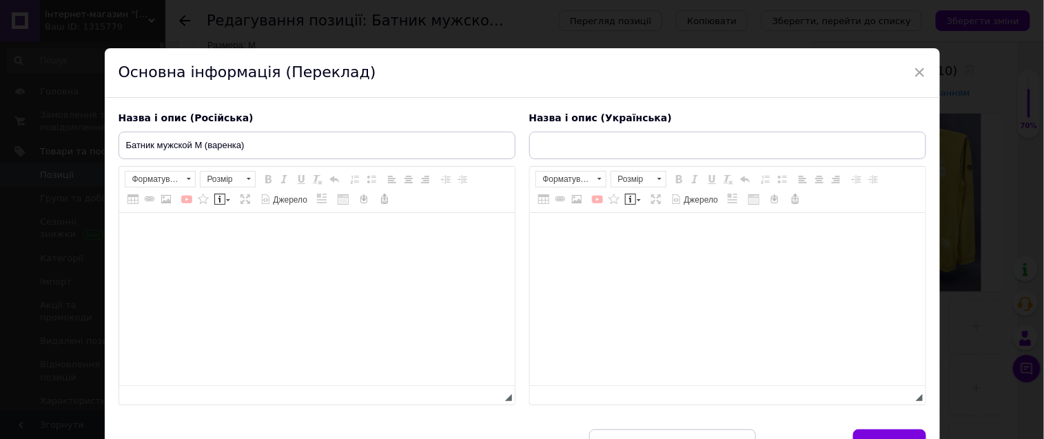
type input "Батнік чоловічий М (варенка)"
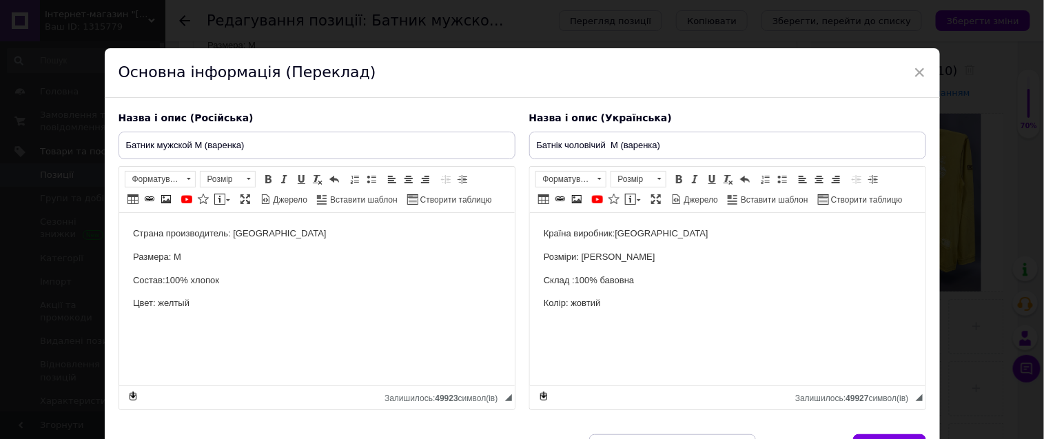
scroll to position [0, 0]
click at [190, 254] on p "Размера: М" at bounding box center [316, 257] width 368 height 14
click at [201, 145] on input "Батник мужской М (варенка)" at bounding box center [317, 146] width 397 height 28
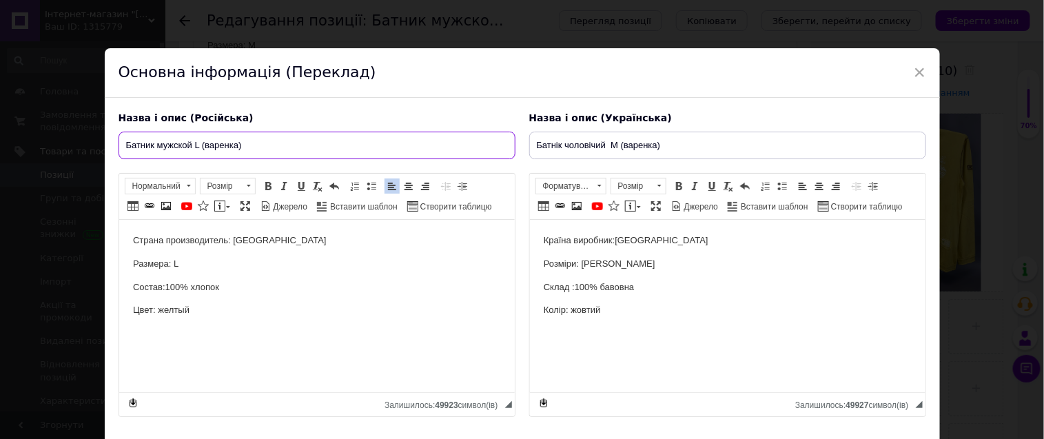
type input "Батник мужской L (варенка)"
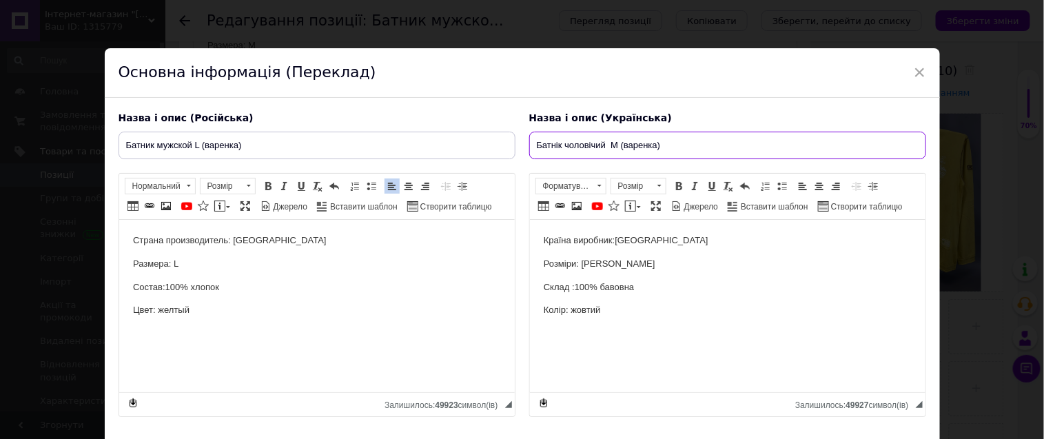
click at [615, 146] on input "Батнік чоловічий М (варенка)" at bounding box center [727, 146] width 397 height 28
type input "Батнік чоловічий L (варенка)"
click at [596, 263] on p "Розміри: М" at bounding box center [727, 264] width 368 height 14
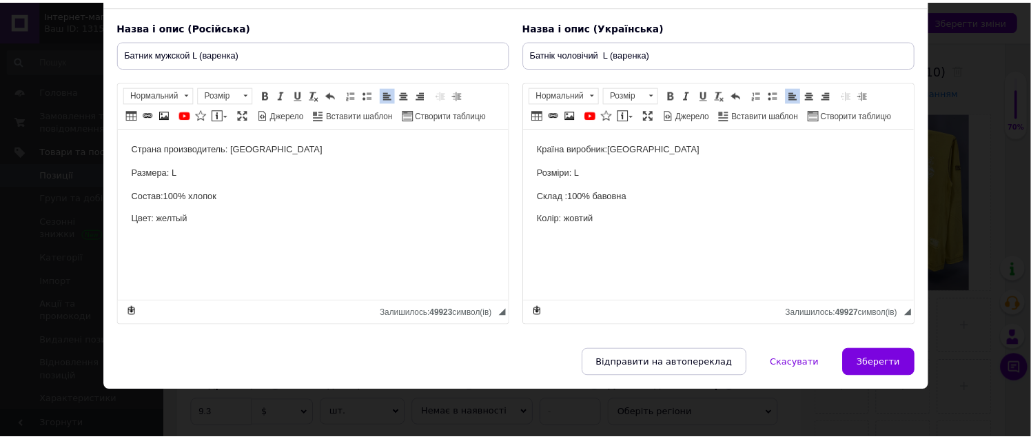
scroll to position [112, 0]
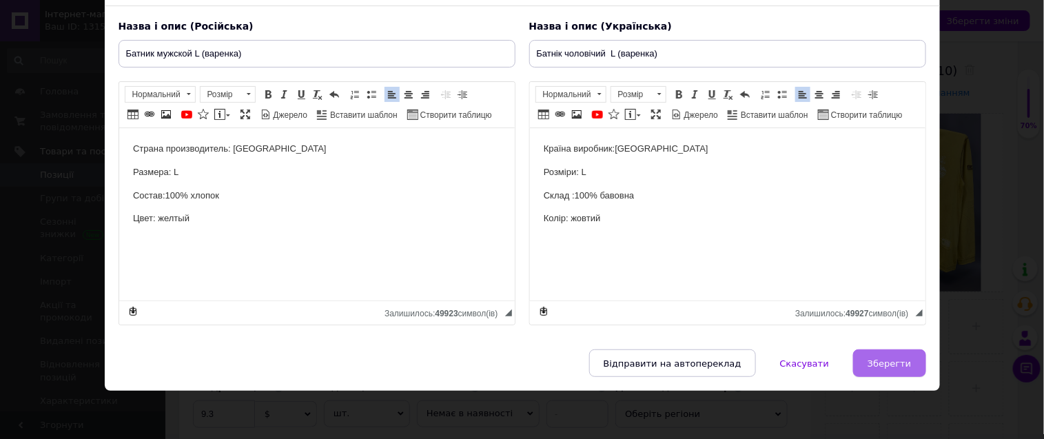
click at [885, 362] on span "Зберегти" at bounding box center [889, 363] width 43 height 10
type input "Батник мужской L (варенка)"
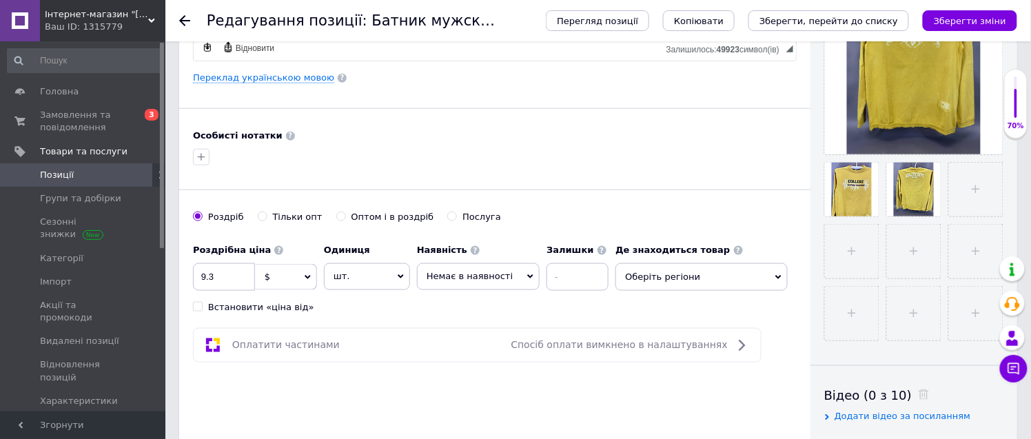
scroll to position [382, 0]
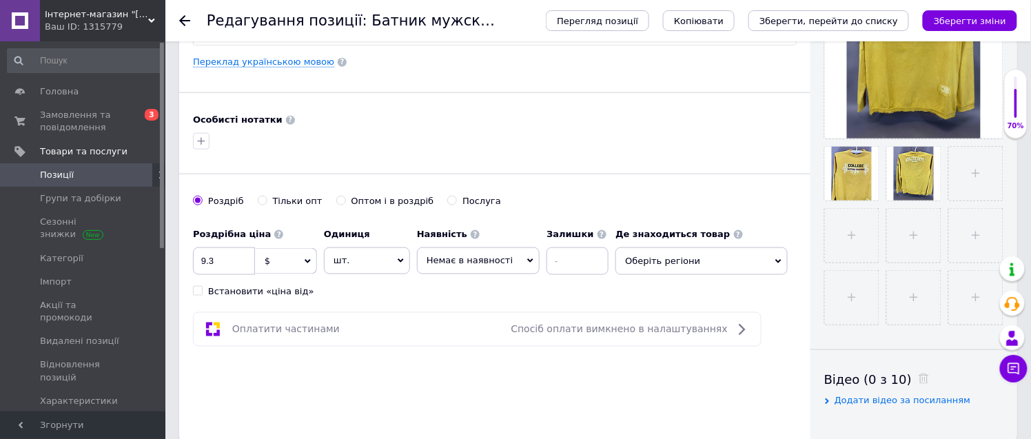
click at [652, 265] on span "Оберіть регіони" at bounding box center [701, 261] width 172 height 28
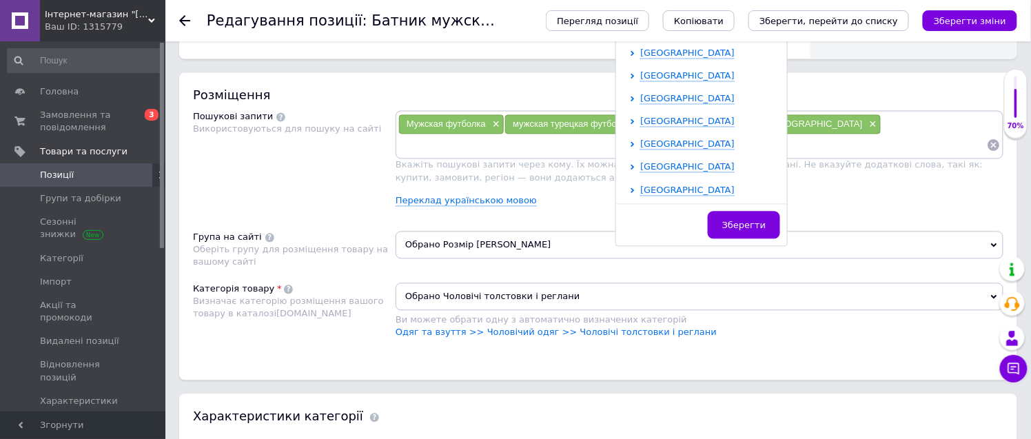
scroll to position [766, 0]
click at [663, 123] on span "[GEOGRAPHIC_DATA]" at bounding box center [687, 121] width 94 height 10
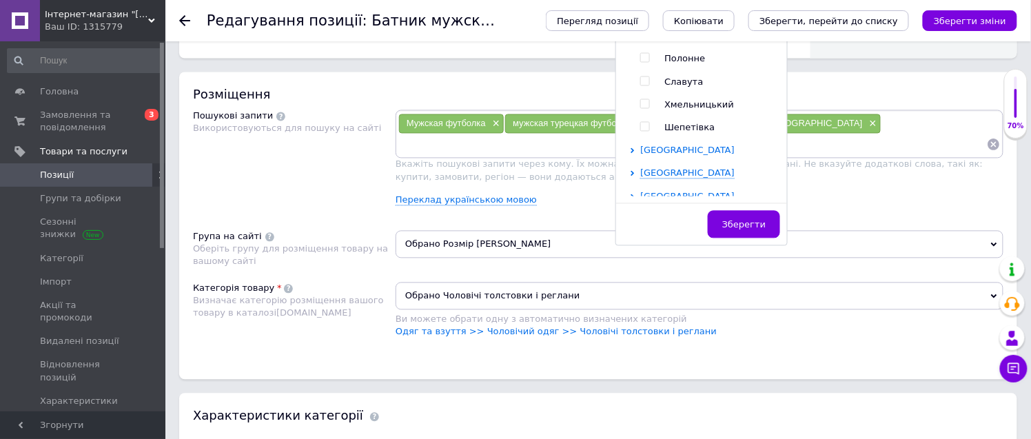
scroll to position [398, 0]
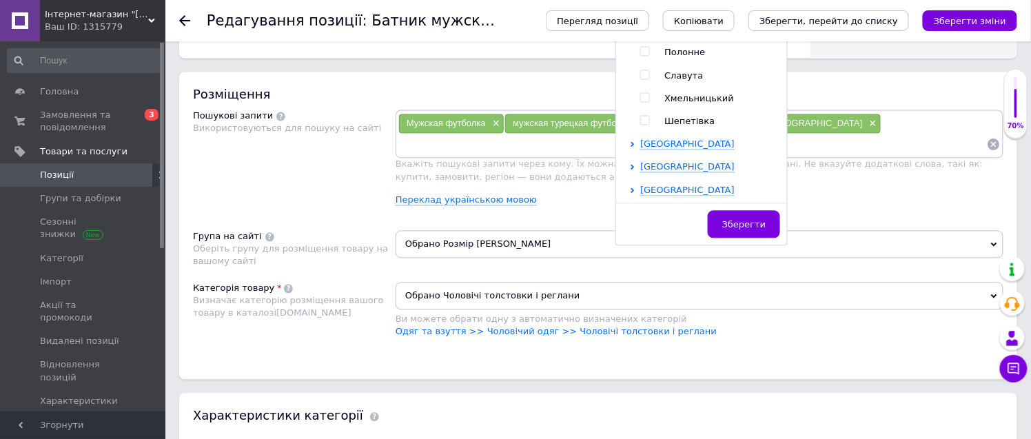
click at [640, 98] on input "checkbox" at bounding box center [644, 98] width 9 height 9
checkbox input "true"
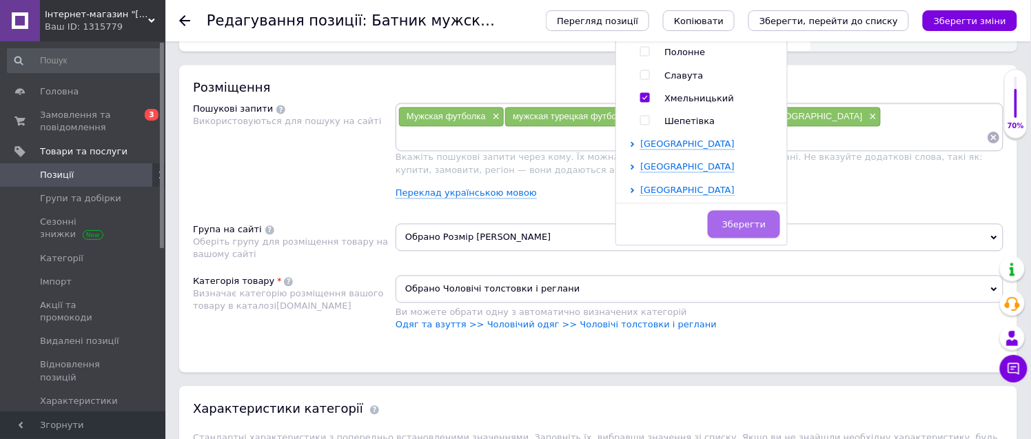
click at [734, 220] on span "Зберегти" at bounding box center [743, 225] width 43 height 10
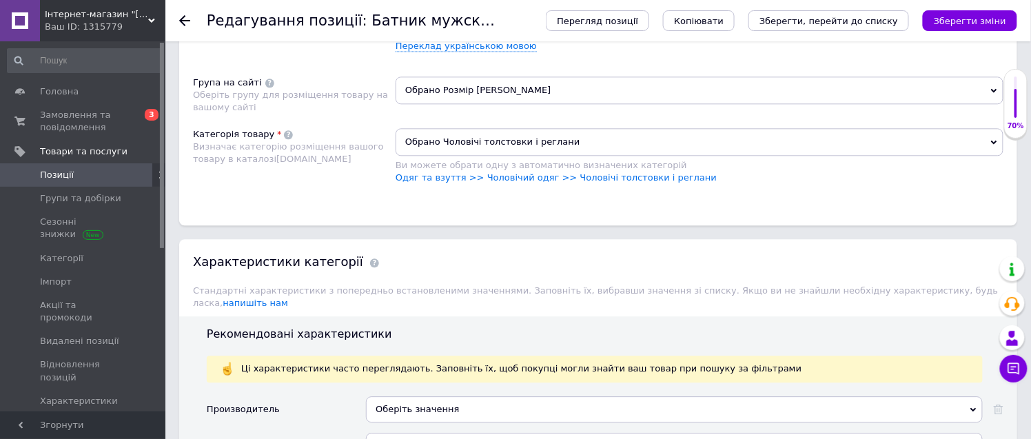
scroll to position [925, 0]
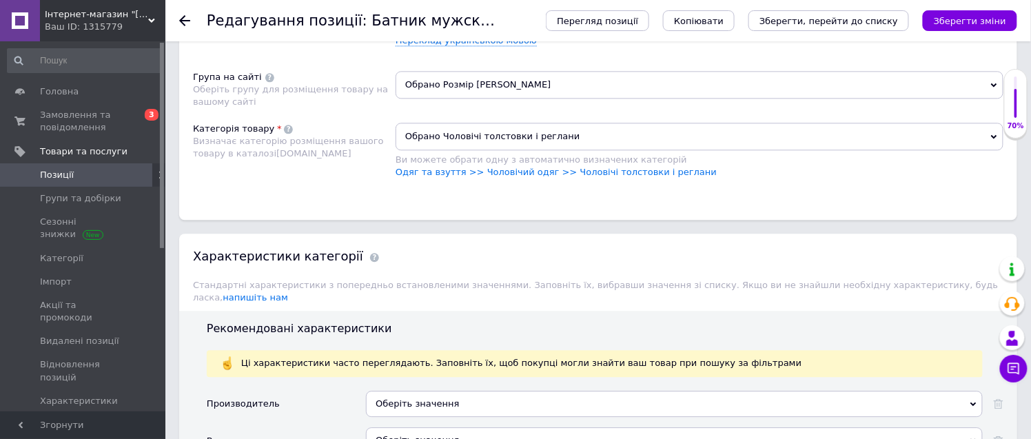
drag, startPoint x: 460, startPoint y: 209, endPoint x: 550, endPoint y: 203, distance: 90.5
click at [460, 99] on span "Обрано Розмір [PERSON_NAME]" at bounding box center [700, 85] width 608 height 28
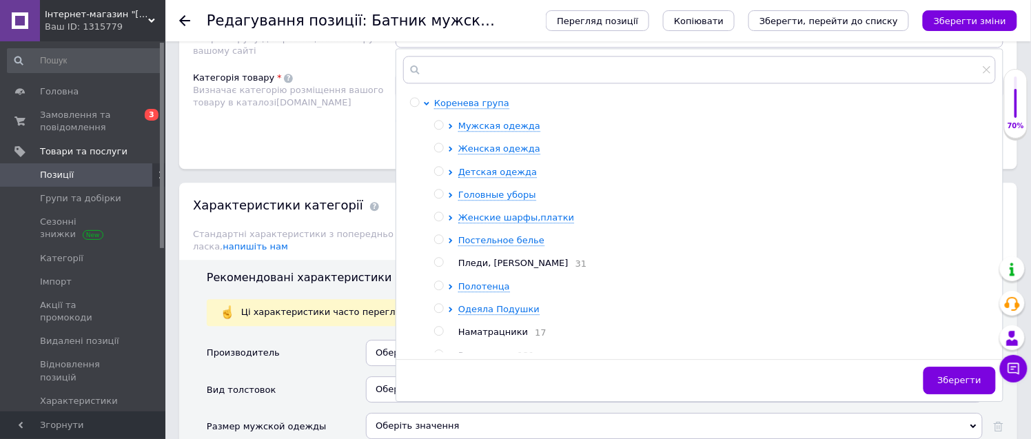
scroll to position [1078, 0]
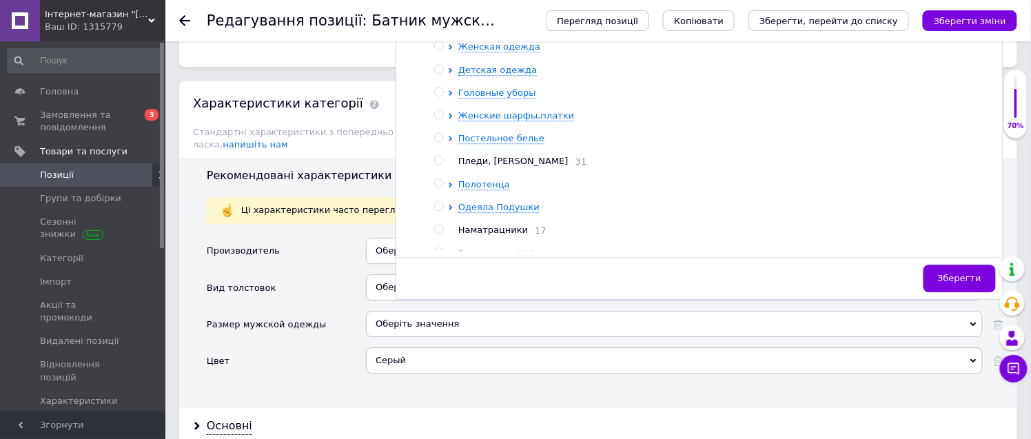
click at [509, 155] on ul "Мужская одежда Женская одежда Детская одежда Головные уборы Женские шарфы,платк…" at bounding box center [714, 139] width 561 height 242
click at [476, 29] on span "Мужская одежда" at bounding box center [499, 24] width 82 height 10
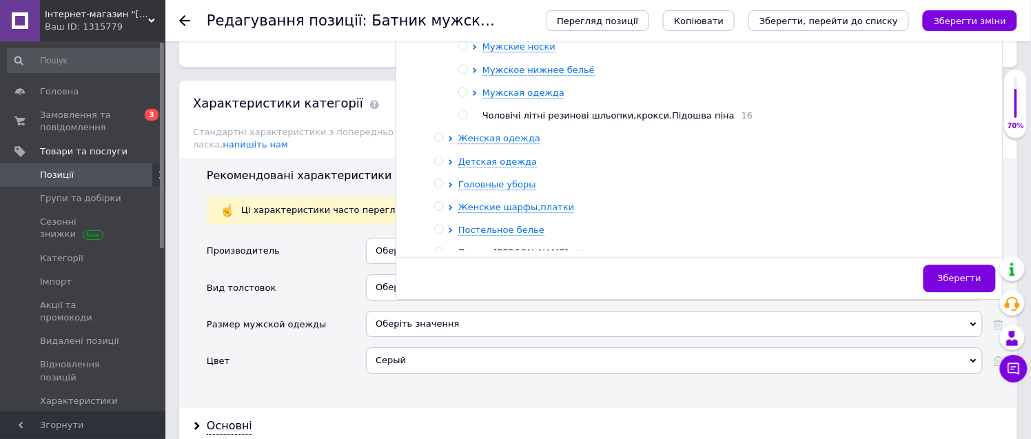
click at [496, 29] on span "Мужская одежда" at bounding box center [499, 24] width 82 height 10
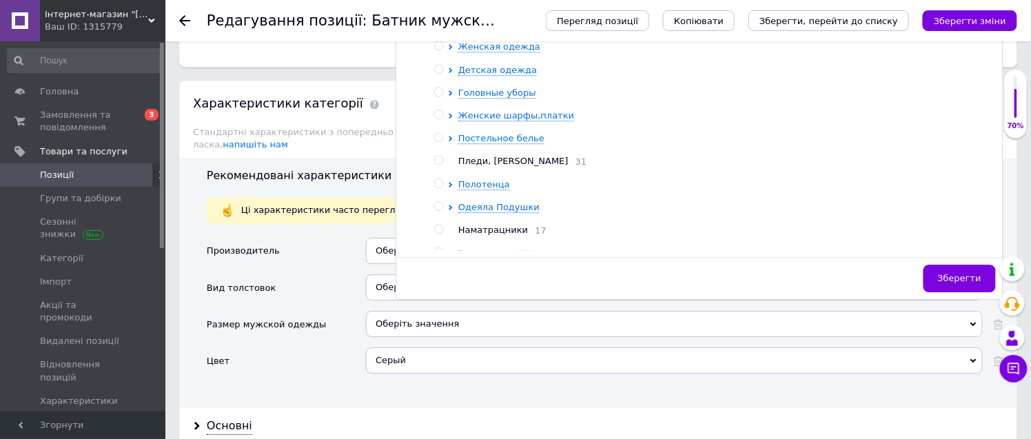
click at [504, 29] on span "Мужская одежда" at bounding box center [499, 24] width 82 height 10
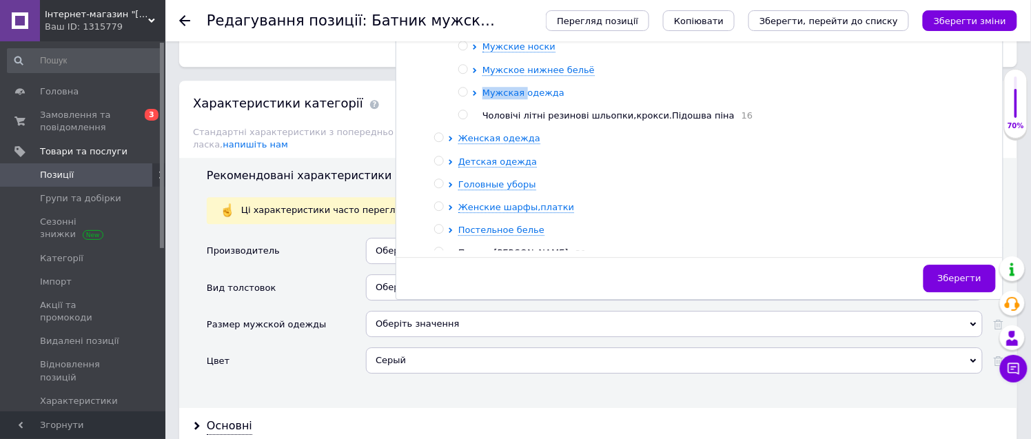
click at [522, 122] on ul "Мужские носки Мужское нижнее бельё Мужская одежда Чоловічі літні резинові шльоп…" at bounding box center [726, 81] width 537 height 81
click at [542, 98] on span "Мужская одежда" at bounding box center [523, 93] width 82 height 10
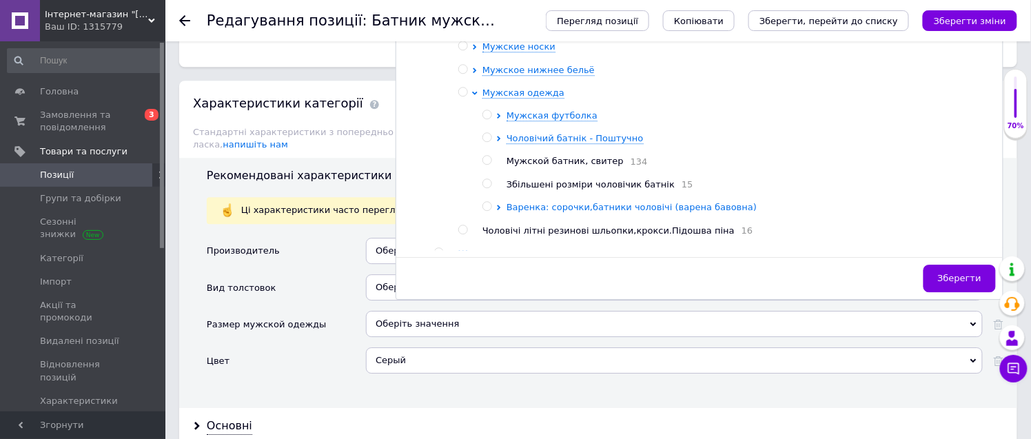
click at [584, 212] on span "Варенка: сорочки,батники чоловічі (варена бавовна)" at bounding box center [631, 207] width 250 height 10
click at [511, 234] on input "radio" at bounding box center [510, 229] width 9 height 9
radio input "true"
click at [954, 283] on span "Зберегти" at bounding box center [959, 278] width 43 height 10
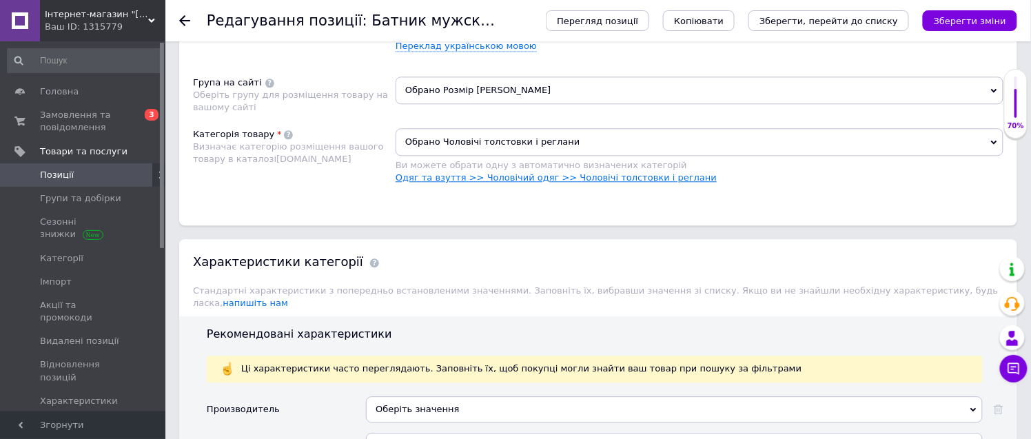
scroll to position [925, 0]
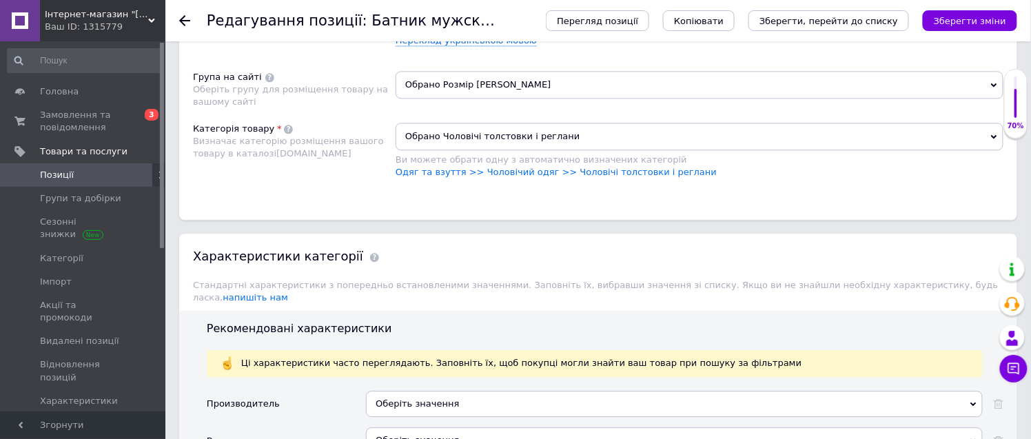
click at [458, 99] on span "Обрано Розмір [PERSON_NAME]" at bounding box center [700, 85] width 608 height 28
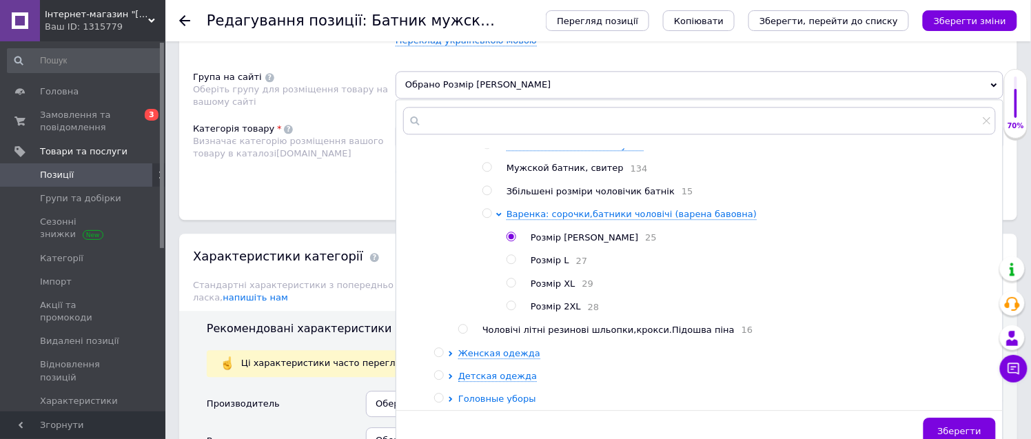
scroll to position [153, 0]
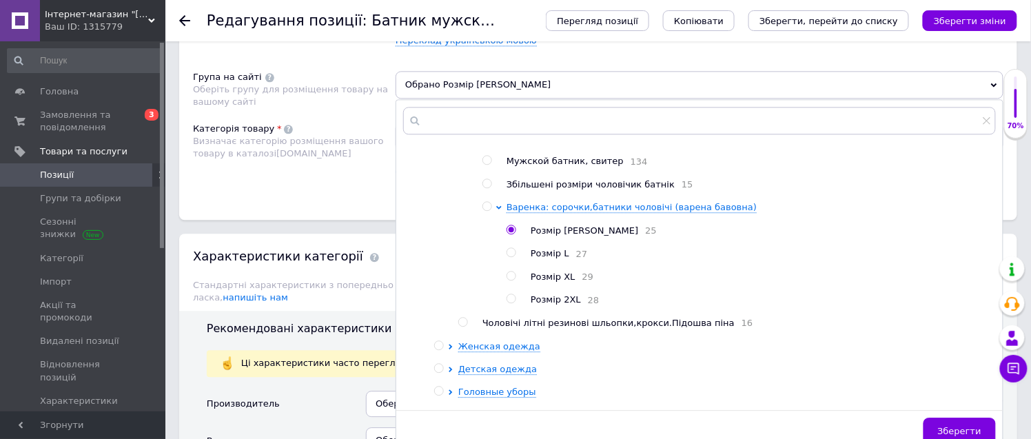
click at [511, 257] on input "radio" at bounding box center [510, 252] width 9 height 9
radio input "true"
radio input "false"
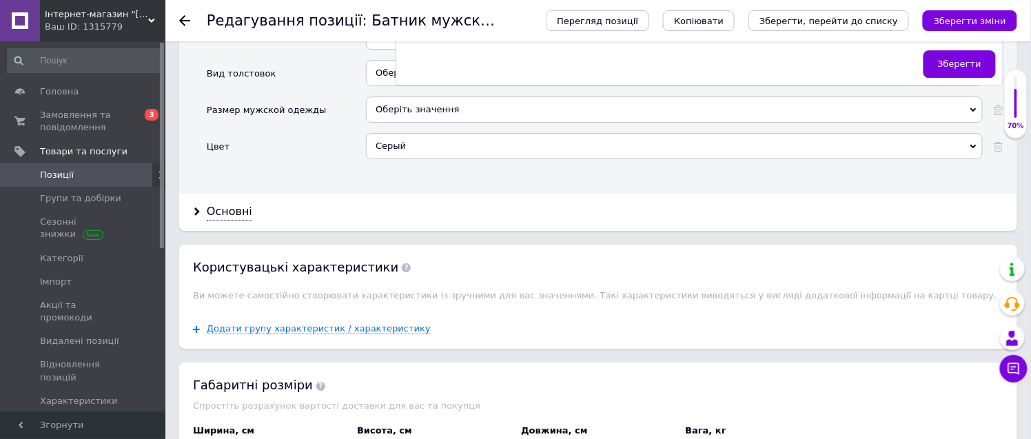
scroll to position [1385, 0]
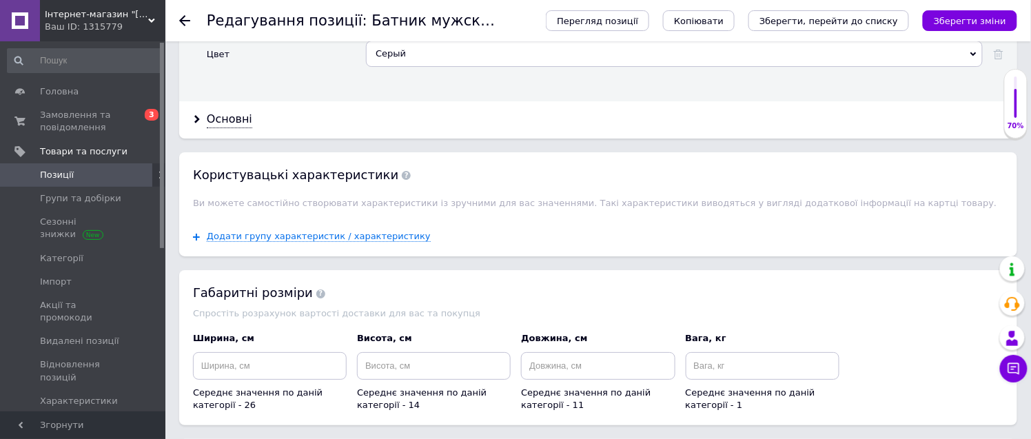
click at [968, 21] on icon "Зберегти зміни" at bounding box center [970, 21] width 72 height 10
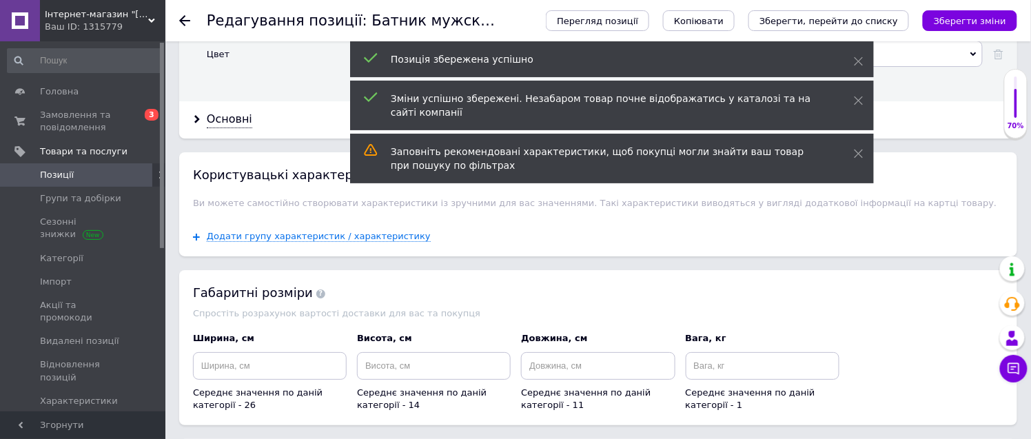
click at [181, 21] on use at bounding box center [184, 20] width 11 height 11
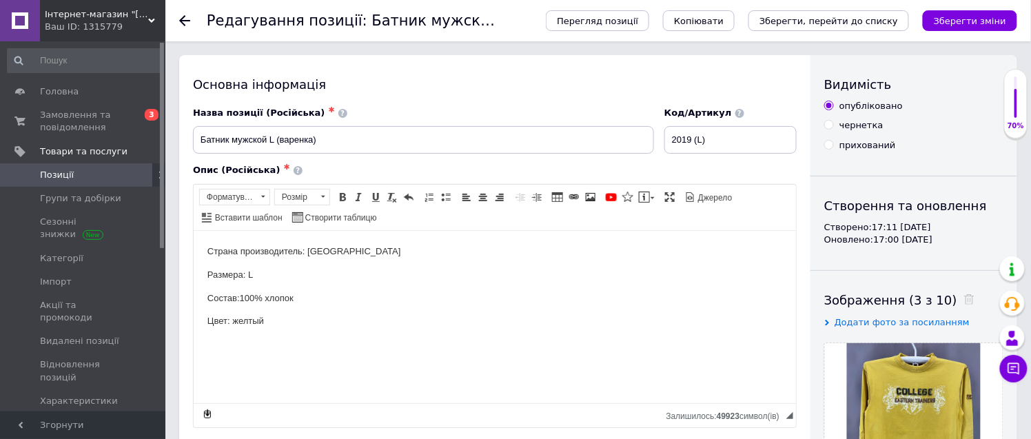
click at [113, 169] on span "Позиції" at bounding box center [84, 175] width 88 height 12
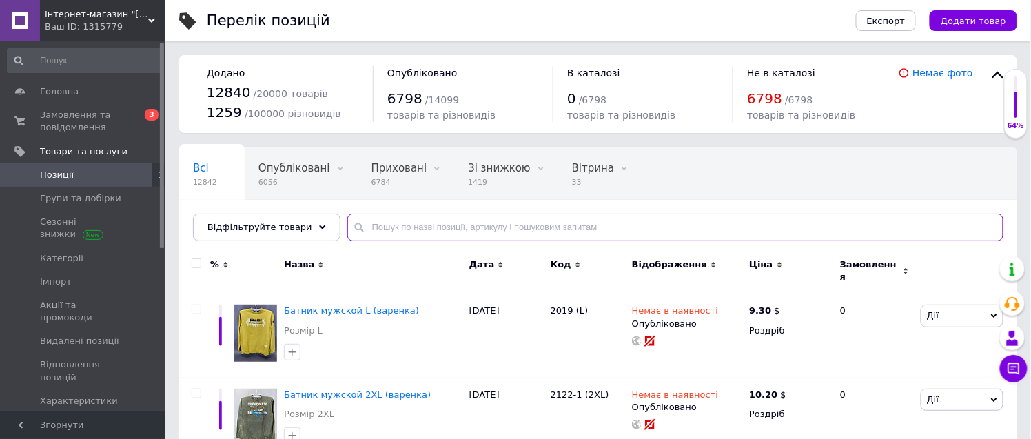
click at [387, 229] on input "text" at bounding box center [675, 228] width 656 height 28
type input "2019"
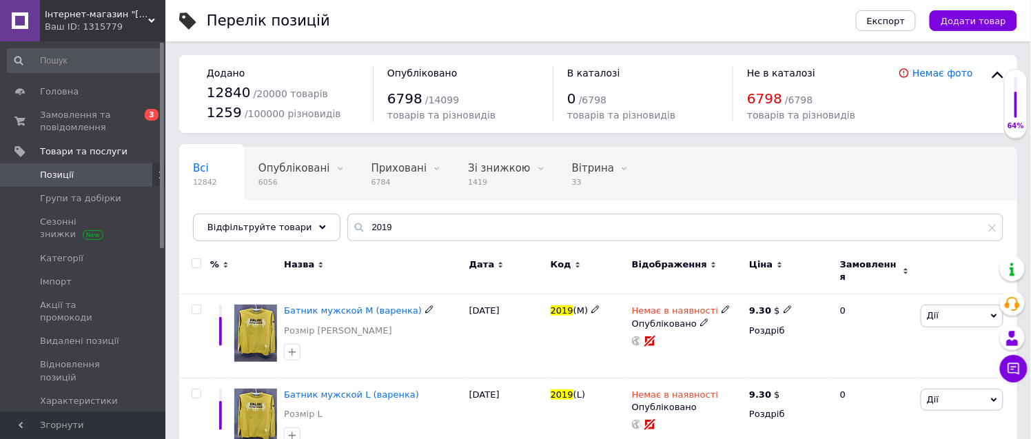
click at [369, 305] on span "Батник мужской М (варенка)" at bounding box center [353, 310] width 138 height 10
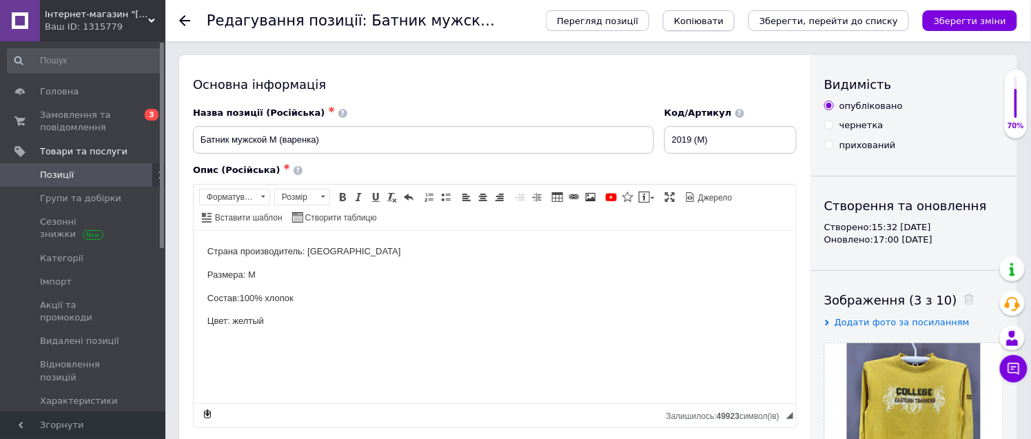
click at [724, 21] on span "Копіювати" at bounding box center [699, 21] width 50 height 10
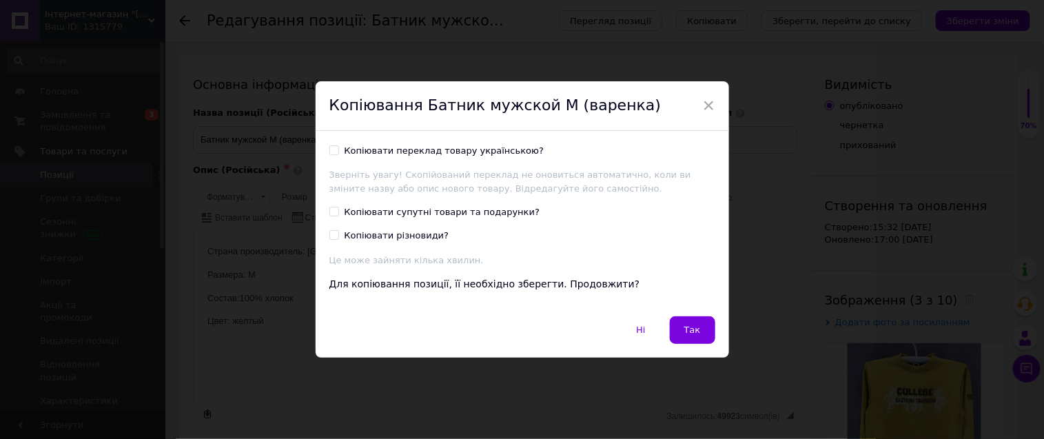
click at [332, 149] on input "Копіювати переклад товару українською?" at bounding box center [333, 149] width 9 height 9
checkbox input "true"
drag, startPoint x: 340, startPoint y: 121, endPoint x: 684, endPoint y: 322, distance: 398.4
click at [684, 322] on button "Так" at bounding box center [692, 330] width 45 height 28
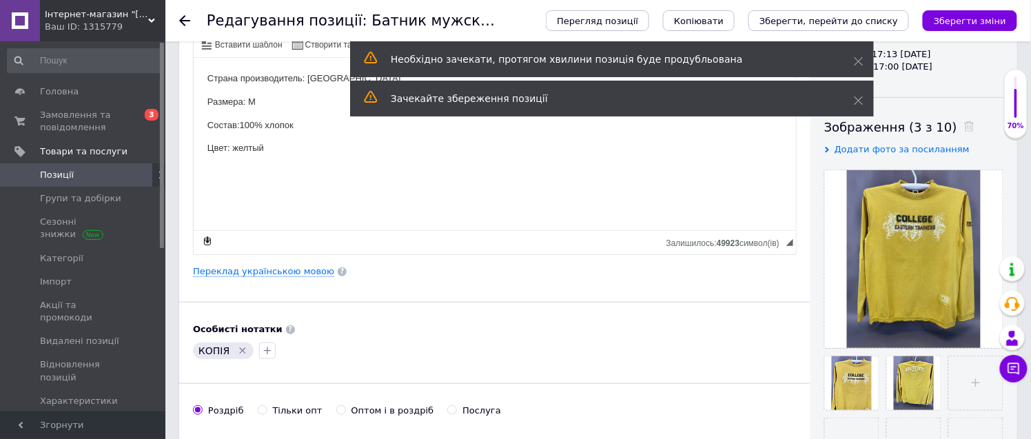
scroll to position [229, 0]
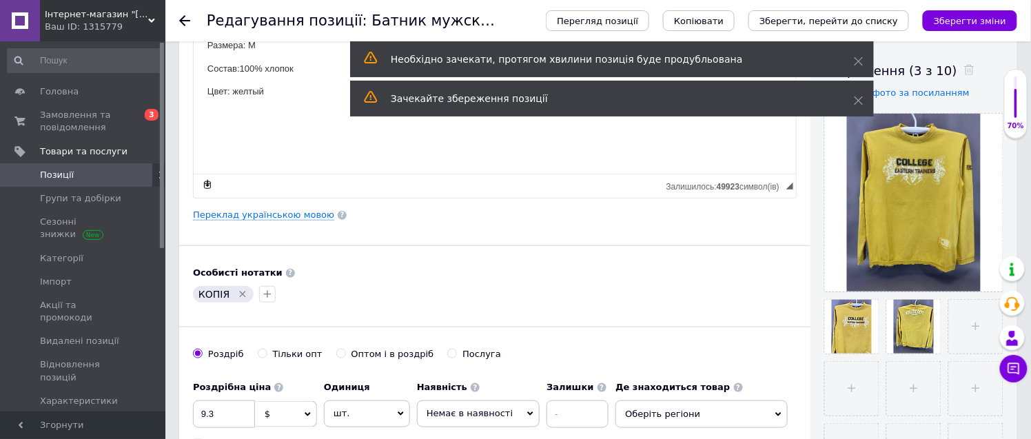
drag, startPoint x: 236, startPoint y: 292, endPoint x: 280, endPoint y: 318, distance: 50.9
click at [237, 292] on icon "Видалити мітку" at bounding box center [242, 294] width 11 height 11
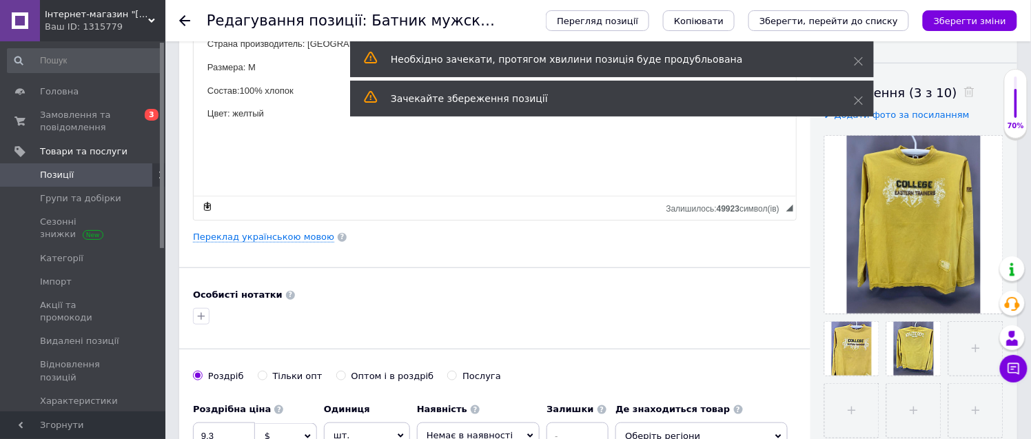
scroll to position [0, 0]
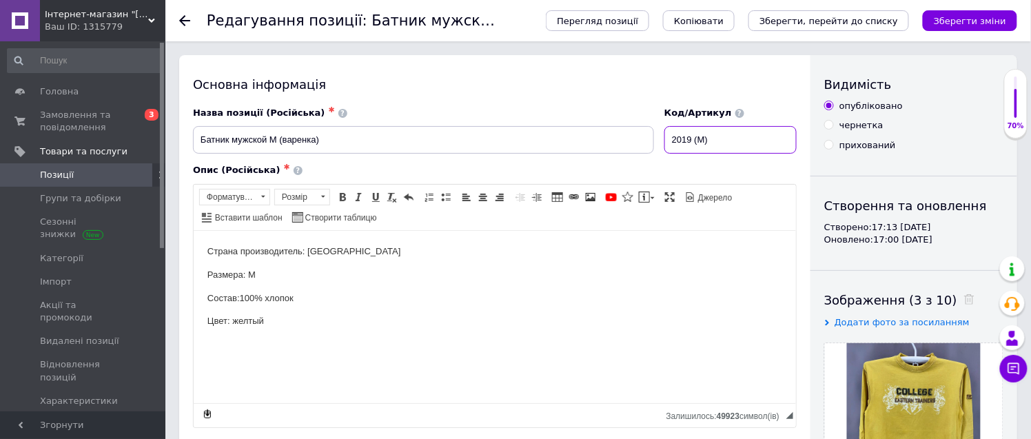
click at [677, 138] on input "2019 (М)" at bounding box center [730, 140] width 132 height 28
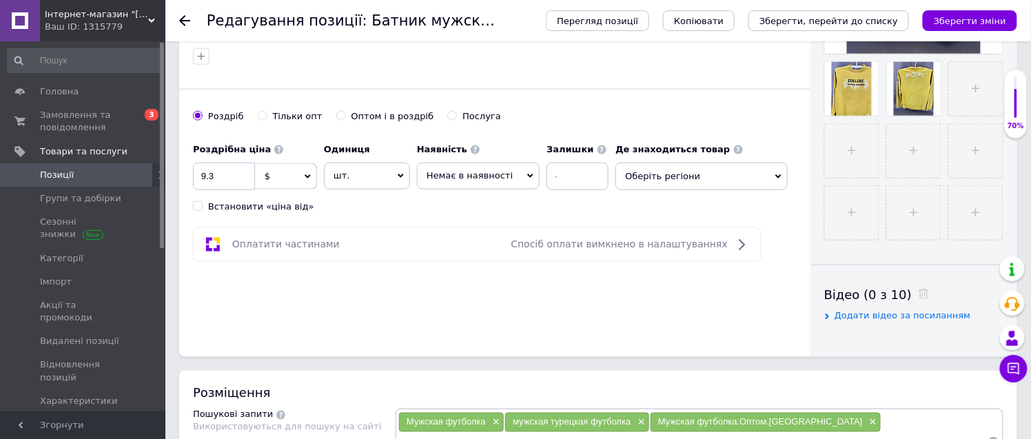
scroll to position [459, 0]
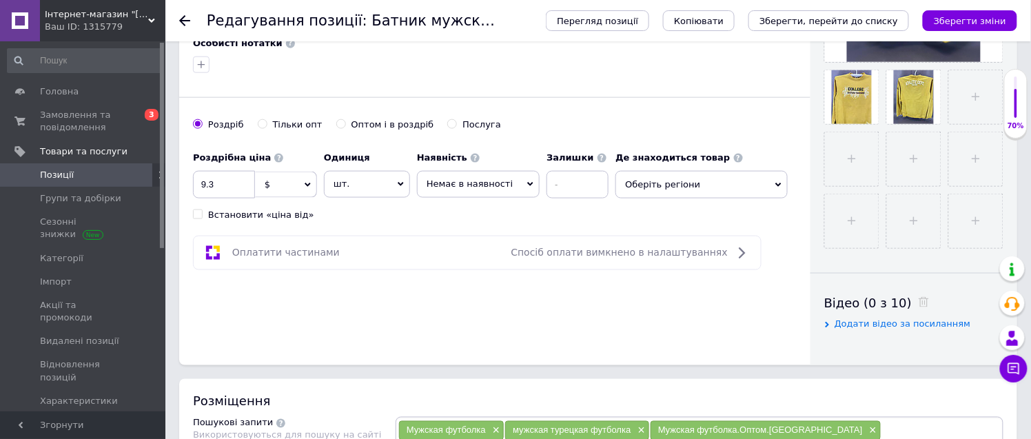
type input "У-2019 (М)"
click at [658, 182] on span "Оберіть регіони" at bounding box center [701, 185] width 172 height 28
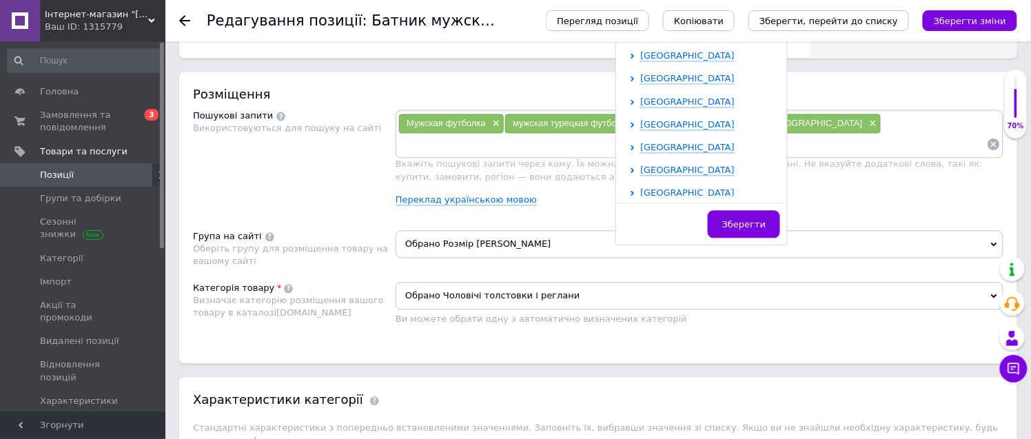
scroll to position [284, 0]
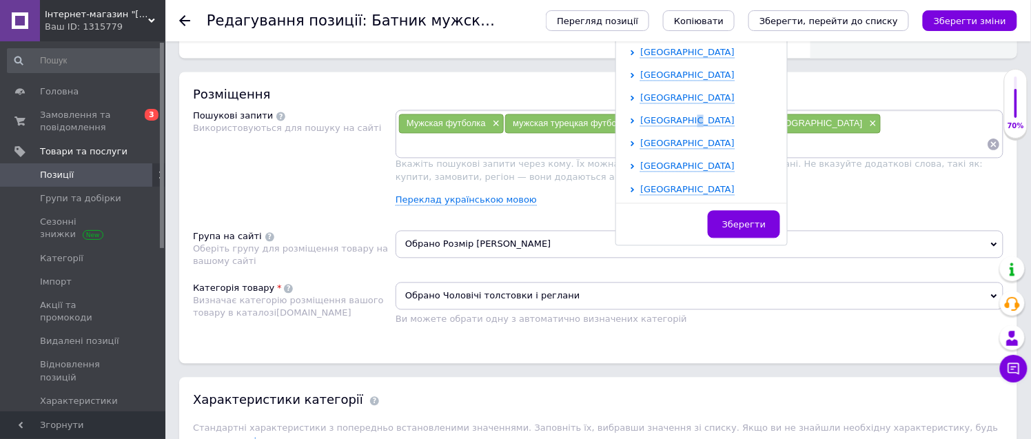
drag, startPoint x: 681, startPoint y: 121, endPoint x: 703, endPoint y: 130, distance: 23.8
click at [682, 120] on span "[GEOGRAPHIC_DATA]" at bounding box center [687, 121] width 94 height 10
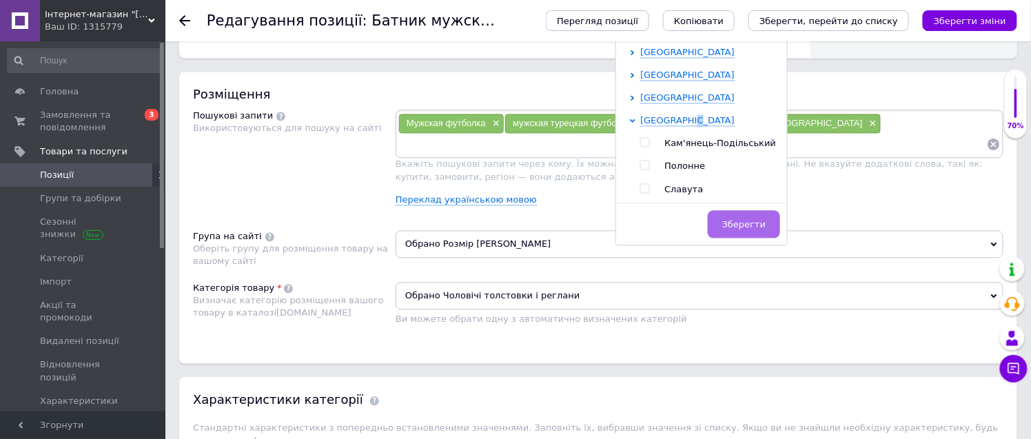
click at [733, 225] on span "Зберегти" at bounding box center [743, 225] width 43 height 10
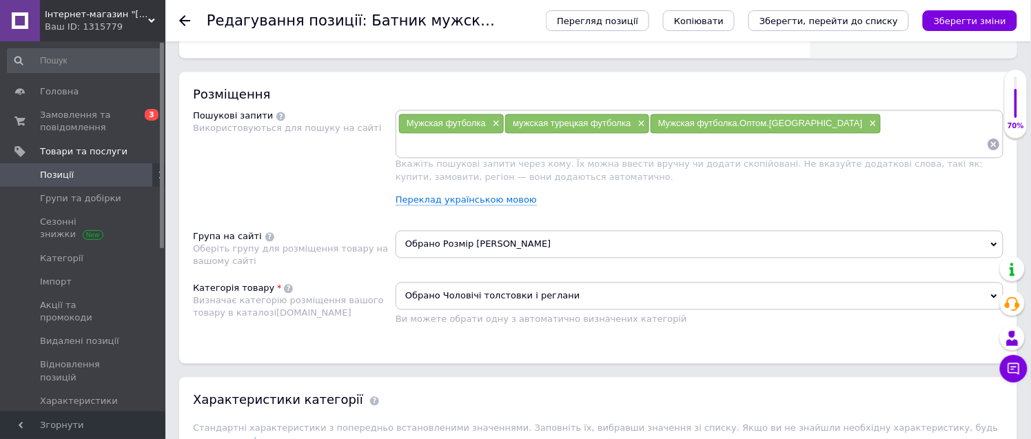
scroll to position [459, 0]
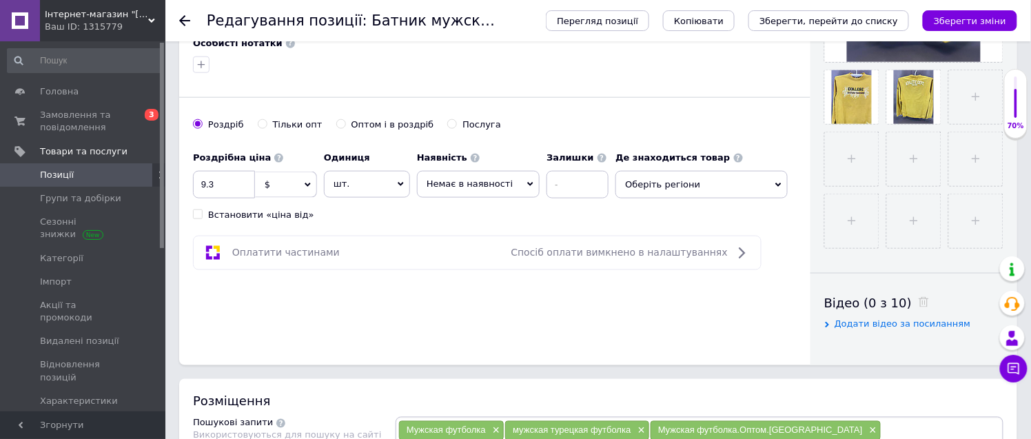
drag, startPoint x: 655, startPoint y: 179, endPoint x: 669, endPoint y: 184, distance: 15.3
click at [659, 179] on span "Оберіть регіони" at bounding box center [701, 185] width 172 height 28
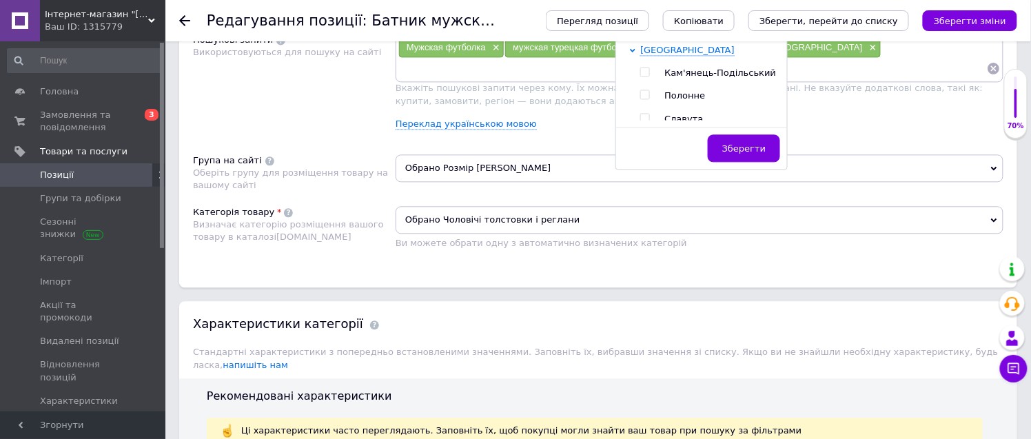
scroll to position [306, 0]
click at [664, 115] on span "Хмельницький" at bounding box center [699, 114] width 70 height 10
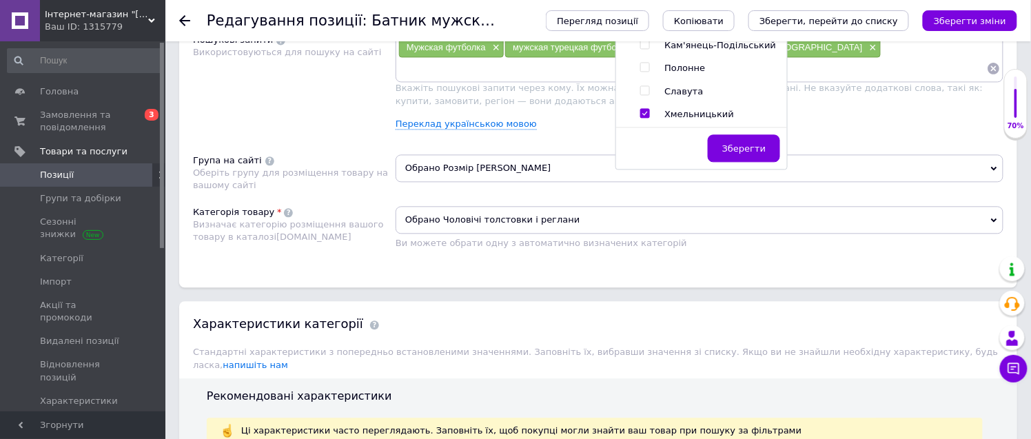
checkbox input "true"
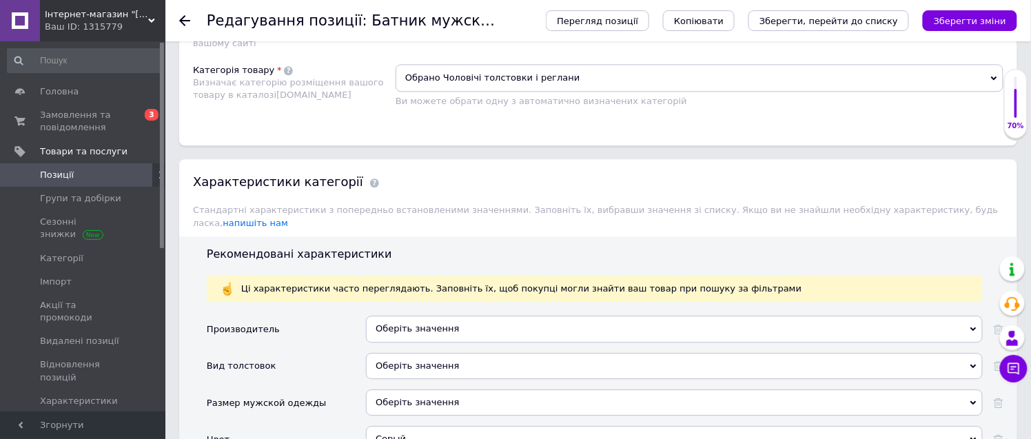
scroll to position [849, 0]
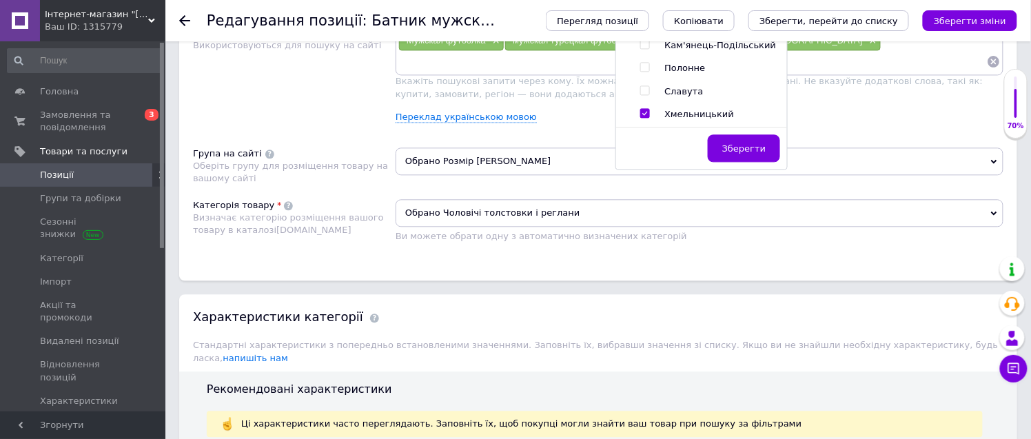
drag, startPoint x: 728, startPoint y: 146, endPoint x: 700, endPoint y: 177, distance: 41.9
click at [731, 147] on span "Зберегти" at bounding box center [743, 148] width 43 height 10
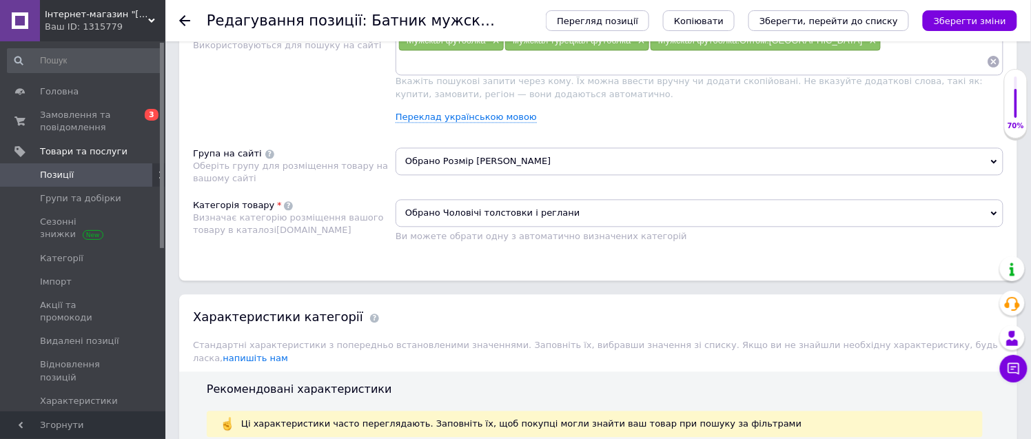
click at [460, 175] on span "Обрано Розмір [PERSON_NAME]" at bounding box center [700, 161] width 608 height 28
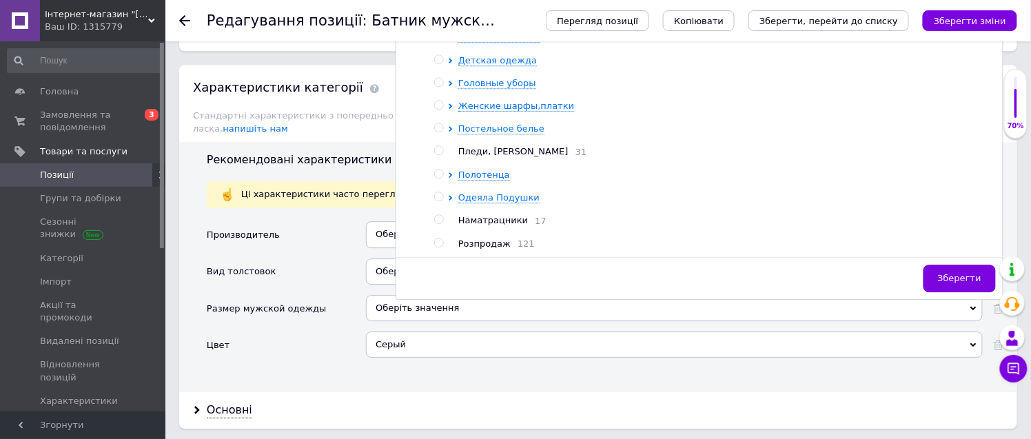
scroll to position [12, 0]
drag, startPoint x: 437, startPoint y: 363, endPoint x: 462, endPoint y: 366, distance: 25.0
click at [437, 247] on input "radio" at bounding box center [438, 242] width 9 height 9
radio input "true"
click at [968, 283] on span "Зберегти" at bounding box center [959, 278] width 43 height 10
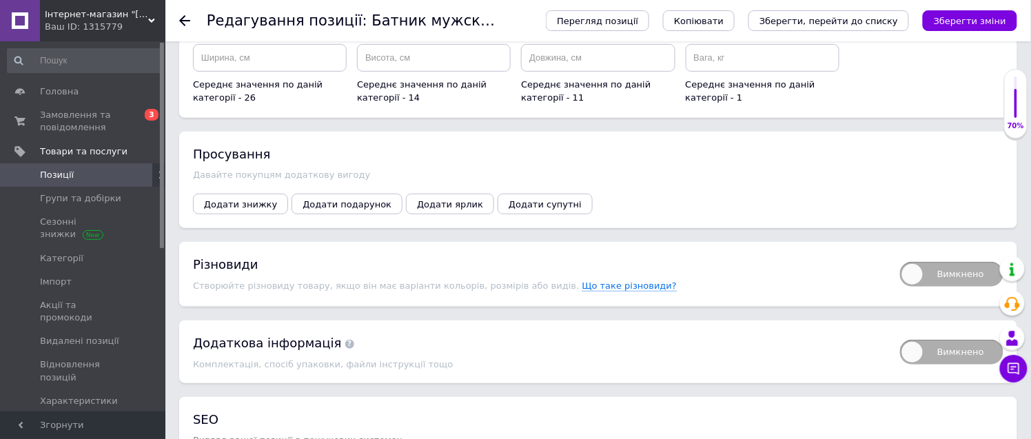
scroll to position [1691, 0]
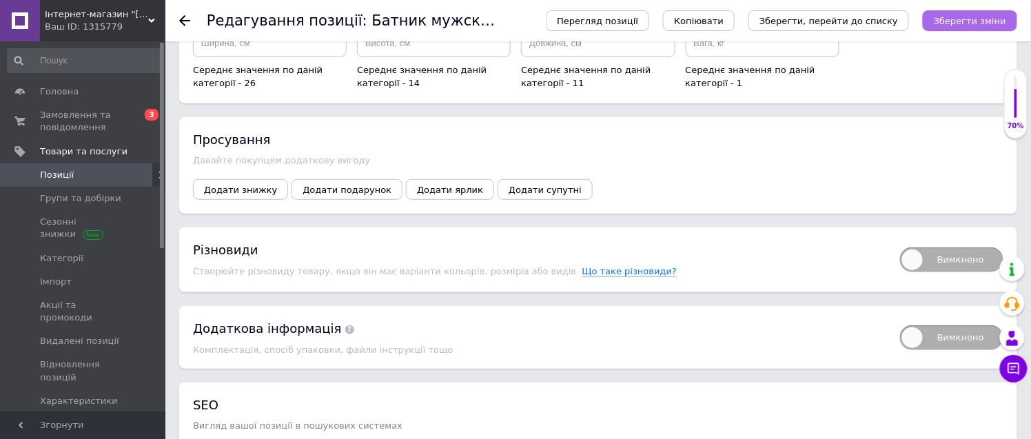
click at [962, 18] on icon "Зберегти зміни" at bounding box center [970, 21] width 72 height 10
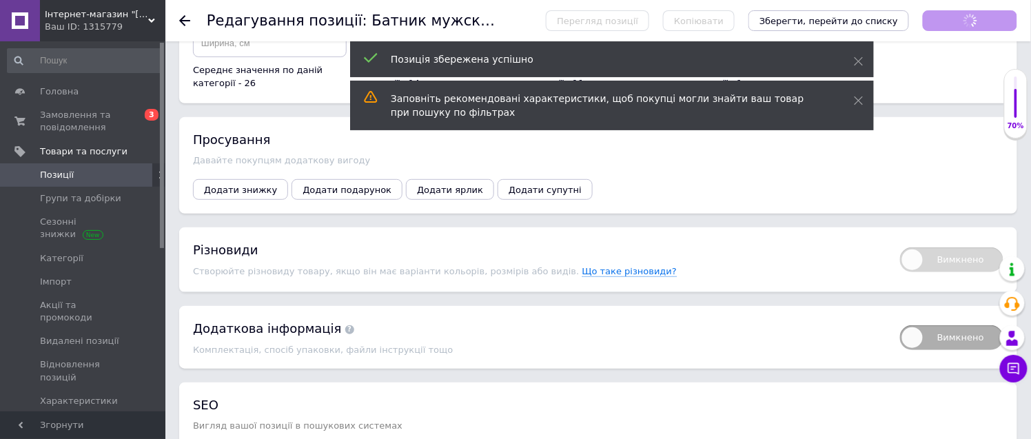
click at [183, 19] on icon at bounding box center [184, 20] width 11 height 11
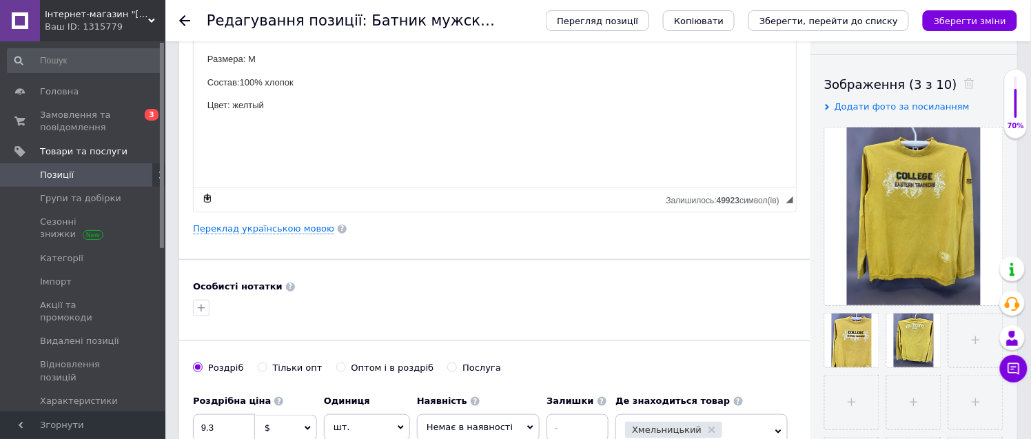
scroll to position [153, 0]
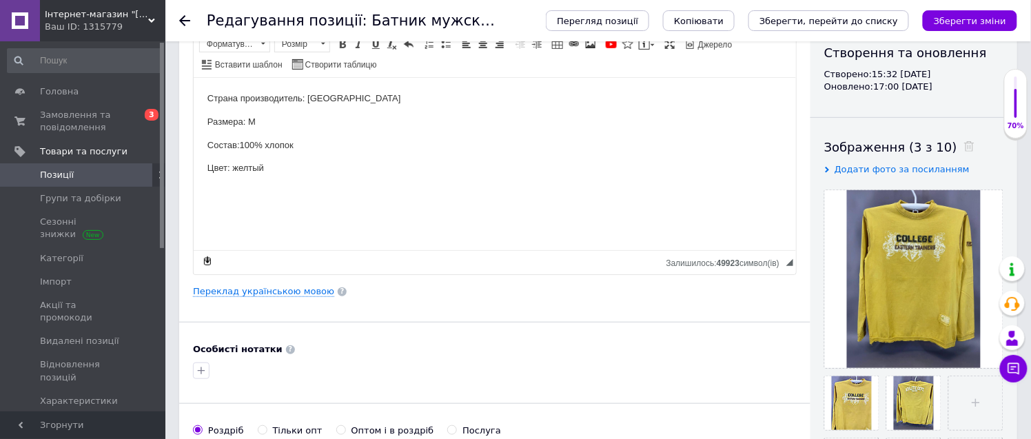
click at [97, 172] on span "Позиції" at bounding box center [84, 175] width 88 height 12
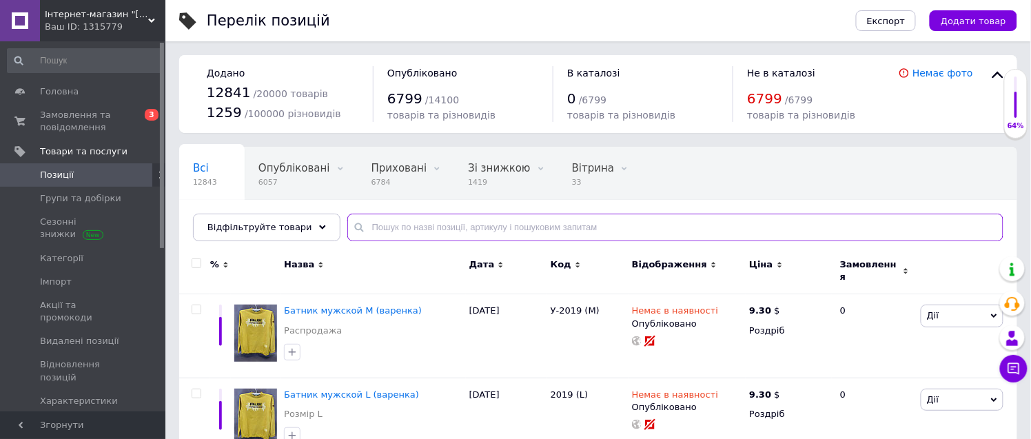
click at [378, 216] on input "text" at bounding box center [675, 228] width 656 height 28
click at [388, 224] on input "2019" at bounding box center [675, 228] width 656 height 28
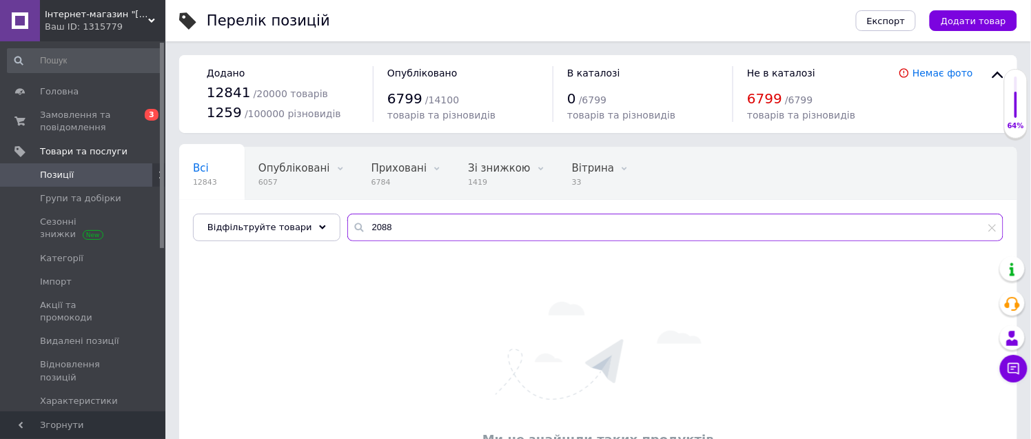
click at [367, 225] on input "2088" at bounding box center [675, 228] width 656 height 28
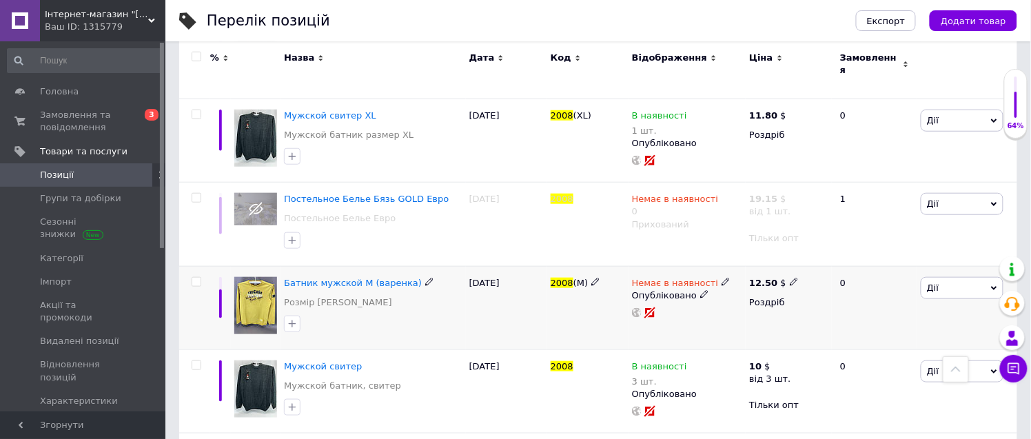
scroll to position [306, 0]
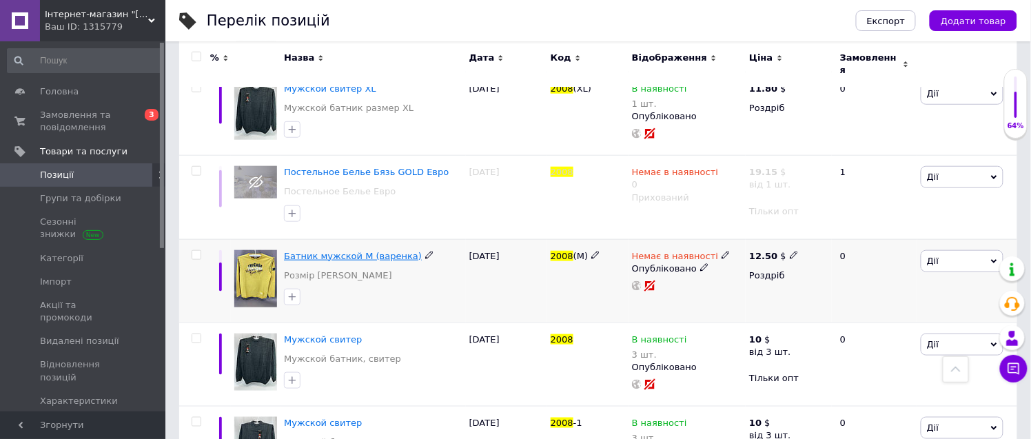
type input "2008"
click at [359, 251] on span "Батник мужской М (варенка)" at bounding box center [353, 256] width 138 height 10
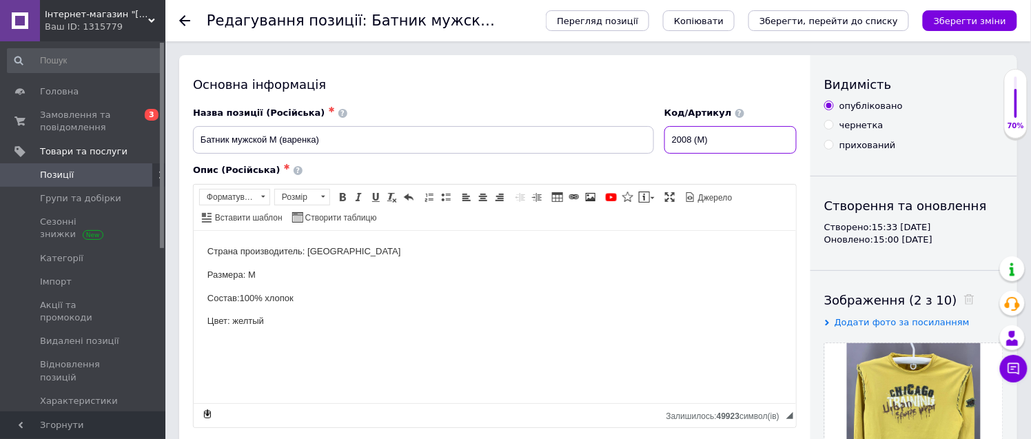
click at [691, 138] on input "2008 (М)" at bounding box center [730, 140] width 132 height 28
click at [675, 136] on input "2088 (М)" at bounding box center [730, 140] width 132 height 28
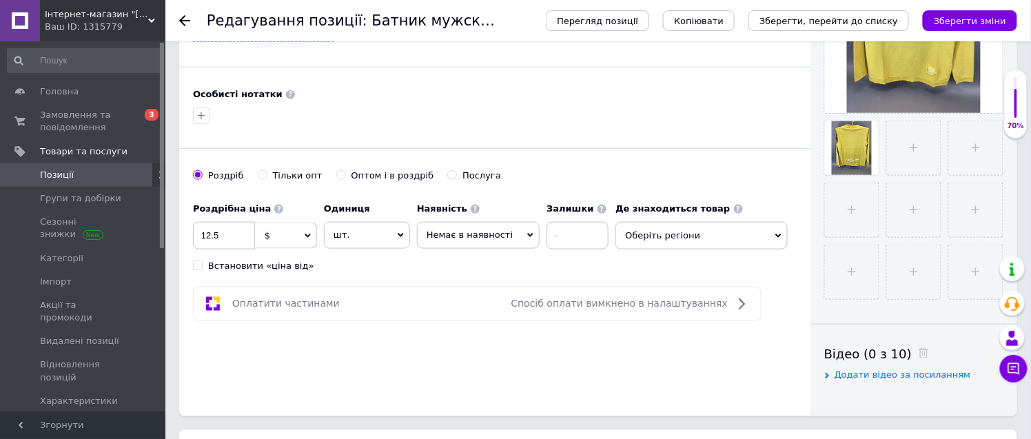
scroll to position [382, 0]
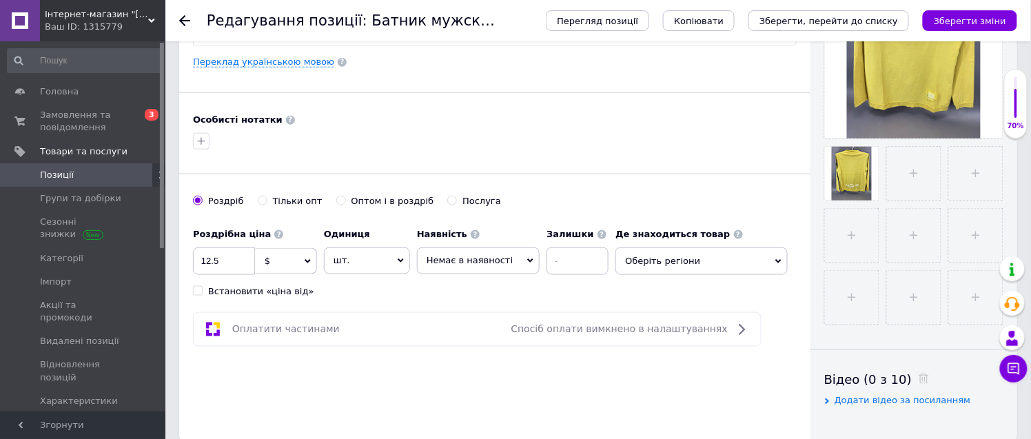
type input "У-2088 (М)"
click at [664, 262] on span "Оберіть регіони" at bounding box center [701, 261] width 172 height 28
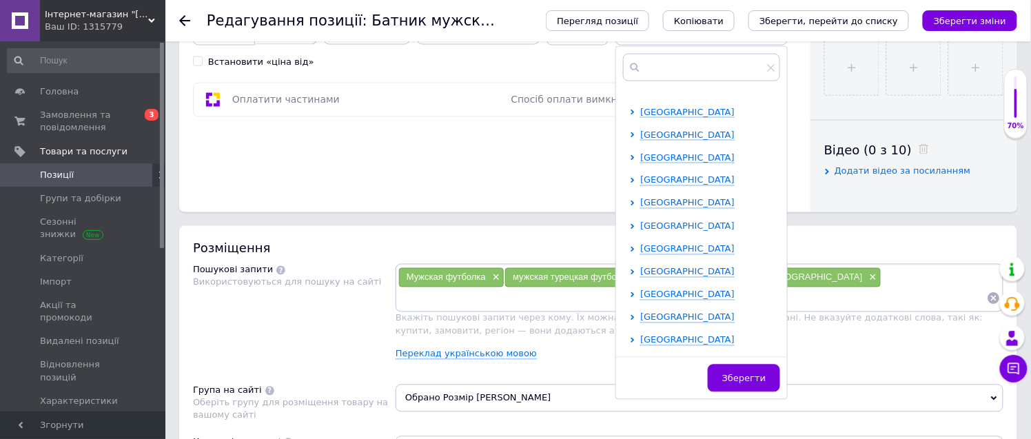
scroll to position [284, 0]
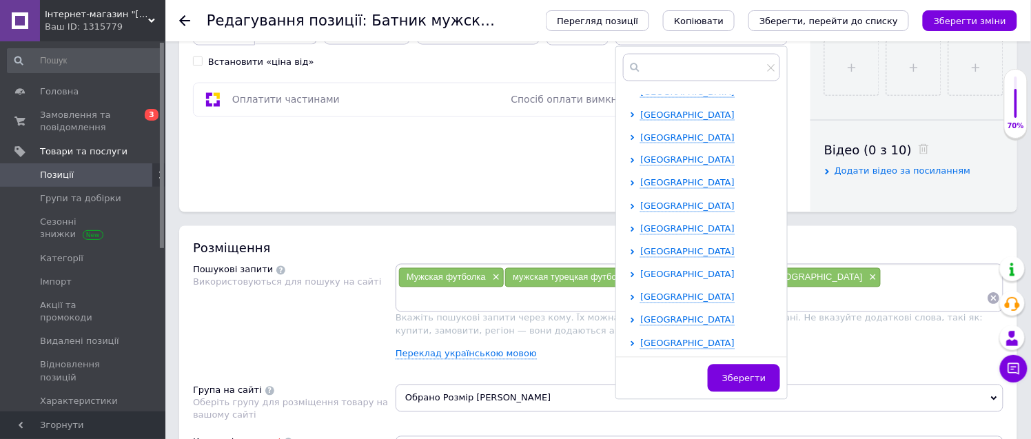
click at [658, 278] on span "[GEOGRAPHIC_DATA]" at bounding box center [687, 274] width 94 height 10
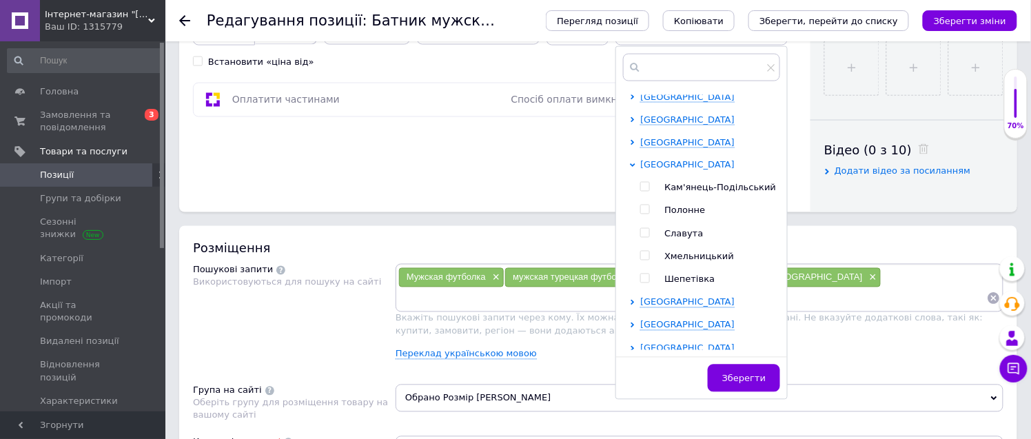
scroll to position [398, 0]
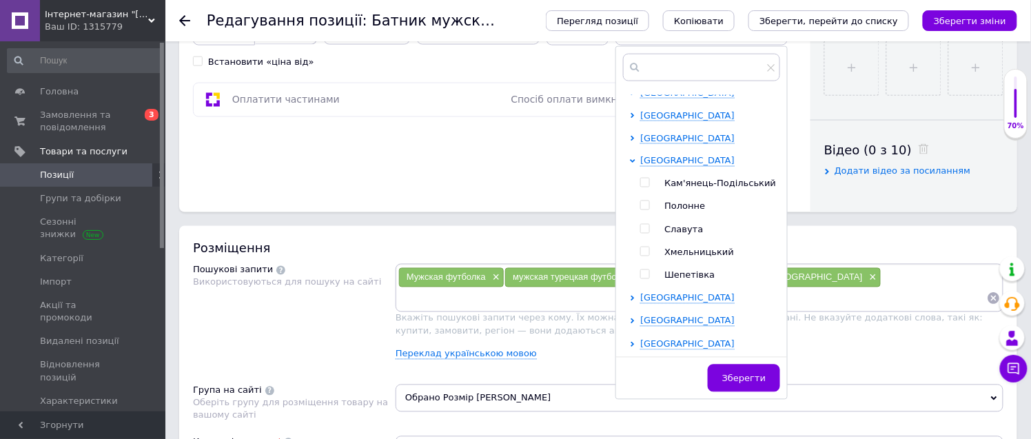
click at [640, 250] on input "checkbox" at bounding box center [644, 251] width 9 height 9
checkbox input "true"
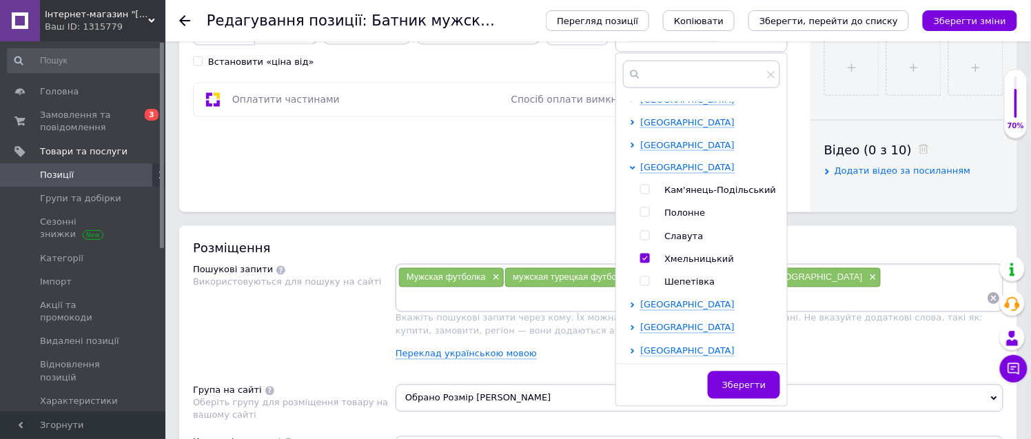
drag, startPoint x: 737, startPoint y: 389, endPoint x: 732, endPoint y: 352, distance: 36.9
click at [737, 388] on span "Зберегти" at bounding box center [743, 385] width 43 height 10
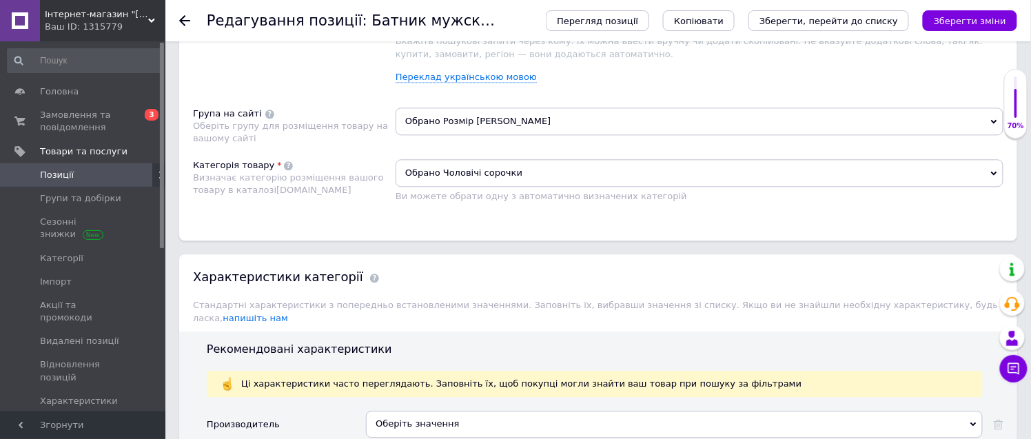
scroll to position [919, 0]
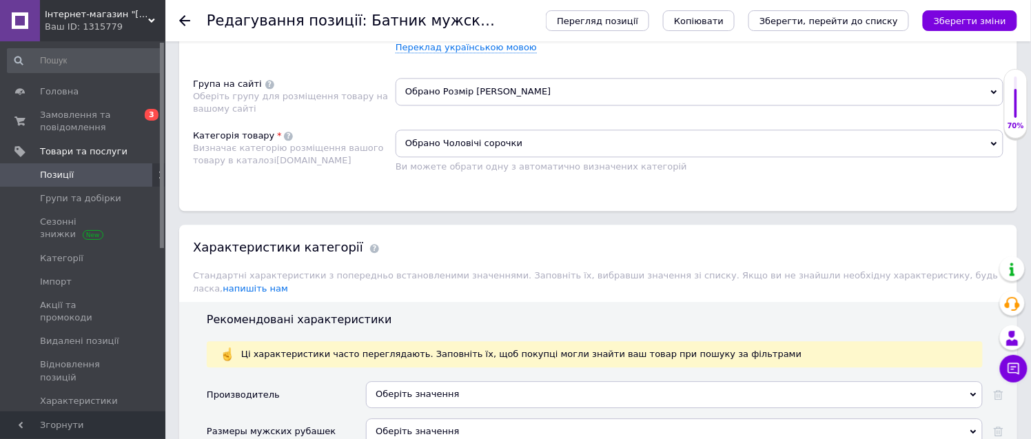
click at [458, 105] on span "Обрано Розмір [PERSON_NAME]" at bounding box center [700, 92] width 608 height 28
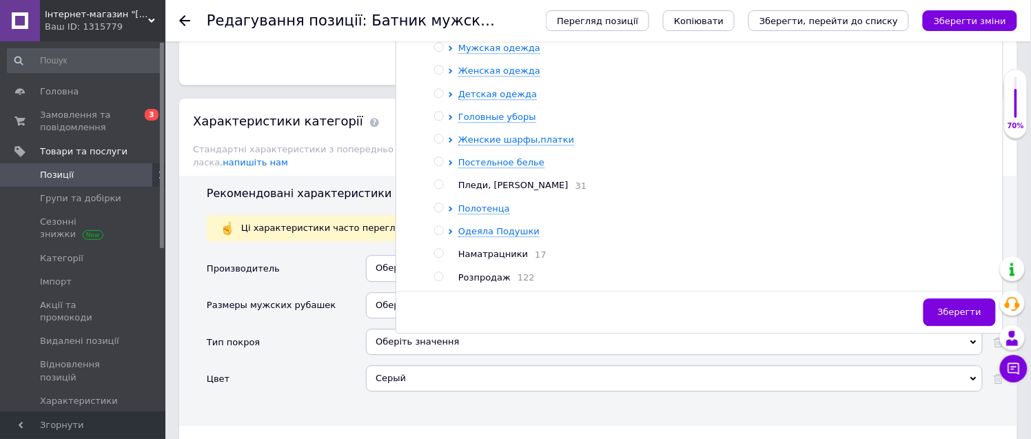
scroll to position [1224, 0]
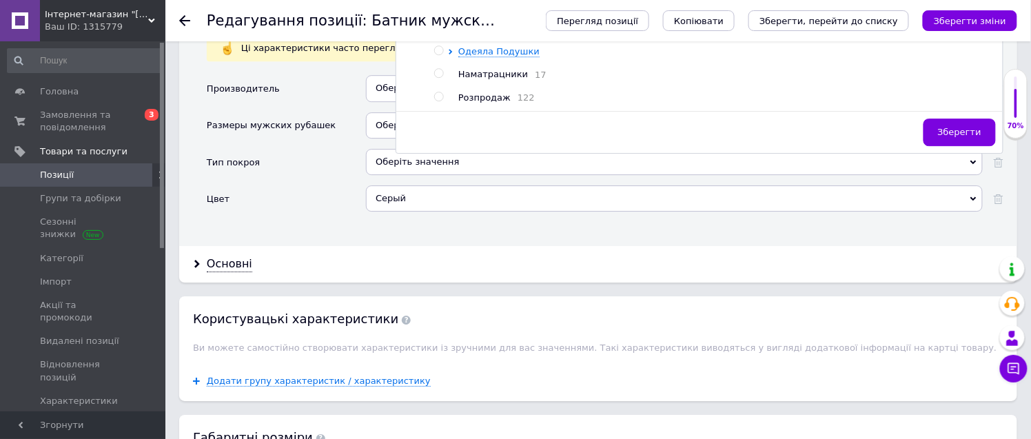
click at [438, 101] on input "radio" at bounding box center [438, 96] width 9 height 9
radio input "true"
click at [965, 137] on span "Зберегти" at bounding box center [959, 132] width 43 height 10
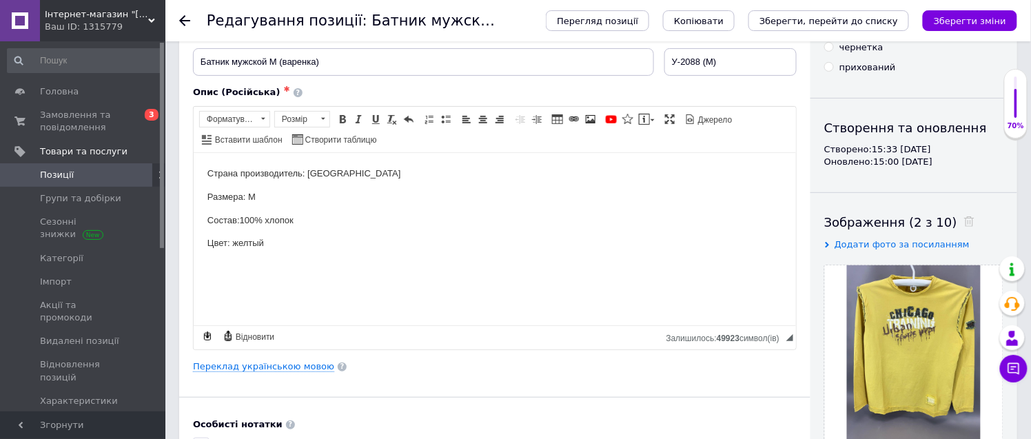
scroll to position [76, 0]
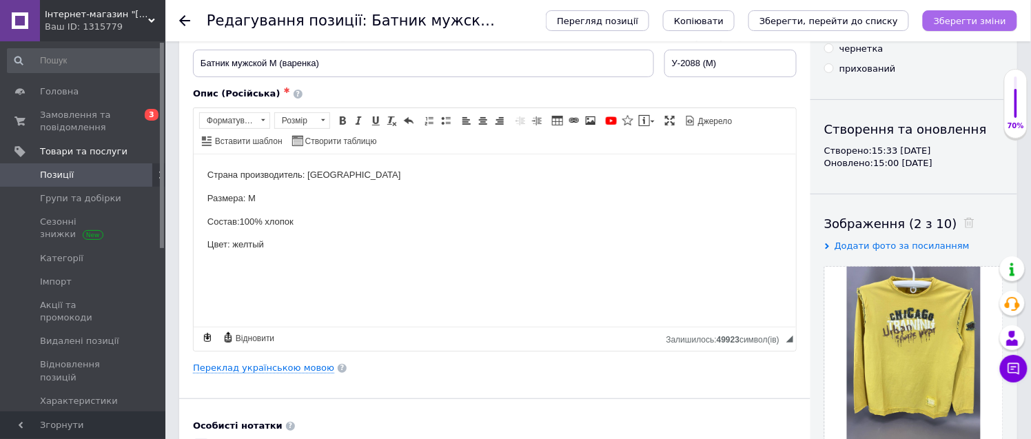
click at [984, 22] on icon "Зберегти зміни" at bounding box center [970, 21] width 72 height 10
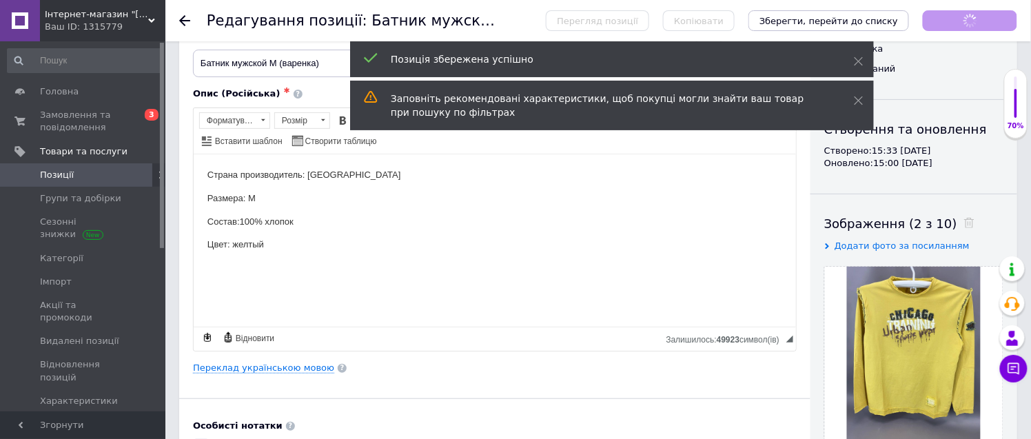
click at [183, 17] on icon at bounding box center [184, 20] width 11 height 11
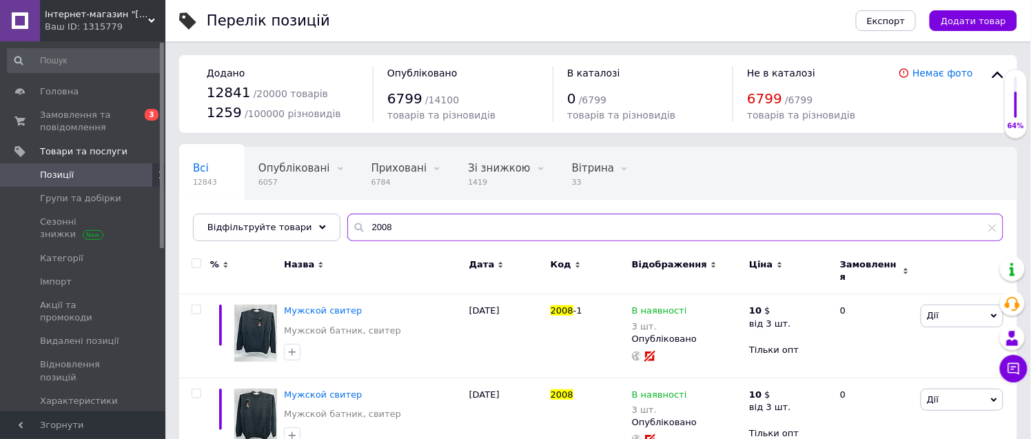
click at [369, 227] on input "2008" at bounding box center [675, 228] width 656 height 28
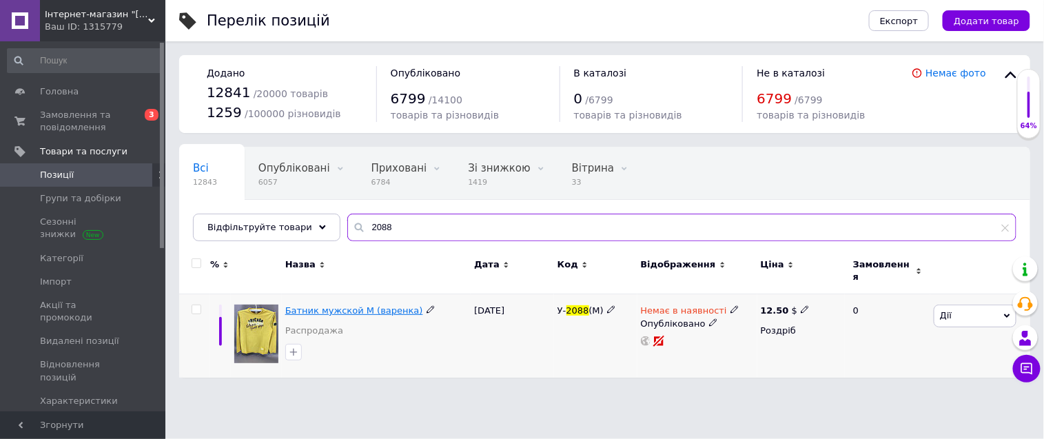
type input "2088"
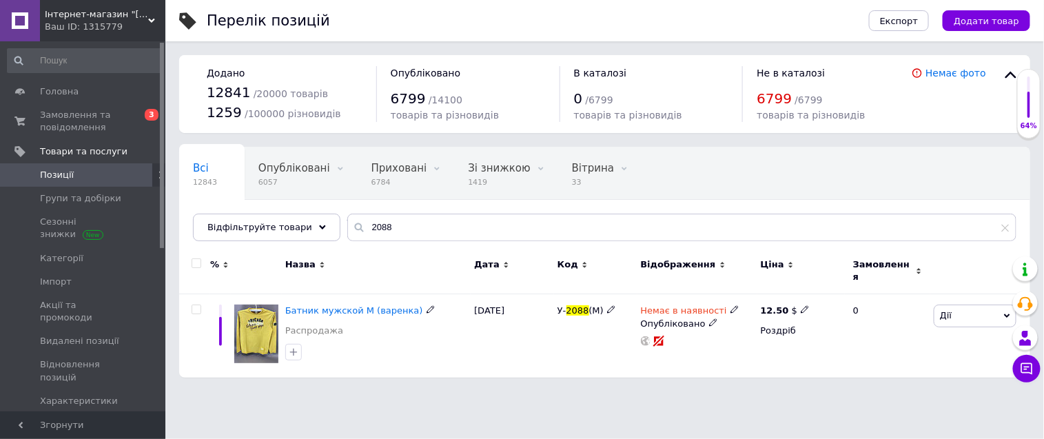
click at [340, 307] on span "Батник мужской М (варенка)" at bounding box center [354, 310] width 138 height 10
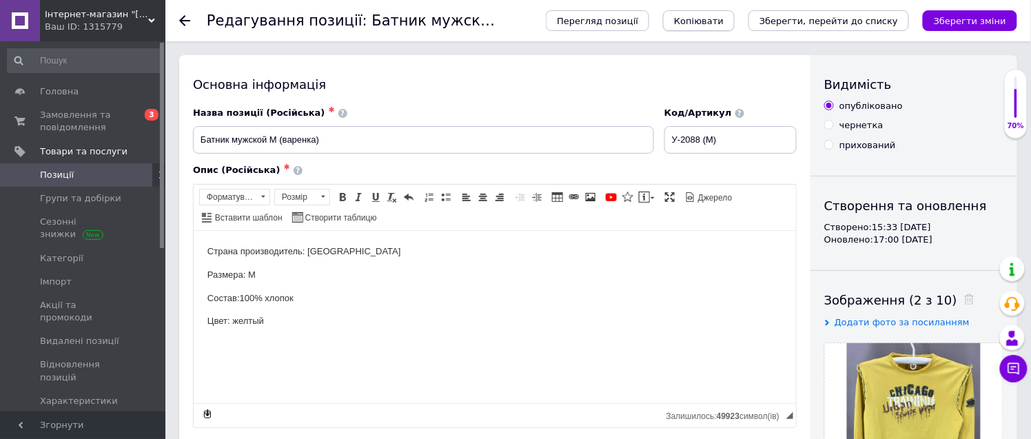
click at [724, 16] on span "Копіювати" at bounding box center [699, 21] width 50 height 10
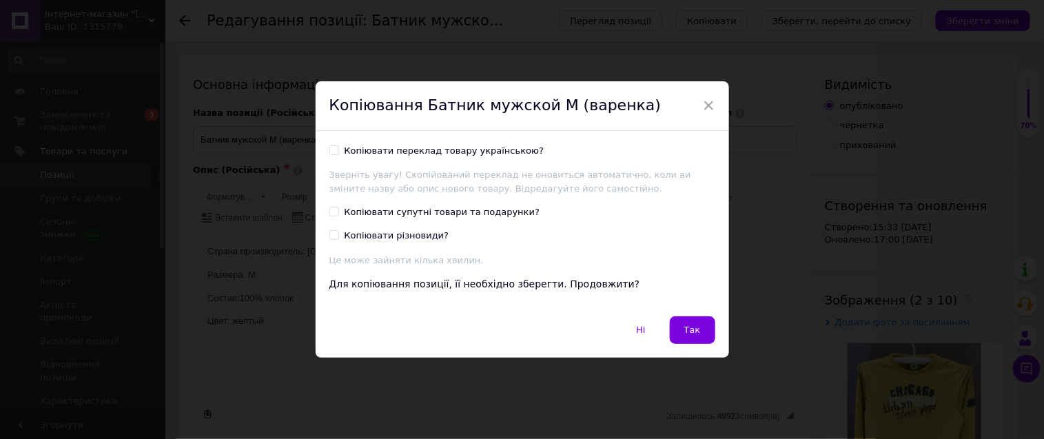
drag, startPoint x: 333, startPoint y: 150, endPoint x: 442, endPoint y: 217, distance: 127.8
click at [334, 150] on input "Копіювати переклад товару українською?" at bounding box center [333, 149] width 9 height 9
checkbox input "true"
click at [671, 325] on button "Так" at bounding box center [692, 330] width 45 height 28
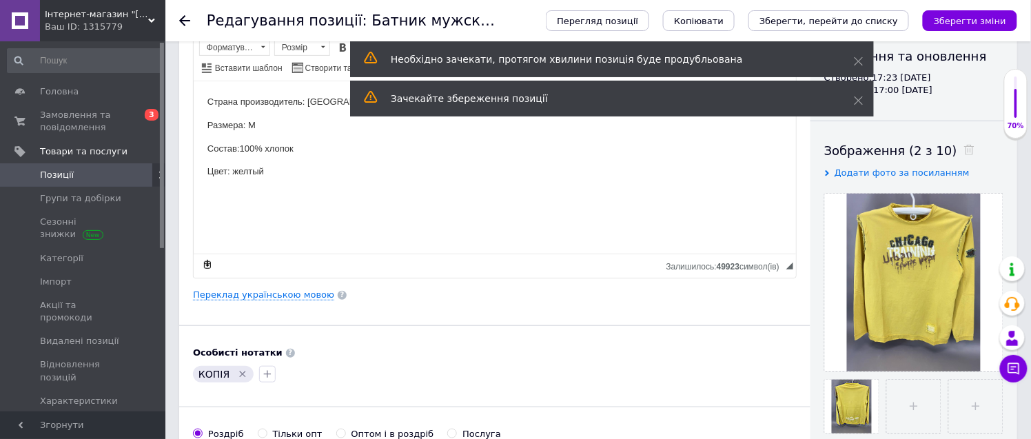
scroll to position [153, 0]
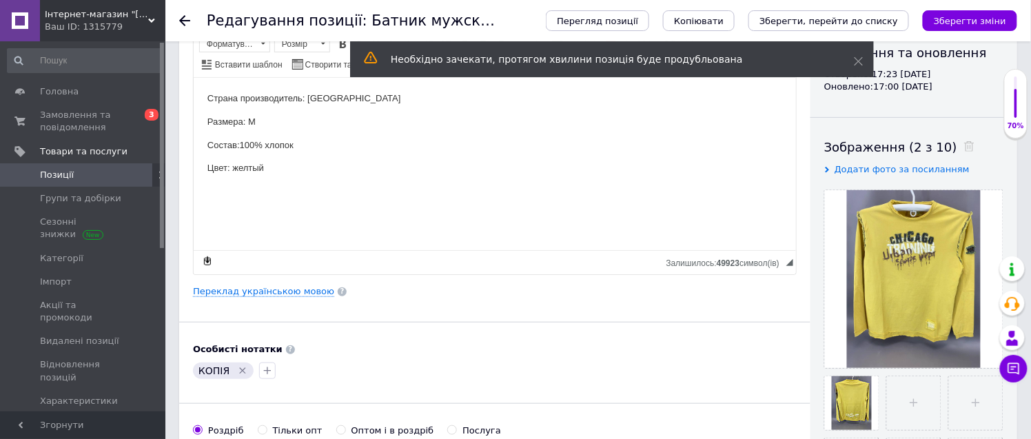
click at [240, 371] on icon "Видалити мітку" at bounding box center [243, 371] width 6 height 6
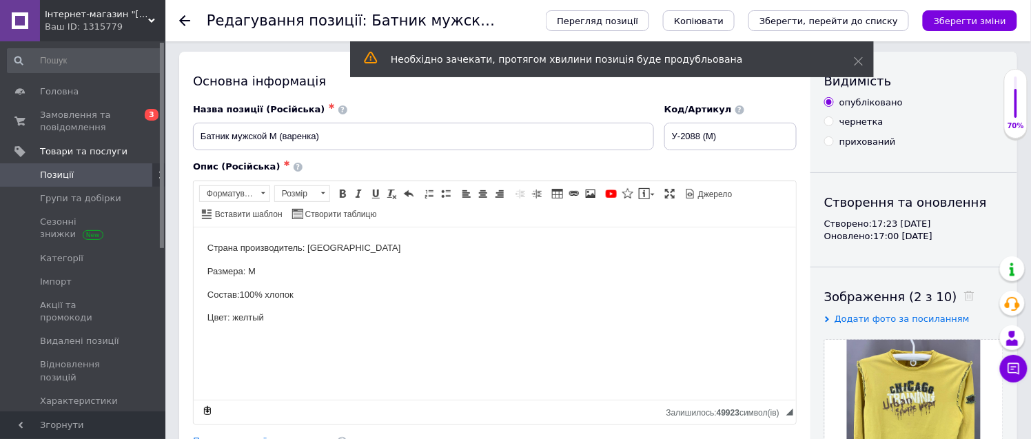
scroll to position [0, 0]
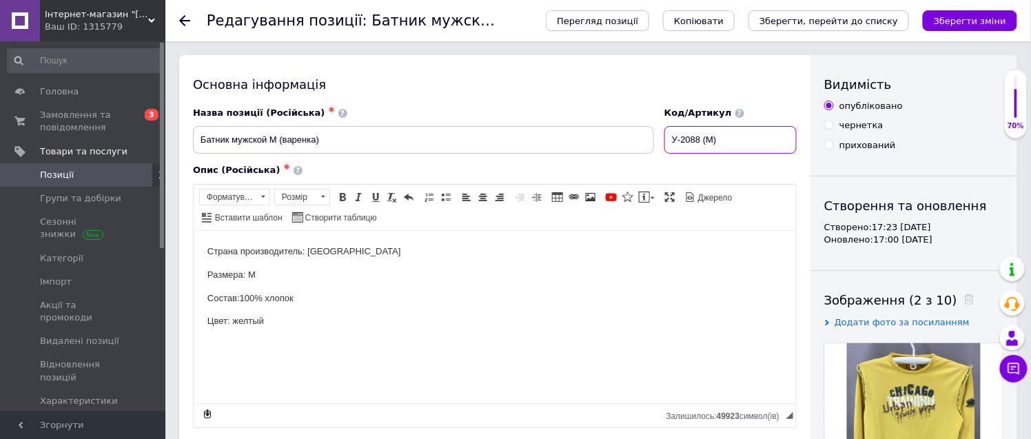
click at [686, 138] on input "У-2088 (М)" at bounding box center [730, 140] width 132 height 28
click at [710, 138] on input "2088 (М)" at bounding box center [730, 140] width 132 height 28
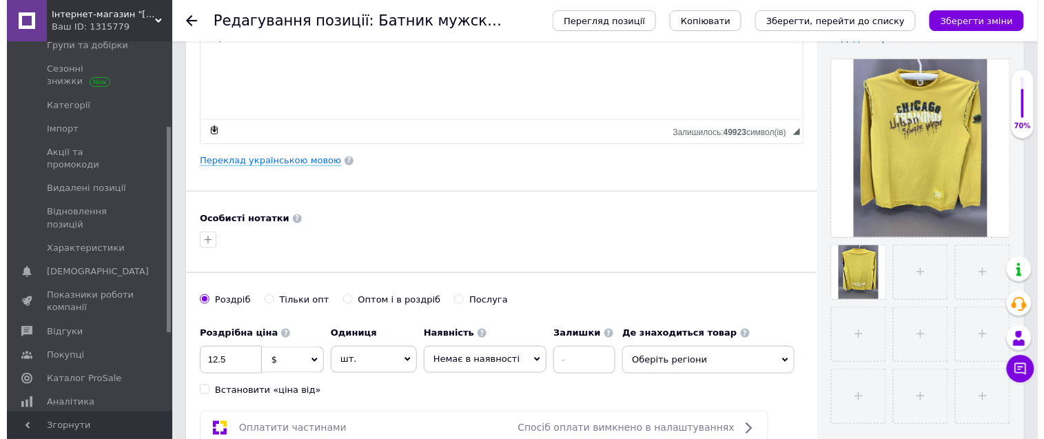
scroll to position [306, 0]
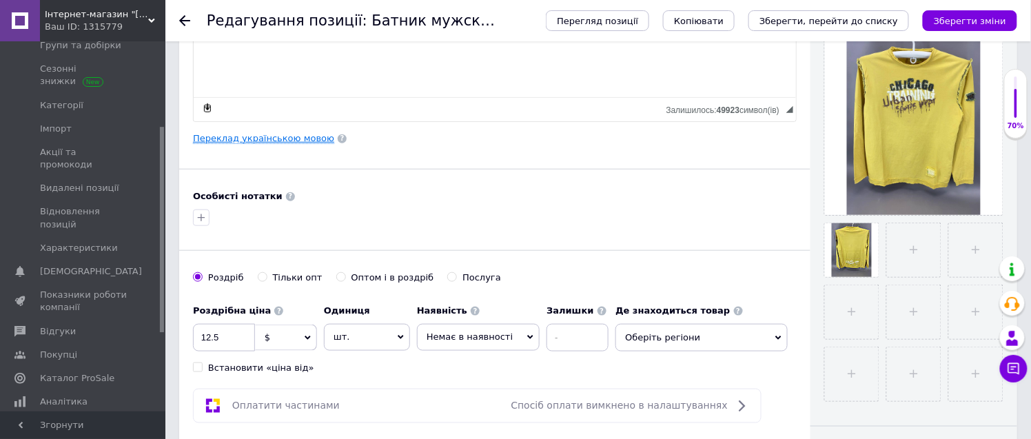
type input "2088 (XL)"
click at [278, 143] on link "Переклад українською мовою" at bounding box center [263, 138] width 141 height 11
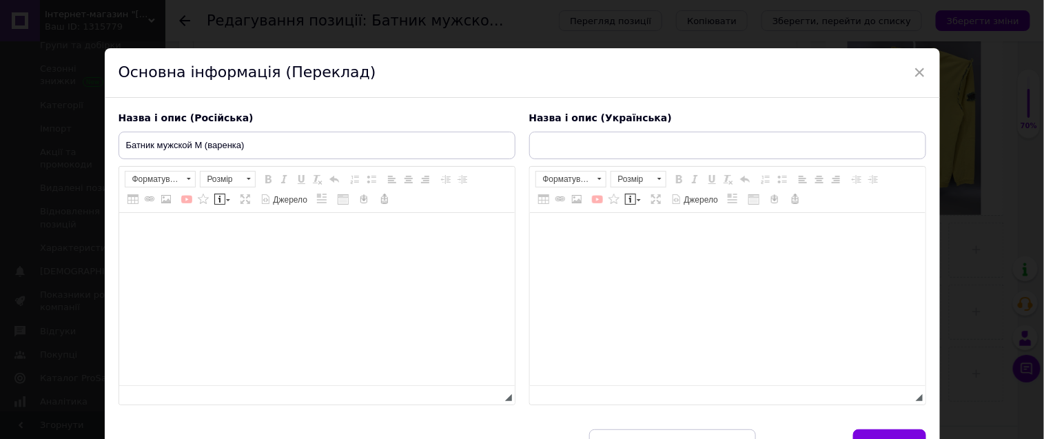
type input "Батнік чоловічий М (варенка)"
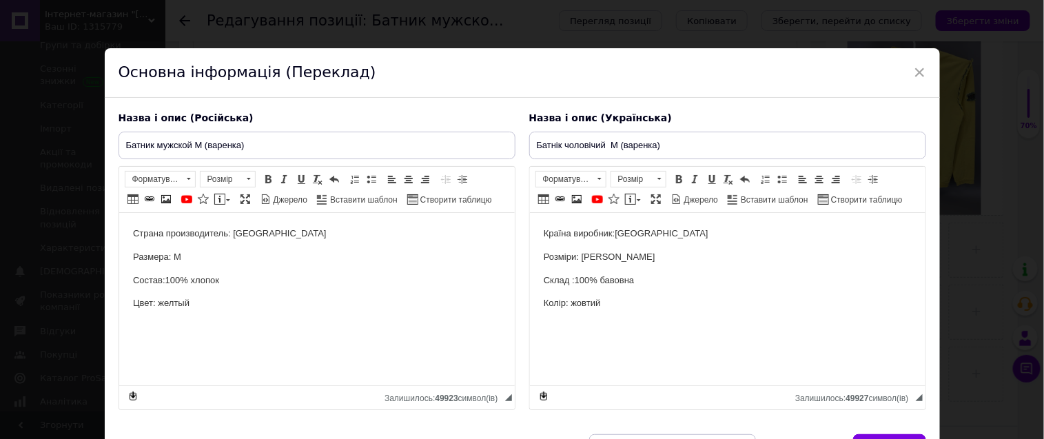
scroll to position [0, 0]
click at [188, 258] on p "Размера: М" at bounding box center [316, 257] width 368 height 14
click at [203, 143] on input "Батник мужской М (варенка)" at bounding box center [317, 146] width 397 height 28
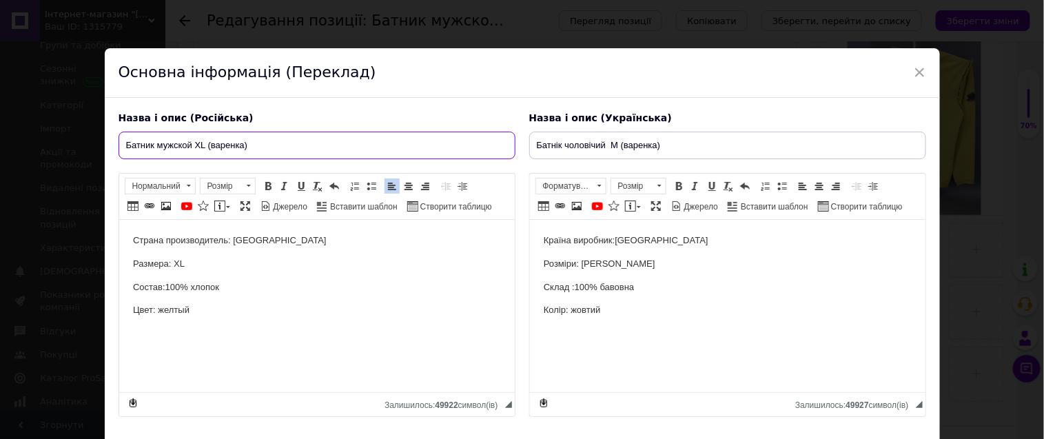
type input "Батник мужской XL (варенка)"
click at [590, 258] on p "Розміри: М" at bounding box center [727, 264] width 368 height 14
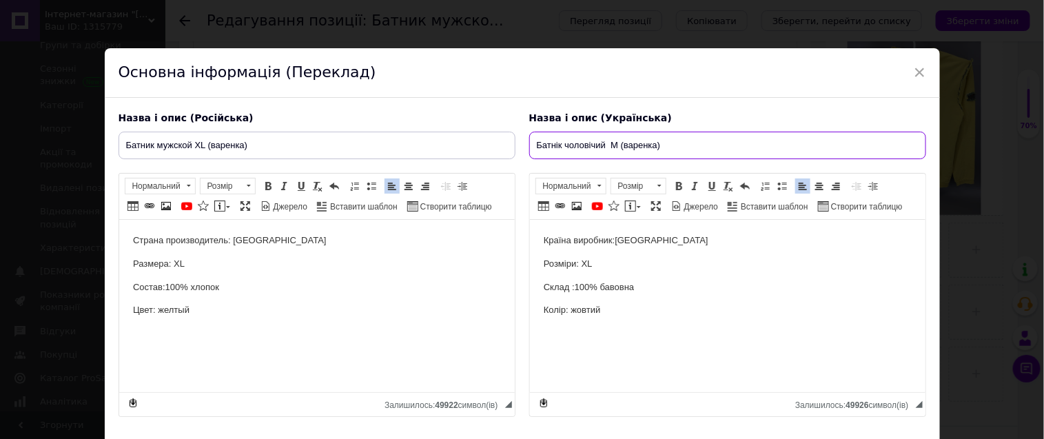
click at [614, 146] on input "Батнік чоловічий М (варенка)" at bounding box center [727, 146] width 397 height 28
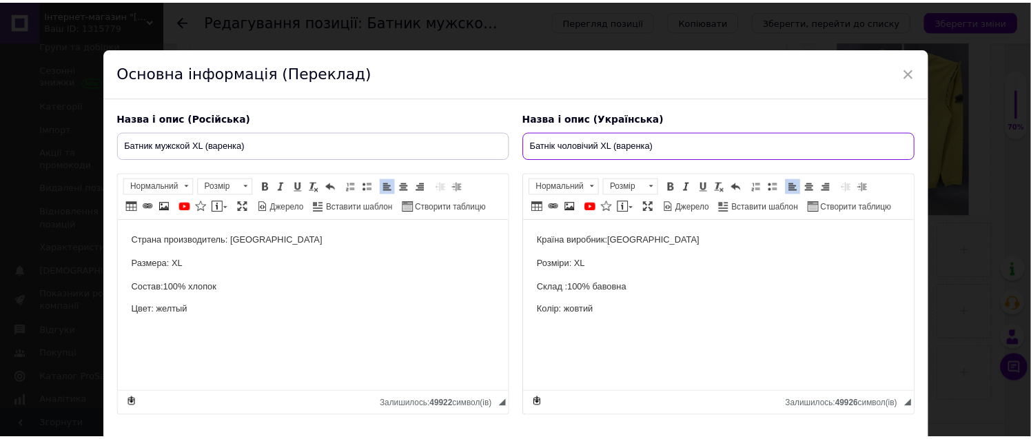
scroll to position [112, 0]
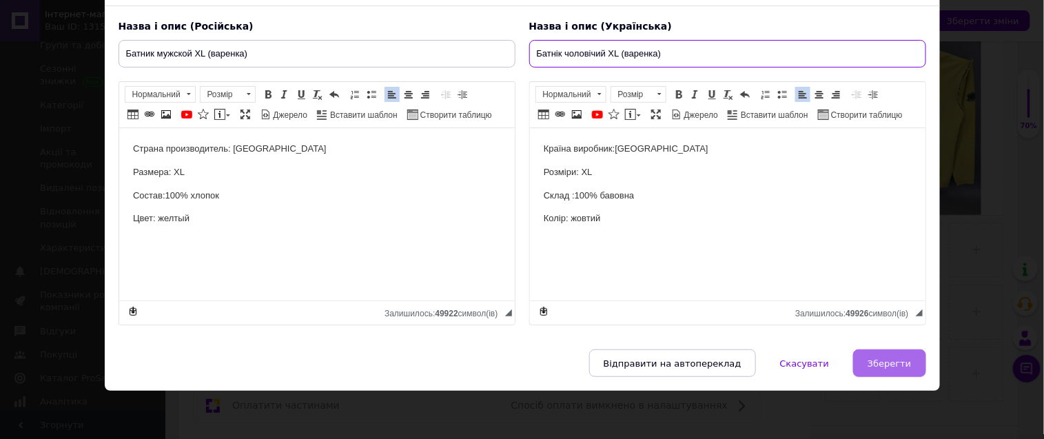
type input "Батнік чоловічий XL (варенка)"
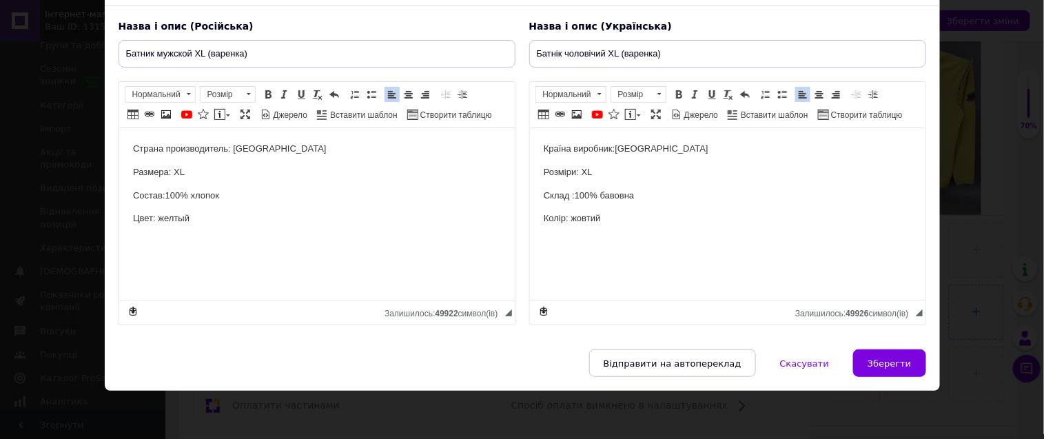
drag, startPoint x: 901, startPoint y: 363, endPoint x: 893, endPoint y: 367, distance: 8.3
click at [901, 366] on span "Зберегти" at bounding box center [889, 363] width 43 height 10
type input "Батник мужской XL (варенка)"
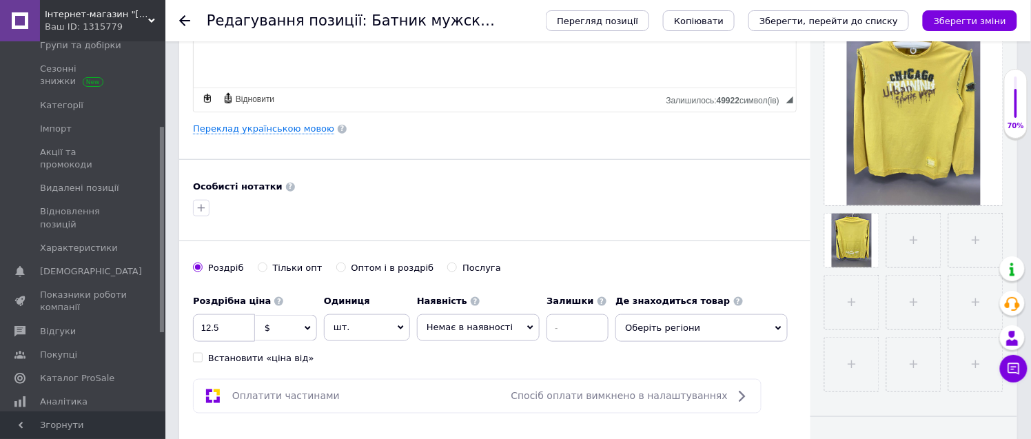
scroll to position [382, 0]
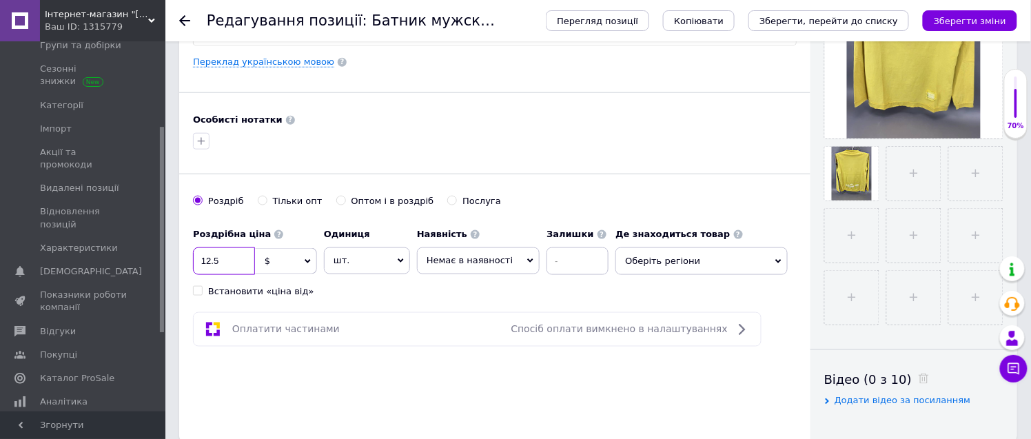
drag, startPoint x: 214, startPoint y: 260, endPoint x: 201, endPoint y: 258, distance: 13.2
click at [201, 258] on input "12.5" at bounding box center [224, 261] width 62 height 28
type input "9.3"
click at [658, 263] on span "Оберіть регіони" at bounding box center [701, 261] width 172 height 28
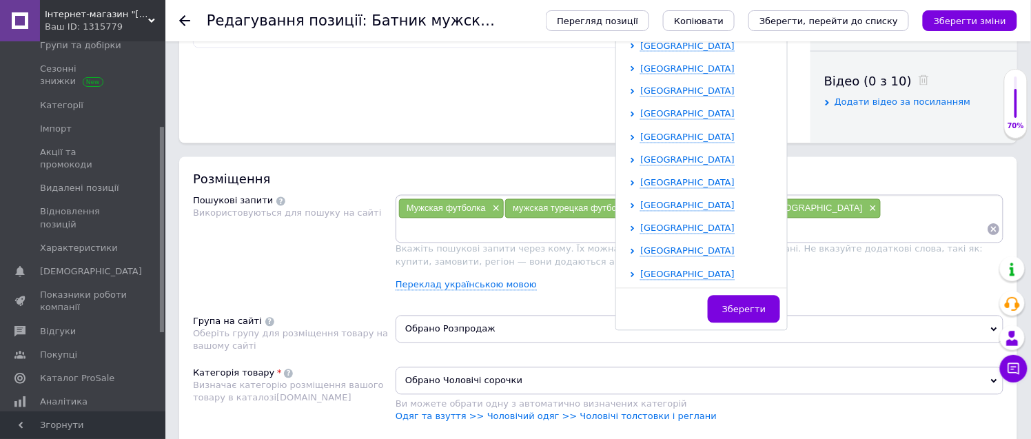
scroll to position [535, 0]
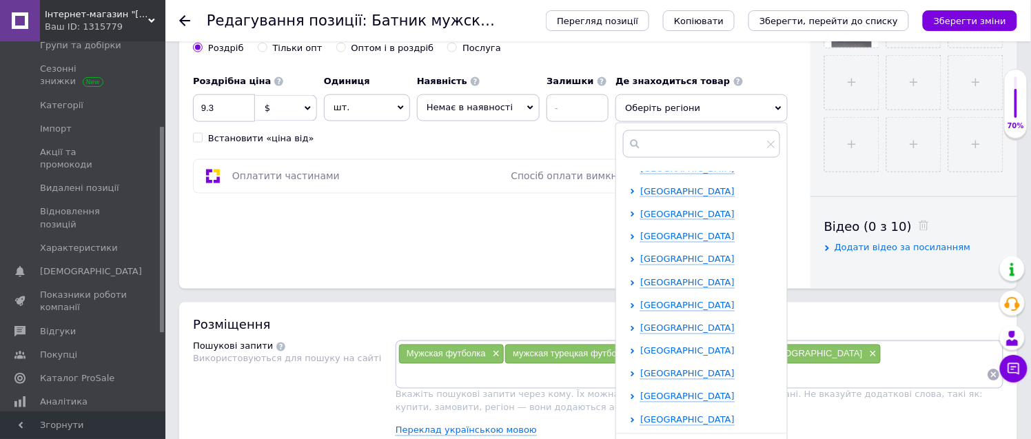
click at [669, 353] on span "[GEOGRAPHIC_DATA]" at bounding box center [687, 351] width 94 height 10
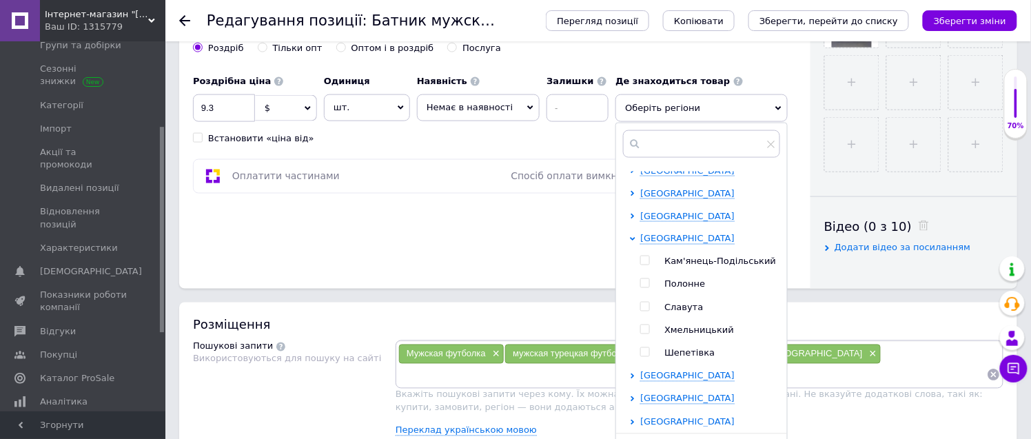
scroll to position [398, 0]
click at [640, 328] on input "checkbox" at bounding box center [644, 328] width 9 height 9
checkbox input "true"
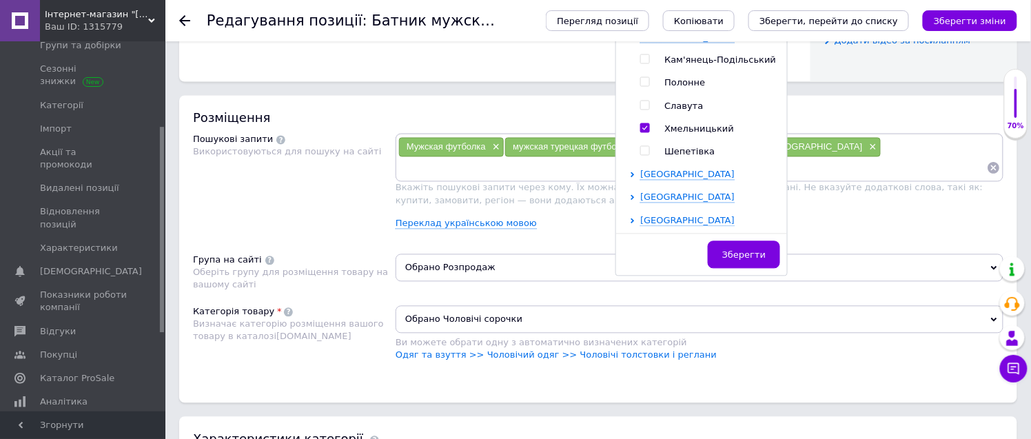
scroll to position [766, 0]
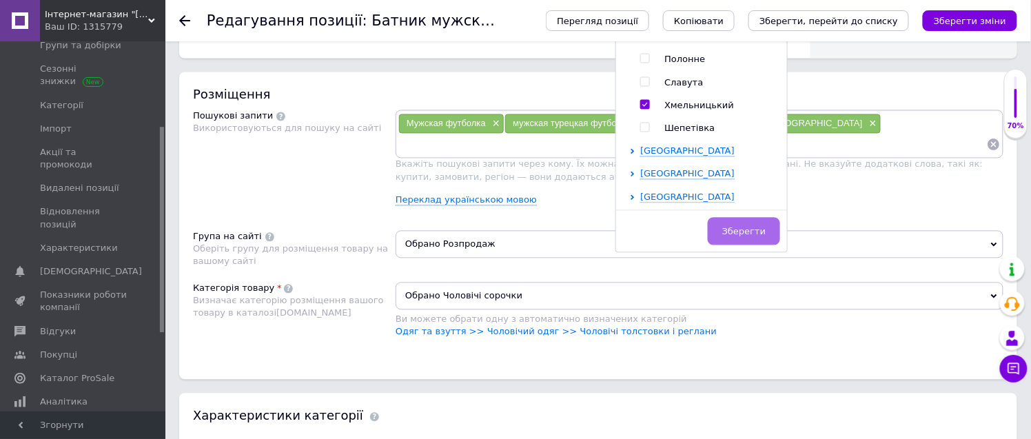
click at [739, 231] on span "Зберегти" at bounding box center [743, 232] width 43 height 10
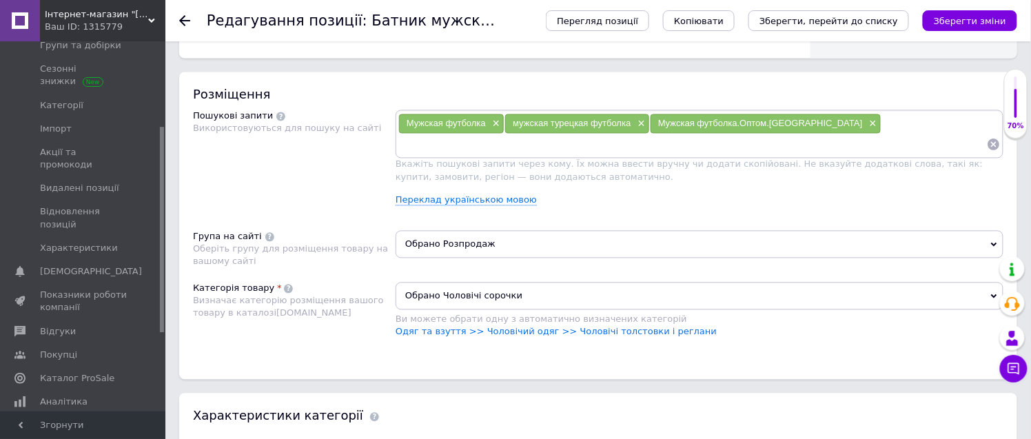
click at [477, 258] on span "Обрано Розпродаж" at bounding box center [700, 245] width 608 height 28
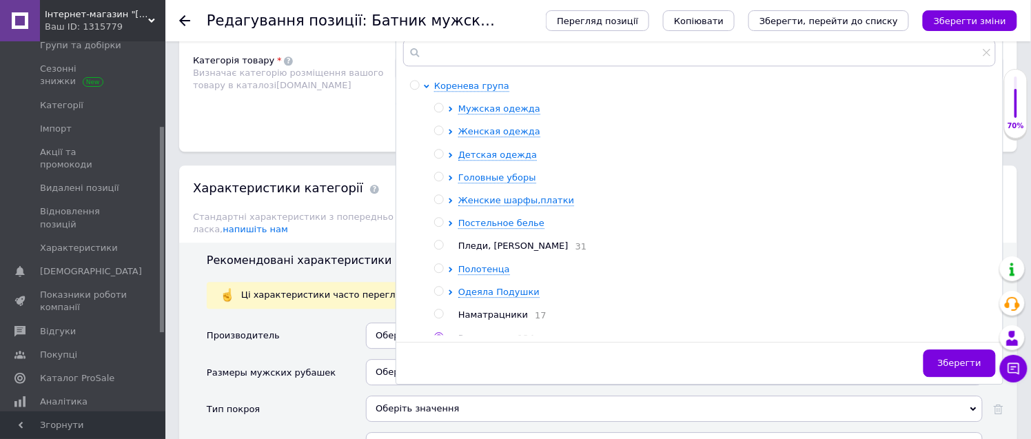
scroll to position [995, 0]
drag, startPoint x: 504, startPoint y: 233, endPoint x: 538, endPoint y: 305, distance: 80.1
click at [504, 112] on span "Мужская одежда" at bounding box center [499, 107] width 82 height 10
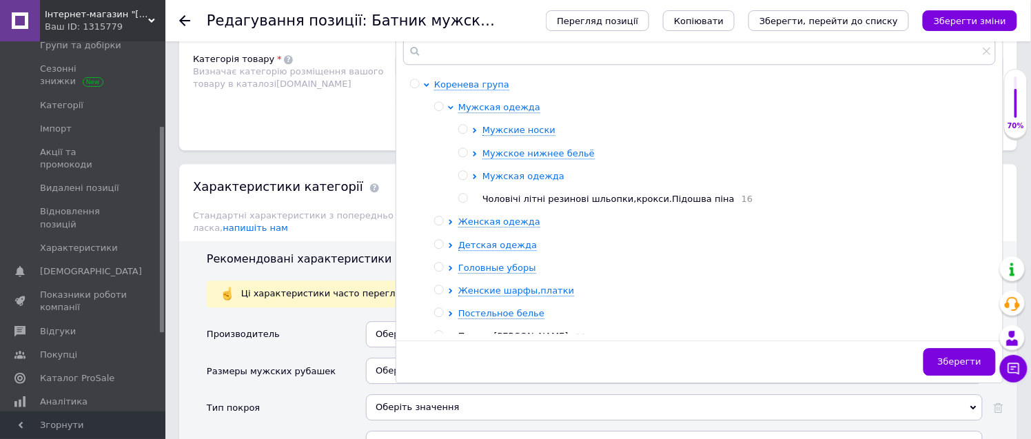
click at [524, 181] on span "Мужская одежда" at bounding box center [523, 176] width 82 height 10
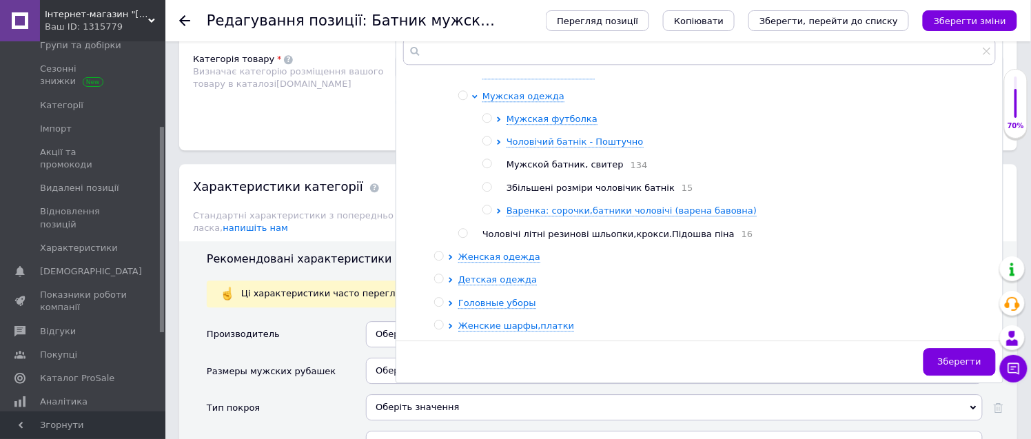
scroll to position [153, 0]
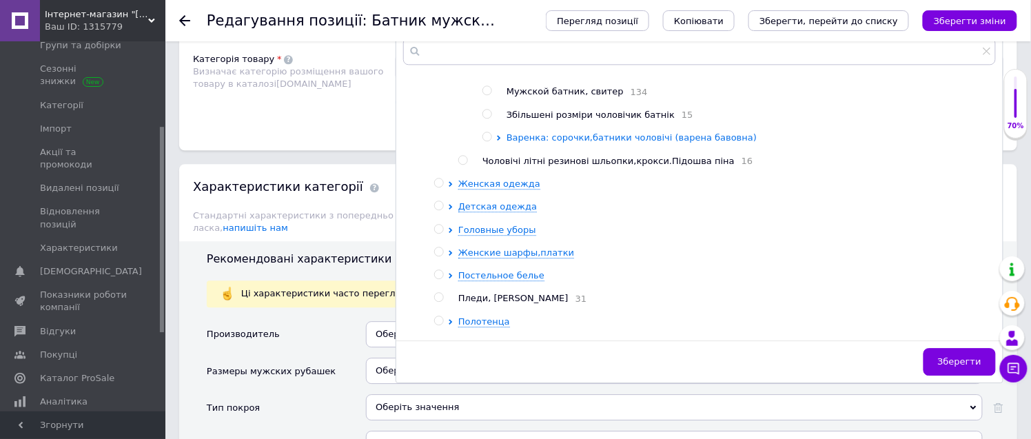
click at [560, 143] on span "Варенка: сорочки,батники чоловічі (варена бавовна)" at bounding box center [631, 137] width 250 height 10
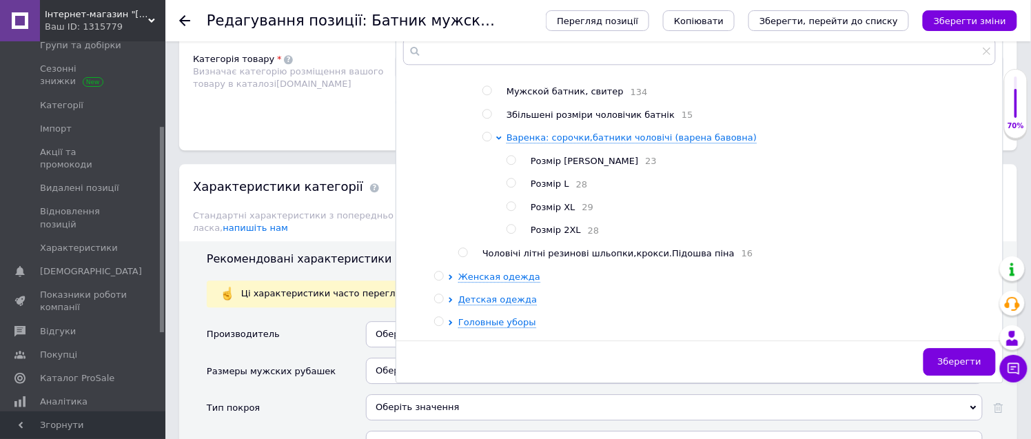
drag, startPoint x: 510, startPoint y: 335, endPoint x: 556, endPoint y: 349, distance: 48.4
click at [511, 211] on input "radio" at bounding box center [510, 206] width 9 height 9
radio input "true"
radio input "false"
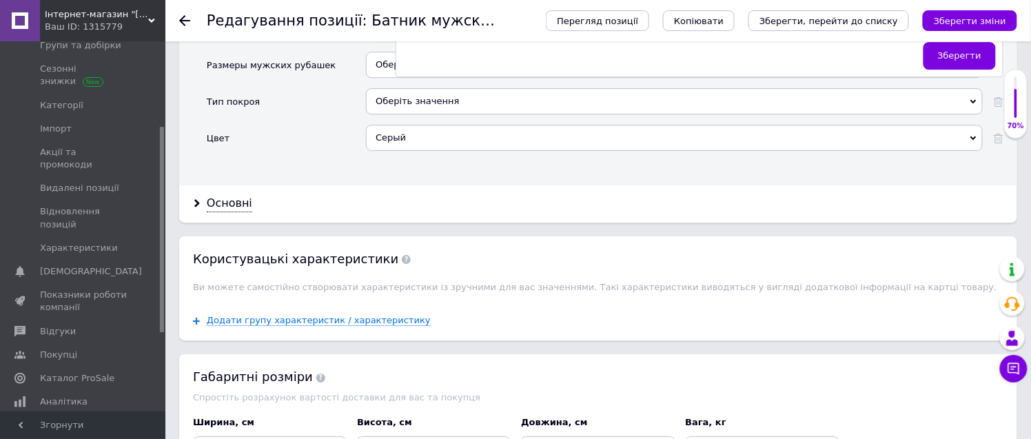
scroll to position [1378, 0]
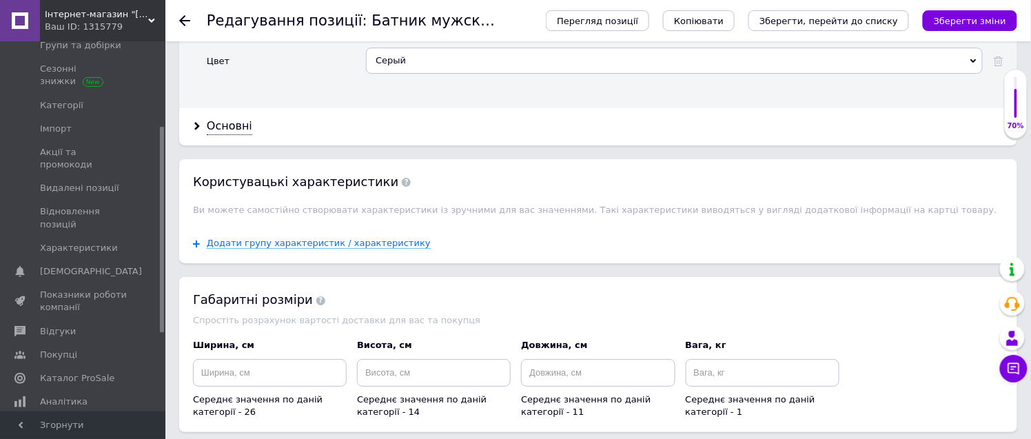
click at [978, 22] on icon "Зберегти зміни" at bounding box center [970, 21] width 72 height 10
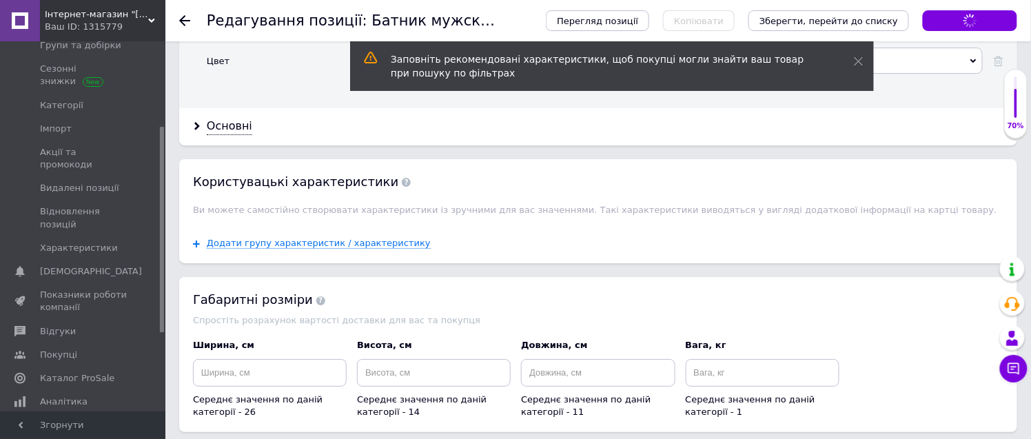
click at [181, 17] on icon at bounding box center [184, 20] width 11 height 11
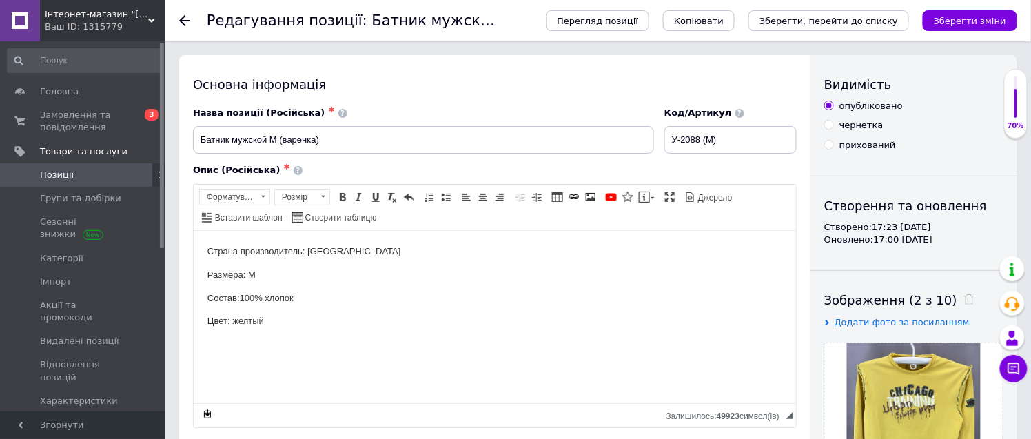
click at [109, 172] on span "Позиції" at bounding box center [84, 175] width 88 height 12
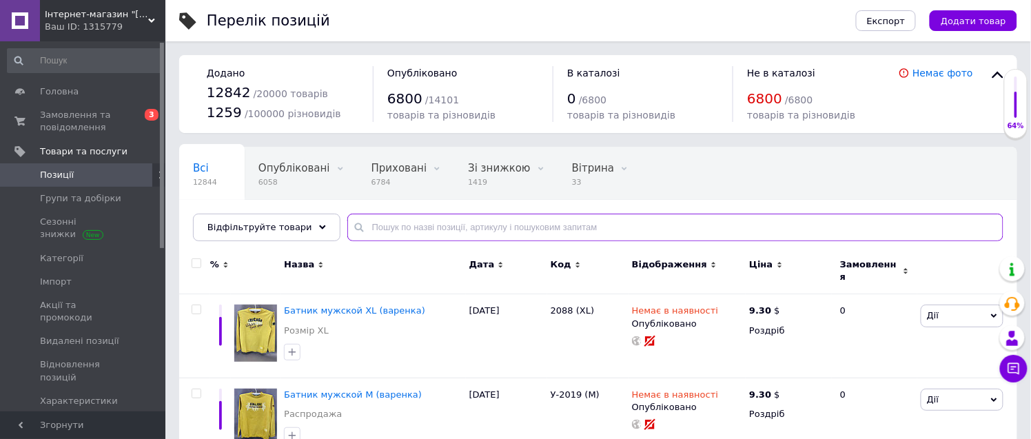
click at [395, 231] on input "text" at bounding box center [675, 228] width 656 height 28
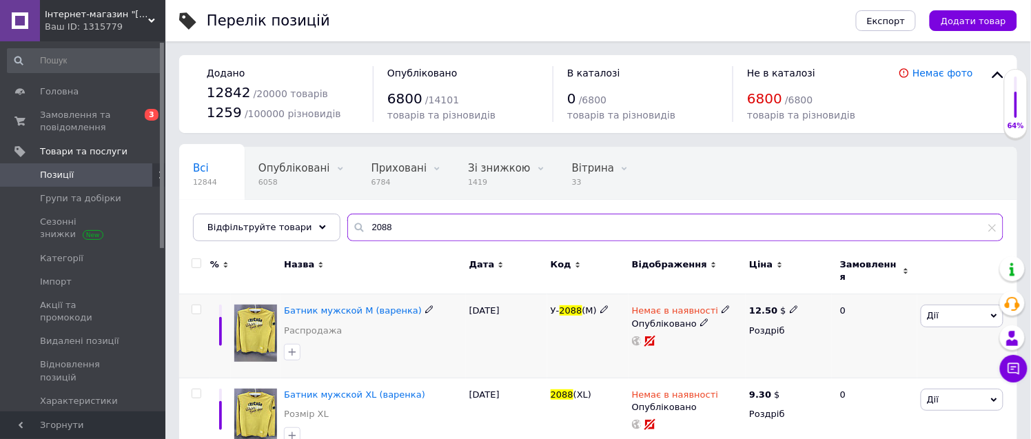
type input "2088"
click at [790, 305] on icon at bounding box center [794, 309] width 8 height 8
click at [799, 287] on div "Ціна 12.5 Валюта $ EUR CHF ₴ GBP ¥ PLN ₸ MDL HUF KGS CNY TRY KRW lei" at bounding box center [890, 311] width 187 height 115
type input "9.3"
click at [736, 338] on div at bounding box center [686, 341] width 113 height 11
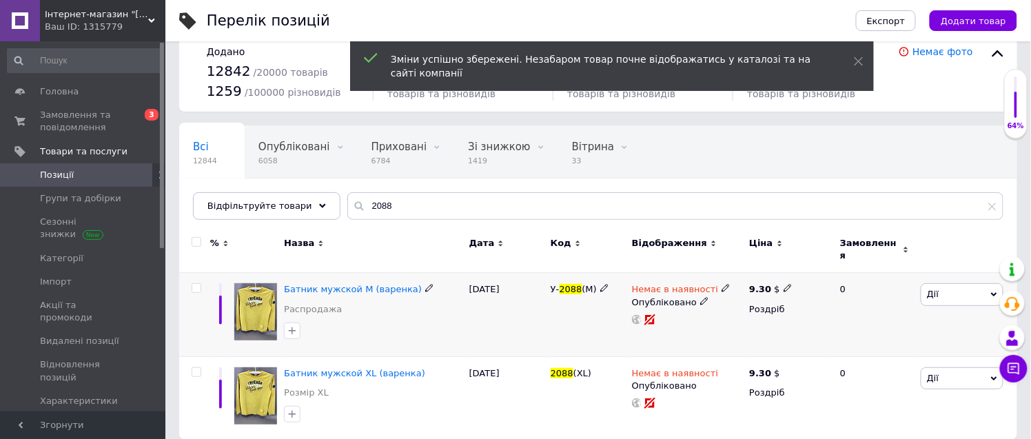
scroll to position [28, 0]
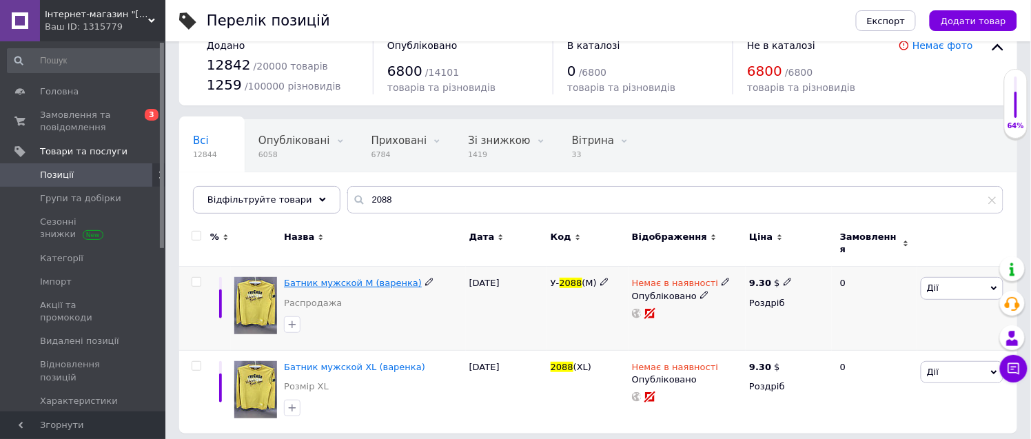
click at [371, 278] on span "Батник мужской М (варенка)" at bounding box center [353, 283] width 138 height 10
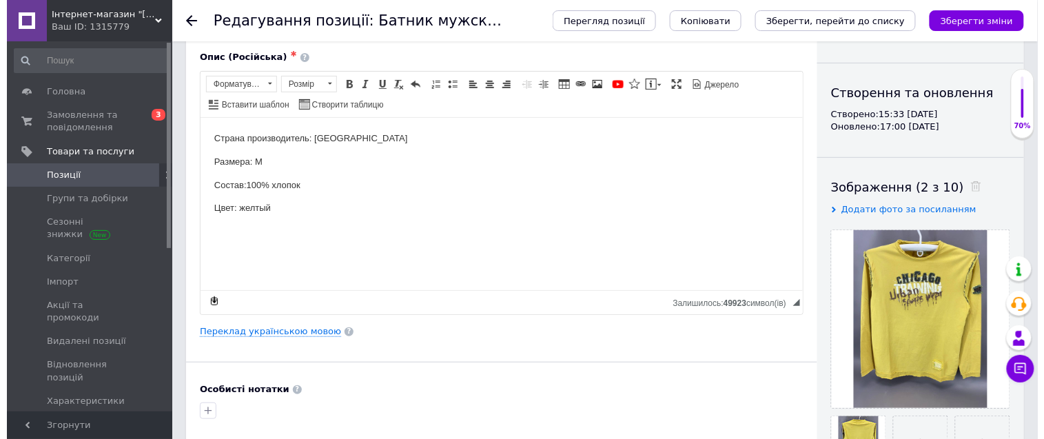
scroll to position [153, 0]
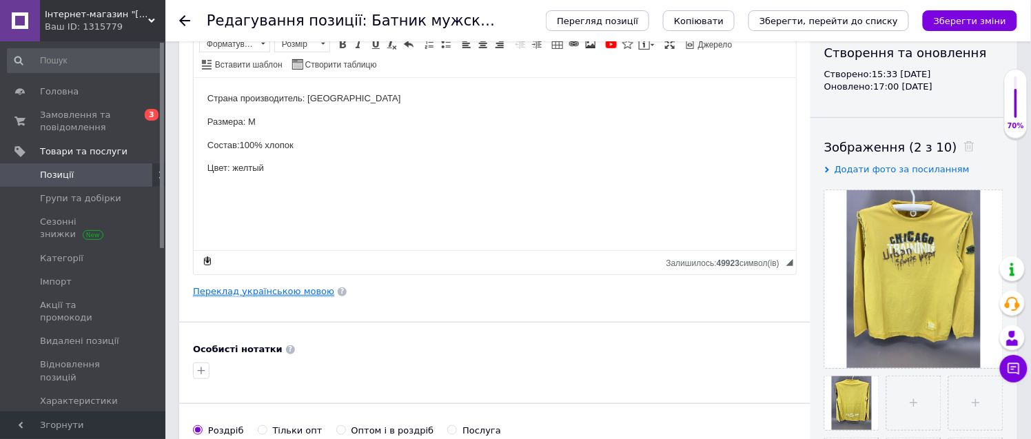
click at [274, 291] on link "Переклад українською мовою" at bounding box center [263, 291] width 141 height 11
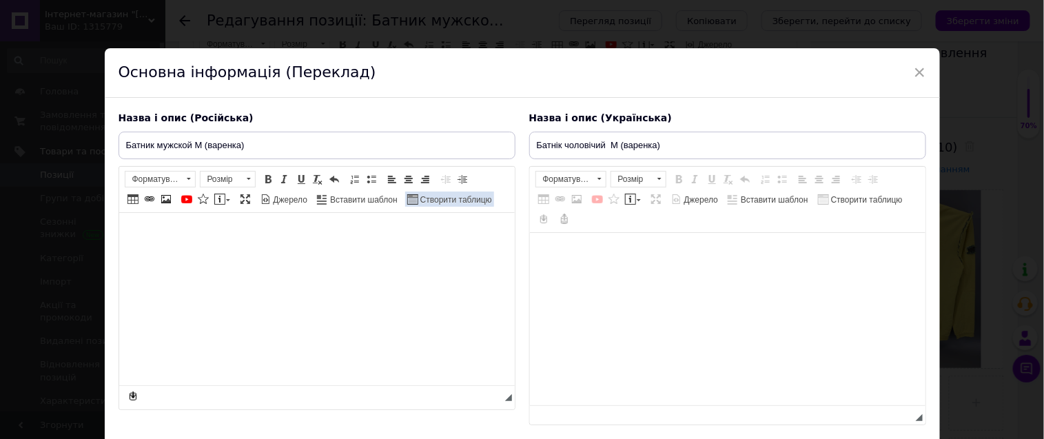
type input "Батнік чоловічий М (варенка)"
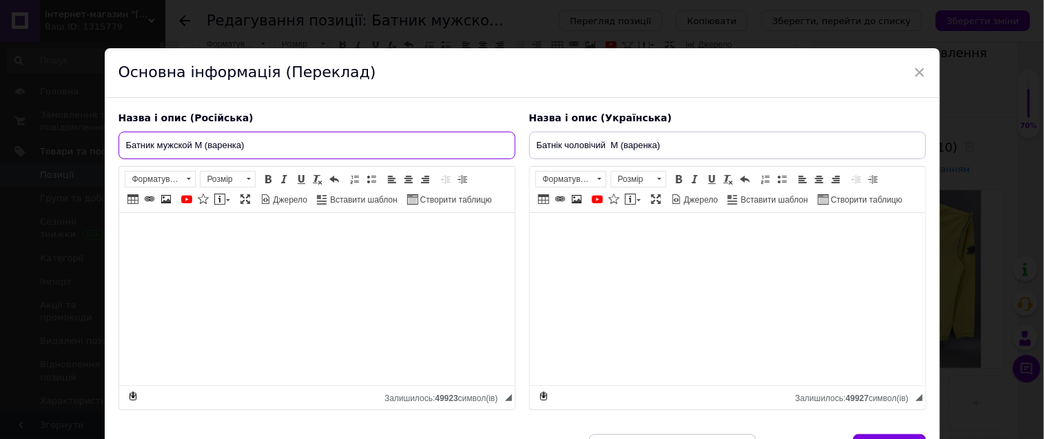
click at [254, 147] on input "Батник мужской М (варенка)" at bounding box center [317, 146] width 397 height 28
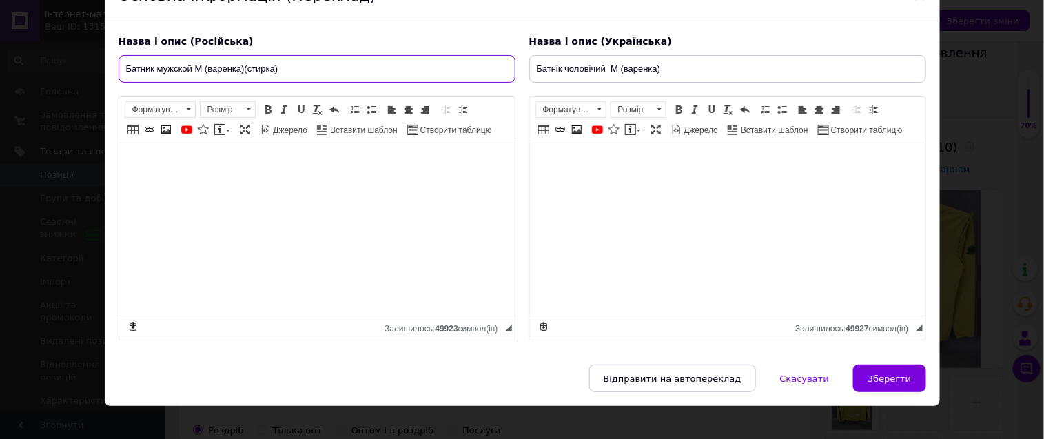
scroll to position [0, 0]
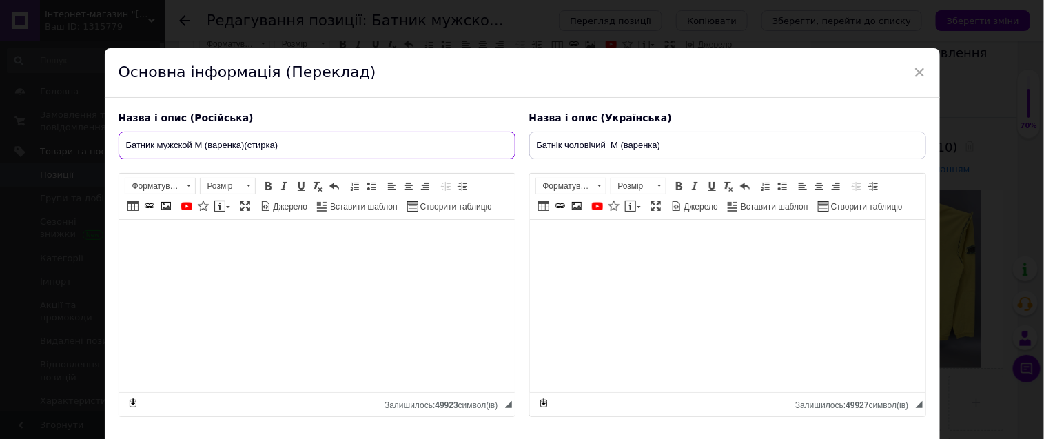
type input "Батник мужской М (варенка)(стирка)"
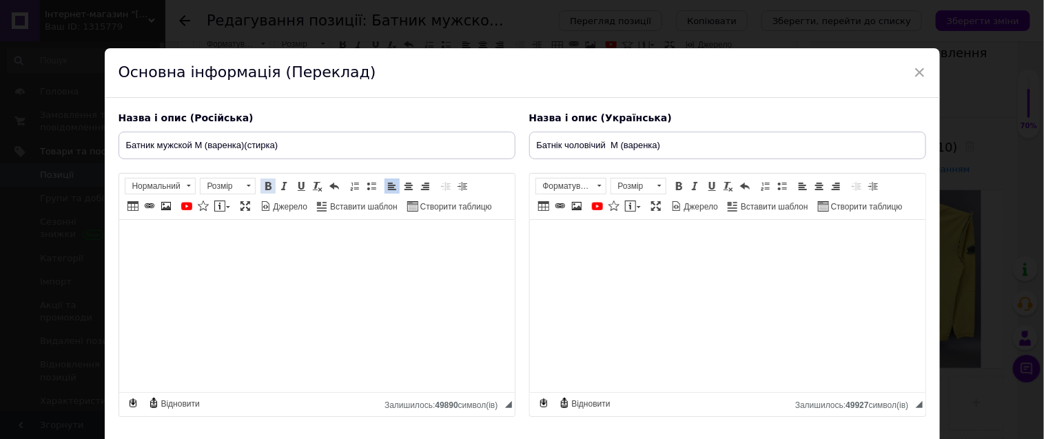
click at [270, 188] on span at bounding box center [268, 186] width 11 height 11
click at [303, 188] on span at bounding box center [301, 186] width 11 height 11
click at [286, 201] on span "Панель інструментів редактора Форматування Нормальний Розмір Розмір Жирний Спол…" at bounding box center [317, 197] width 396 height 46
drag, startPoint x: 267, startPoint y: 181, endPoint x: 287, endPoint y: 190, distance: 22.5
click at [267, 183] on span at bounding box center [268, 186] width 11 height 11
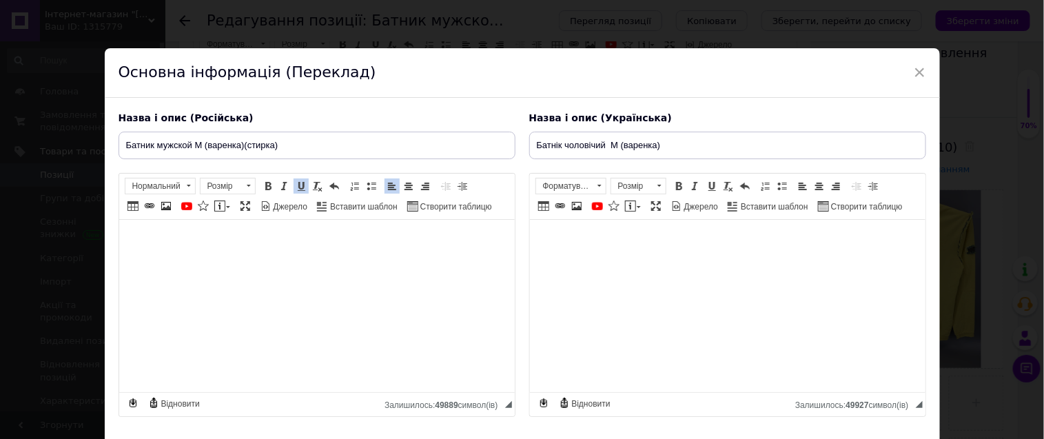
click at [301, 187] on span at bounding box center [301, 186] width 11 height 11
click at [265, 185] on span at bounding box center [268, 186] width 11 height 11
click at [297, 185] on span at bounding box center [301, 186] width 11 height 11
click at [331, 196] on span "Форматування Нормальний Розмір Розмір Жирний Сполучення клавіш Ctrl+B Курсив Сп…" at bounding box center [236, 188] width 222 height 20
click at [300, 186] on span at bounding box center [301, 186] width 11 height 11
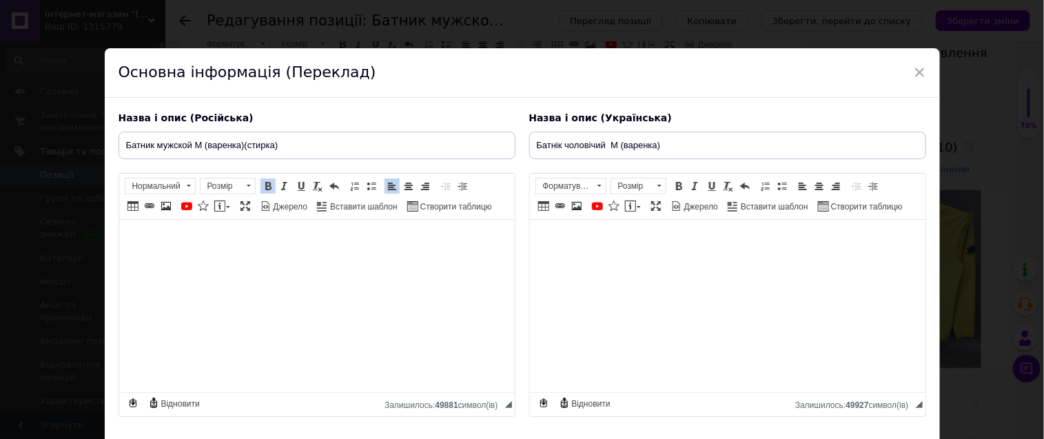
click at [263, 185] on span at bounding box center [268, 186] width 11 height 11
click at [271, 184] on span at bounding box center [268, 186] width 11 height 11
click at [306, 185] on span at bounding box center [301, 186] width 11 height 11
drag, startPoint x: 674, startPoint y: 180, endPoint x: 704, endPoint y: 183, distance: 30.5
click at [676, 182] on link "Жирний Сполучення клавіш Ctrl+B" at bounding box center [678, 185] width 15 height 15
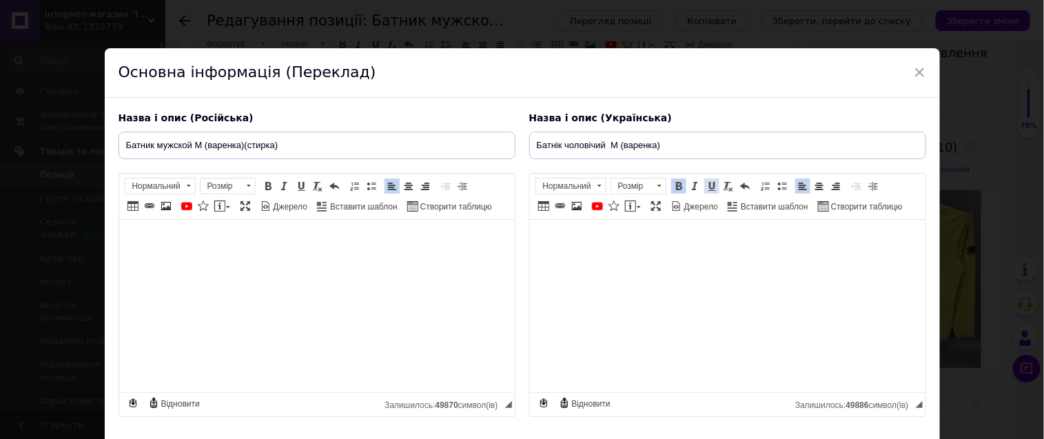
click at [712, 184] on span at bounding box center [711, 186] width 11 height 11
click at [660, 138] on input "Батнік чоловічий М (варенка)" at bounding box center [727, 146] width 397 height 28
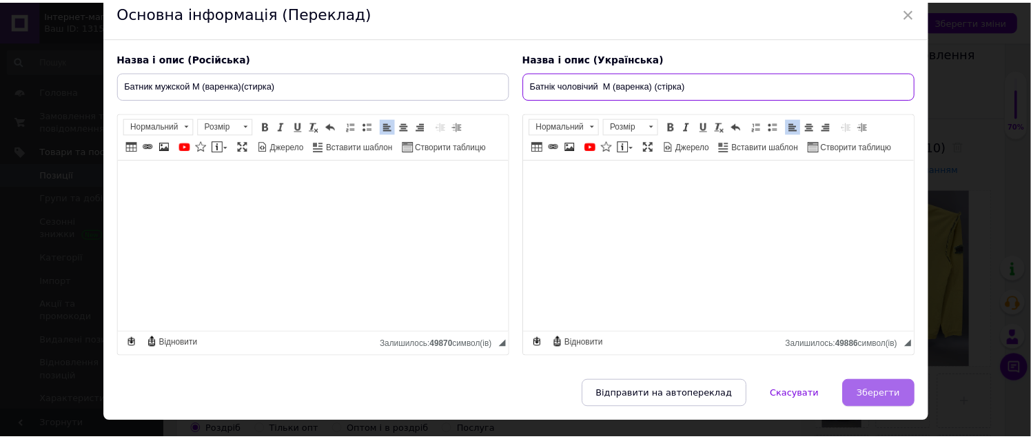
scroll to position [112, 0]
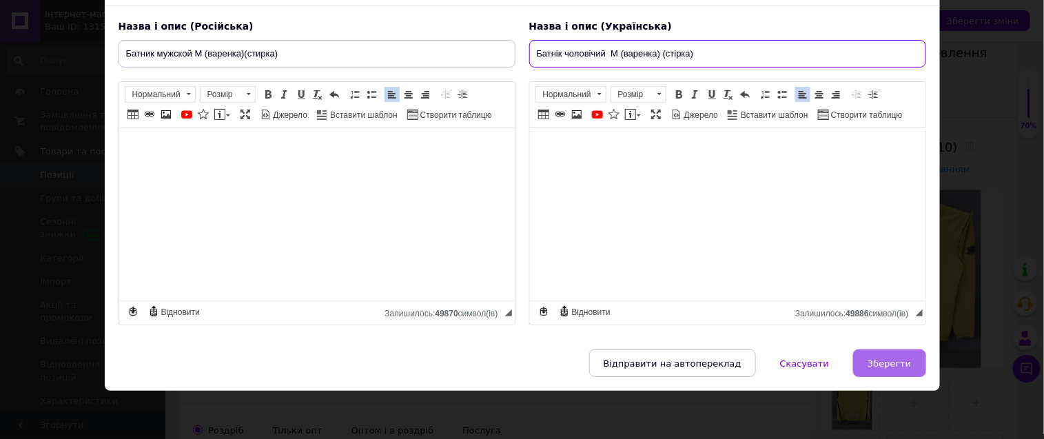
type input "Батнік чоловічий М (варенка) (стірка)"
click at [885, 363] on span "Зберегти" at bounding box center [889, 363] width 43 height 10
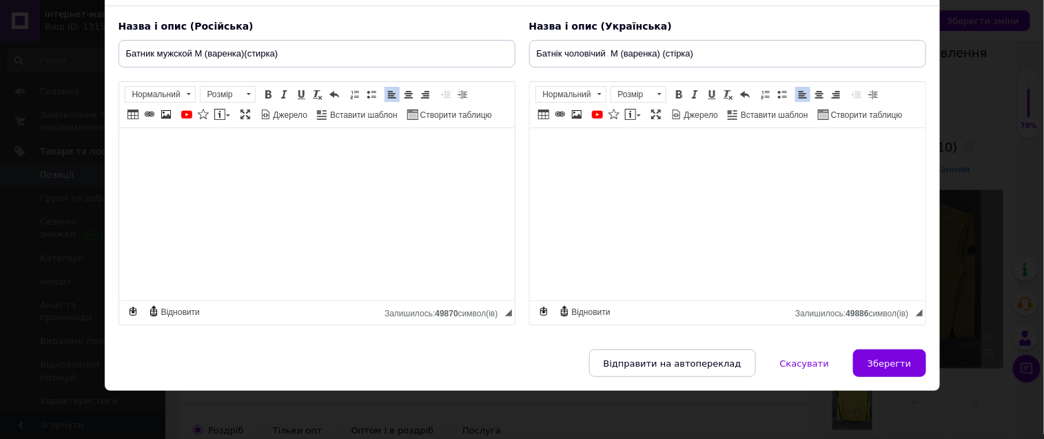
type input "Батник мужской М (варенка)(стирка)"
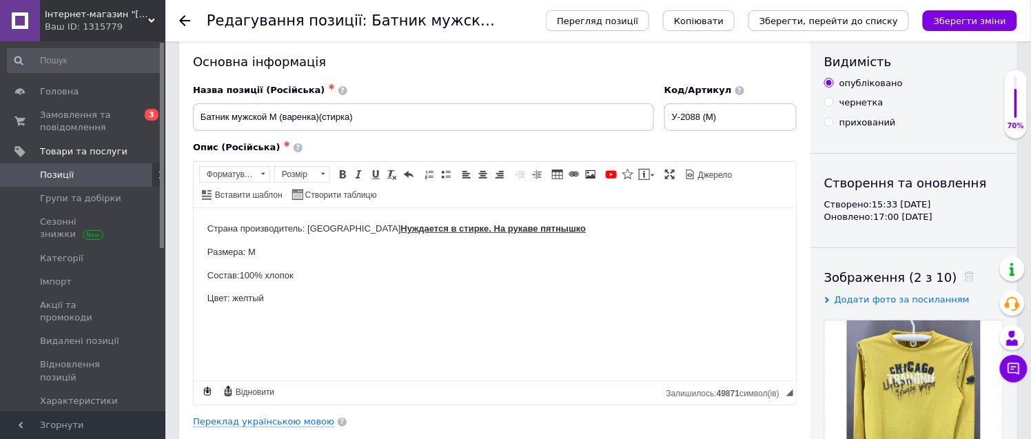
scroll to position [0, 0]
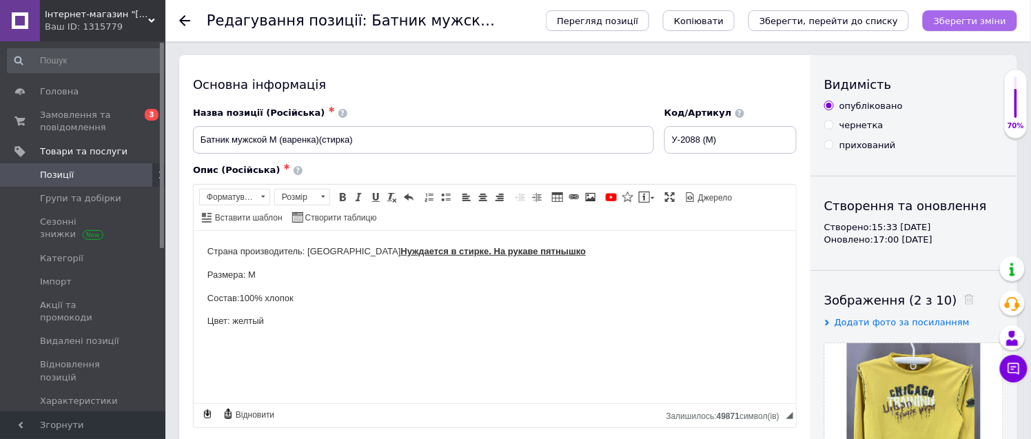
click at [984, 19] on icon "Зберегти зміни" at bounding box center [970, 21] width 72 height 10
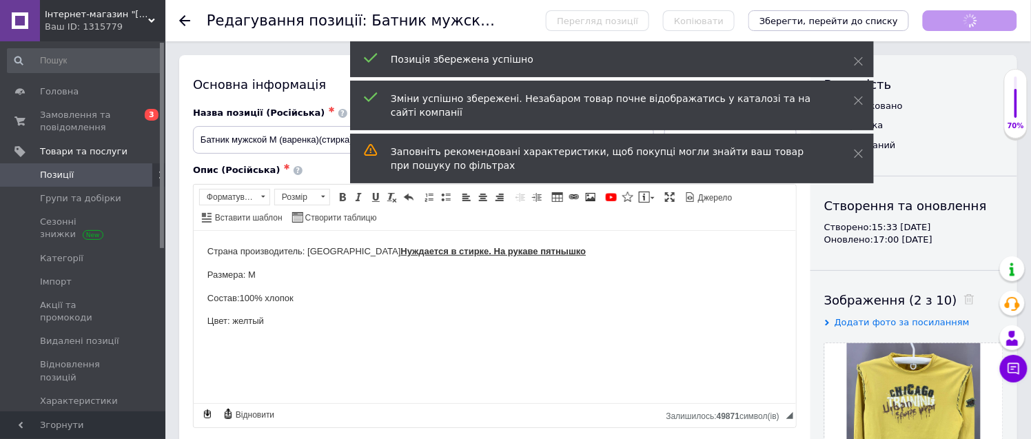
click at [183, 19] on icon at bounding box center [184, 20] width 11 height 11
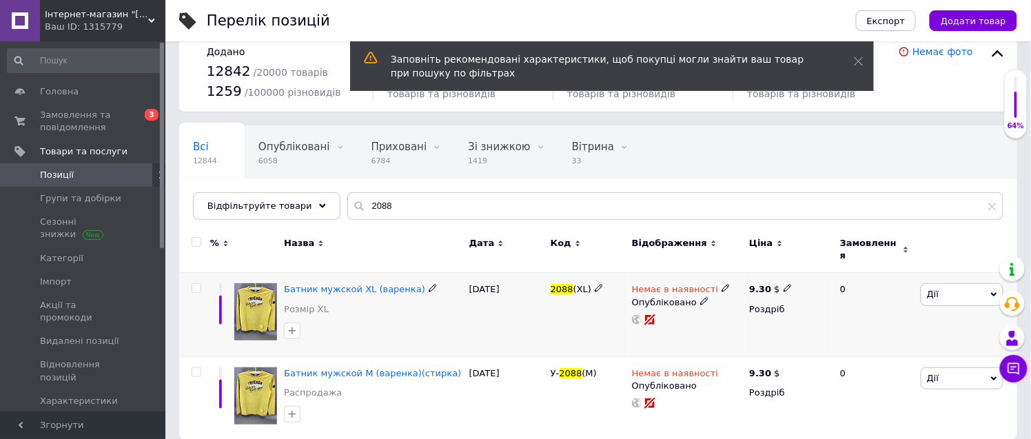
scroll to position [28, 0]
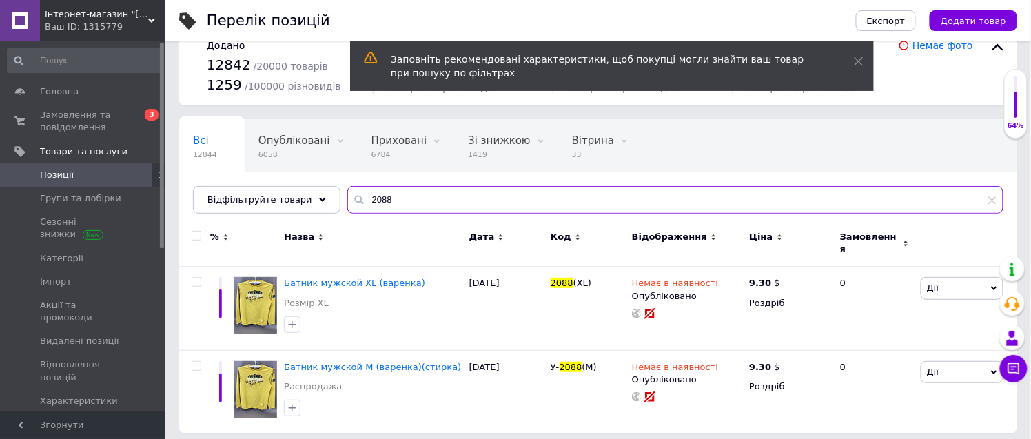
click at [387, 201] on input "2088" at bounding box center [675, 200] width 656 height 28
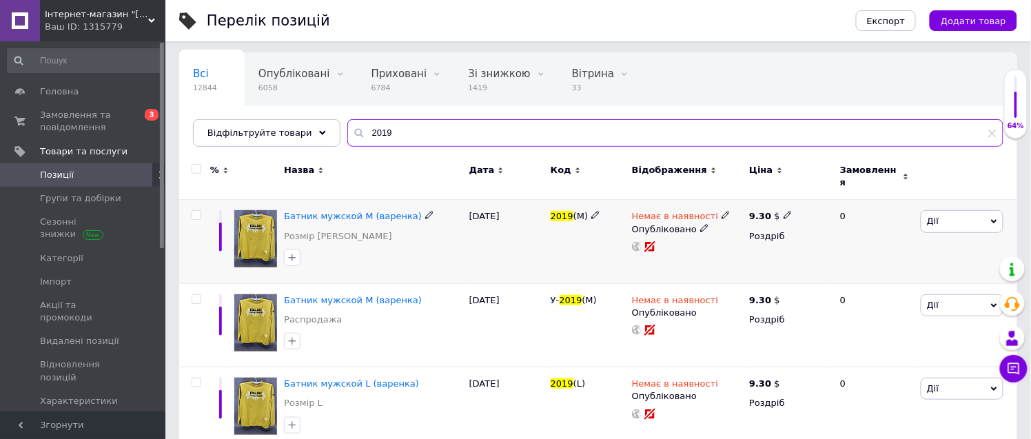
scroll to position [111, 0]
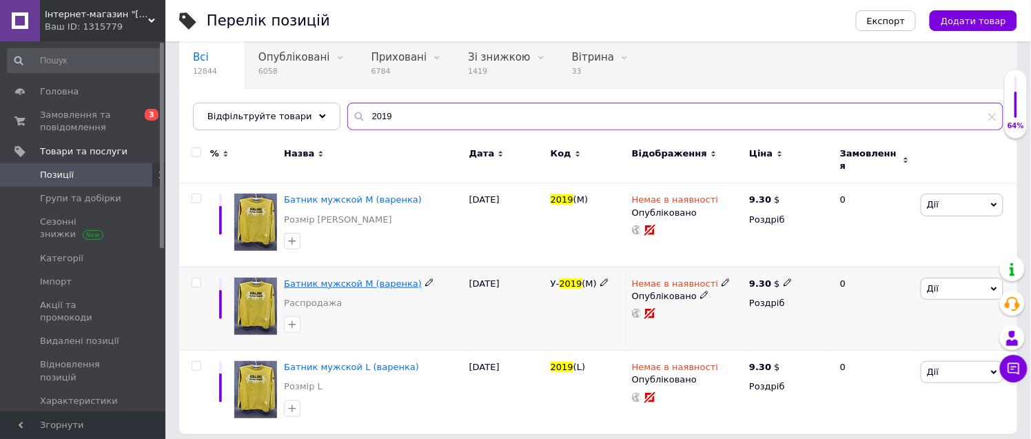
type input "2019"
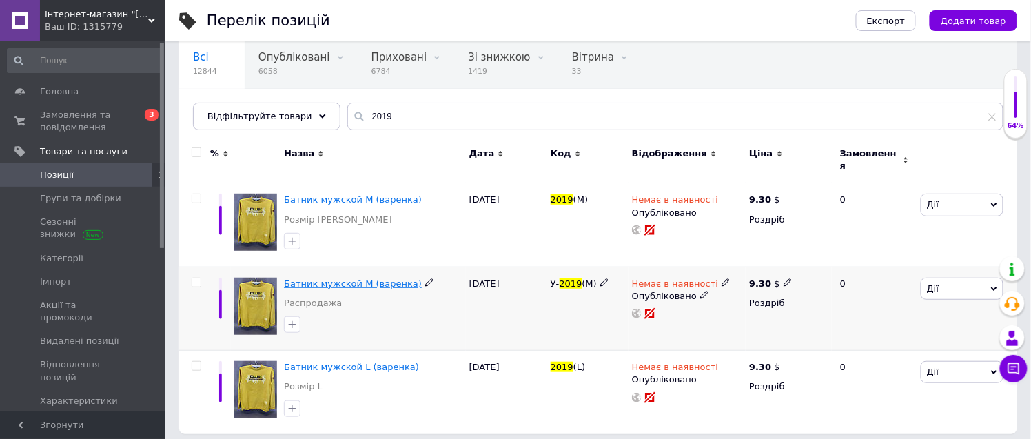
click at [325, 278] on span "Батник мужской М (варенка)" at bounding box center [353, 283] width 138 height 10
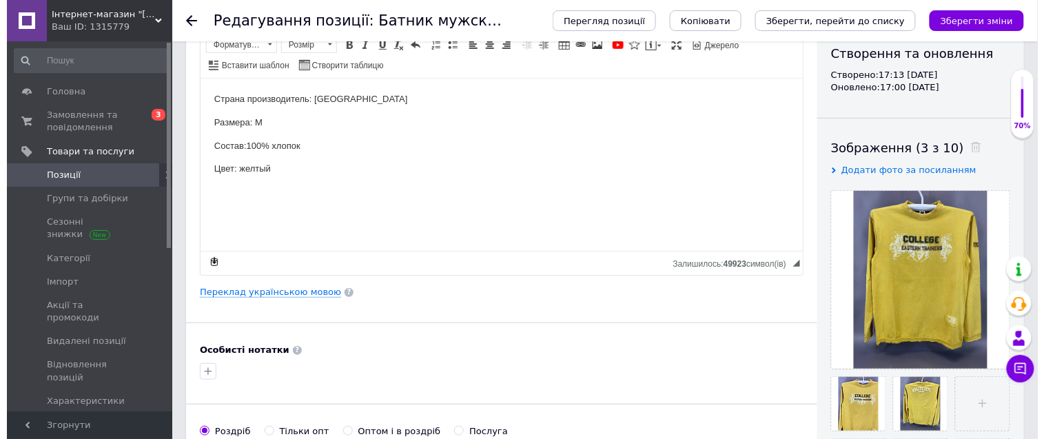
scroll to position [153, 0]
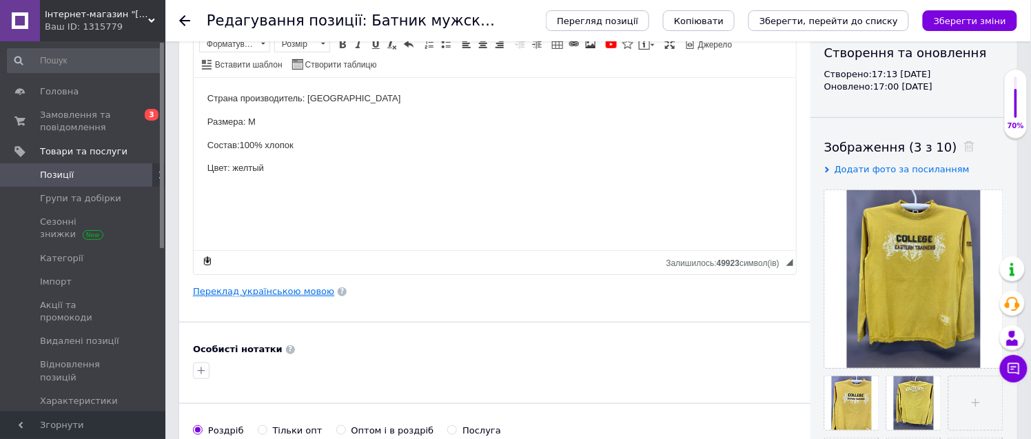
click at [293, 291] on link "Переклад українською мовою" at bounding box center [263, 291] width 141 height 11
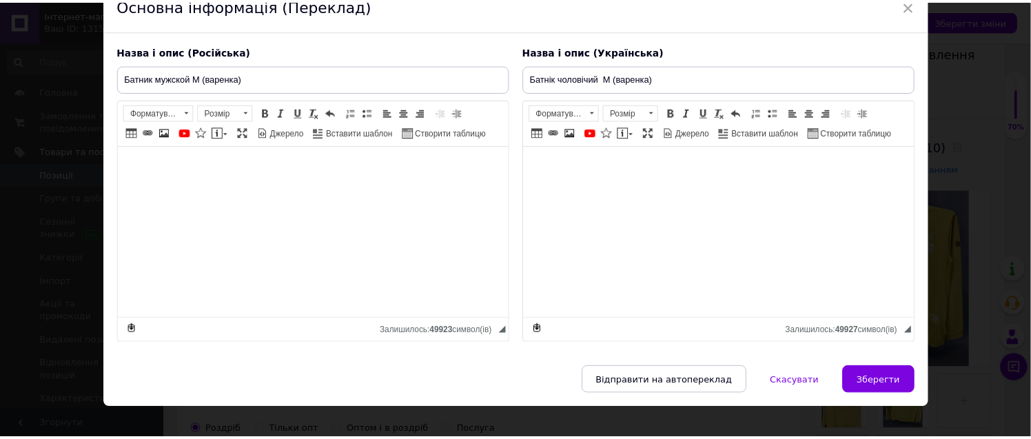
scroll to position [76, 0]
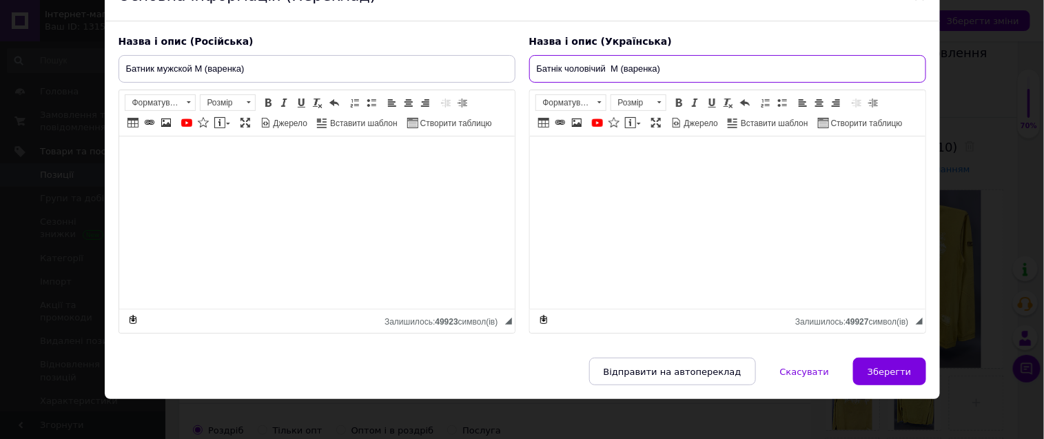
click at [673, 63] on input "Батнік чоловічий М (варенка)" at bounding box center [727, 69] width 397 height 28
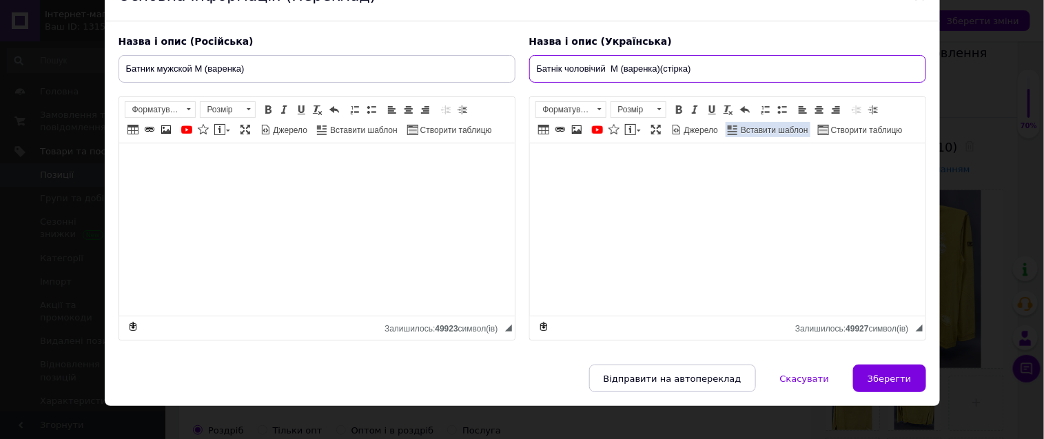
type input "Батнік чоловічий М (варенка)(стірка)"
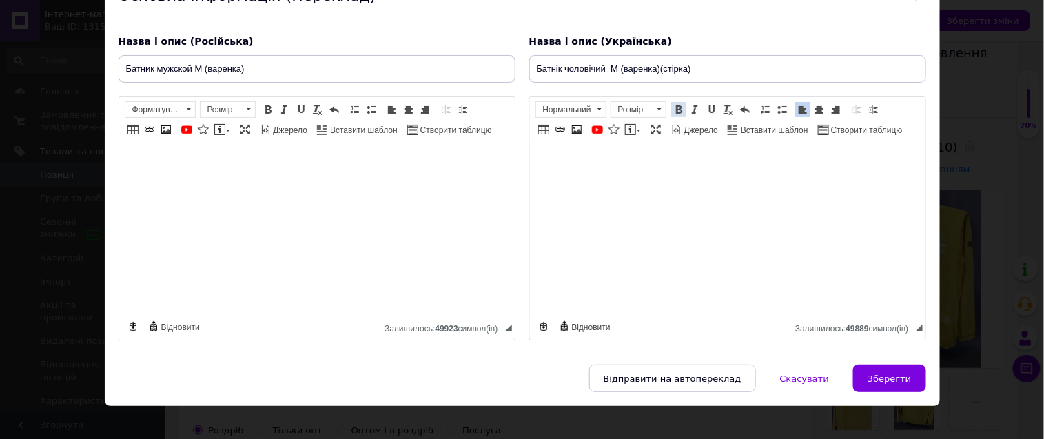
click at [677, 105] on span at bounding box center [678, 109] width 11 height 11
click at [710, 112] on span at bounding box center [711, 109] width 11 height 11
click at [249, 70] on input "Батник мужской М (варенка)" at bounding box center [317, 69] width 397 height 28
type input "Батник мужской М (варенка)(стирка)"
drag, startPoint x: 271, startPoint y: 112, endPoint x: 298, endPoint y: 113, distance: 26.9
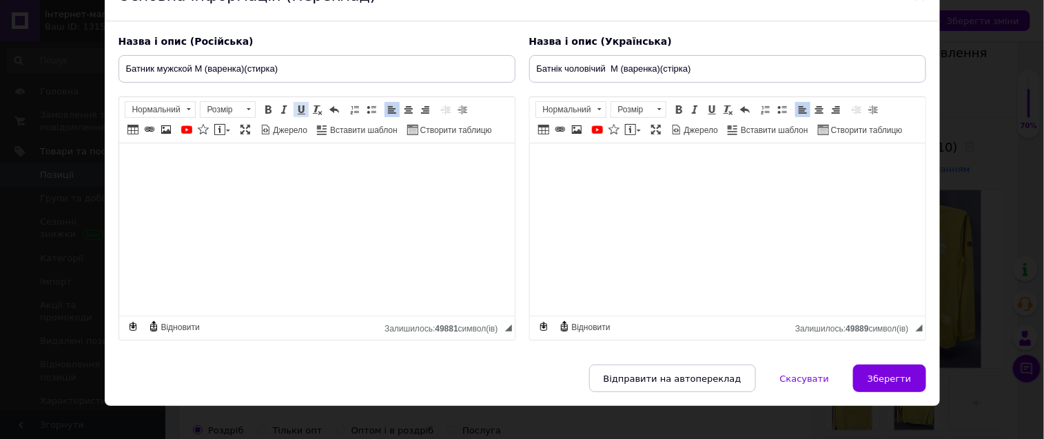
click at [271, 112] on span at bounding box center [268, 109] width 11 height 11
click at [299, 113] on span at bounding box center [301, 109] width 11 height 11
click at [894, 384] on span "Зберегти" at bounding box center [889, 378] width 43 height 10
type input "Батник мужской М (варенка)(стирка)"
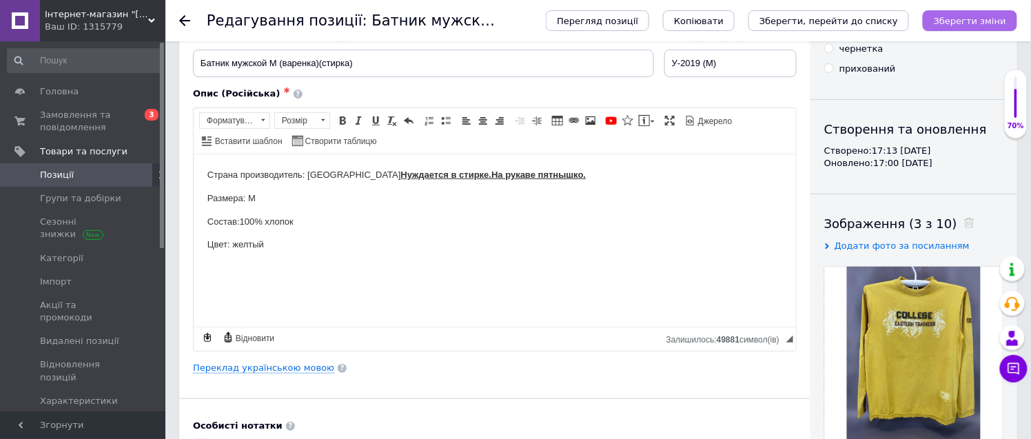
click at [972, 23] on icon "Зберегти зміни" at bounding box center [970, 21] width 72 height 10
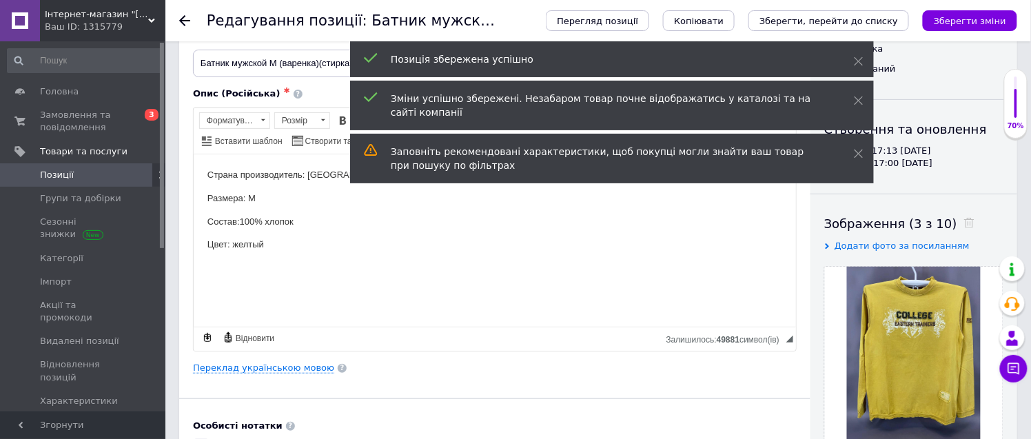
click at [182, 19] on use at bounding box center [184, 20] width 11 height 11
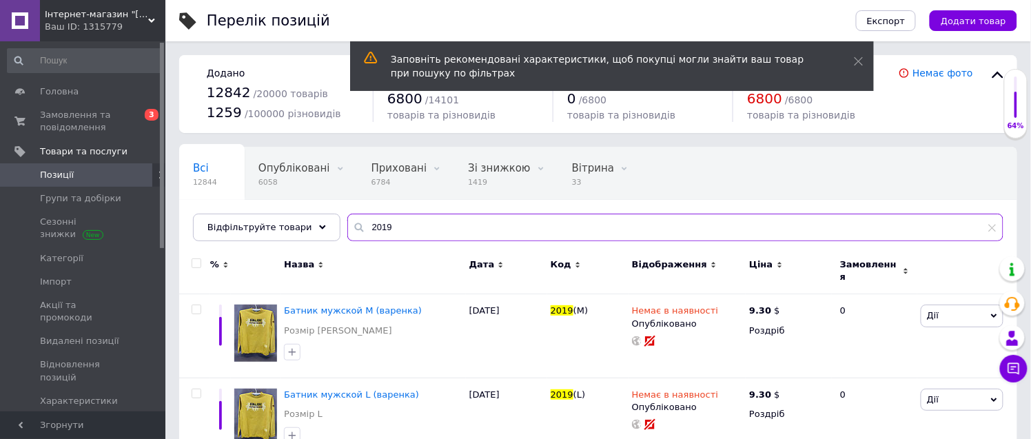
click at [388, 233] on input "2019" at bounding box center [675, 228] width 656 height 28
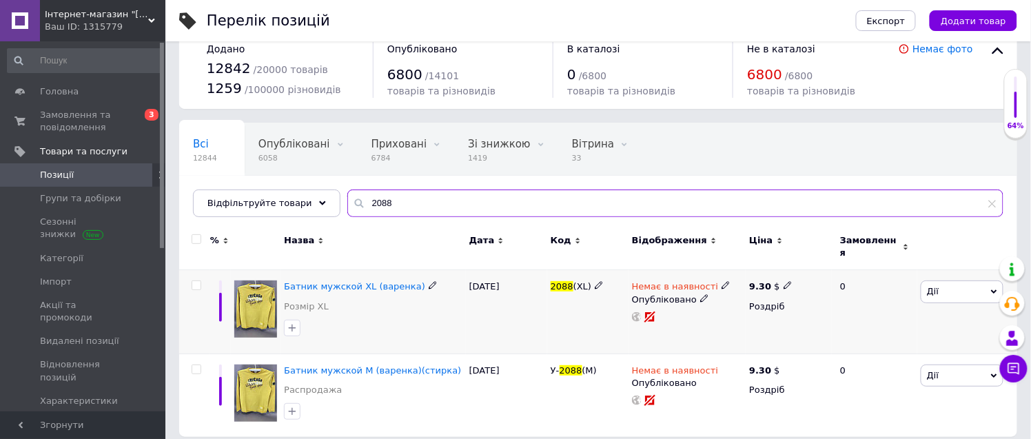
scroll to position [28, 0]
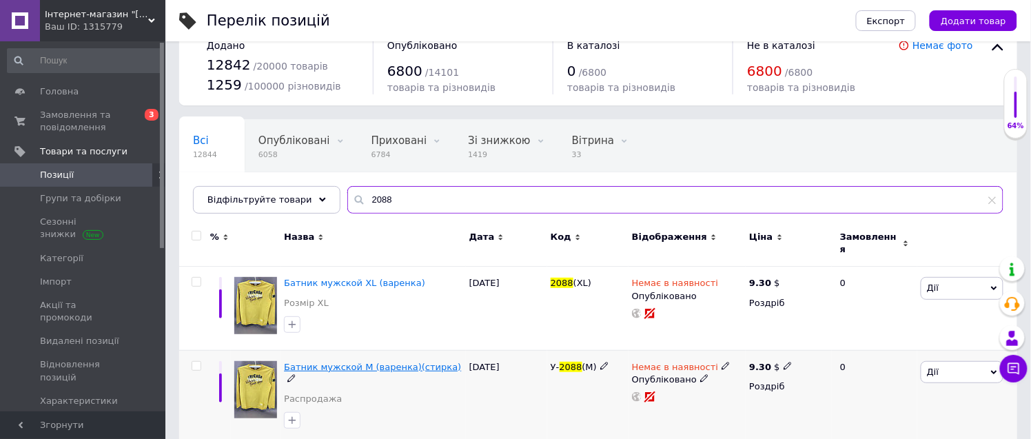
type input "2088"
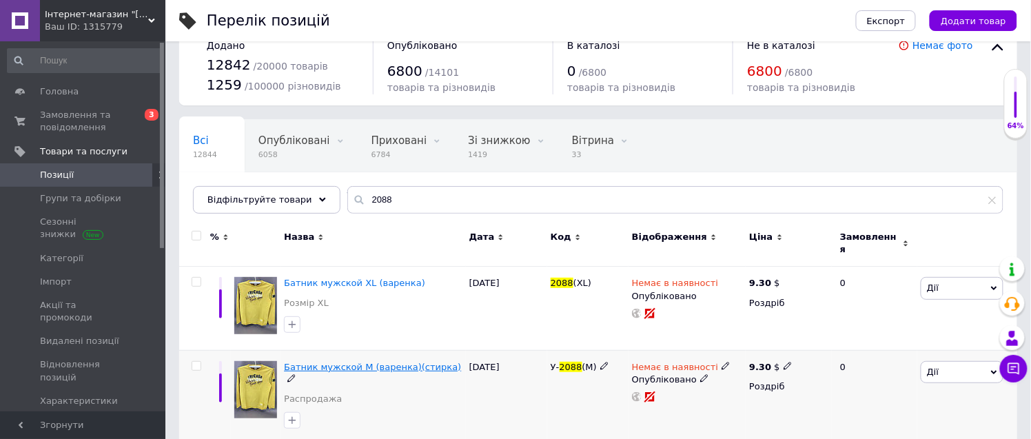
click at [368, 362] on span "Батник мужской М (варенка)(стирка)" at bounding box center [372, 367] width 177 height 10
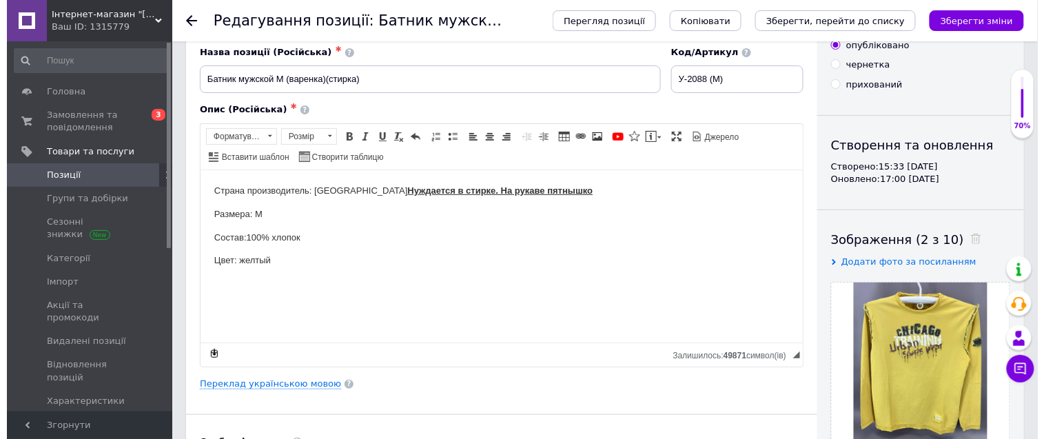
scroll to position [153, 0]
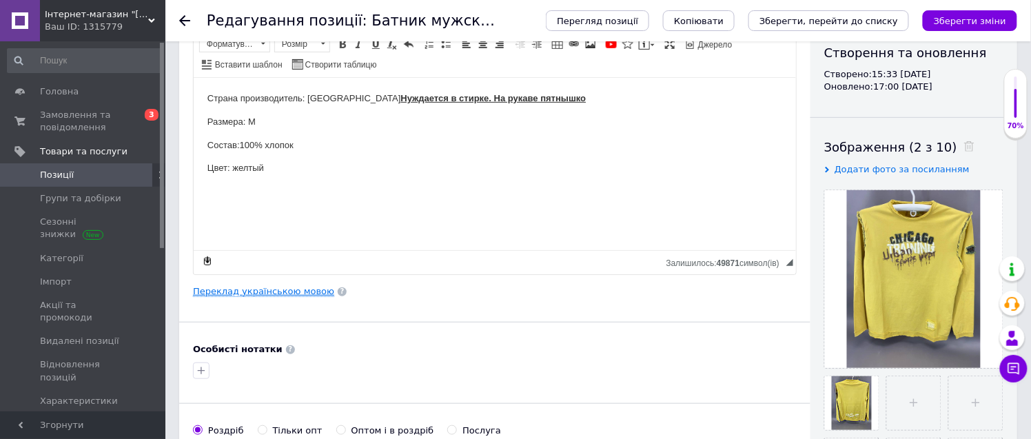
click at [274, 292] on link "Переклад українською мовою" at bounding box center [263, 291] width 141 height 11
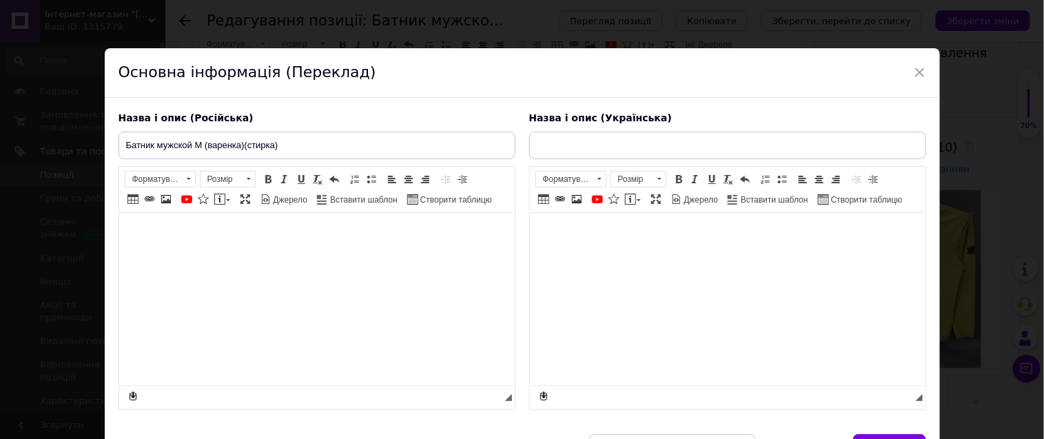
type input "Батнік чоловічий М (варенка) (стірка)"
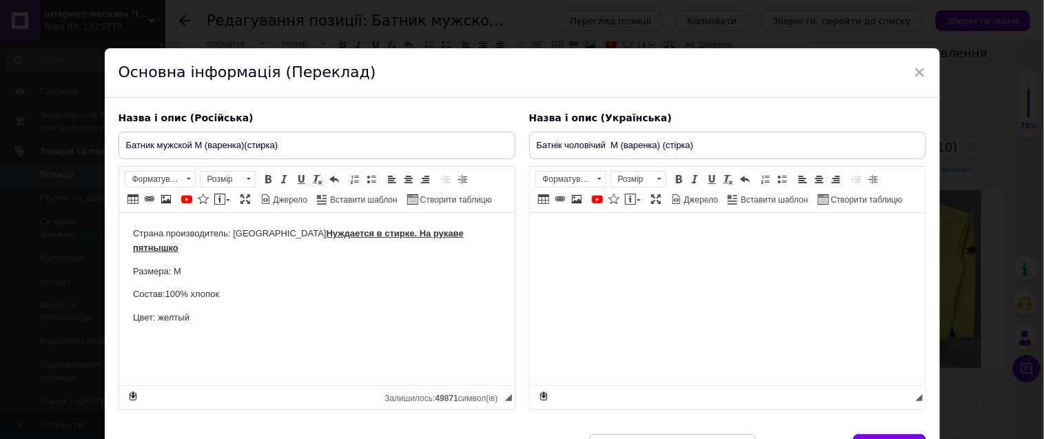
scroll to position [0, 0]
click at [432, 232] on strong "Нуждается в стирке. На рукаве пятнышко" at bounding box center [297, 240] width 331 height 25
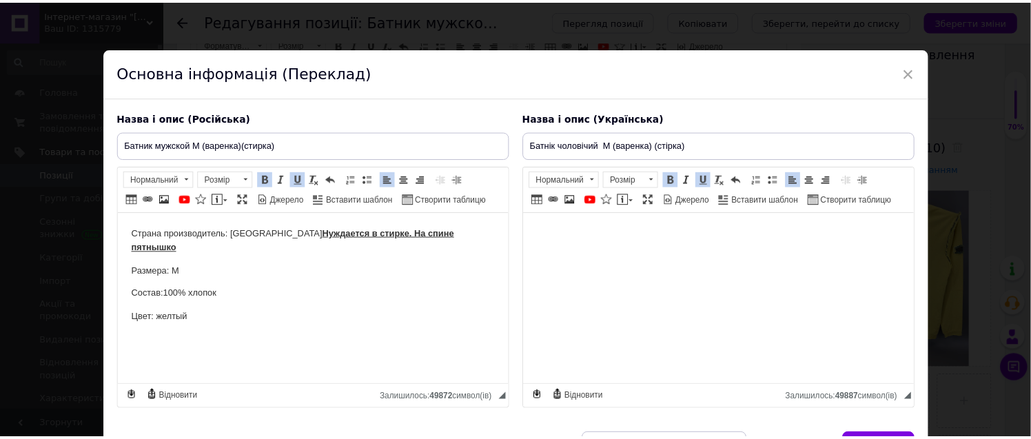
scroll to position [105, 0]
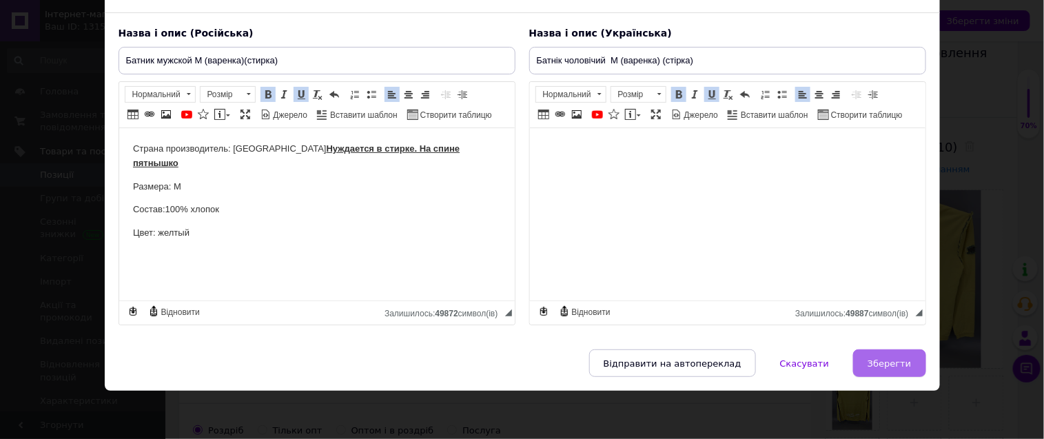
click at [886, 362] on span "Зберегти" at bounding box center [889, 363] width 43 height 10
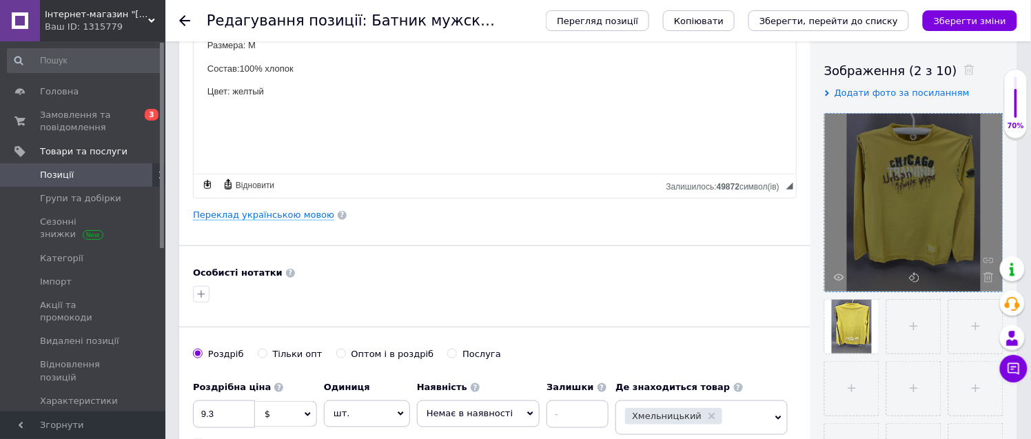
scroll to position [0, 0]
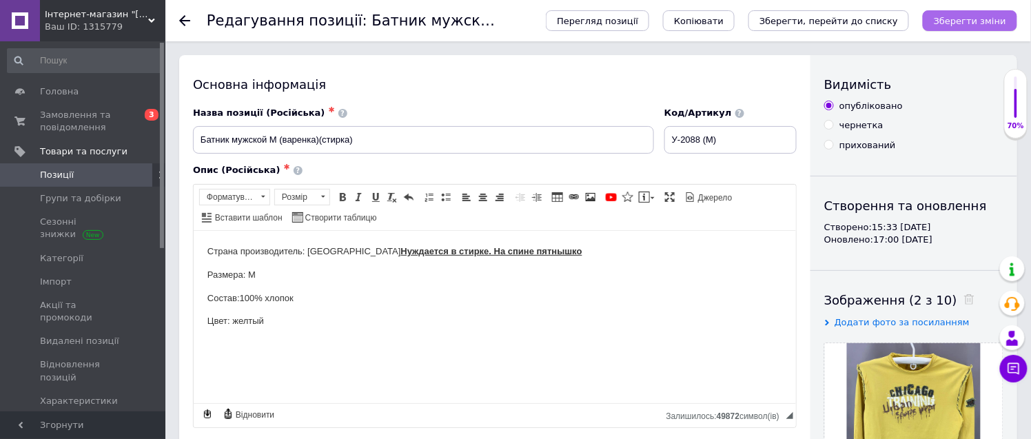
click at [970, 18] on icon "Зберегти зміни" at bounding box center [970, 21] width 72 height 10
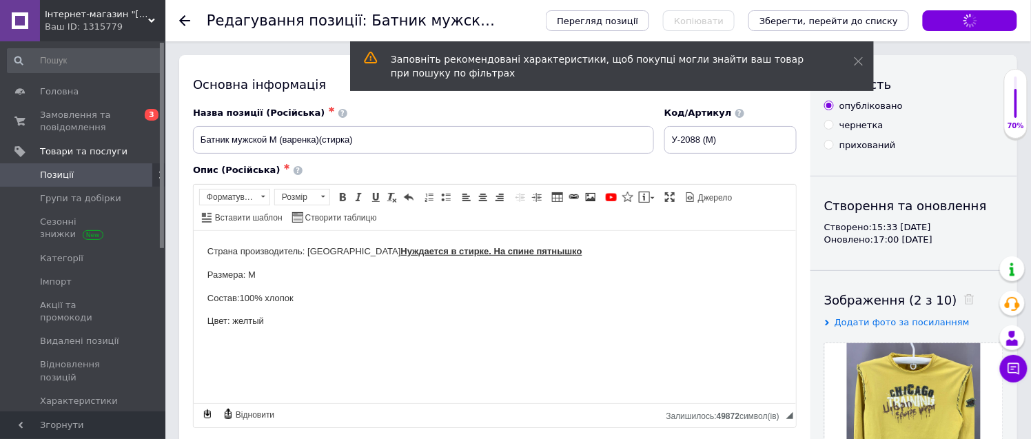
click at [187, 18] on icon at bounding box center [184, 20] width 11 height 11
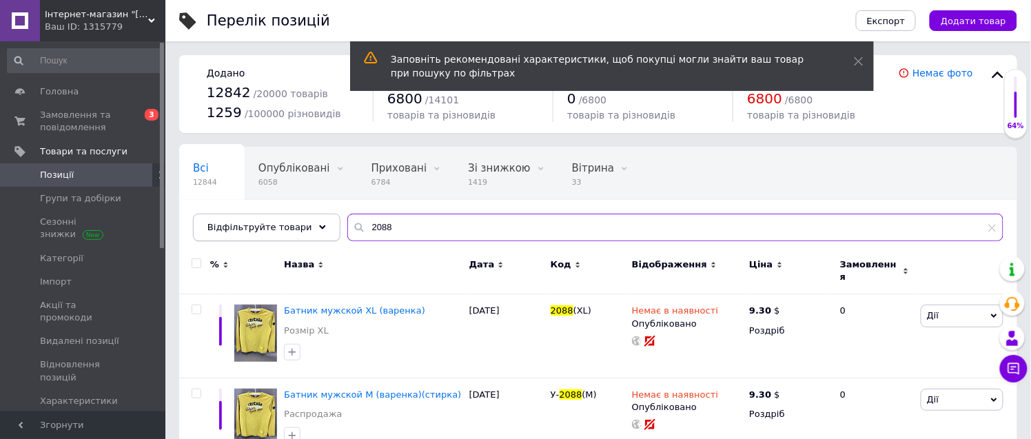
drag, startPoint x: 405, startPoint y: 231, endPoint x: 314, endPoint y: 216, distance: 92.9
click at [314, 216] on div "Відфільтруйте товари 2088" at bounding box center [598, 228] width 810 height 28
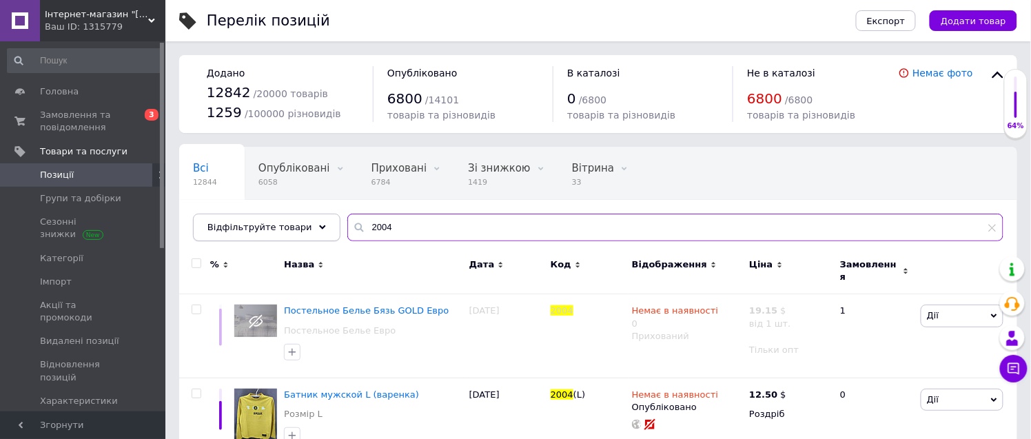
scroll to position [28, 0]
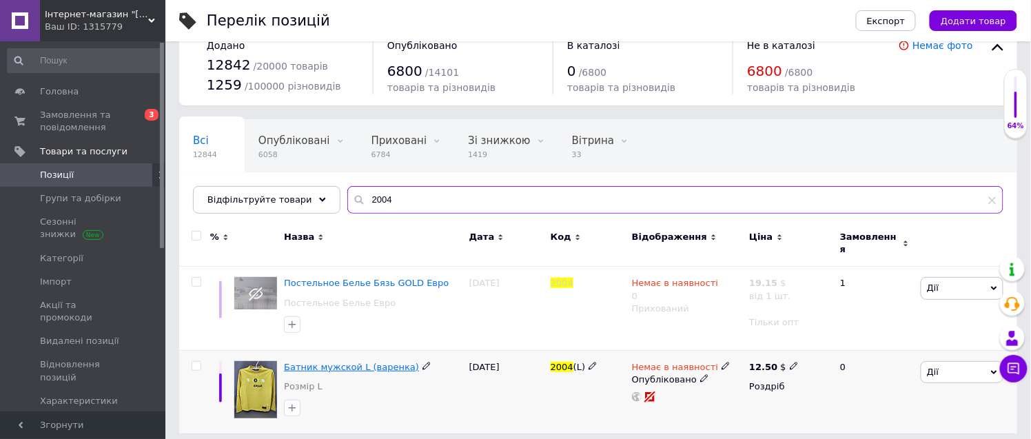
type input "2004"
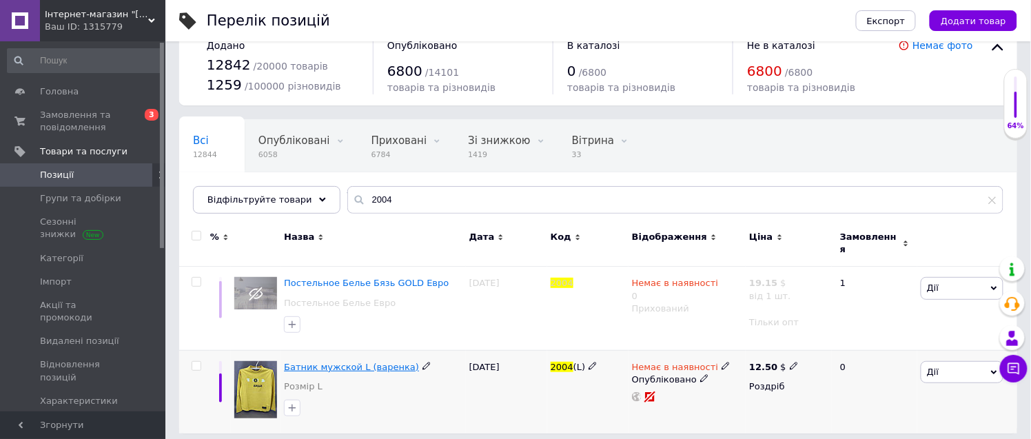
click at [339, 362] on span "Батник мужской L (варенка)" at bounding box center [351, 367] width 135 height 10
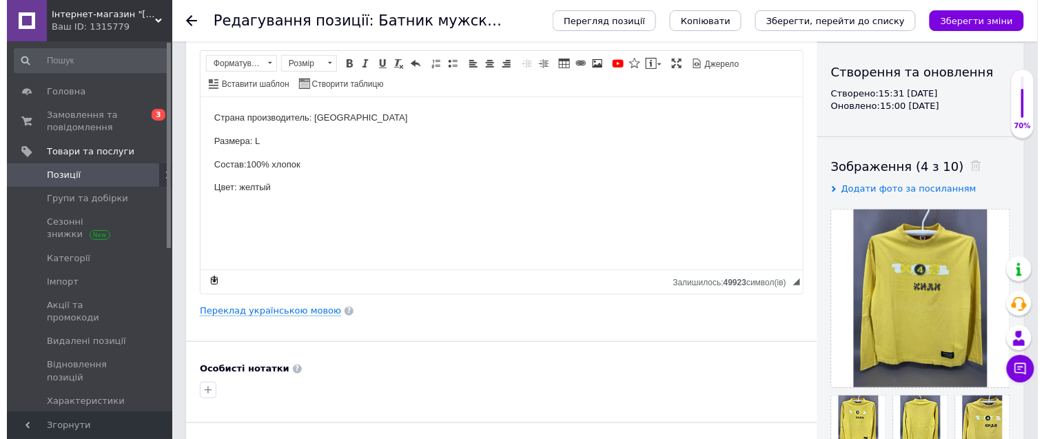
scroll to position [153, 0]
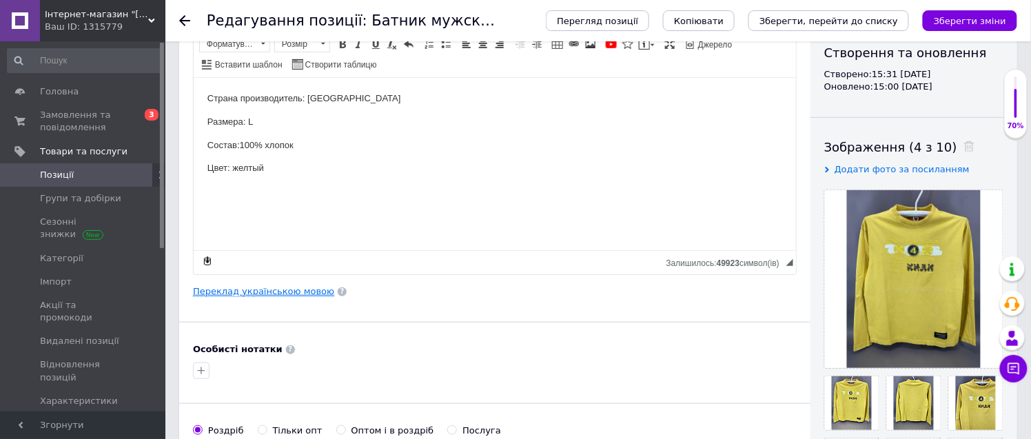
click at [267, 294] on link "Переклад українською мовою" at bounding box center [263, 291] width 141 height 11
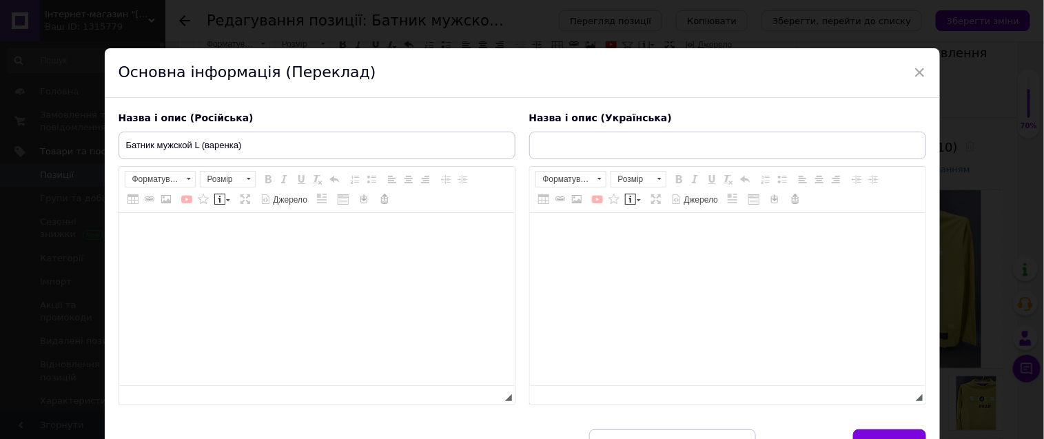
type input "Батнік чоловічий L (варенка)"
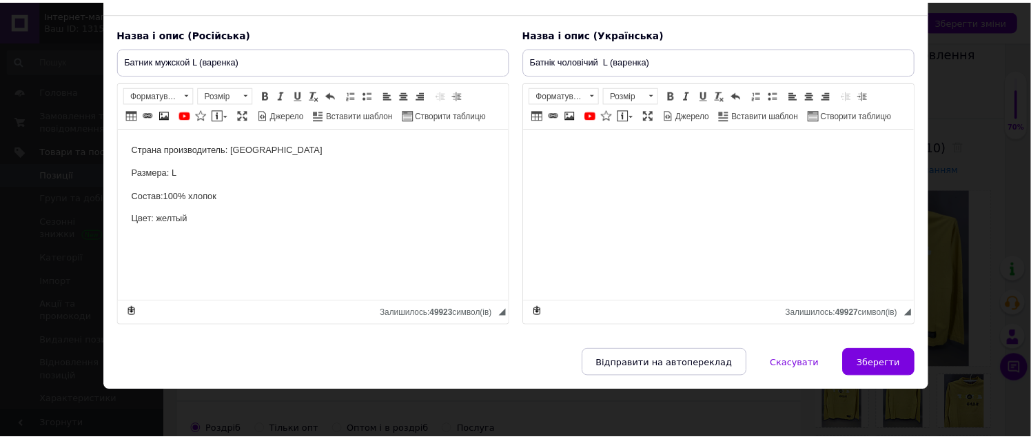
scroll to position [105, 0]
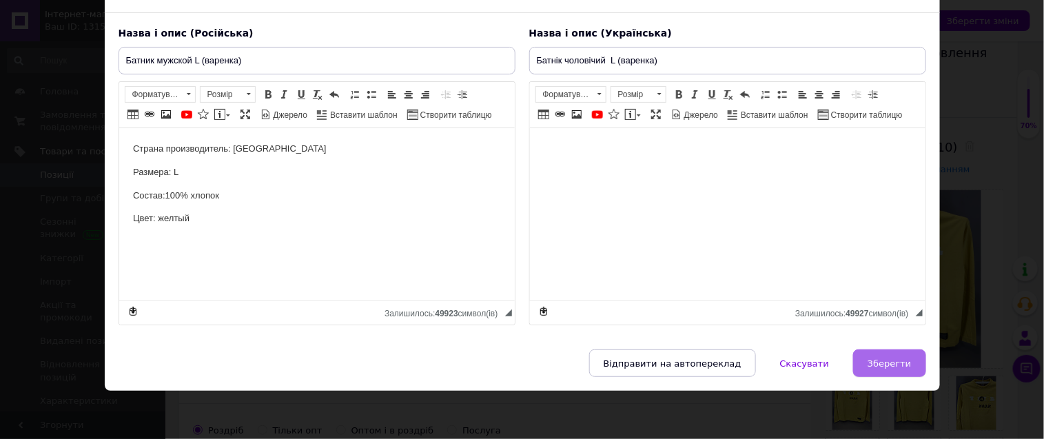
click at [883, 355] on button "Зберегти" at bounding box center [889, 363] width 72 height 28
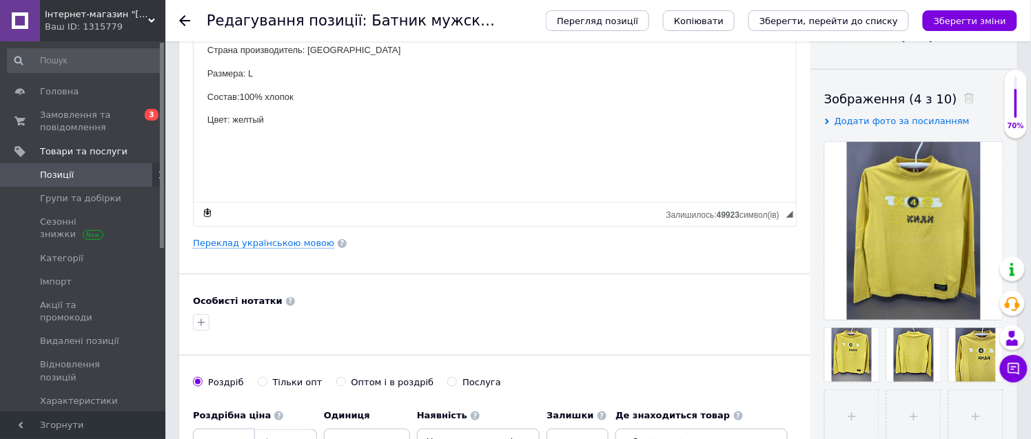
scroll to position [306, 0]
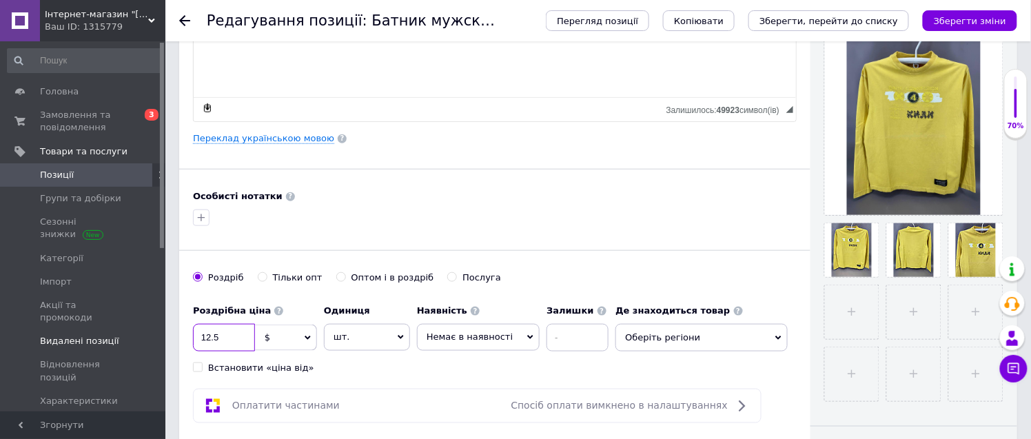
drag, startPoint x: 226, startPoint y: 334, endPoint x: 140, endPoint y: 333, distance: 86.1
type input "9.3"
click at [652, 338] on span "Оберіть регіони" at bounding box center [701, 338] width 172 height 28
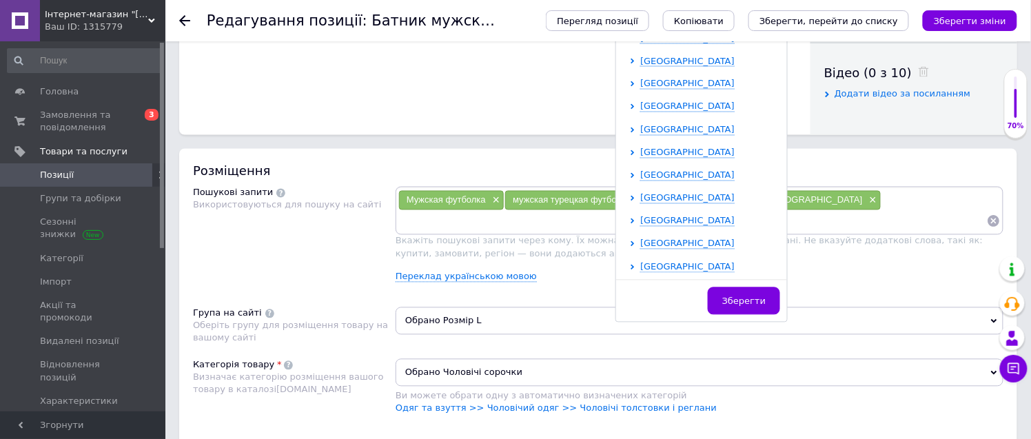
scroll to position [284, 0]
click at [655, 198] on span "[GEOGRAPHIC_DATA]" at bounding box center [687, 197] width 94 height 10
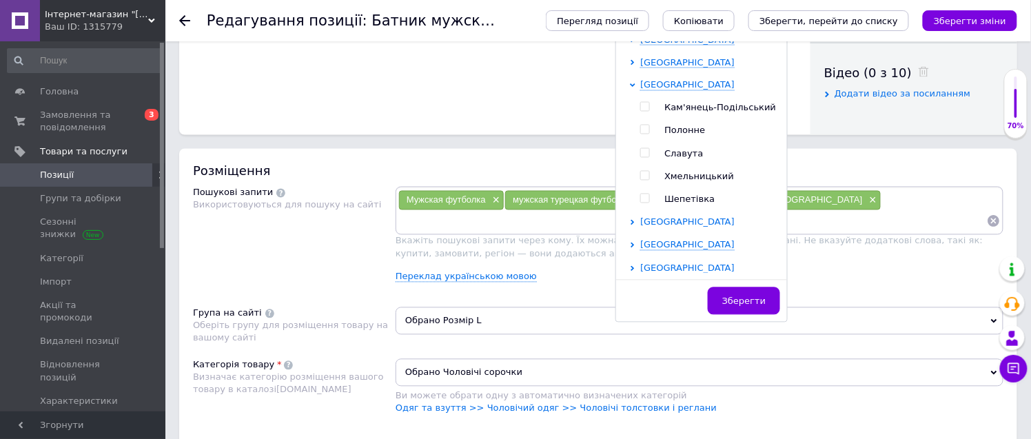
scroll to position [398, 0]
click at [640, 173] on input "checkbox" at bounding box center [644, 174] width 9 height 9
checkbox input "true"
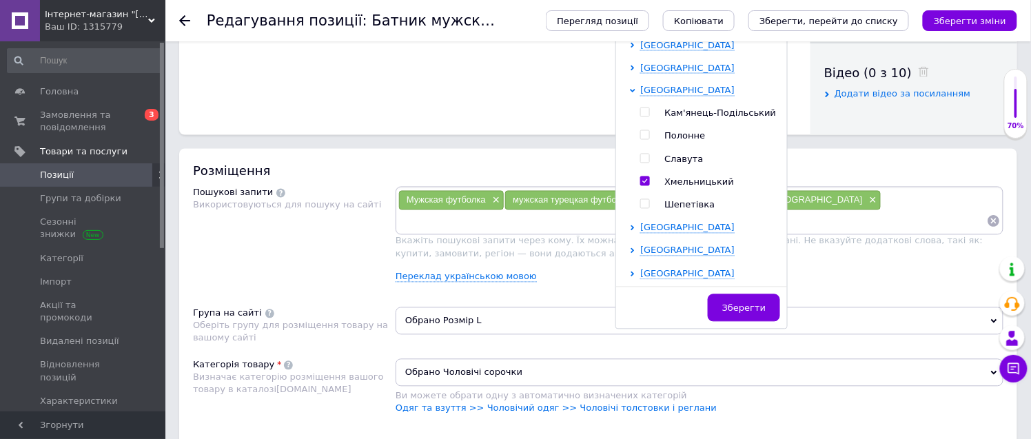
scroll to position [696, 0]
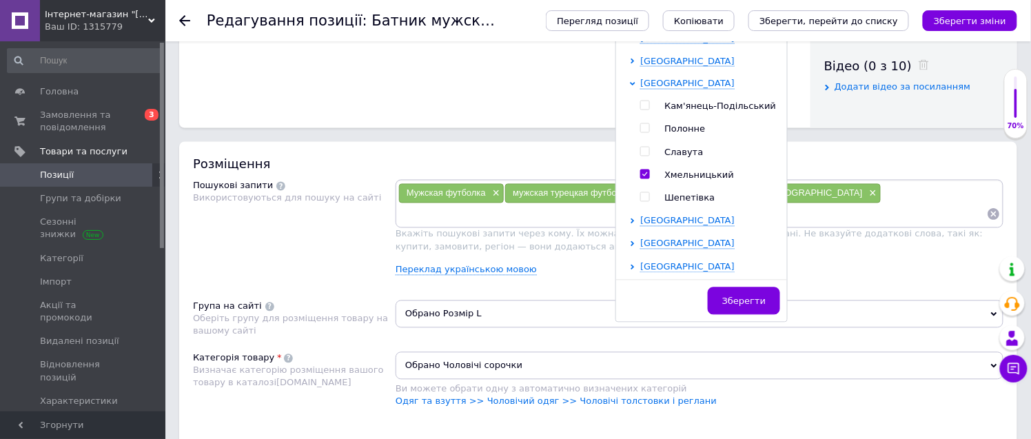
click at [724, 304] on span "Зберегти" at bounding box center [743, 301] width 43 height 10
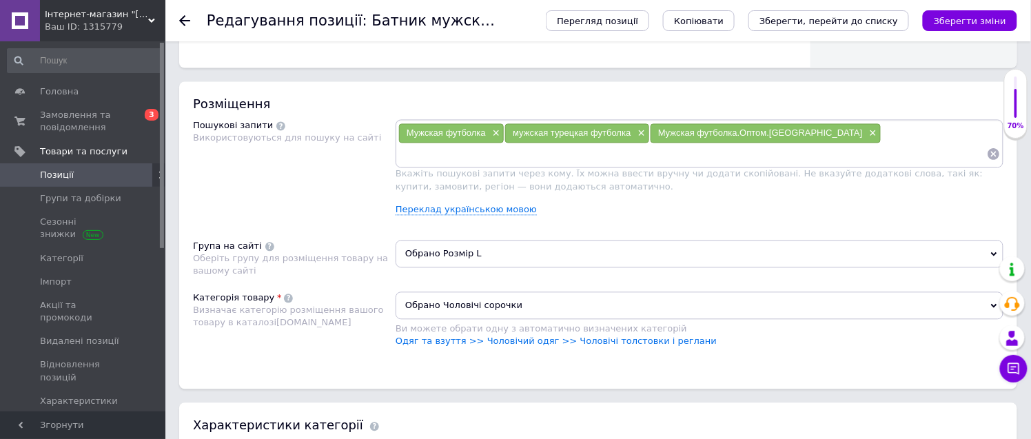
scroll to position [925, 0]
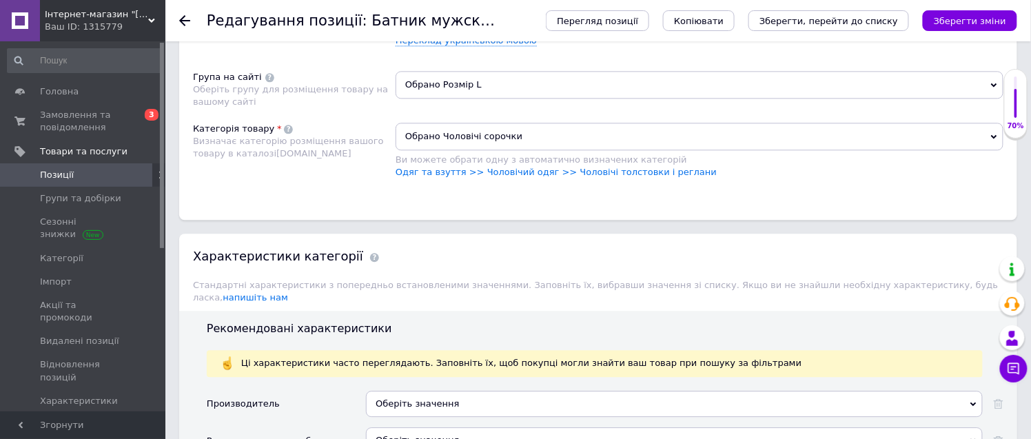
click at [485, 150] on span "Обрано Чоловічі сорочки" at bounding box center [700, 137] width 608 height 28
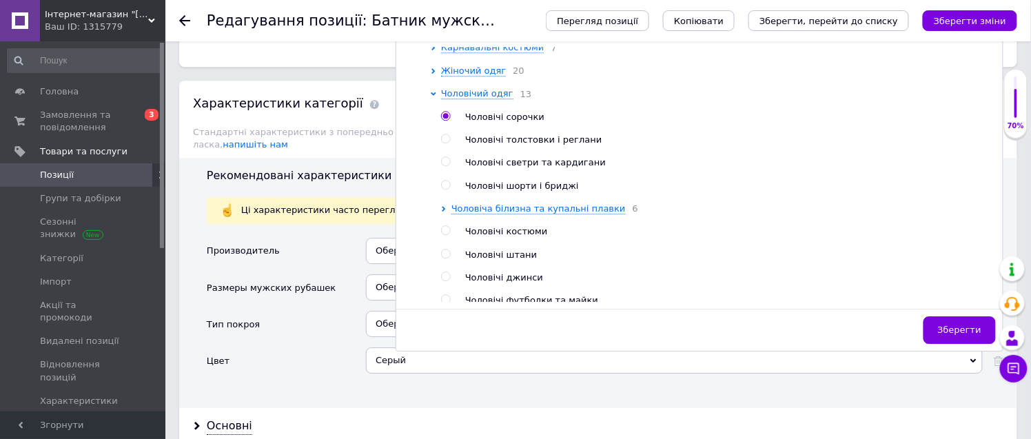
scroll to position [153, 0]
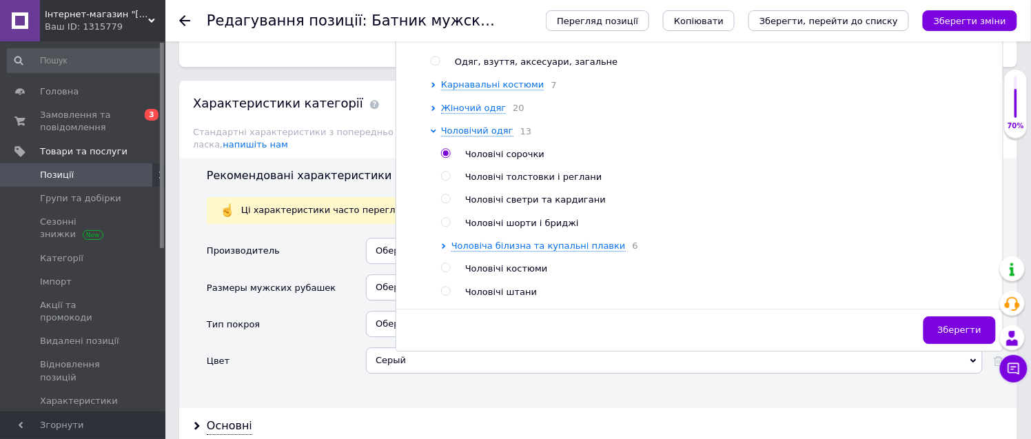
click at [444, 181] on input "radio" at bounding box center [445, 176] width 9 height 9
radio input "true"
radio input "false"
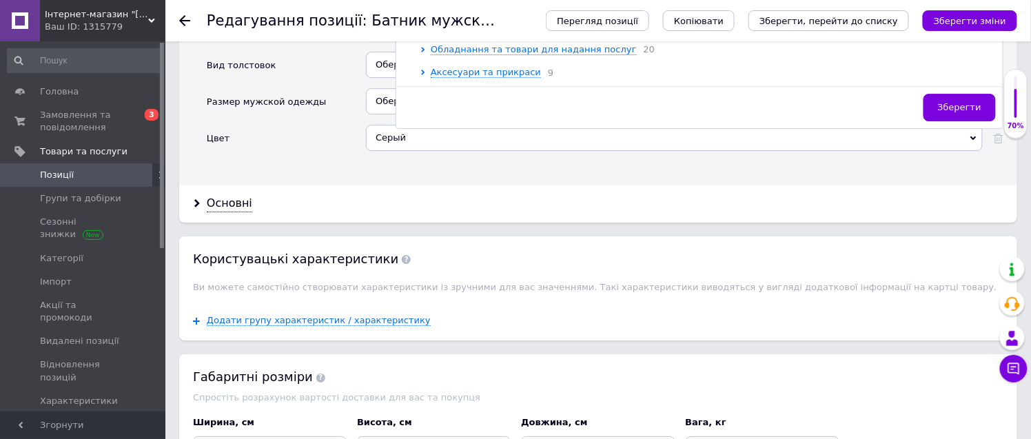
scroll to position [1308, 0]
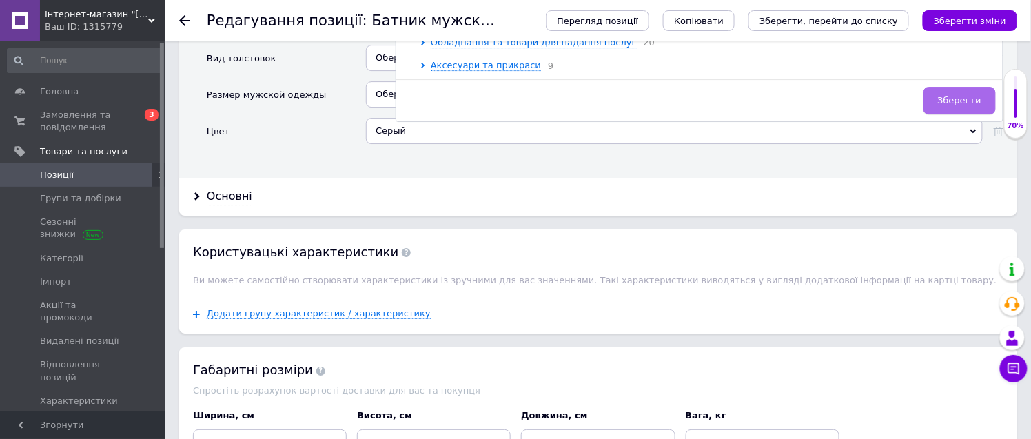
click at [961, 105] on span "Зберегти" at bounding box center [959, 100] width 43 height 10
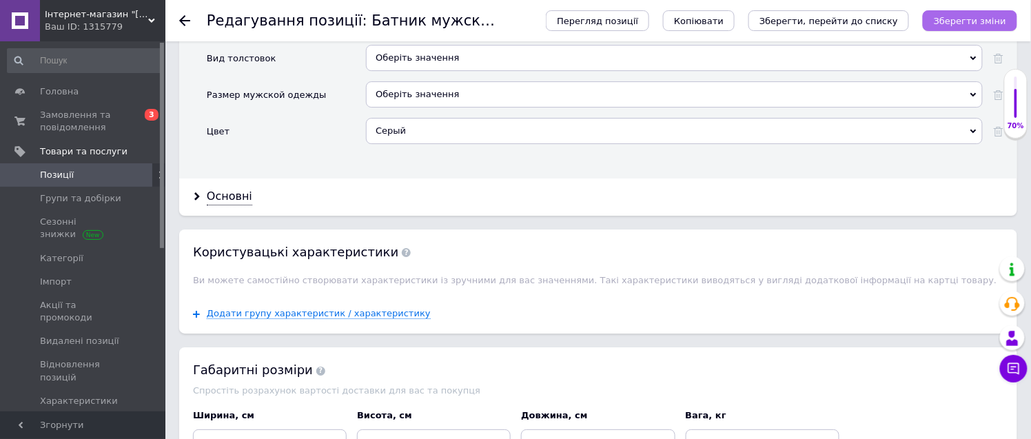
click at [974, 23] on icon "Зберегти зміни" at bounding box center [970, 21] width 72 height 10
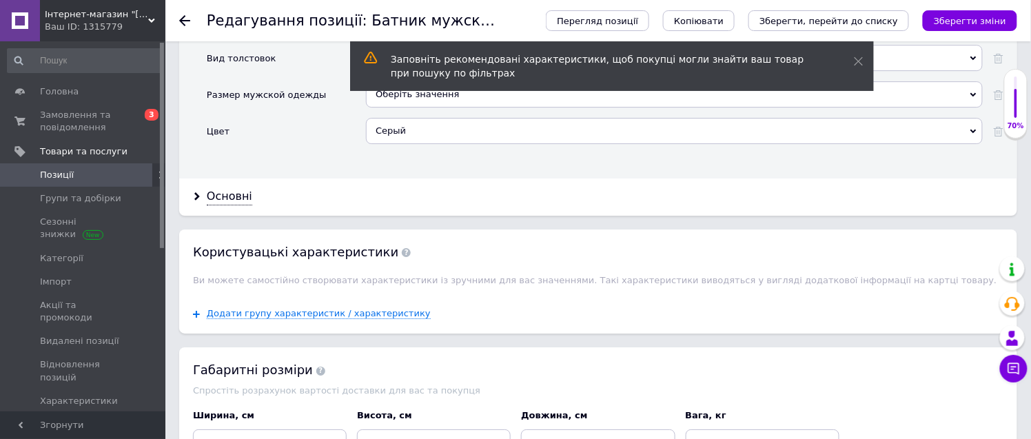
click at [181, 18] on use at bounding box center [184, 20] width 11 height 11
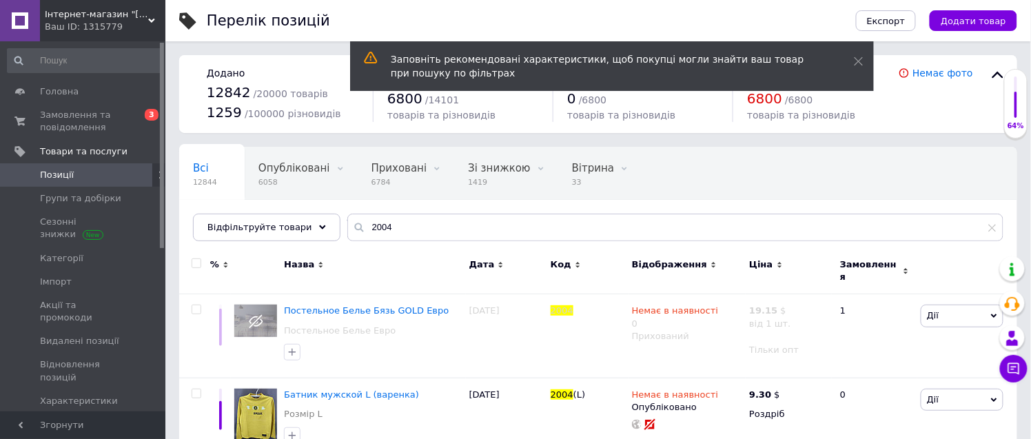
scroll to position [28, 0]
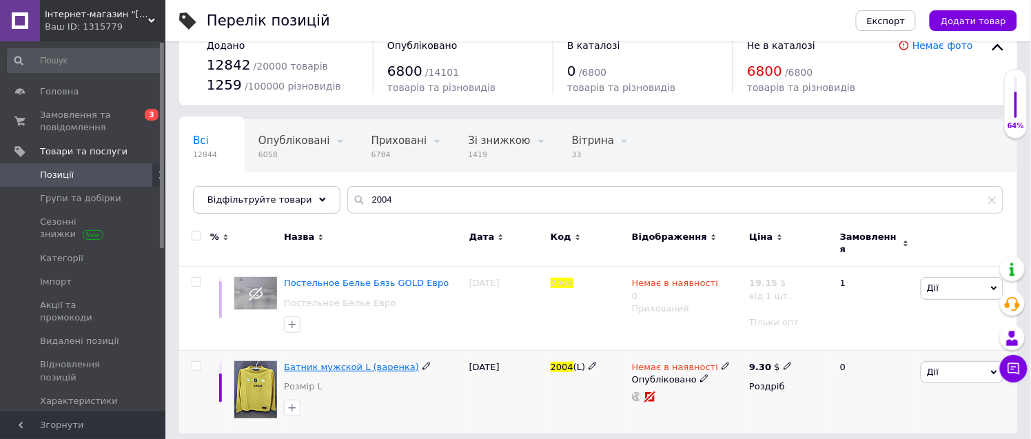
click at [355, 362] on span "Батник мужской L (варенка)" at bounding box center [351, 367] width 135 height 10
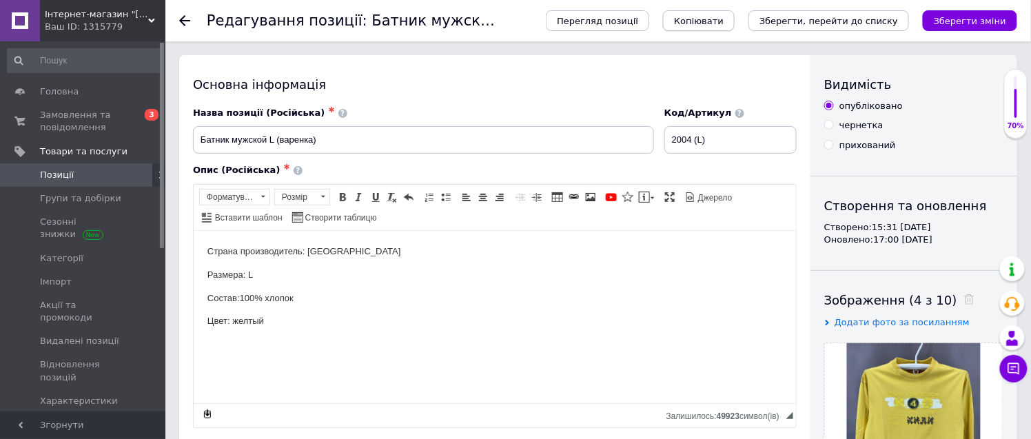
click at [724, 23] on span "Копіювати" at bounding box center [699, 21] width 50 height 10
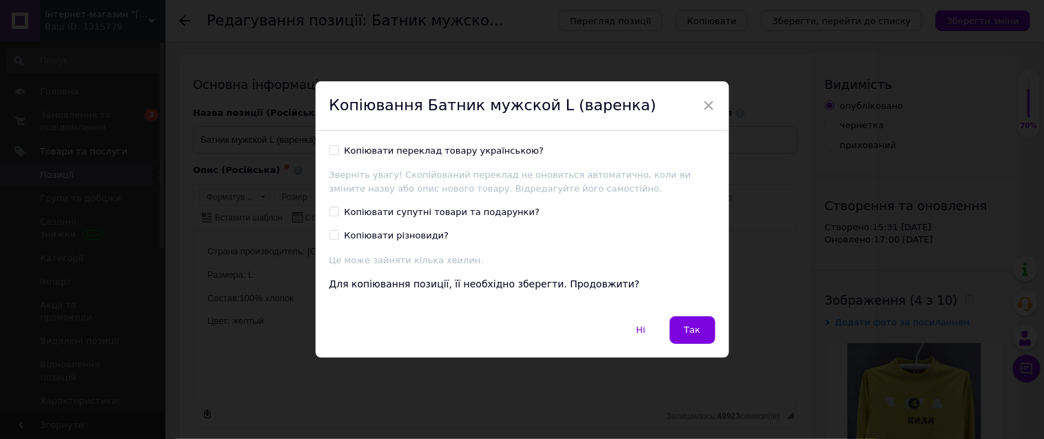
click at [329, 150] on input "Копіювати переклад товару українською?" at bounding box center [333, 149] width 9 height 9
checkbox input "true"
drag, startPoint x: 688, startPoint y: 329, endPoint x: 488, endPoint y: 92, distance: 309.5
click at [688, 329] on span "Так" at bounding box center [692, 330] width 17 height 10
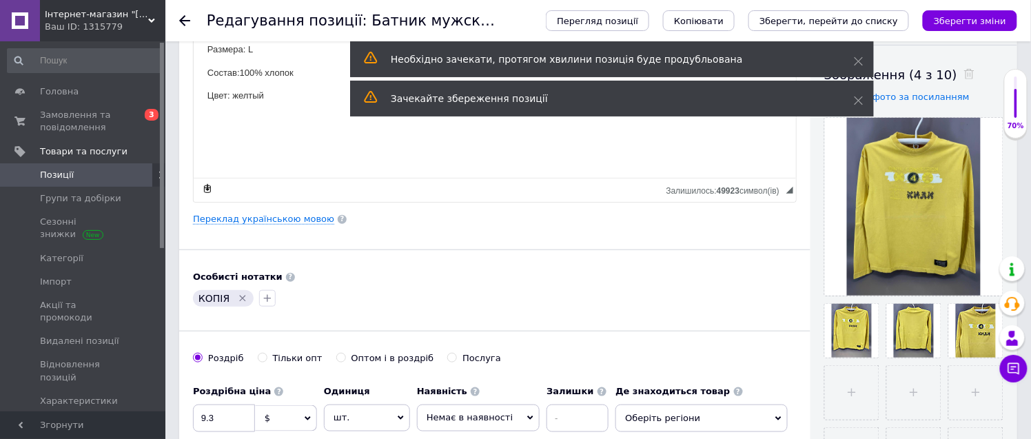
scroll to position [229, 0]
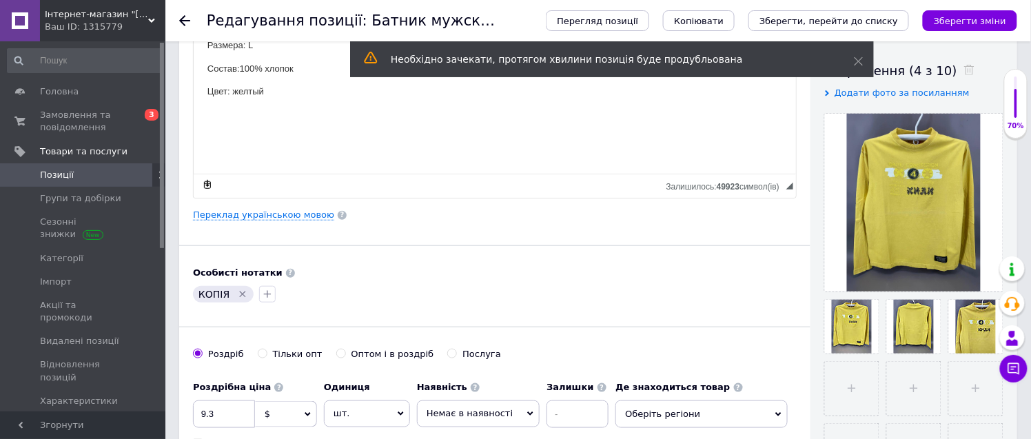
click at [240, 291] on icon "Видалити мітку" at bounding box center [242, 294] width 11 height 11
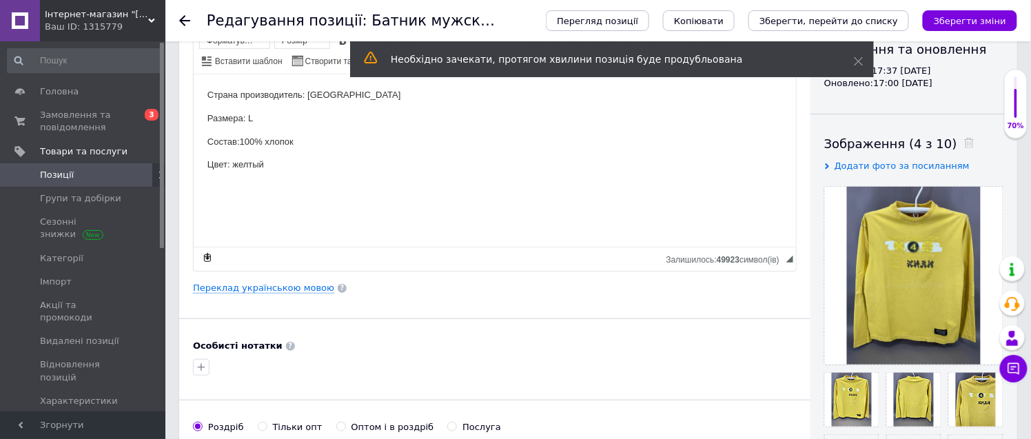
scroll to position [0, 0]
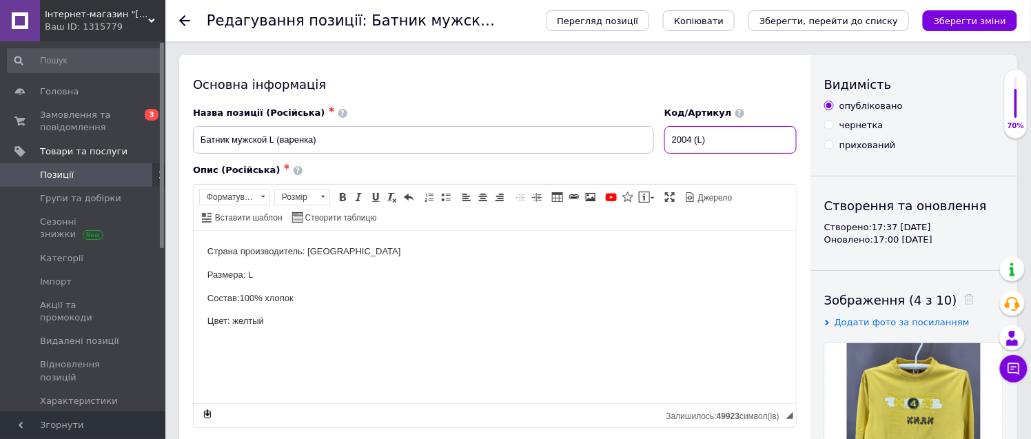
click at [701, 138] on input "2004 (L)" at bounding box center [730, 140] width 132 height 28
type input "2004 (2XL)"
click at [246, 272] on p "Размера: L" at bounding box center [494, 274] width 575 height 14
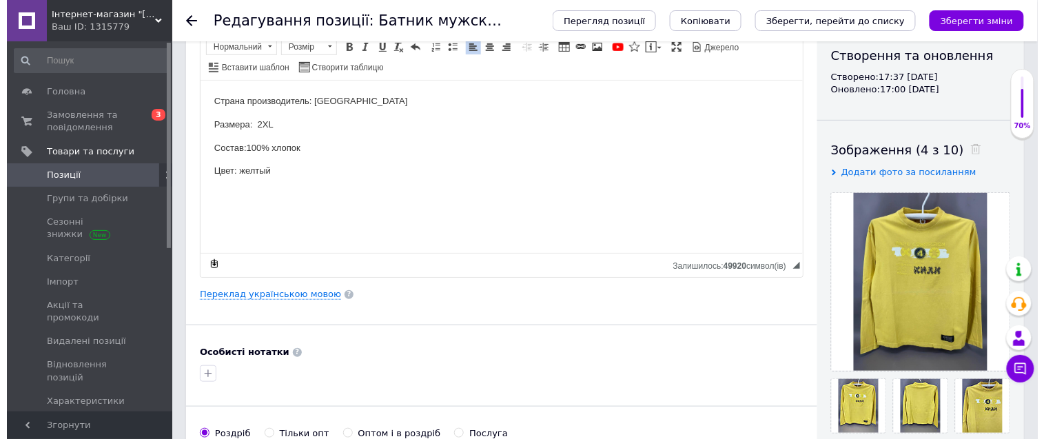
scroll to position [153, 0]
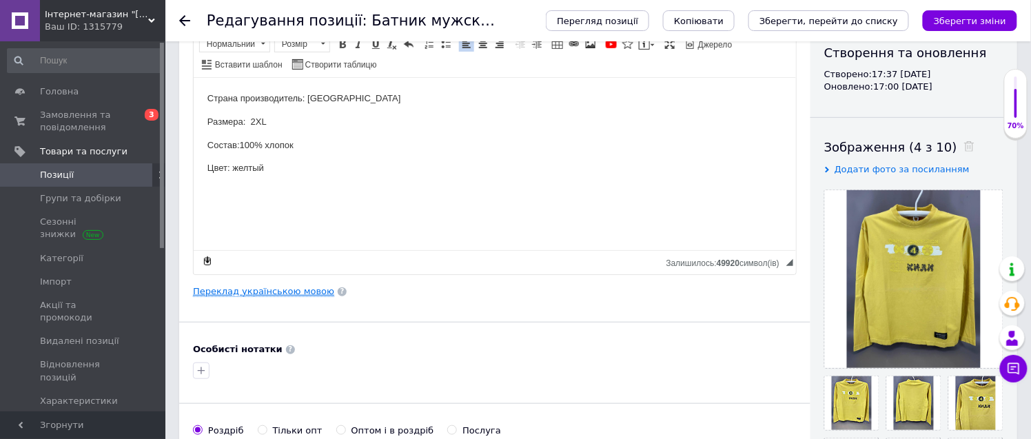
click at [271, 294] on link "Переклад українською мовою" at bounding box center [263, 291] width 141 height 11
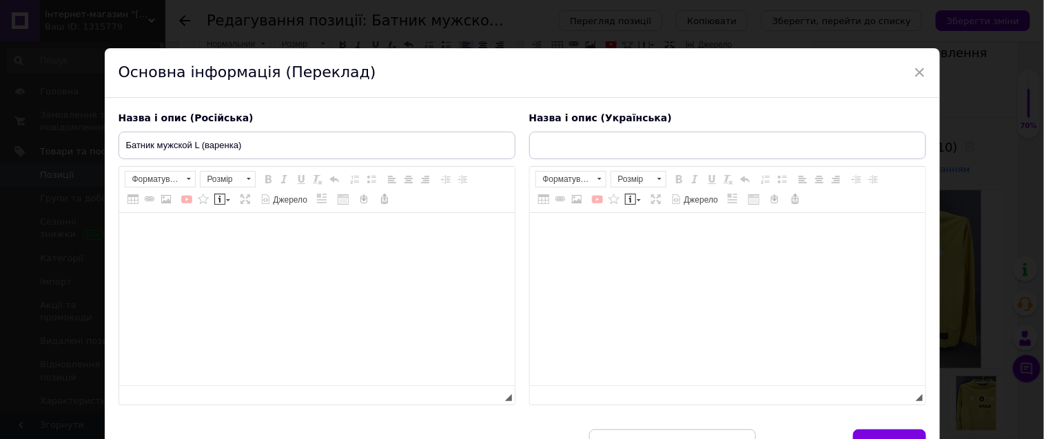
type input "Батнік чоловічий L (варенка)"
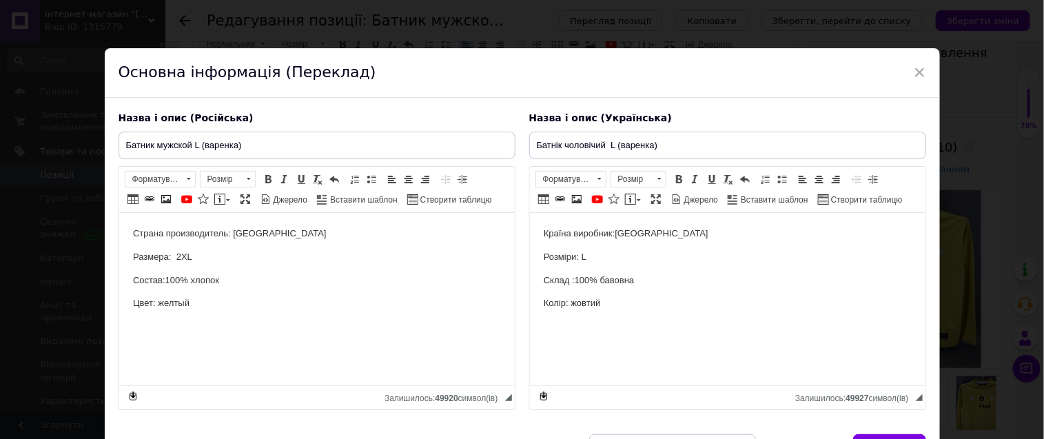
scroll to position [0, 0]
click at [582, 254] on p "Розміри: L" at bounding box center [727, 257] width 368 height 14
click at [609, 143] on input "Батнік чоловічий L (варенка)" at bounding box center [727, 146] width 397 height 28
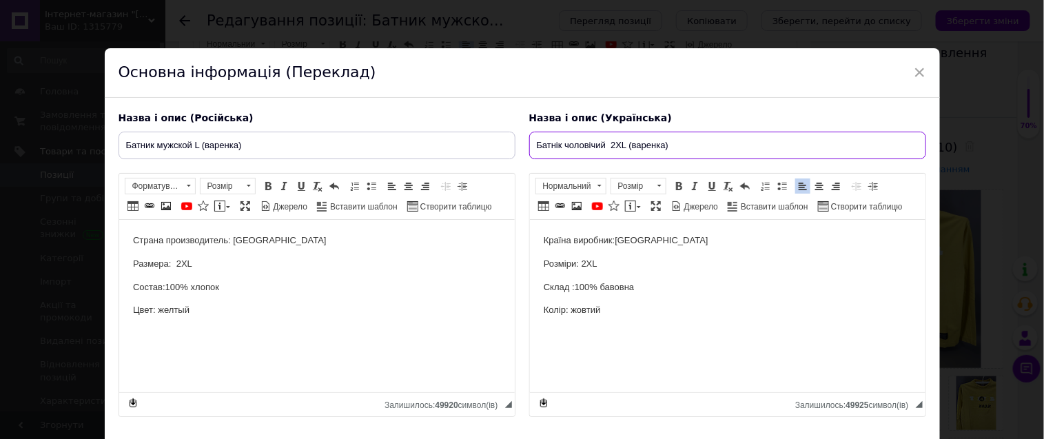
type input "Батнік чоловічий 2XL (варенка)"
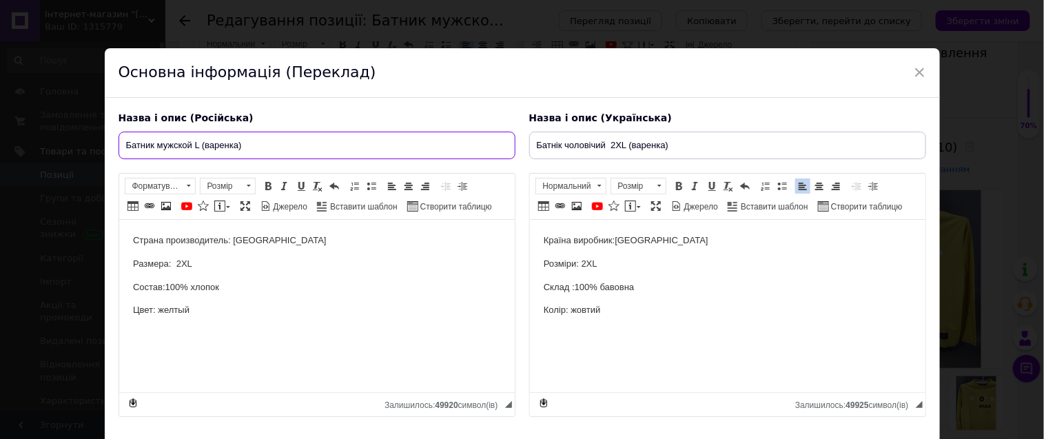
click at [196, 145] on input "Батник мужской L (варенка)" at bounding box center [317, 146] width 397 height 28
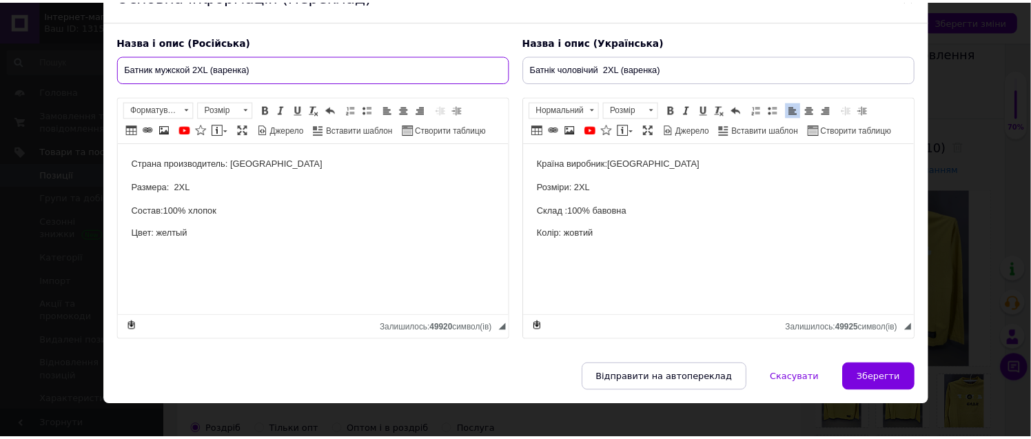
scroll to position [112, 0]
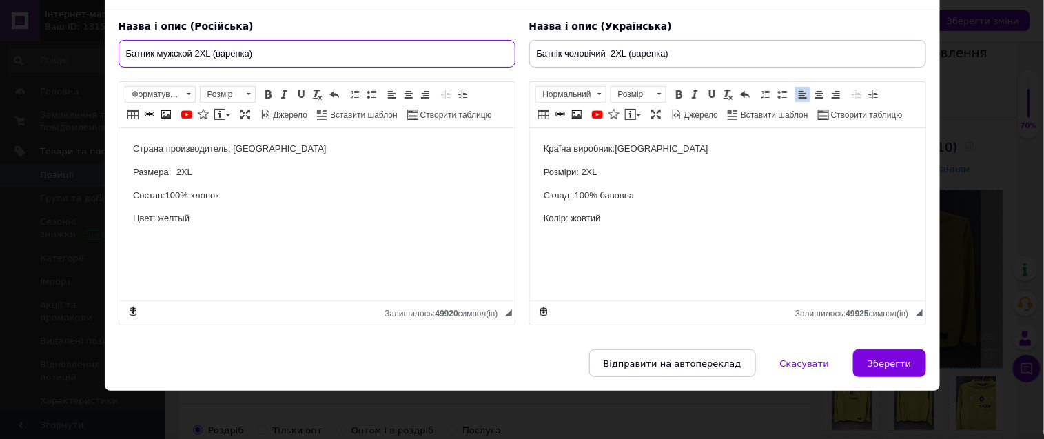
type input "Батник мужской 2XL (варенка)"
click at [884, 360] on span "Зберегти" at bounding box center [889, 363] width 43 height 10
type input "Батник мужской 2XL (варенка)"
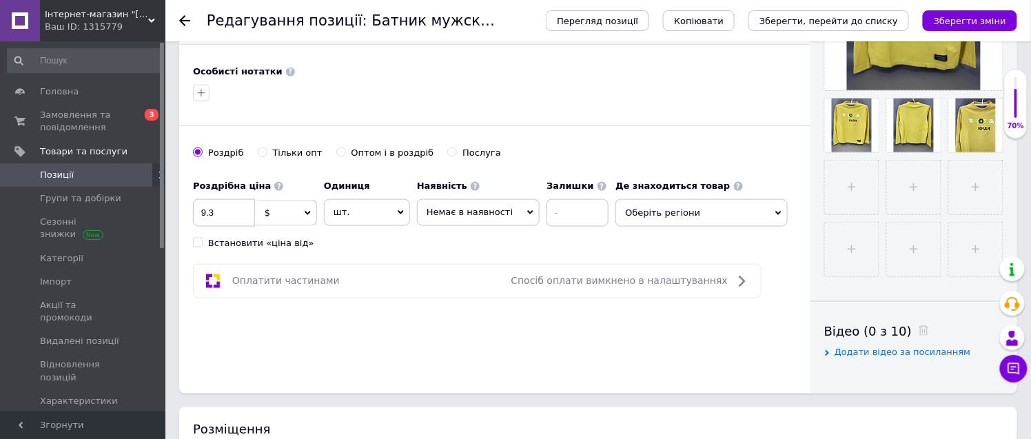
scroll to position [459, 0]
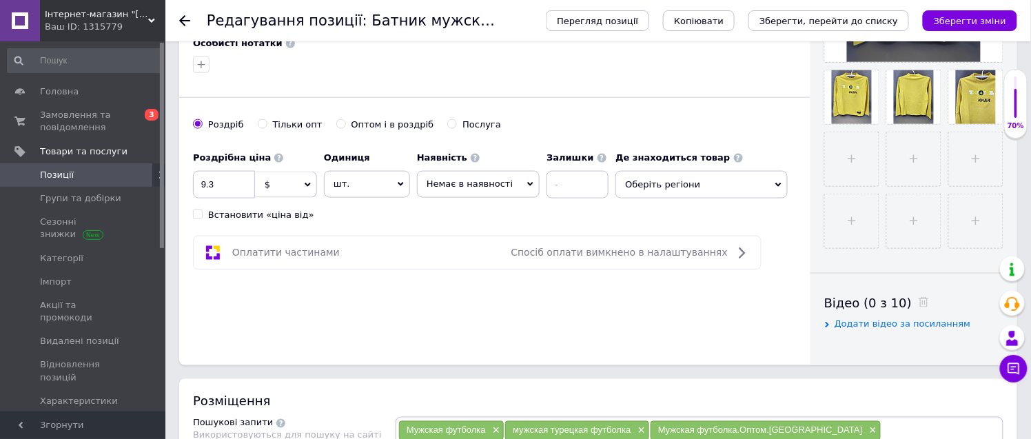
click at [675, 190] on span "Оберіть регіони" at bounding box center [701, 185] width 172 height 28
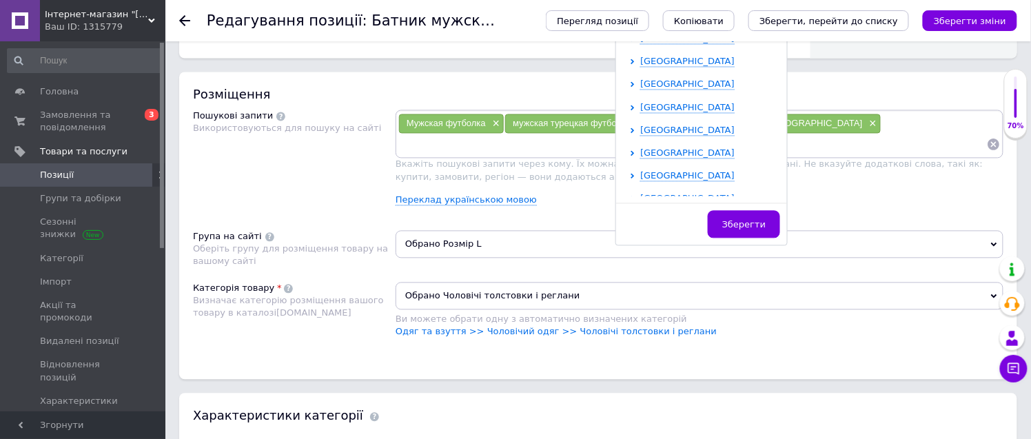
scroll to position [284, 0]
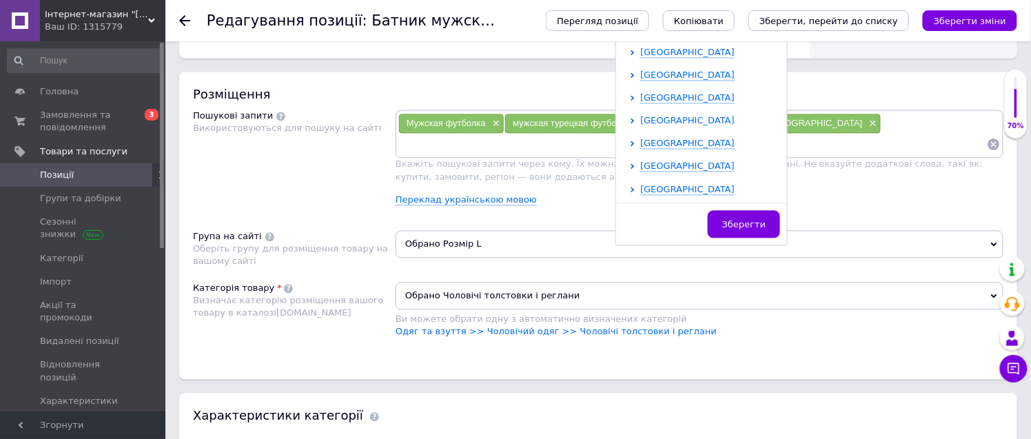
click at [655, 121] on span "[GEOGRAPHIC_DATA]" at bounding box center [687, 121] width 94 height 10
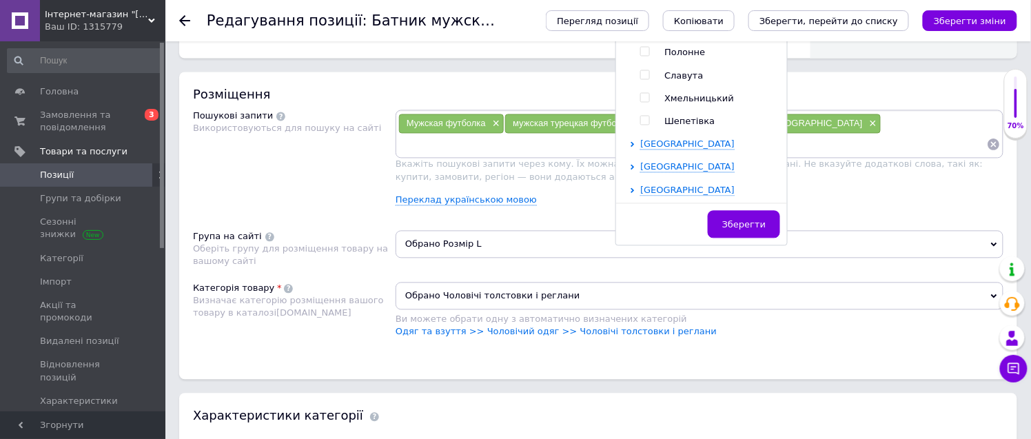
click at [640, 97] on input "checkbox" at bounding box center [644, 98] width 9 height 9
checkbox input "true"
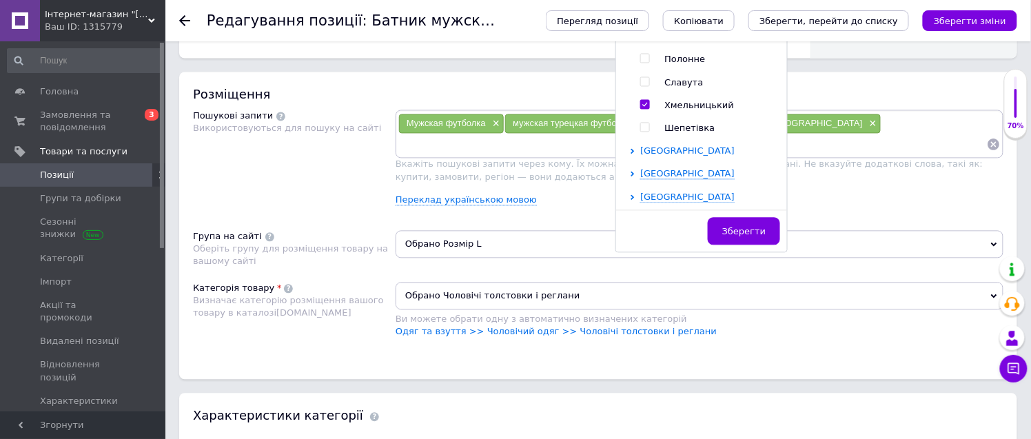
scroll to position [772, 0]
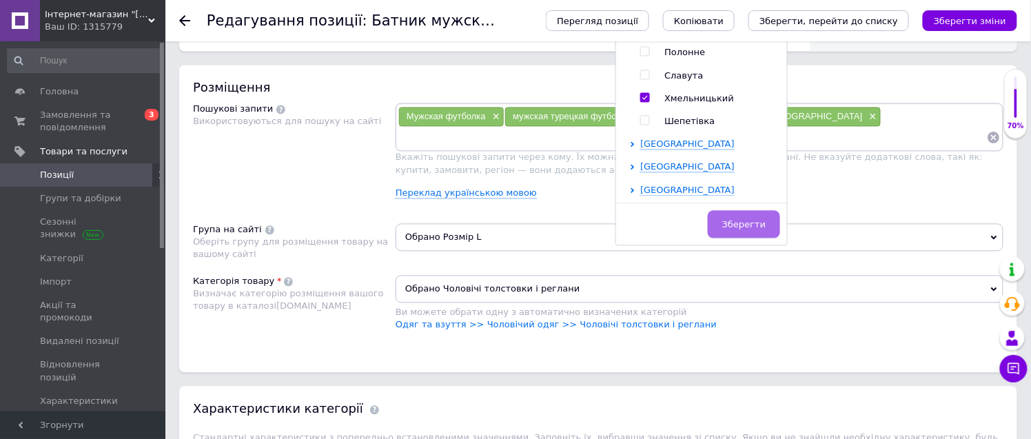
click at [722, 227] on span "Зберегти" at bounding box center [743, 225] width 43 height 10
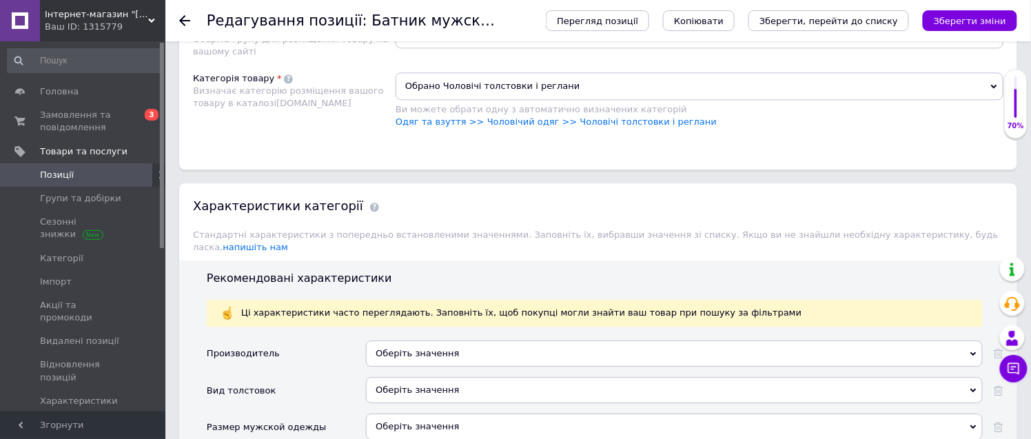
scroll to position [1002, 0]
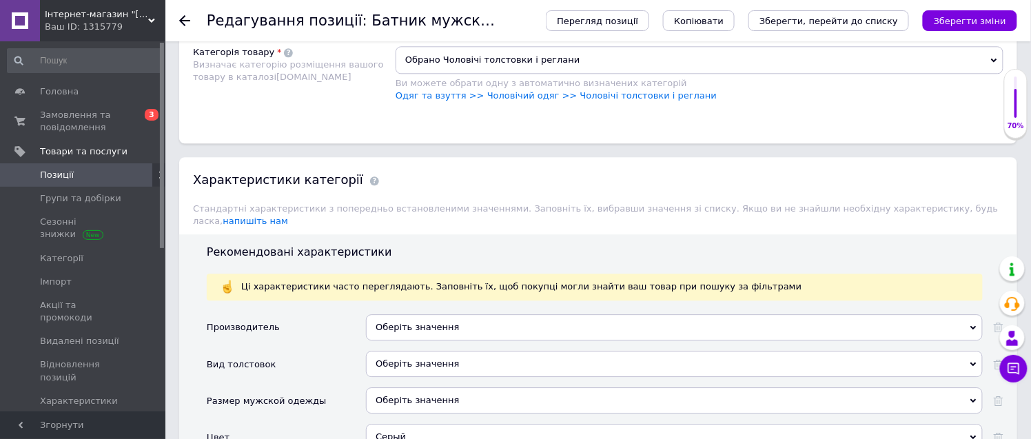
click at [462, 22] on span "Обрано Розмір L" at bounding box center [700, 8] width 608 height 28
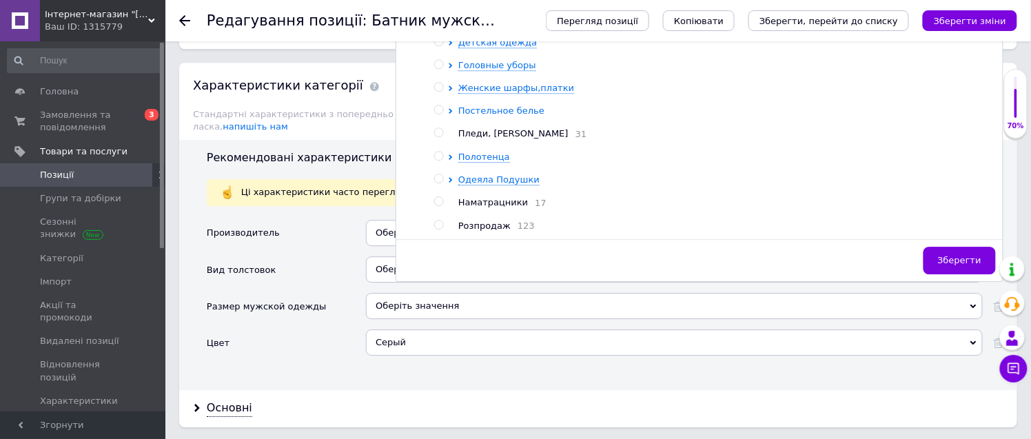
scroll to position [1078, 0]
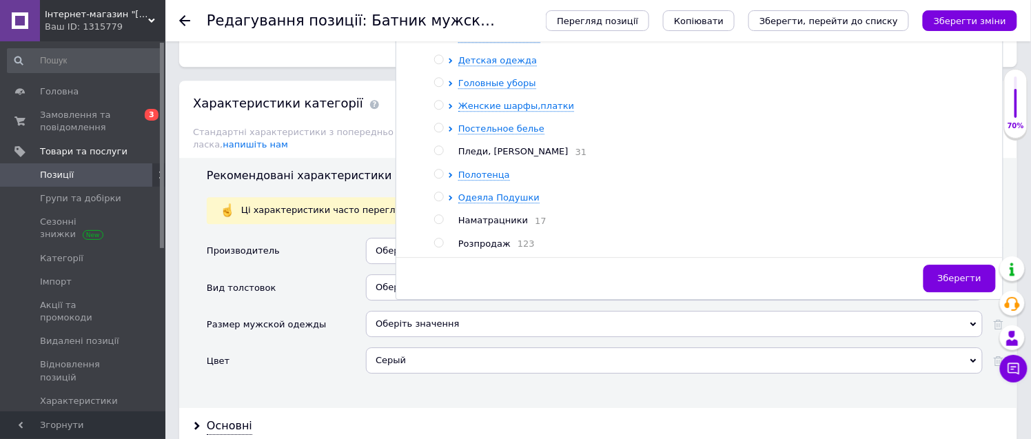
click at [505, 19] on span "Мужская одежда" at bounding box center [499, 14] width 82 height 10
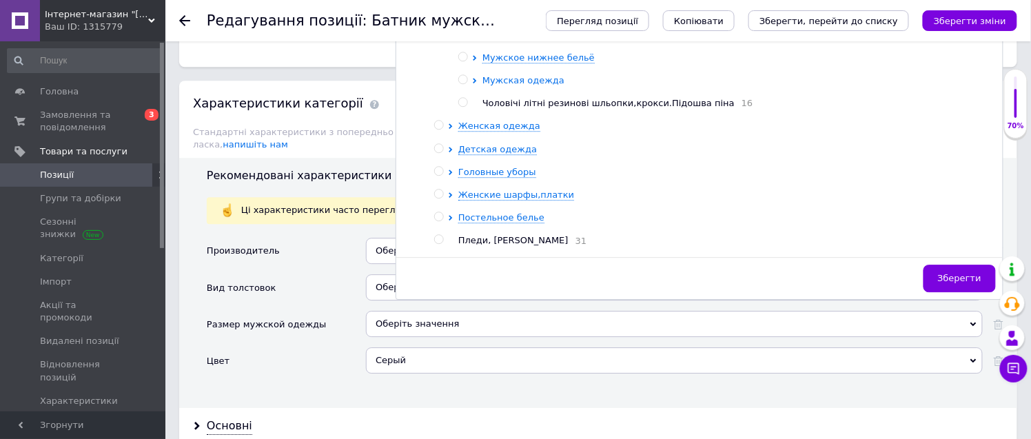
click at [536, 85] on span "Мужская одежда" at bounding box center [523, 80] width 82 height 10
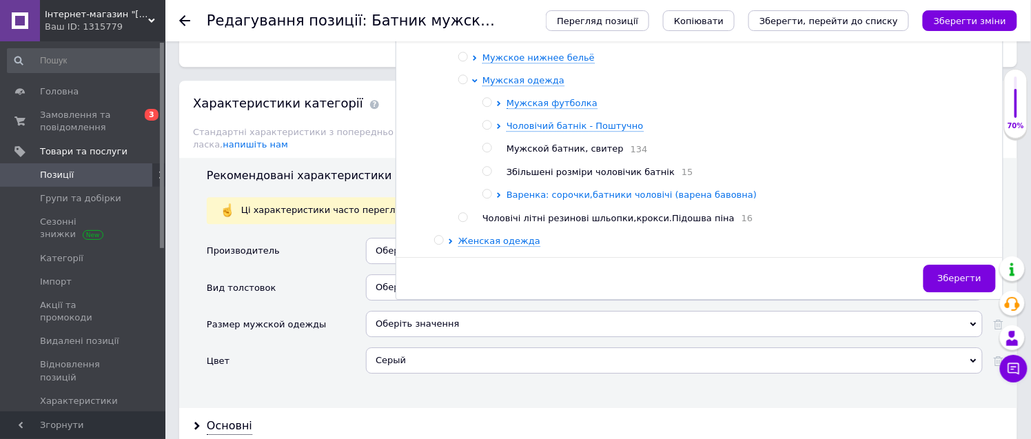
click at [554, 200] on span "Варенка: сорочки,батники чоловічі (варена бавовна)" at bounding box center [631, 194] width 250 height 10
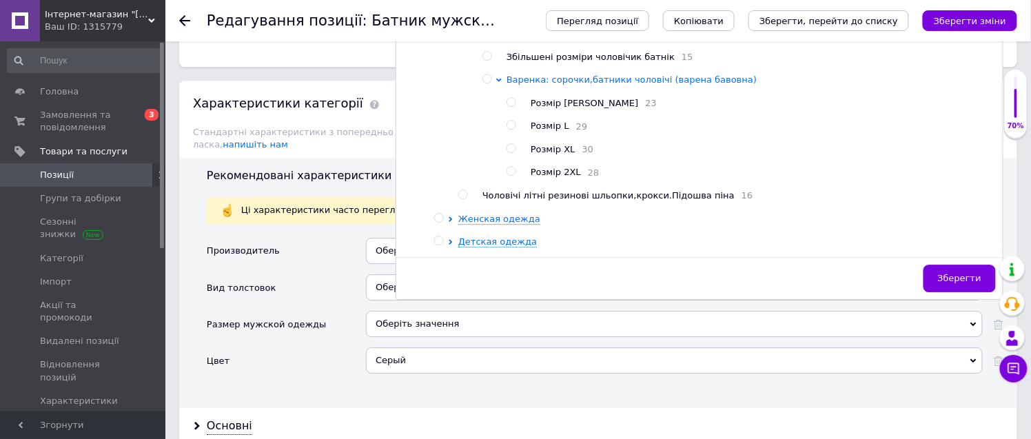
scroll to position [166, 0]
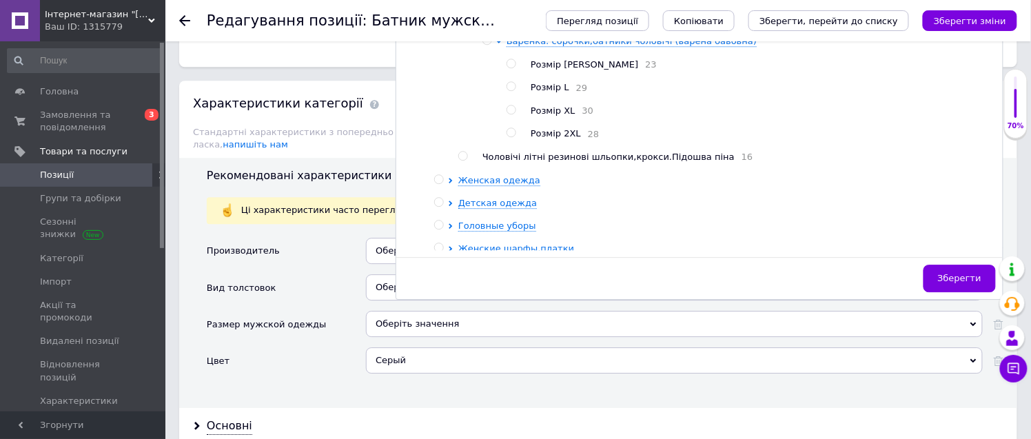
click at [509, 137] on input "radio" at bounding box center [510, 132] width 9 height 9
radio input "true"
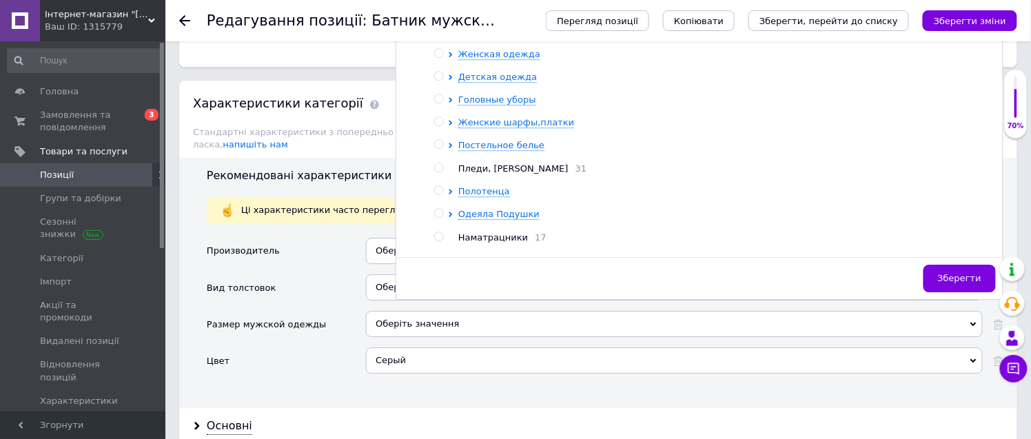
scroll to position [319, 0]
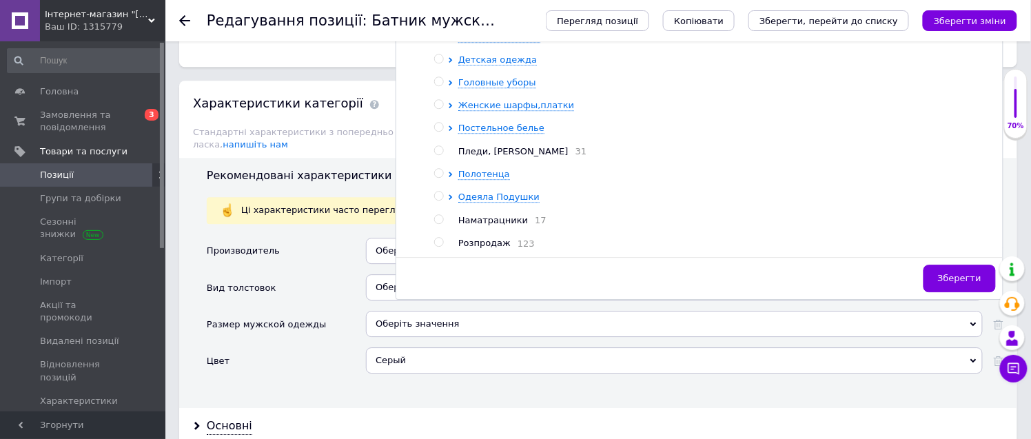
drag, startPoint x: 963, startPoint y: 402, endPoint x: 890, endPoint y: 349, distance: 89.3
click at [965, 283] on span "Зберегти" at bounding box center [959, 278] width 43 height 10
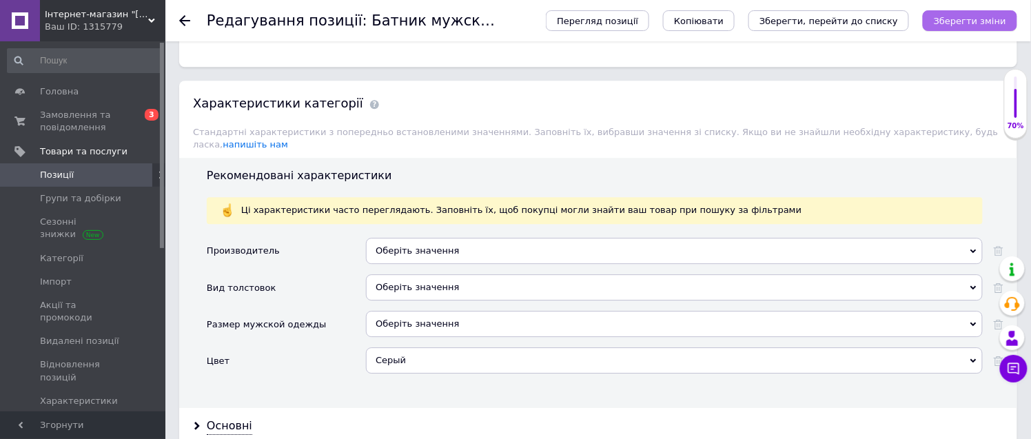
click at [974, 22] on icon "Зберегти зміни" at bounding box center [970, 21] width 72 height 10
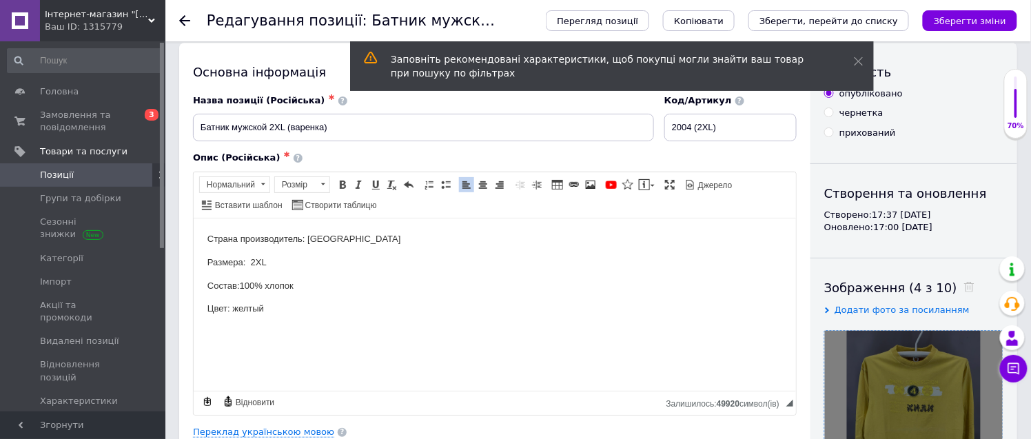
scroll to position [0, 0]
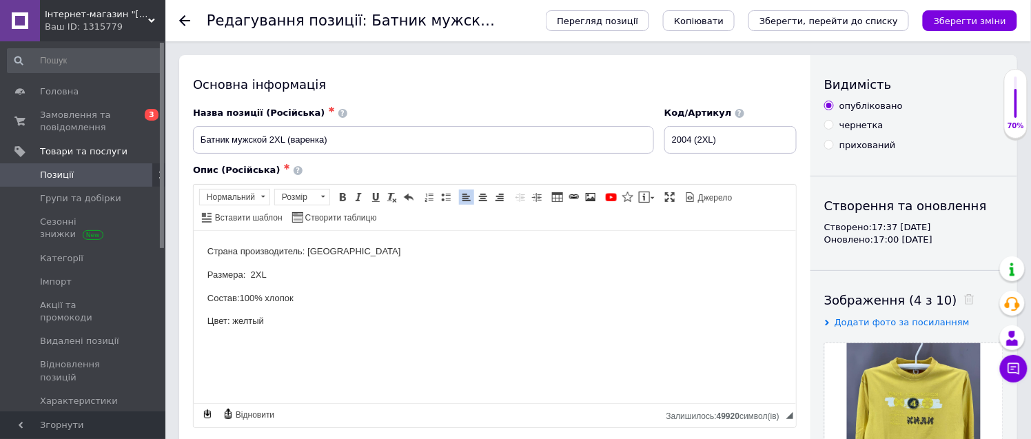
click at [125, 176] on span "Позиції" at bounding box center [84, 175] width 88 height 12
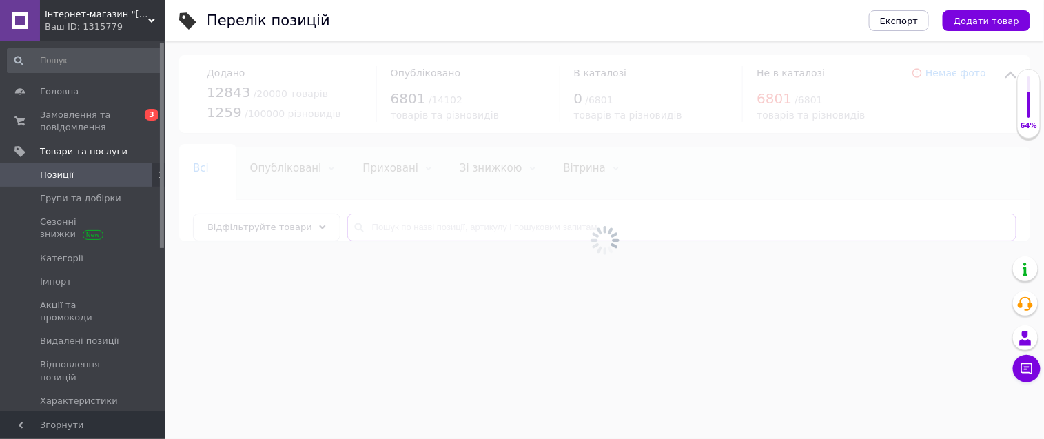
click at [396, 219] on input "text" at bounding box center [681, 228] width 669 height 28
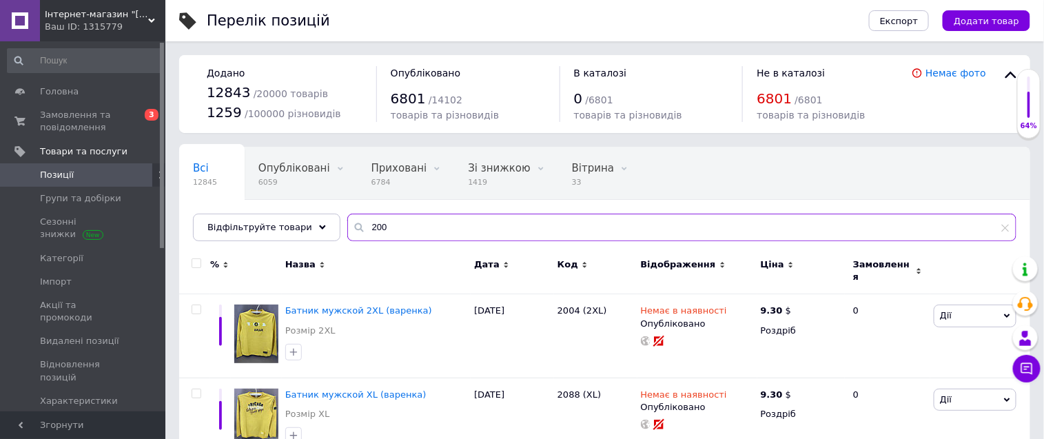
type input "2004"
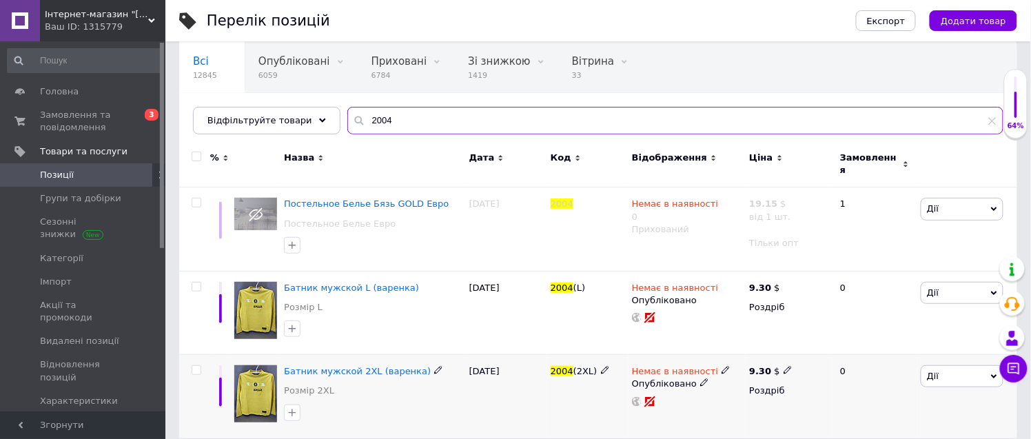
scroll to position [111, 0]
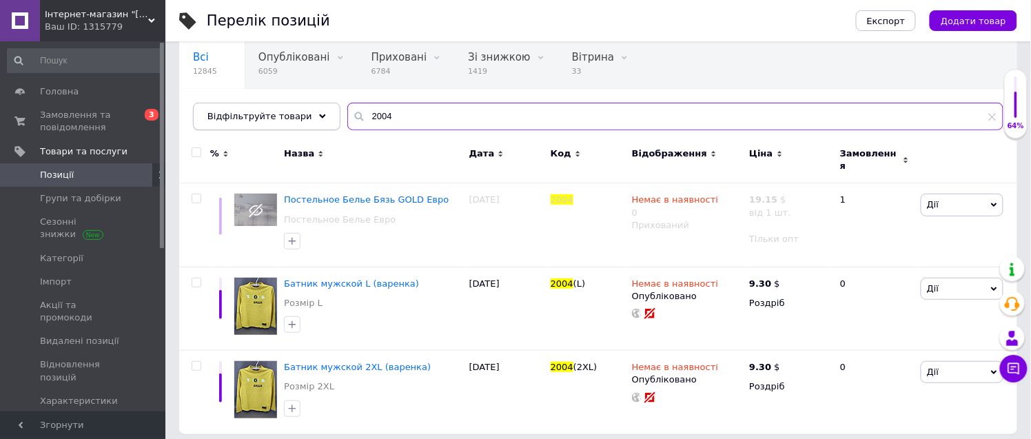
drag, startPoint x: 395, startPoint y: 112, endPoint x: 296, endPoint y: 119, distance: 98.8
click at [300, 116] on div "Відфільтруйте товари 2004" at bounding box center [598, 117] width 810 height 28
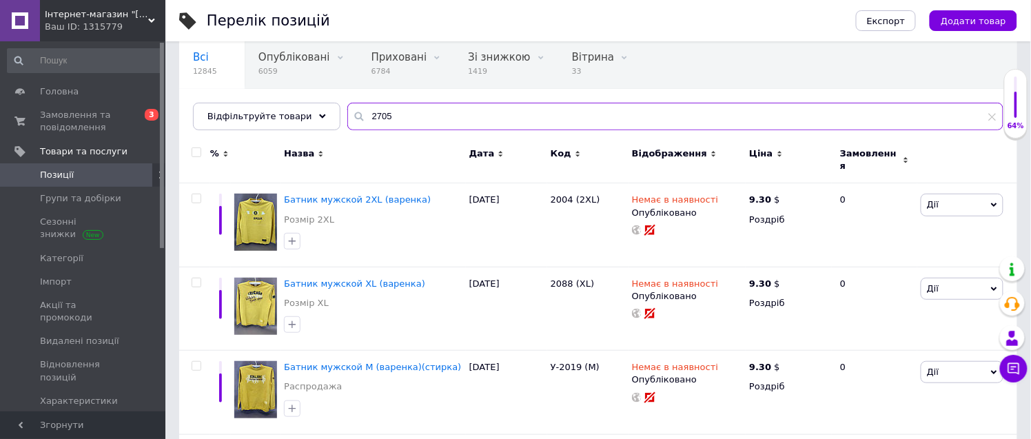
type input "2705"
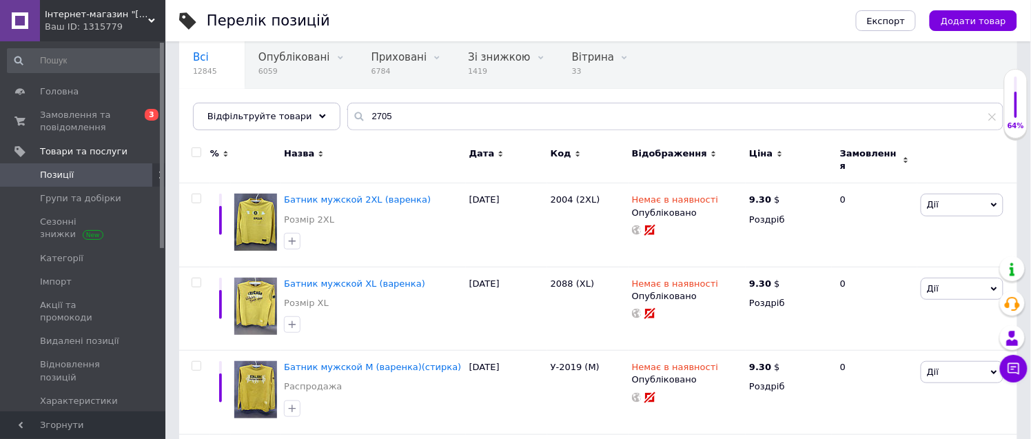
click at [295, 155] on span "Назва" at bounding box center [299, 153] width 30 height 12
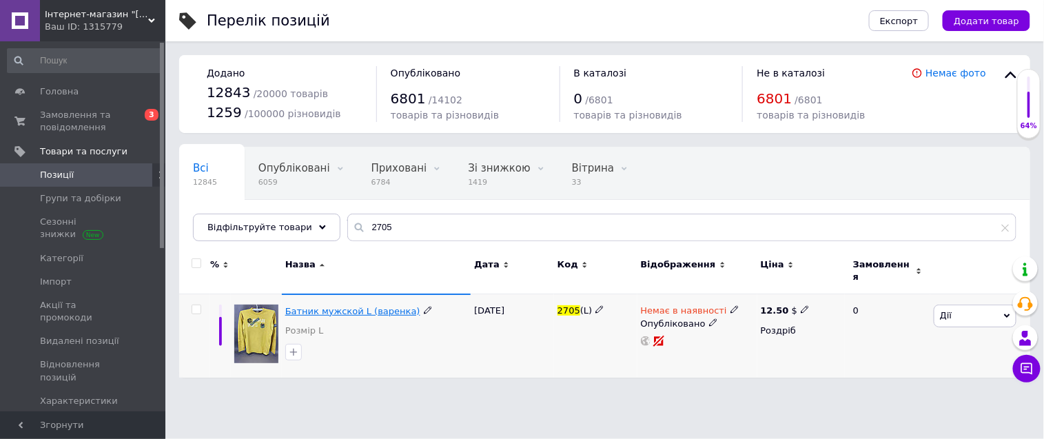
click at [371, 306] on span "Батник мужской L (варенка)" at bounding box center [352, 311] width 135 height 10
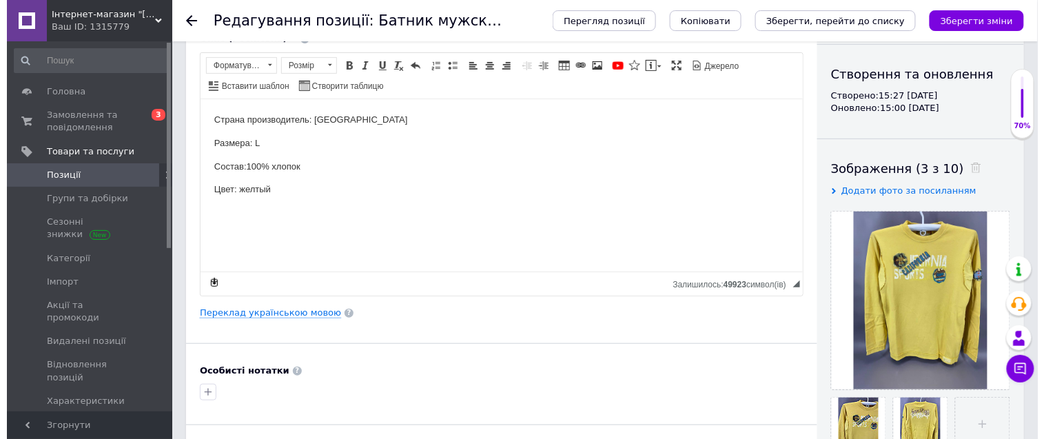
scroll to position [153, 0]
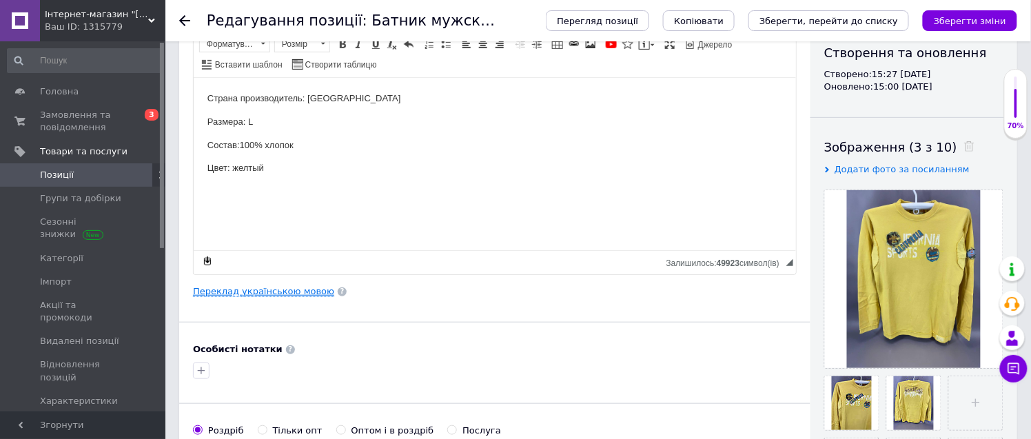
click at [278, 292] on link "Переклад українською мовою" at bounding box center [263, 291] width 141 height 11
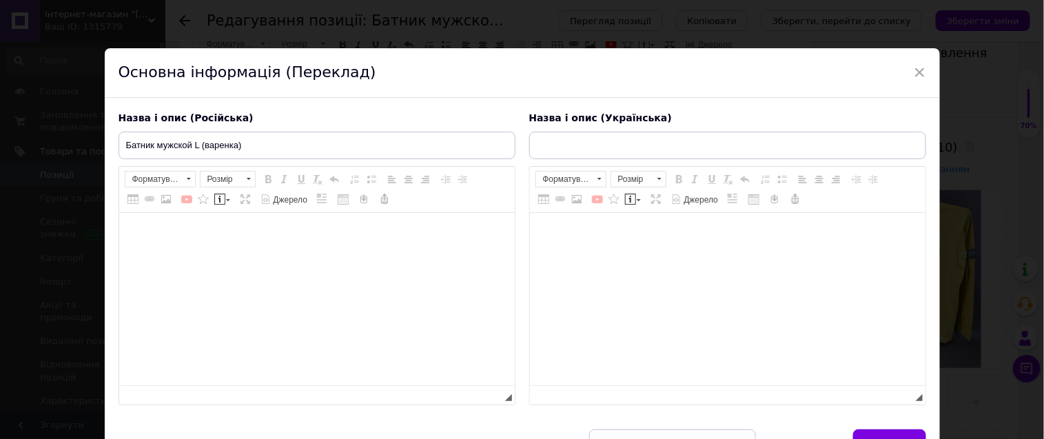
type input "Батнік чоловічий L (варенка)"
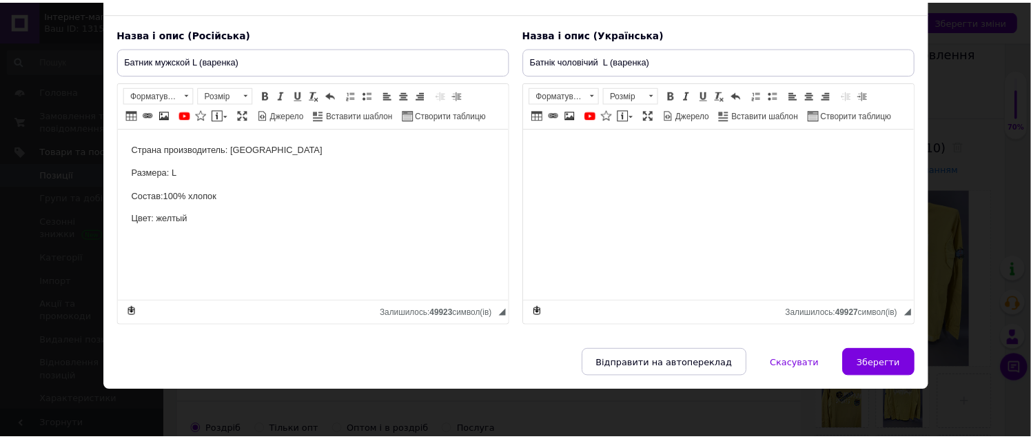
scroll to position [105, 0]
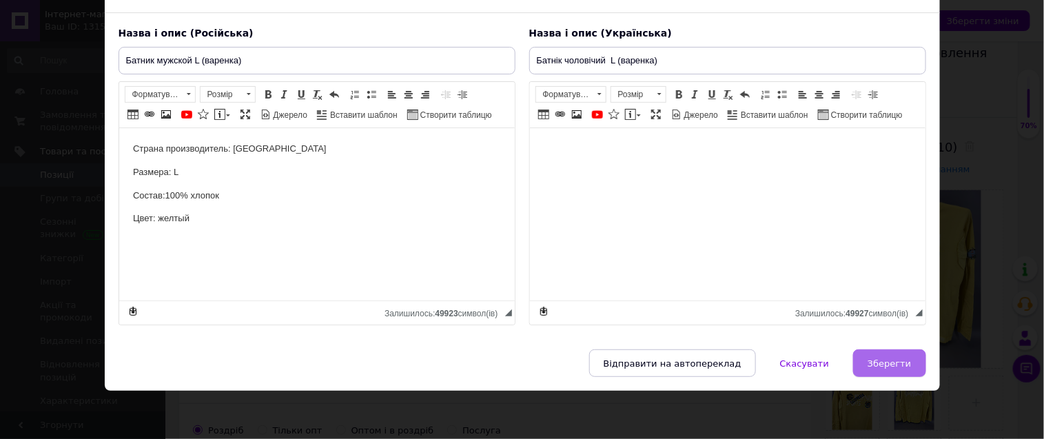
click at [882, 361] on span "Зберегти" at bounding box center [889, 363] width 43 height 10
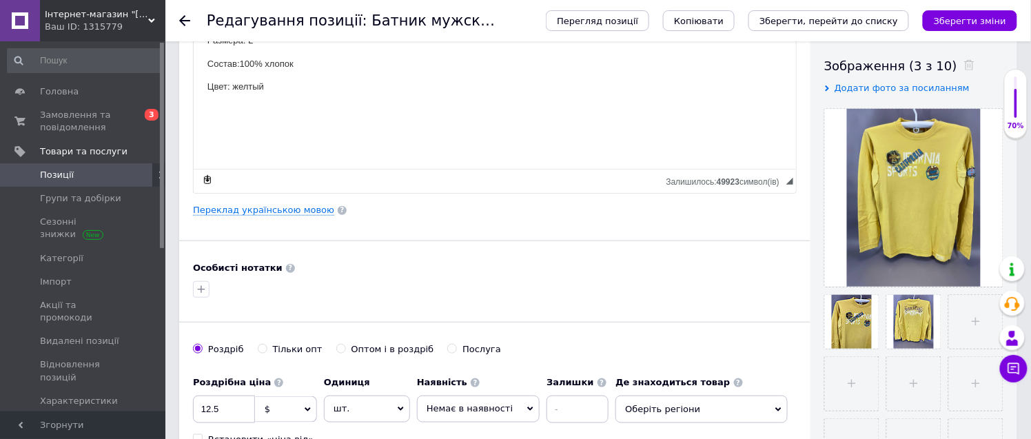
scroll to position [382, 0]
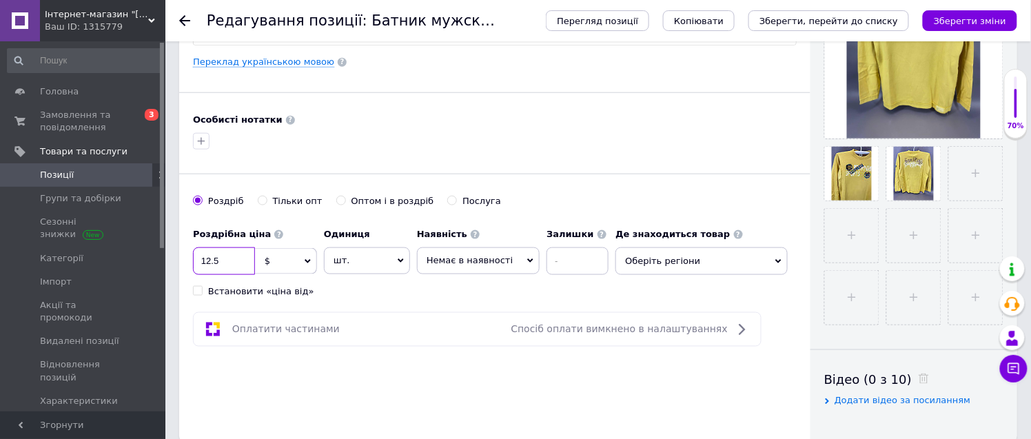
click at [197, 256] on input "12.5" at bounding box center [224, 261] width 62 height 28
type input "9.3"
click at [665, 267] on span "Оберіть регіони" at bounding box center [701, 261] width 172 height 28
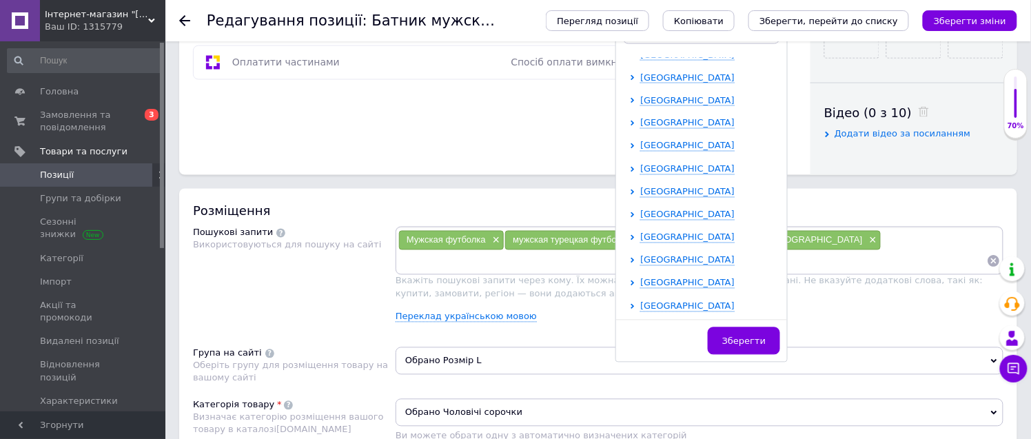
scroll to position [689, 0]
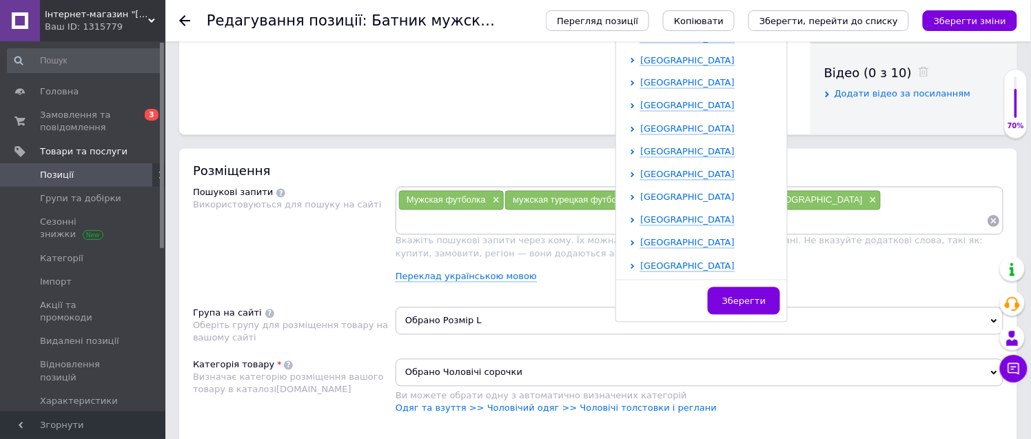
click at [658, 198] on span "[GEOGRAPHIC_DATA]" at bounding box center [687, 197] width 94 height 10
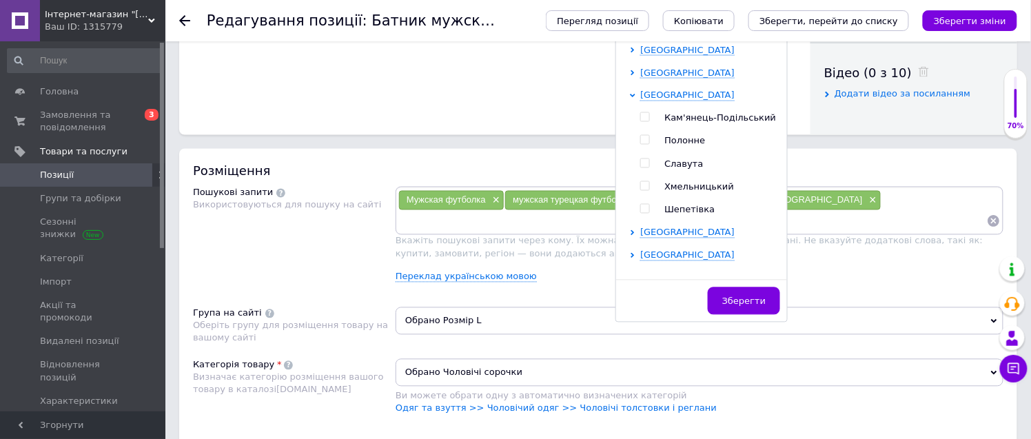
scroll to position [398, 0]
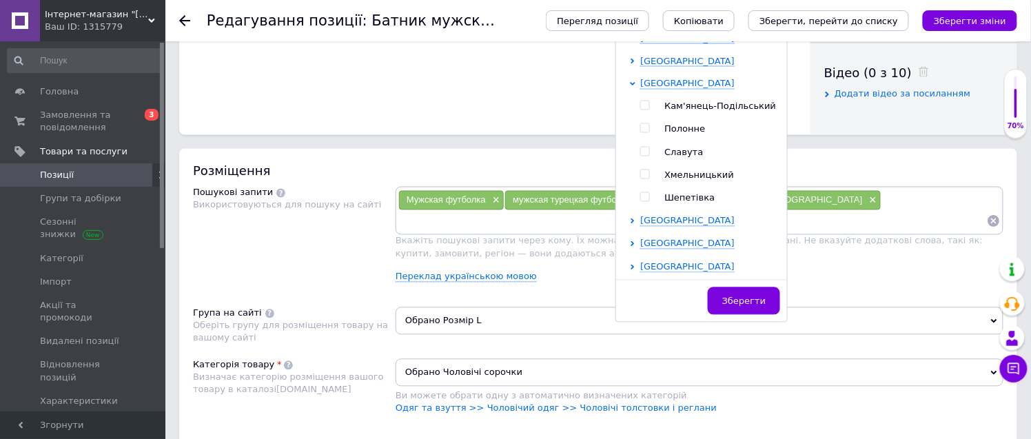
click at [640, 176] on input "checkbox" at bounding box center [644, 174] width 9 height 9
checkbox input "true"
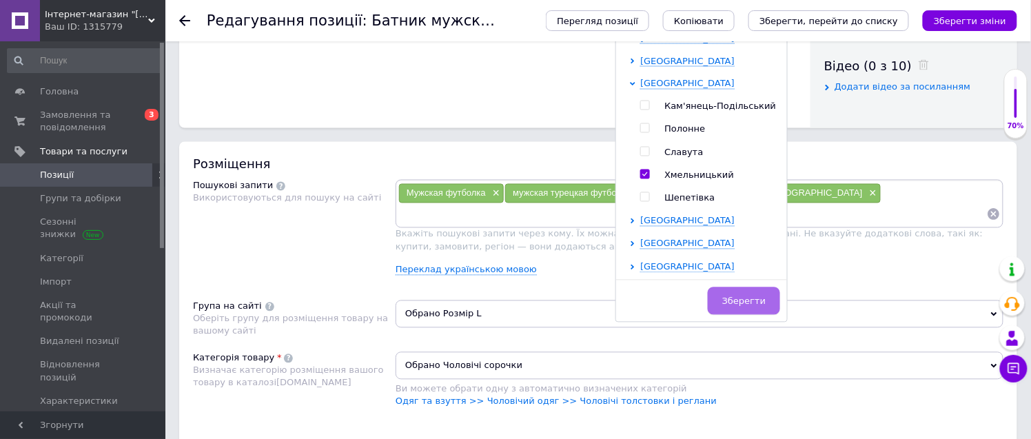
click at [735, 297] on span "Зберегти" at bounding box center [743, 301] width 43 height 10
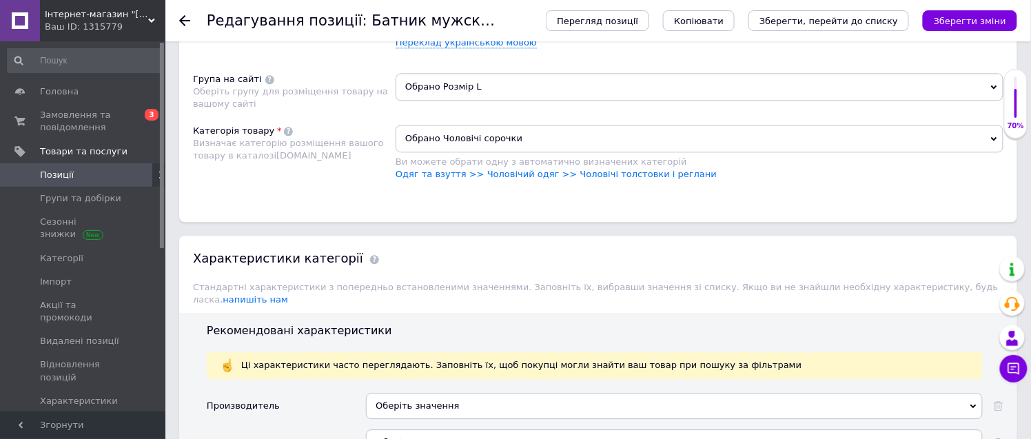
scroll to position [925, 0]
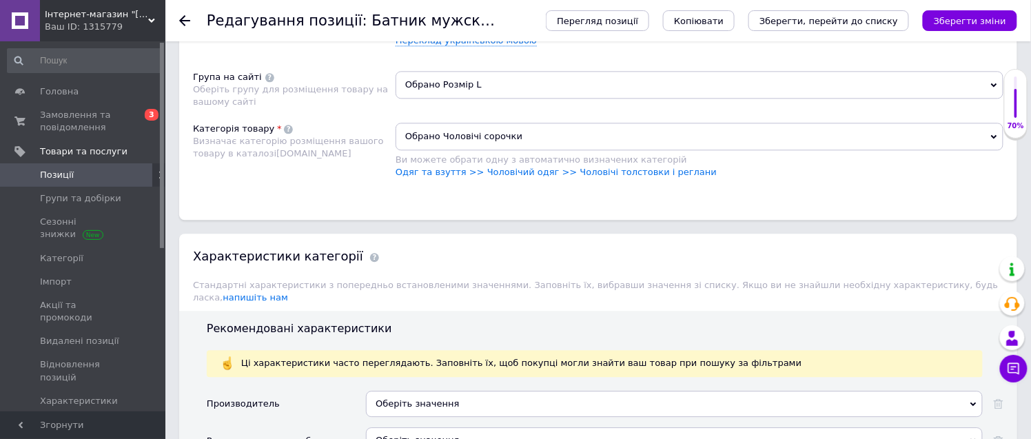
click at [446, 99] on span "Обрано Розмір L" at bounding box center [700, 85] width 608 height 28
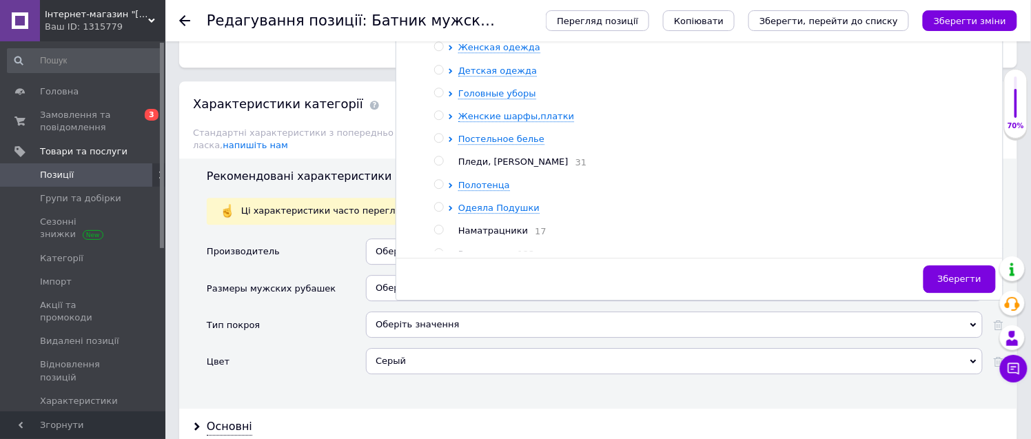
scroll to position [1078, 0]
click at [486, 29] on span "Мужская одежда" at bounding box center [499, 24] width 82 height 10
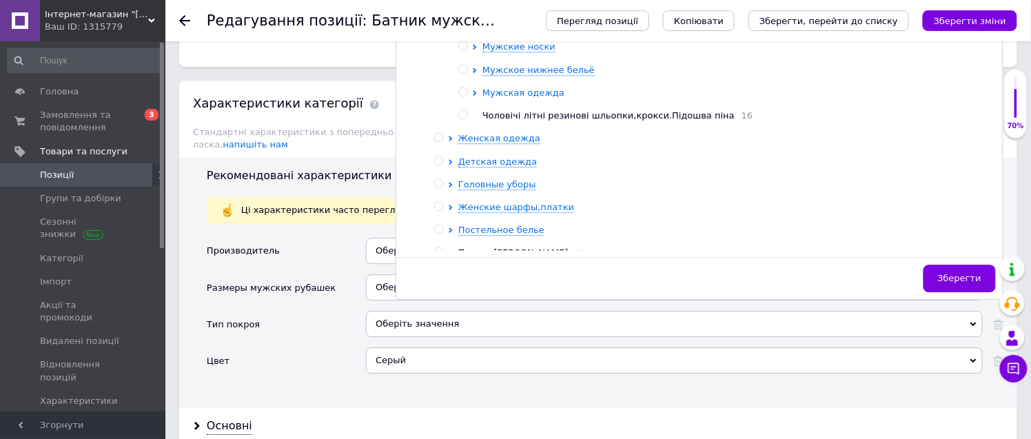
click at [518, 98] on span "Мужская одежда" at bounding box center [523, 93] width 82 height 10
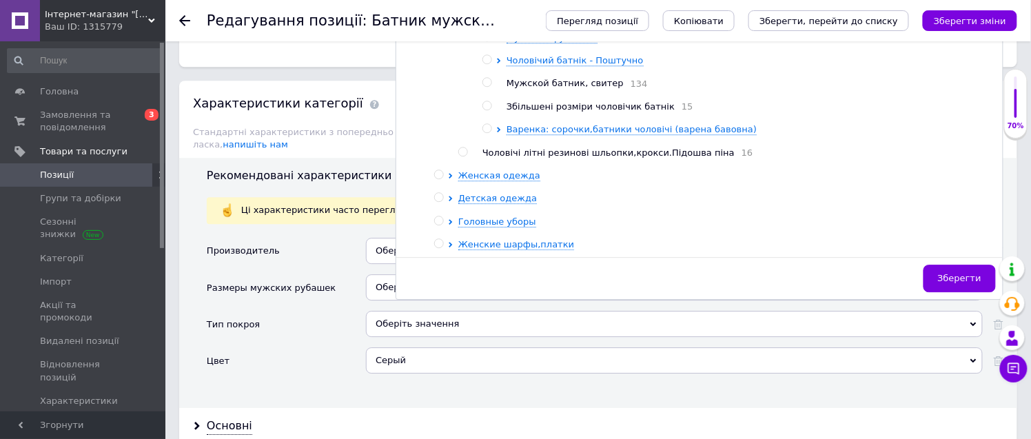
scroll to position [106, 0]
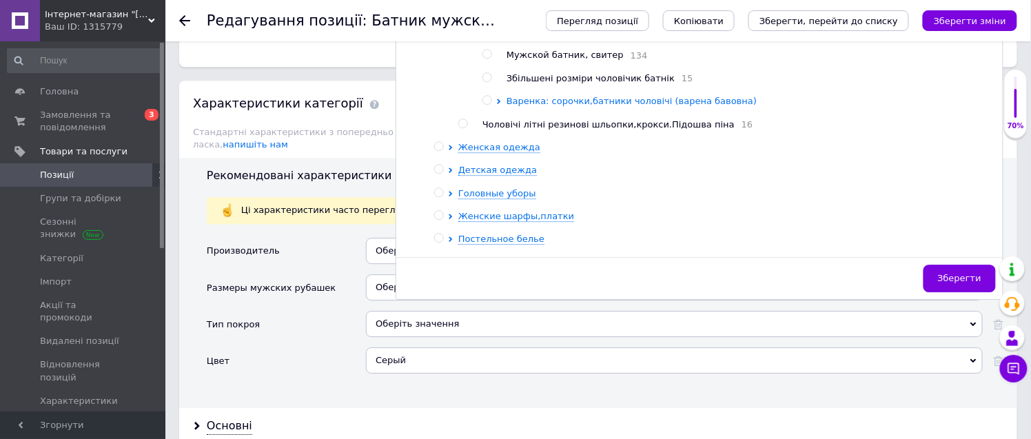
click at [577, 106] on span "Варенка: сорочки,батники чоловічі (варена бавовна)" at bounding box center [631, 101] width 250 height 10
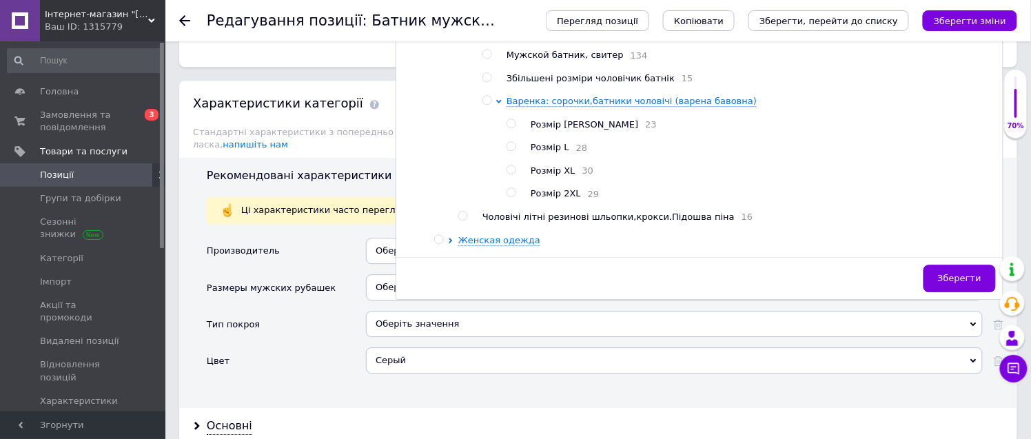
click at [511, 151] on input "radio" at bounding box center [510, 146] width 9 height 9
radio input "true"
click at [958, 283] on span "Зберегти" at bounding box center [959, 278] width 43 height 10
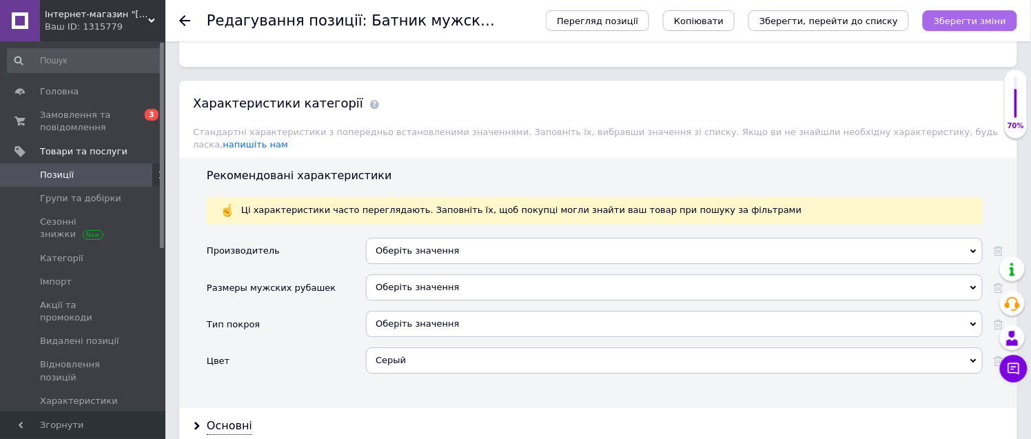
click at [975, 22] on icon "Зберегти зміни" at bounding box center [970, 21] width 72 height 10
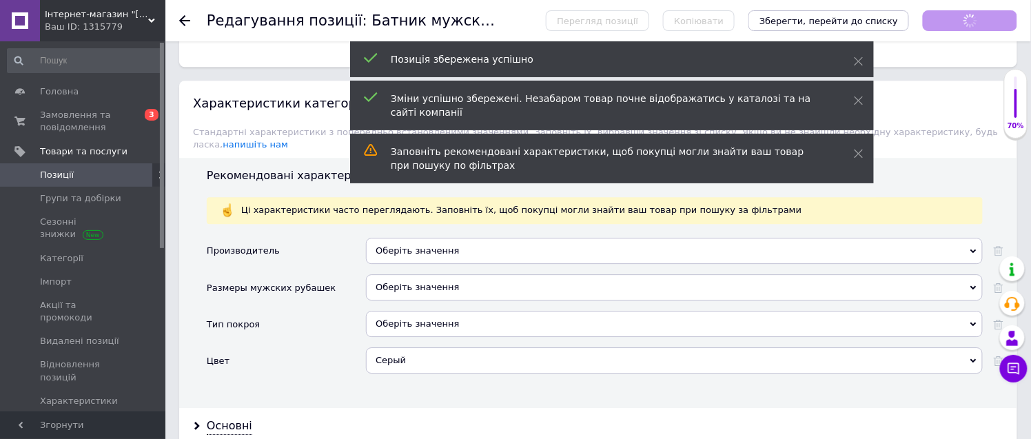
click at [496, 105] on div "Позиція збережена успішно Зміни успішно збережені. Незабаром товар почне відобр…" at bounding box center [612, 113] width 524 height 145
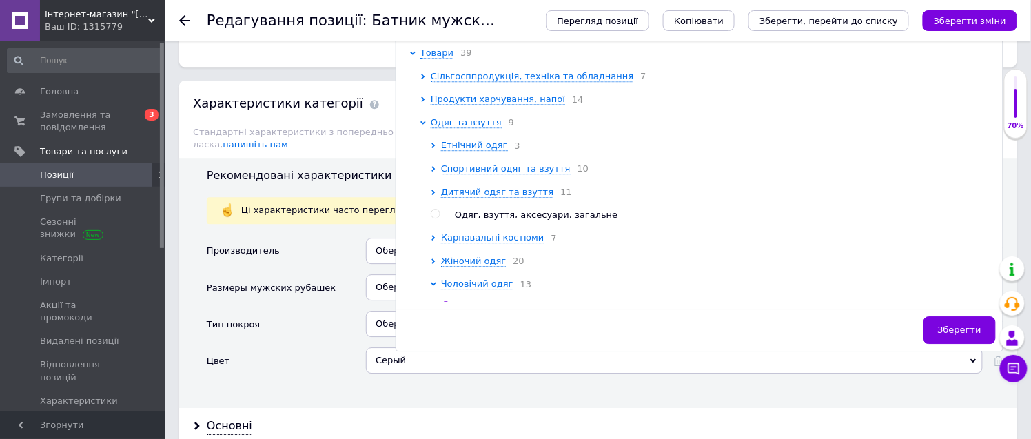
scroll to position [229, 0]
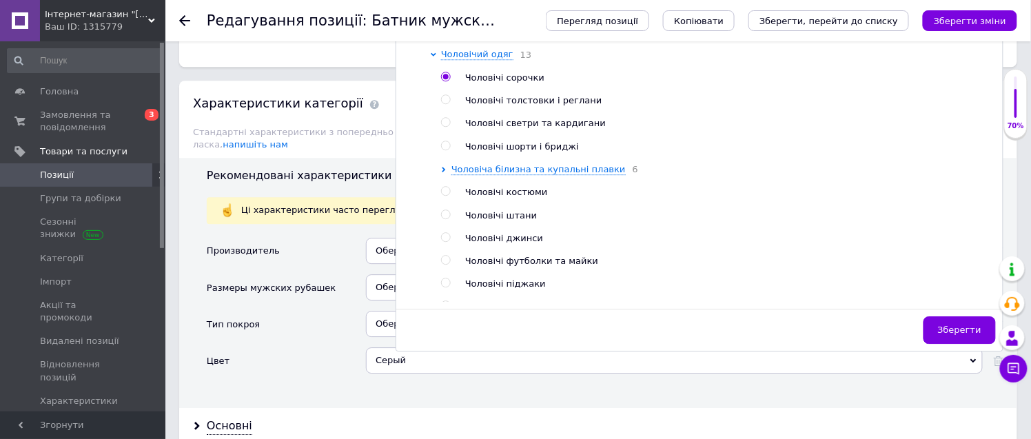
click at [446, 104] on input "radio" at bounding box center [445, 99] width 9 height 9
radio input "true"
radio input "false"
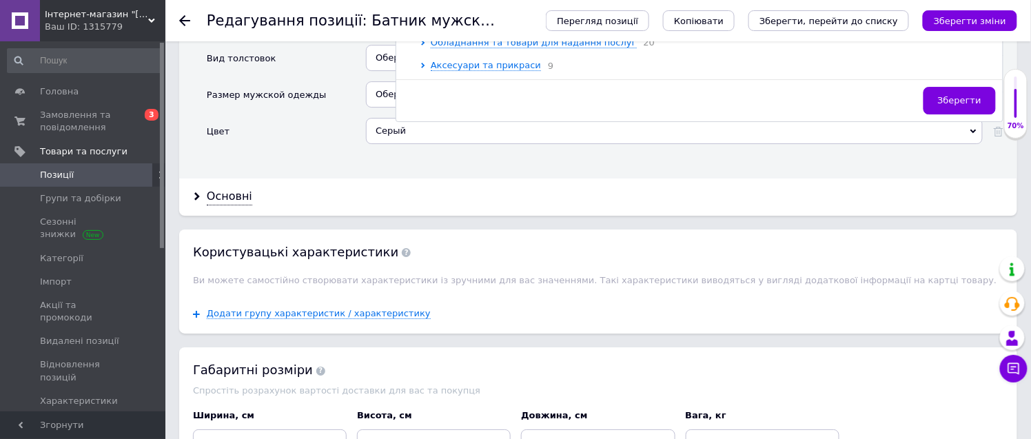
scroll to position [1385, 0]
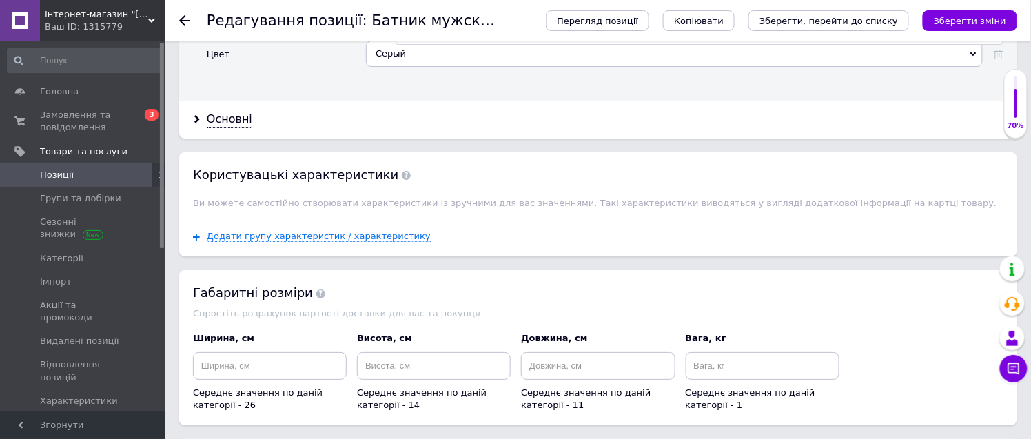
click at [963, 28] on span "Зберегти" at bounding box center [959, 23] width 43 height 10
click at [966, 17] on icon "Зберегти зміни" at bounding box center [970, 21] width 72 height 10
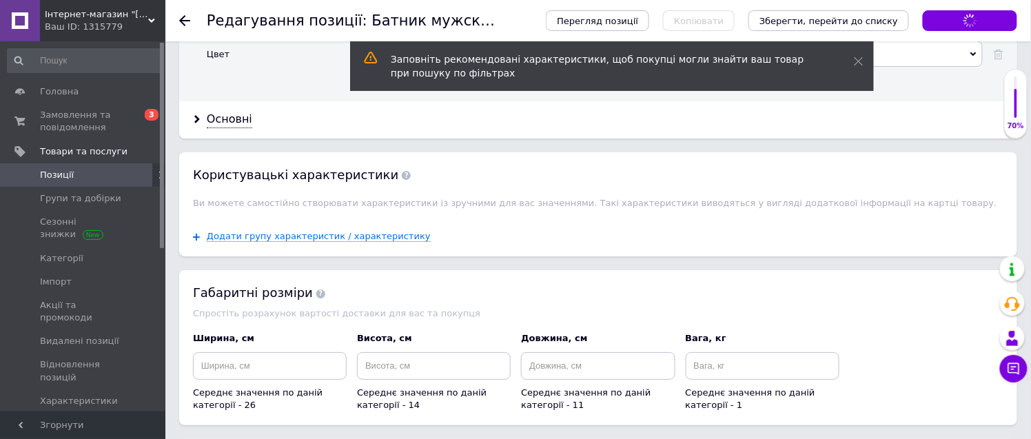
click at [186, 21] on icon at bounding box center [184, 20] width 11 height 11
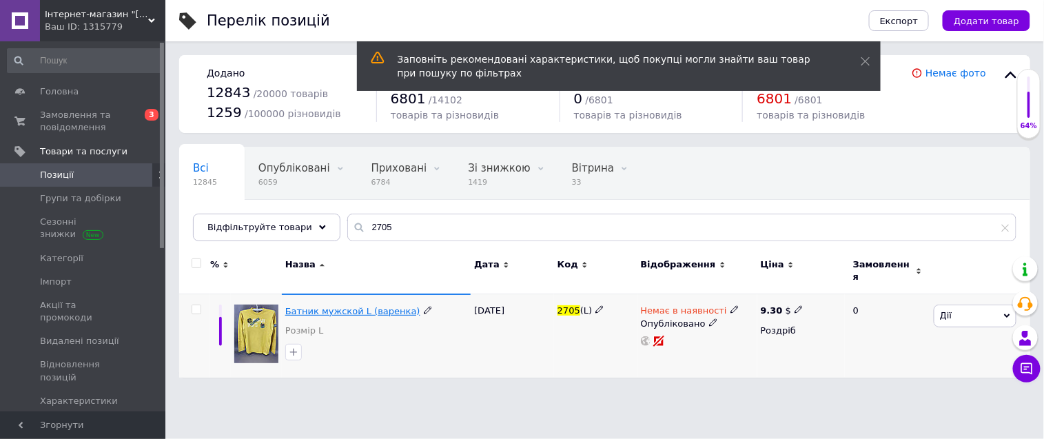
click at [336, 306] on span "Батник мужской L (варенка)" at bounding box center [352, 311] width 135 height 10
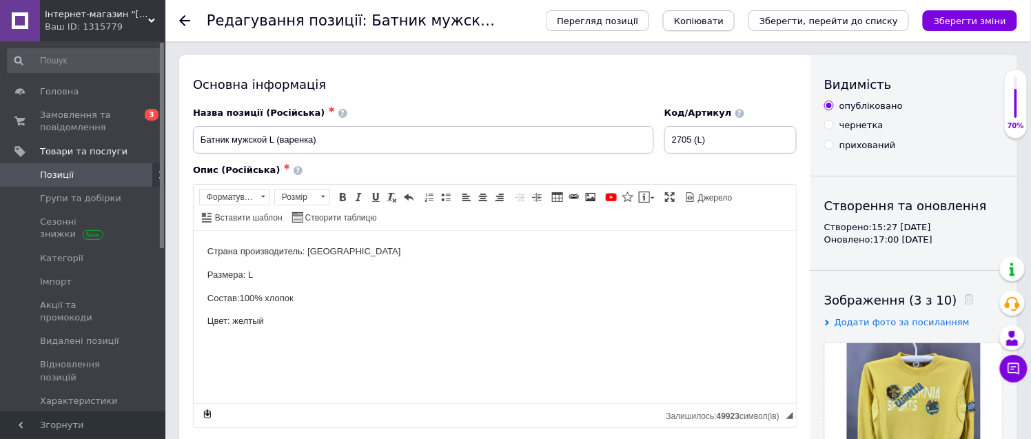
click at [724, 23] on span "Копіювати" at bounding box center [699, 21] width 50 height 10
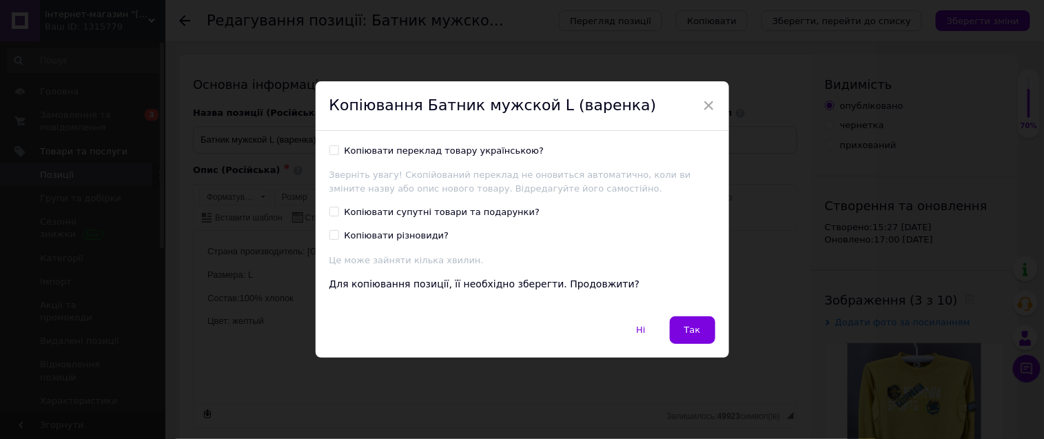
click at [329, 147] on input "Копіювати переклад товару українською?" at bounding box center [333, 149] width 9 height 9
checkbox input "true"
click at [691, 329] on span "Так" at bounding box center [692, 330] width 17 height 10
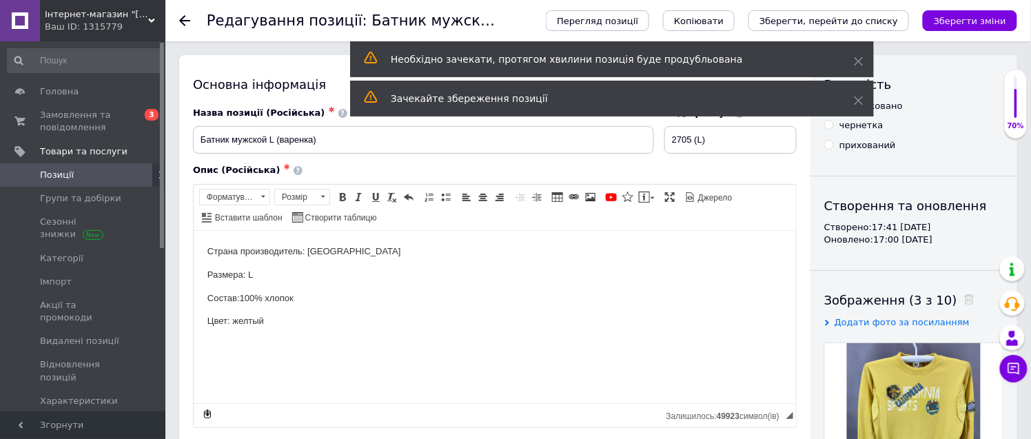
scroll to position [306, 0]
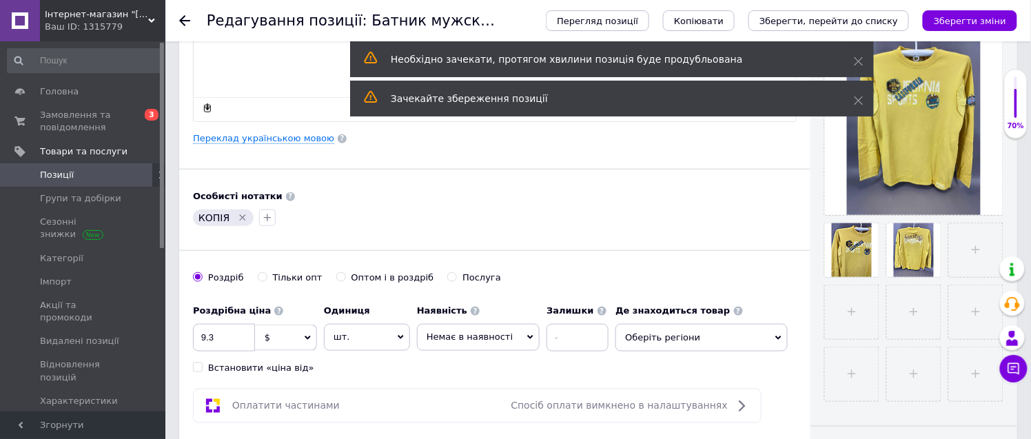
click at [240, 216] on icon "Видалити мітку" at bounding box center [243, 218] width 6 height 6
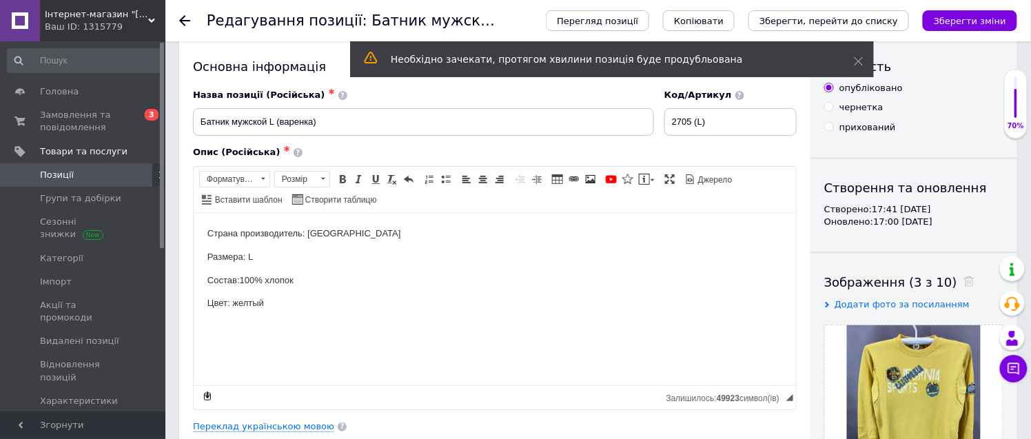
scroll to position [0, 0]
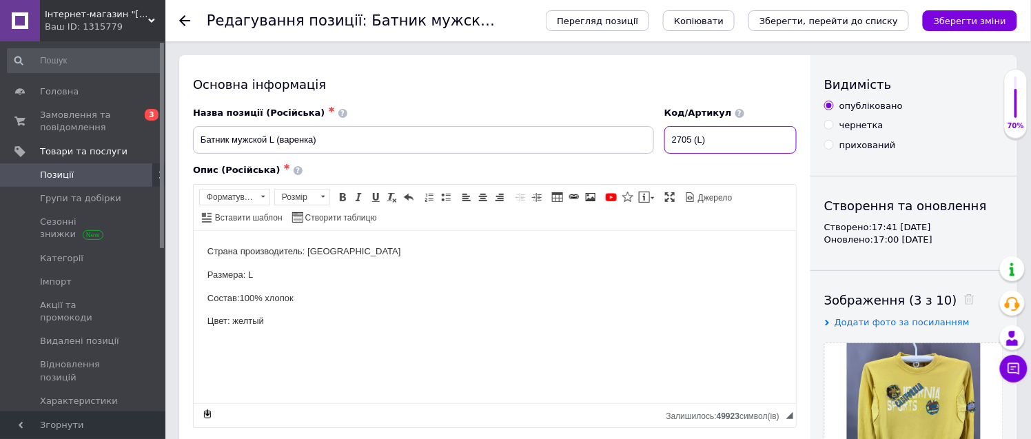
click at [703, 138] on input "2705 (L)" at bounding box center [730, 140] width 132 height 28
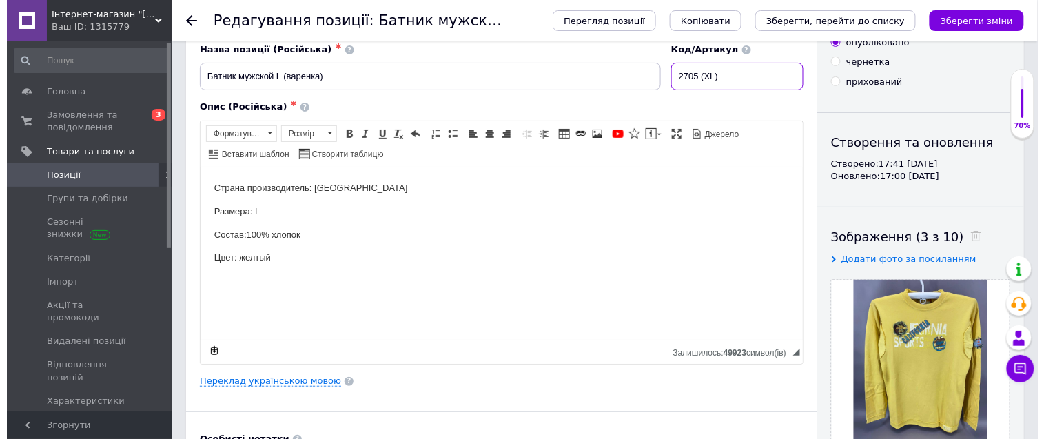
scroll to position [153, 0]
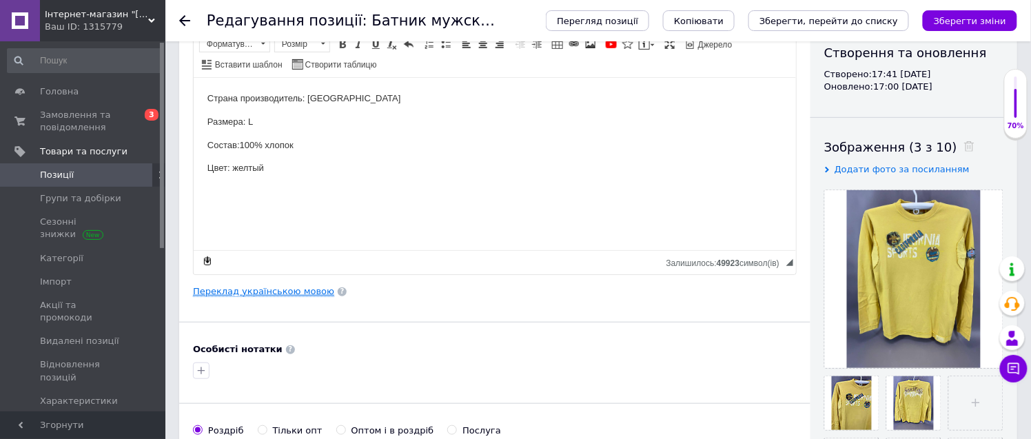
type input "2705 (XL)"
click at [278, 295] on link "Переклад українською мовою" at bounding box center [263, 291] width 141 height 11
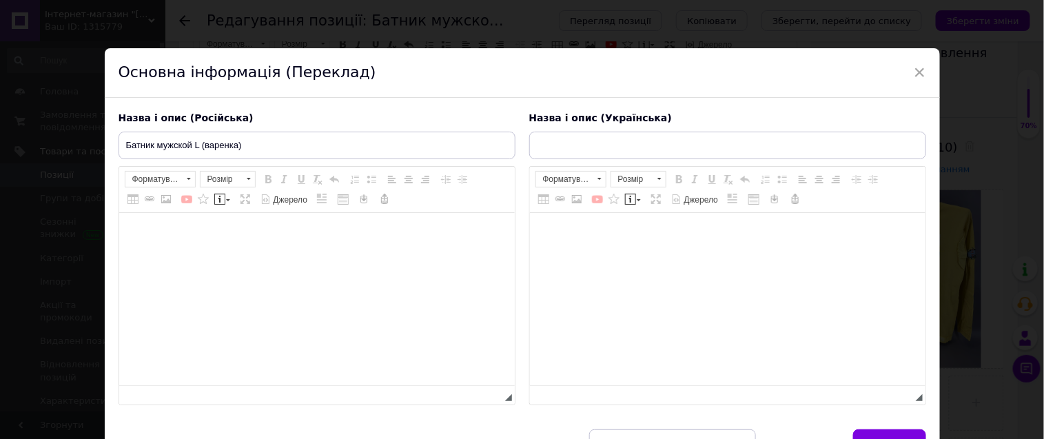
type input "Батнік чоловічий L (варенка)"
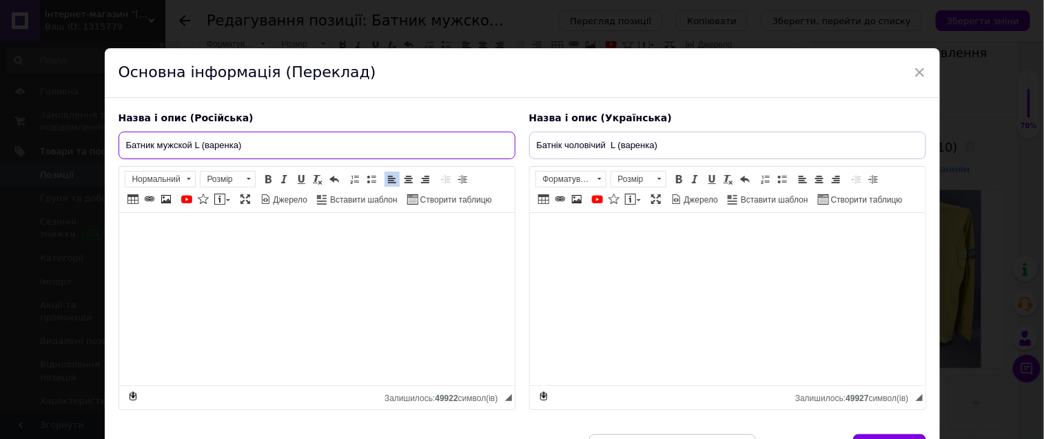
click at [197, 145] on input "Батник мужской L (варенка)" at bounding box center [317, 146] width 397 height 28
click at [195, 145] on input "Батник мужской L (варенка)" at bounding box center [317, 146] width 397 height 28
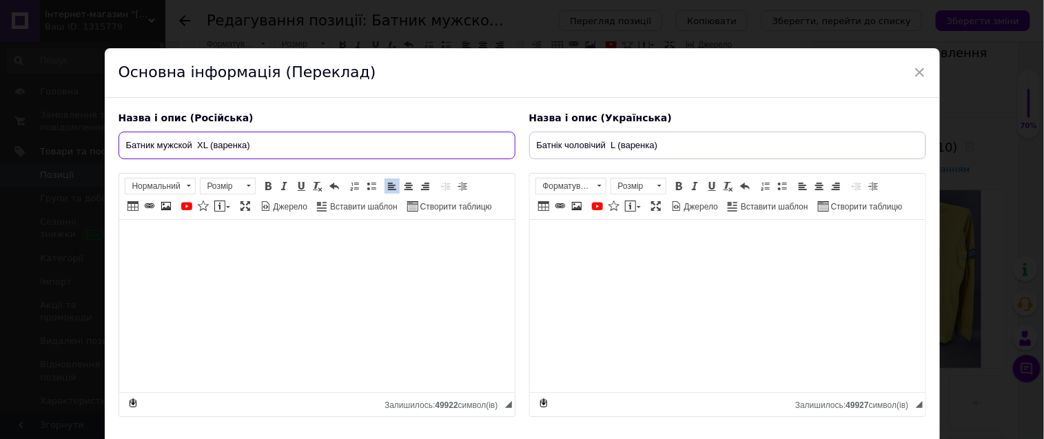
type input "Батник мужской XL (варенка)"
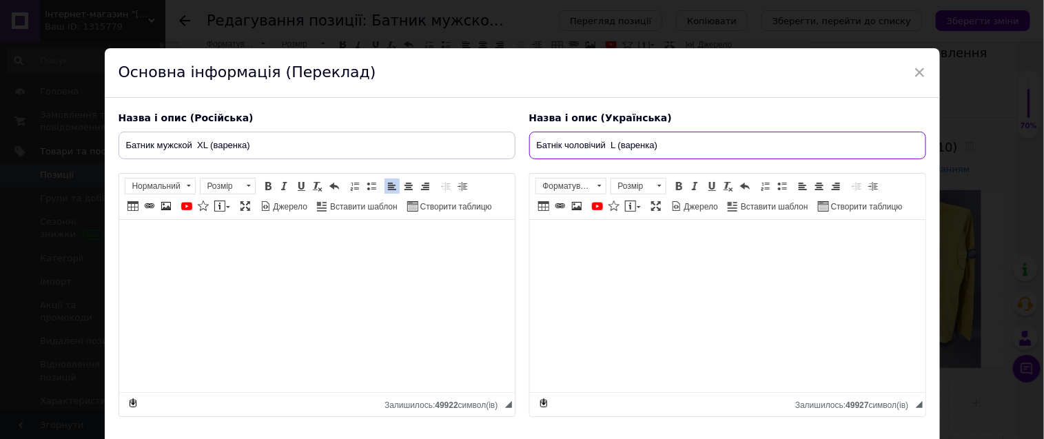
click at [611, 142] on input "Батнік чоловічий L (варенка)" at bounding box center [727, 146] width 397 height 28
click at [610, 145] on input "Батнік чоловічий L (варенка)" at bounding box center [727, 146] width 397 height 28
type input "Батнік чоловічий XL (варенка)"
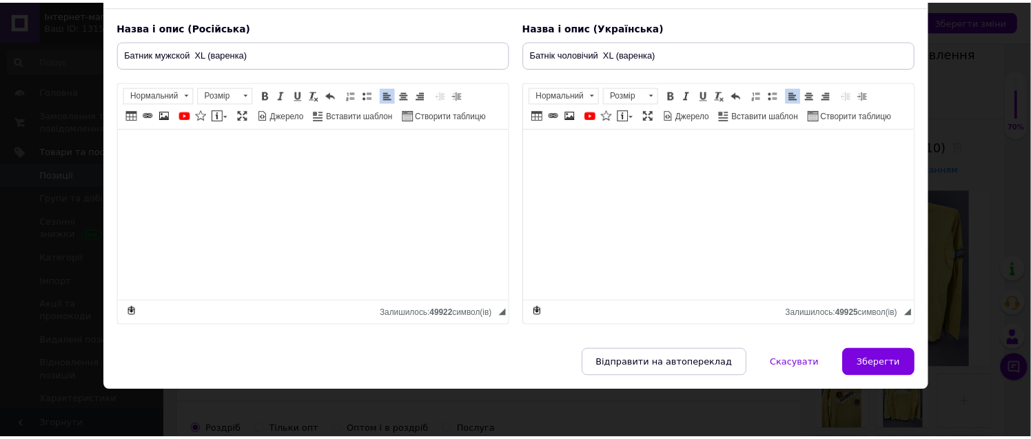
scroll to position [112, 0]
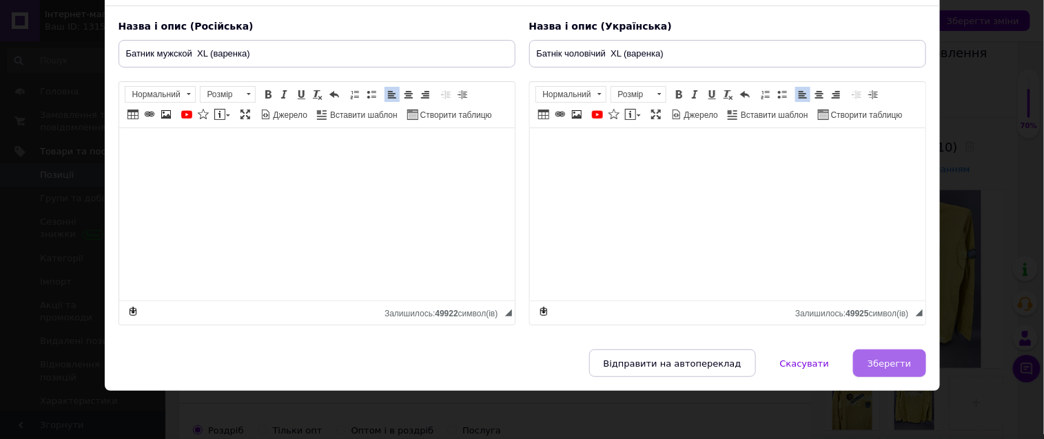
click at [896, 358] on span "Зберегти" at bounding box center [889, 363] width 43 height 10
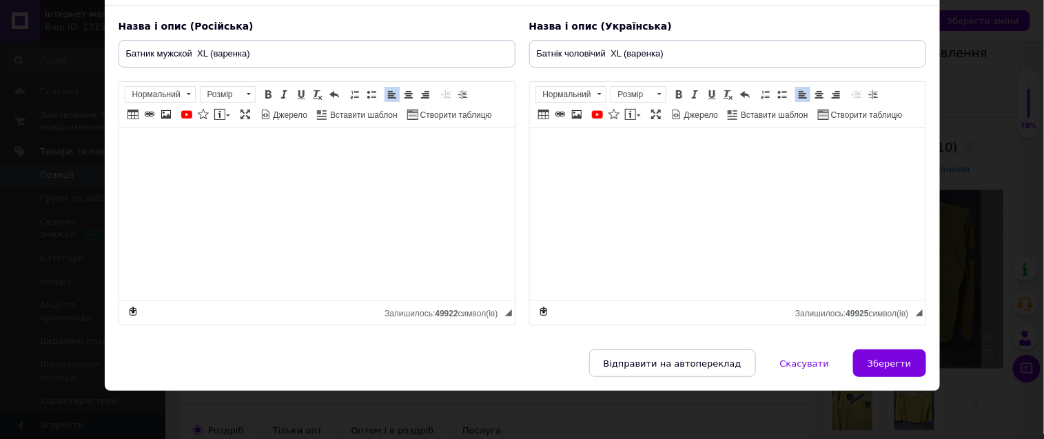
type input "Батник мужской XL (варенка)"
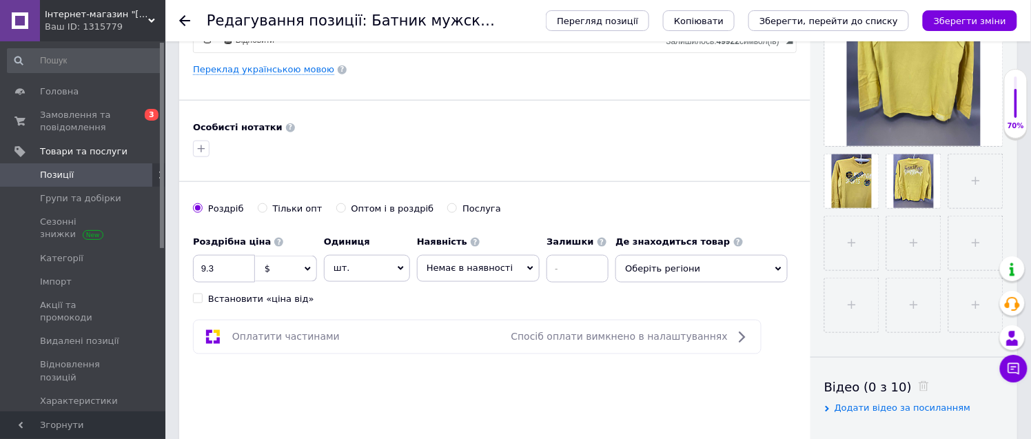
scroll to position [382, 0]
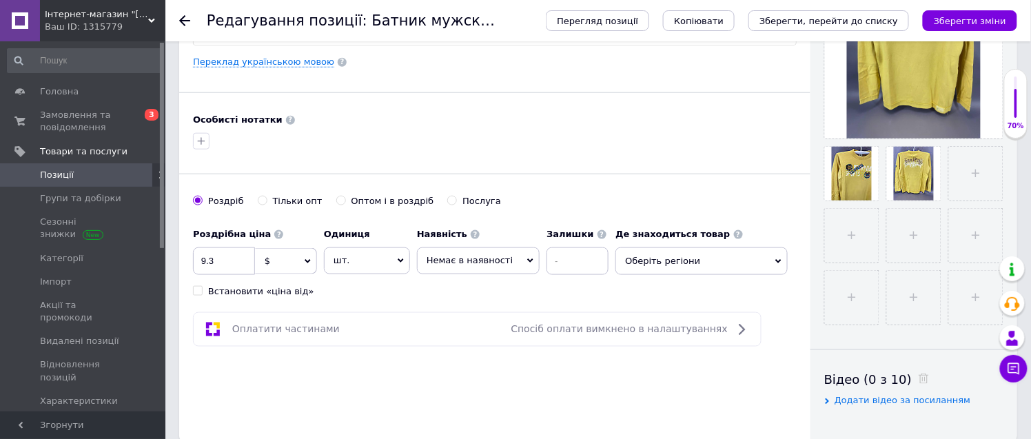
drag, startPoint x: 659, startPoint y: 265, endPoint x: 710, endPoint y: 253, distance: 52.5
click at [660, 265] on span "Оберіть регіони" at bounding box center [701, 261] width 172 height 28
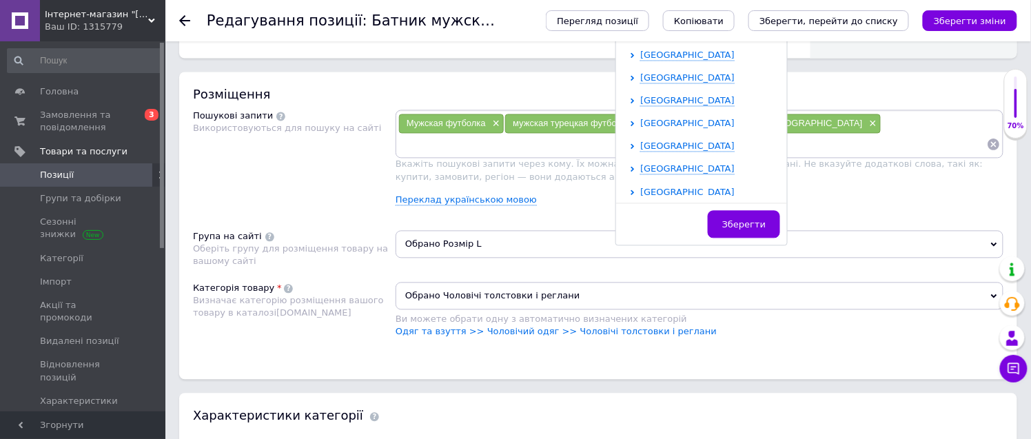
scroll to position [284, 0]
click at [670, 125] on span "[GEOGRAPHIC_DATA]" at bounding box center [687, 121] width 94 height 10
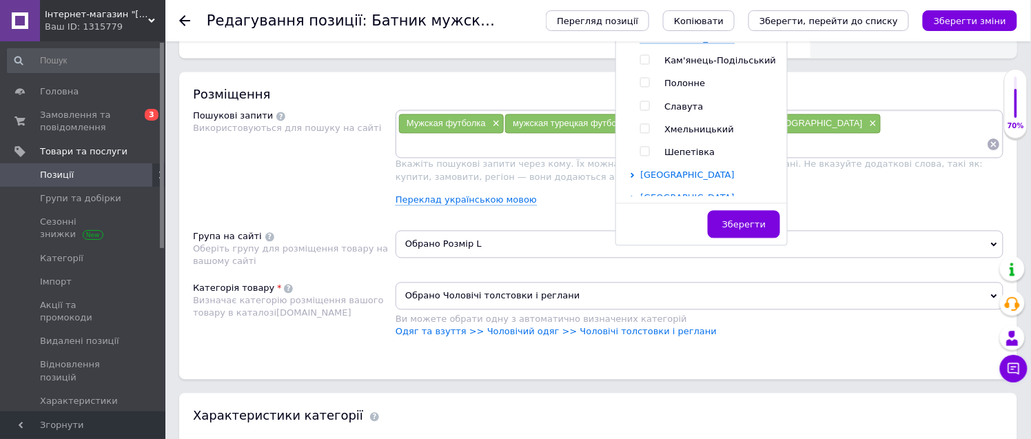
scroll to position [398, 0]
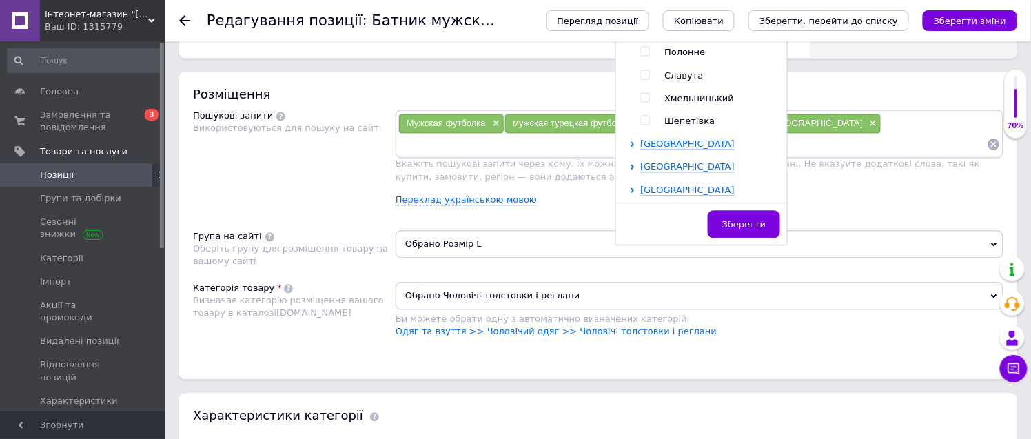
click at [640, 94] on input "checkbox" at bounding box center [644, 98] width 9 height 9
checkbox input "true"
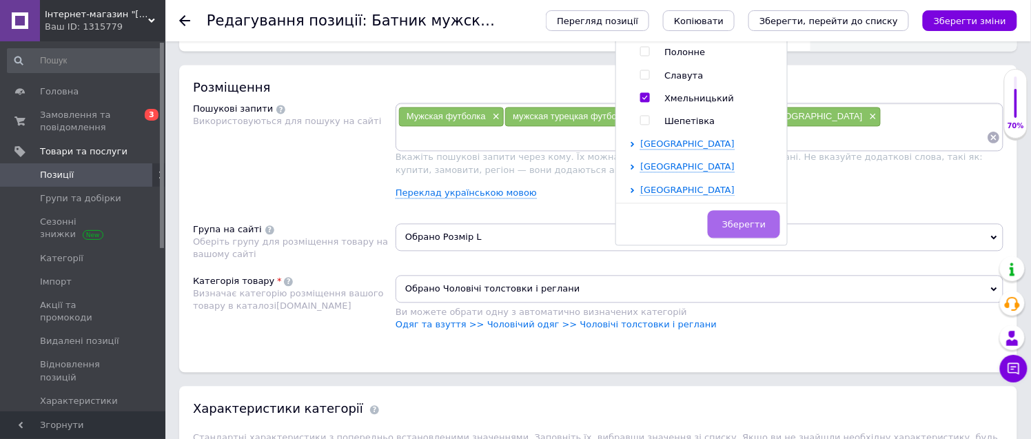
click at [738, 224] on span "Зберегти" at bounding box center [743, 225] width 43 height 10
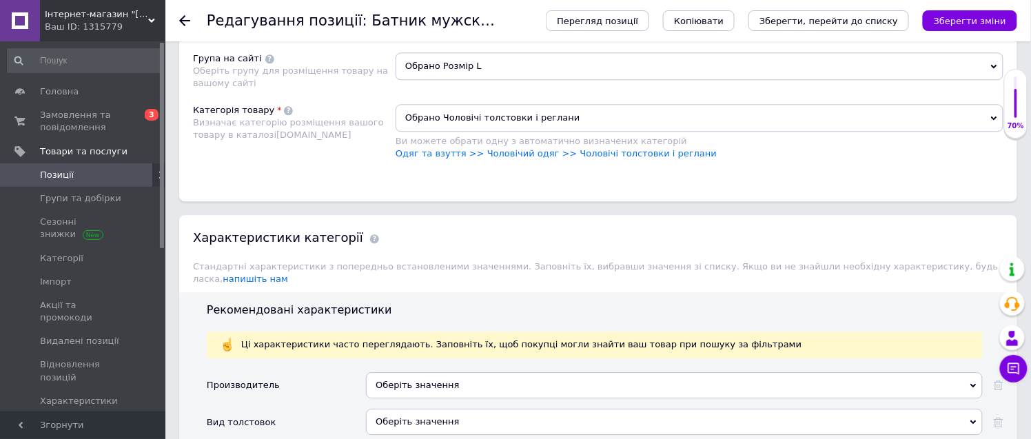
scroll to position [1002, 0]
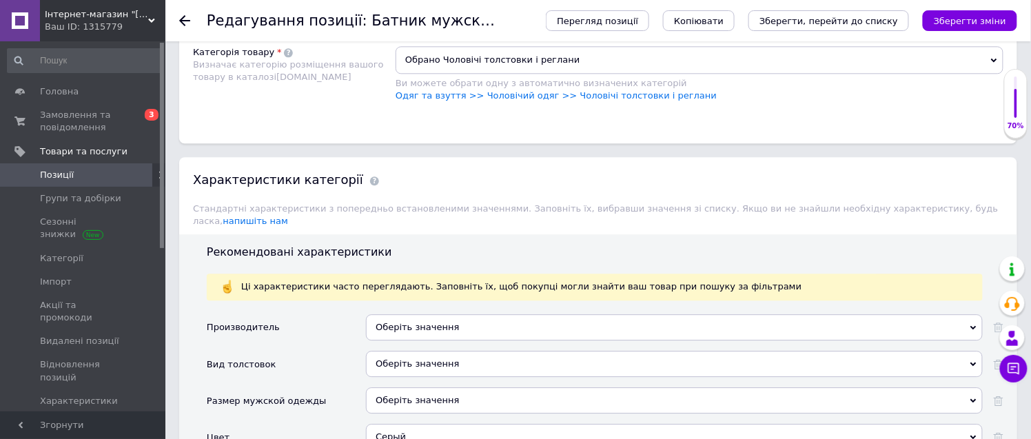
click at [456, 22] on span "Обрано Розмір L" at bounding box center [700, 8] width 608 height 28
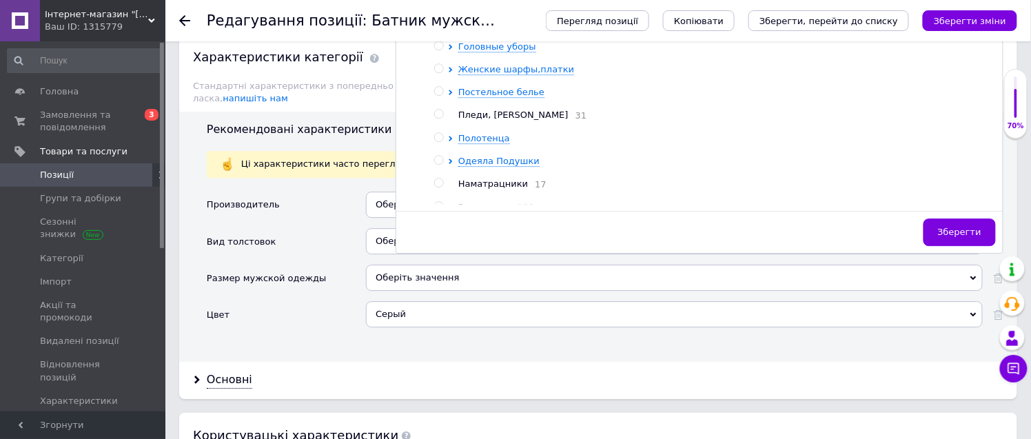
scroll to position [1155, 0]
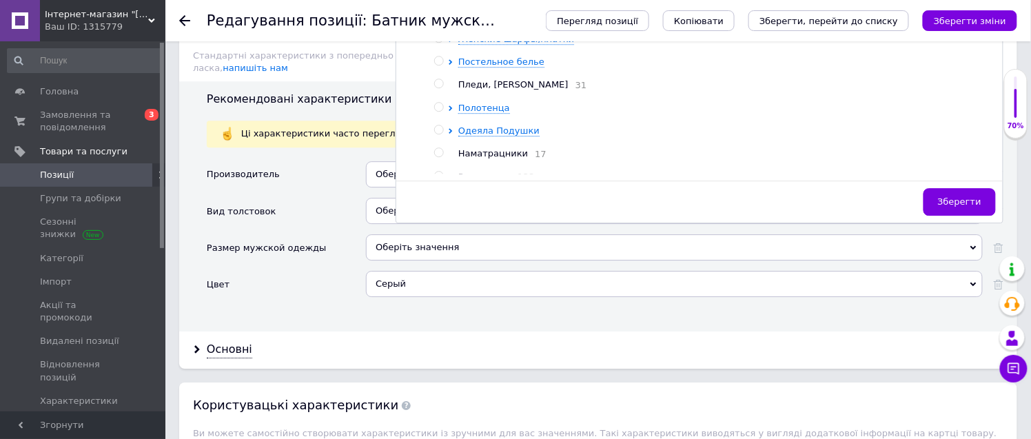
click at [539, 21] on span "Мужская одежда" at bounding box center [523, 16] width 82 height 10
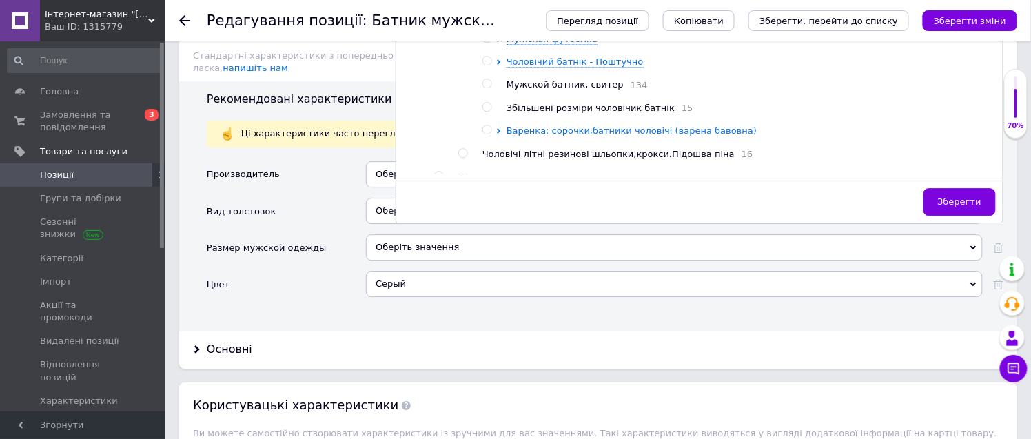
click at [587, 136] on span "Варенка: сорочки,батники чоловічі (варена бавовна)" at bounding box center [631, 130] width 250 height 10
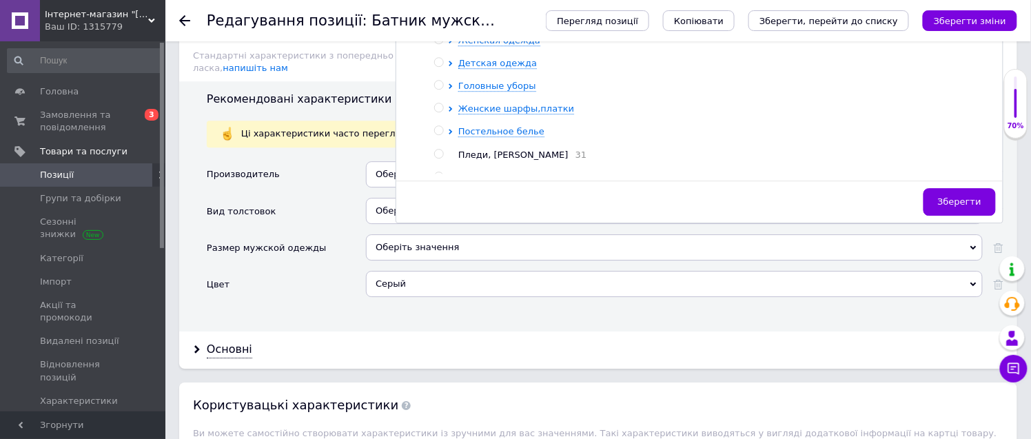
radio input "true"
click at [961, 207] on span "Зберегти" at bounding box center [959, 201] width 43 height 10
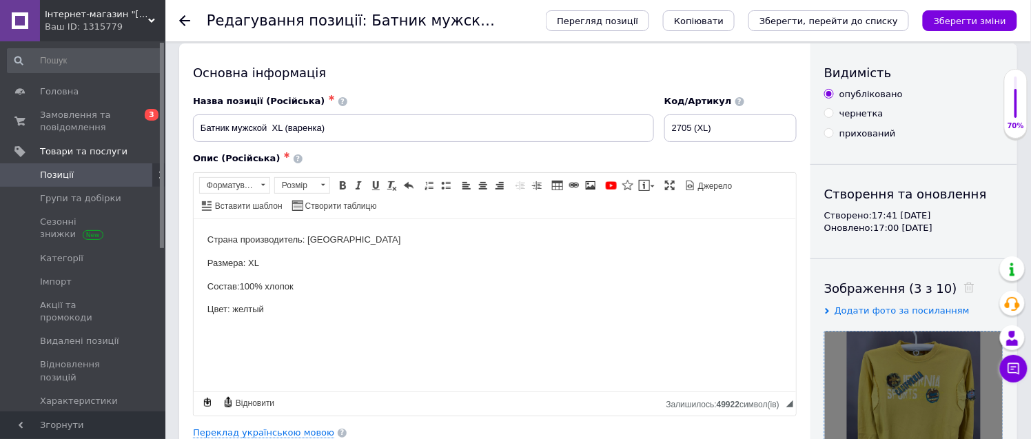
scroll to position [0, 0]
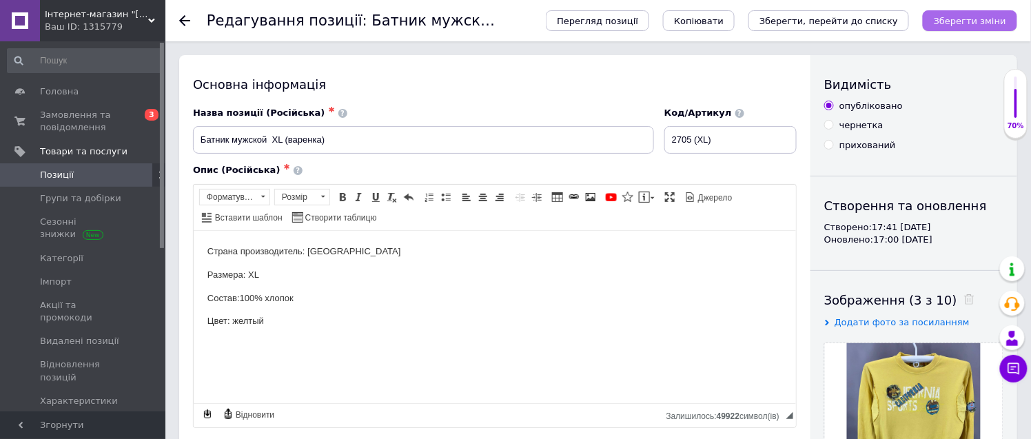
click at [974, 22] on icon "Зберегти зміни" at bounding box center [970, 21] width 72 height 10
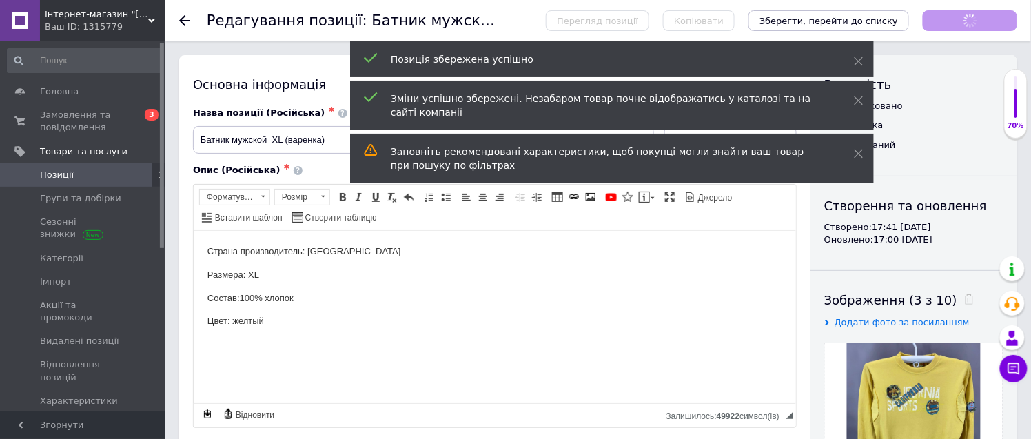
click at [183, 19] on icon at bounding box center [184, 20] width 11 height 11
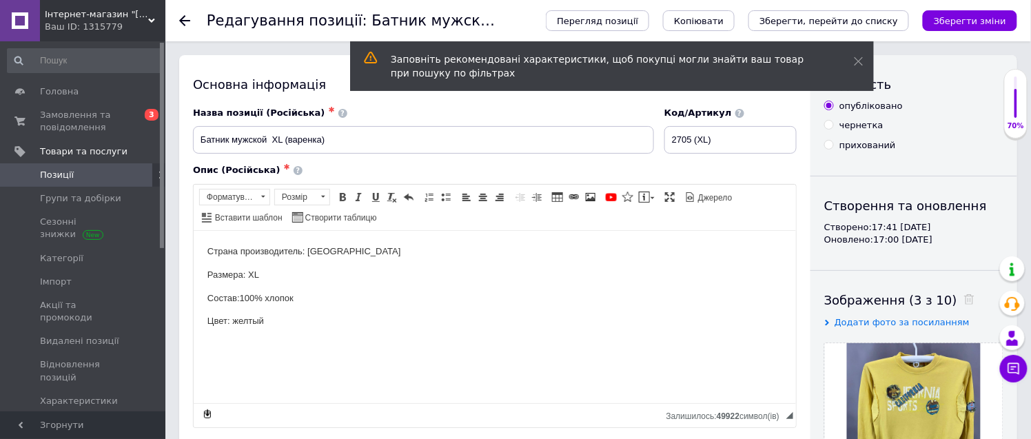
click at [101, 174] on span "Позиції" at bounding box center [84, 175] width 88 height 12
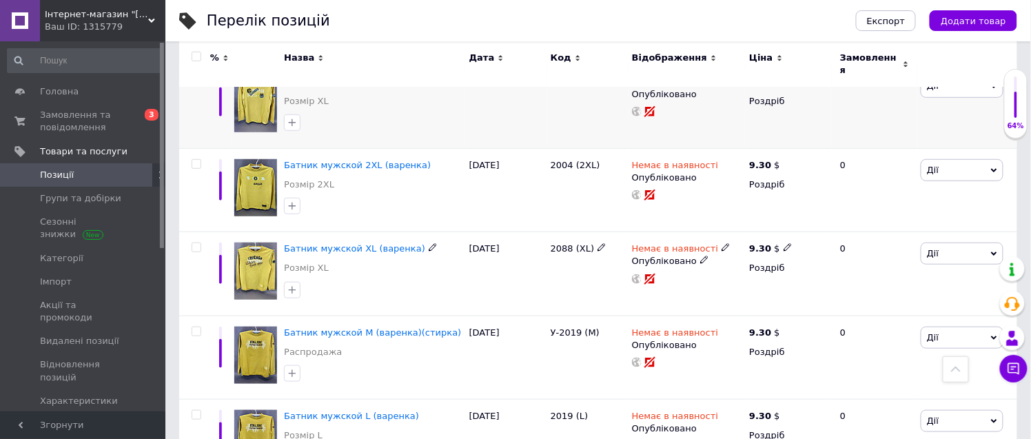
scroll to position [153, 0]
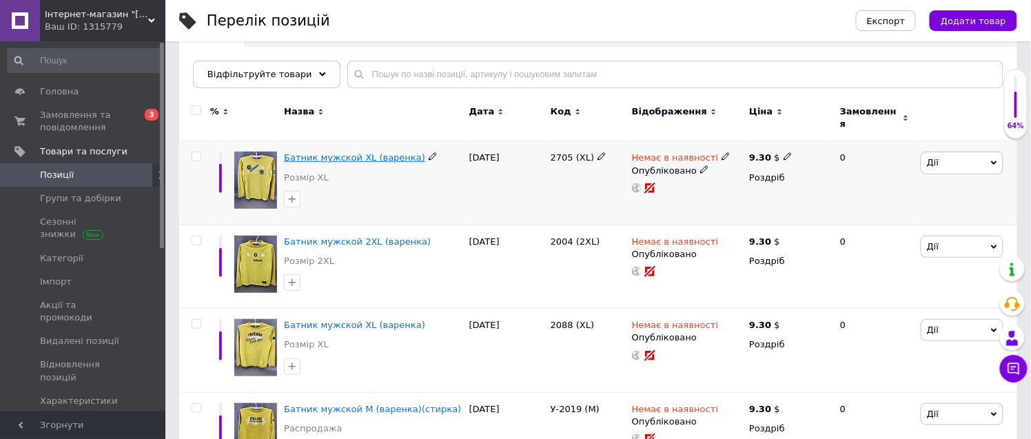
click at [325, 152] on span "Батник мужской XL (варенка)" at bounding box center [354, 157] width 141 height 10
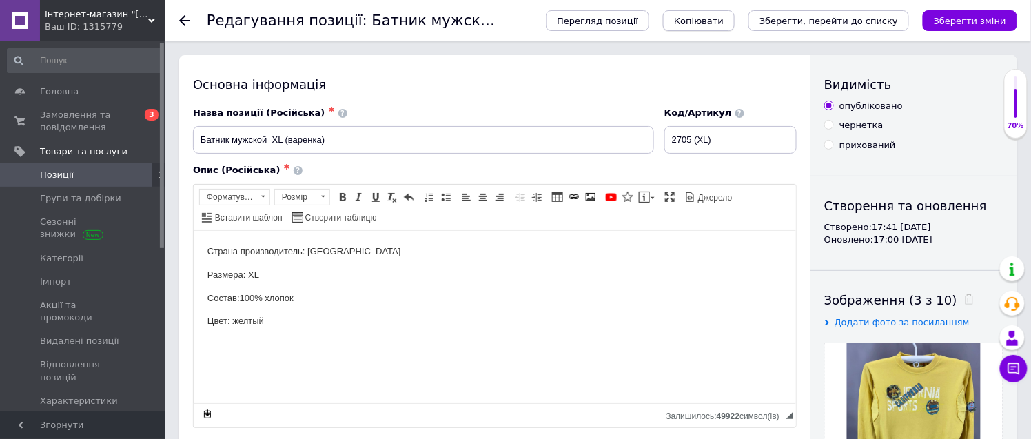
click at [724, 19] on span "Копіювати" at bounding box center [699, 21] width 50 height 10
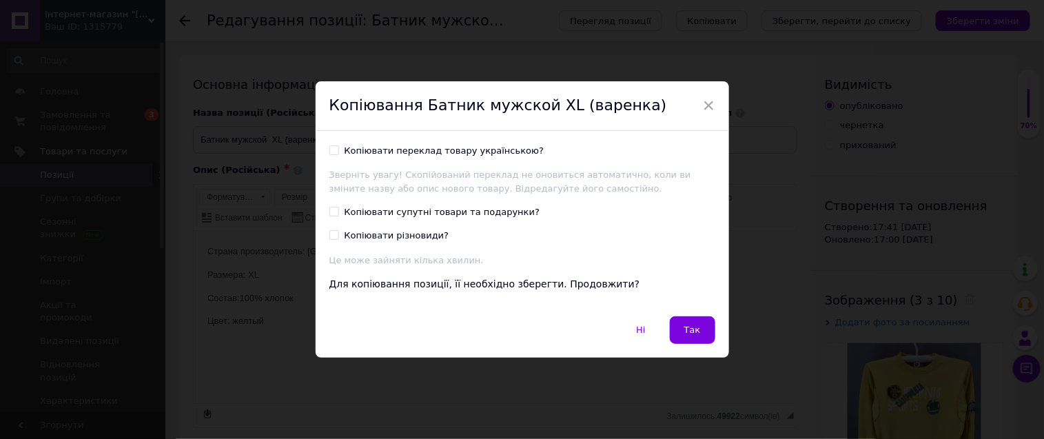
drag, startPoint x: 329, startPoint y: 148, endPoint x: 361, endPoint y: 192, distance: 53.8
click at [331, 148] on input "Копіювати переклад товару українською?" at bounding box center [333, 149] width 9 height 9
checkbox input "true"
click at [704, 328] on button "Так" at bounding box center [692, 330] width 45 height 28
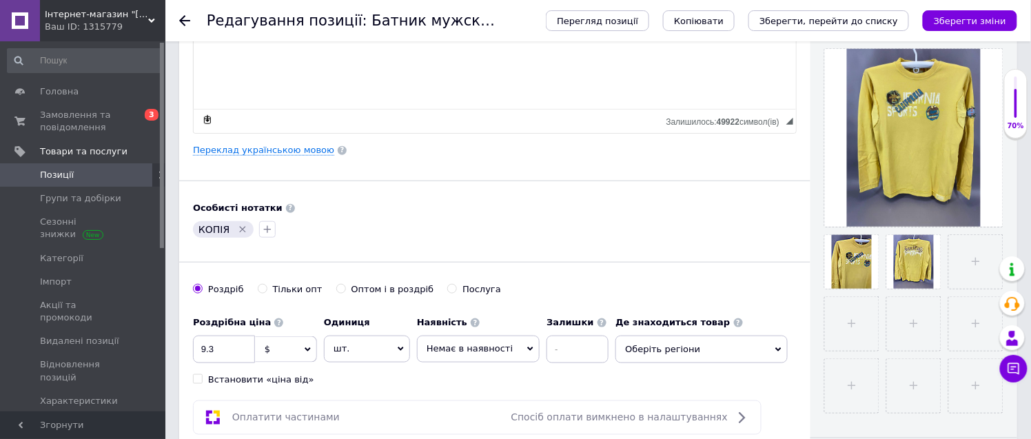
scroll to position [306, 0]
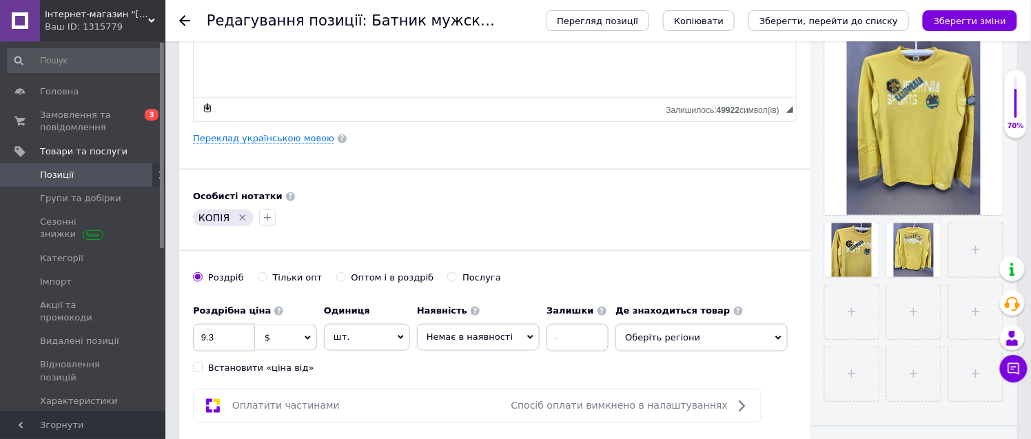
drag, startPoint x: 238, startPoint y: 216, endPoint x: 373, endPoint y: 212, distance: 135.8
click at [239, 216] on icon "Видалити мітку" at bounding box center [242, 217] width 11 height 11
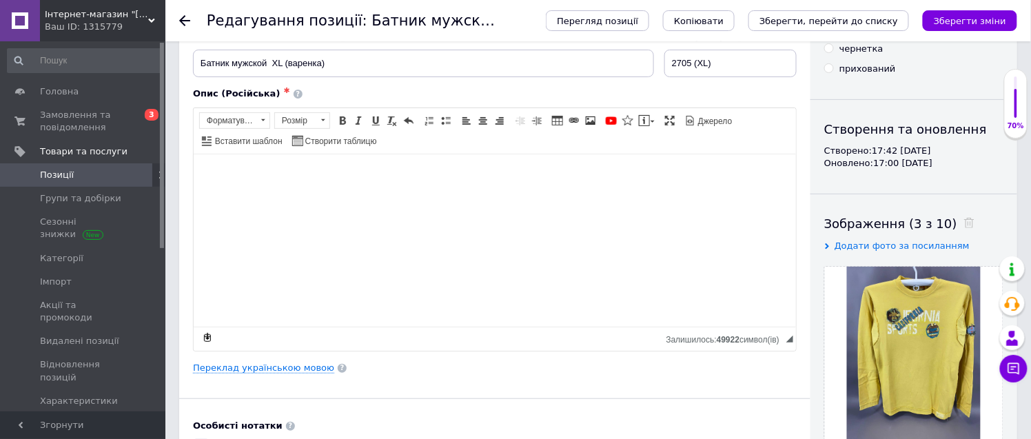
scroll to position [0, 0]
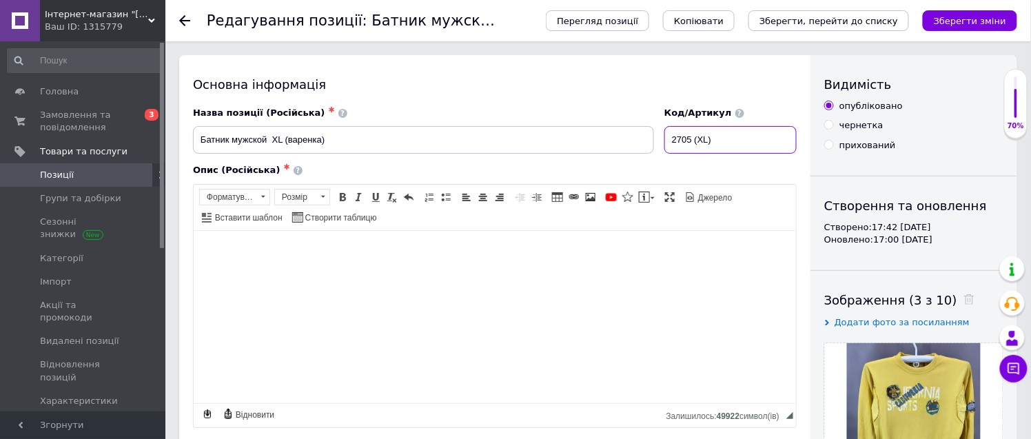
click at [704, 136] on input "2705 (XL)" at bounding box center [730, 140] width 132 height 28
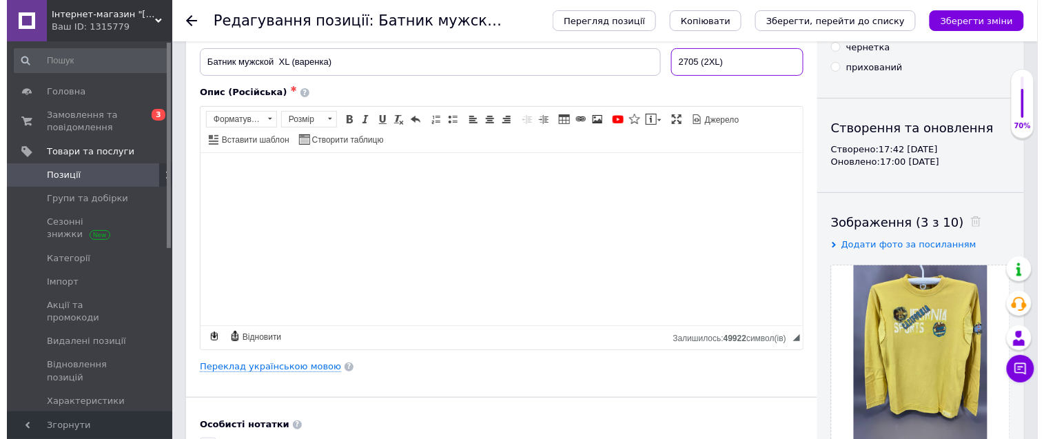
scroll to position [153, 0]
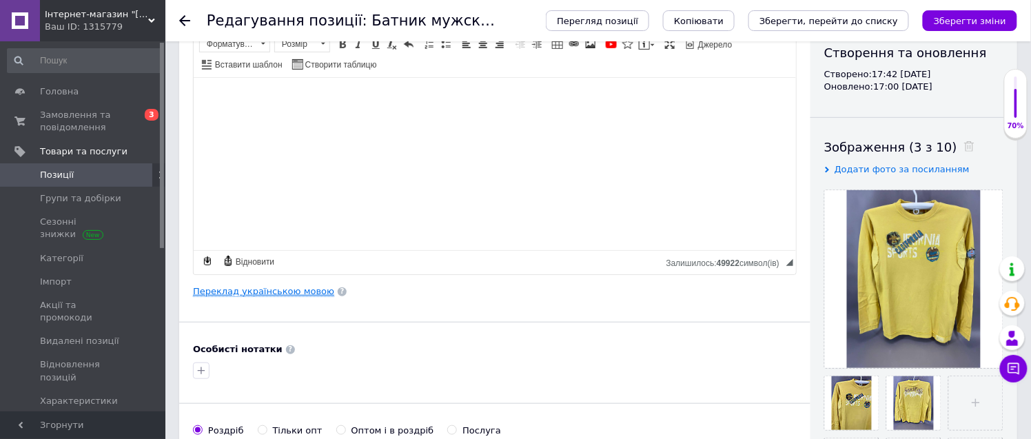
type input "2705 (2XL)"
click at [280, 293] on link "Переклад українською мовою" at bounding box center [263, 291] width 141 height 11
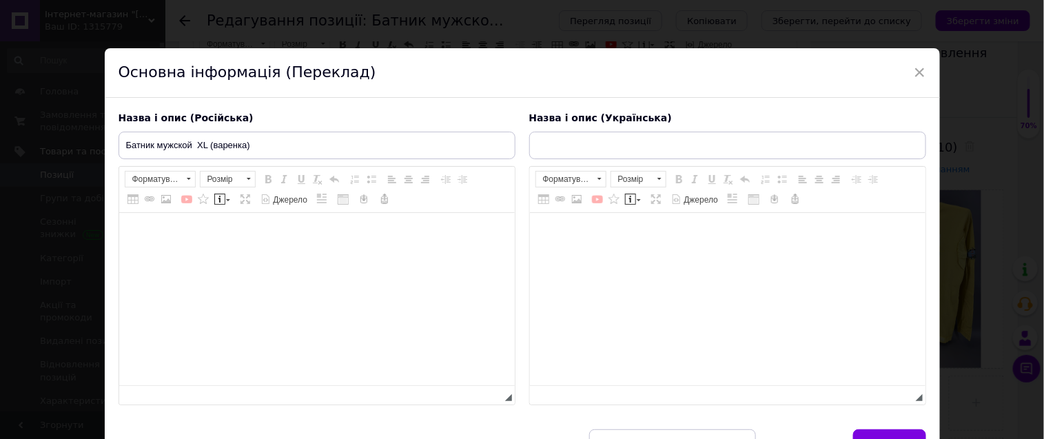
type input "Батнік чоловічий XL (варенка)"
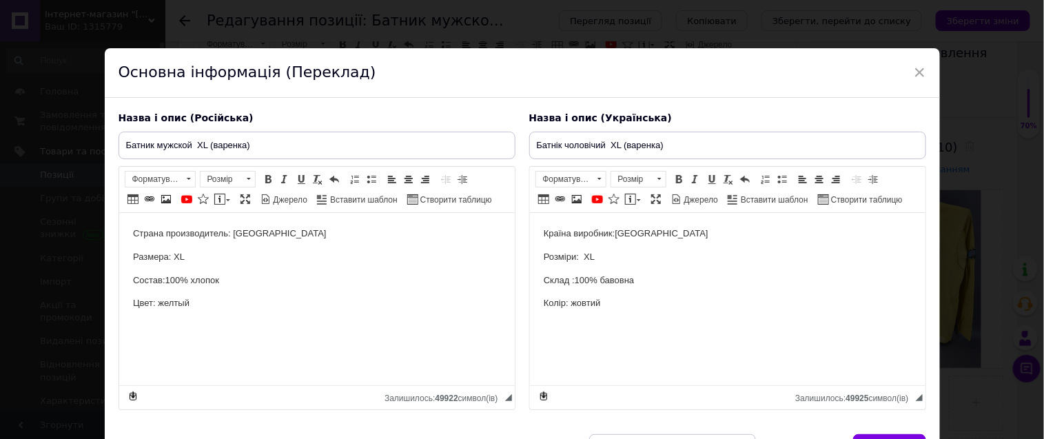
scroll to position [0, 0]
click at [174, 254] on p "Размера: XL" at bounding box center [316, 257] width 368 height 14
click at [197, 143] on input "Батник мужской XL (варенка)" at bounding box center [317, 146] width 397 height 28
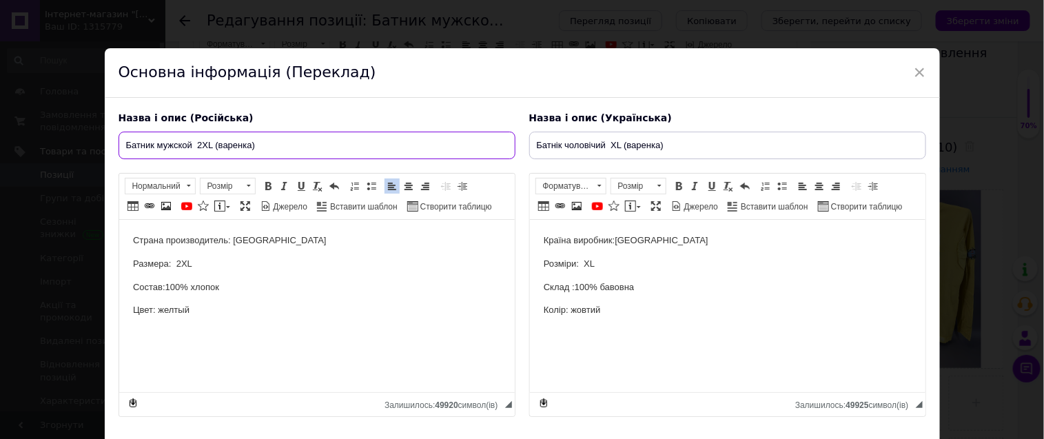
type input "Батник мужской 2XL (варенка)"
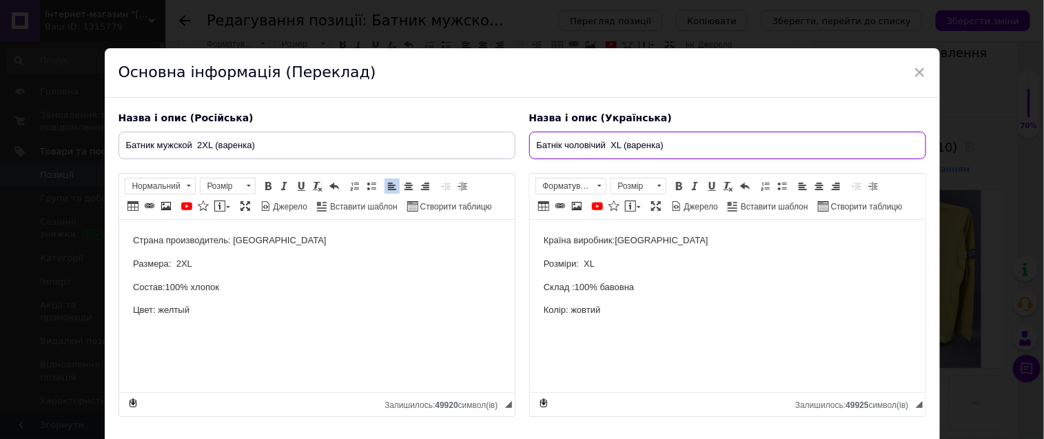
click at [608, 145] on input "Батнік чоловічий XL (варенка)" at bounding box center [727, 146] width 397 height 28
type input "Батнік чоловічий 2XL (варенка)"
click at [584, 260] on p "Розміри: XL" at bounding box center [727, 264] width 368 height 14
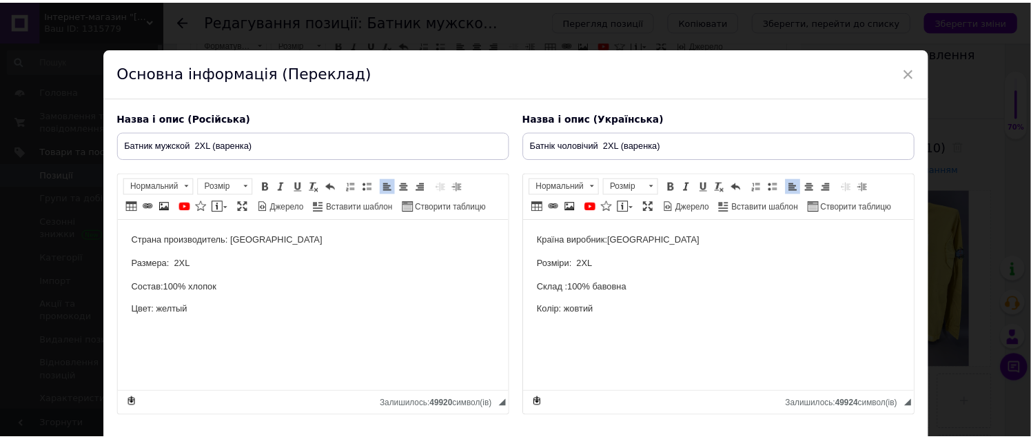
scroll to position [112, 0]
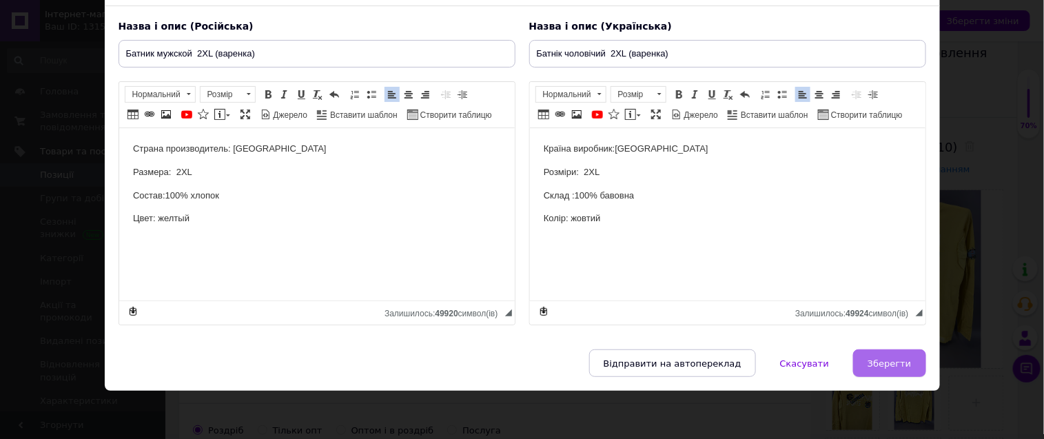
click at [884, 357] on button "Зберегти" at bounding box center [889, 363] width 72 height 28
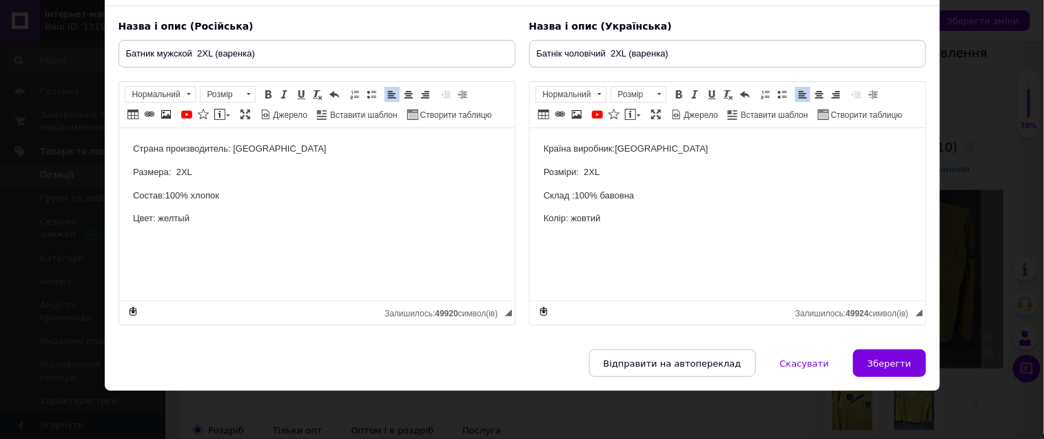
type input "Батник мужской 2XL (варенка)"
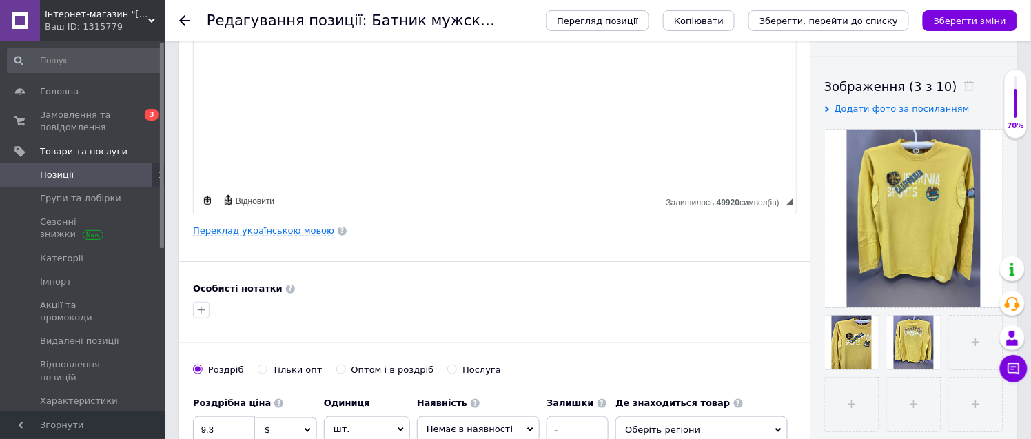
scroll to position [382, 0]
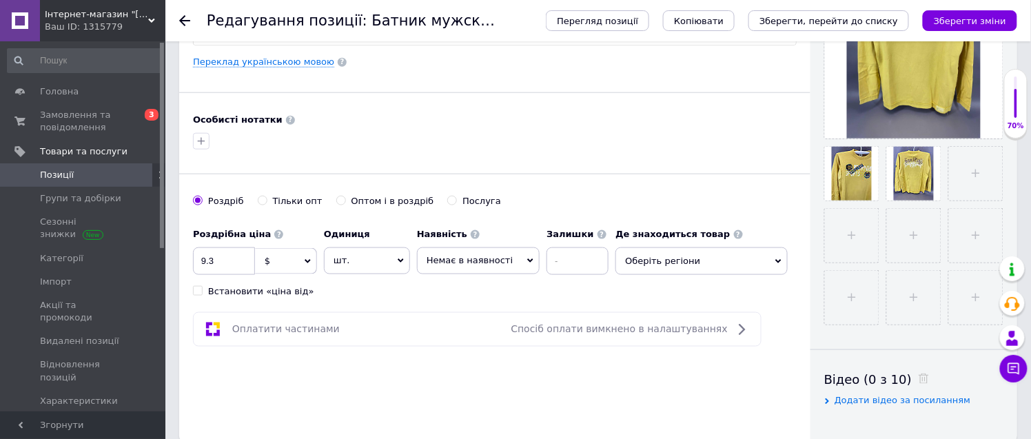
drag, startPoint x: 649, startPoint y: 263, endPoint x: 663, endPoint y: 256, distance: 15.7
click at [650, 262] on span "Оберіть регіони" at bounding box center [701, 261] width 172 height 28
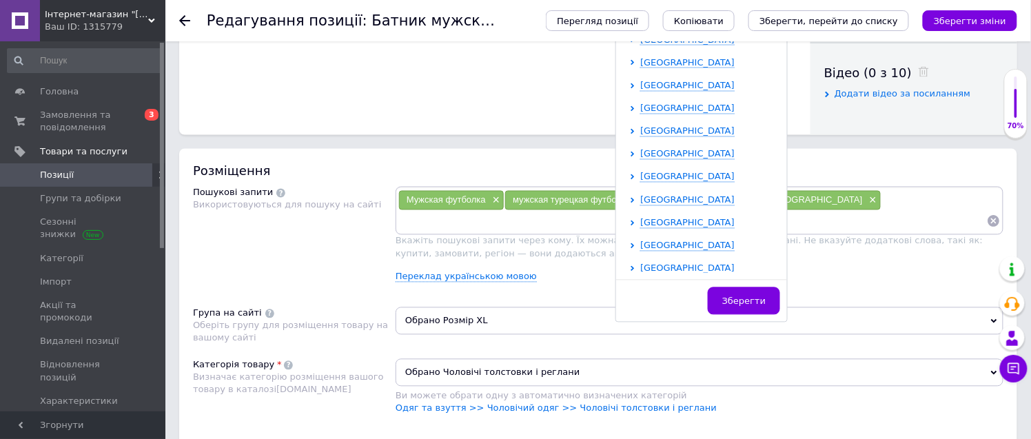
scroll to position [284, 0]
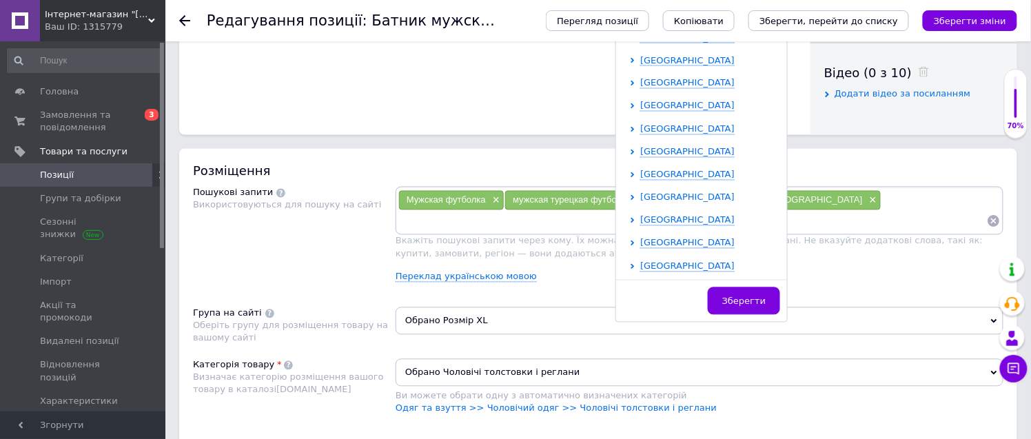
click at [663, 196] on span "[GEOGRAPHIC_DATA]" at bounding box center [687, 197] width 94 height 10
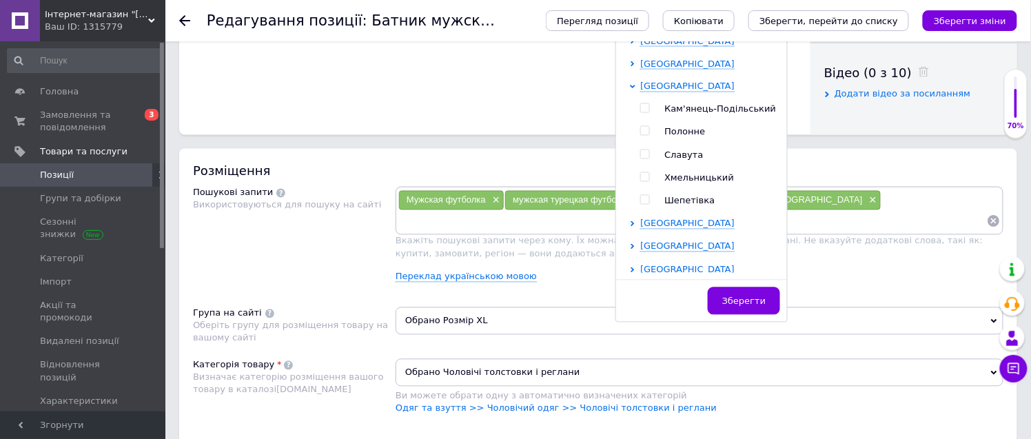
scroll to position [398, 0]
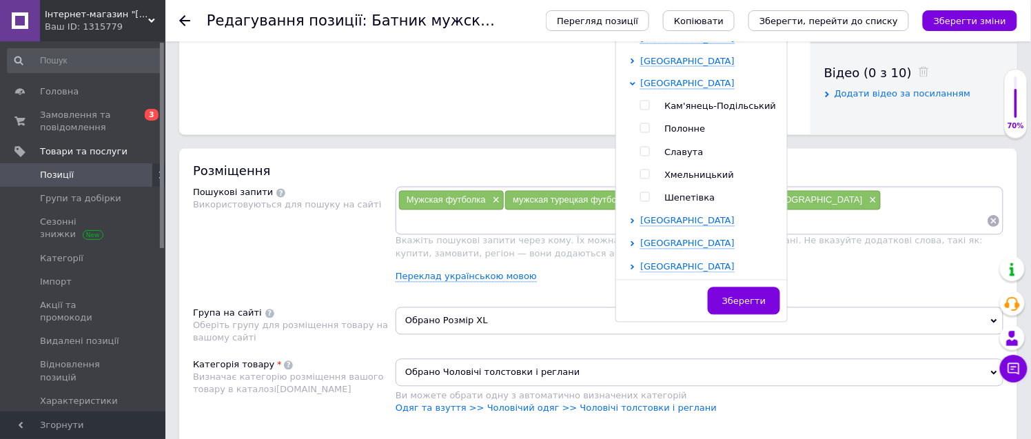
click at [640, 176] on input "checkbox" at bounding box center [644, 174] width 9 height 9
checkbox input "true"
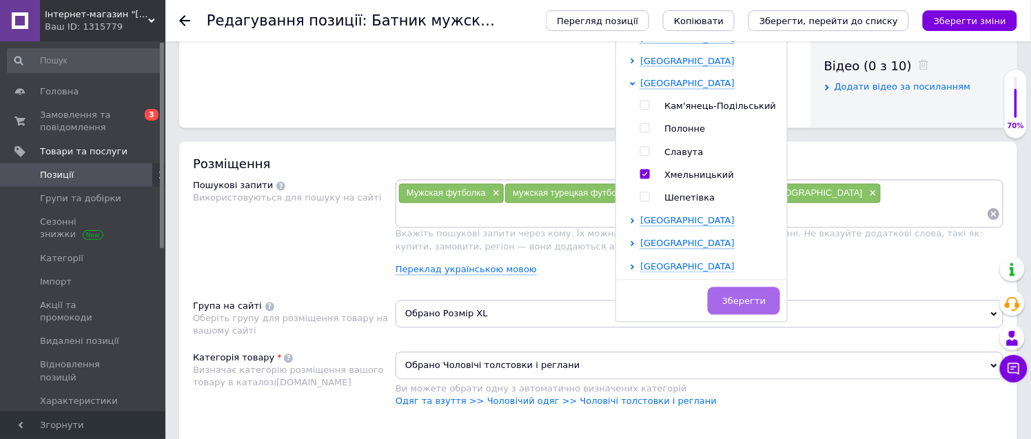
click at [728, 305] on span "Зберегти" at bounding box center [743, 301] width 43 height 10
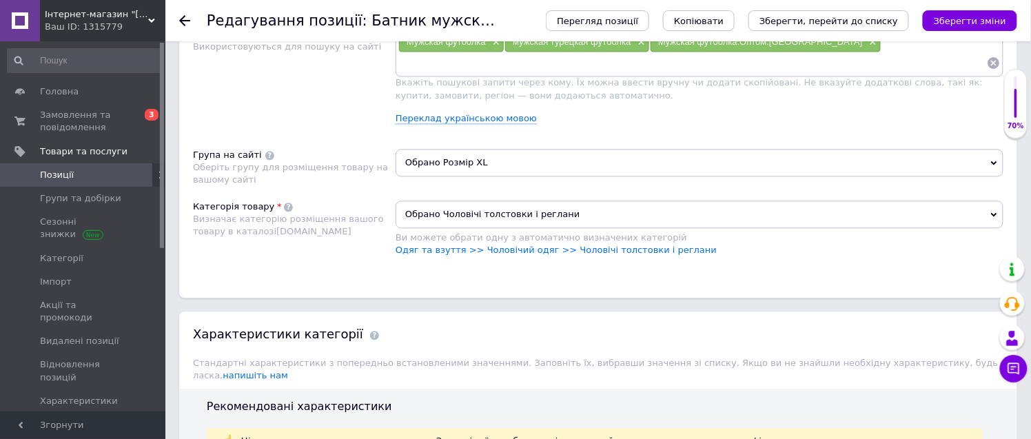
scroll to position [849, 0]
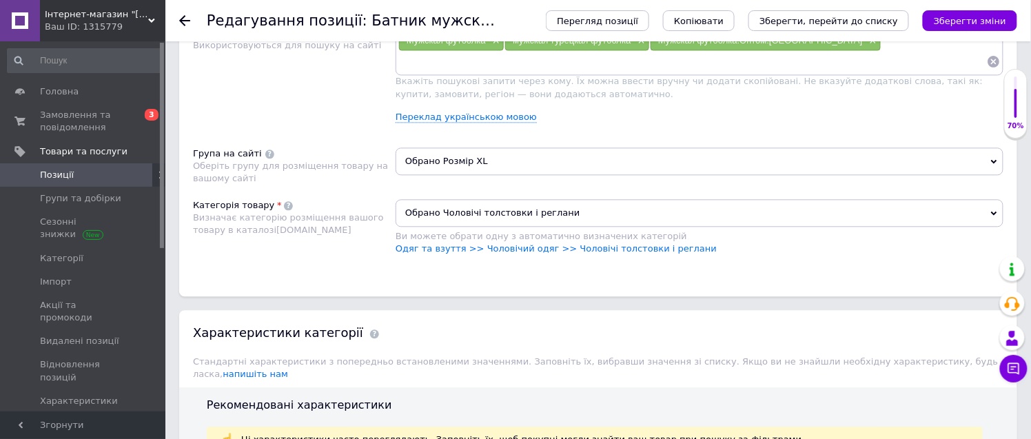
click at [464, 175] on span "Обрано Розмір XL" at bounding box center [700, 161] width 608 height 28
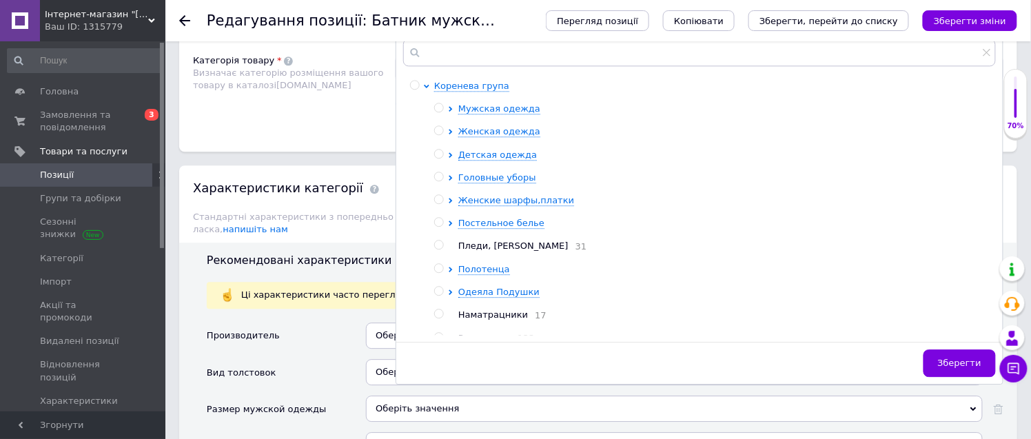
scroll to position [1002, 0]
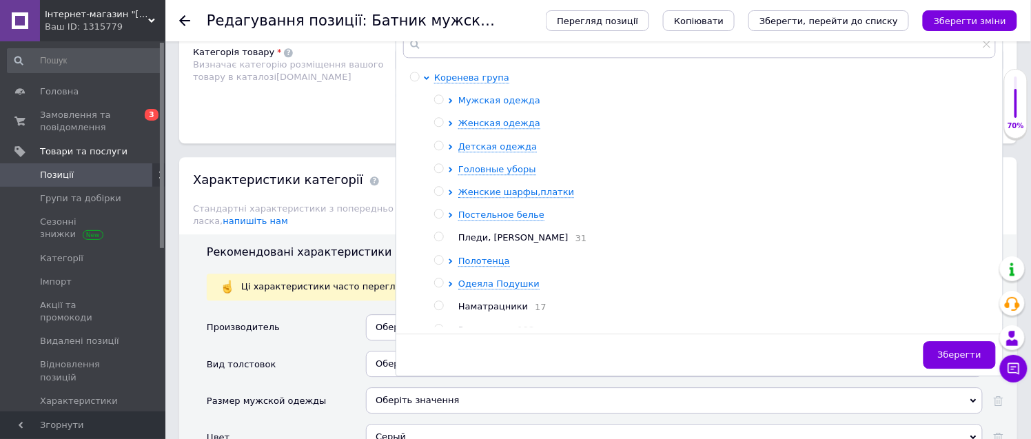
click at [493, 105] on span "Мужская одежда" at bounding box center [499, 100] width 82 height 10
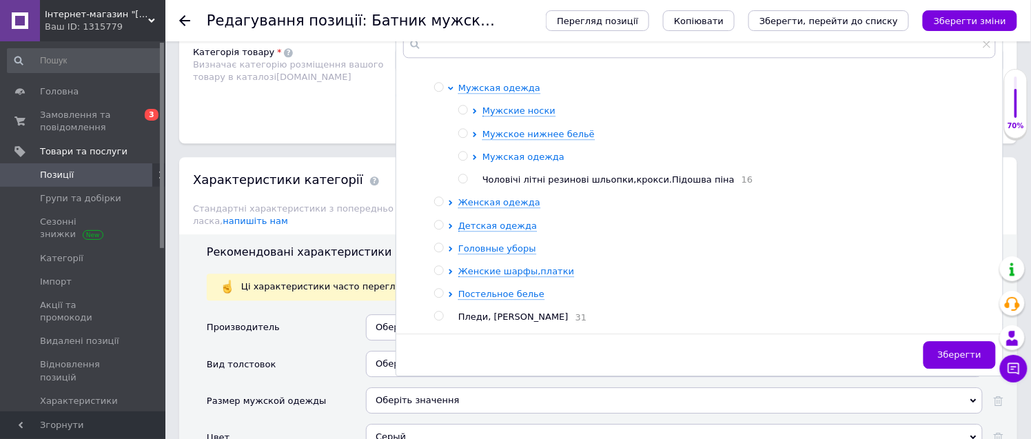
click at [529, 162] on span "Мужская одежда" at bounding box center [523, 157] width 82 height 10
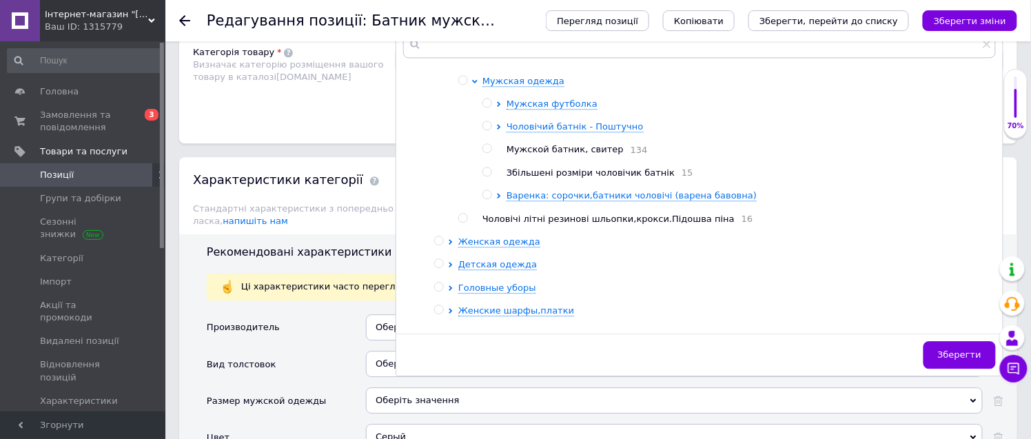
scroll to position [90, 0]
click at [600, 199] on span "Варенка: сорочки,батники чоловічі (варена бавовна)" at bounding box center [631, 194] width 250 height 10
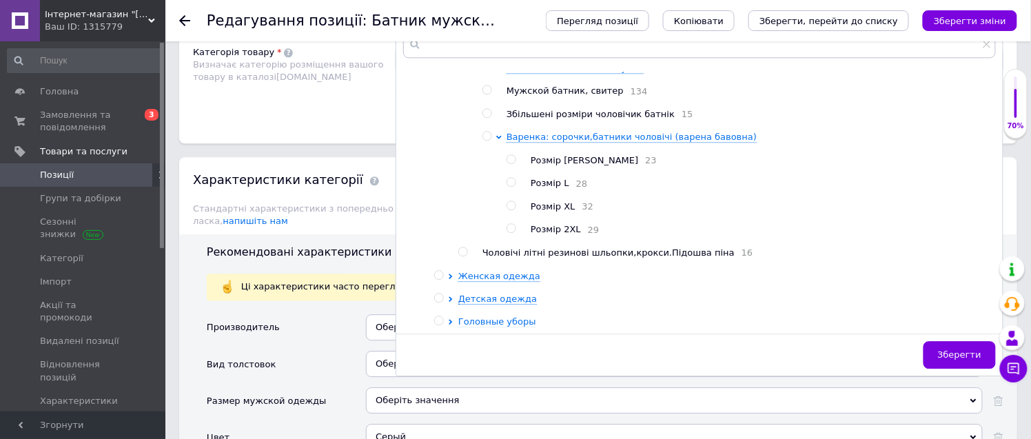
scroll to position [243, 0]
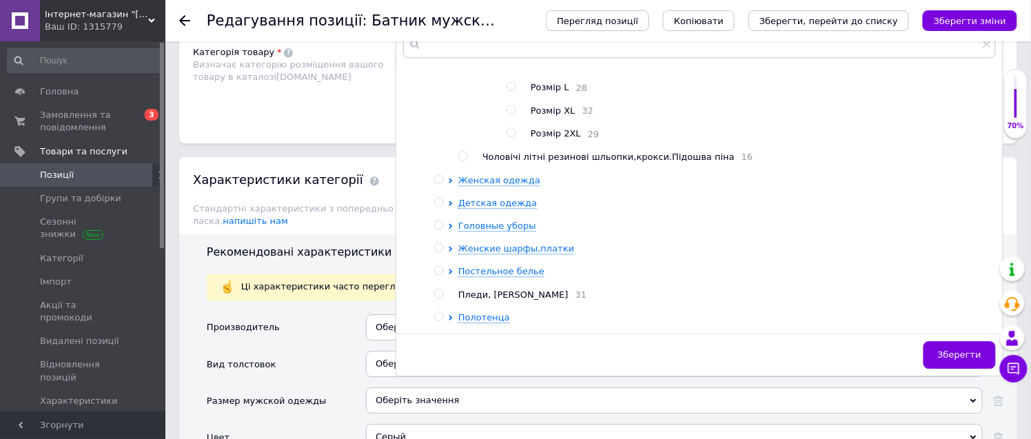
click at [554, 141] on div "Розмір 2XL 29" at bounding box center [763, 133] width 464 height 13
click at [513, 137] on input "radio" at bounding box center [510, 132] width 9 height 9
radio input "true"
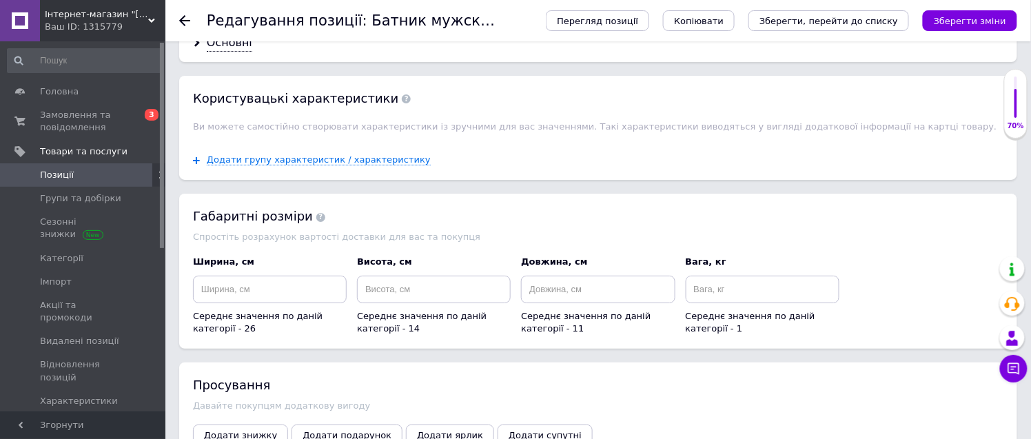
scroll to position [1308, 0]
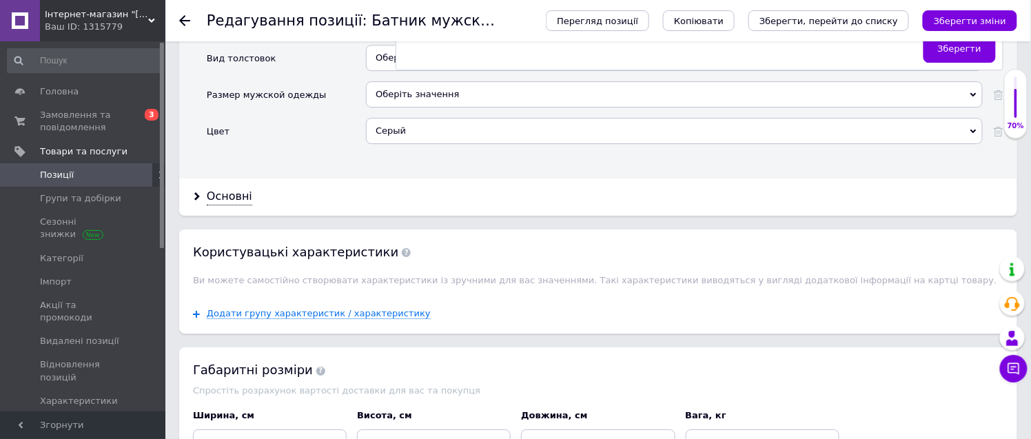
click at [970, 54] on span "Зберегти" at bounding box center [959, 48] width 43 height 10
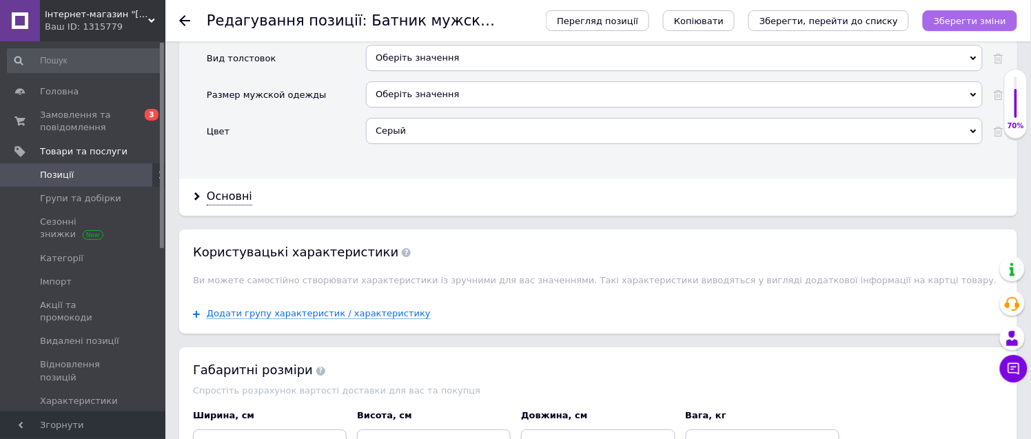
click at [983, 16] on icon "Зберегти зміни" at bounding box center [970, 21] width 72 height 10
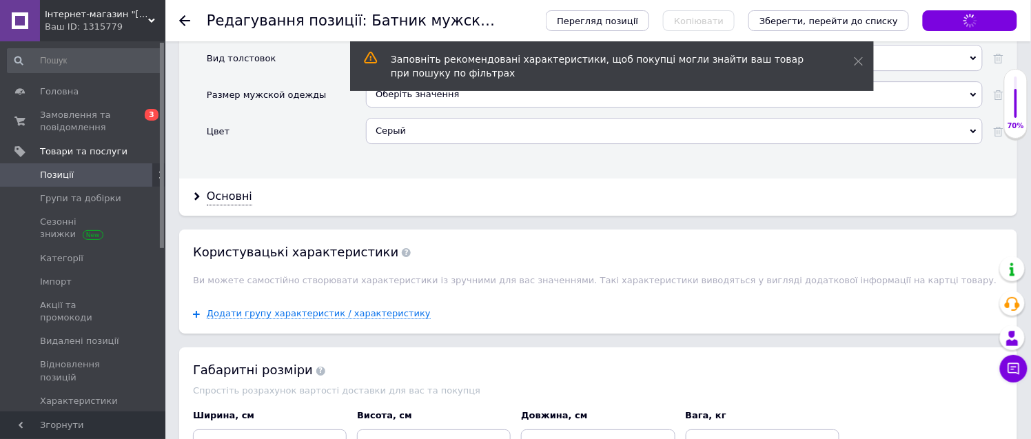
click at [183, 17] on use at bounding box center [184, 20] width 11 height 11
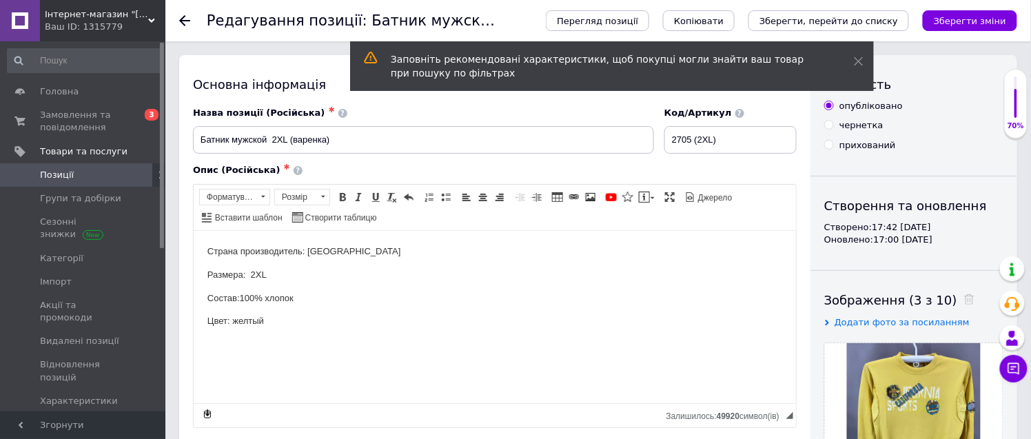
click at [126, 176] on span "Позиції" at bounding box center [84, 175] width 88 height 12
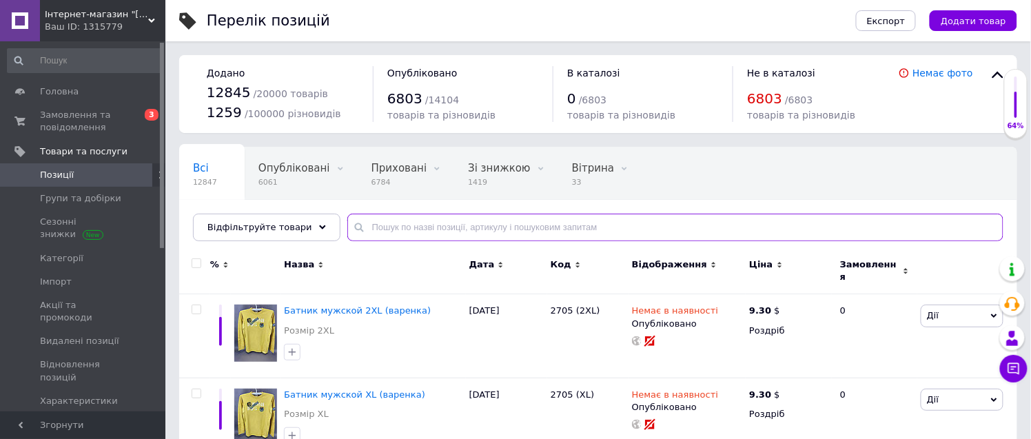
click at [383, 225] on input "text" at bounding box center [675, 228] width 656 height 28
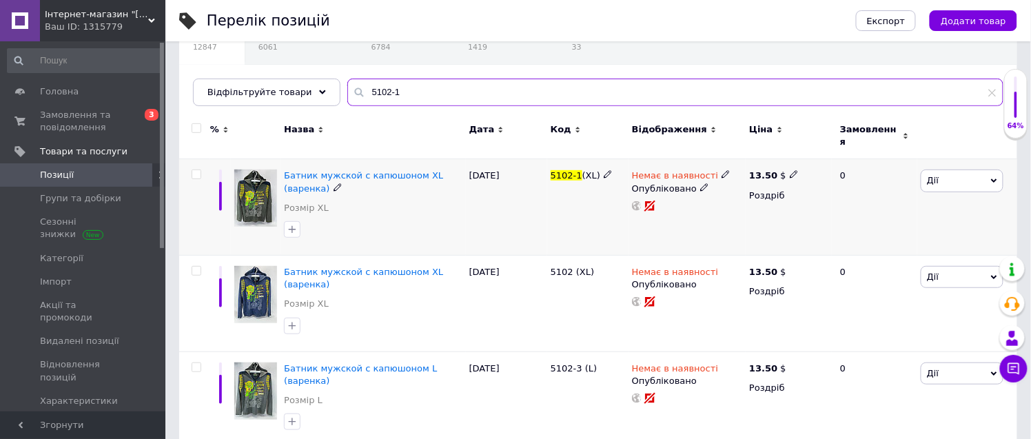
scroll to position [153, 0]
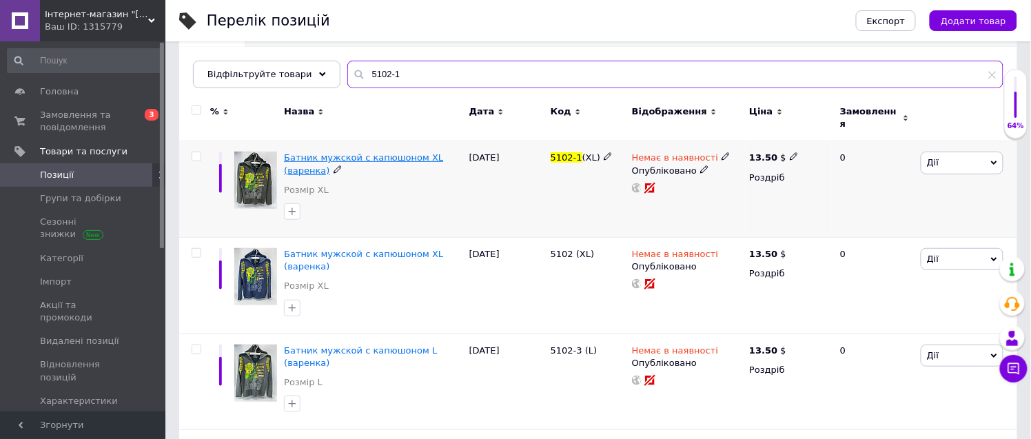
type input "5102-1"
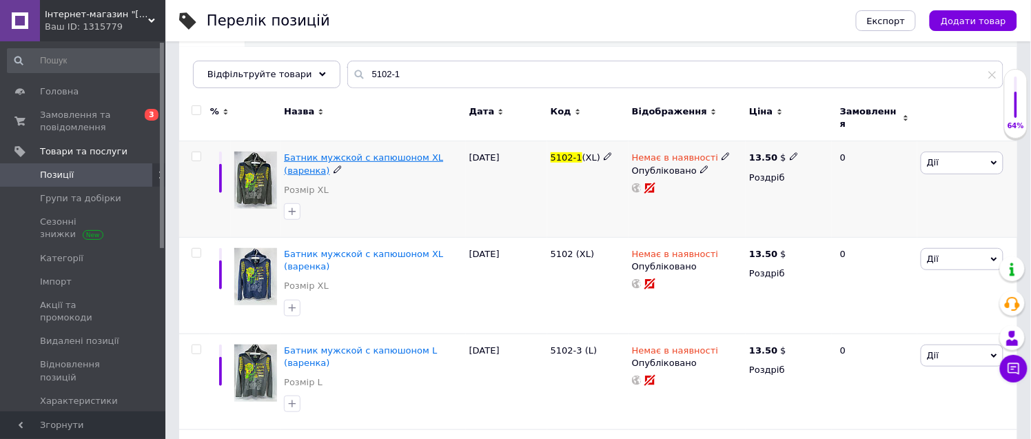
click at [352, 152] on span "Батник мужской с капюшоном XL (варенка)" at bounding box center [363, 163] width 159 height 23
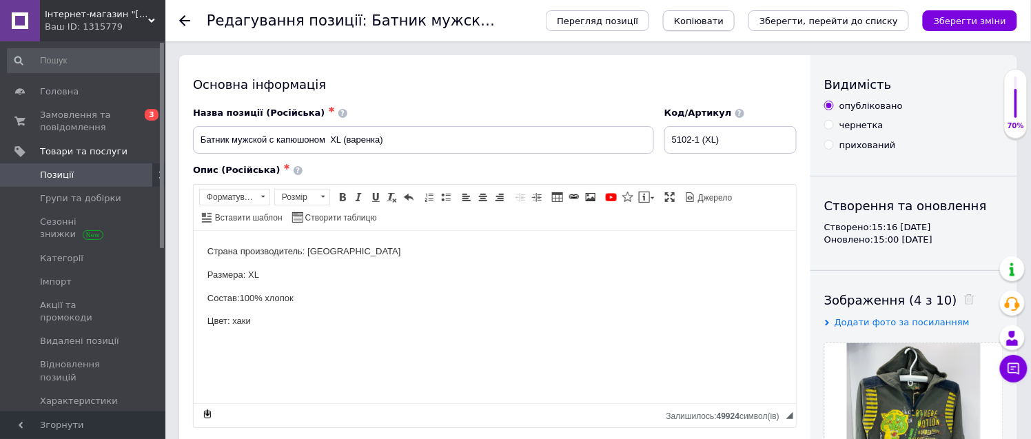
click at [724, 16] on span "Копіювати" at bounding box center [699, 21] width 50 height 10
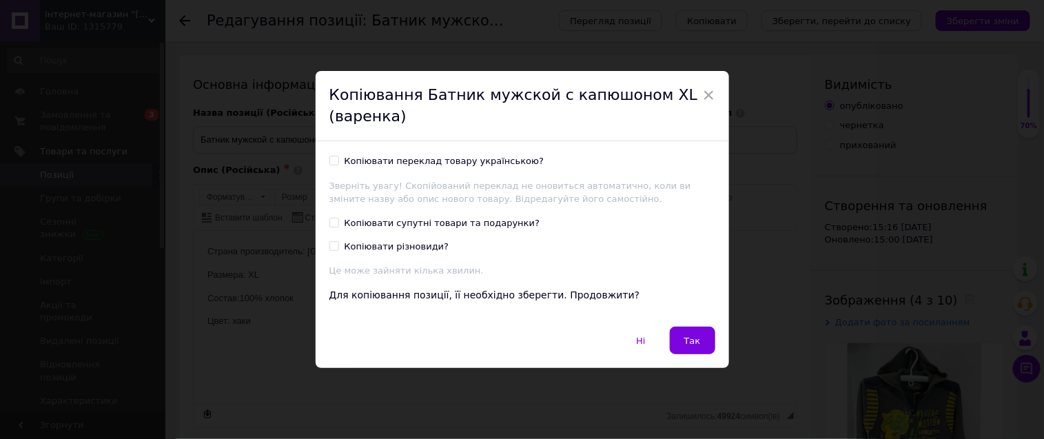
drag, startPoint x: 332, startPoint y: 160, endPoint x: 533, endPoint y: 327, distance: 260.8
click at [333, 161] on input "Копіювати переклад товару українською?" at bounding box center [333, 160] width 9 height 9
checkbox input "true"
click at [645, 340] on span "Ні" at bounding box center [640, 341] width 9 height 10
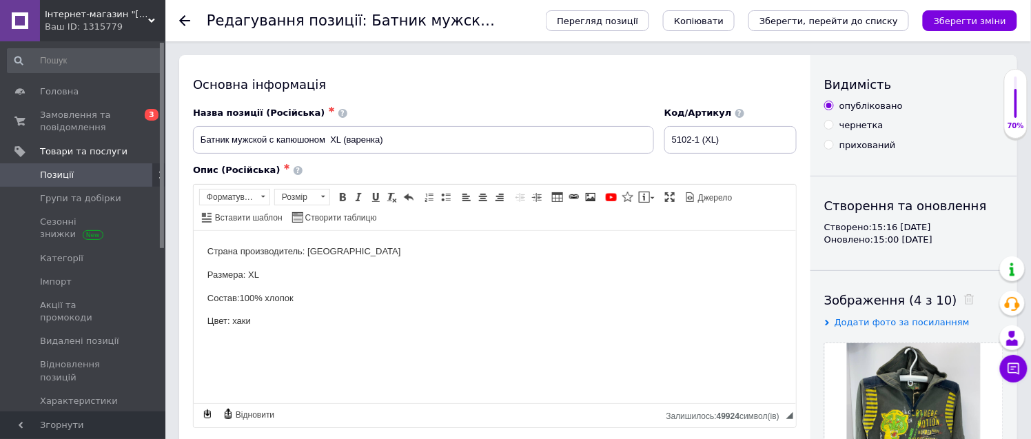
click at [129, 173] on span at bounding box center [146, 175] width 38 height 12
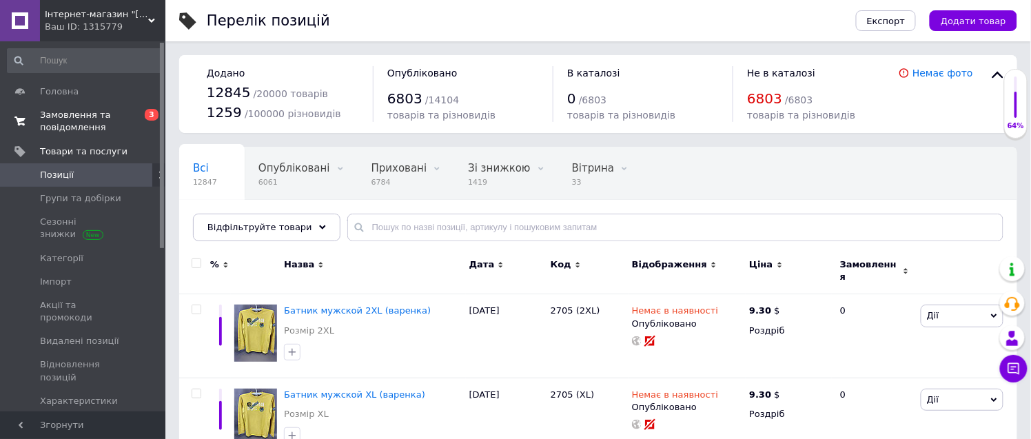
click at [72, 114] on span "Замовлення та повідомлення" at bounding box center [84, 121] width 88 height 25
